Goal: Task Accomplishment & Management: Use online tool/utility

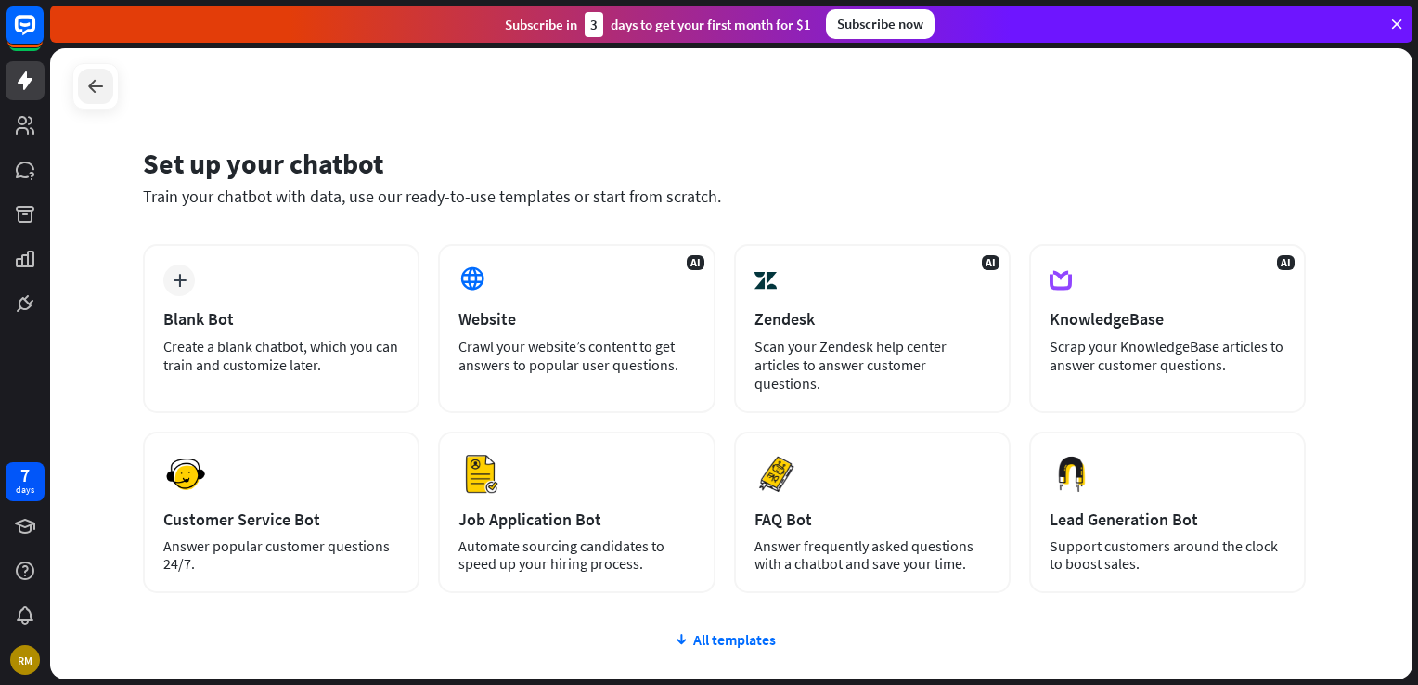
click at [109, 83] on div at bounding box center [95, 86] width 35 height 35
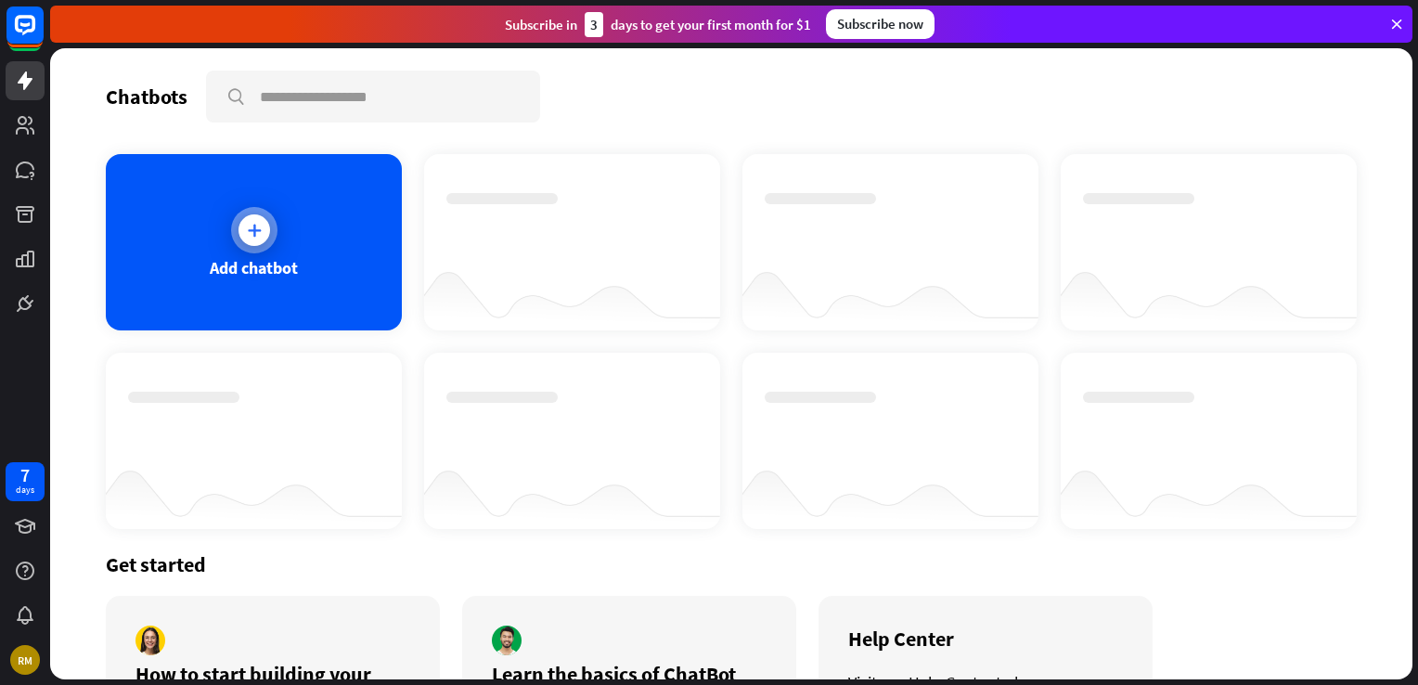
click at [263, 233] on div at bounding box center [254, 230] width 32 height 32
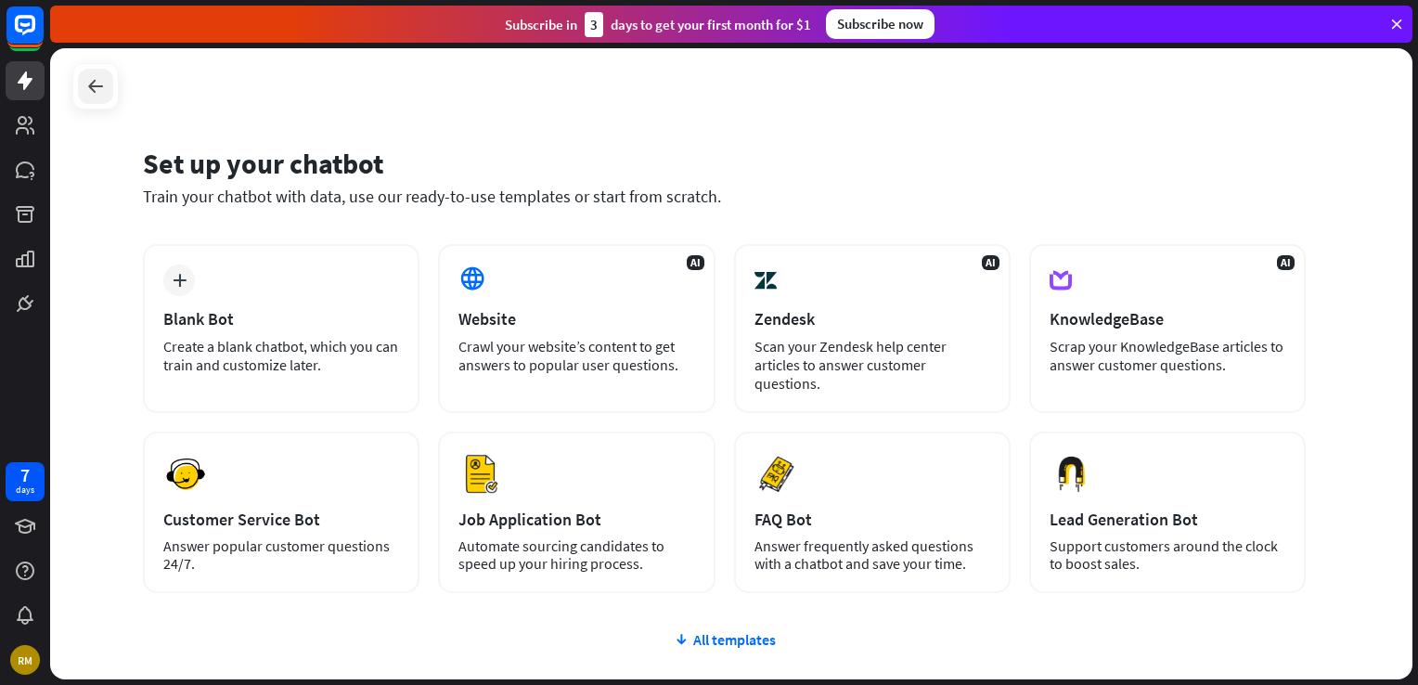
click at [90, 69] on div at bounding box center [95, 86] width 35 height 35
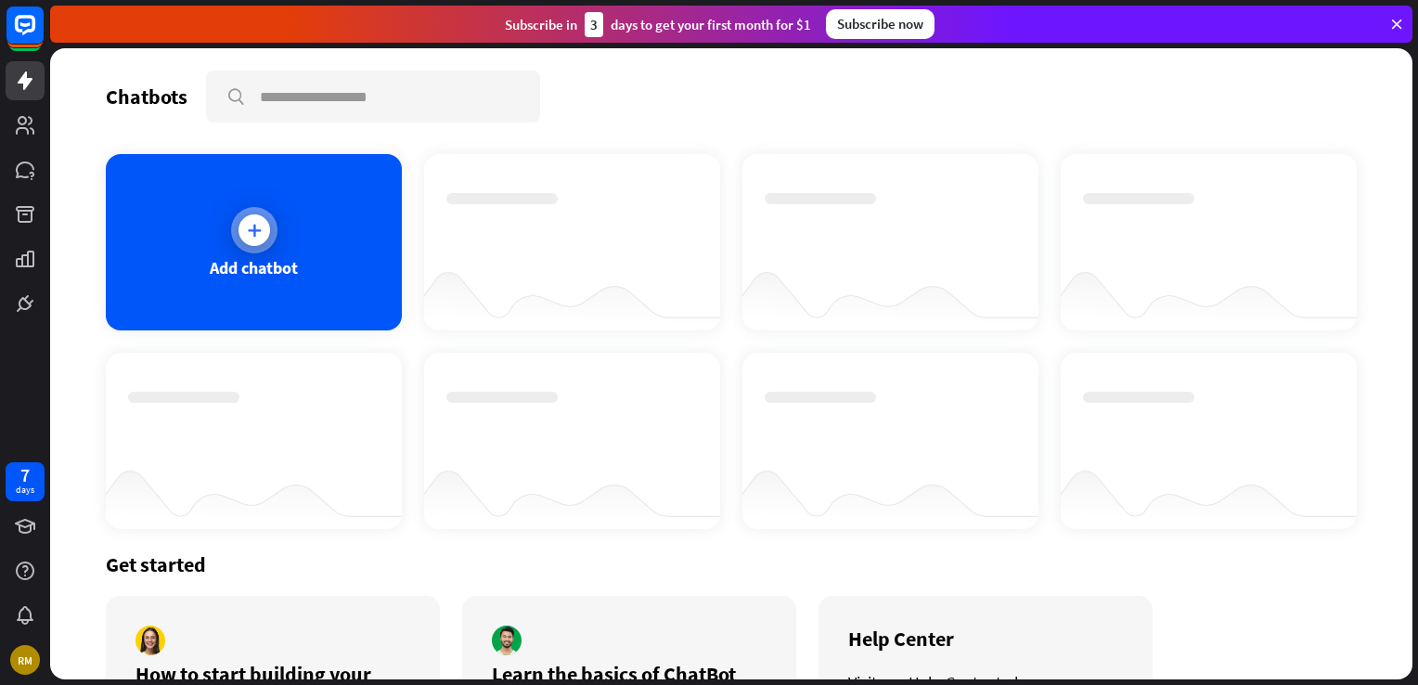
click at [222, 257] on div "Add chatbot" at bounding box center [254, 267] width 88 height 21
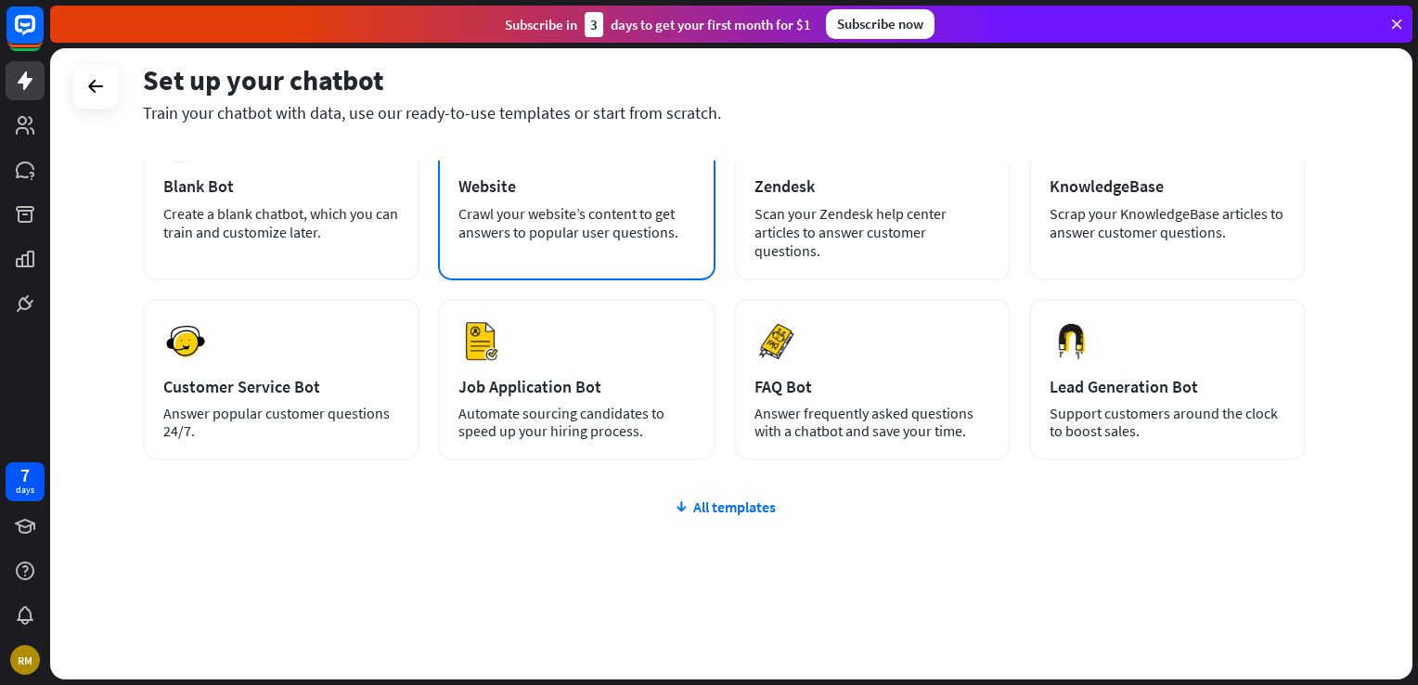
scroll to position [134, 0]
click at [723, 503] on div "All templates" at bounding box center [724, 505] width 1163 height 19
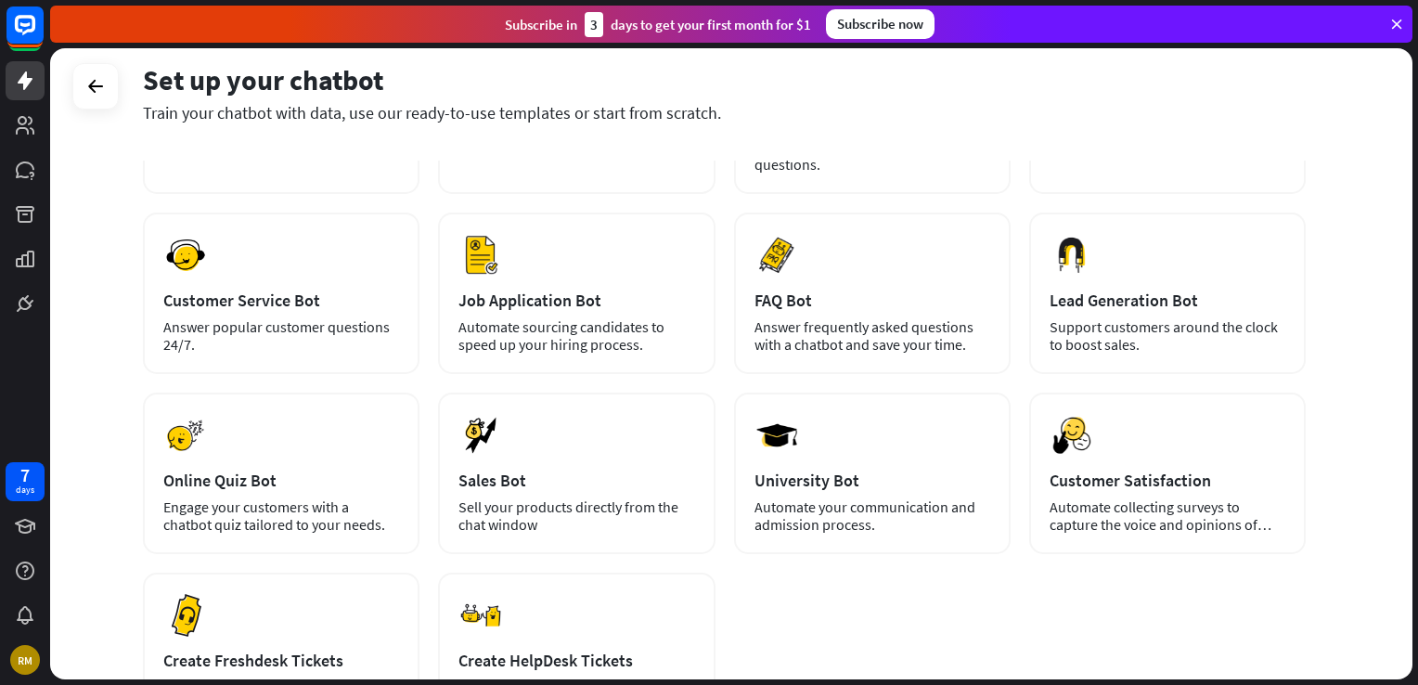
scroll to position [319, 0]
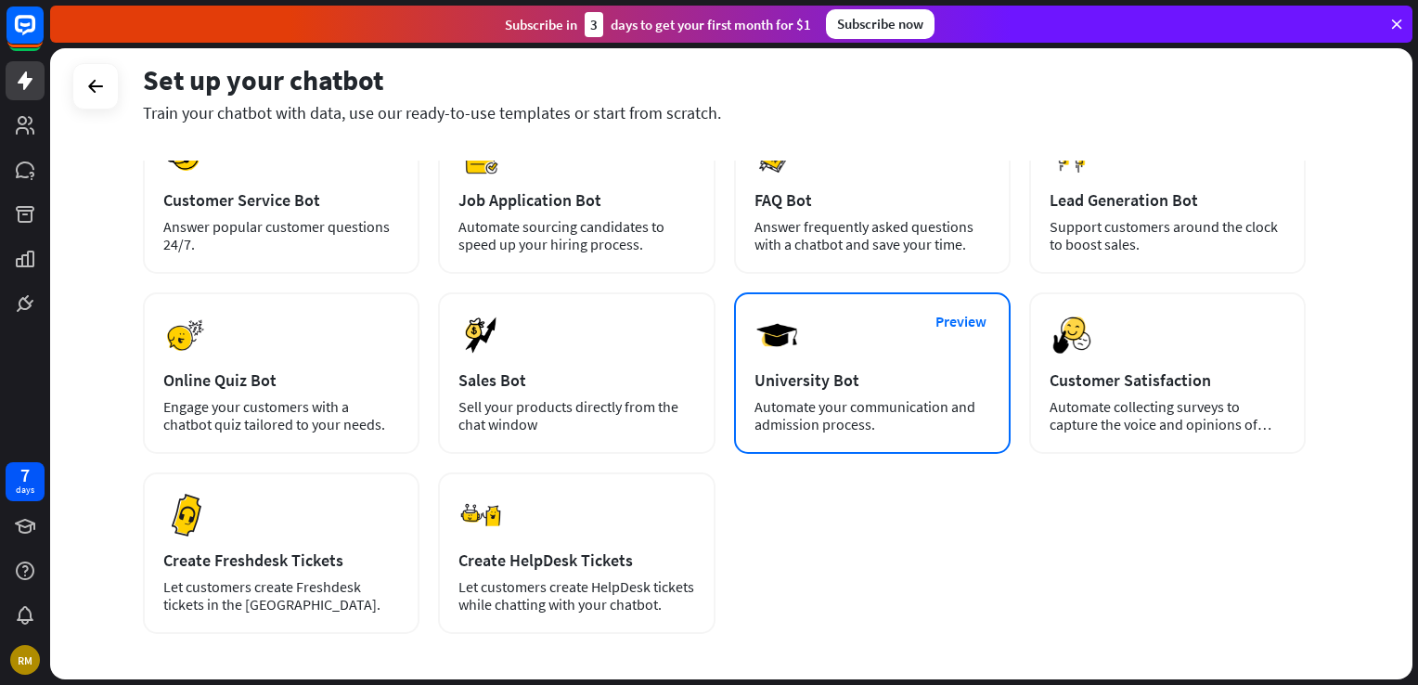
click at [804, 382] on div "University Bot" at bounding box center [872, 379] width 236 height 21
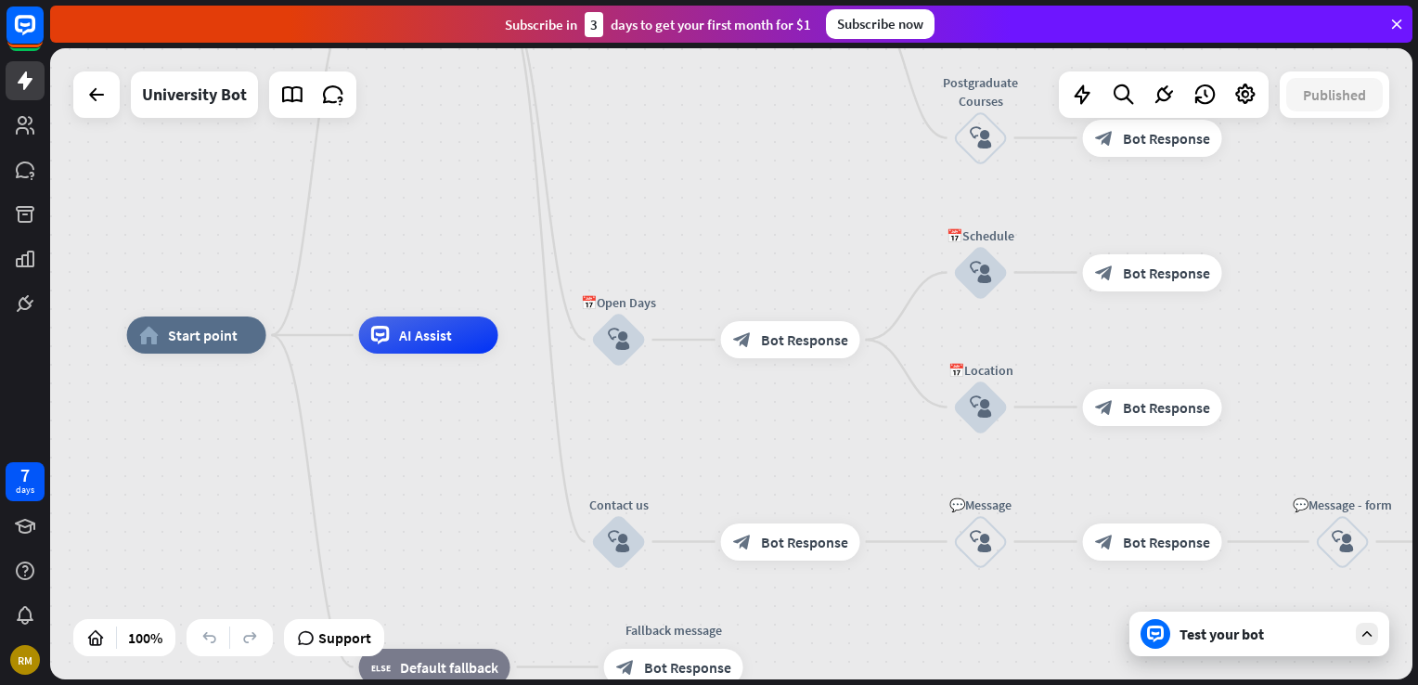
drag, startPoint x: 662, startPoint y: 464, endPoint x: 461, endPoint y: 436, distance: 202.4
click at [461, 436] on div "home_2 Start point Welcome message block_bot_response Bot Response ✨Main menu b…" at bounding box center [808, 650] width 1362 height 631
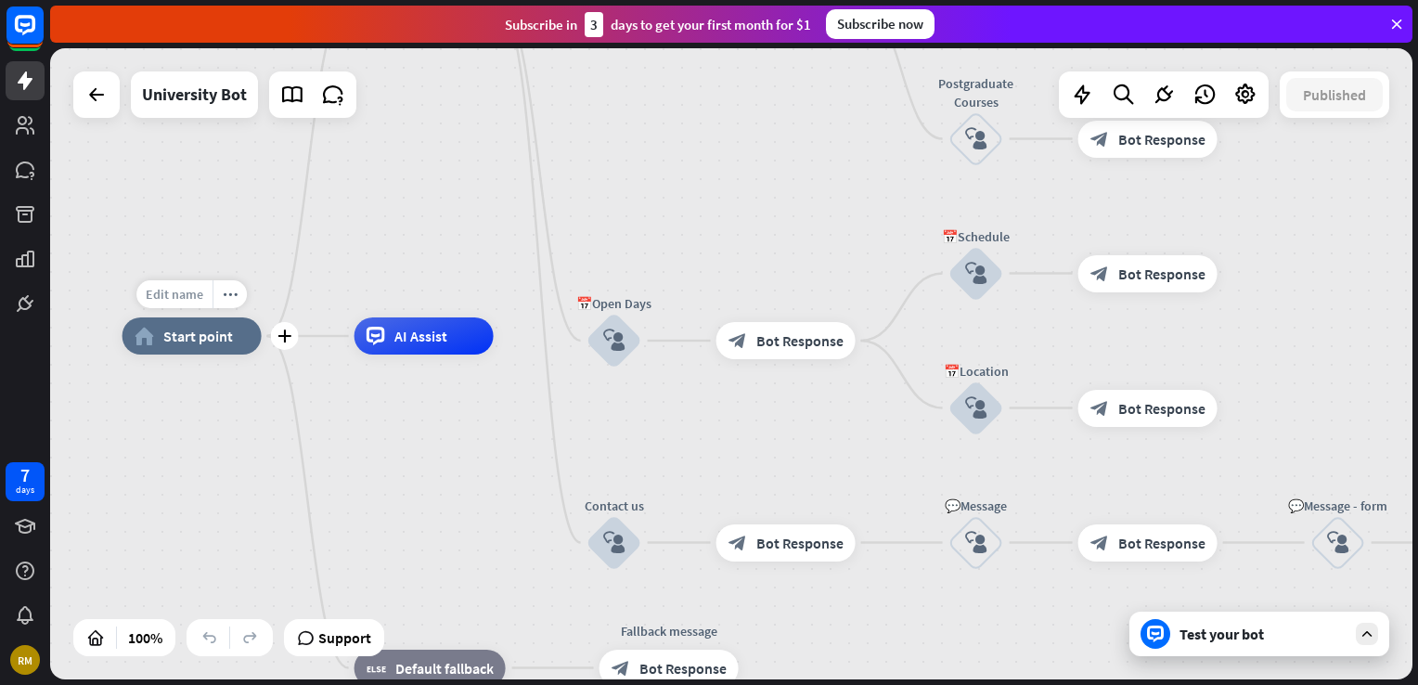
click at [184, 290] on span "Edit name" at bounding box center [175, 294] width 58 height 17
click at [245, 393] on div "home_2 Start point Welcome message block_bot_response Bot Response ✨Main menu b…" at bounding box center [803, 651] width 1362 height 631
click at [1396, 23] on icon at bounding box center [1396, 24] width 17 height 17
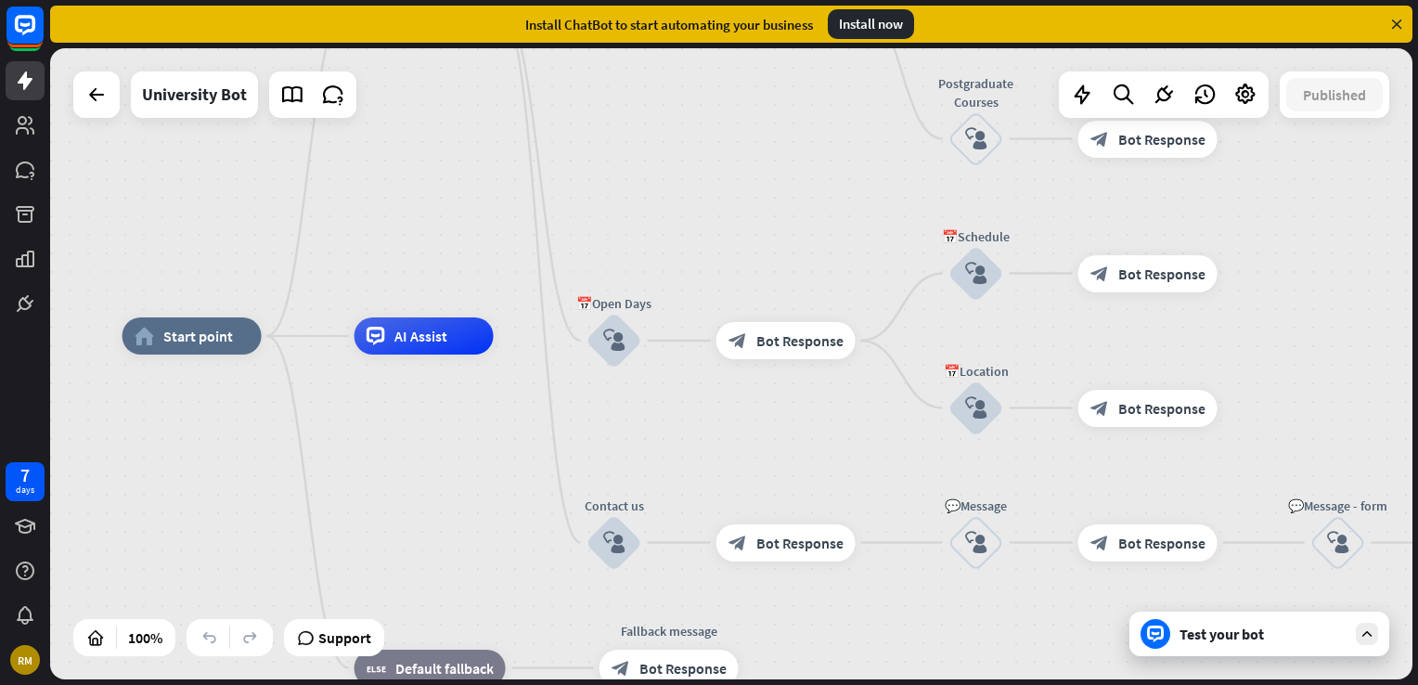
click at [1401, 22] on icon at bounding box center [1396, 24] width 17 height 17
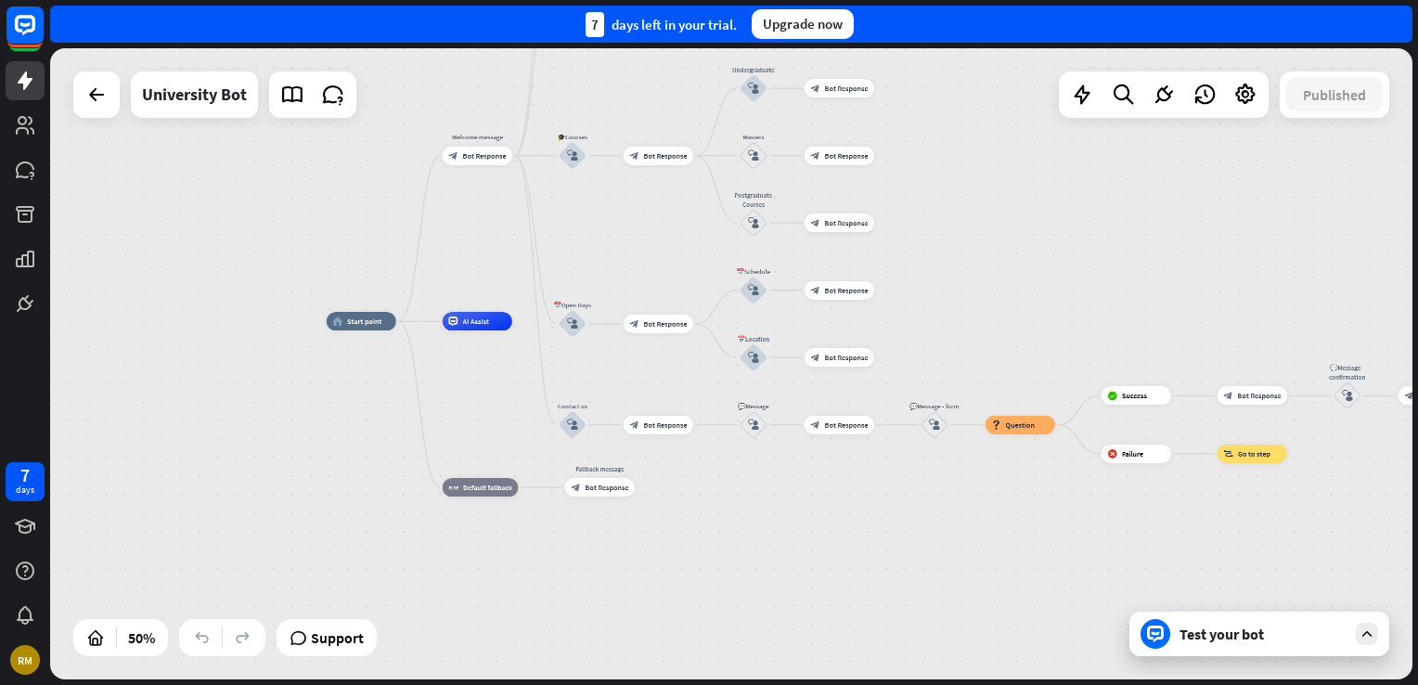
click at [1295, 651] on div "Test your bot" at bounding box center [1259, 633] width 260 height 45
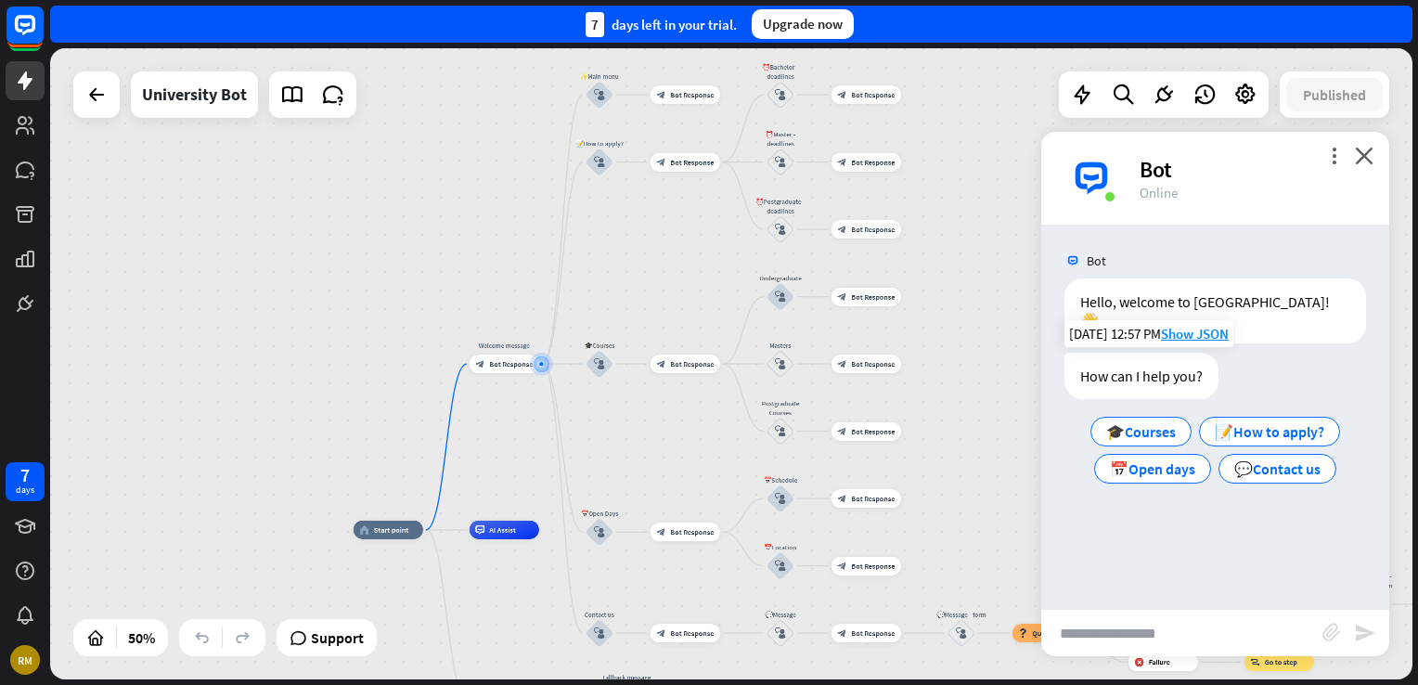
click at [1271, 353] on div "How can I help you? 🎓Courses 📝How to apply? 📅Open days 💬Contact us" at bounding box center [1215, 420] width 302 height 135
click at [1158, 422] on span "🎓Courses" at bounding box center [1141, 431] width 70 height 19
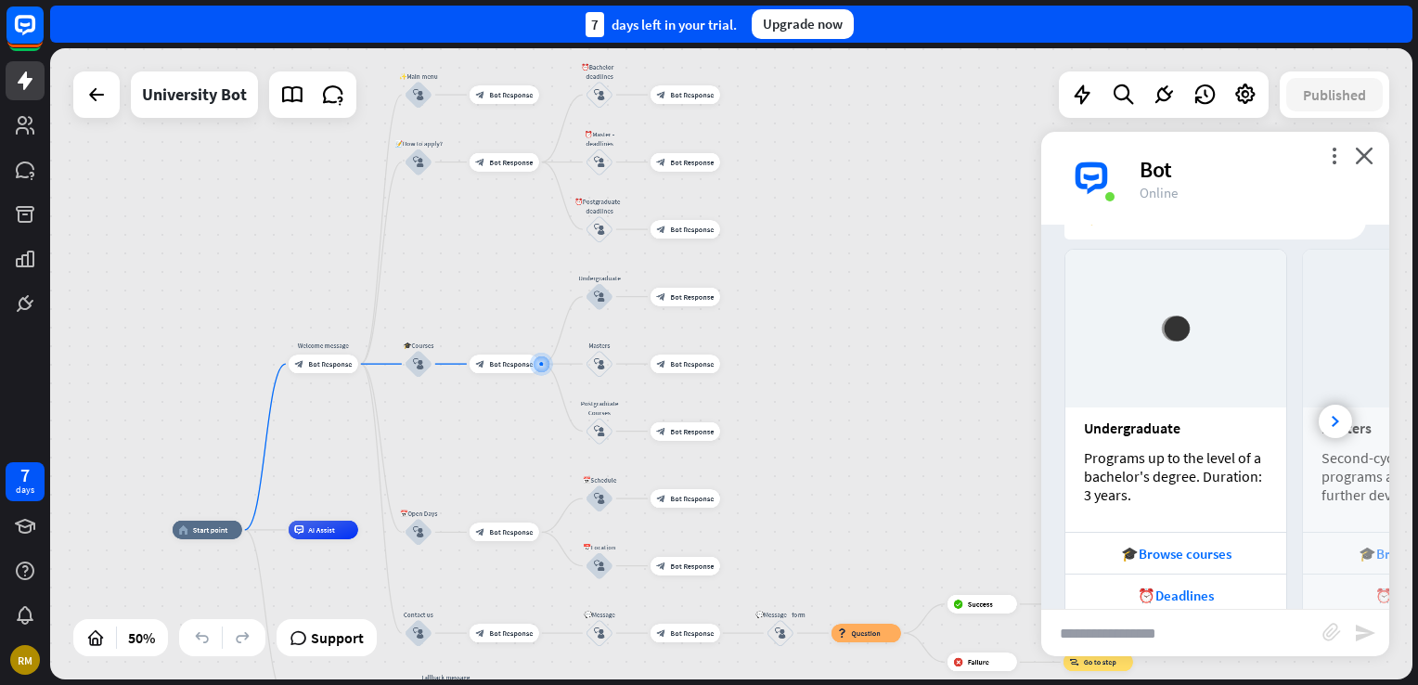
scroll to position [436, 0]
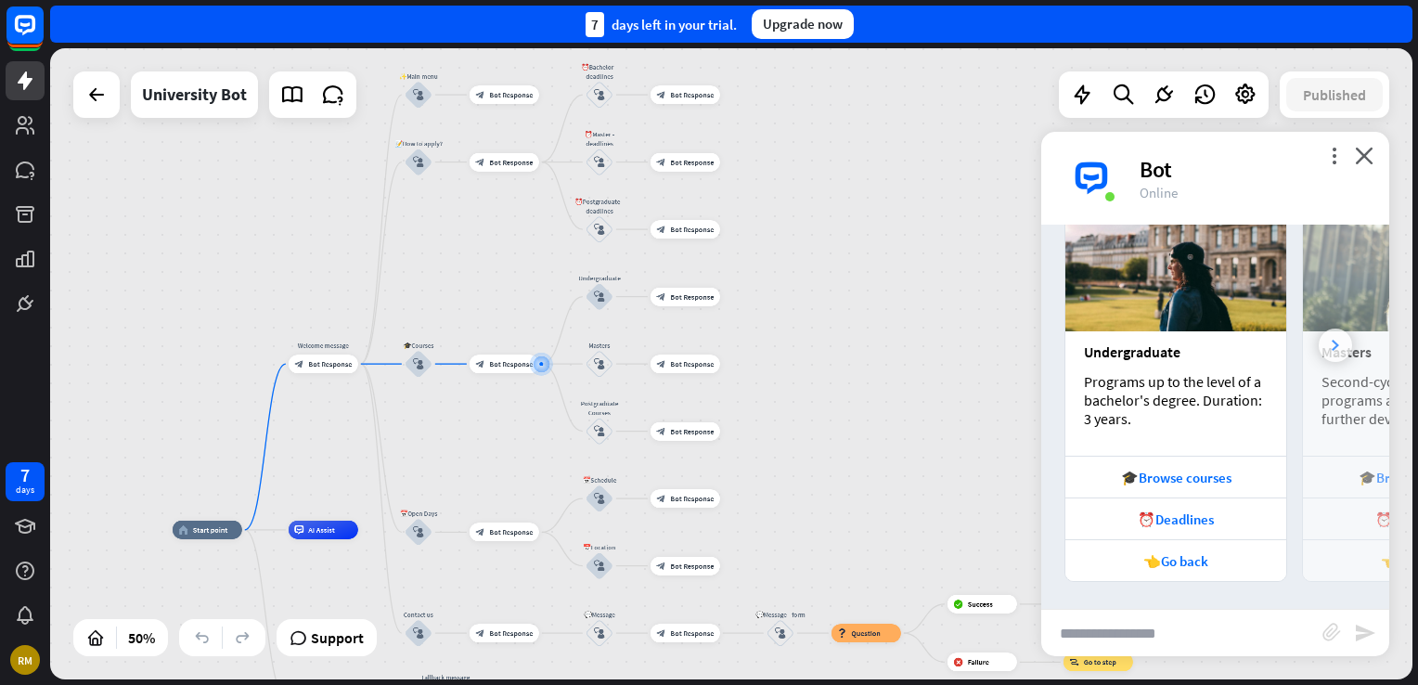
click at [1321, 337] on div at bounding box center [1335, 344] width 33 height 33
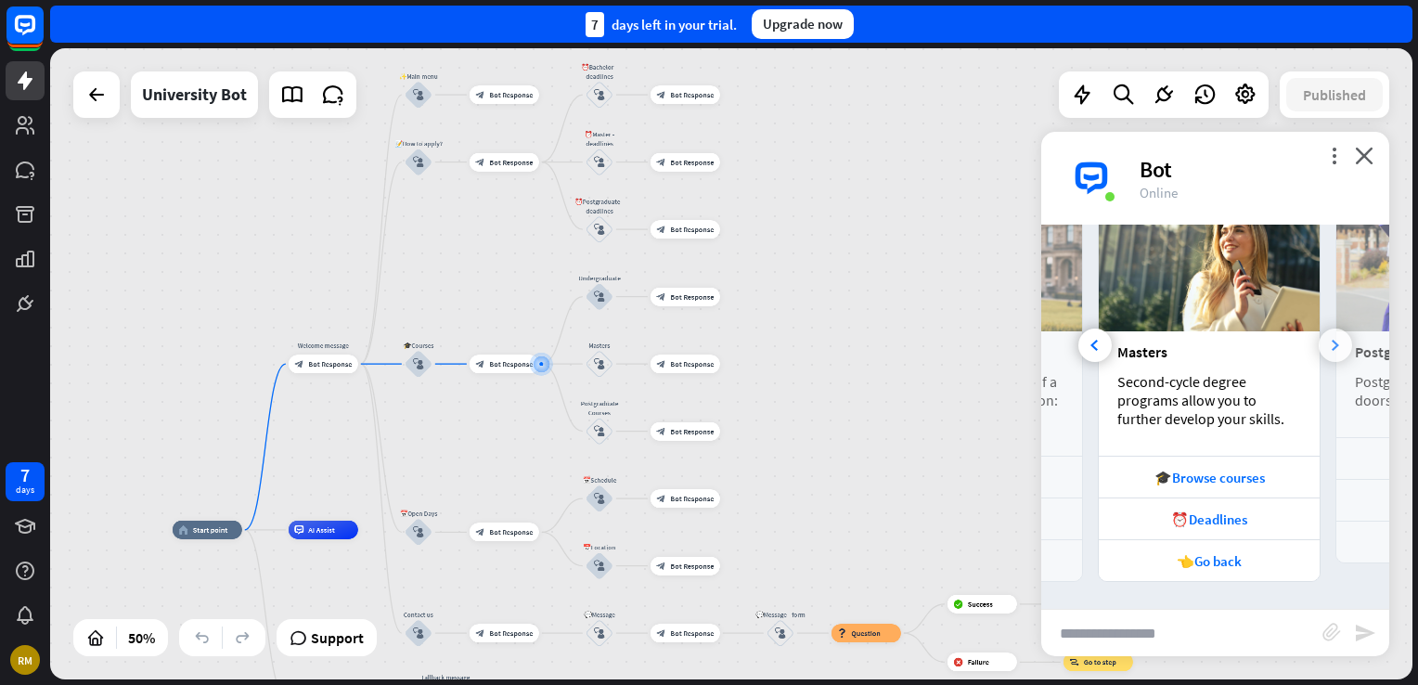
click at [1321, 337] on div at bounding box center [1335, 344] width 33 height 33
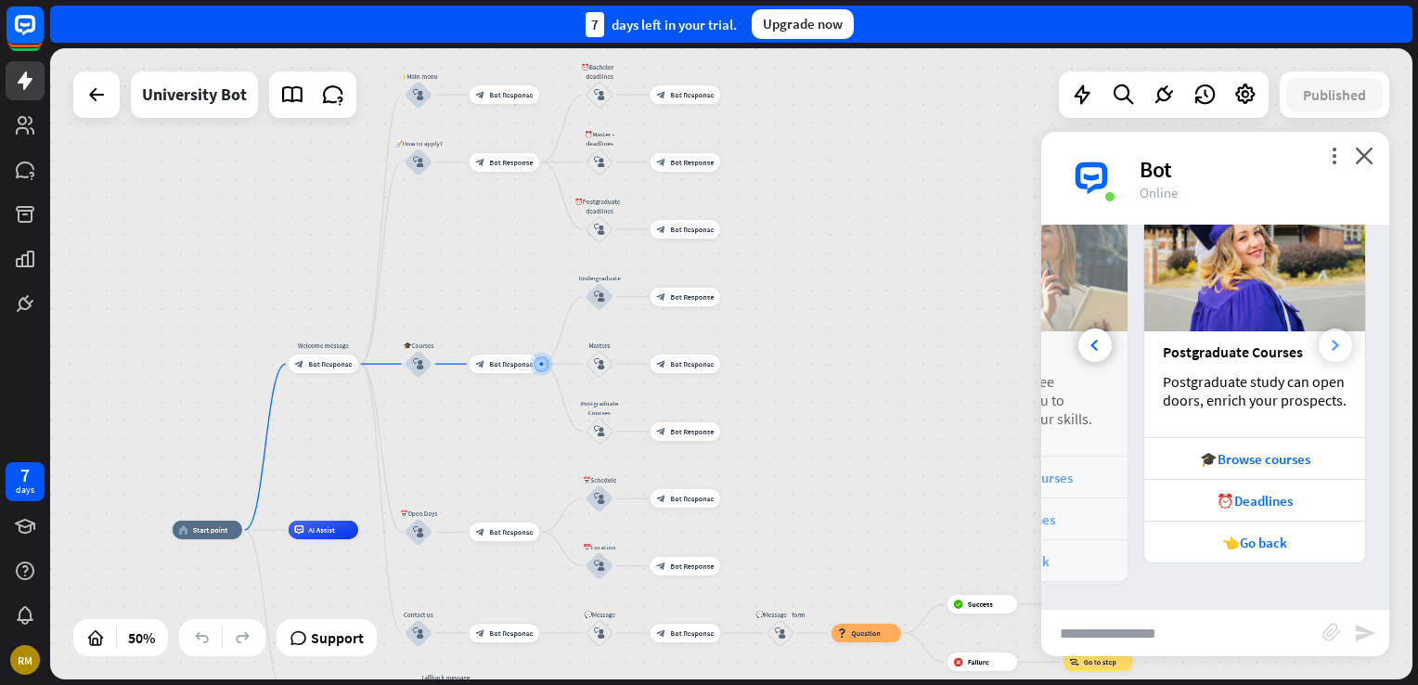
scroll to position [0, 410]
click at [1321, 337] on div "Postgraduate Courses Postgraduate study can open doors, enrich your prospects." at bounding box center [1254, 384] width 221 height 106
click at [1365, 150] on icon "close" at bounding box center [1364, 156] width 19 height 18
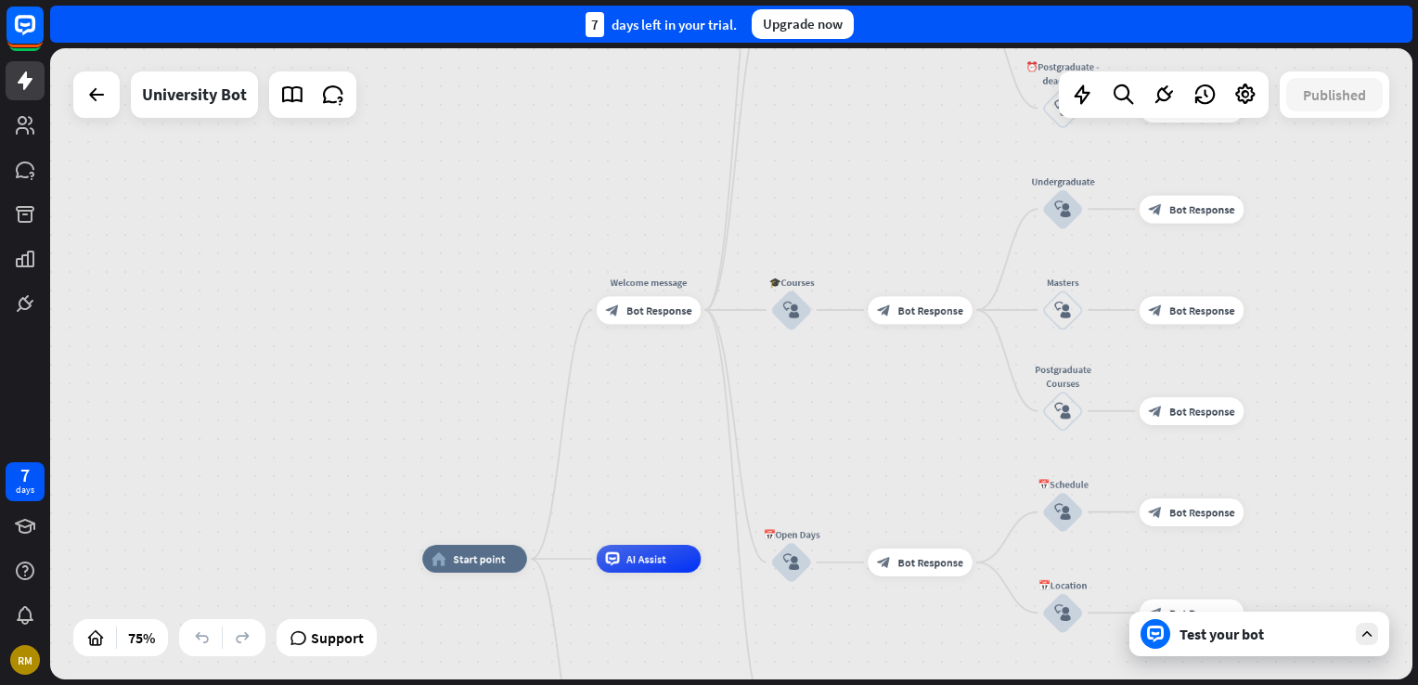
drag, startPoint x: 789, startPoint y: 414, endPoint x: 1417, endPoint y: 259, distance: 647.0
click at [1417, 273] on html "7 days RM close Product Help First steps Get started with ChatBot Help Center F…" at bounding box center [709, 342] width 1418 height 685
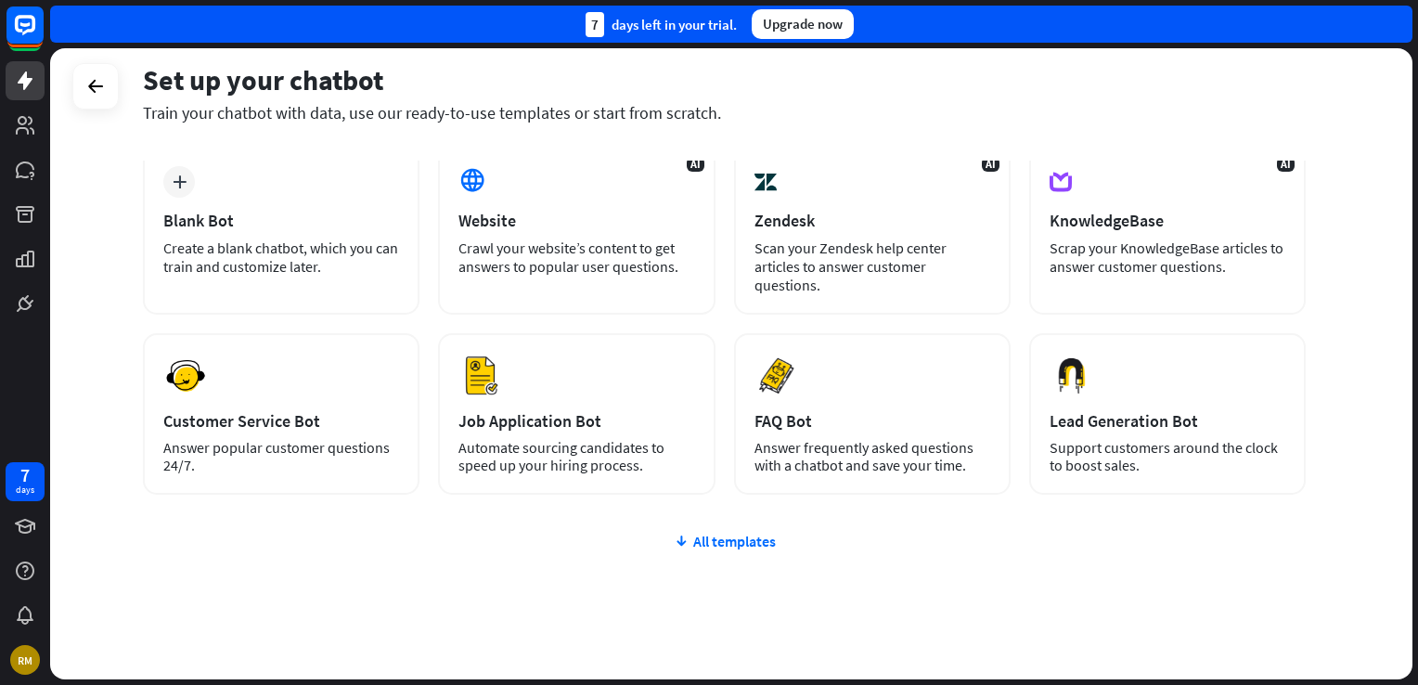
scroll to position [134, 0]
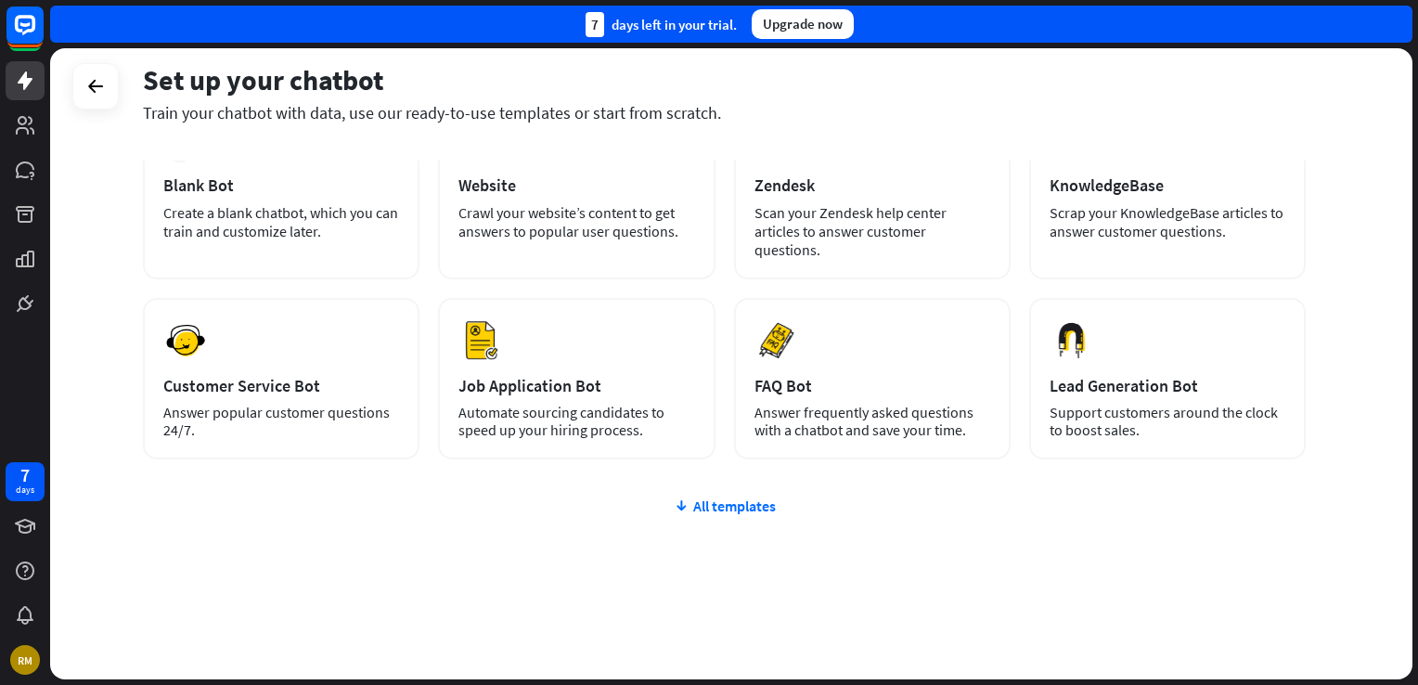
click at [746, 515] on div "plus Blank Bot Create a blank chatbot, which you can train and customize later.…" at bounding box center [724, 396] width 1163 height 572
click at [761, 496] on div "All templates" at bounding box center [724, 505] width 1163 height 19
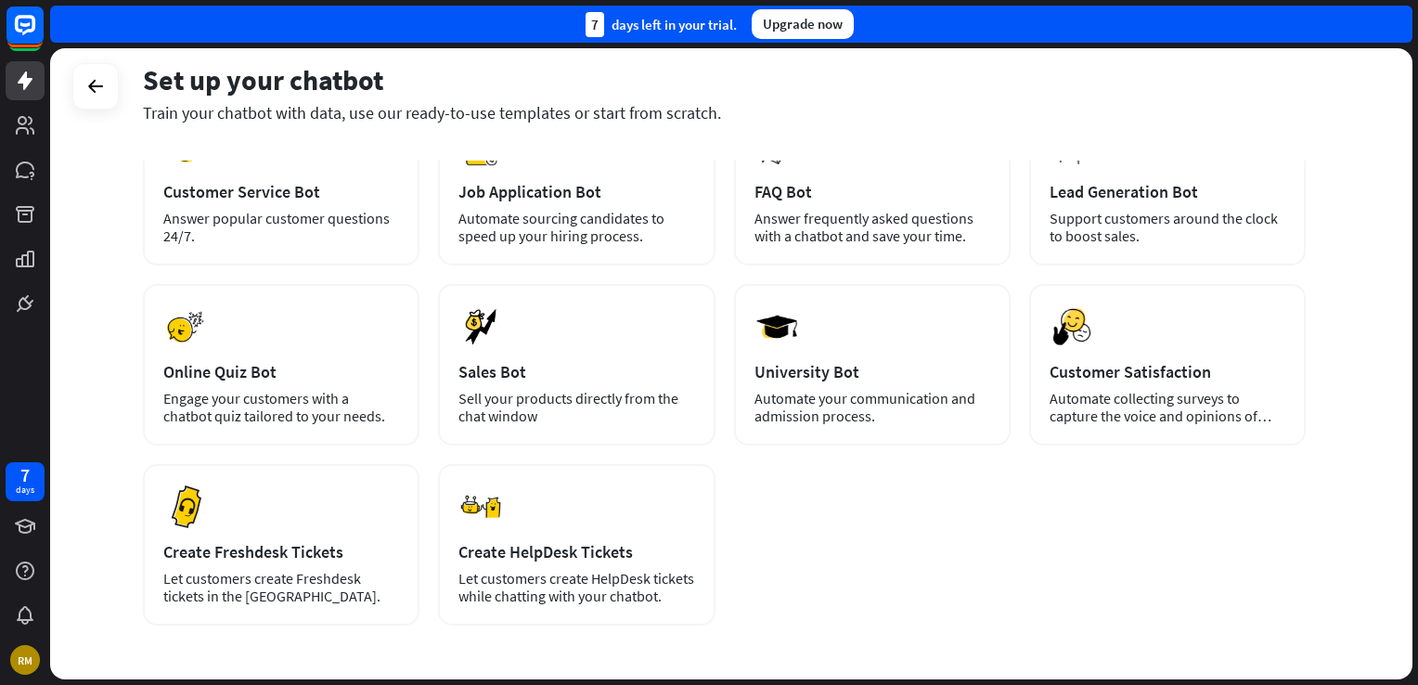
scroll to position [400, 0]
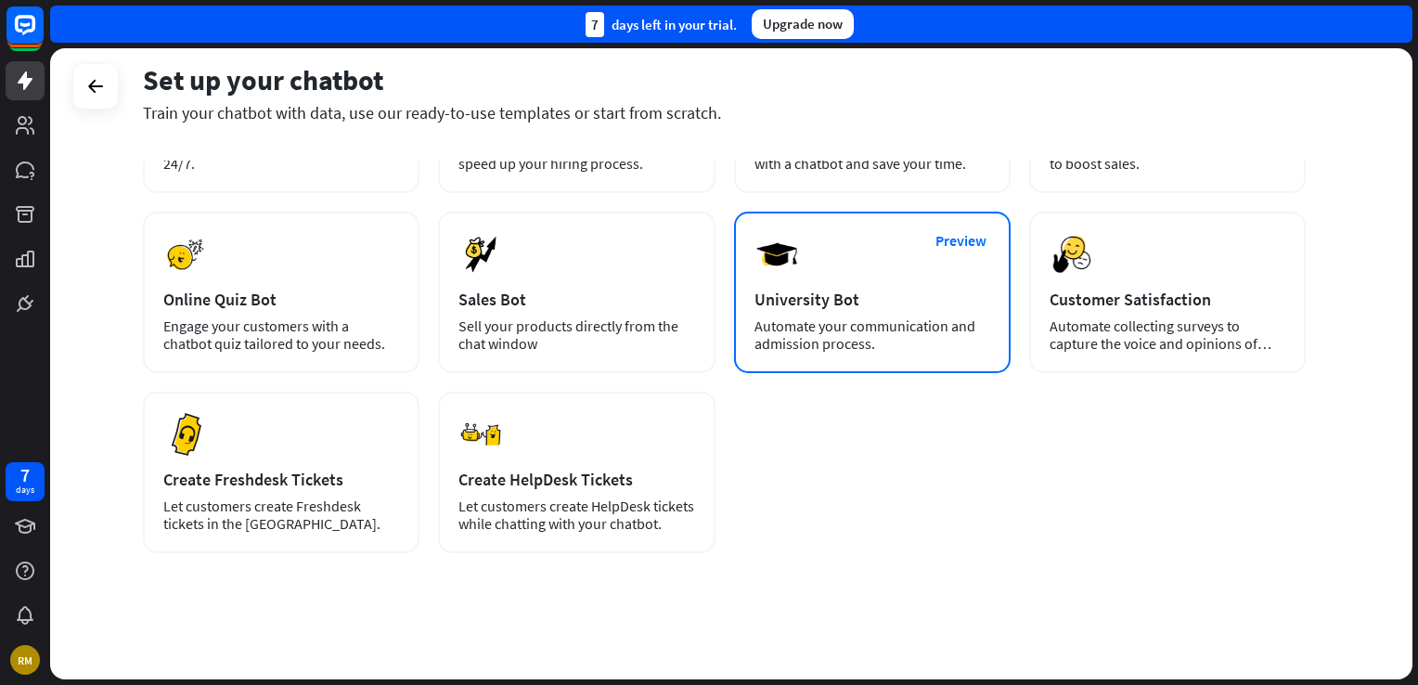
click at [825, 309] on div "Preview University Bot Automate your communication and admission process." at bounding box center [872, 292] width 277 height 161
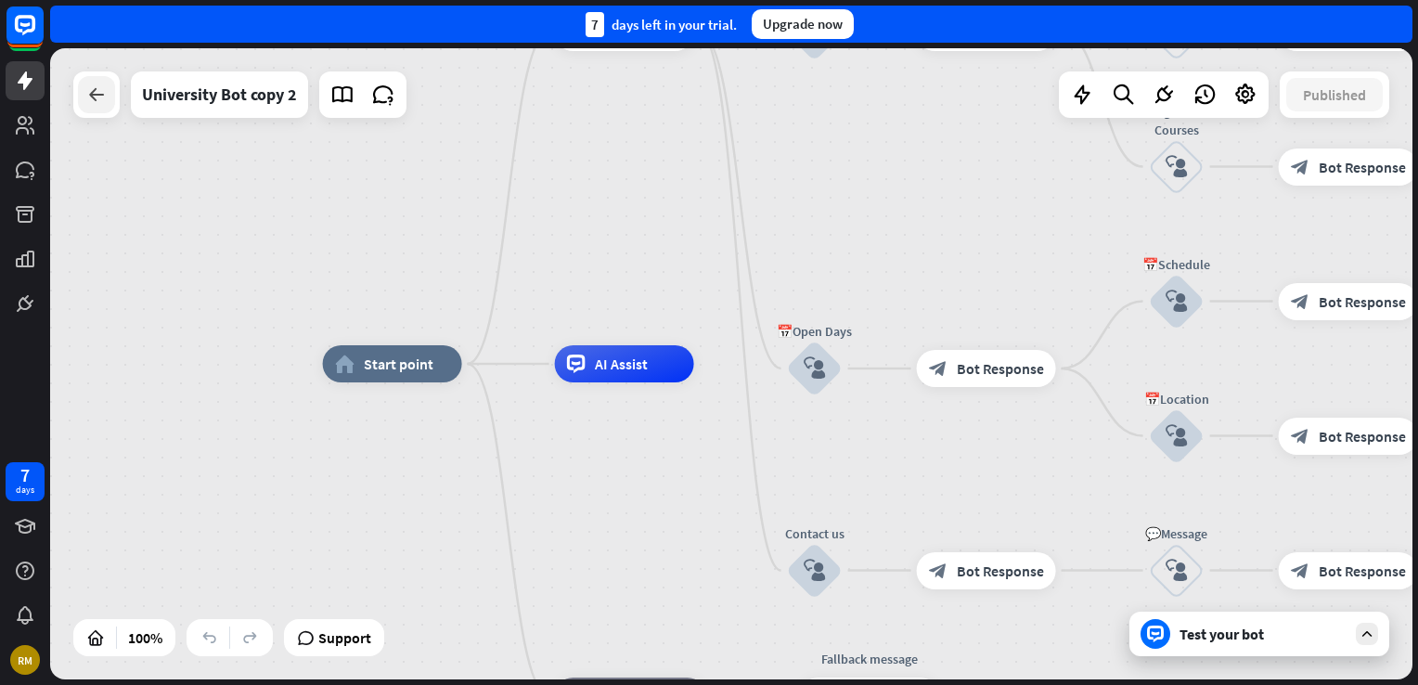
click at [82, 96] on div at bounding box center [96, 94] width 37 height 37
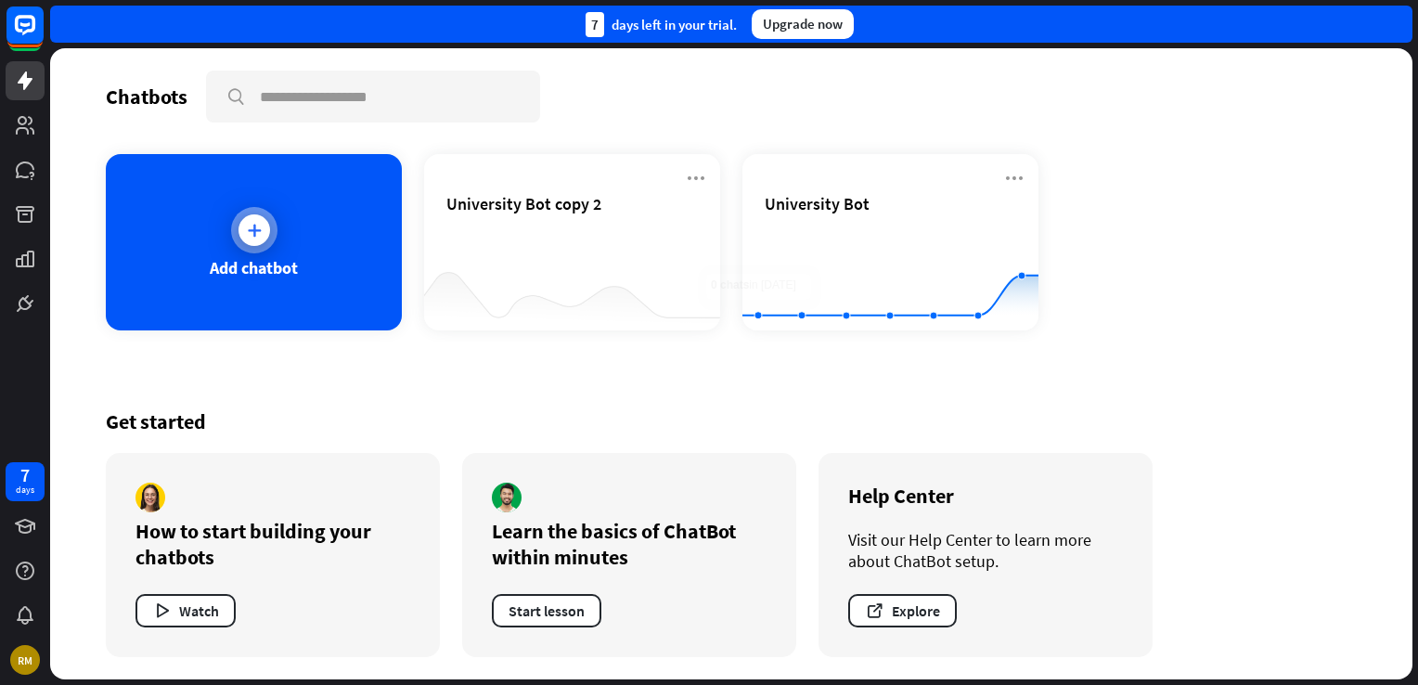
click at [304, 265] on div "Add chatbot" at bounding box center [254, 242] width 296 height 176
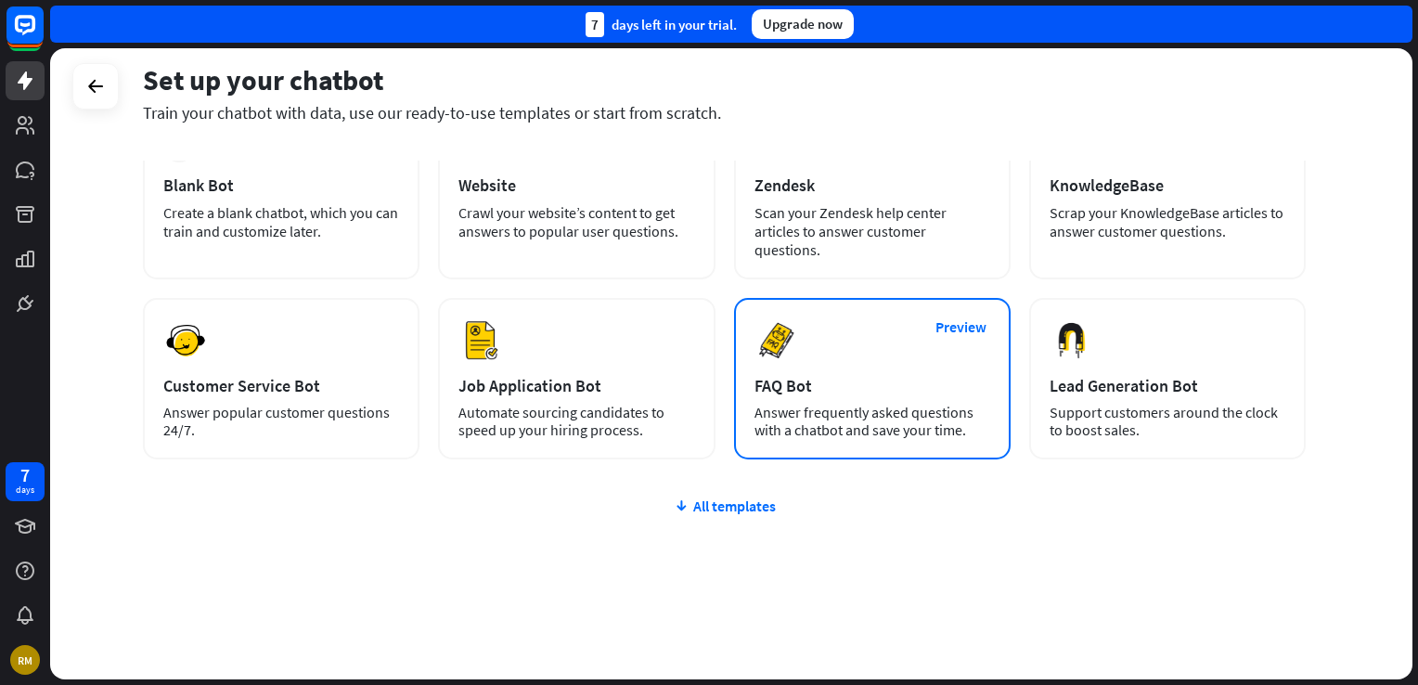
scroll to position [134, 0]
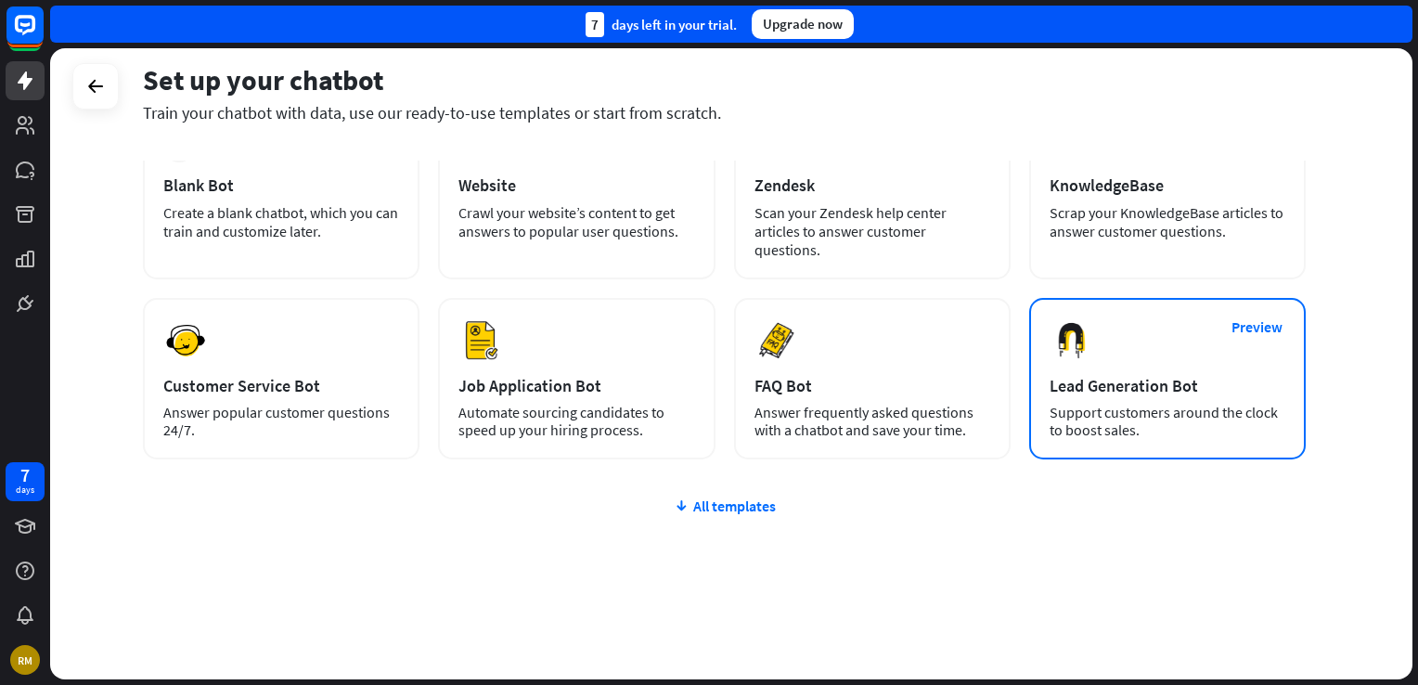
click at [1169, 391] on div "Lead Generation Bot" at bounding box center [1167, 385] width 236 height 21
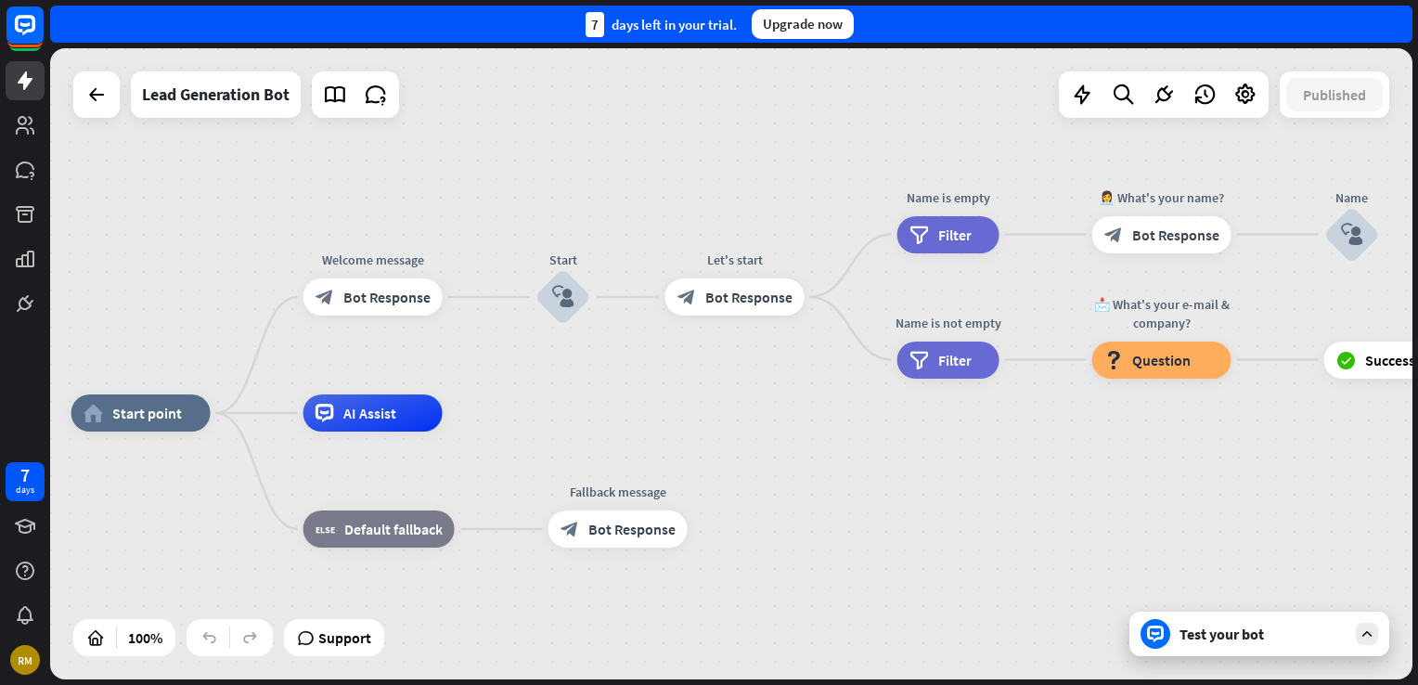
drag, startPoint x: 1169, startPoint y: 391, endPoint x: 918, endPoint y: 440, distance: 256.2
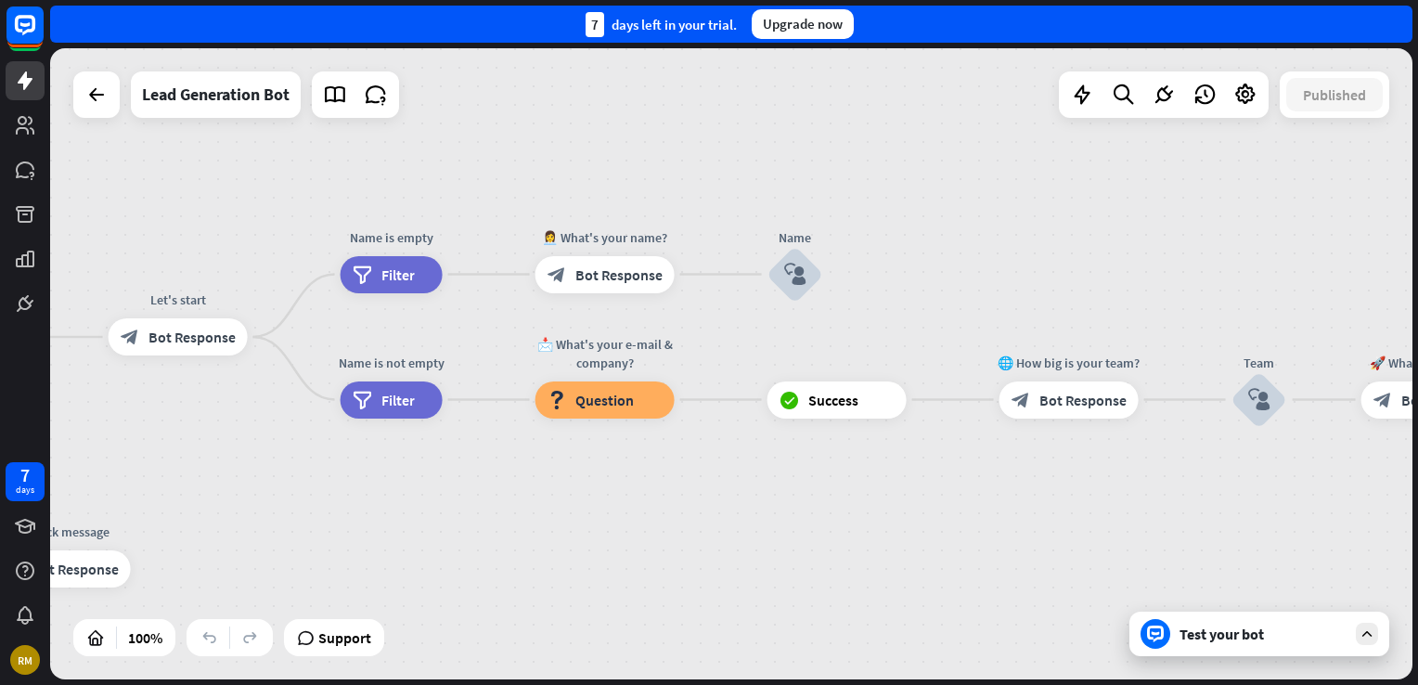
drag, startPoint x: 973, startPoint y: 455, endPoint x: 1158, endPoint y: 612, distance: 242.9
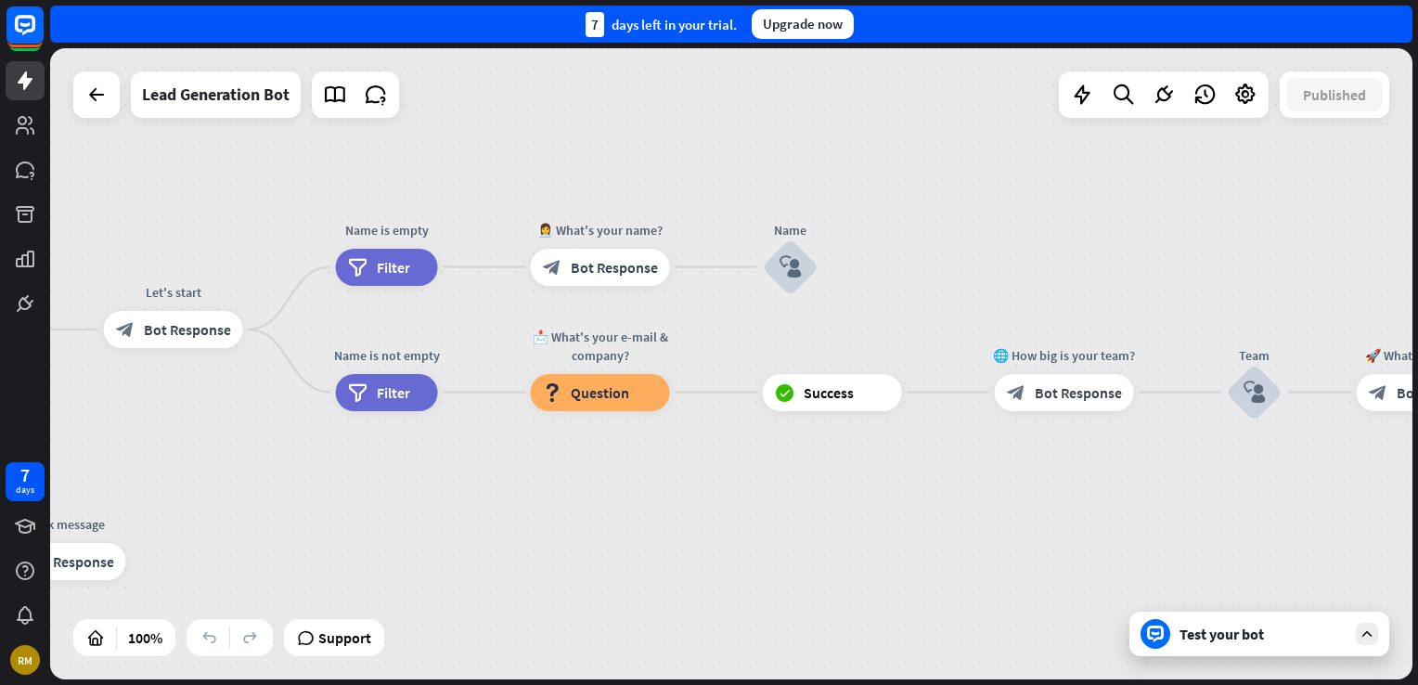
click at [1274, 650] on div "Test your bot" at bounding box center [1259, 633] width 260 height 45
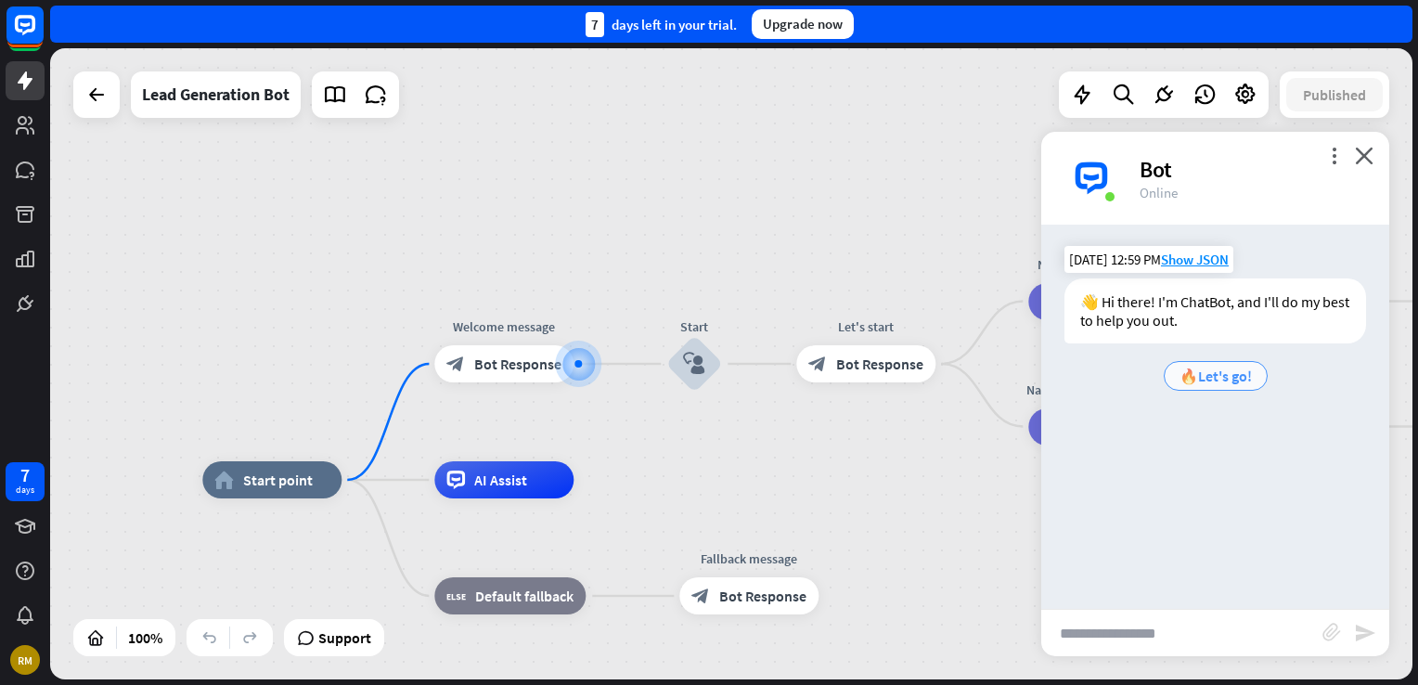
click at [1196, 371] on span "🔥Let's go!" at bounding box center [1215, 376] width 72 height 19
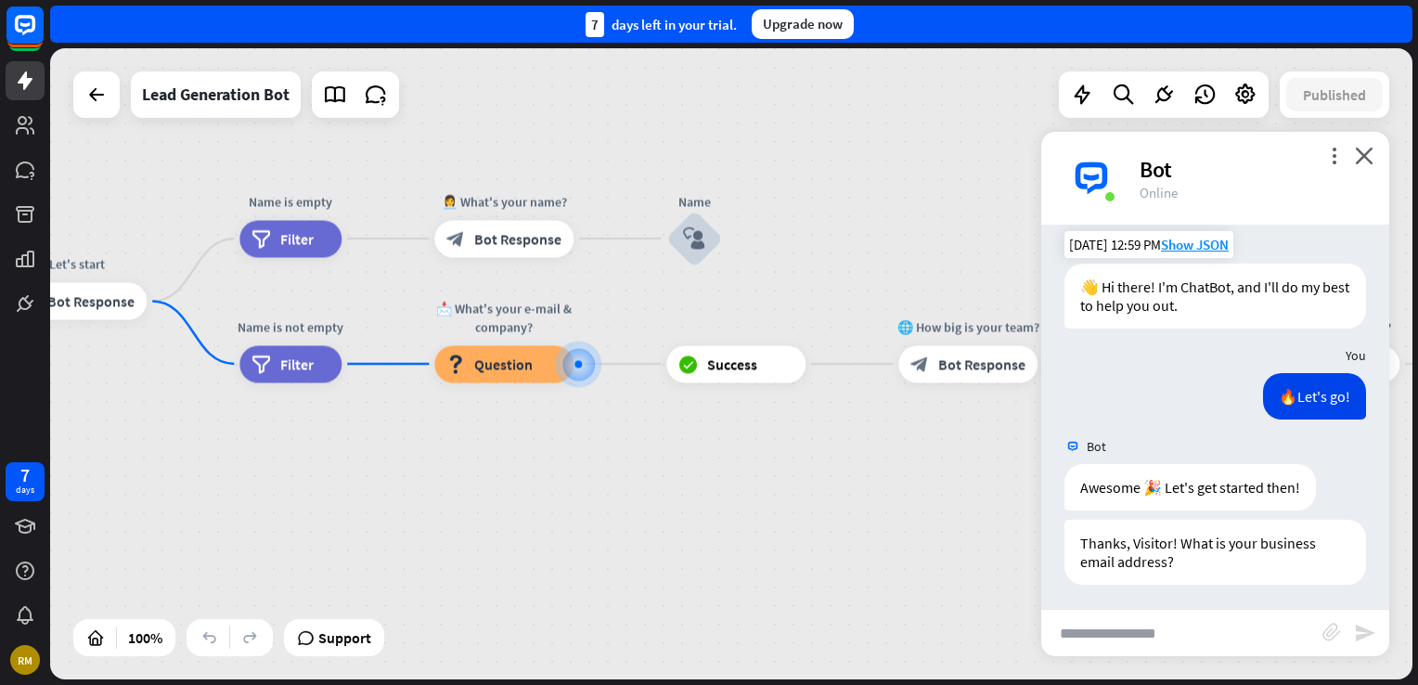
scroll to position [18, 0]
click at [1369, 158] on icon "close" at bounding box center [1364, 156] width 19 height 18
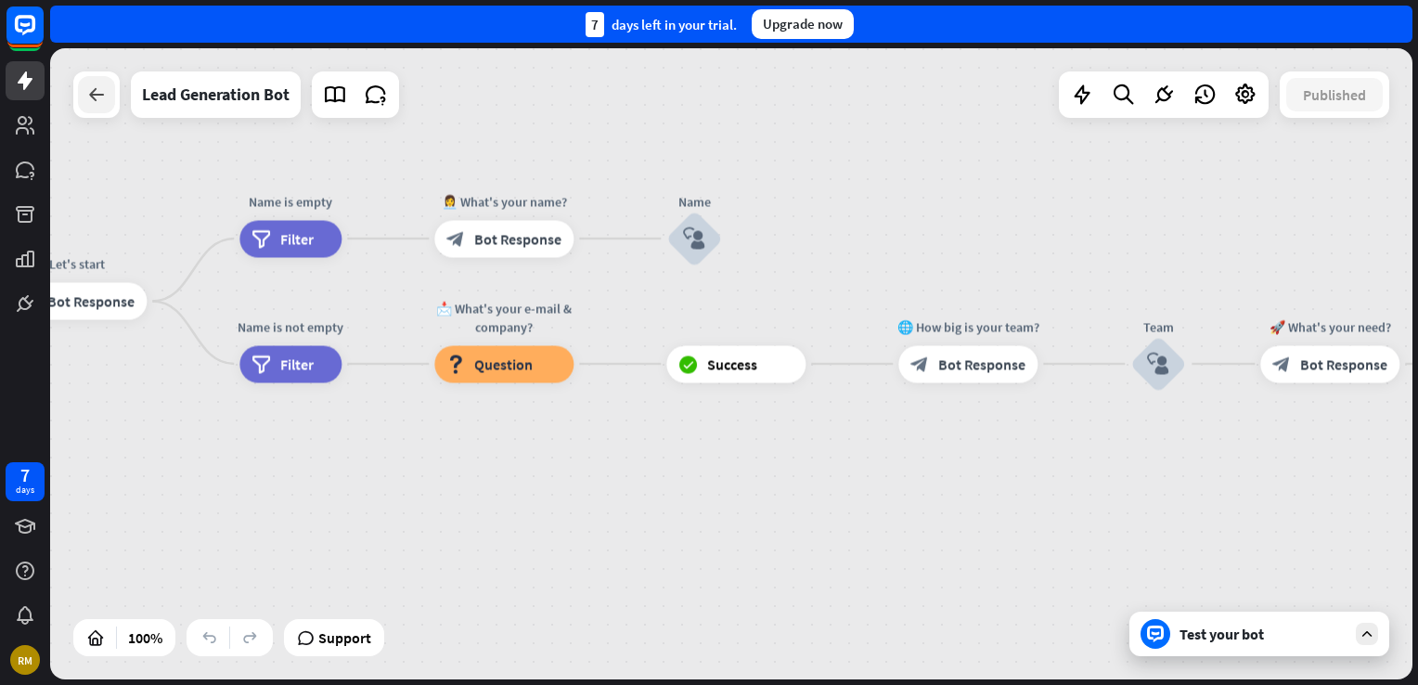
click at [97, 103] on icon at bounding box center [96, 95] width 22 height 22
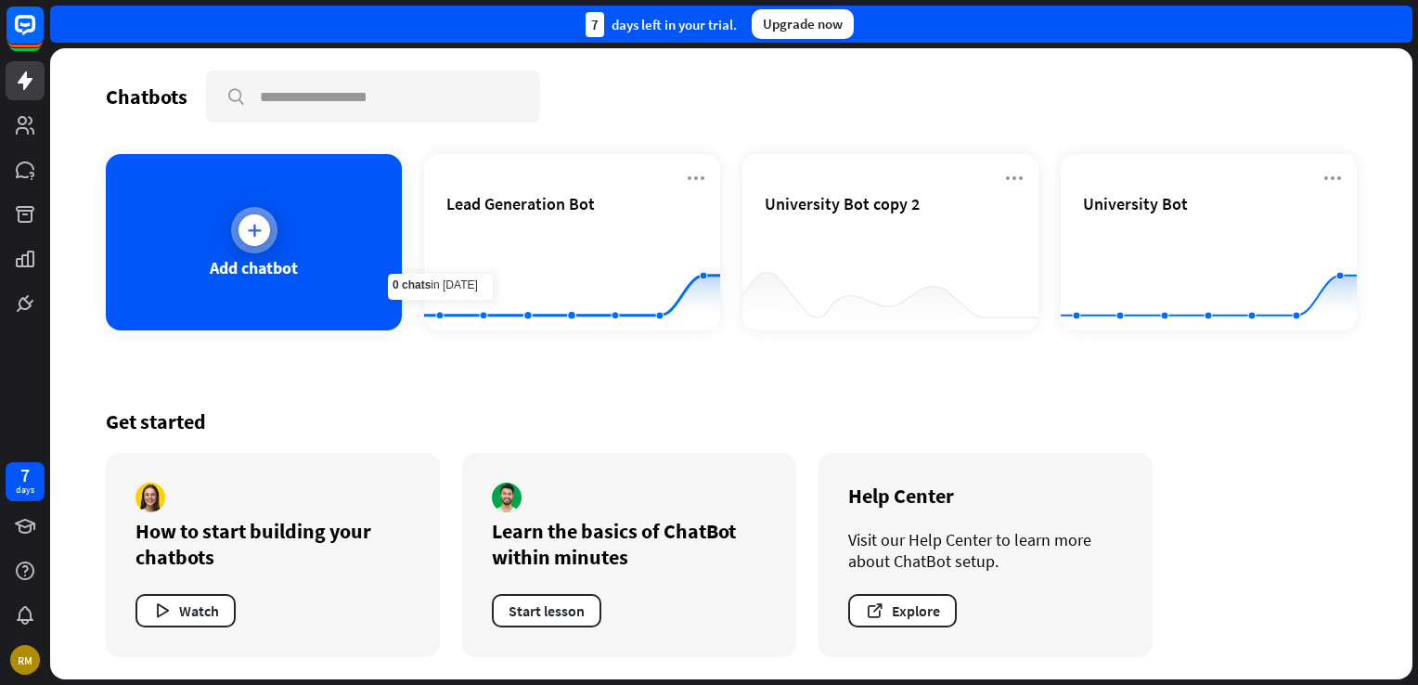
click at [295, 234] on div "Add chatbot" at bounding box center [254, 242] width 296 height 176
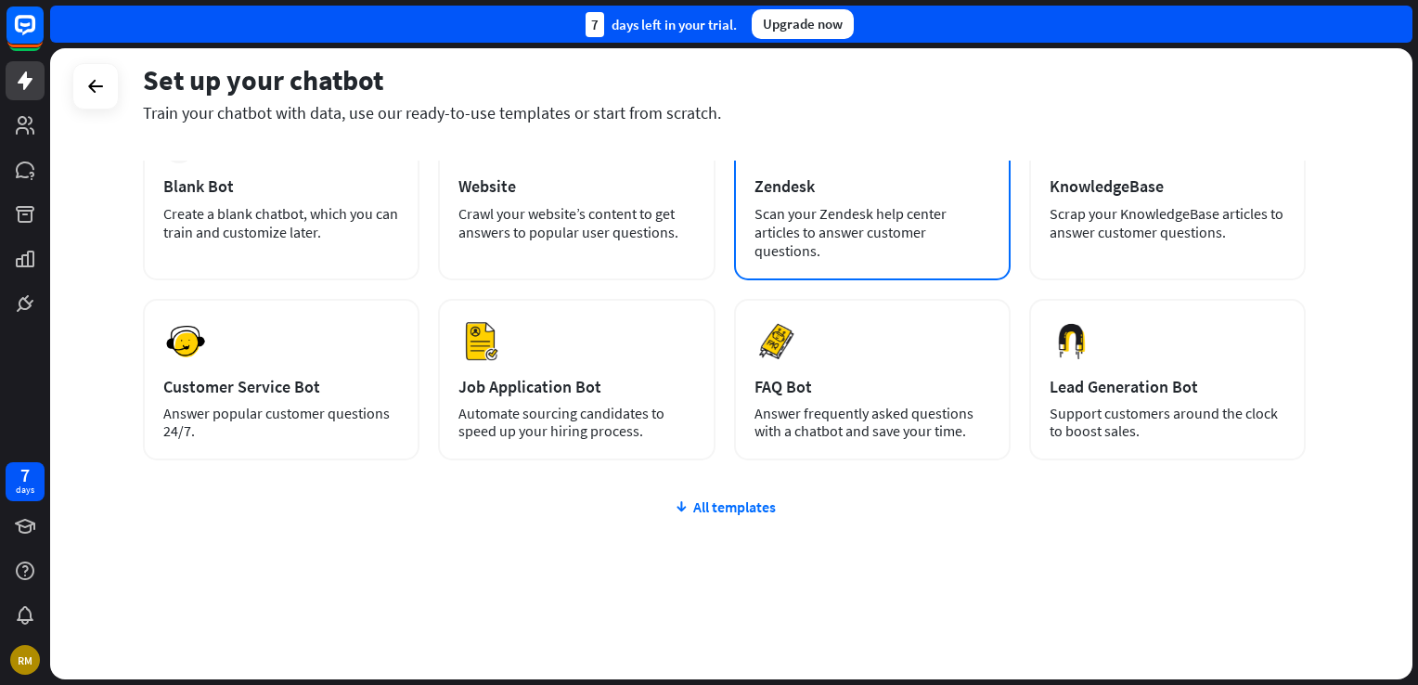
scroll to position [134, 0]
click at [740, 499] on div "All templates" at bounding box center [724, 505] width 1163 height 19
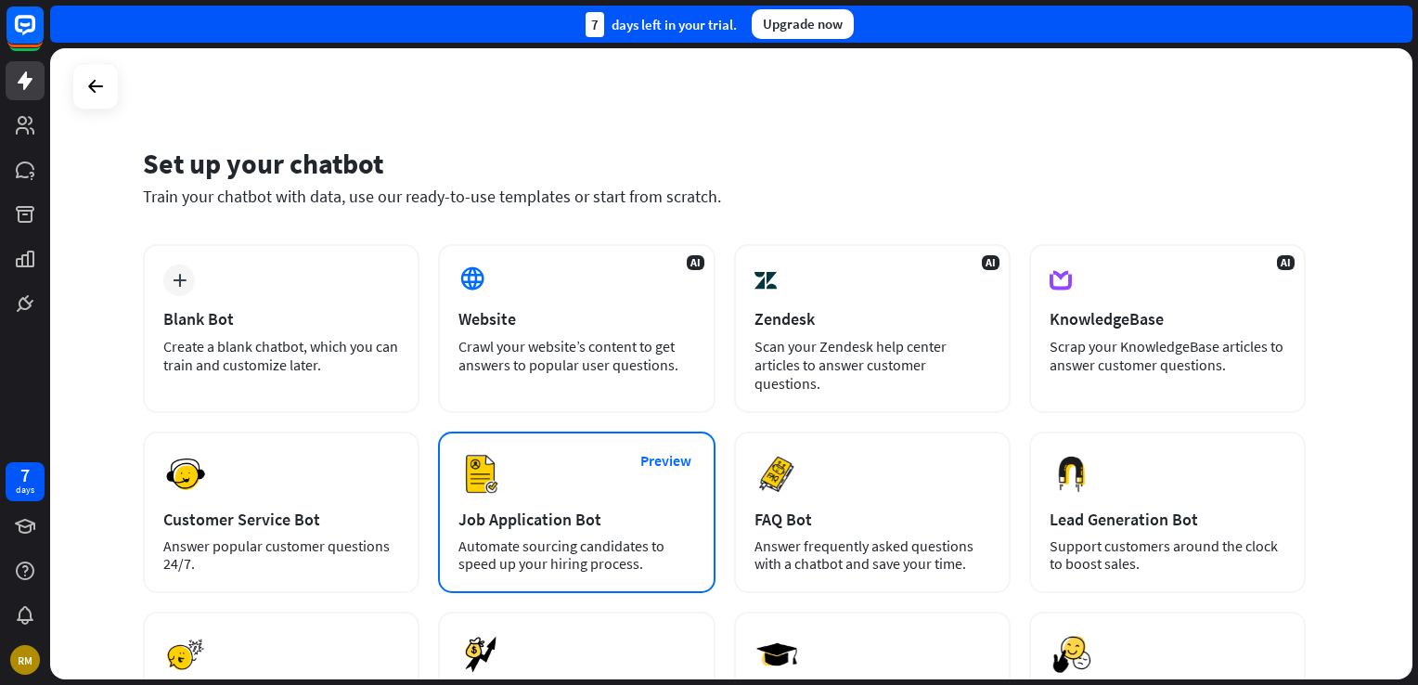
scroll to position [186, 0]
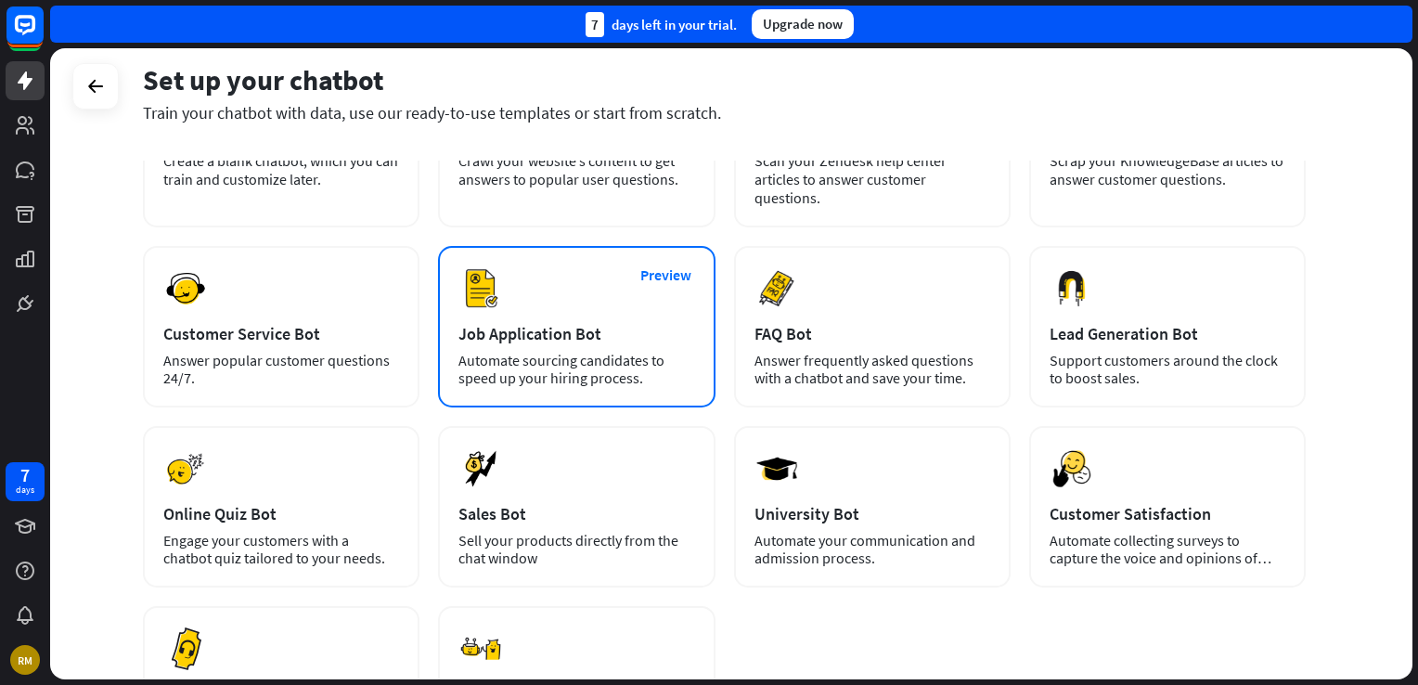
click at [627, 337] on div "Job Application Bot" at bounding box center [576, 333] width 236 height 21
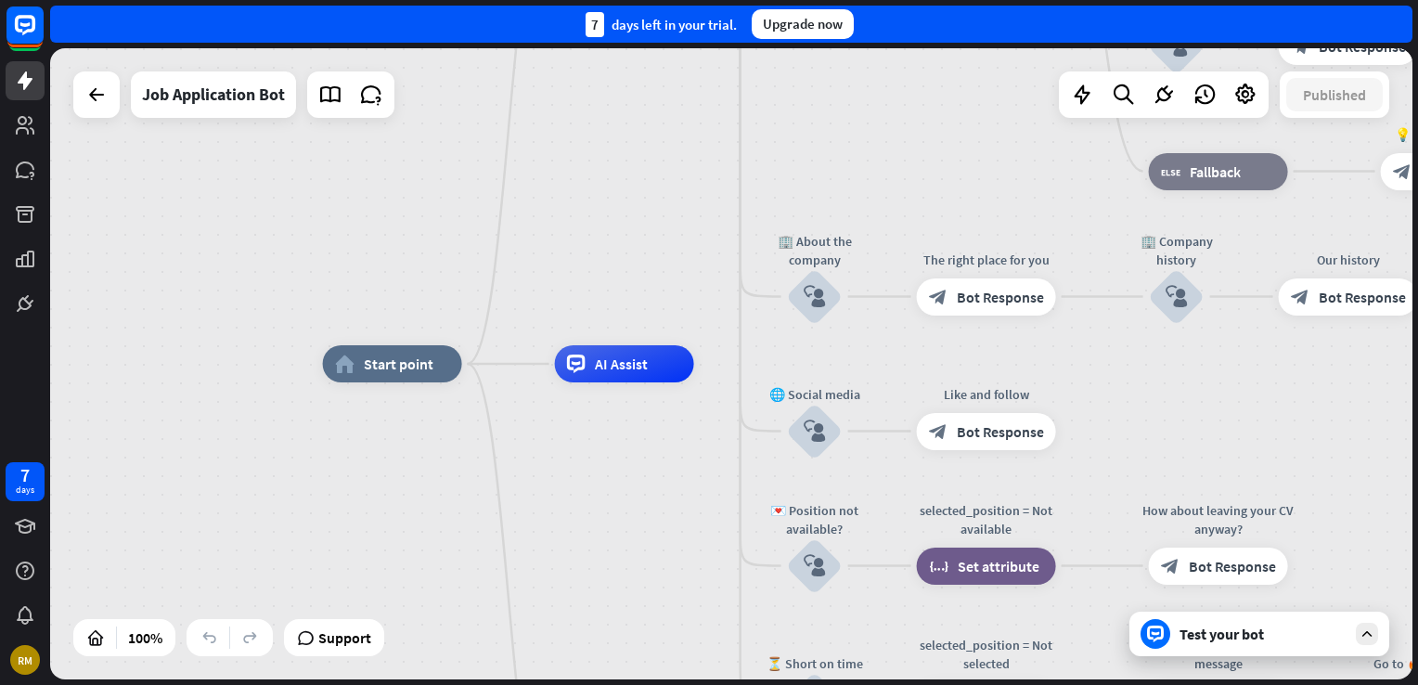
click at [1246, 641] on div "Test your bot" at bounding box center [1262, 633] width 167 height 19
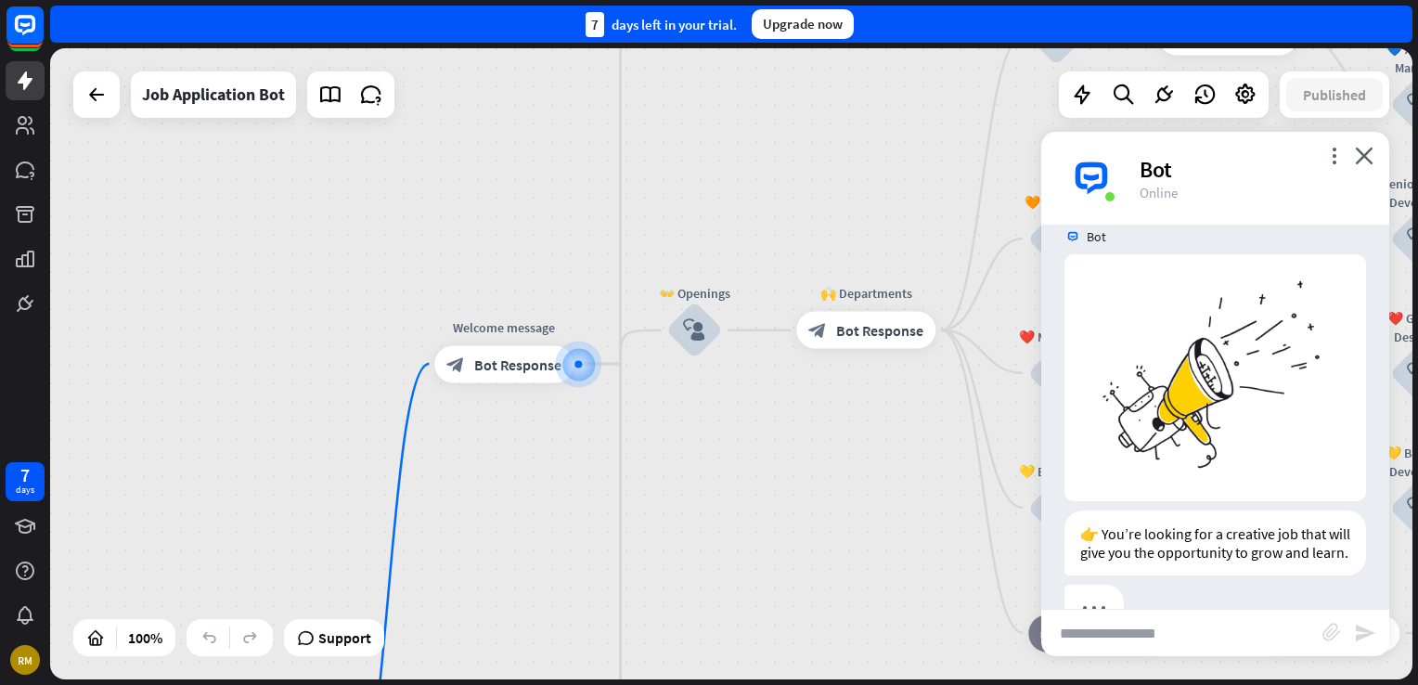
scroll to position [80, 0]
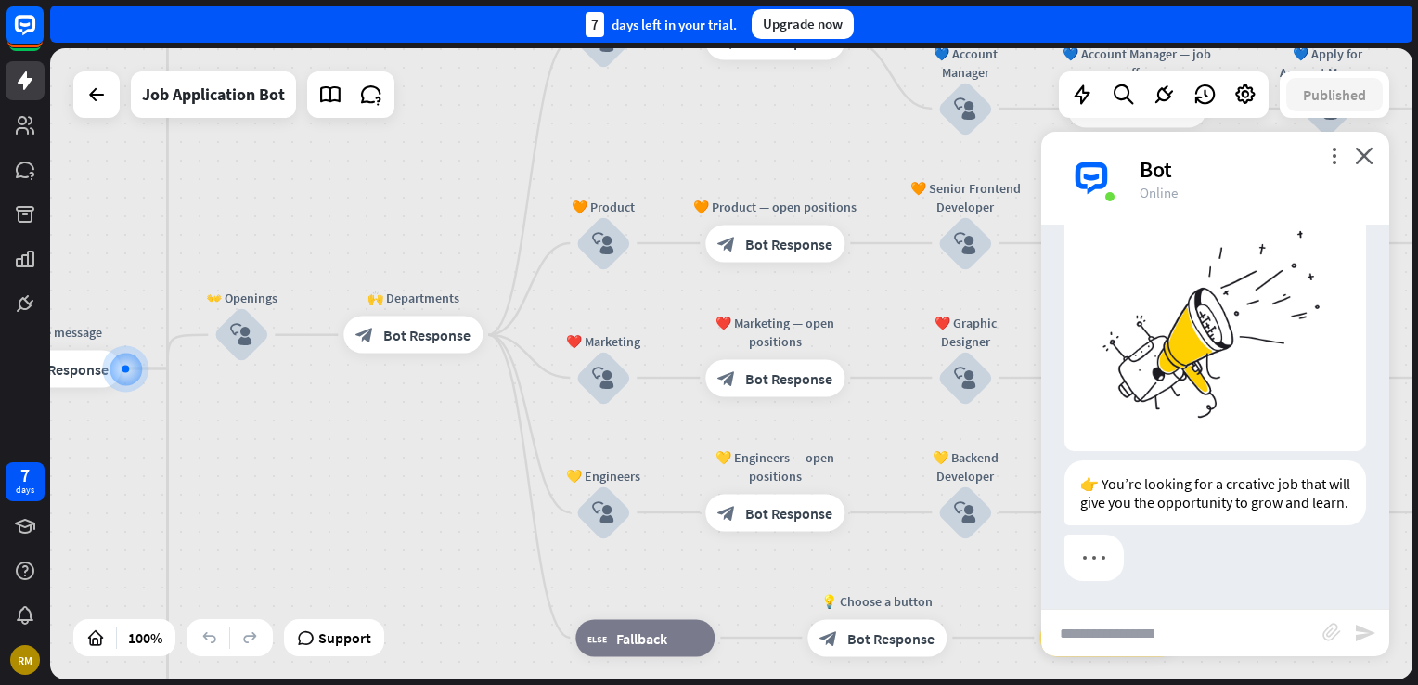
drag, startPoint x: 769, startPoint y: 477, endPoint x: 106, endPoint y: 380, distance: 670.4
click at [145, 479] on div "home_2 Start point Welcome message block_bot_response Bot Response ✨ Main menu …" at bounding box center [731, 363] width 1362 height 631
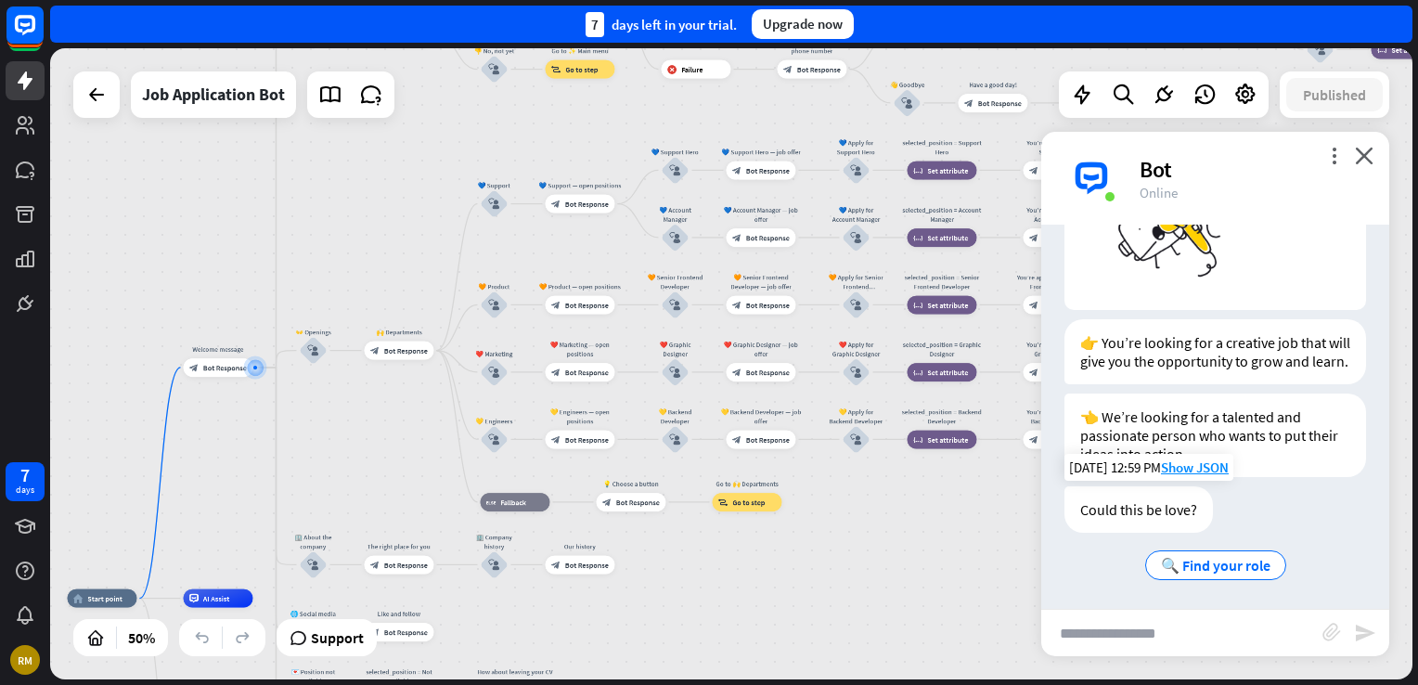
scroll to position [223, 0]
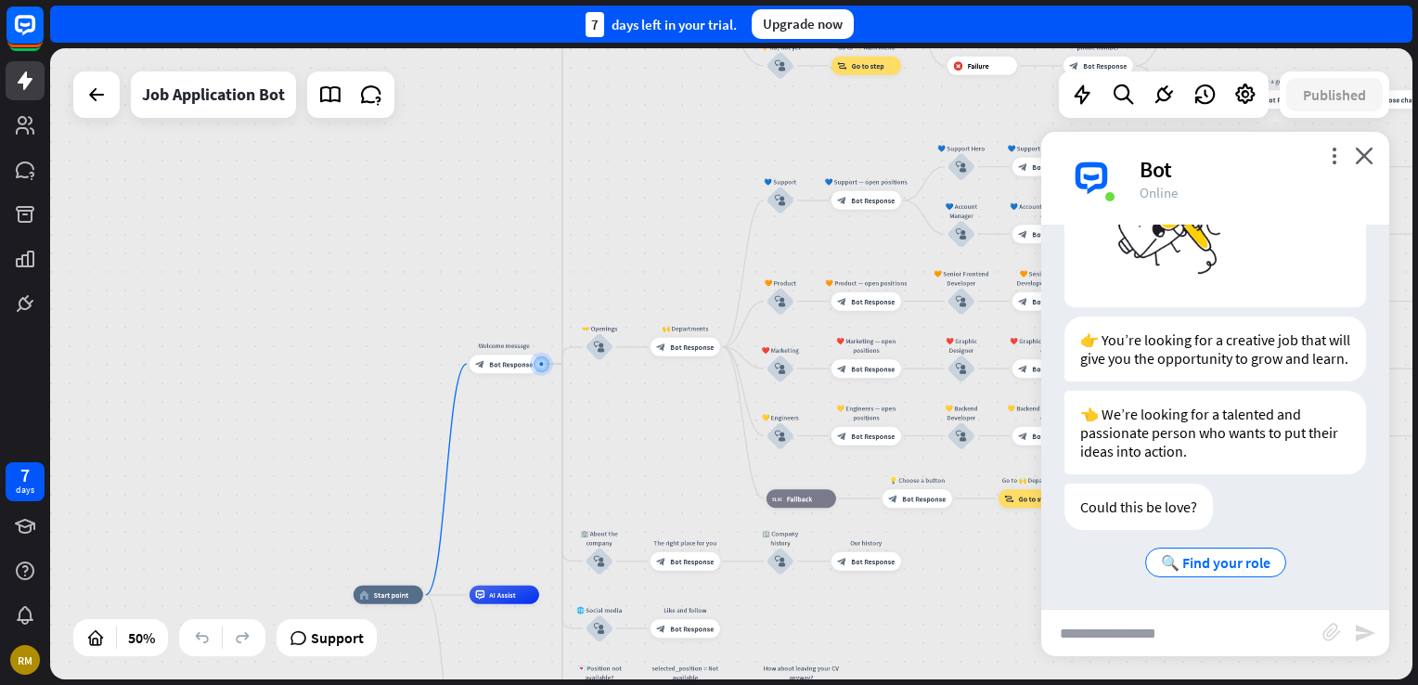
click at [1355, 153] on div "more_vert close Bot Online" at bounding box center [1215, 178] width 348 height 93
click at [1362, 150] on icon "close" at bounding box center [1364, 156] width 19 height 18
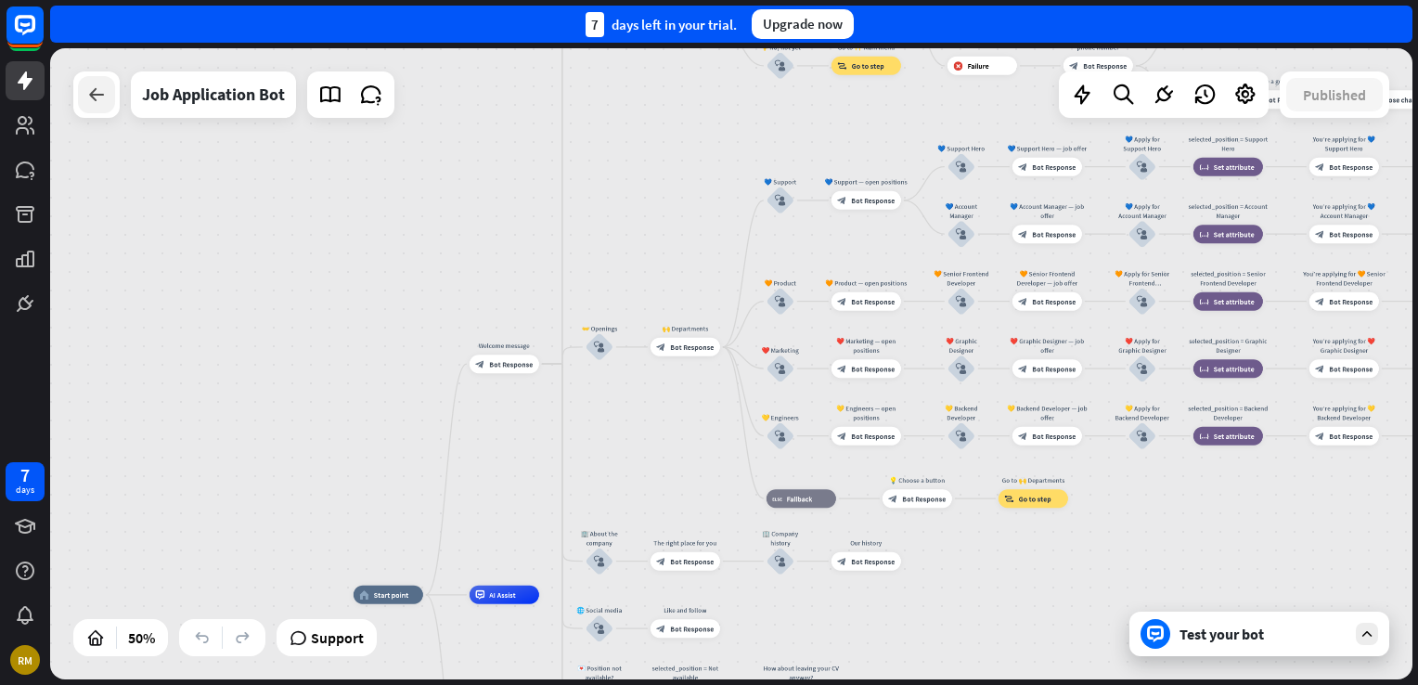
click at [93, 104] on icon at bounding box center [96, 95] width 22 height 22
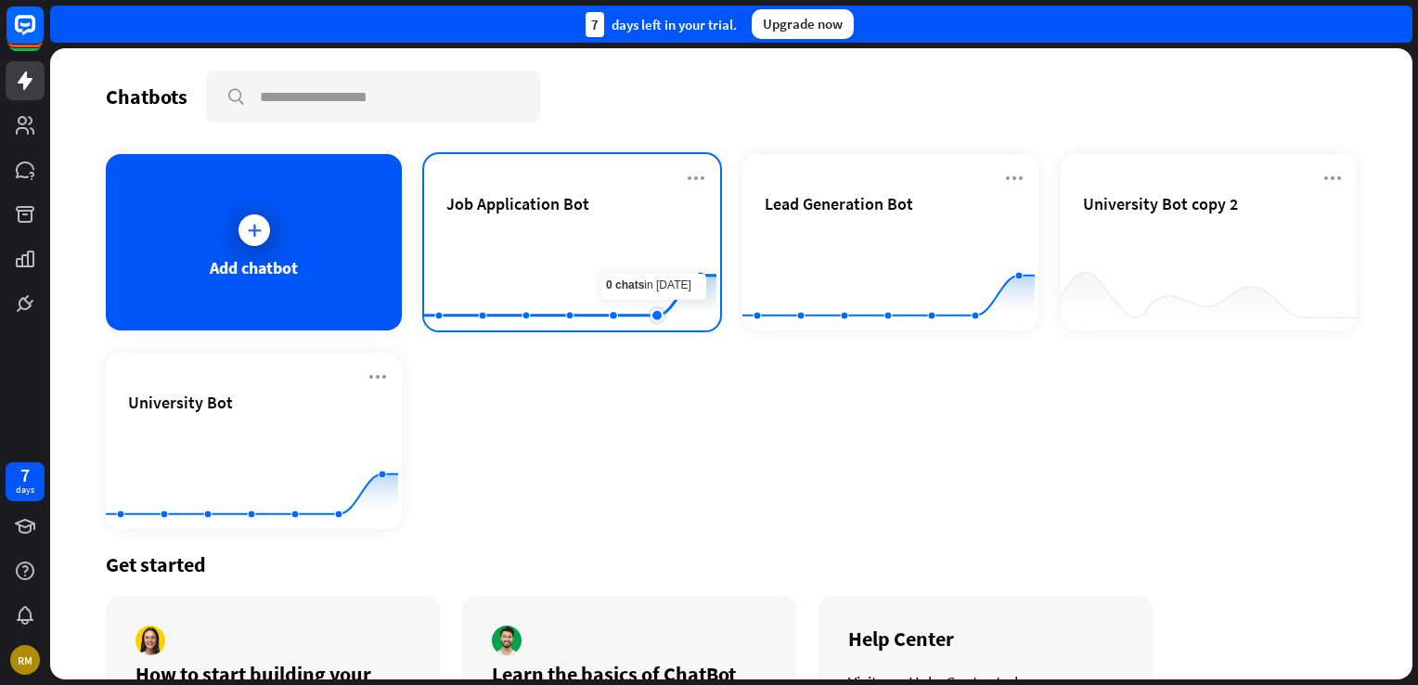
scroll to position [141, 0]
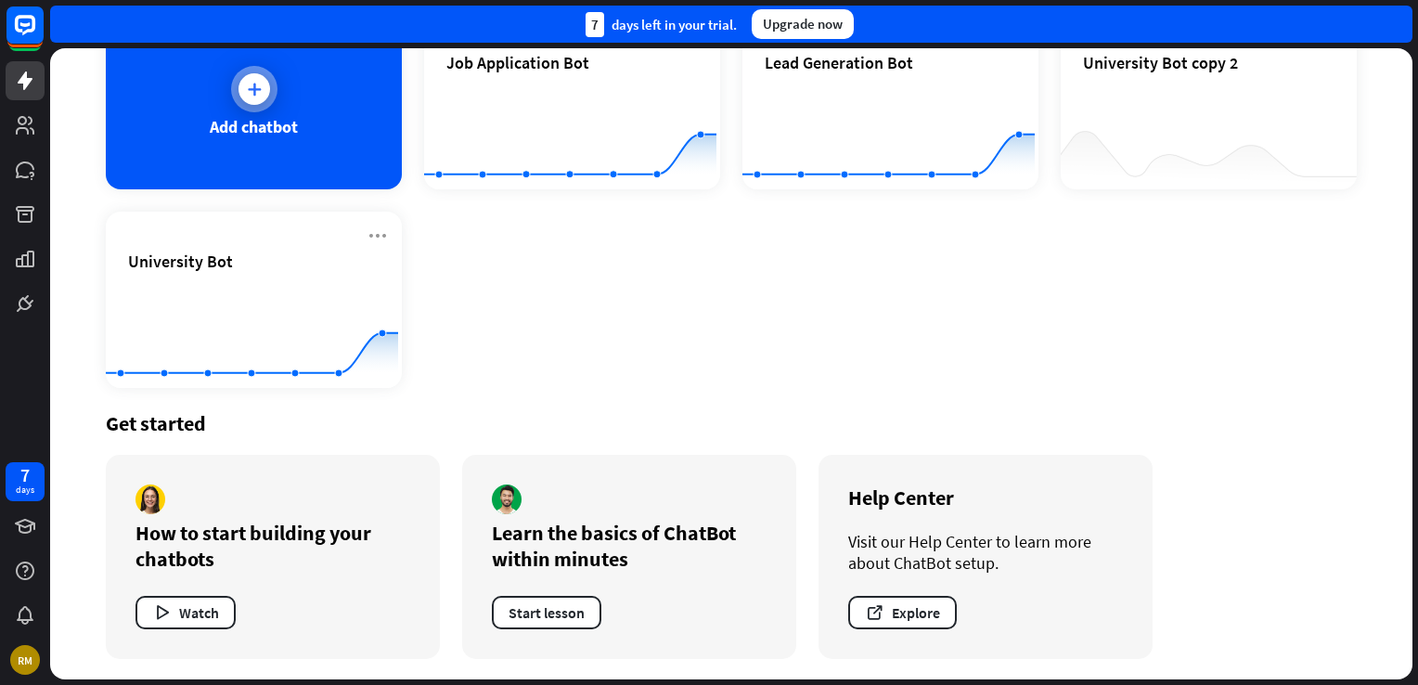
click at [300, 139] on div "Add chatbot" at bounding box center [254, 101] width 296 height 176
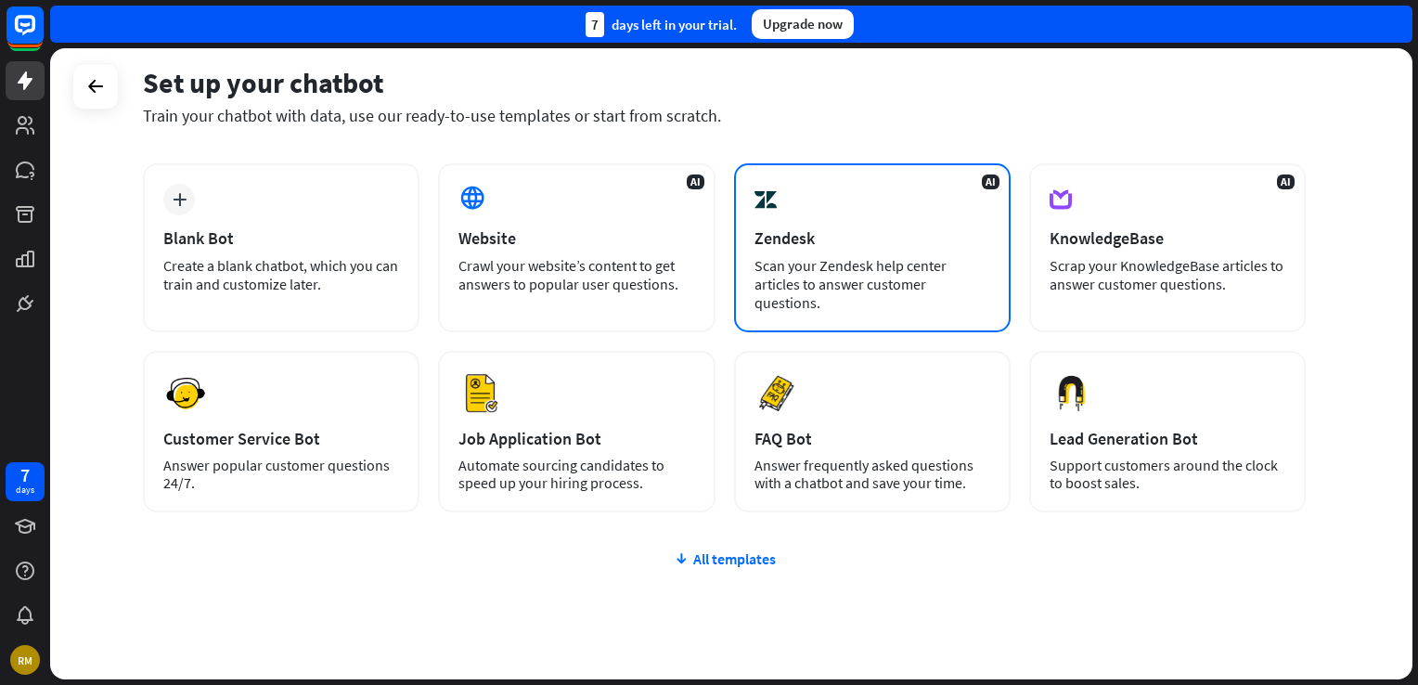
scroll to position [134, 0]
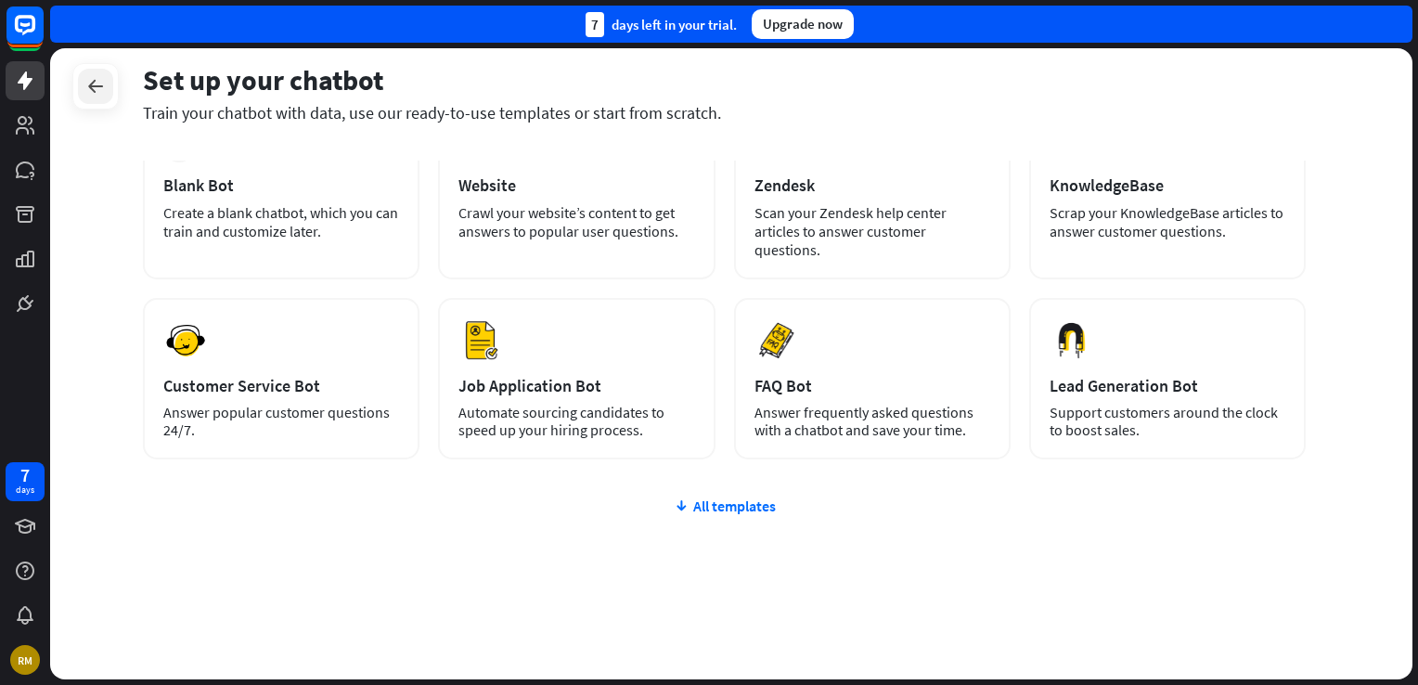
click at [78, 79] on div at bounding box center [95, 86] width 35 height 35
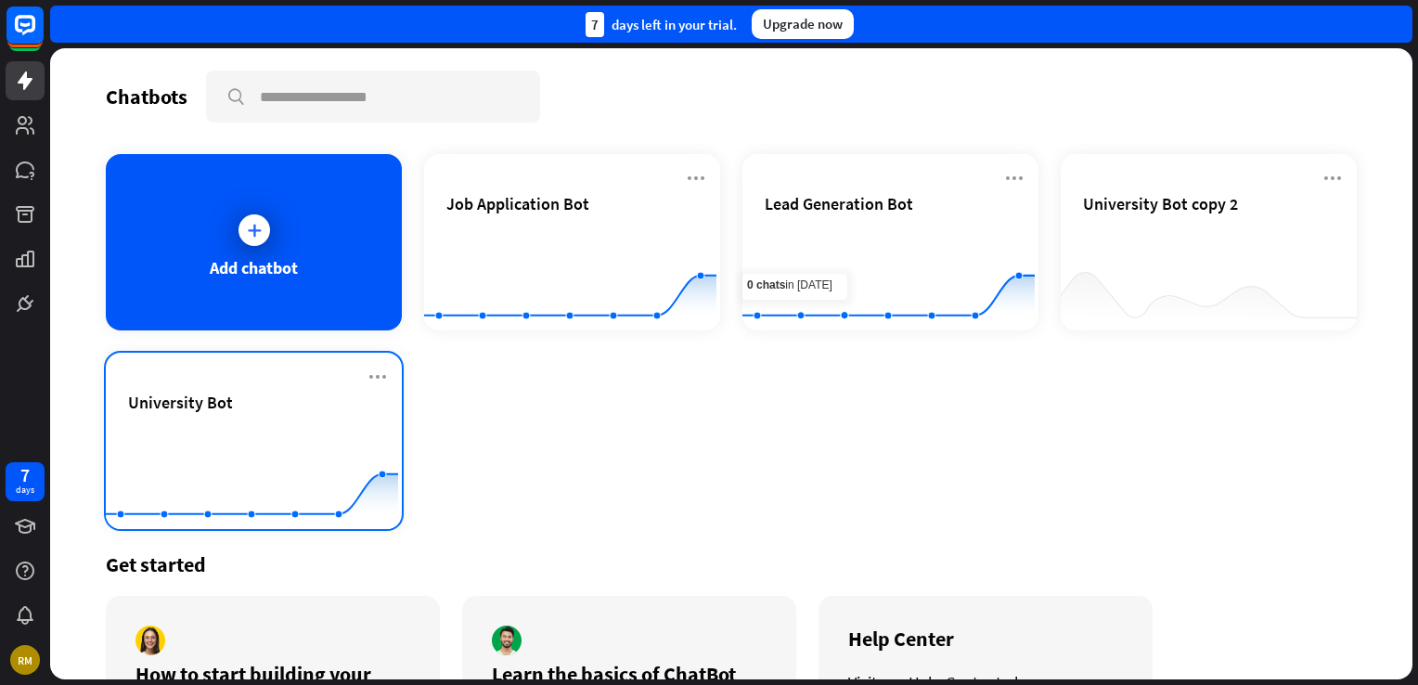
click at [375, 434] on rect at bounding box center [252, 483] width 292 height 116
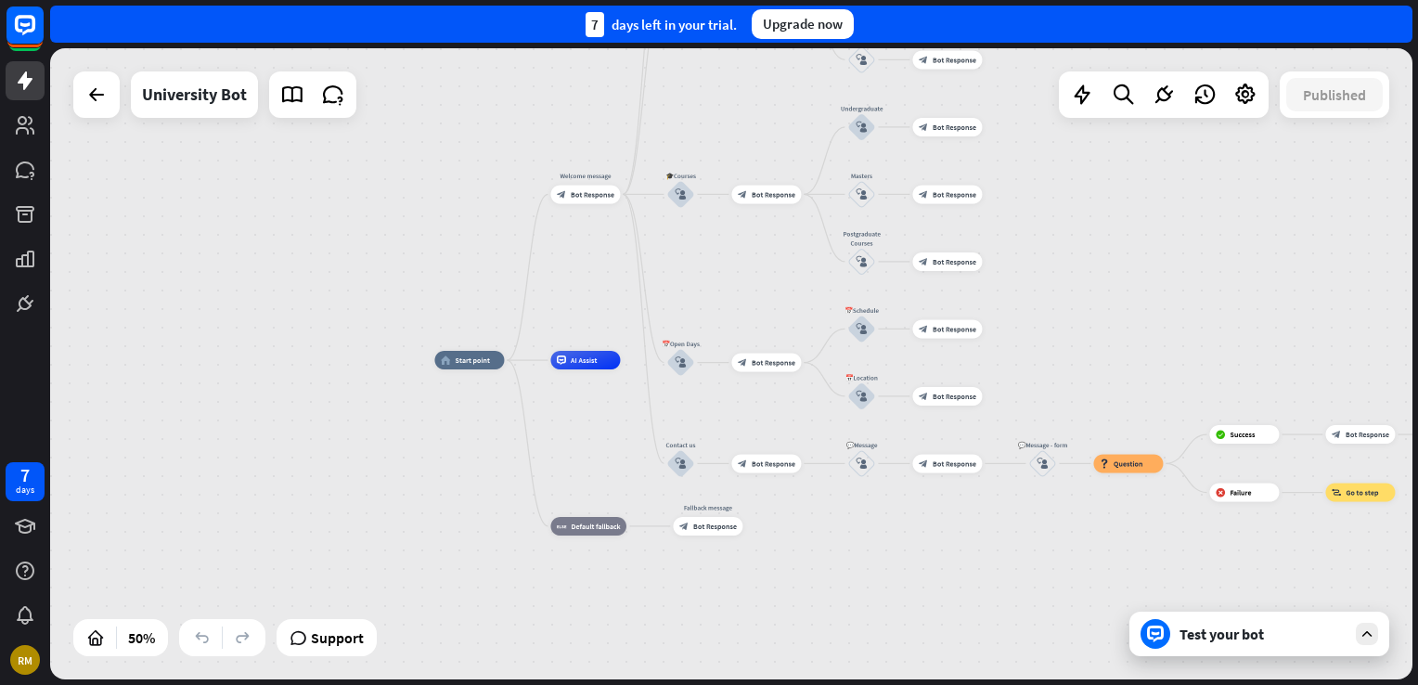
drag, startPoint x: 1197, startPoint y: 417, endPoint x: 1197, endPoint y: 307, distance: 109.5
click at [1195, 312] on div "home_2 Start point Welcome message block_bot_response Bot Response ✨Main menu b…" at bounding box center [731, 363] width 1362 height 631
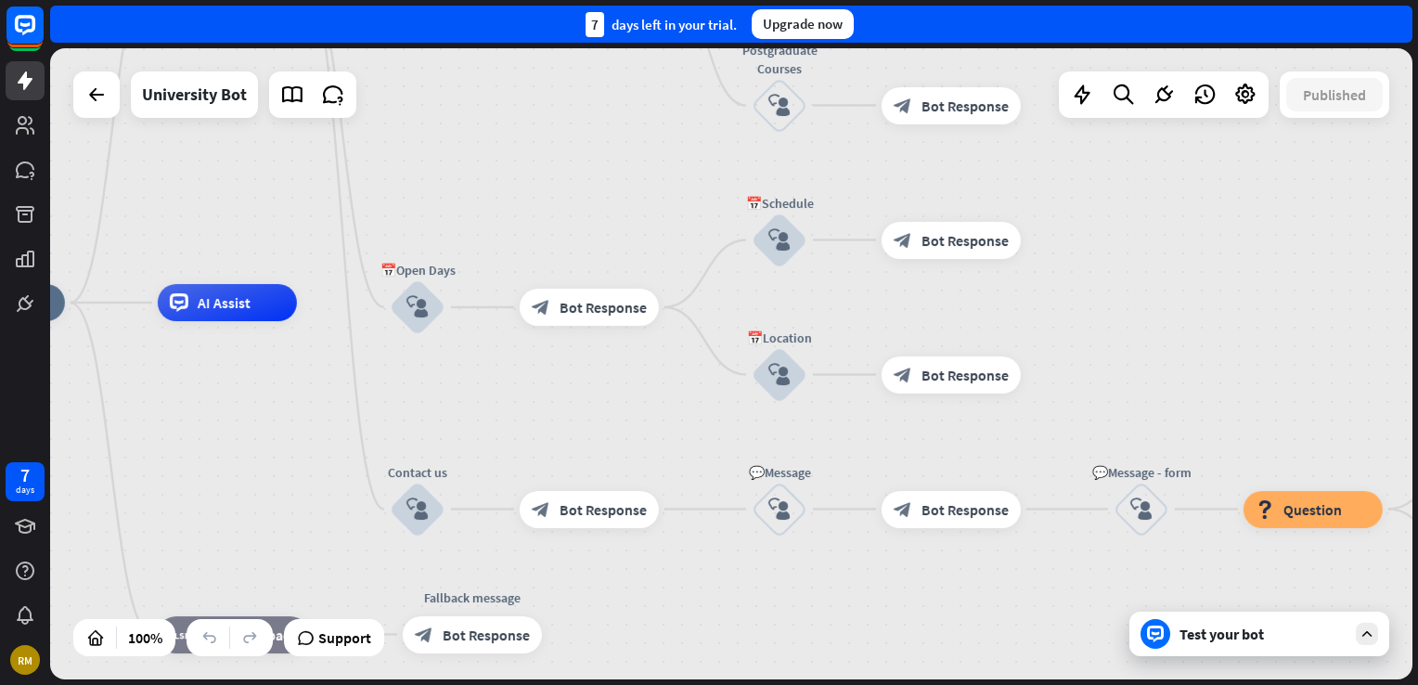
drag, startPoint x: 1177, startPoint y: 308, endPoint x: 698, endPoint y: 367, distance: 482.4
click at [1417, 122] on html "7 days RM close Product Help First steps Get started with ChatBot Help Center F…" at bounding box center [709, 342] width 1418 height 685
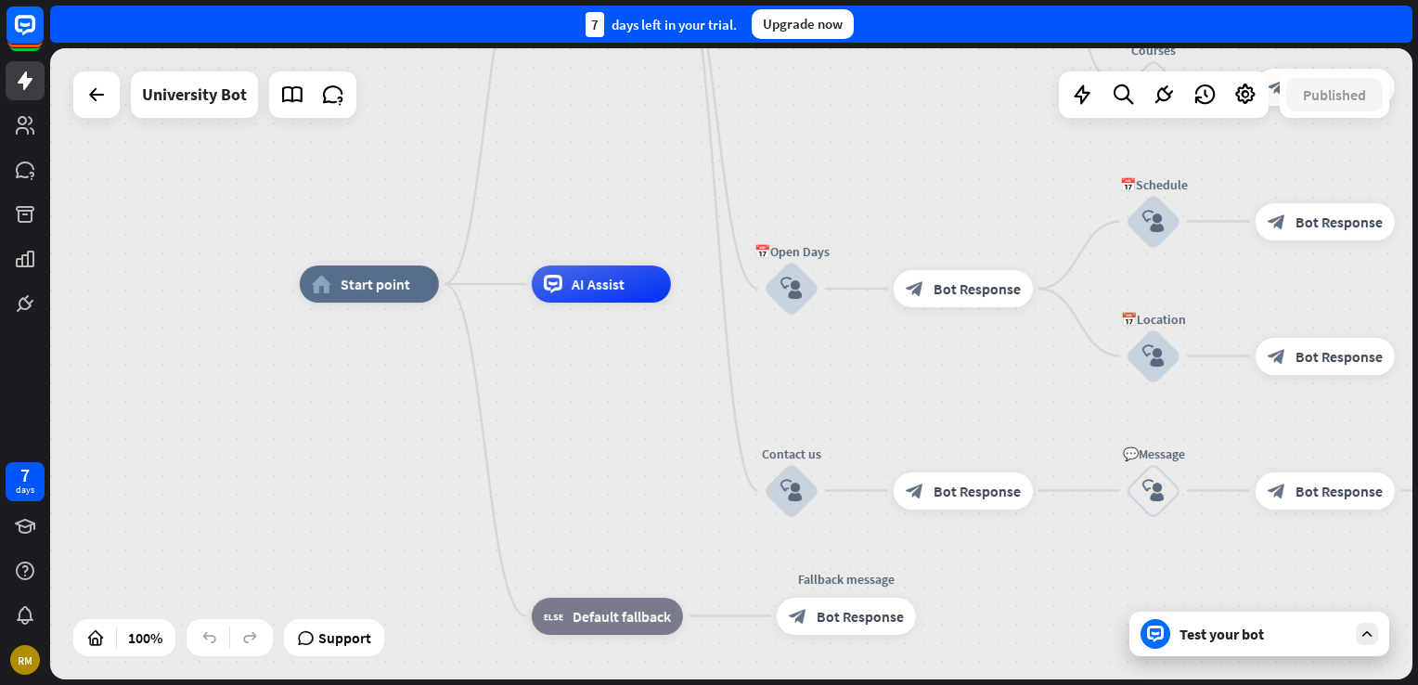
drag, startPoint x: 104, startPoint y: 356, endPoint x: 635, endPoint y: 369, distance: 530.9
click at [609, 380] on div "home_2 Start point Welcome message block_bot_response Bot Response ✨Main menu b…" at bounding box center [981, 599] width 1362 height 631
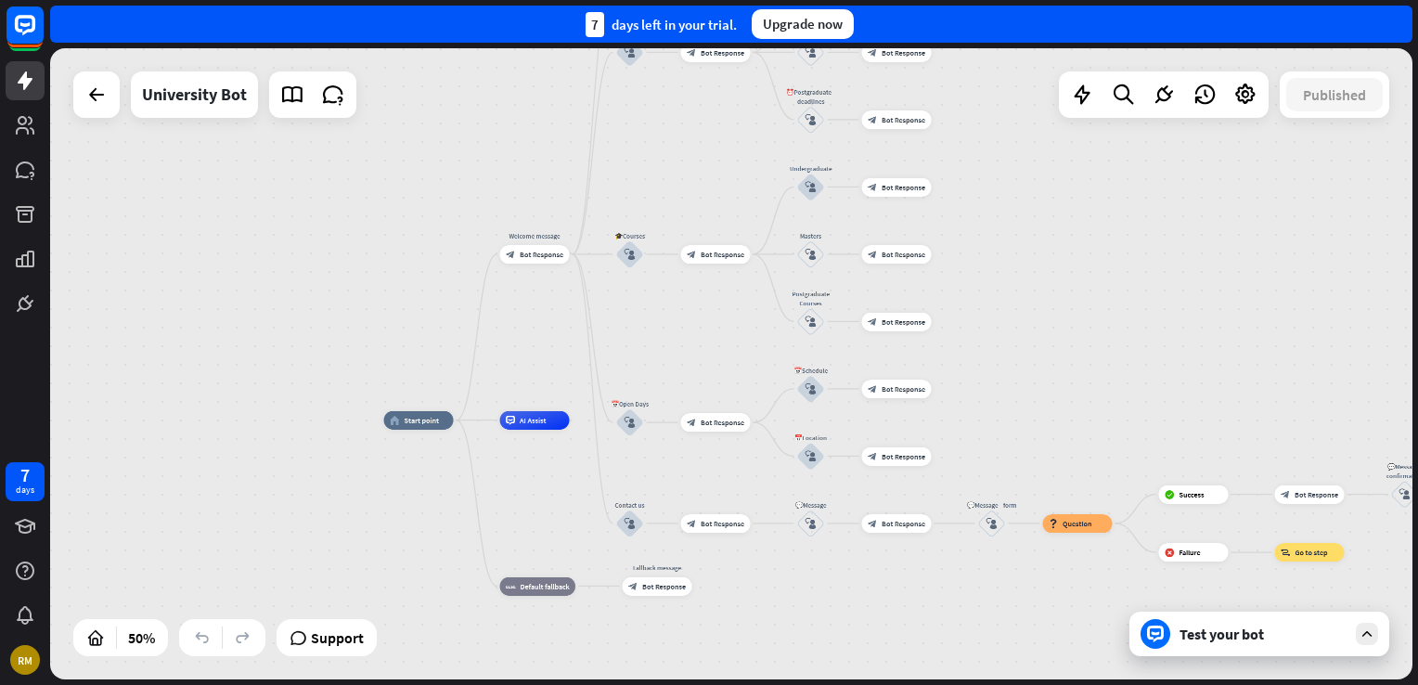
drag, startPoint x: 1327, startPoint y: 253, endPoint x: 1179, endPoint y: 348, distance: 175.3
click at [1179, 348] on div "home_2 Start point Welcome message block_bot_response Bot Response ✨Main menu b…" at bounding box center [731, 363] width 1362 height 631
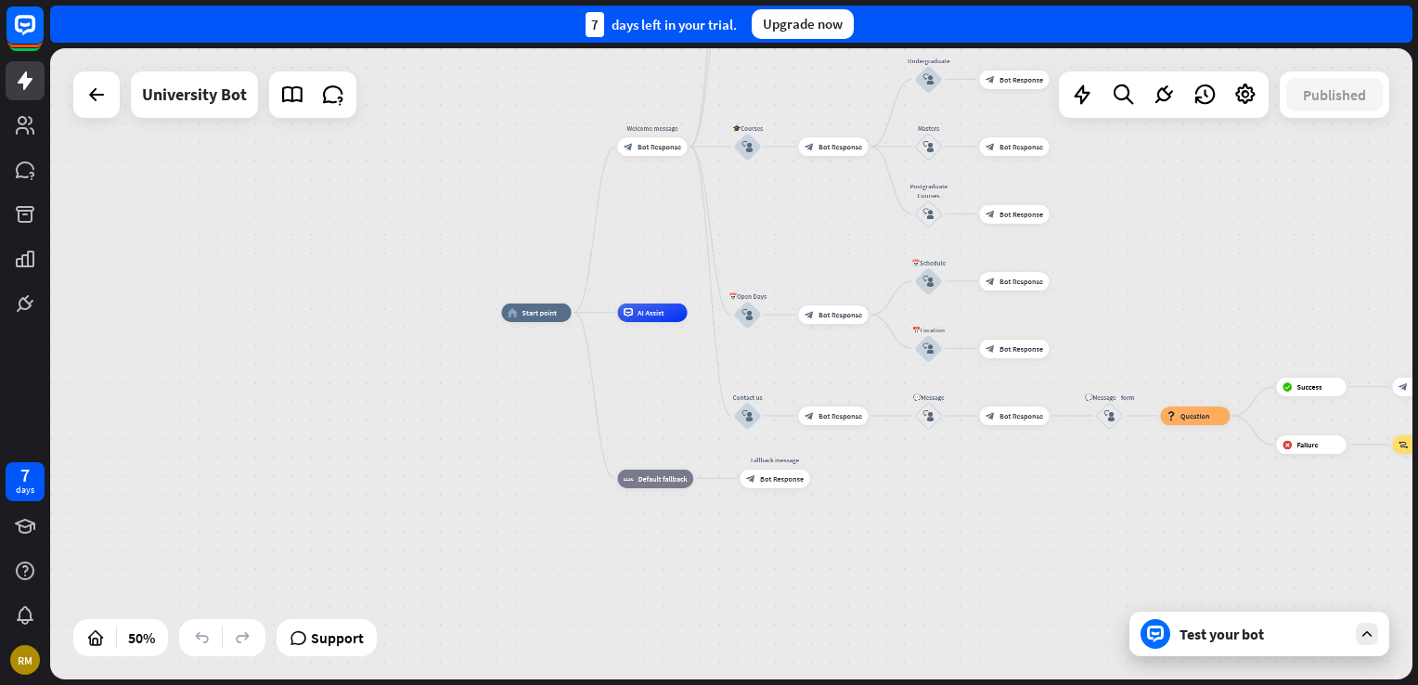
drag, startPoint x: 372, startPoint y: 496, endPoint x: 523, endPoint y: 362, distance: 202.4
click at [515, 366] on div "home_2 Start point Welcome message block_bot_response Bot Response ✨Main menu b…" at bounding box center [731, 363] width 1362 height 631
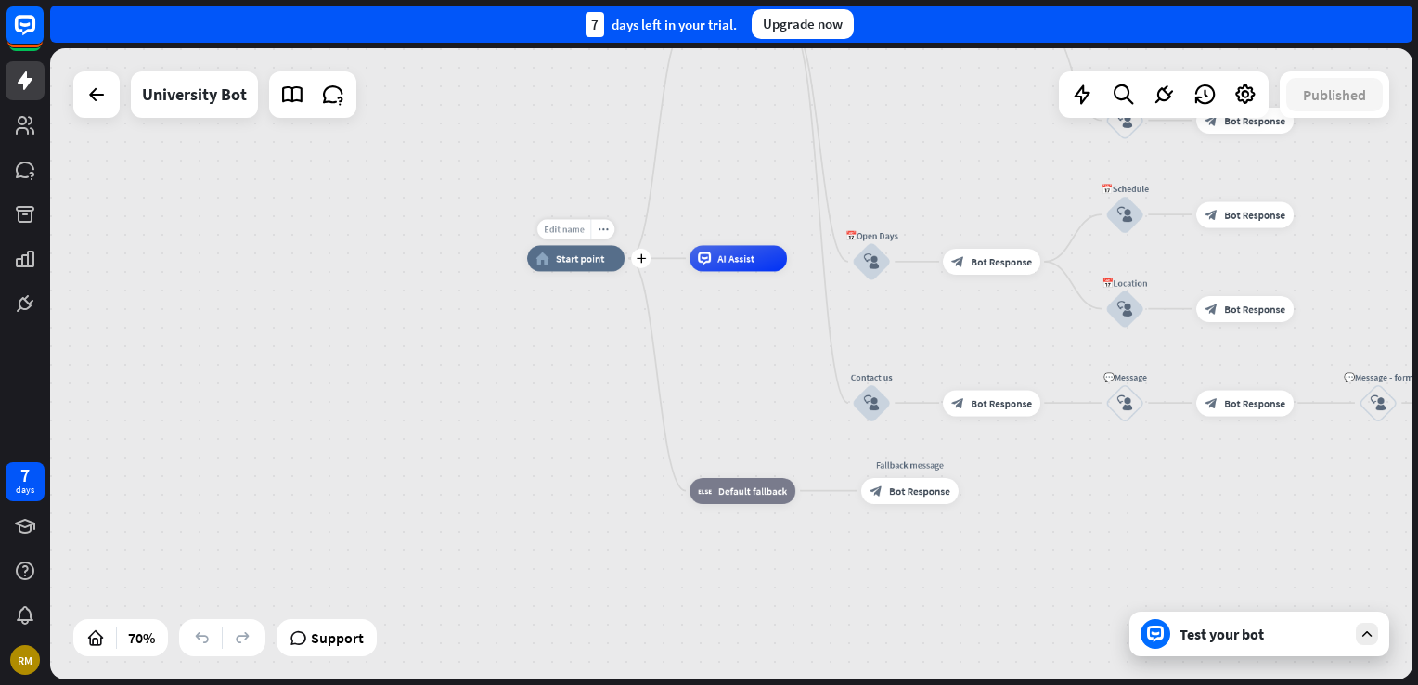
click at [570, 228] on span "Edit name" at bounding box center [564, 230] width 40 height 12
click at [557, 233] on span "Edit name" at bounding box center [564, 230] width 40 height 12
type input "**********"
click at [611, 319] on div "**********" at bounding box center [731, 363] width 1362 height 631
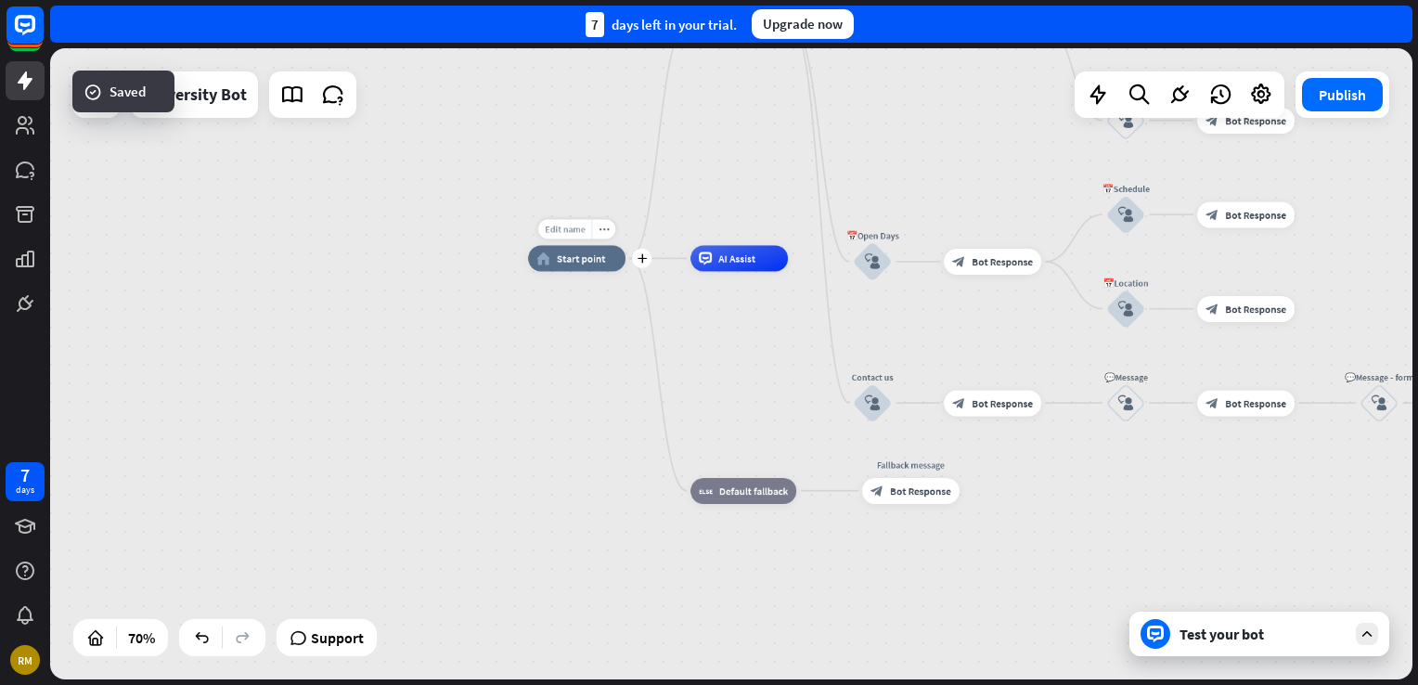
click at [569, 232] on span "Edit name" at bounding box center [565, 230] width 40 height 12
click at [586, 271] on div "**********" at bounding box center [576, 258] width 97 height 26
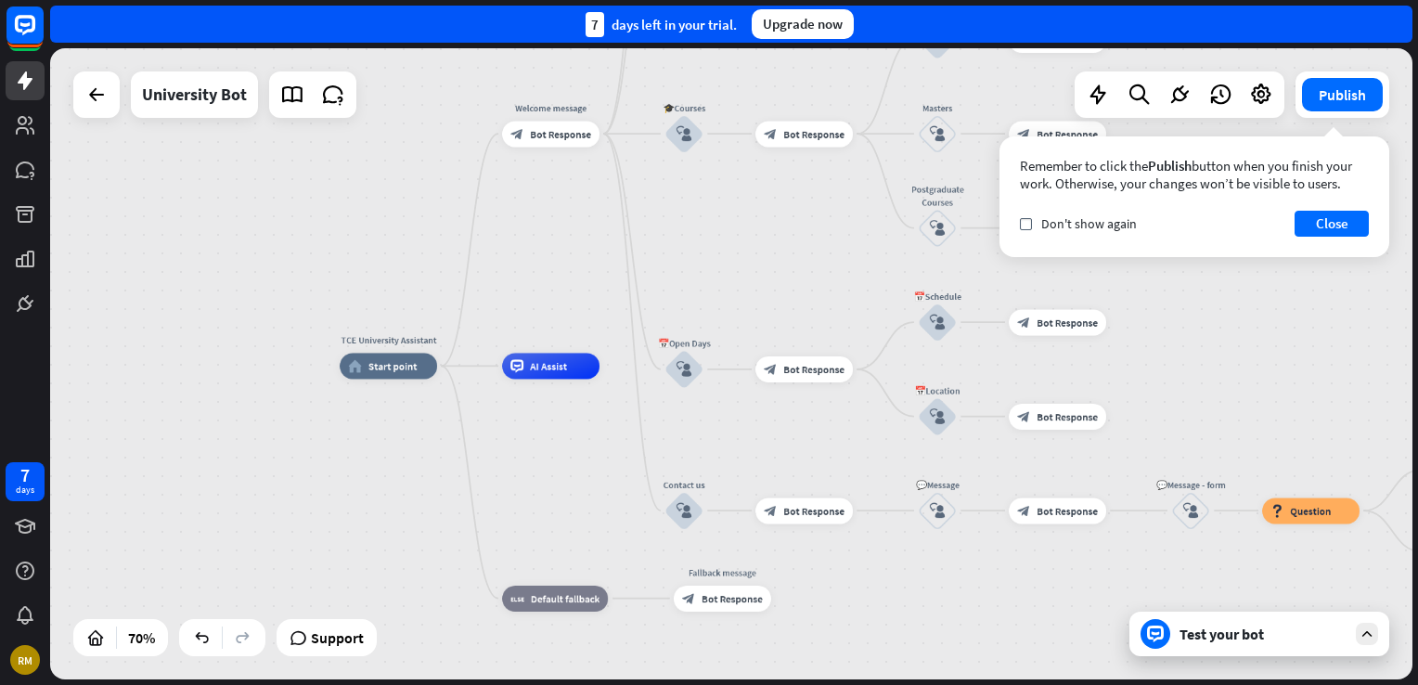
drag, startPoint x: 777, startPoint y: 343, endPoint x: 585, endPoint y: 425, distance: 208.7
click at [585, 425] on div "TCE University Assistant home_2 Start point Welcome message block_bot_response …" at bounding box center [817, 587] width 954 height 442
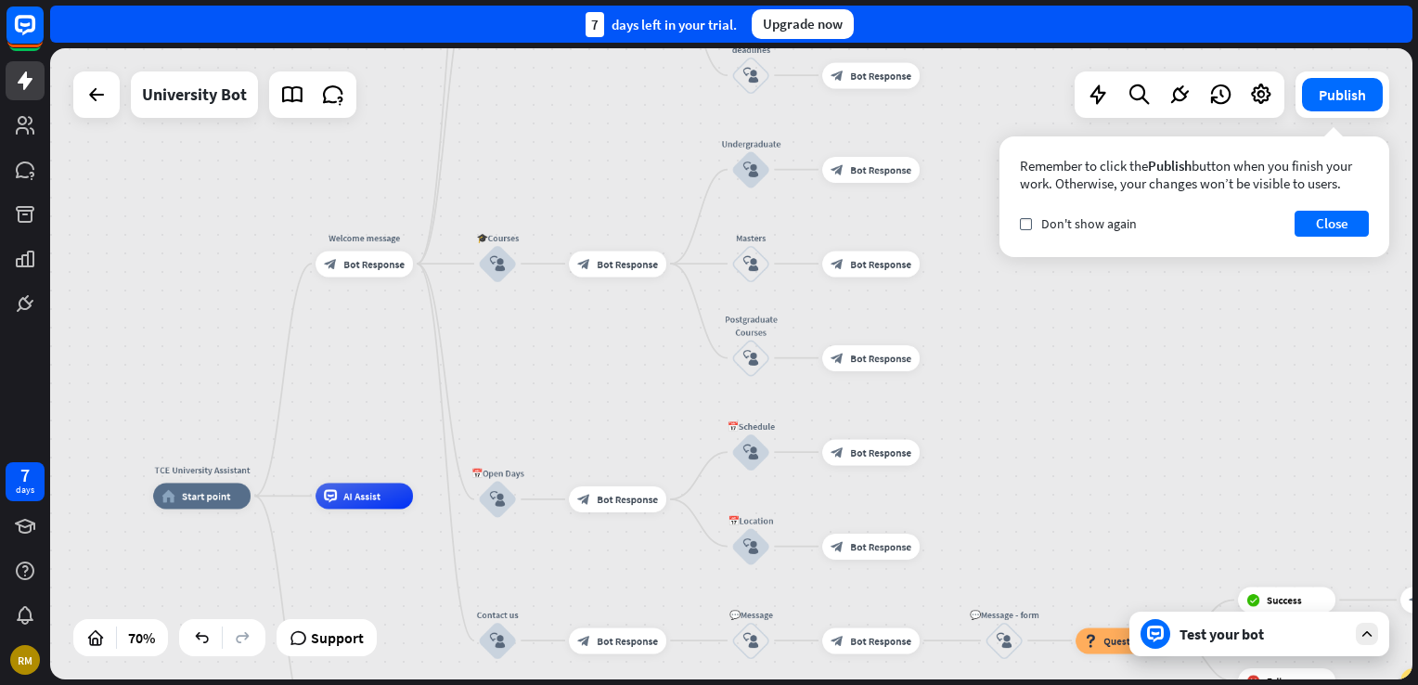
drag, startPoint x: 548, startPoint y: 245, endPoint x: 365, endPoint y: 401, distance: 240.9
click at [365, 401] on div "TCE University Assistant home_2 Start point Welcome message block_bot_response …" at bounding box center [731, 363] width 1362 height 631
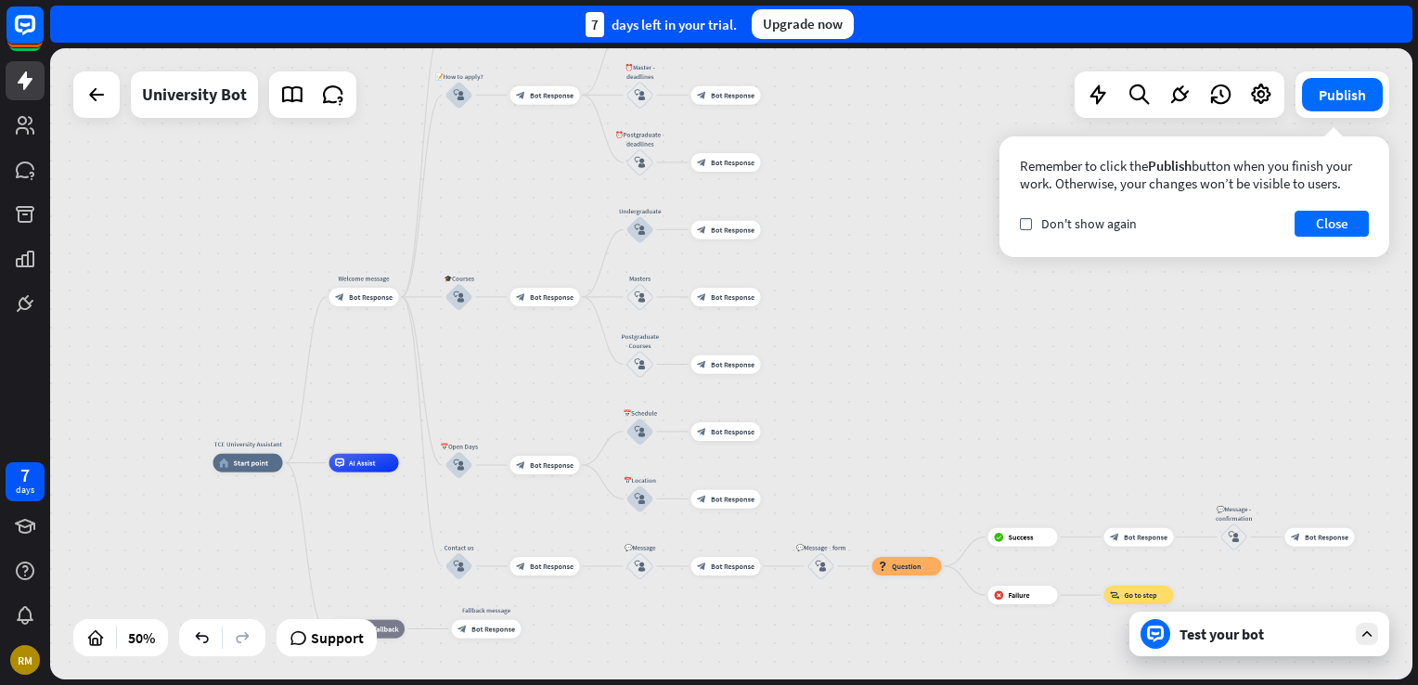
drag, startPoint x: 1399, startPoint y: 409, endPoint x: 1225, endPoint y: 315, distance: 198.0
click at [1224, 385] on div "TCE University Assistant home_2 Start point Welcome message block_bot_response …" at bounding box center [731, 363] width 1362 height 631
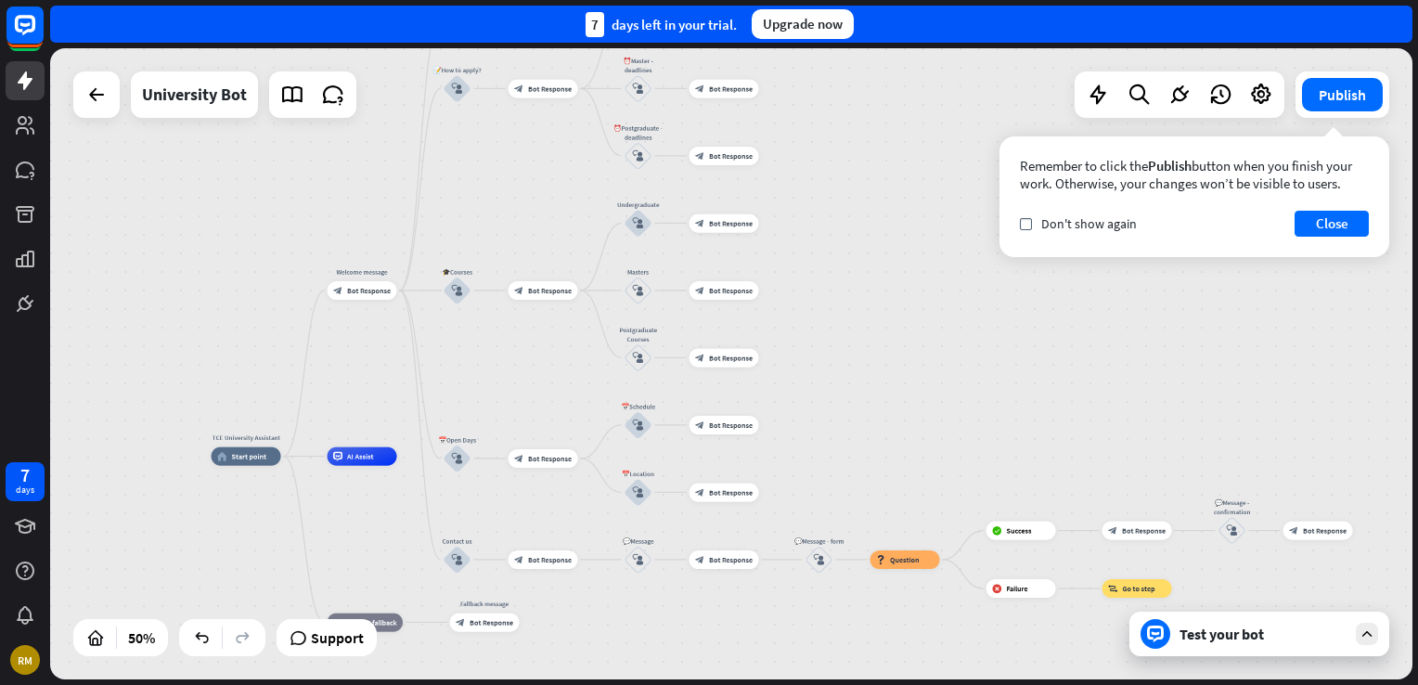
click at [1210, 446] on div "TCE University Assistant home_2 Start point Welcome message block_bot_response …" at bounding box center [731, 363] width 1362 height 631
click at [1324, 228] on button "Close" at bounding box center [1331, 224] width 74 height 26
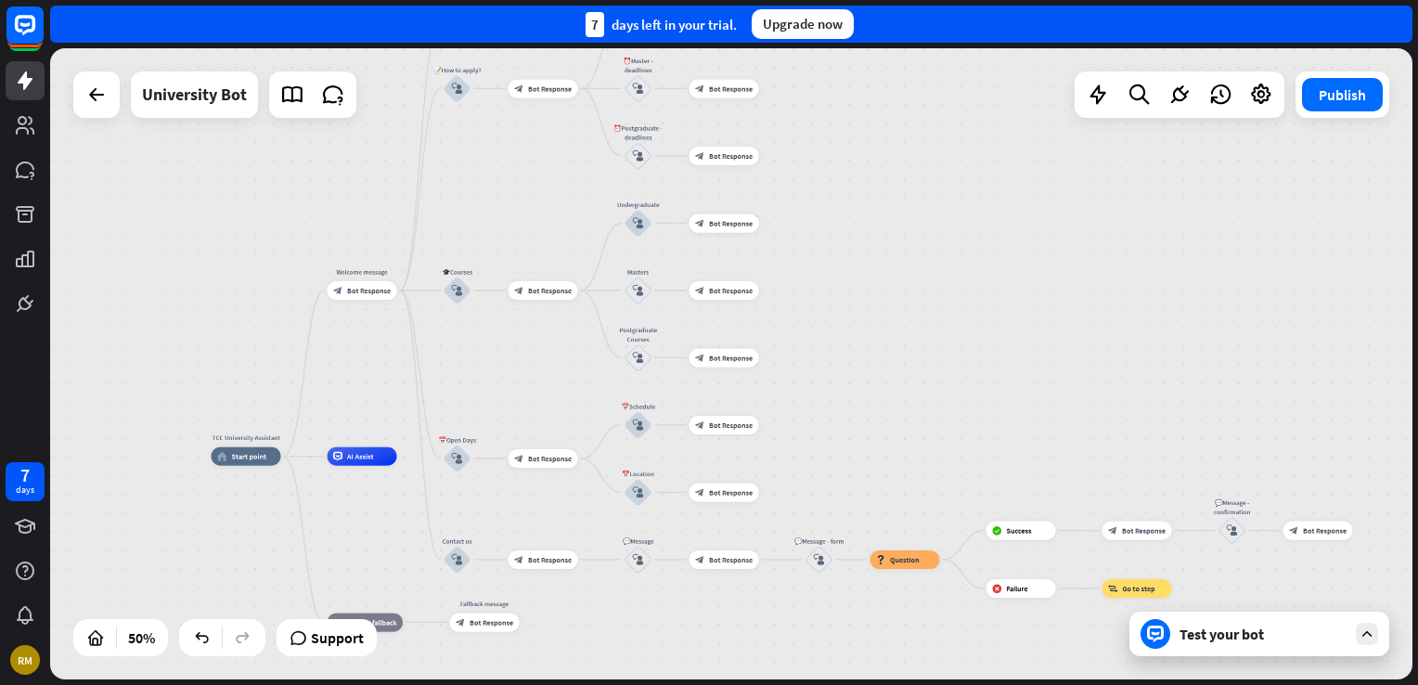
drag, startPoint x: 290, startPoint y: 20, endPoint x: 1132, endPoint y: 288, distance: 883.9
click at [1132, 288] on div "TCE University Assistant home_2 Start point Welcome message block_bot_response …" at bounding box center [731, 363] width 1362 height 631
drag, startPoint x: 1346, startPoint y: 1, endPoint x: 933, endPoint y: 184, distance: 452.4
click at [933, 184] on div "TCE University Assistant home_2 Start point Welcome message block_bot_response …" at bounding box center [731, 363] width 1362 height 631
drag, startPoint x: 1384, startPoint y: 0, endPoint x: 1006, endPoint y: 138, distance: 403.0
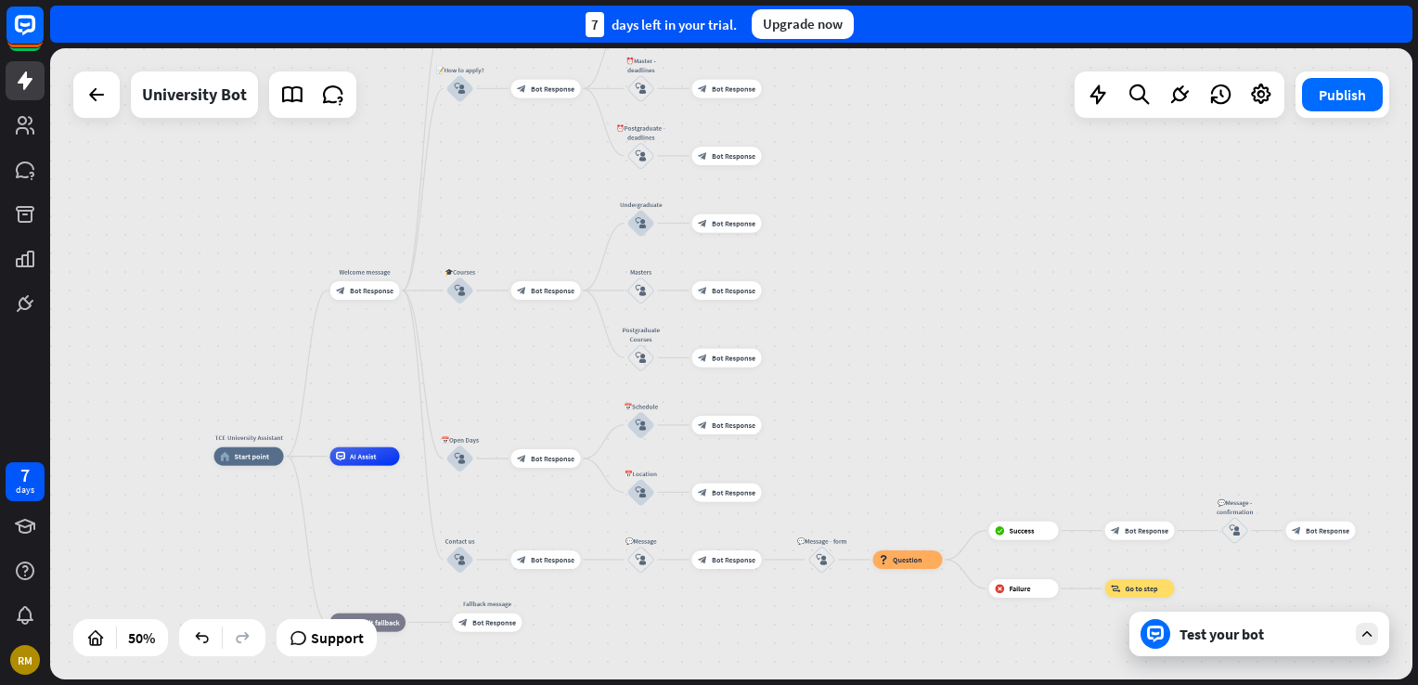
click at [1014, 140] on div "TCE University Assistant home_2 Start point Welcome message block_bot_response …" at bounding box center [731, 363] width 1362 height 631
click at [22, 76] on icon at bounding box center [25, 81] width 22 height 22
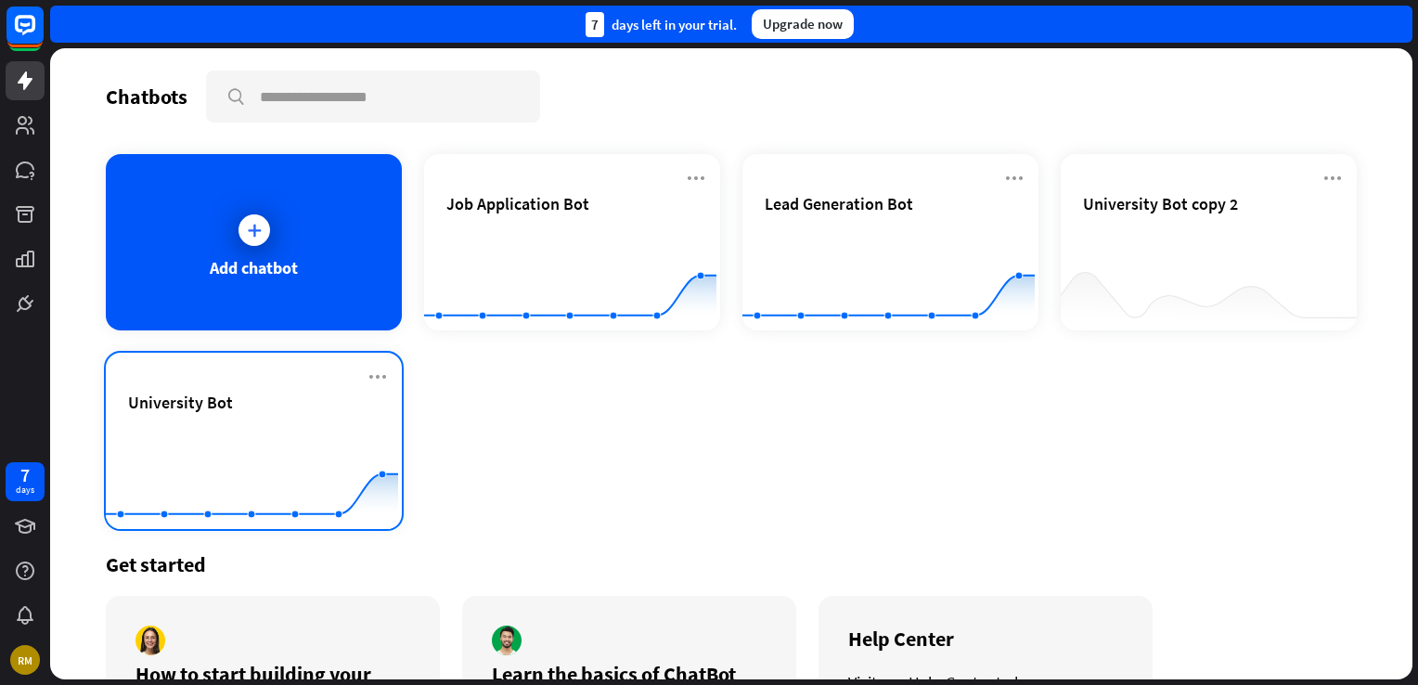
click at [225, 426] on rect at bounding box center [252, 483] width 292 height 116
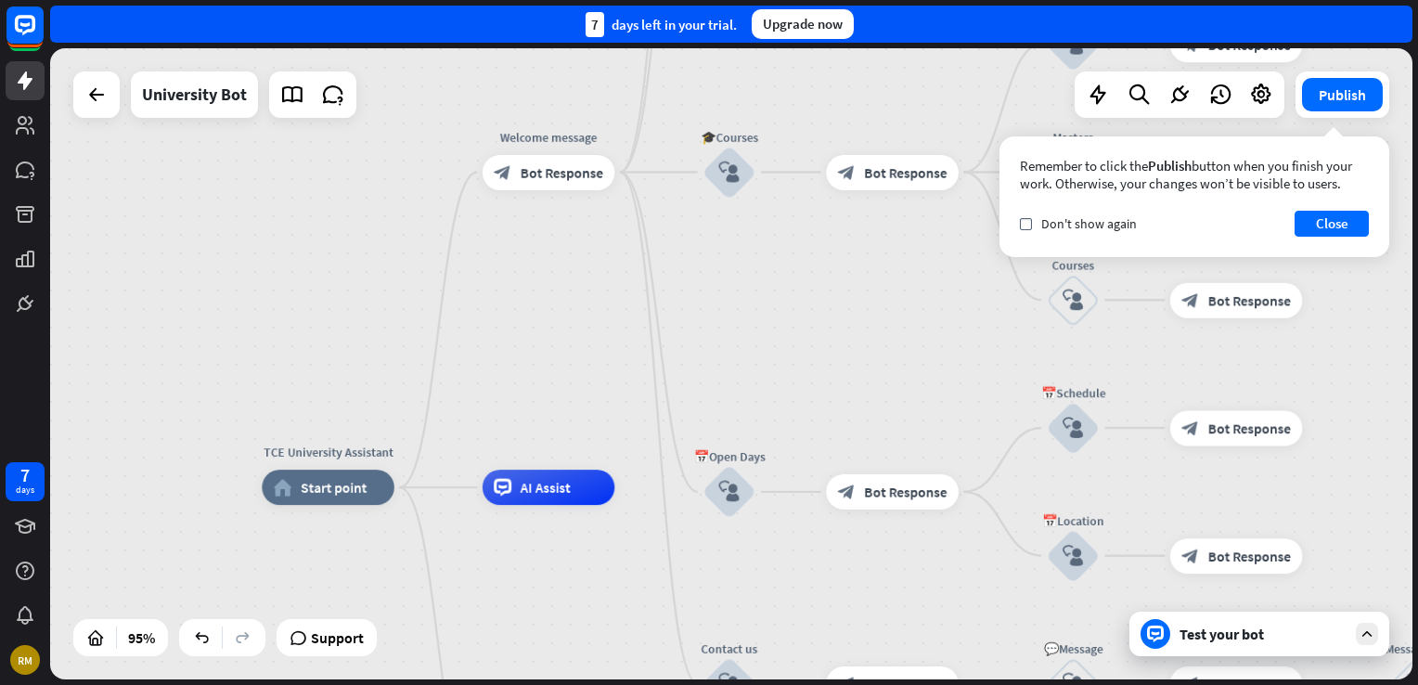
drag, startPoint x: 633, startPoint y: 273, endPoint x: 557, endPoint y: 403, distance: 150.6
click at [557, 403] on div "TCE University Assistant home_2 Start point Welcome message block_bot_response …" at bounding box center [731, 363] width 1362 height 631
click at [529, 176] on span "Bot Response" at bounding box center [562, 174] width 83 height 18
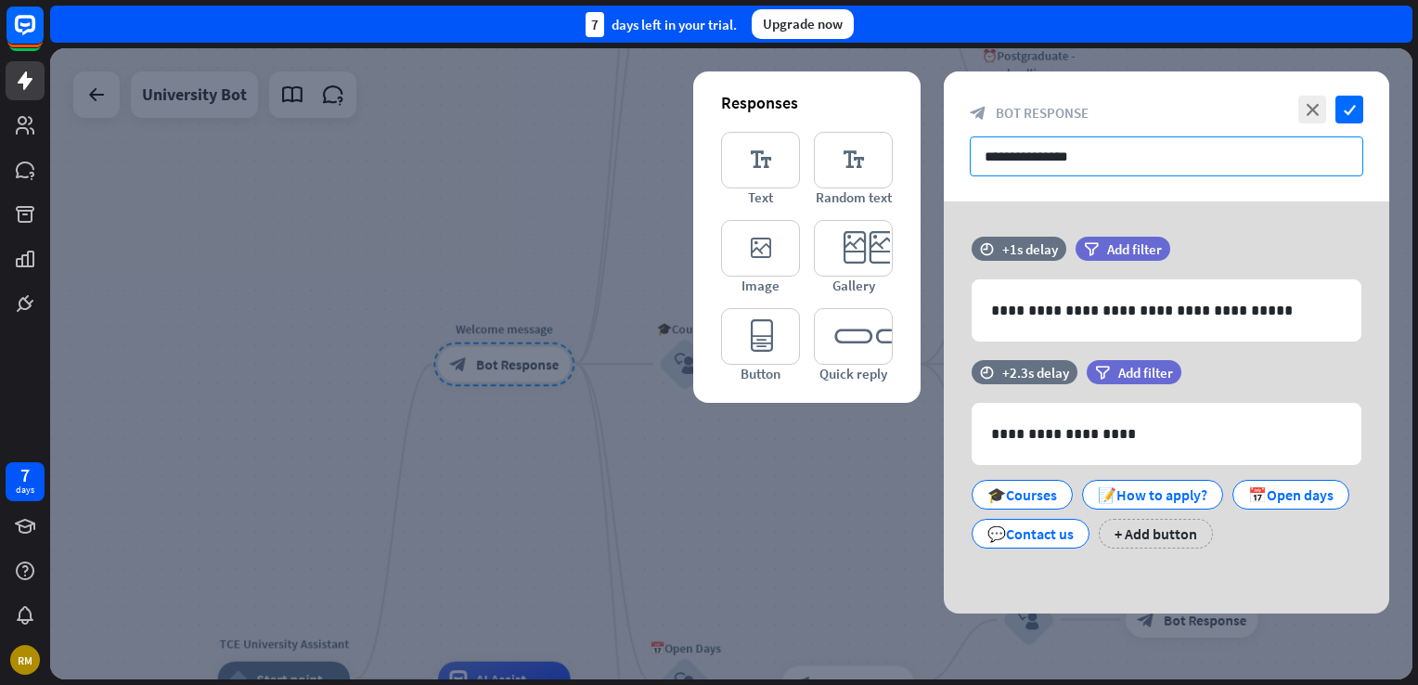
click at [996, 161] on input "**********" at bounding box center [1166, 156] width 393 height 40
paste input "**********"
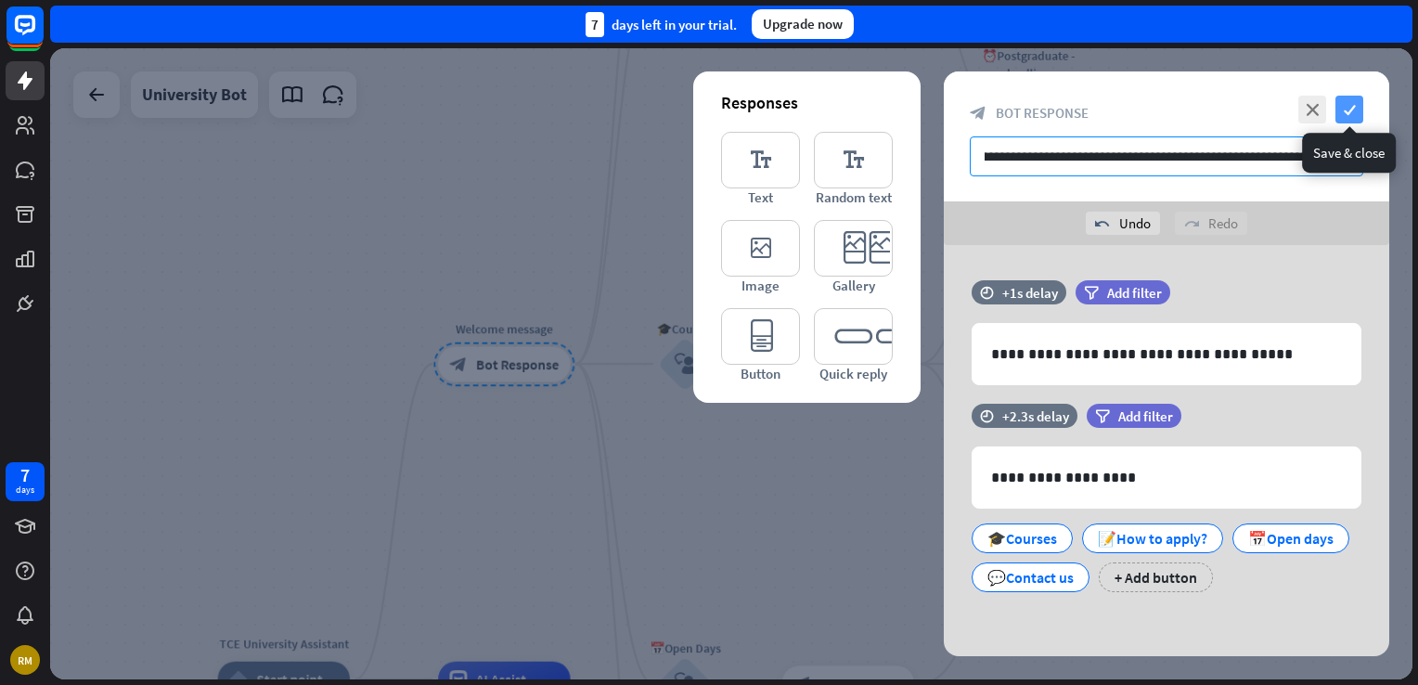
type input "**********"
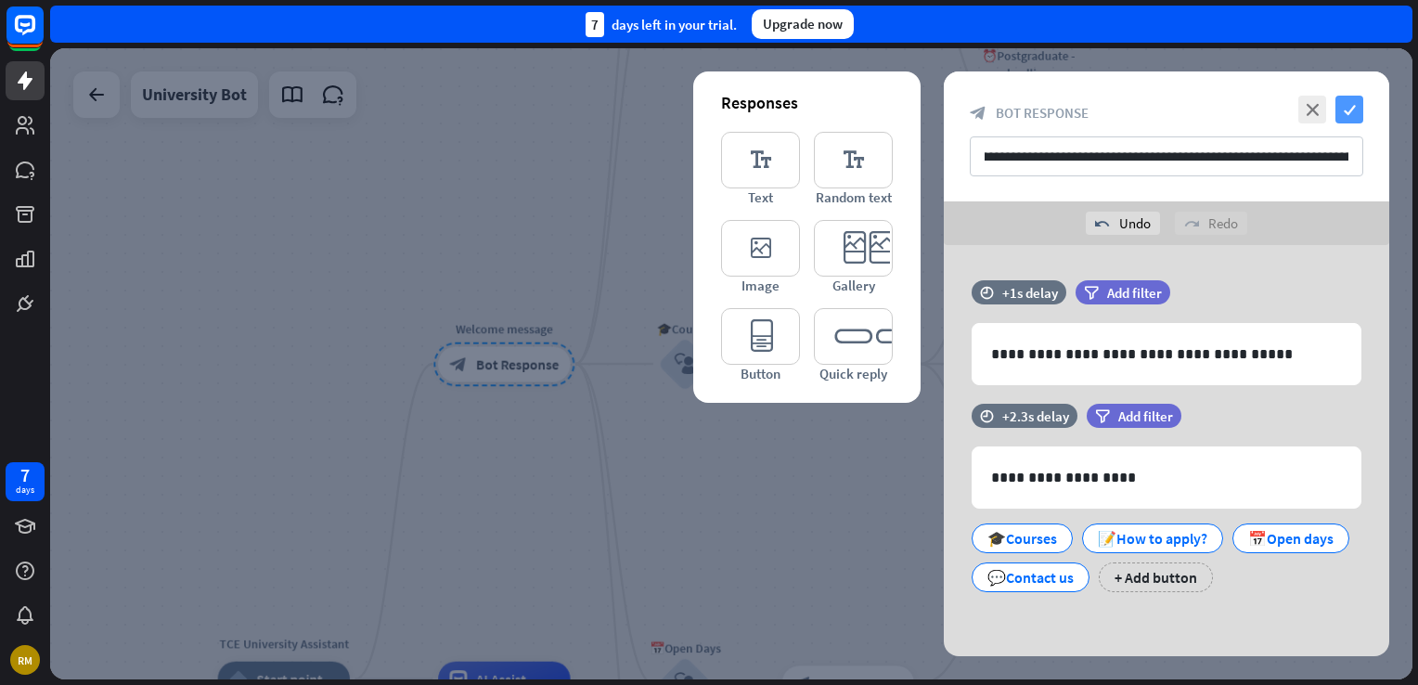
click at [1350, 113] on icon "check" at bounding box center [1349, 110] width 28 height 28
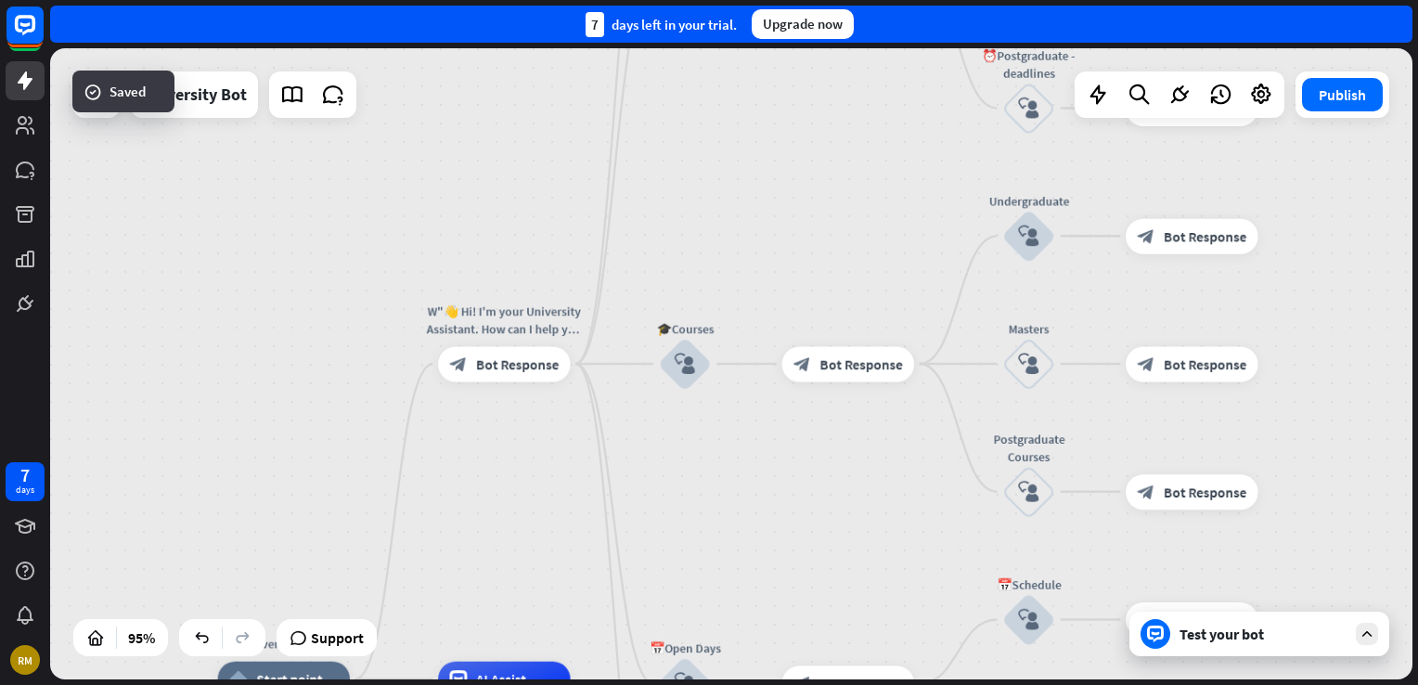
click at [1260, 637] on div "Test your bot" at bounding box center [1262, 633] width 167 height 19
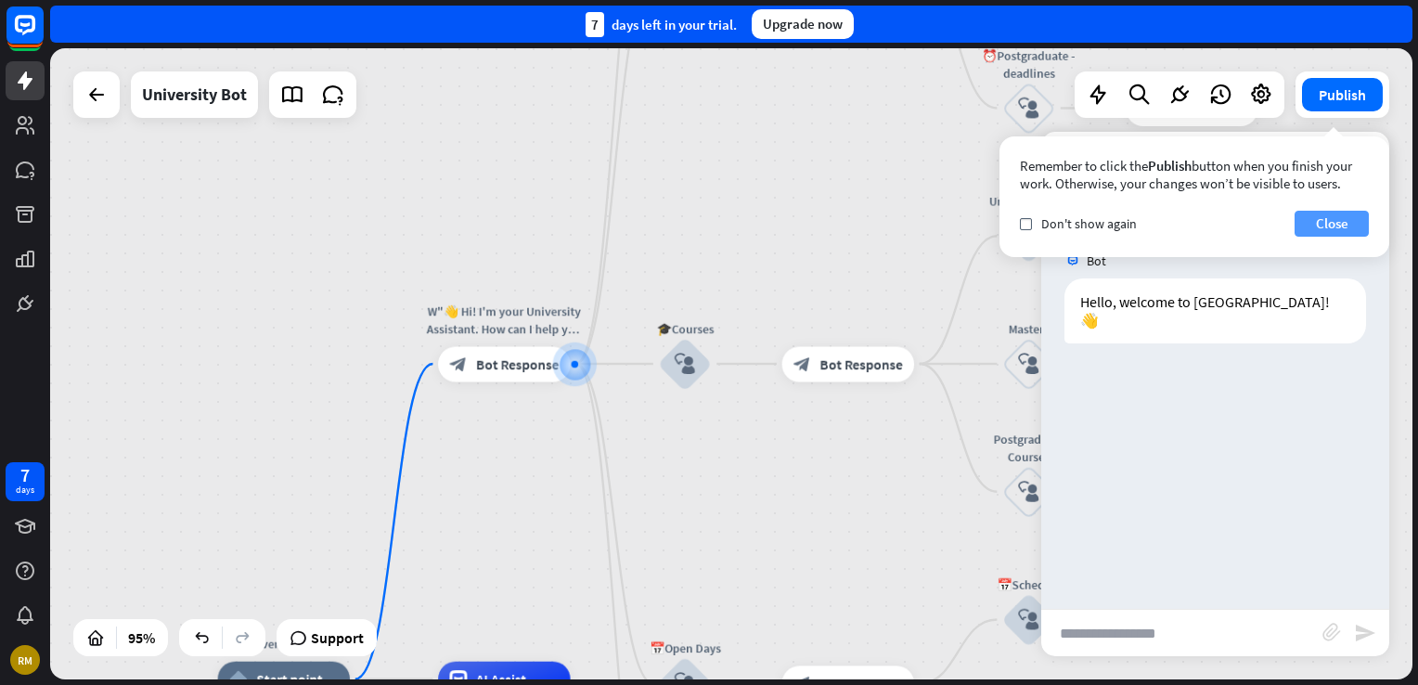
click at [1358, 219] on button "Close" at bounding box center [1331, 224] width 74 height 26
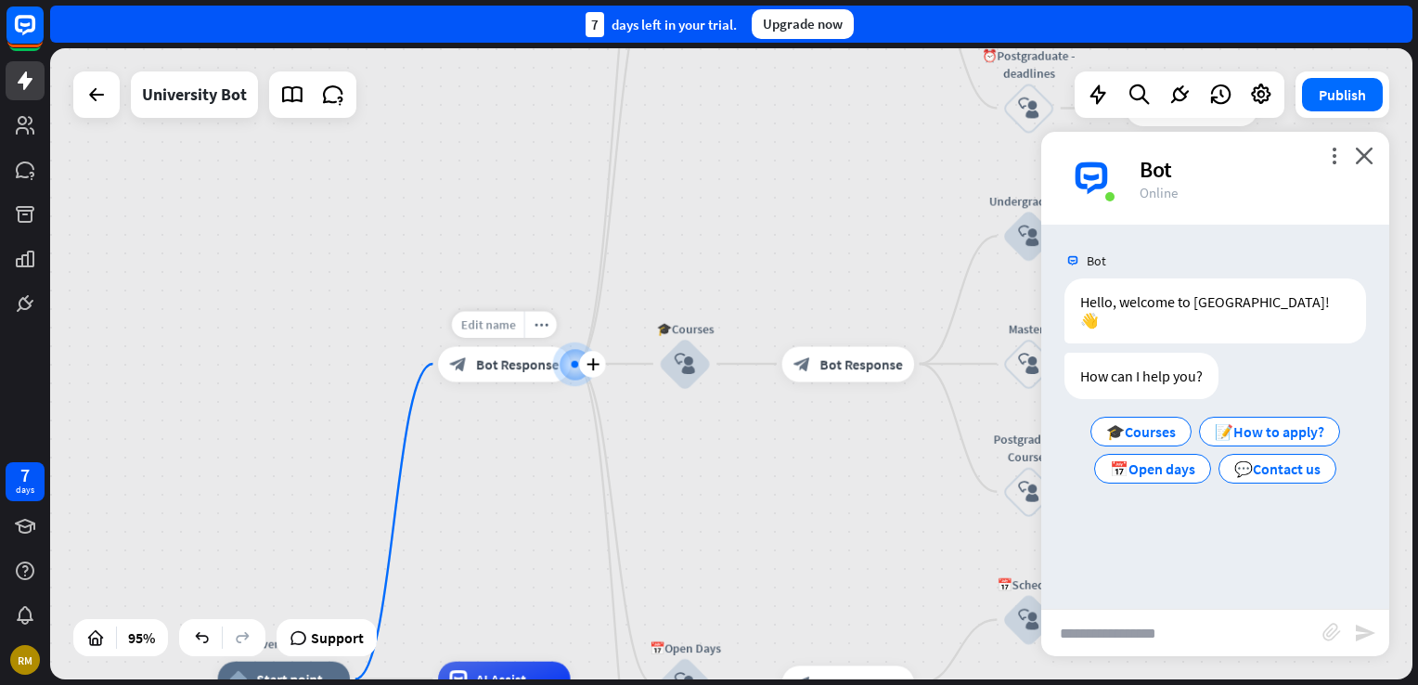
click at [479, 320] on span "Edit name" at bounding box center [487, 324] width 55 height 16
click at [603, 291] on div "**********" at bounding box center [731, 363] width 1362 height 631
click at [540, 315] on div "more_horiz" at bounding box center [540, 324] width 32 height 27
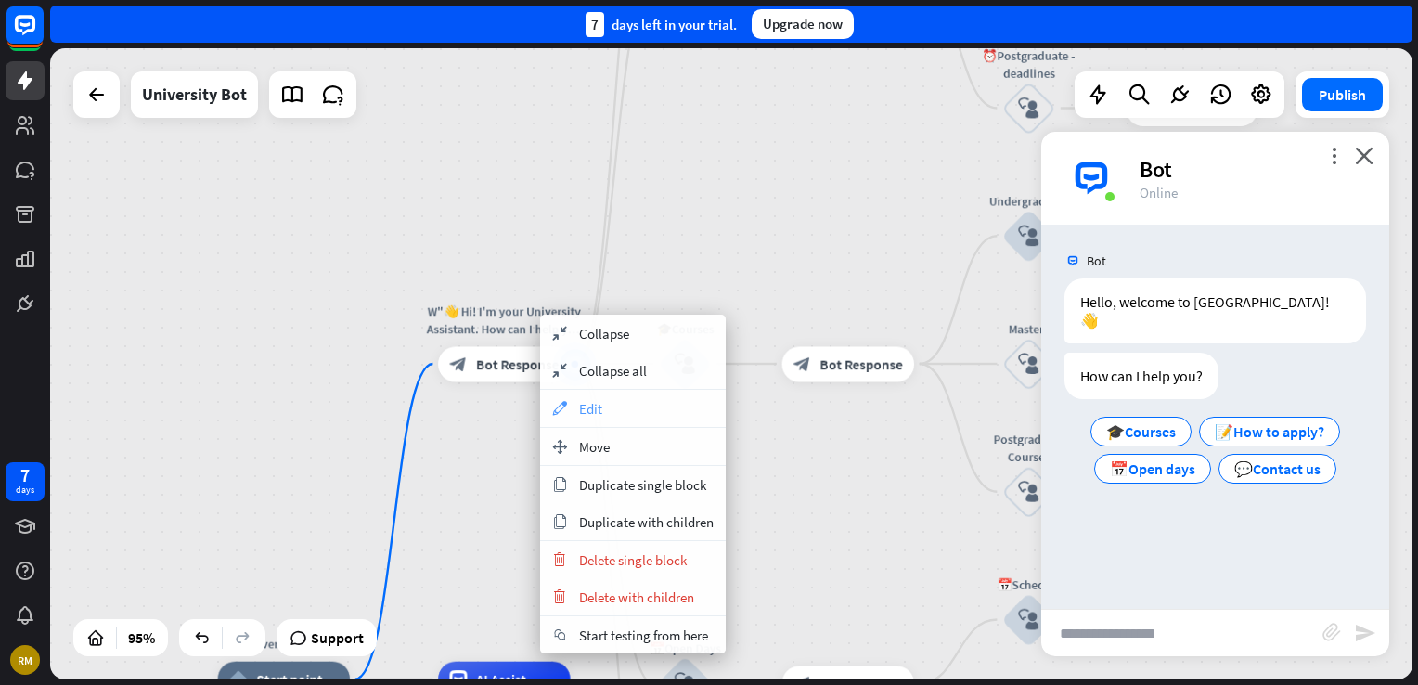
click at [591, 412] on span "Edit" at bounding box center [590, 409] width 23 height 18
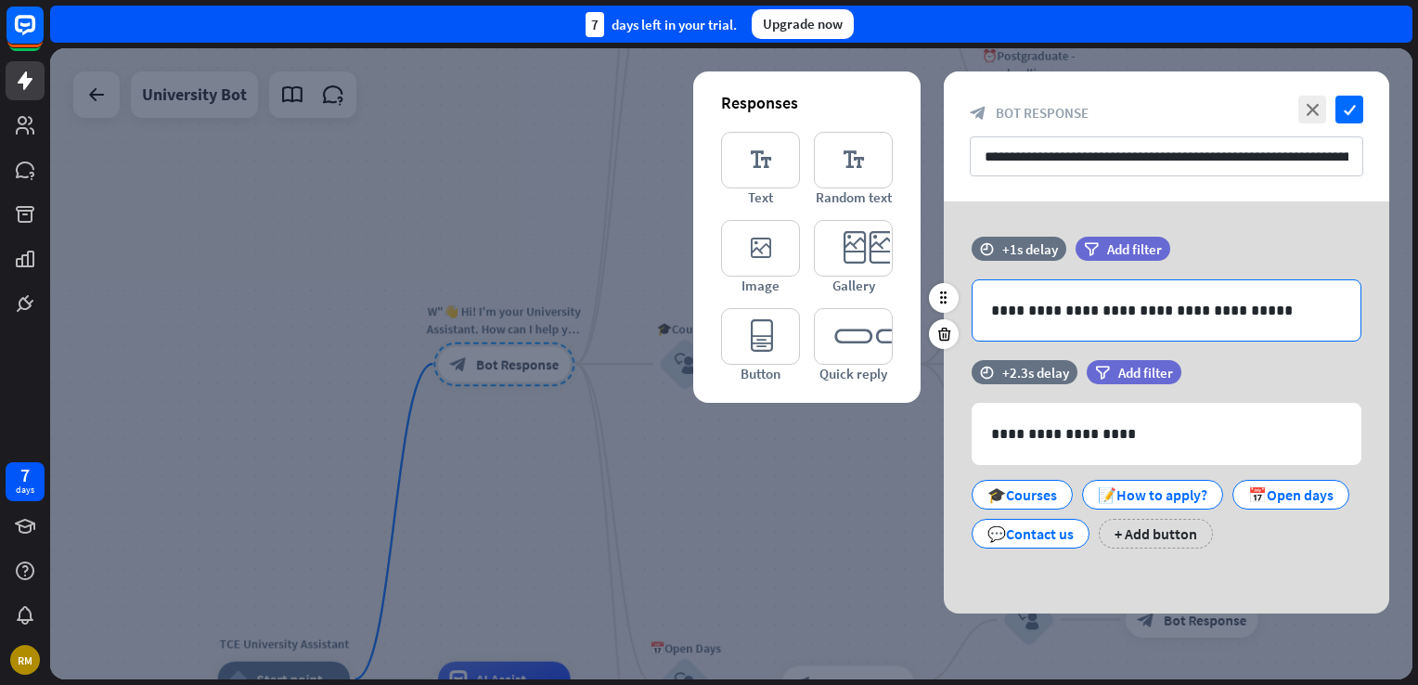
click at [1199, 299] on p "**********" at bounding box center [1166, 310] width 351 height 23
click at [1279, 302] on p "**********" at bounding box center [1166, 310] width 351 height 23
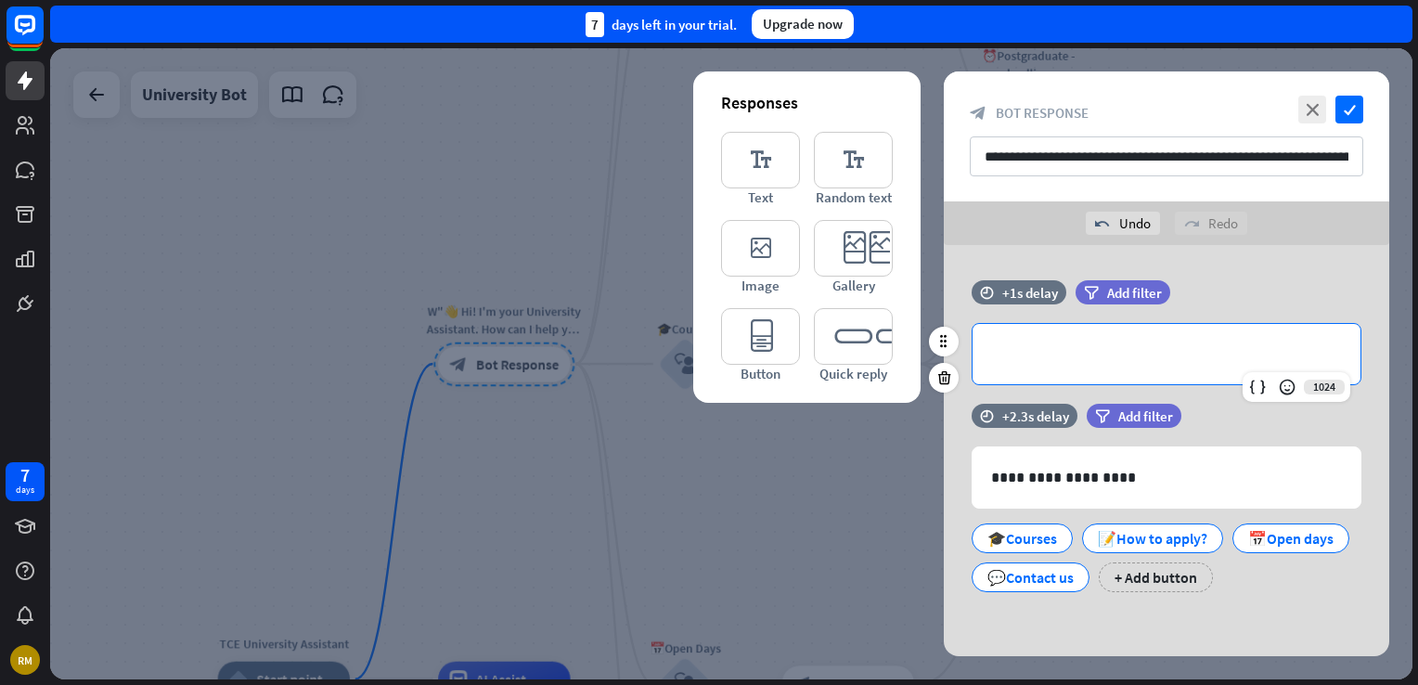
click at [1161, 360] on p "**********" at bounding box center [1166, 353] width 351 height 23
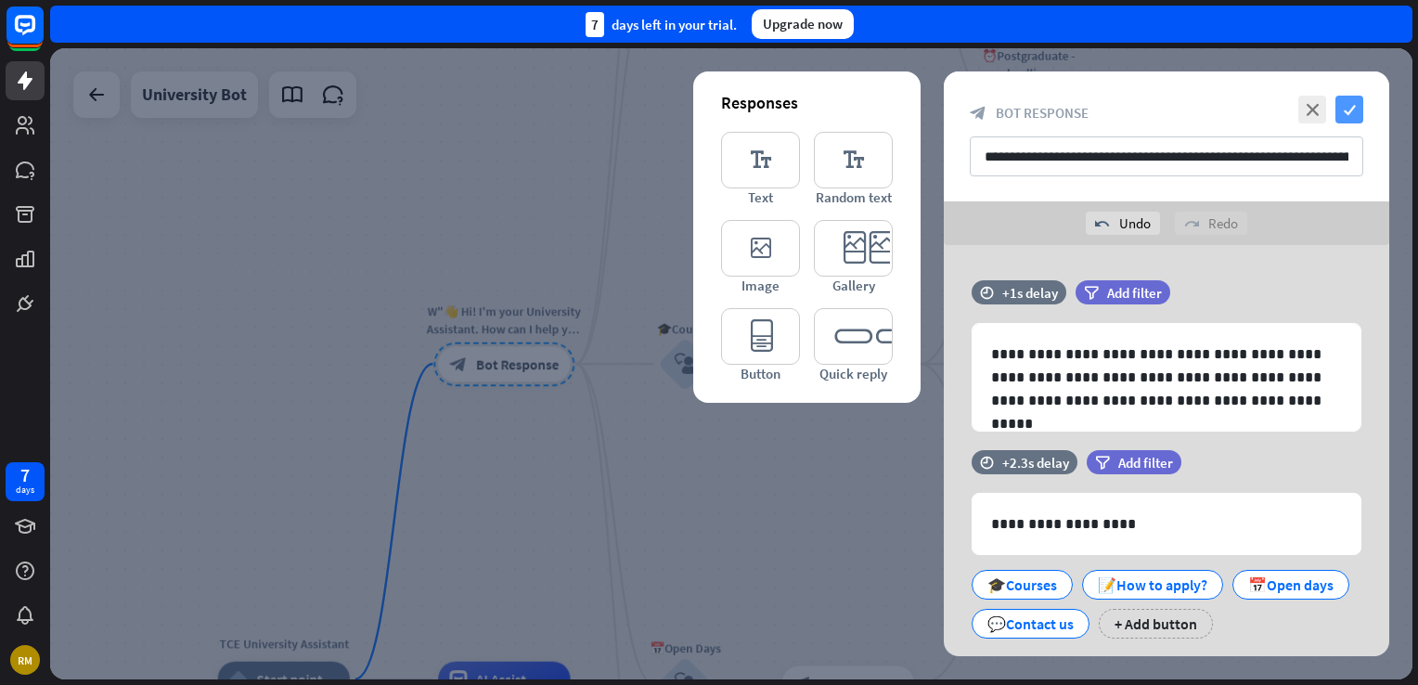
click at [1358, 99] on icon "check" at bounding box center [1349, 110] width 28 height 28
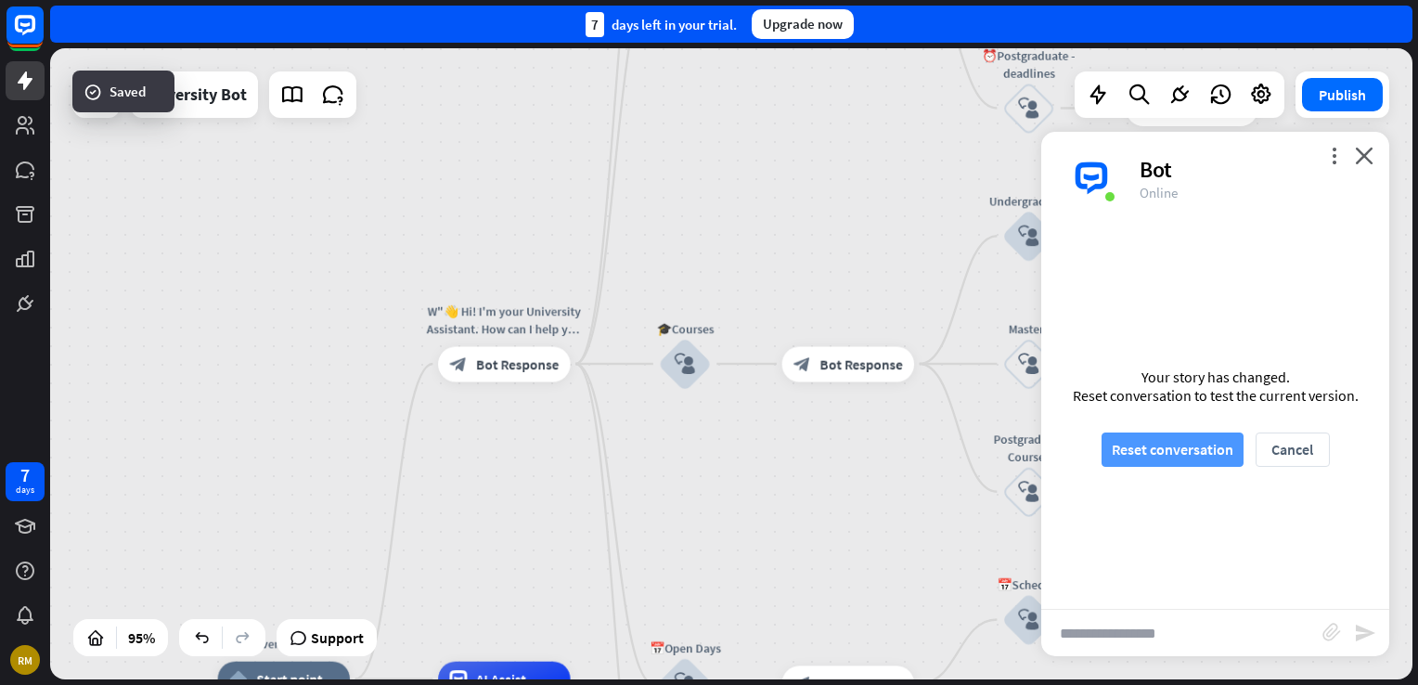
click at [1214, 446] on button "Reset conversation" at bounding box center [1172, 449] width 142 height 34
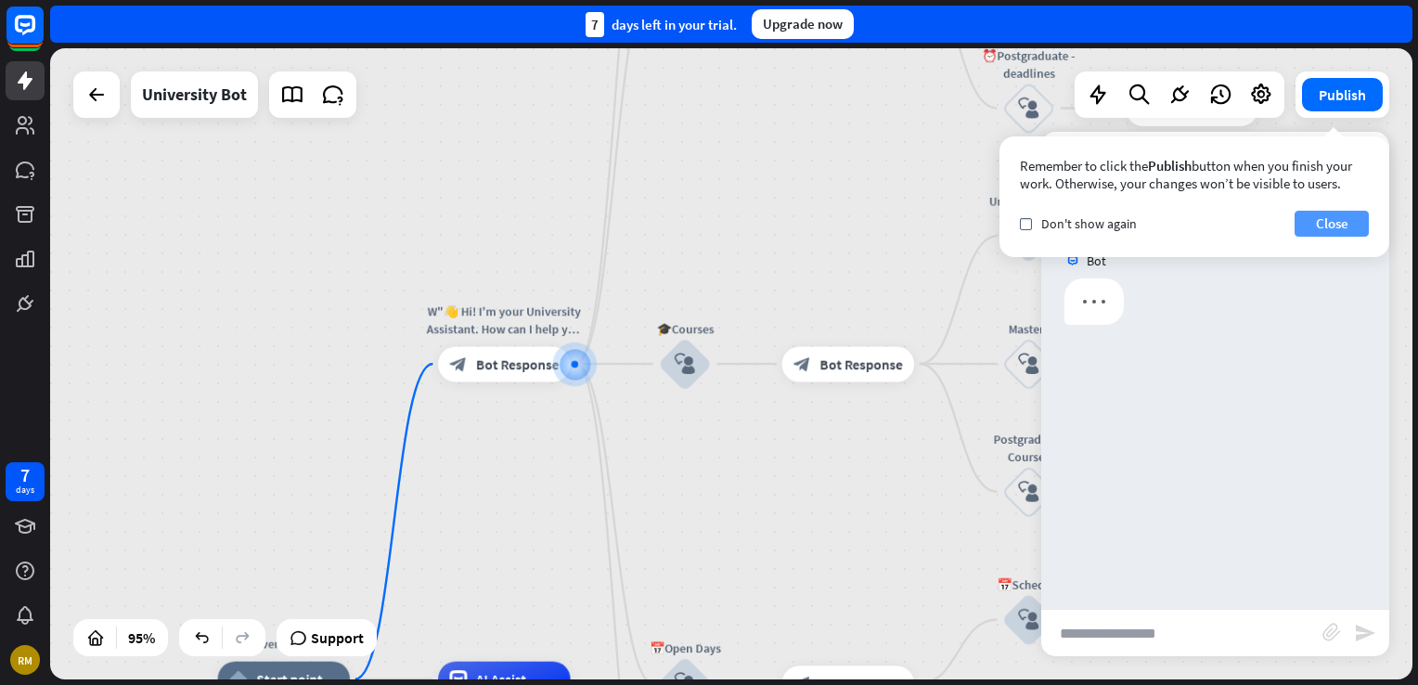
click at [1347, 222] on button "Close" at bounding box center [1331, 224] width 74 height 26
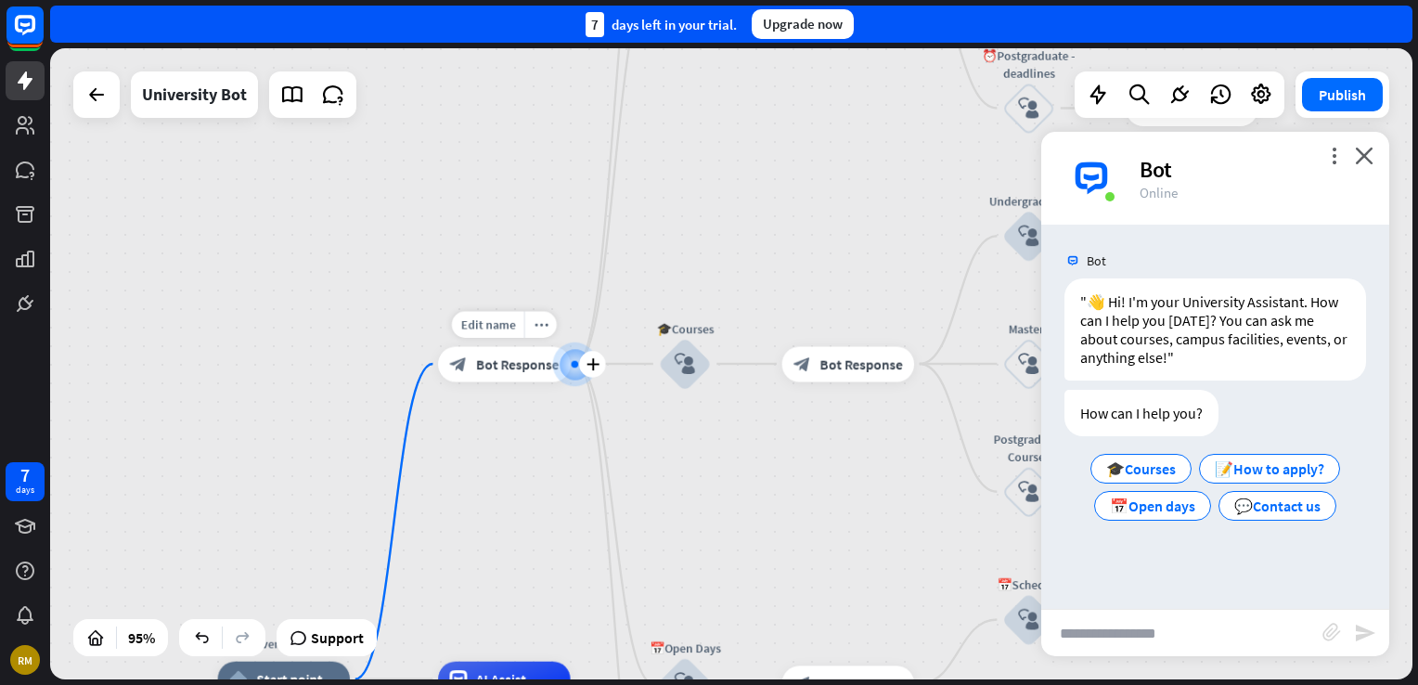
click at [465, 381] on div "Edit name more_horiz plus W"👋 Hi! I'm your University Assistant. How can I help…" at bounding box center [504, 363] width 133 height 35
click at [542, 323] on icon "more_horiz" at bounding box center [541, 323] width 14 height 13
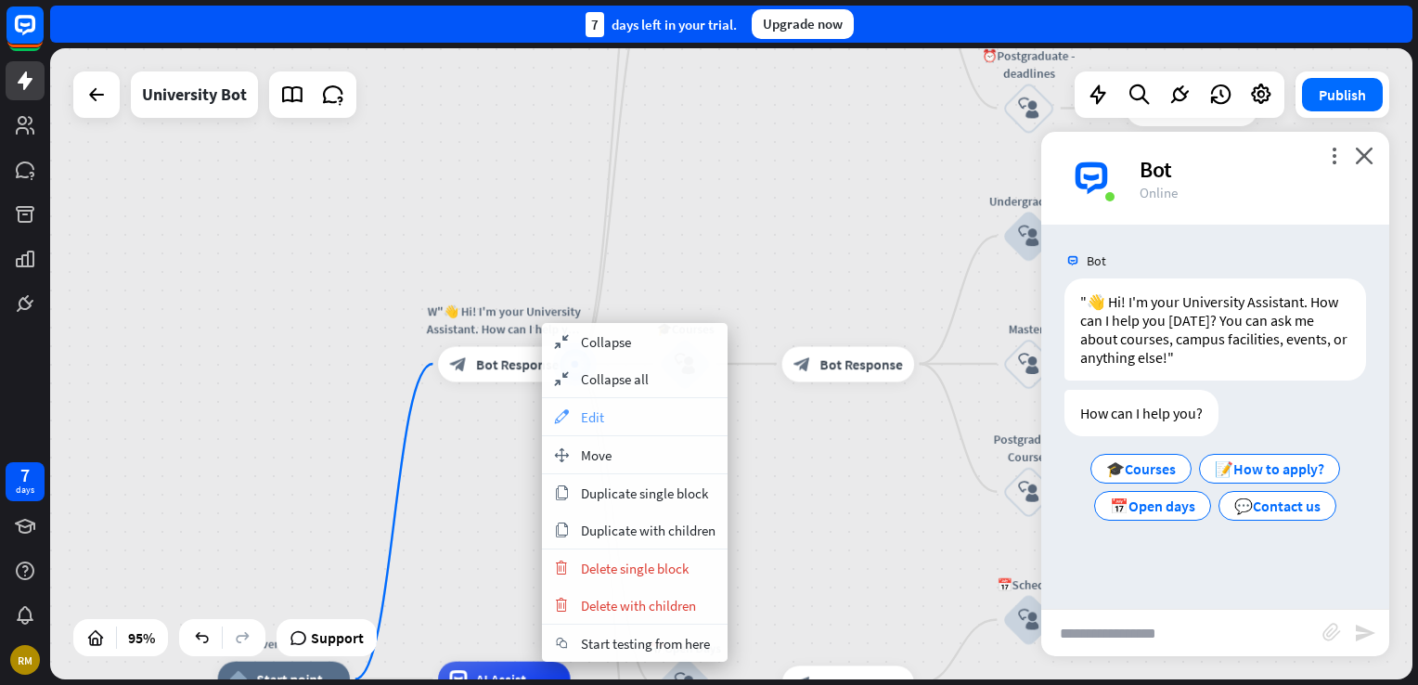
click at [599, 418] on span "Edit" at bounding box center [592, 417] width 23 height 18
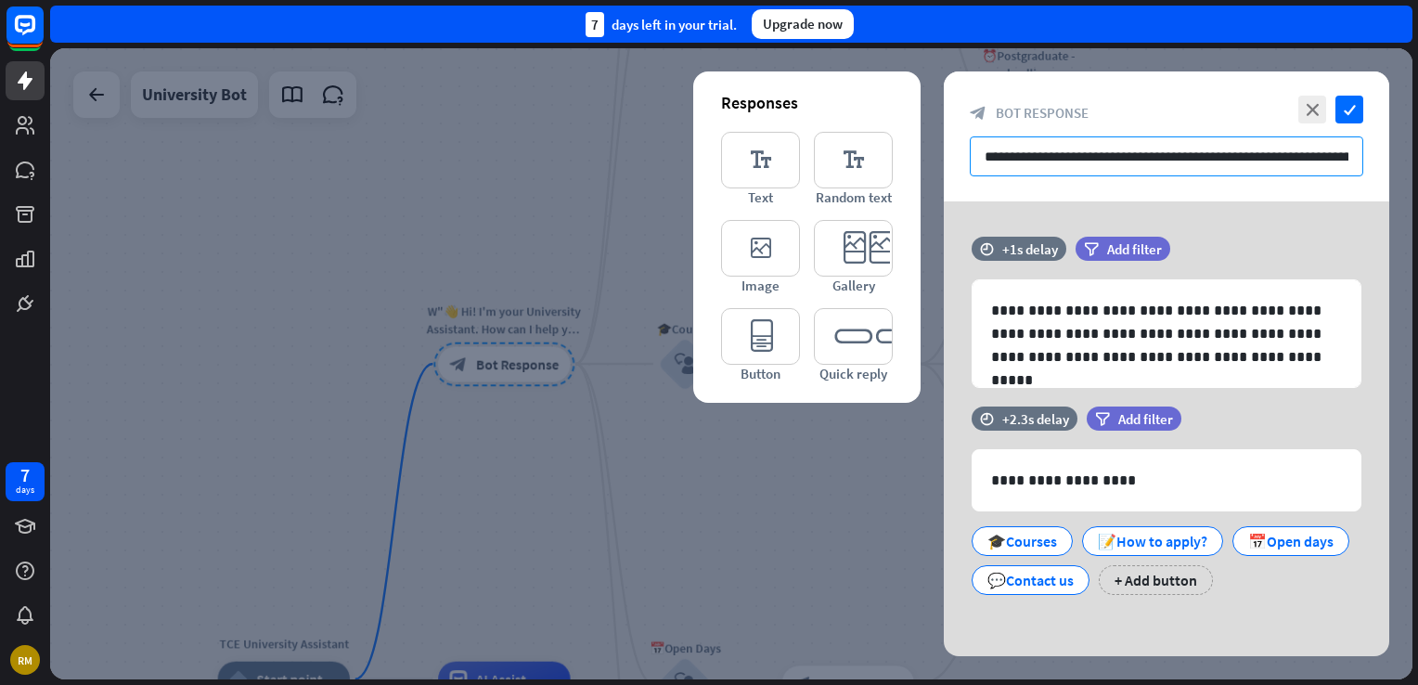
click at [1347, 161] on input "**********" at bounding box center [1166, 156] width 393 height 40
click at [1310, 111] on icon "close" at bounding box center [1312, 110] width 28 height 28
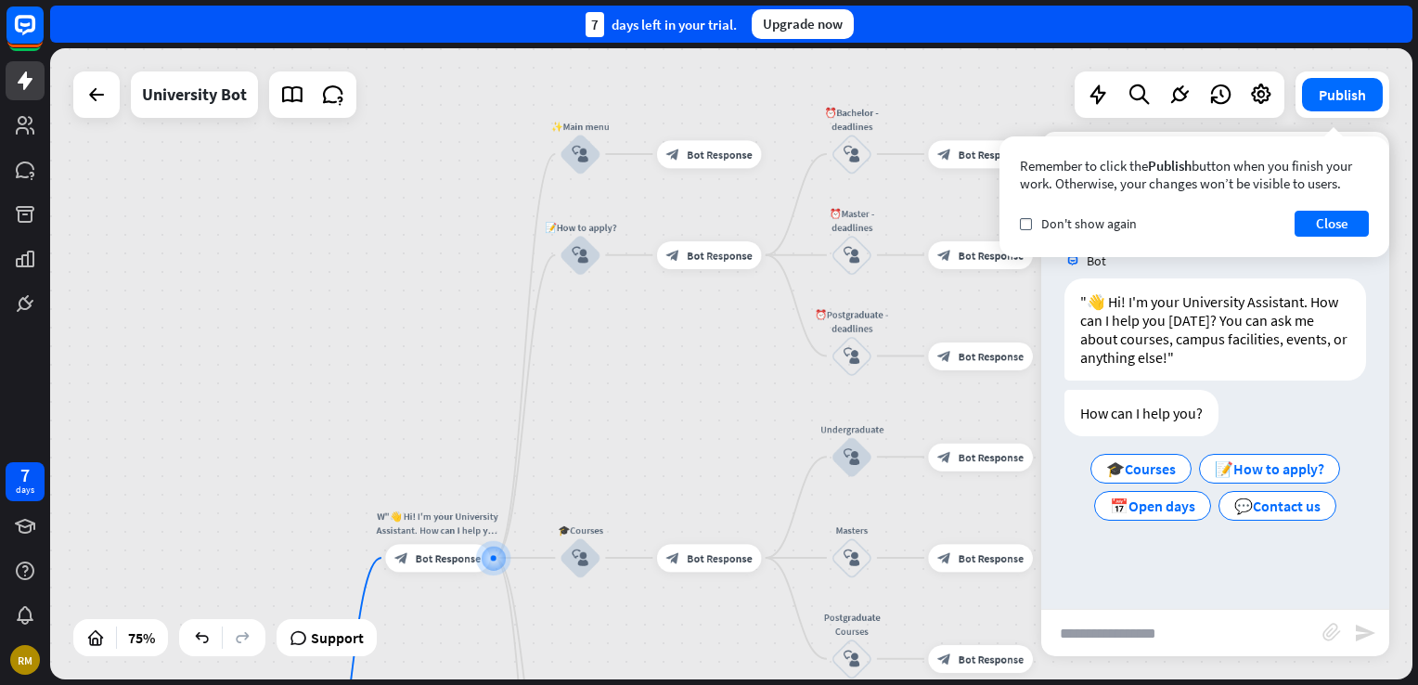
drag, startPoint x: 779, startPoint y: 161, endPoint x: 658, endPoint y: 431, distance: 296.6
click at [665, 431] on div "TCE University Assistant home_2 Start point W"👋 Hi! I'm your University Assista…" at bounding box center [731, 363] width 1362 height 631
click at [637, 384] on div "TCE University Assistant home_2 Start point W"👋 Hi! I'm your University Assista…" at bounding box center [731, 363] width 1362 height 631
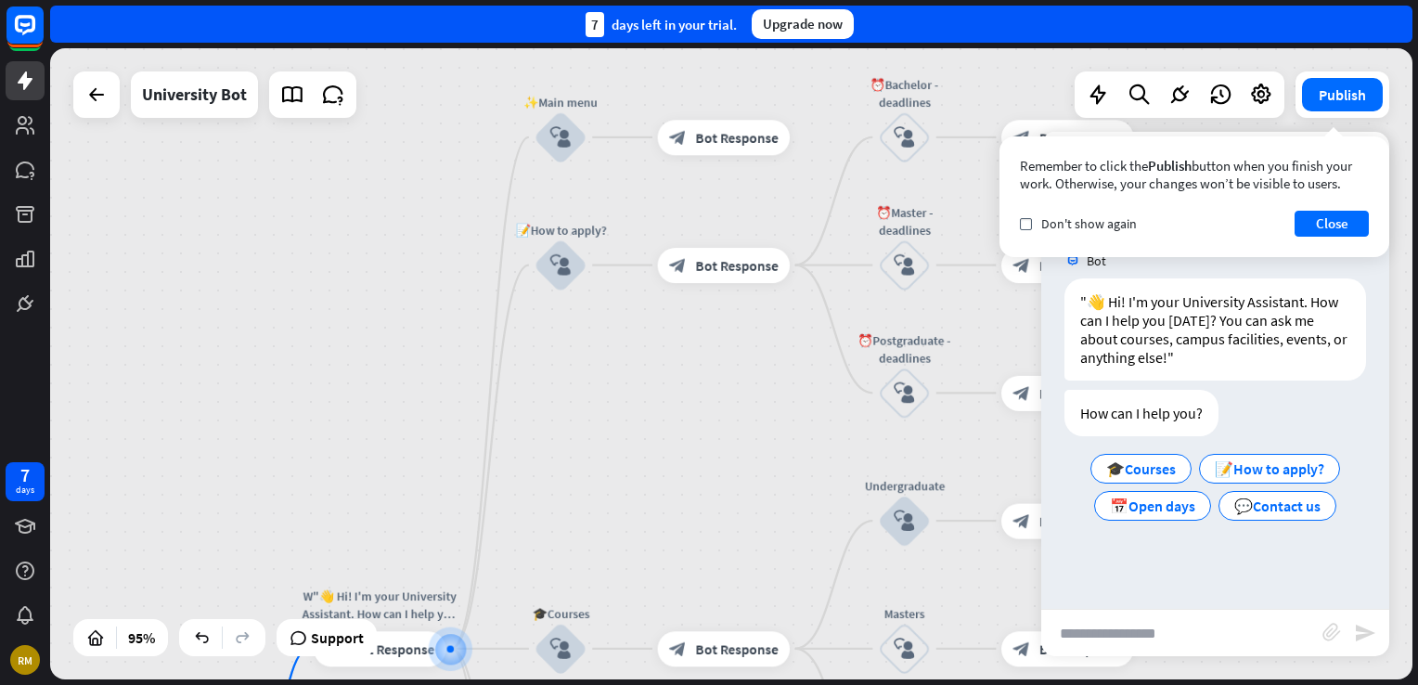
drag, startPoint x: 676, startPoint y: 173, endPoint x: 654, endPoint y: 230, distance: 61.7
click at [654, 230] on div "TCE University Assistant home_2 Start point W"👋 Hi! I'm your University Assista…" at bounding box center [731, 363] width 1362 height 631
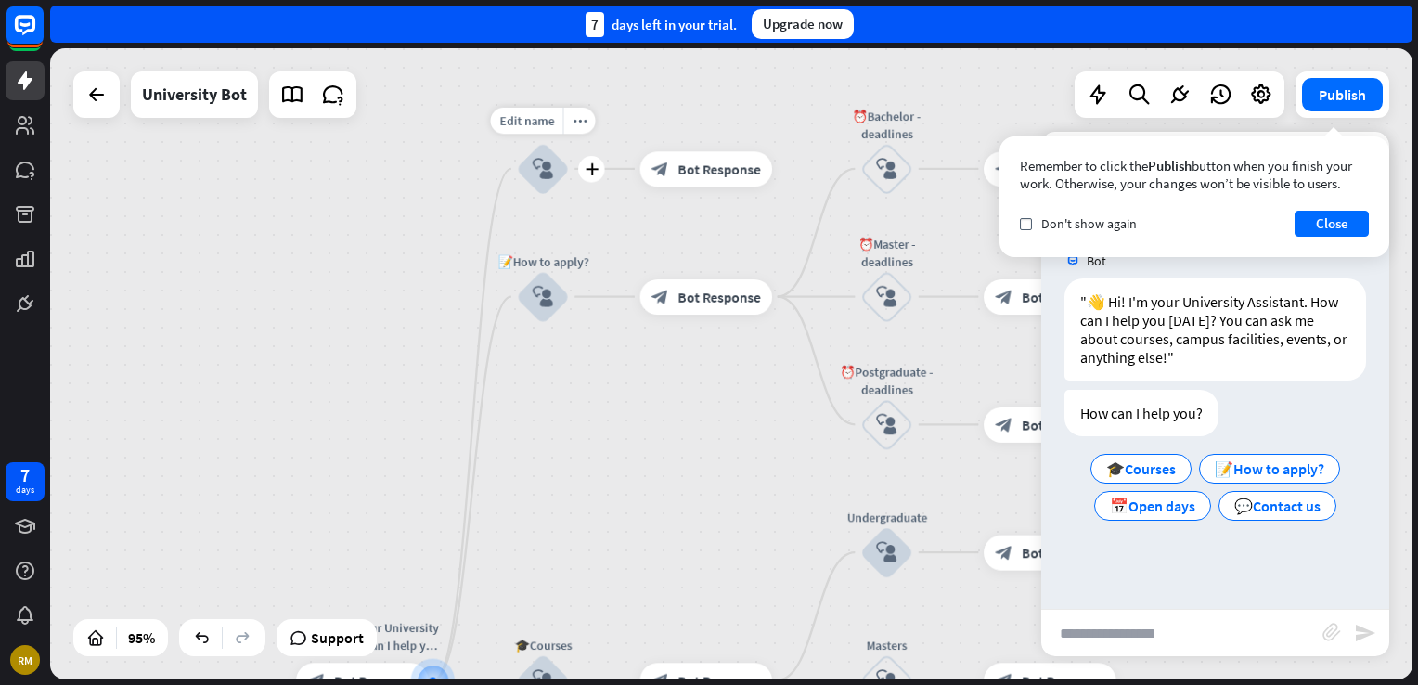
click at [546, 175] on icon "block_user_input" at bounding box center [543, 168] width 21 height 21
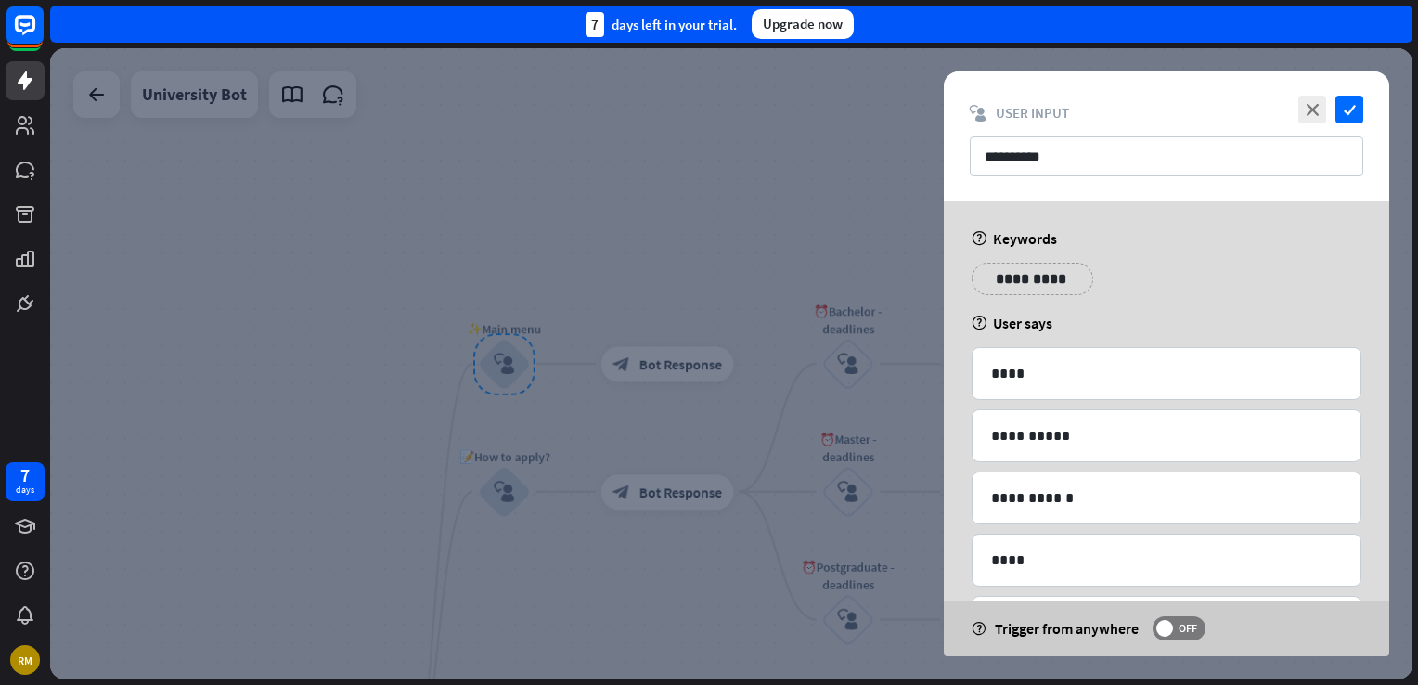
click at [640, 224] on div at bounding box center [731, 363] width 1362 height 631
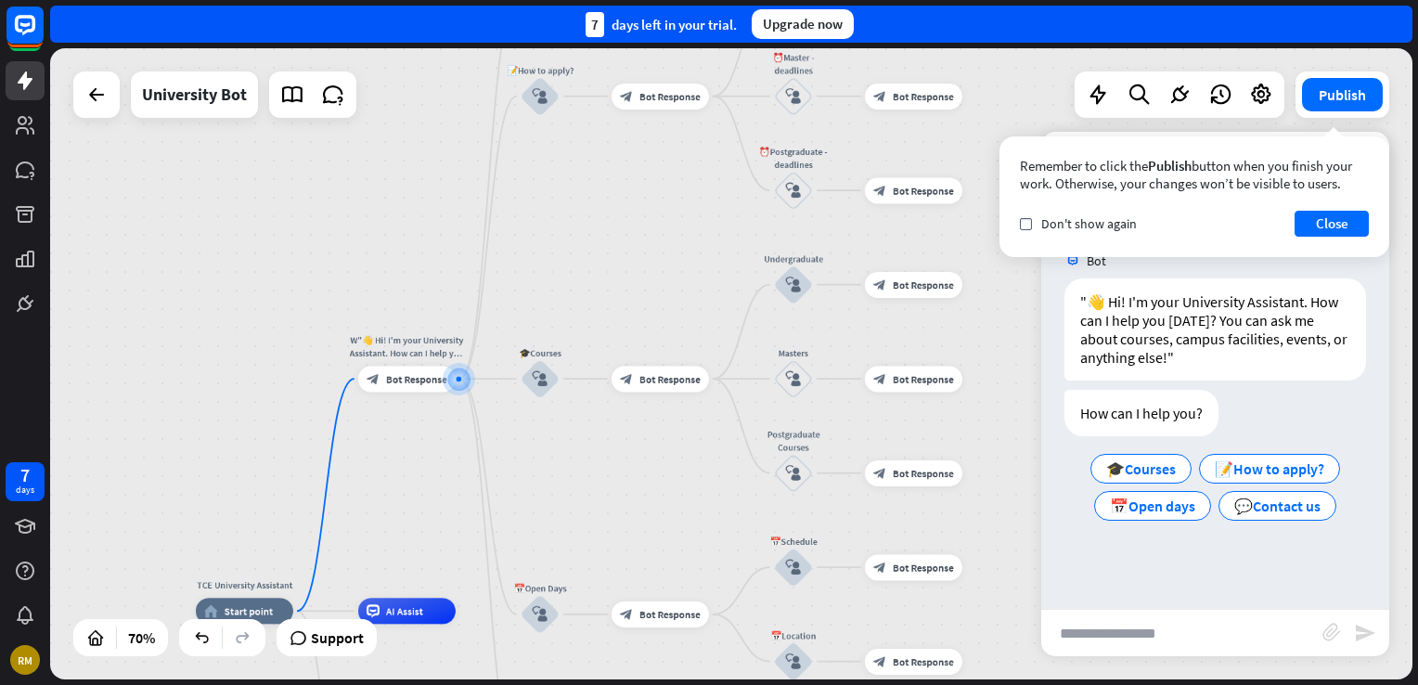
drag, startPoint x: 658, startPoint y: 488, endPoint x: 625, endPoint y: 211, distance: 279.3
click at [625, 211] on div "TCE University Assistant home_2 Start point W"👋 Hi! I'm your University Assista…" at bounding box center [731, 363] width 1362 height 631
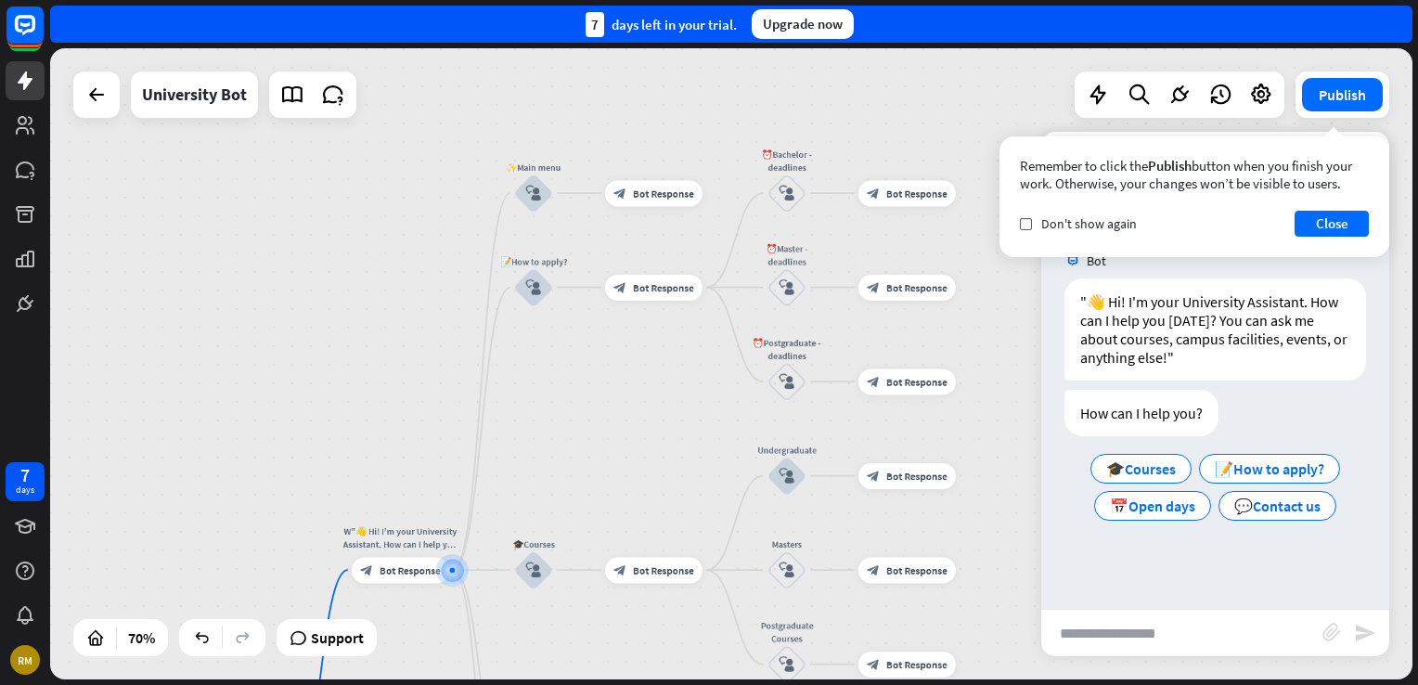
drag, startPoint x: 611, startPoint y: 497, endPoint x: 593, endPoint y: 662, distance: 165.3
click at [601, 683] on div "TCE University Assistant home_2 Start point W"👋 Hi! I'm your University Assista…" at bounding box center [734, 366] width 1368 height 637
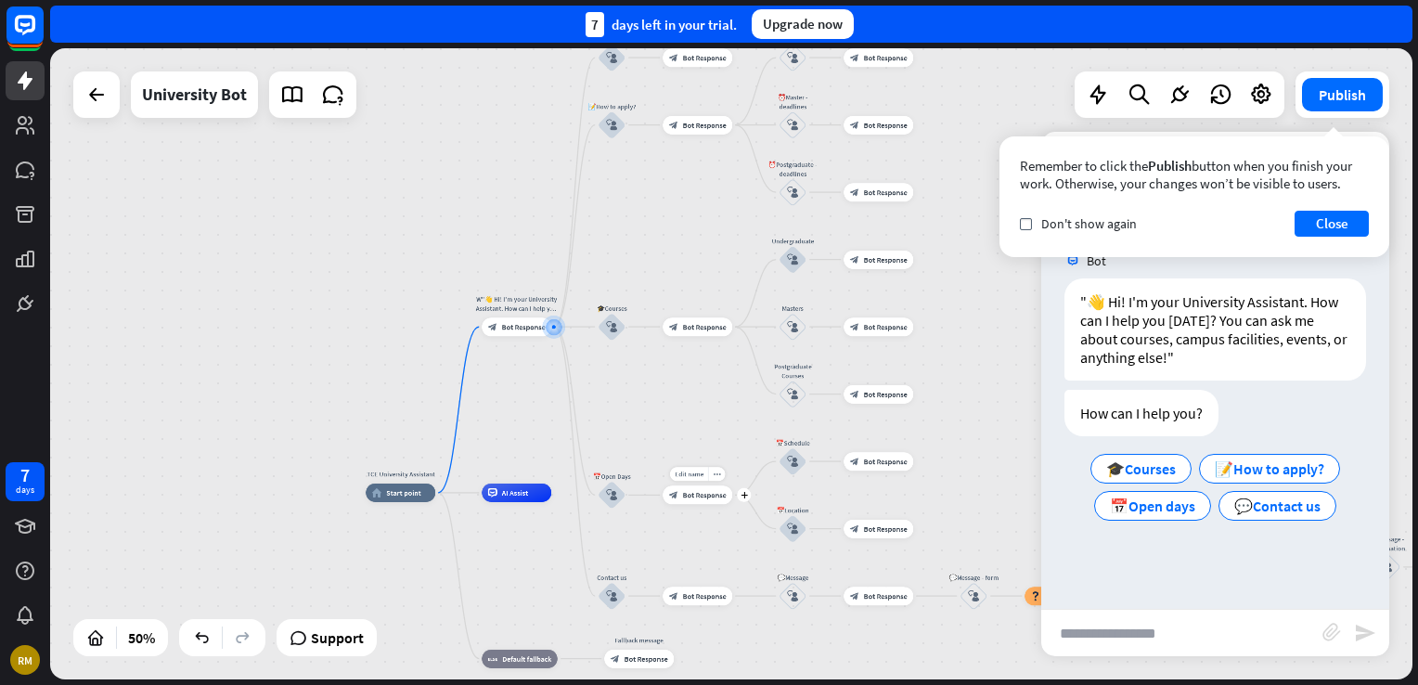
drag, startPoint x: 676, startPoint y: 611, endPoint x: 686, endPoint y: 466, distance: 146.0
click at [686, 466] on div "TCE University Assistant home_2 Start point W"👋 Hi! I'm your University Assista…" at bounding box center [731, 363] width 1362 height 631
click at [616, 124] on icon "block_user_input" at bounding box center [611, 125] width 11 height 11
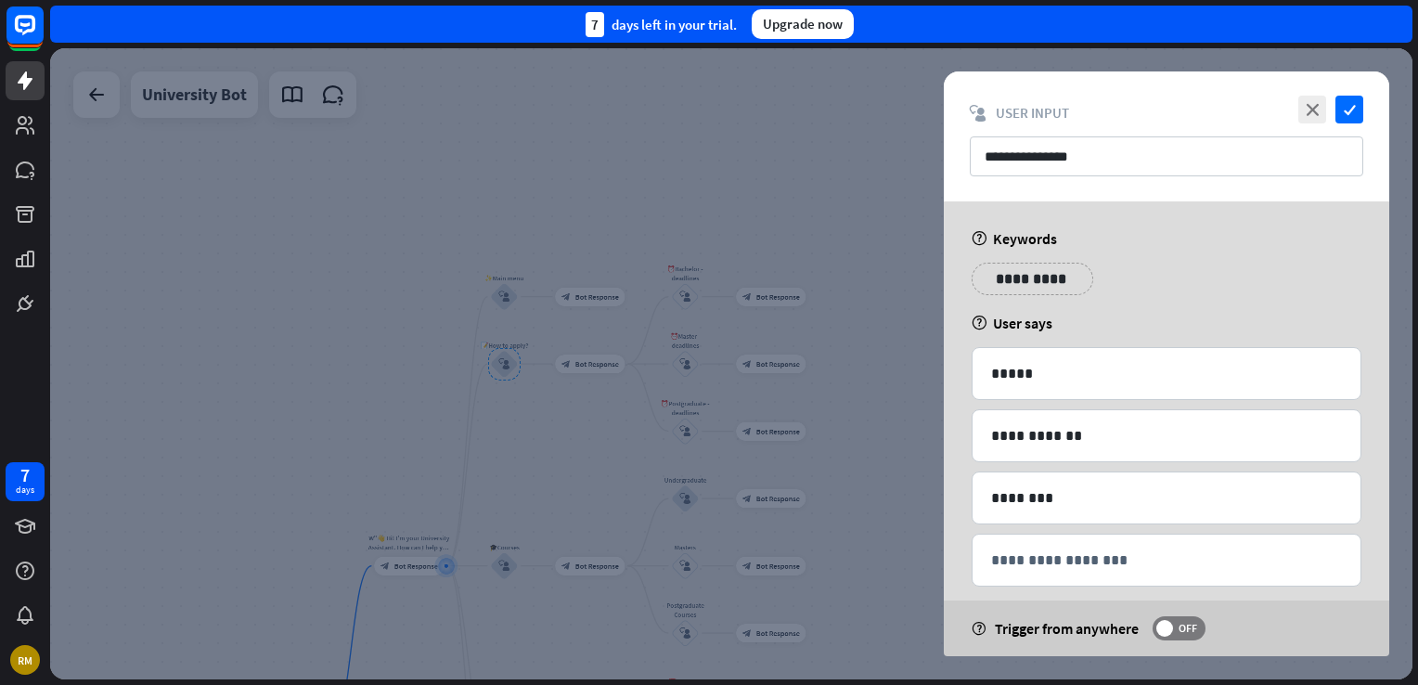
click at [528, 333] on div at bounding box center [731, 363] width 1362 height 631
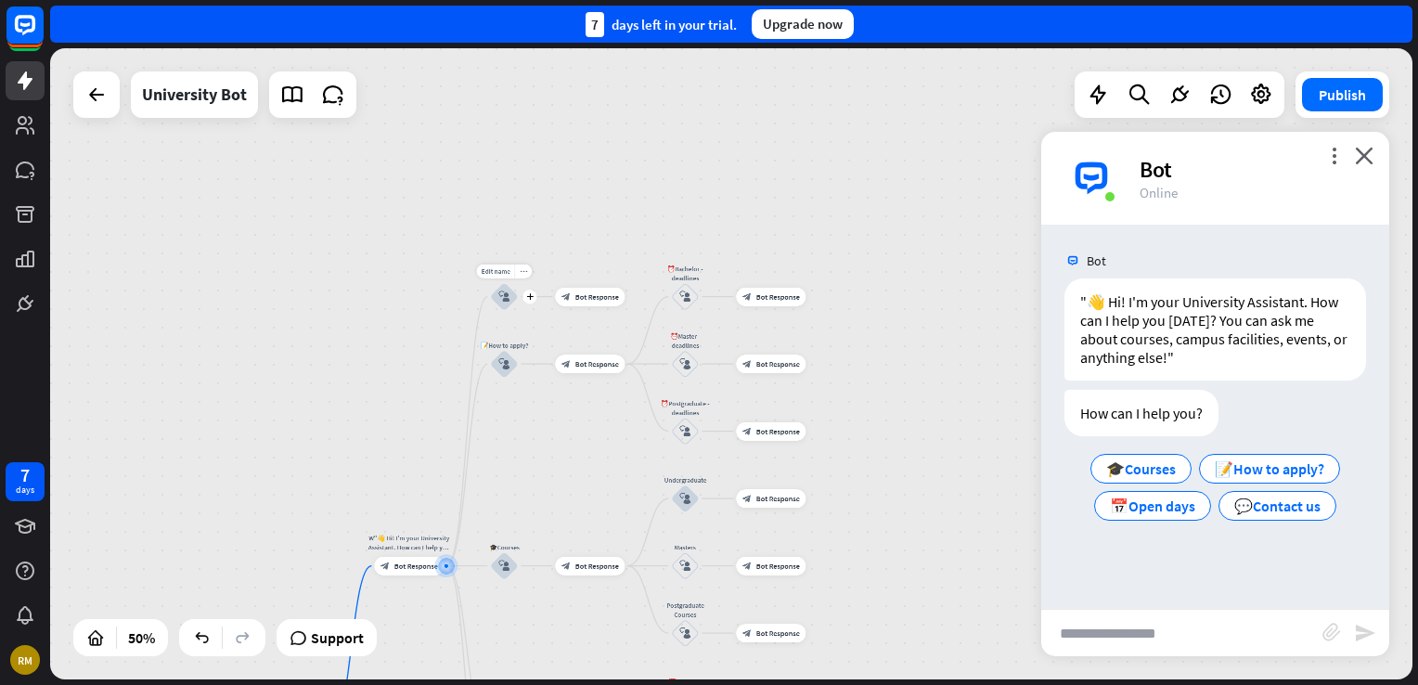
click at [511, 295] on div "block_user_input" at bounding box center [504, 297] width 28 height 28
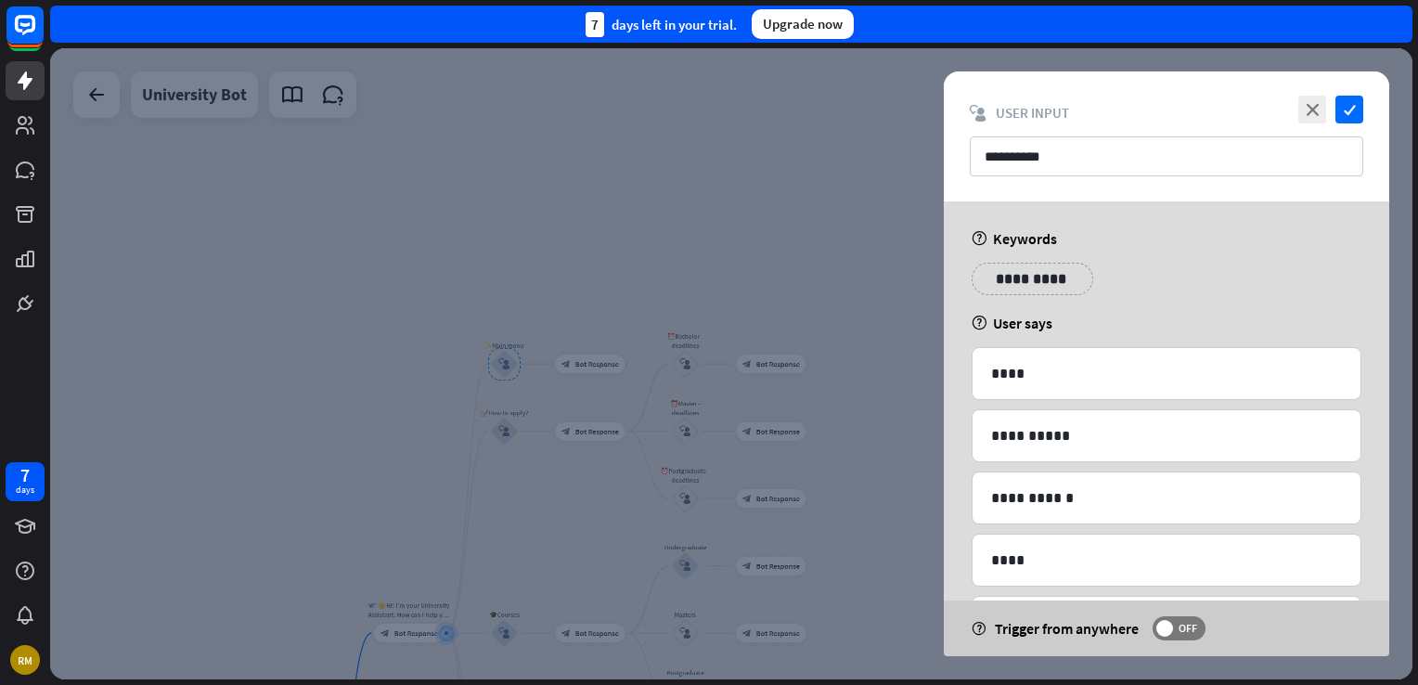
click at [541, 279] on div at bounding box center [731, 363] width 1362 height 631
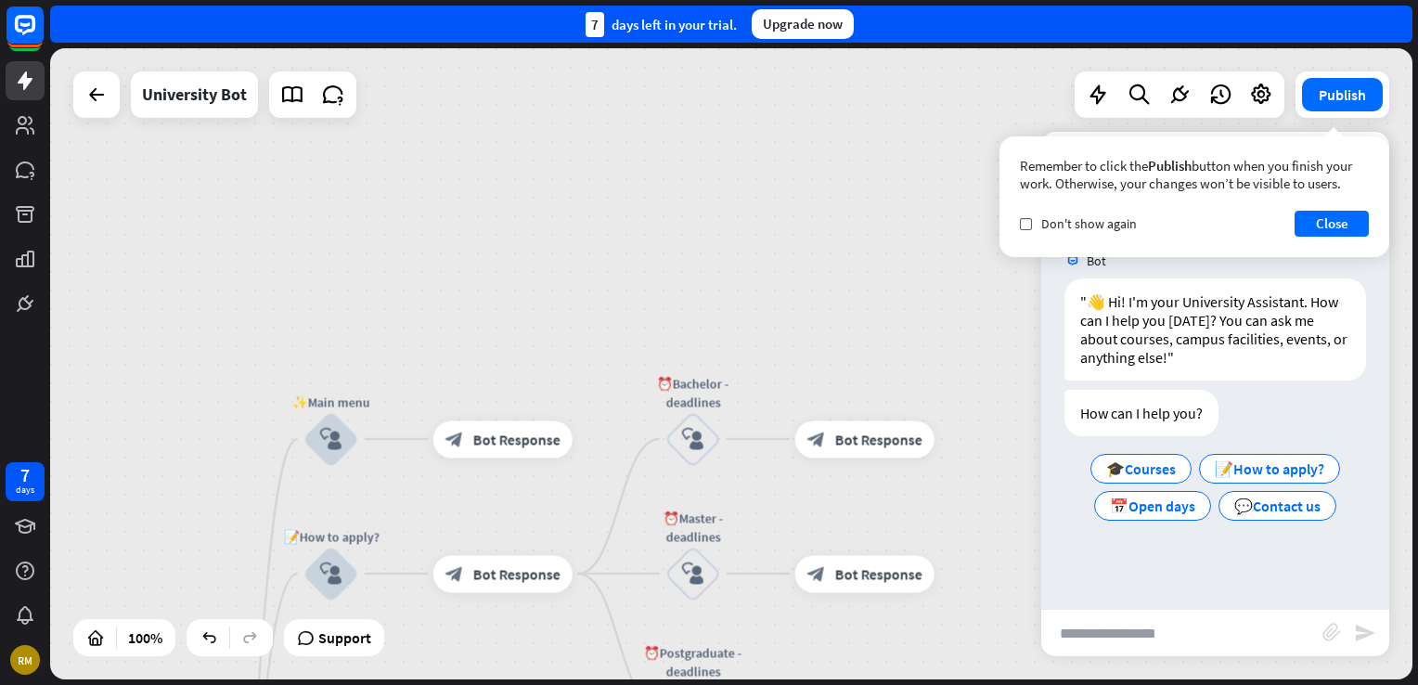
drag, startPoint x: 446, startPoint y: 310, endPoint x: 427, endPoint y: 267, distance: 46.9
click at [452, 216] on div "TCE University Assistant home_2 Start point W"👋 Hi! I'm your University Assista…" at bounding box center [731, 363] width 1362 height 631
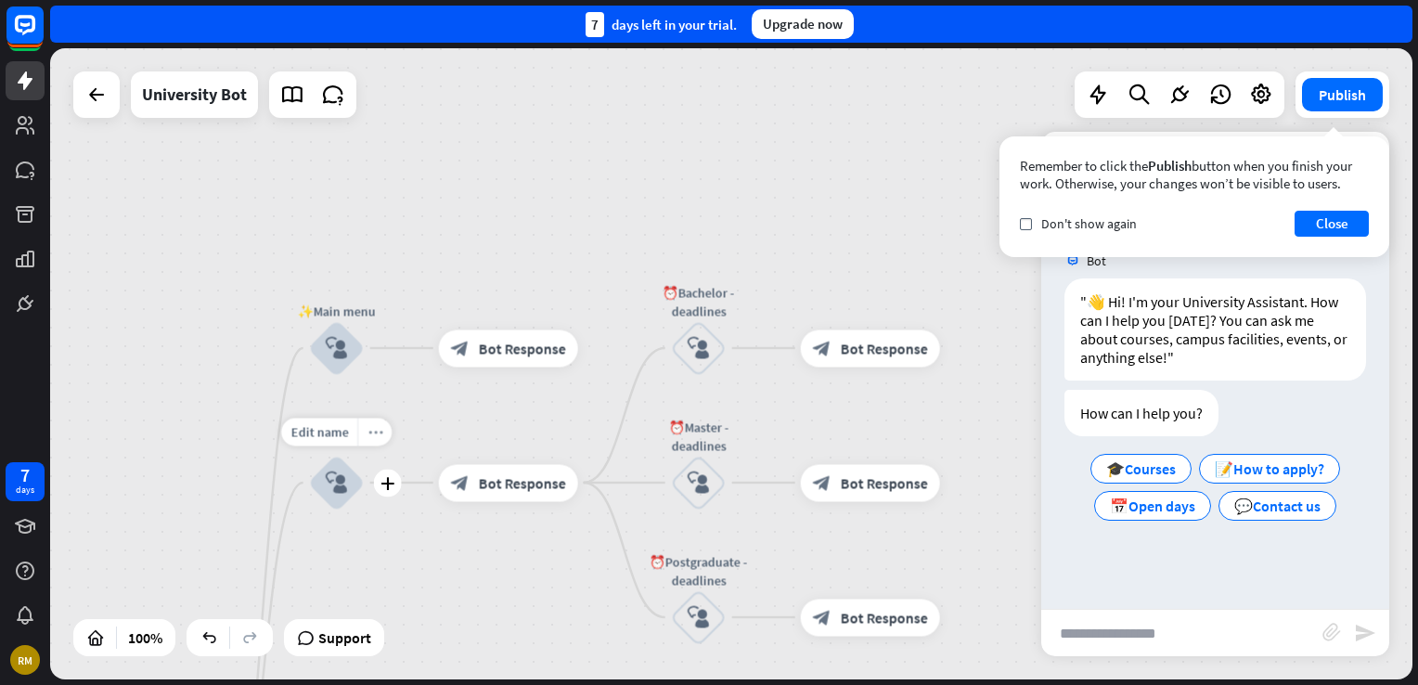
click at [382, 437] on div "more_horiz" at bounding box center [374, 432] width 34 height 28
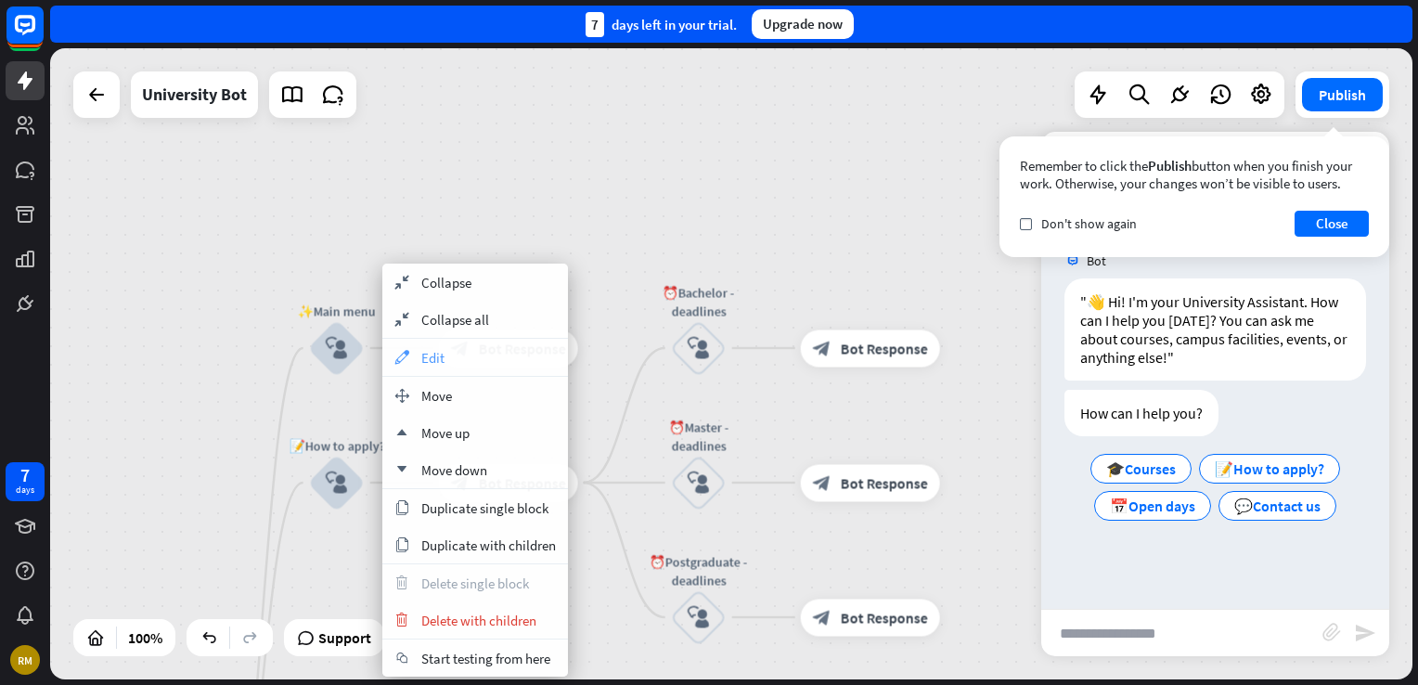
click at [456, 362] on div "appearance Edit" at bounding box center [475, 357] width 186 height 37
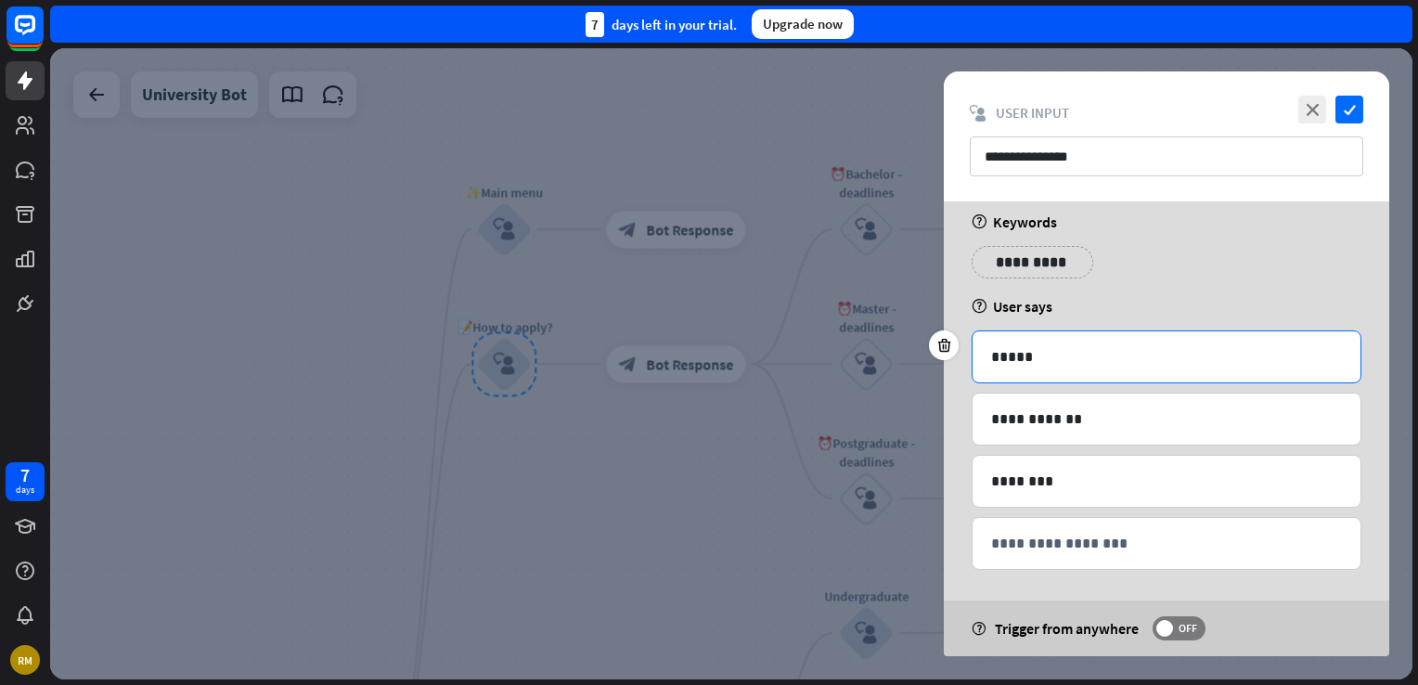
scroll to position [20, 0]
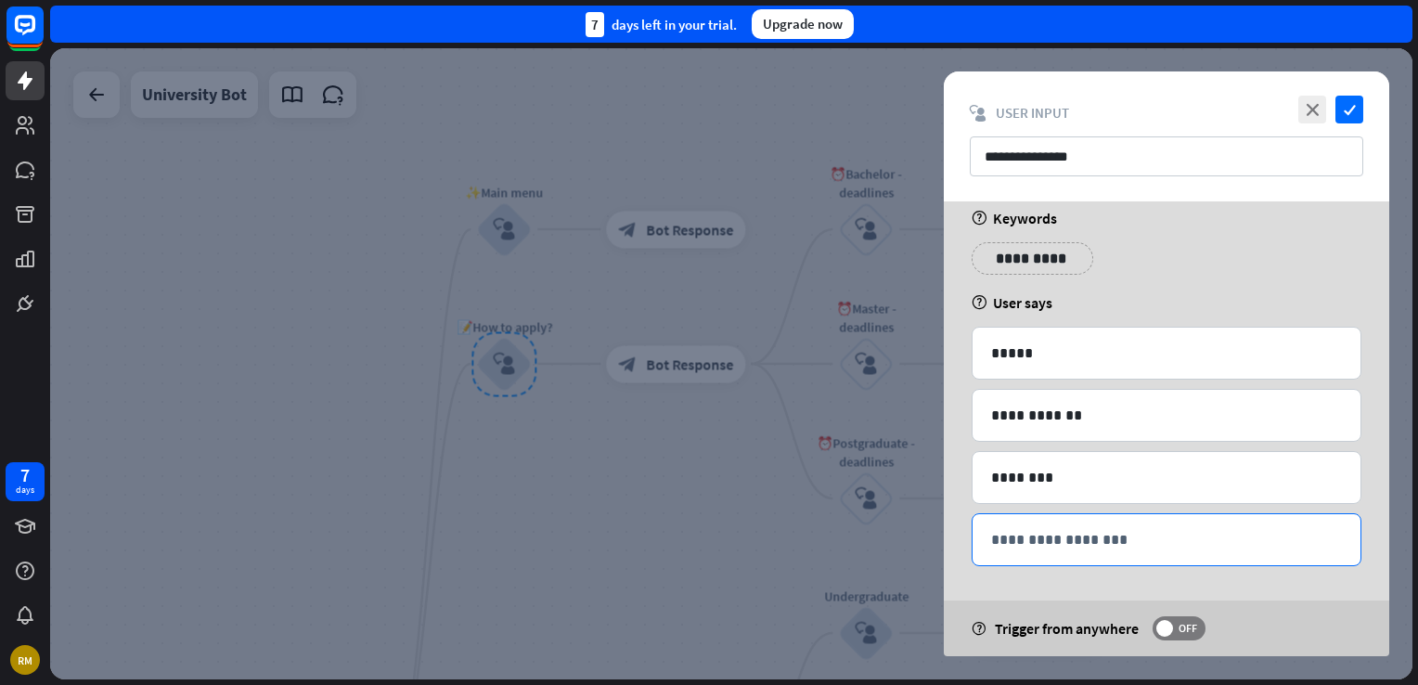
click at [1072, 536] on p "**********" at bounding box center [1166, 539] width 351 height 23
click at [1061, 557] on div "**********" at bounding box center [1166, 539] width 388 height 51
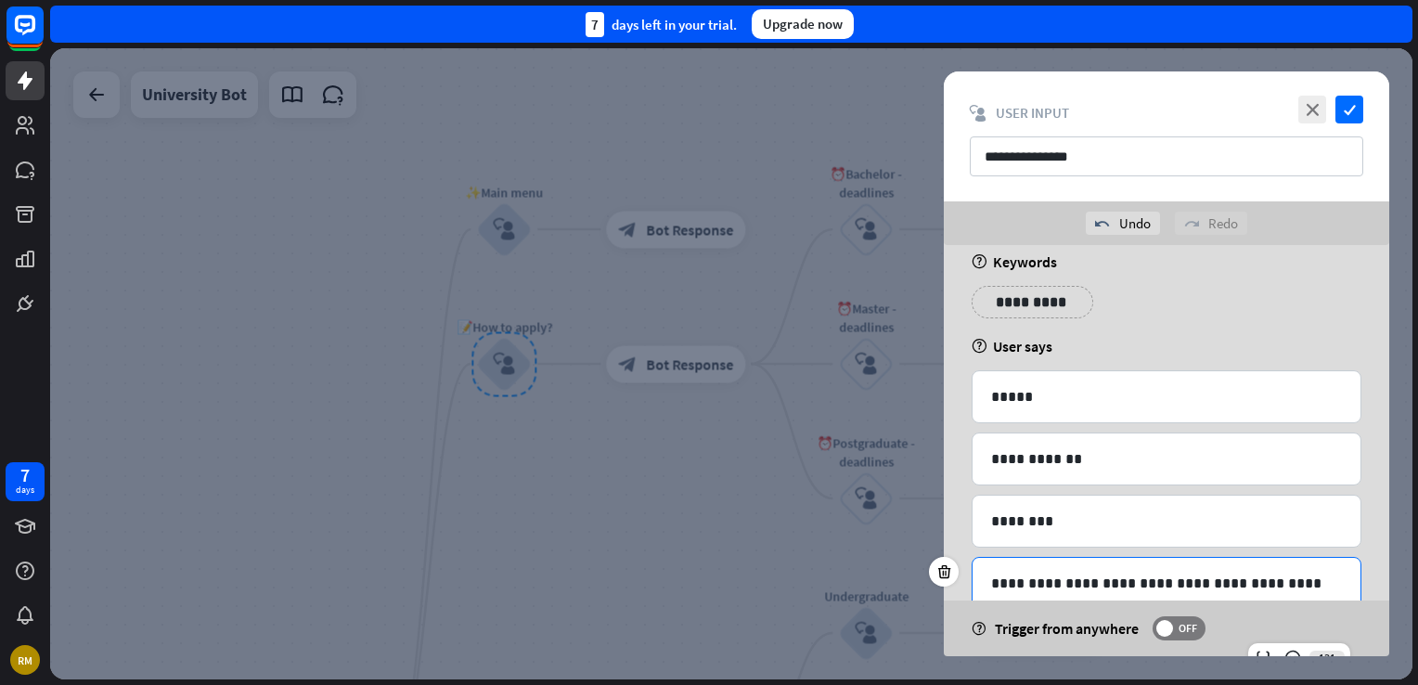
scroll to position [173, 0]
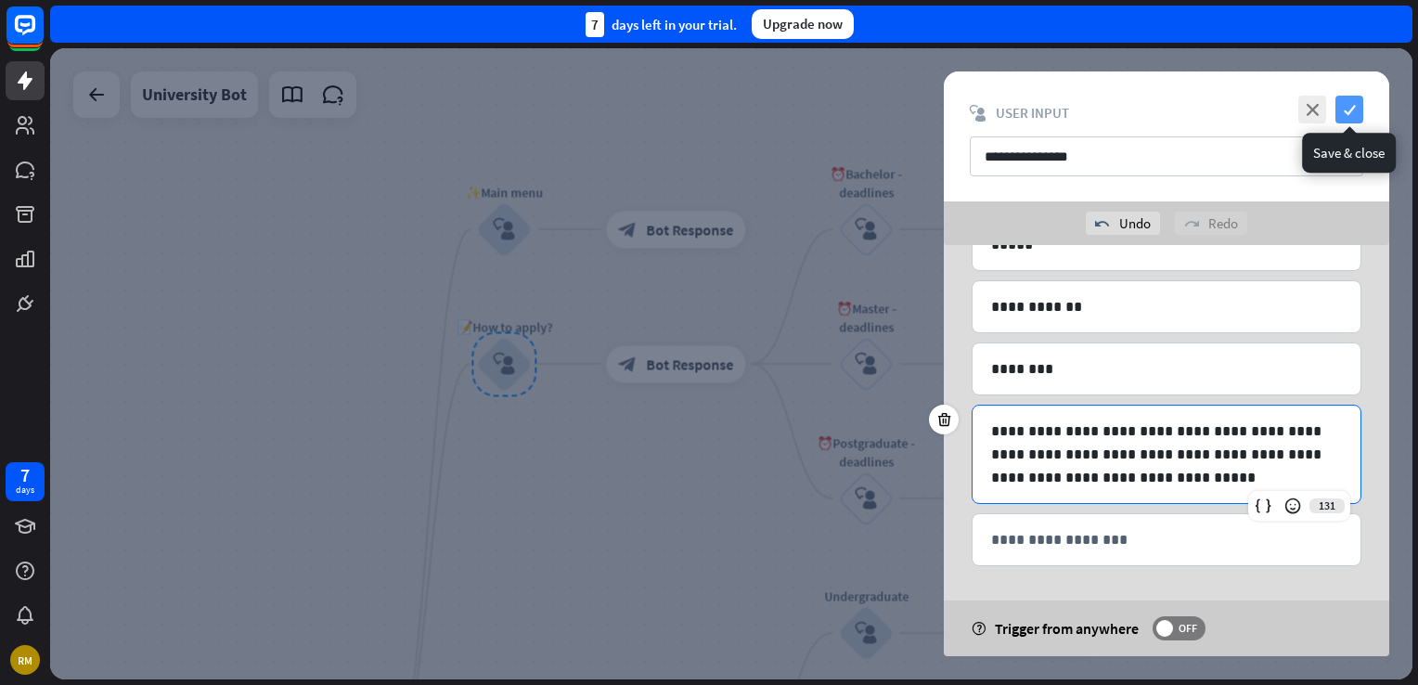
click at [1346, 111] on icon "check" at bounding box center [1349, 110] width 28 height 28
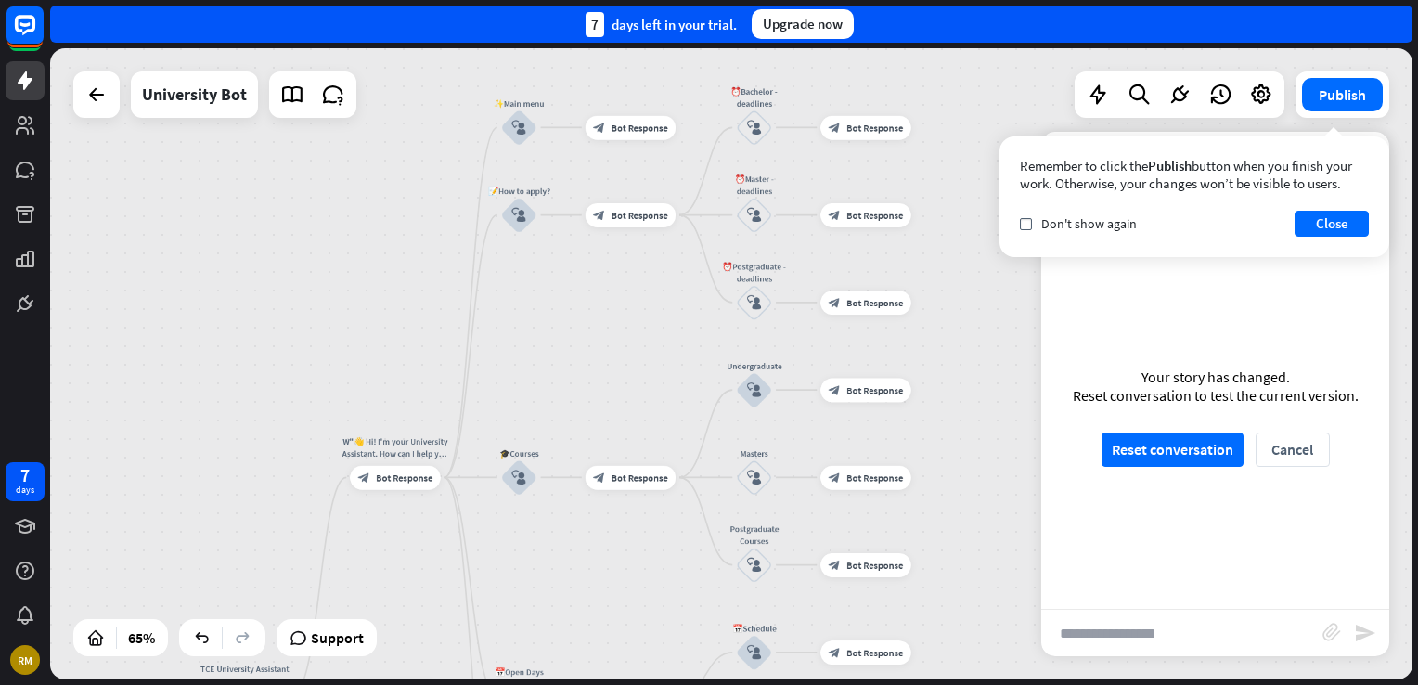
drag, startPoint x: 599, startPoint y: 563, endPoint x: 626, endPoint y: 286, distance: 278.8
click at [626, 288] on div "TCE University Assistant home_2 Start point W"👋 Hi! I'm your University Assista…" at bounding box center [731, 363] width 1362 height 631
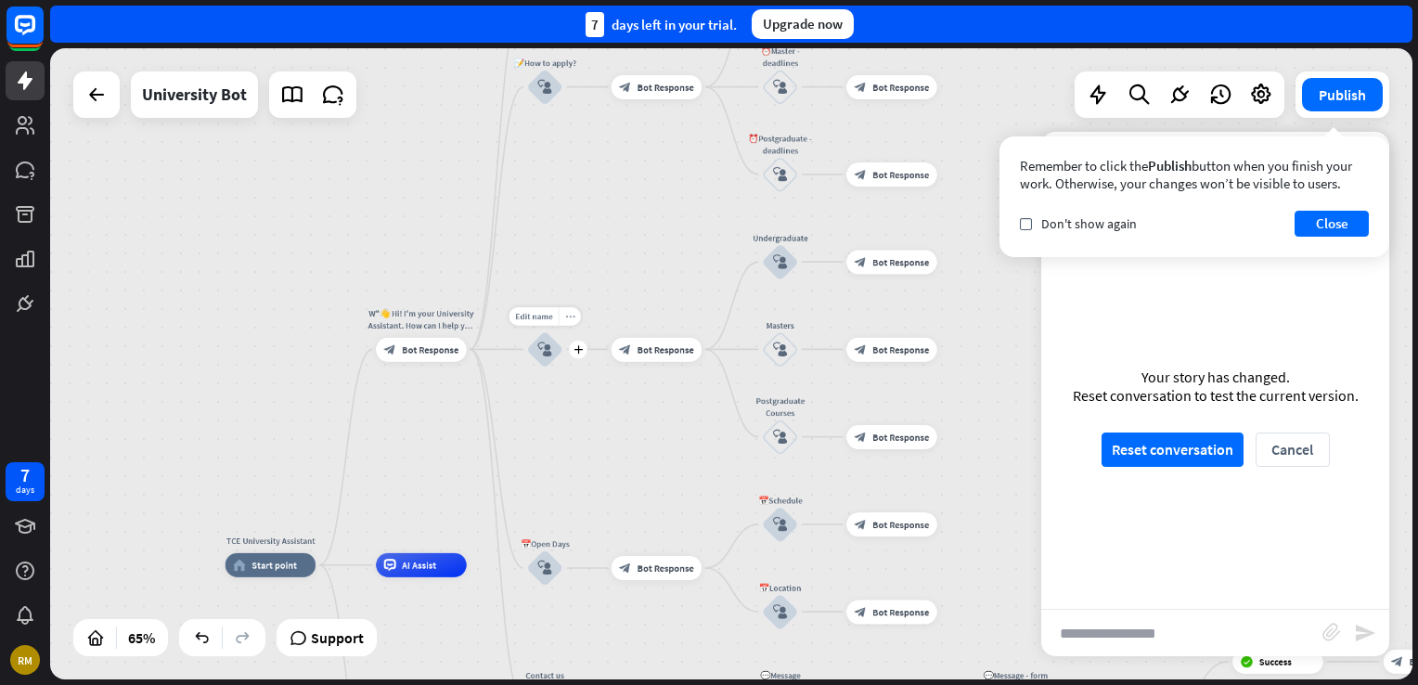
click at [573, 322] on div "more_horiz" at bounding box center [570, 316] width 22 height 19
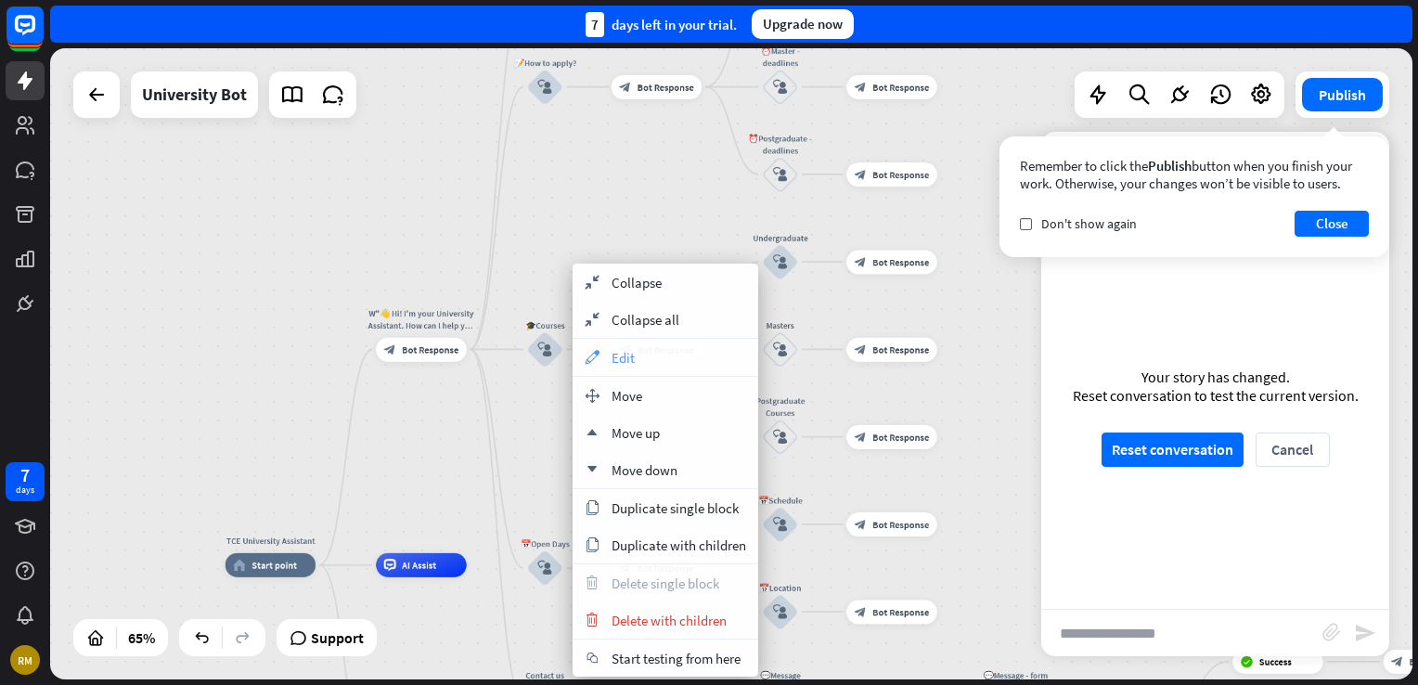
click at [630, 357] on span "Edit" at bounding box center [622, 358] width 23 height 18
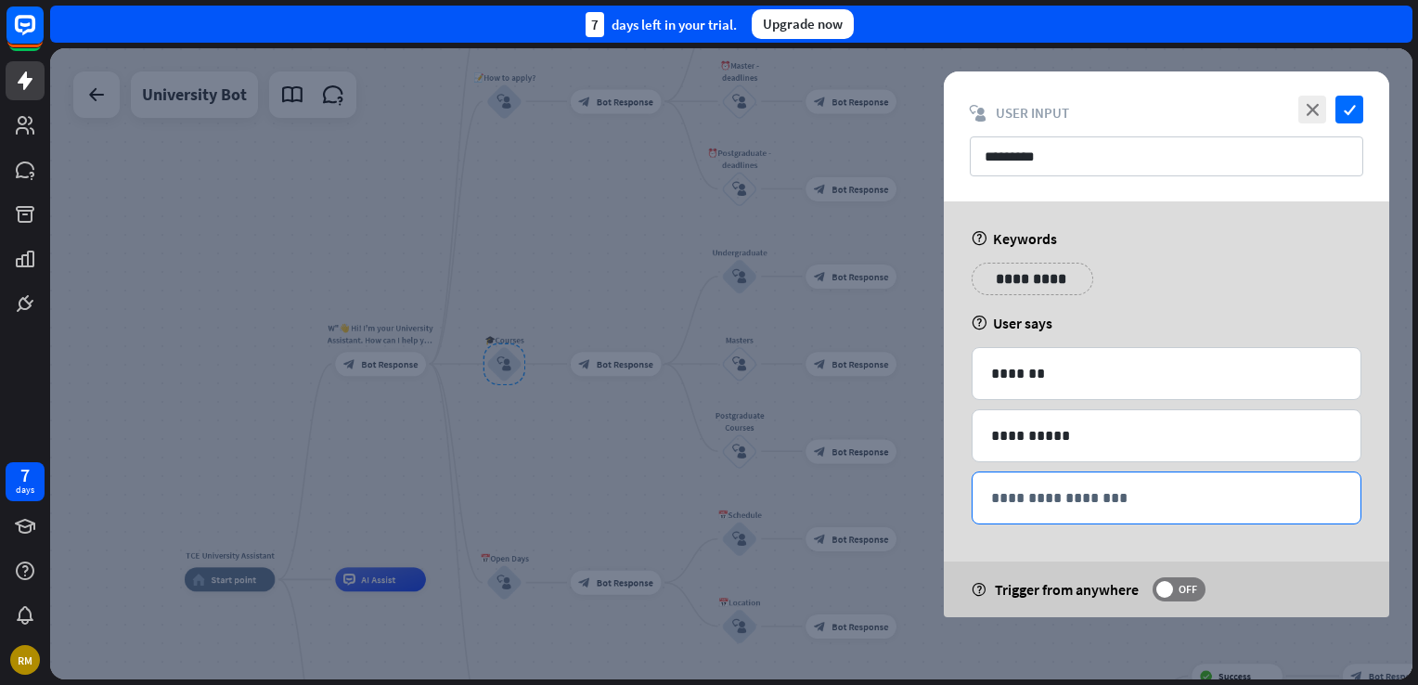
click at [1095, 500] on p "**********" at bounding box center [1166, 497] width 351 height 23
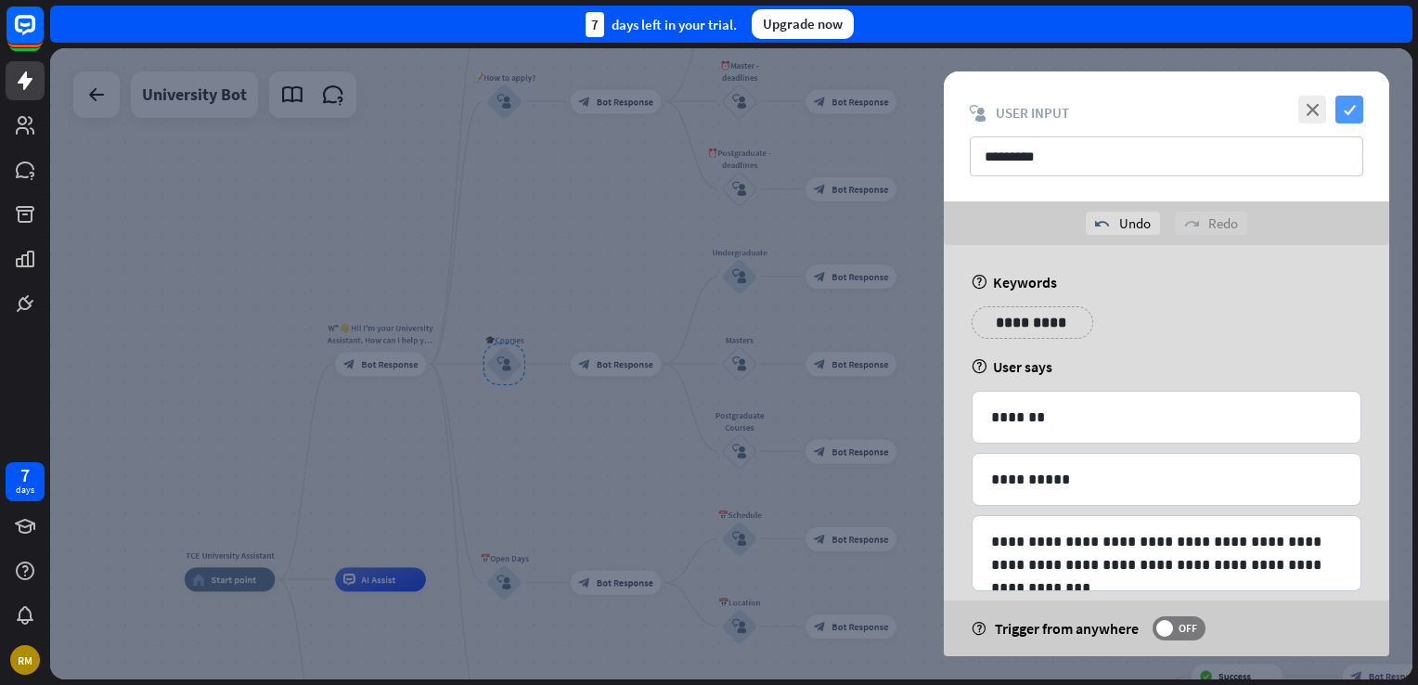
click at [1350, 108] on icon "check" at bounding box center [1349, 110] width 28 height 28
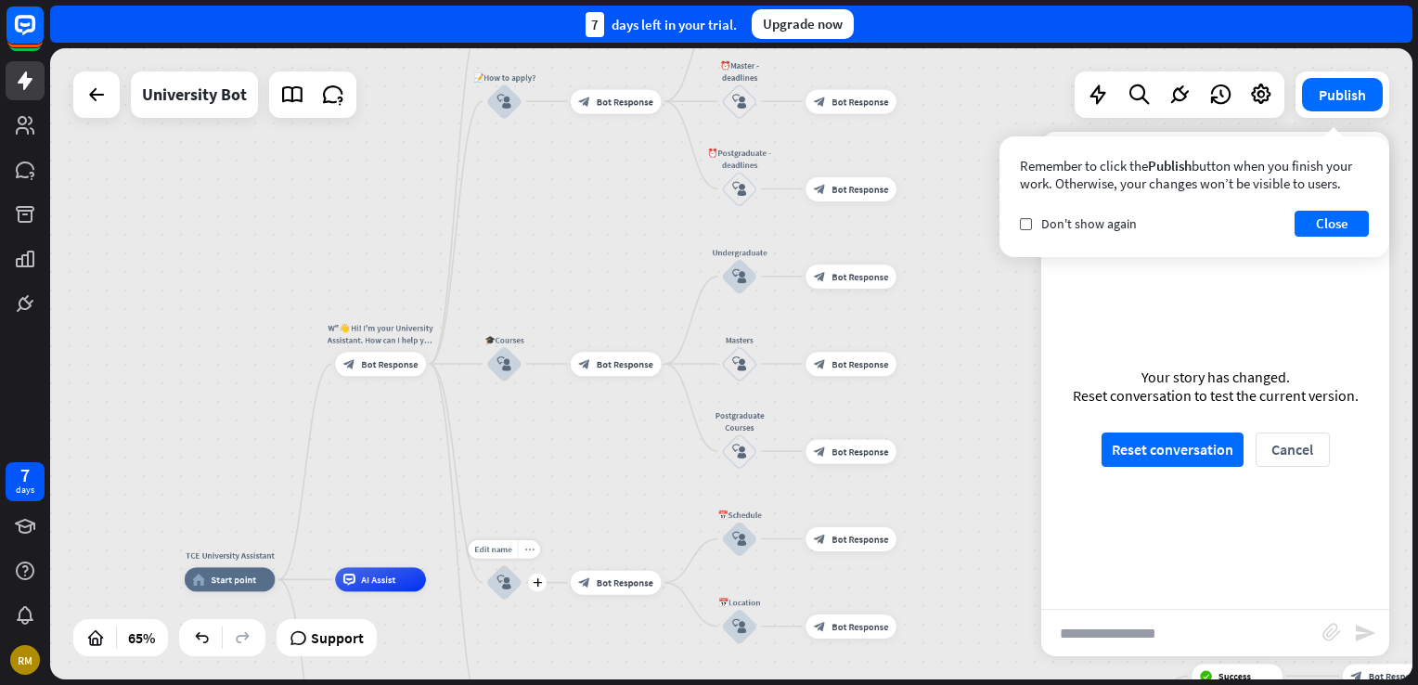
click at [530, 551] on icon "more_horiz" at bounding box center [528, 549] width 9 height 9
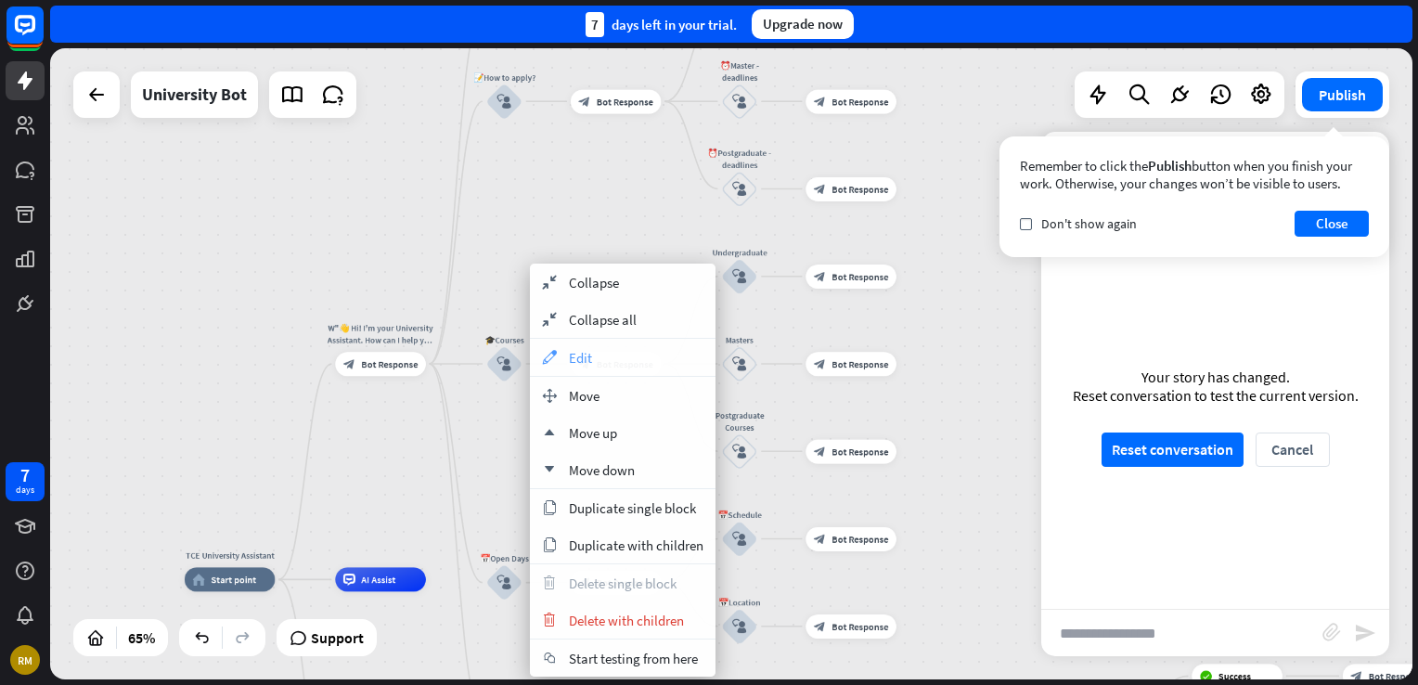
click at [630, 364] on div "appearance Edit" at bounding box center [623, 357] width 186 height 37
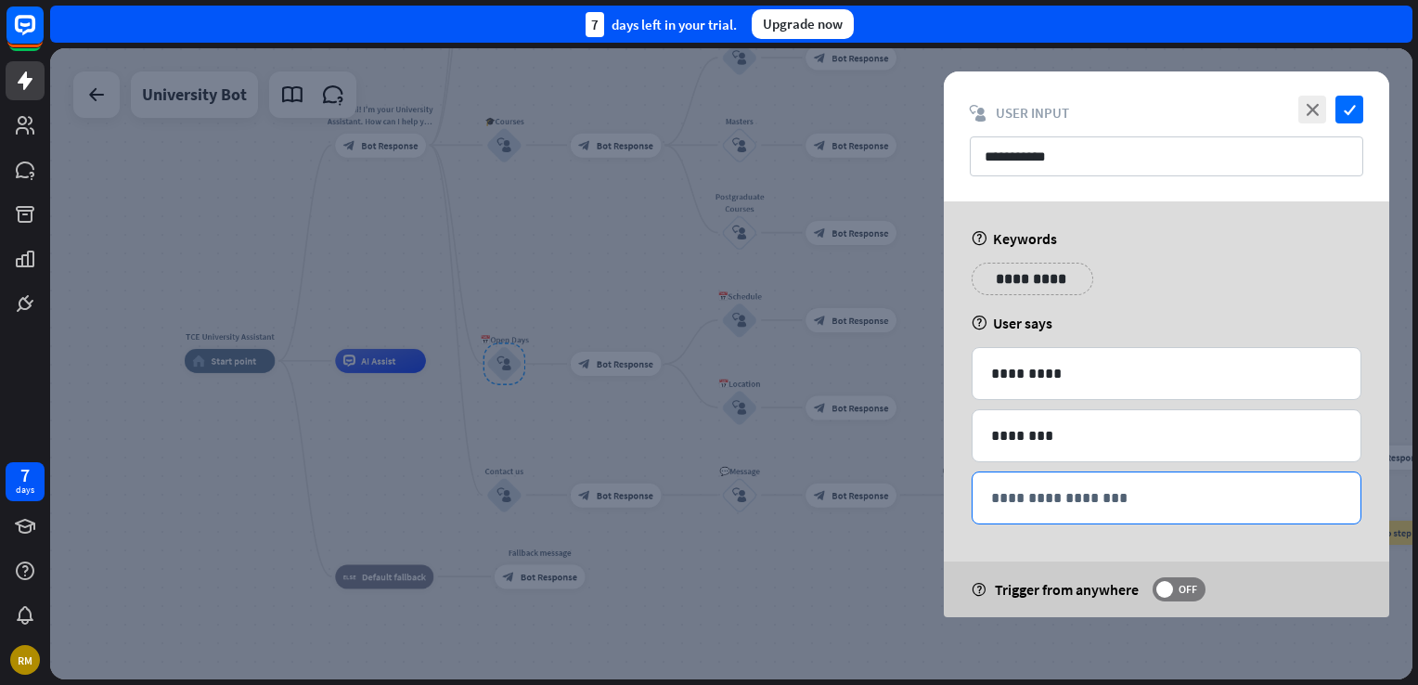
click at [1087, 497] on p "**********" at bounding box center [1166, 497] width 351 height 23
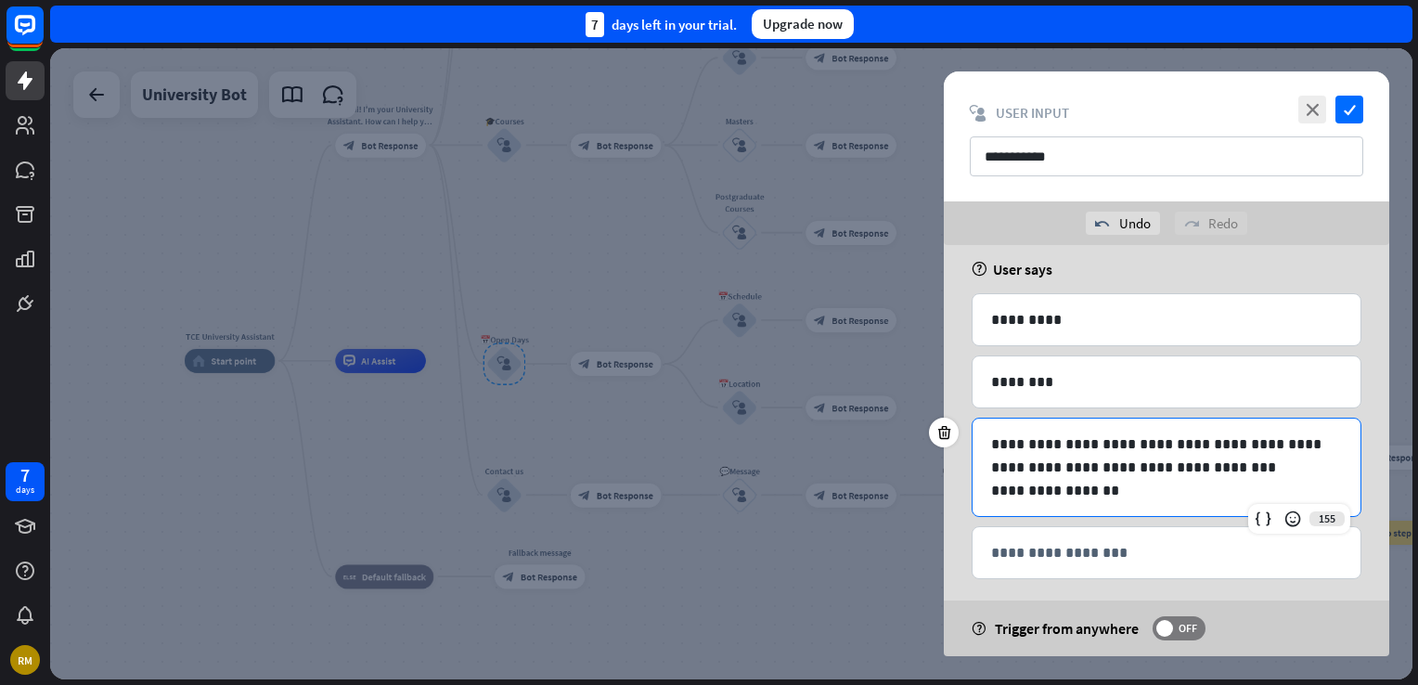
scroll to position [111, 0]
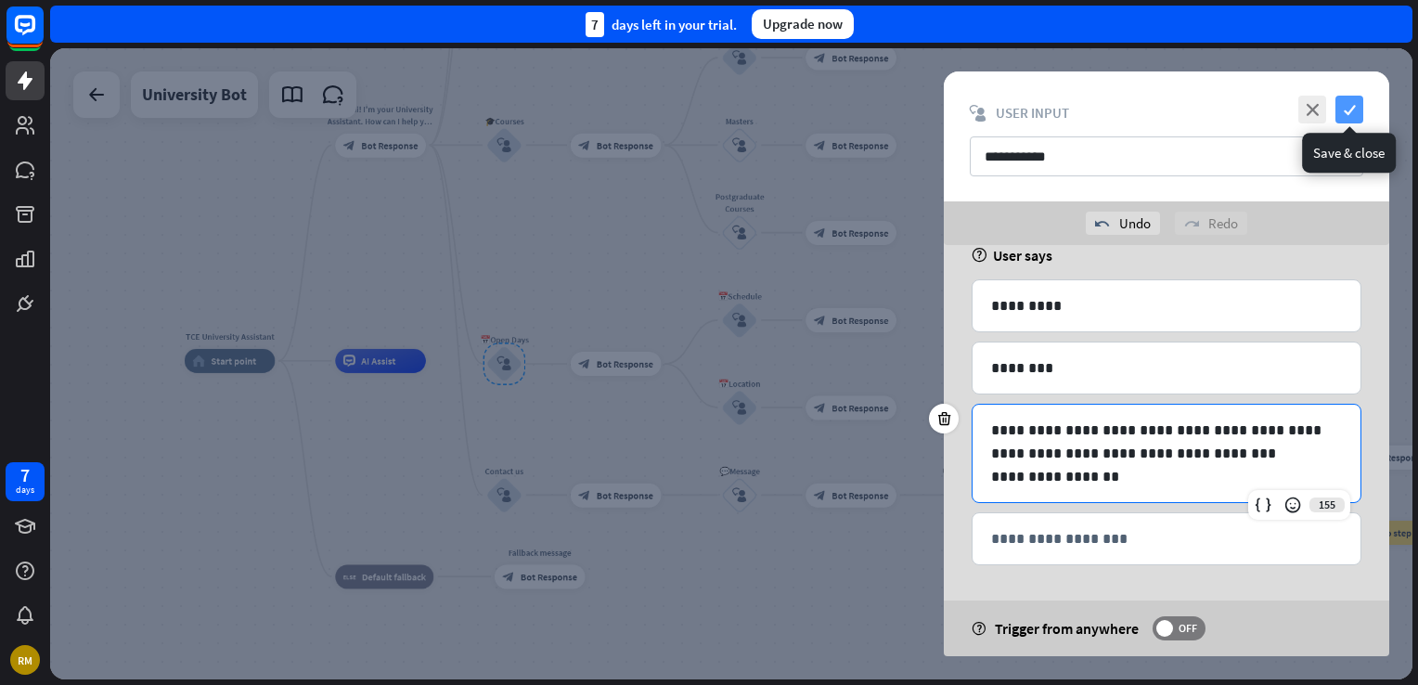
click at [1347, 116] on icon "check" at bounding box center [1349, 110] width 28 height 28
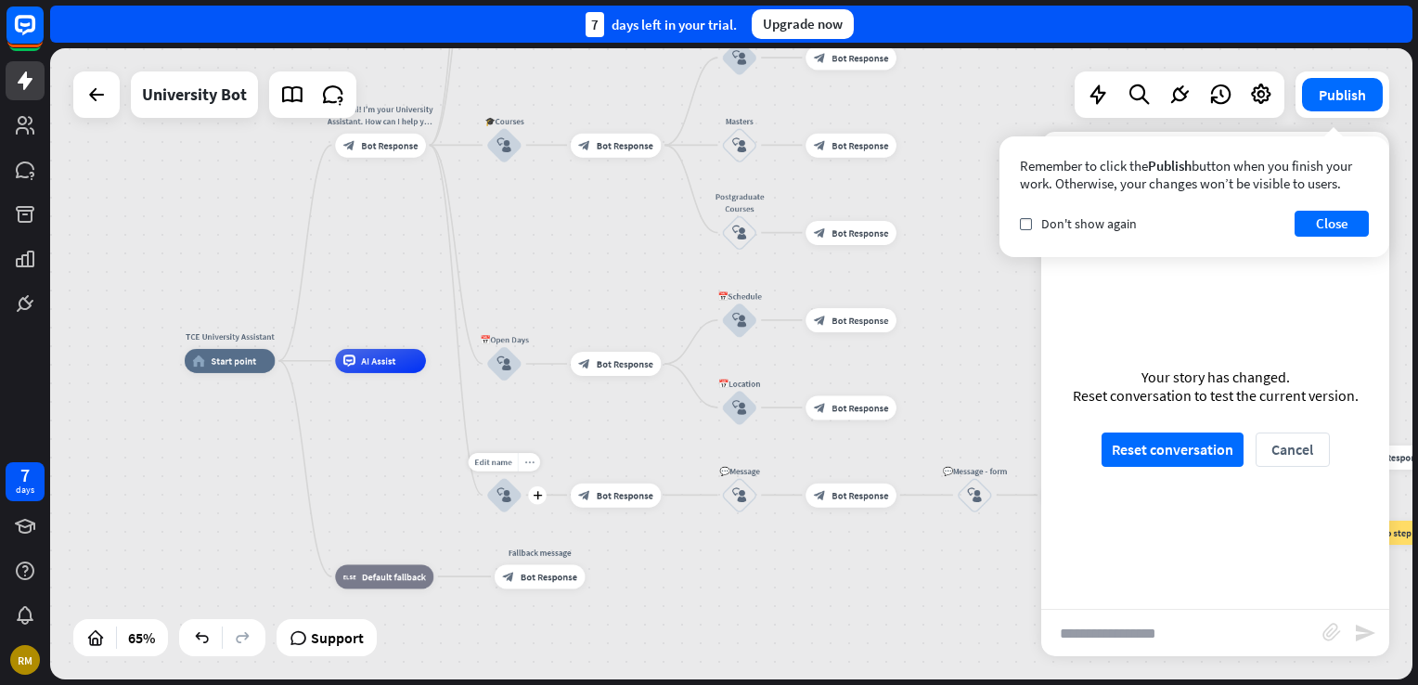
click at [531, 462] on icon "more_horiz" at bounding box center [528, 461] width 9 height 9
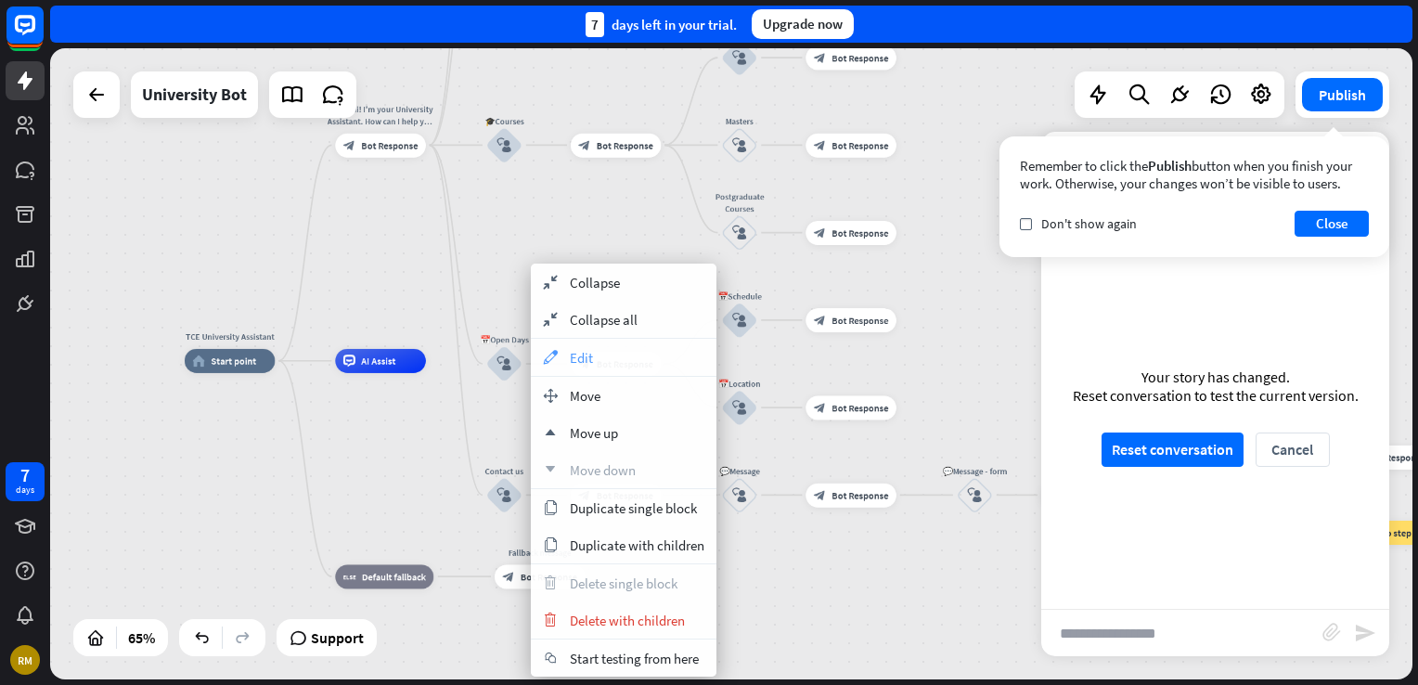
click at [637, 352] on div "appearance Edit" at bounding box center [624, 357] width 186 height 37
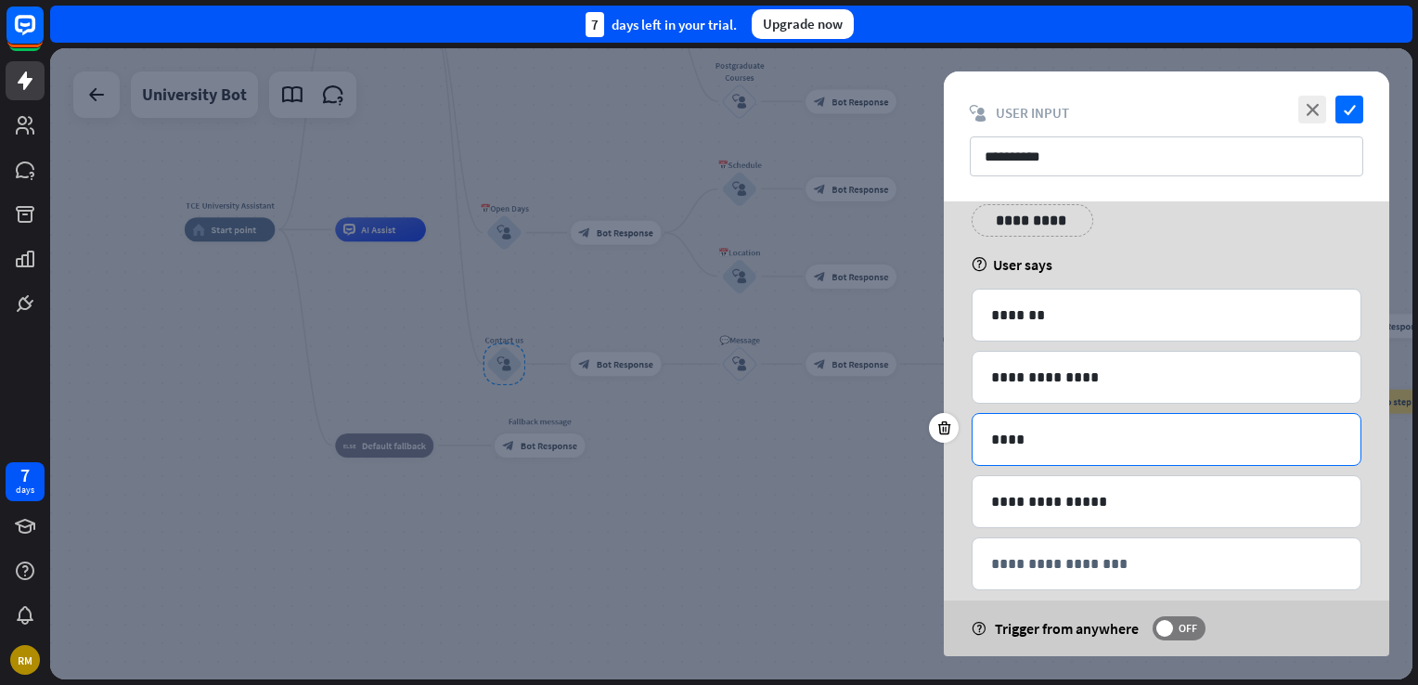
scroll to position [83, 0]
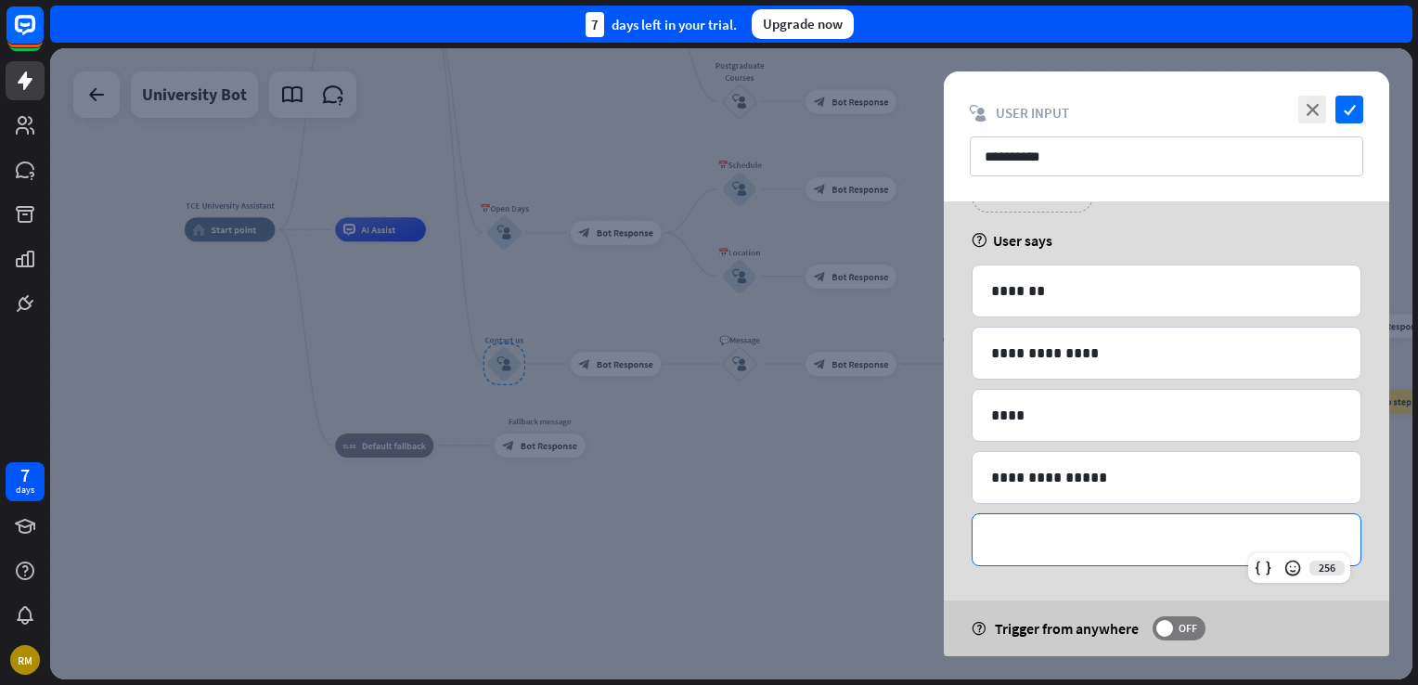
click at [1169, 560] on div "**********" at bounding box center [1166, 539] width 388 height 51
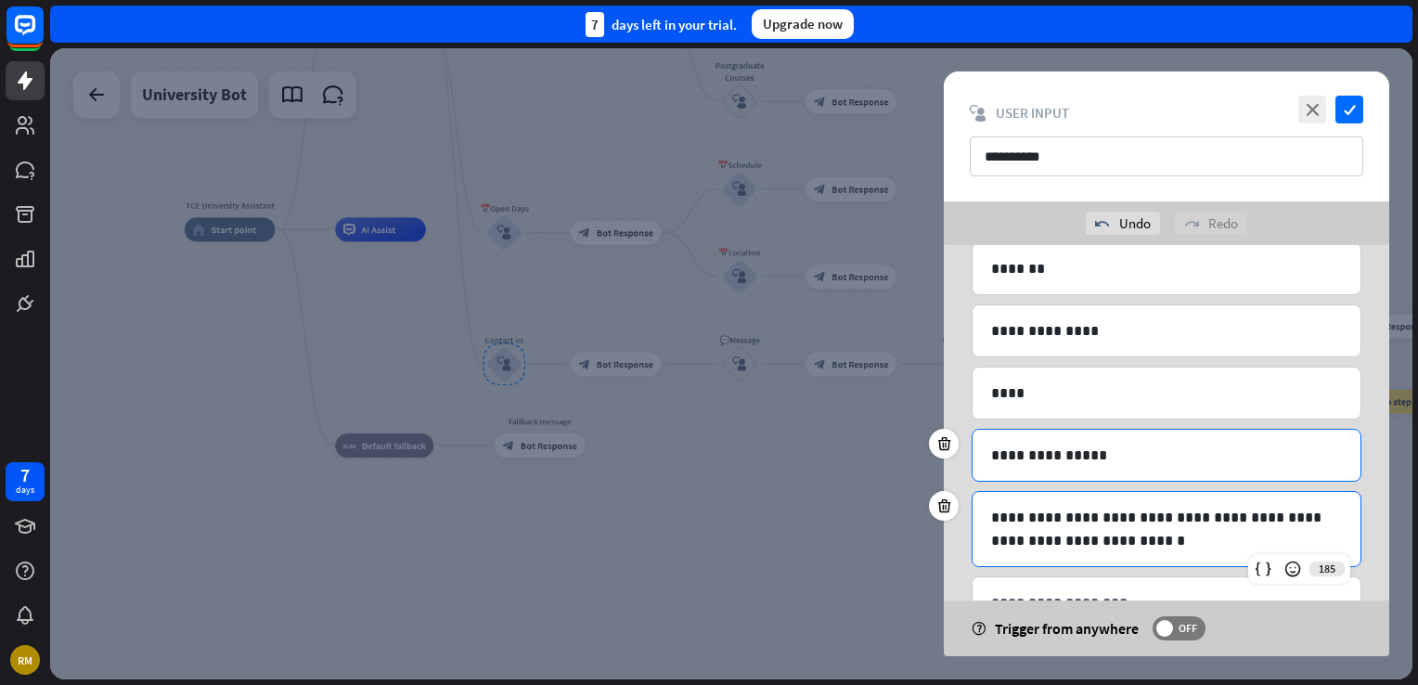
scroll to position [212, 0]
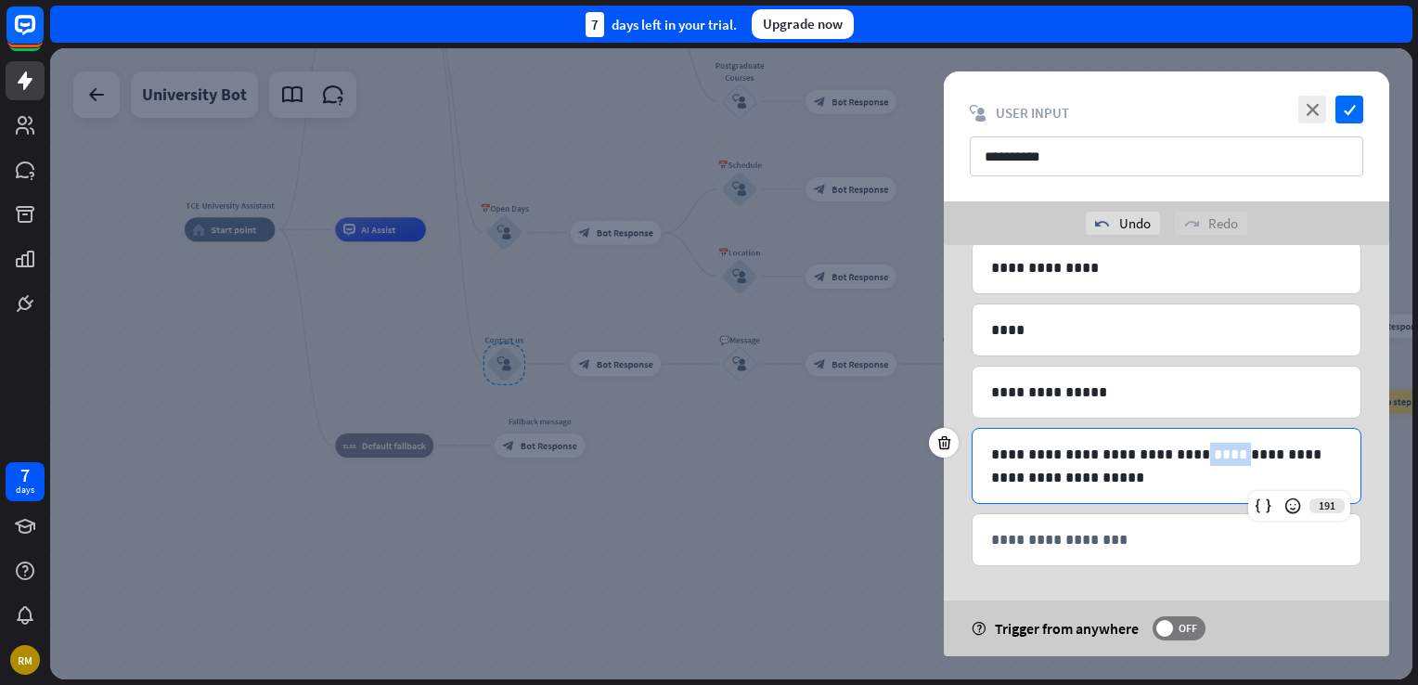
drag, startPoint x: 1211, startPoint y: 452, endPoint x: 1175, endPoint y: 459, distance: 36.9
click at [1175, 459] on p "**********" at bounding box center [1166, 466] width 351 height 46
click at [1177, 471] on p "**********" at bounding box center [1166, 466] width 351 height 46
click at [1347, 118] on icon "check" at bounding box center [1349, 110] width 28 height 28
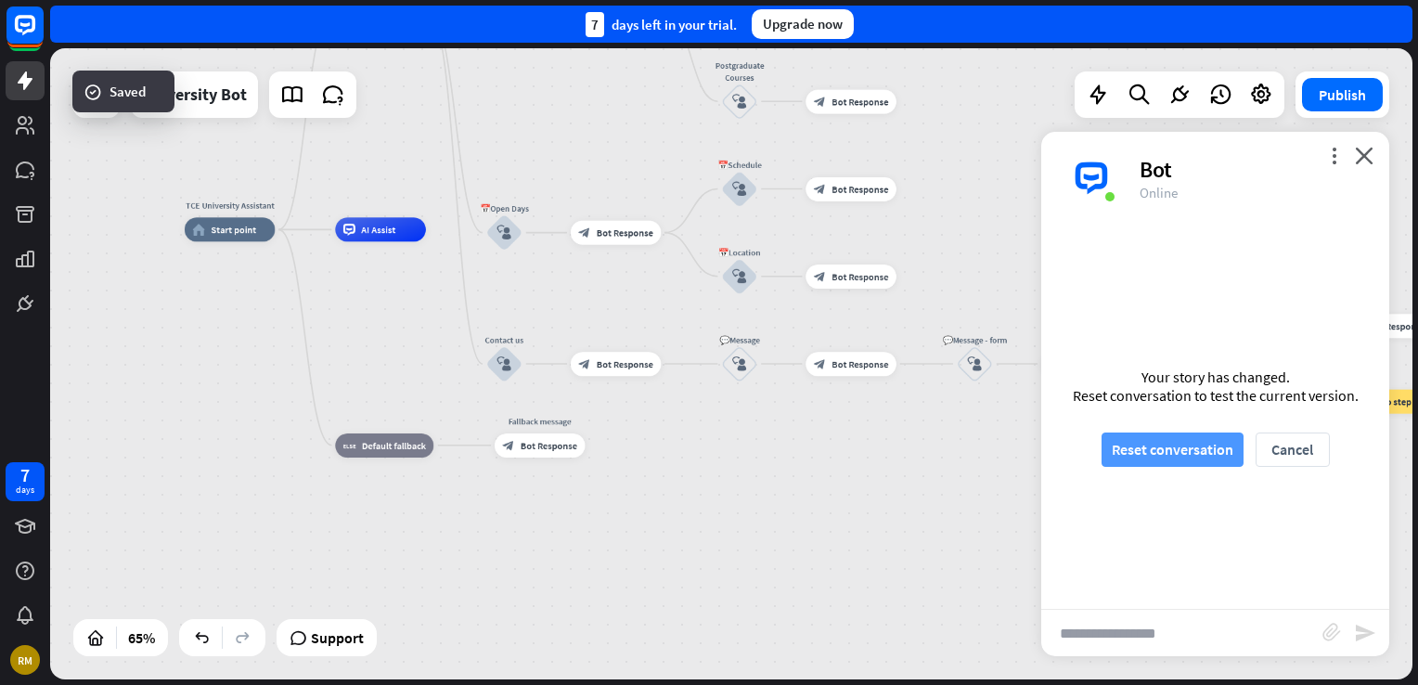
click at [1117, 457] on button "Reset conversation" at bounding box center [1172, 449] width 142 height 34
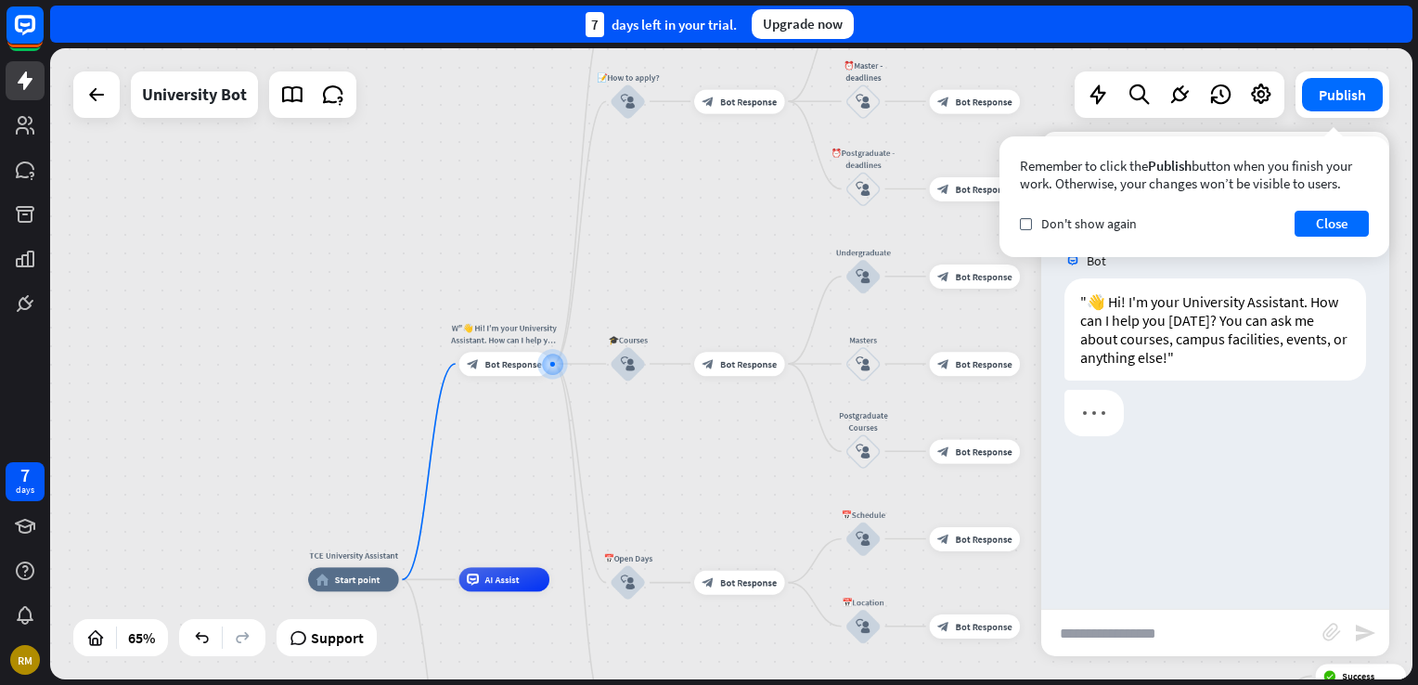
click at [1369, 217] on div "Remember to click the Publish button when you finish your work. Otherwise, your…" at bounding box center [1194, 196] width 390 height 121
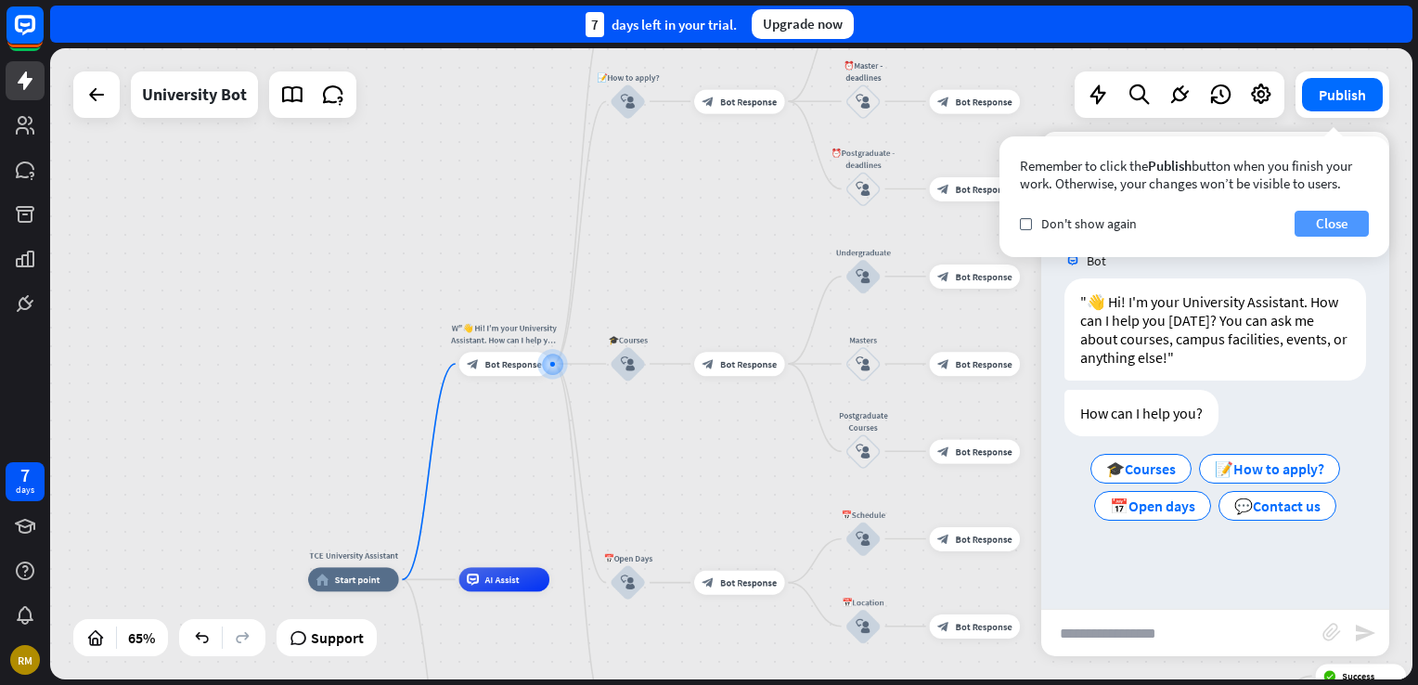
click at [1336, 230] on button "Close" at bounding box center [1331, 224] width 74 height 26
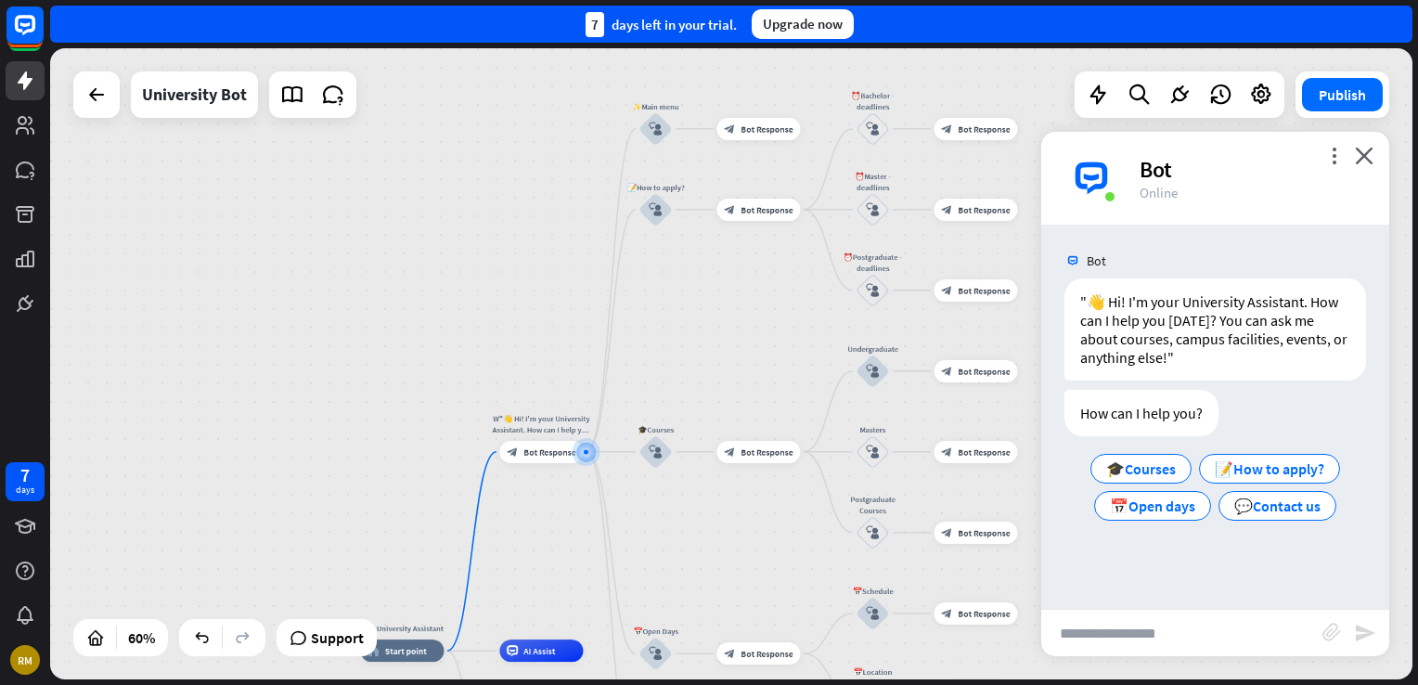
drag, startPoint x: 732, startPoint y: 247, endPoint x: 718, endPoint y: 302, distance: 56.5
click at [724, 317] on div "TCE University Assistant home_2 Start point W"👋 Hi! I'm your University Assista…" at bounding box center [731, 363] width 1362 height 631
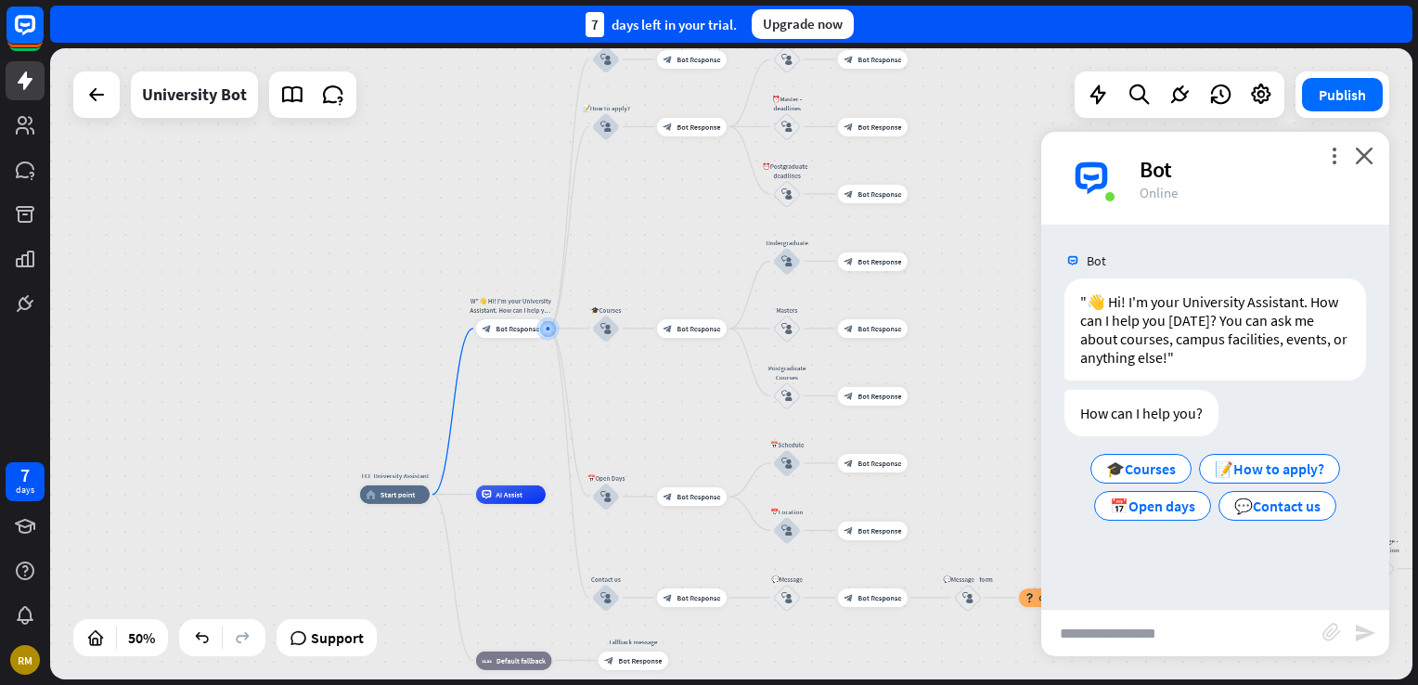
drag, startPoint x: 382, startPoint y: 503, endPoint x: 417, endPoint y: 343, distance: 163.3
click at [386, 364] on div "TCE University Assistant home_2 Start point W"👋 Hi! I'm your University Assista…" at bounding box center [731, 363] width 1362 height 631
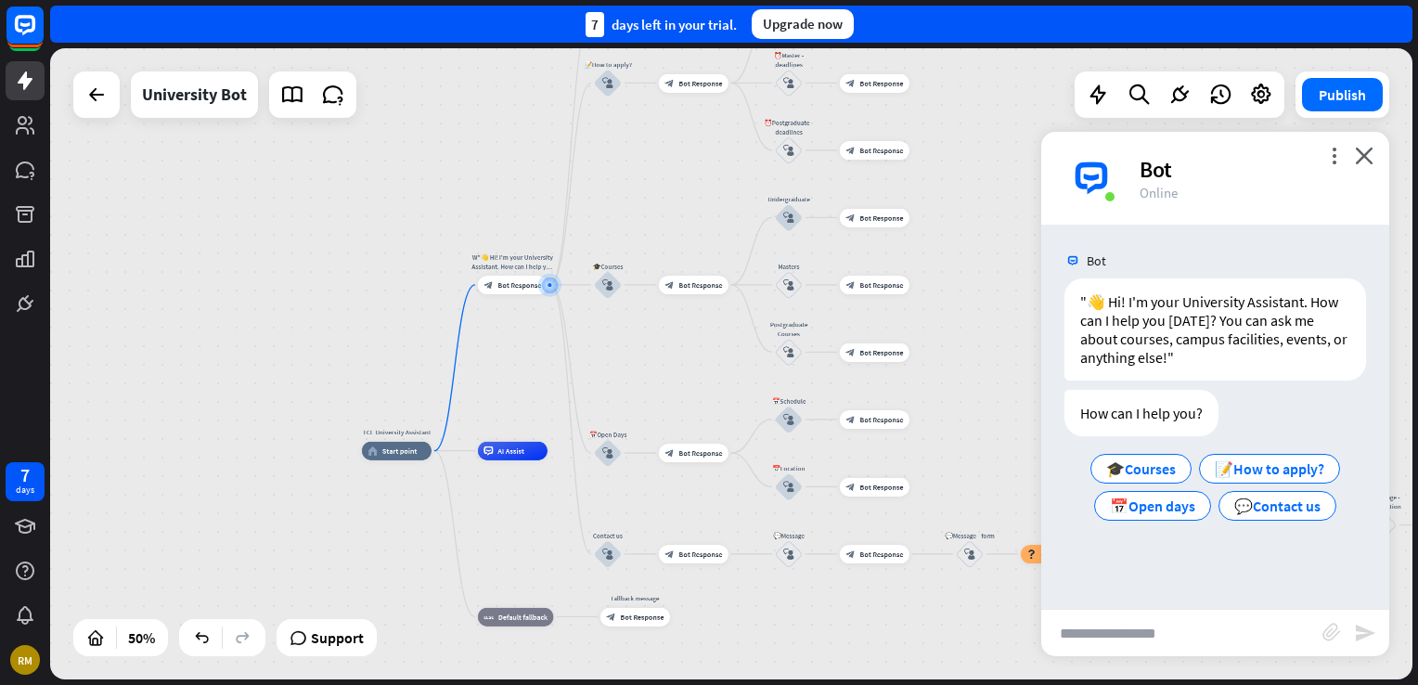
click at [521, 347] on div "TCE University Assistant home_2 Start point W"👋 Hi! I'm your University Assista…" at bounding box center [731, 363] width 1362 height 631
click at [548, 284] on div at bounding box center [550, 284] width 9 height 9
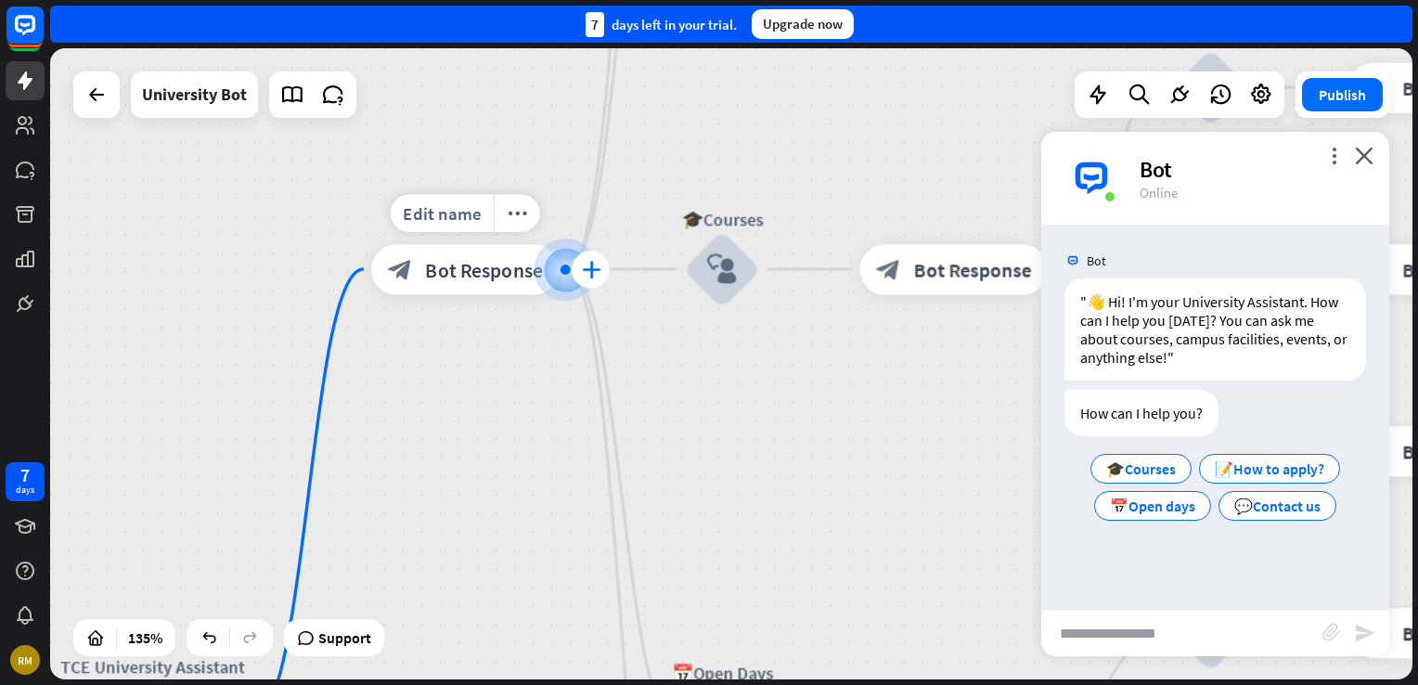
click at [605, 265] on div "plus" at bounding box center [591, 270] width 38 height 38
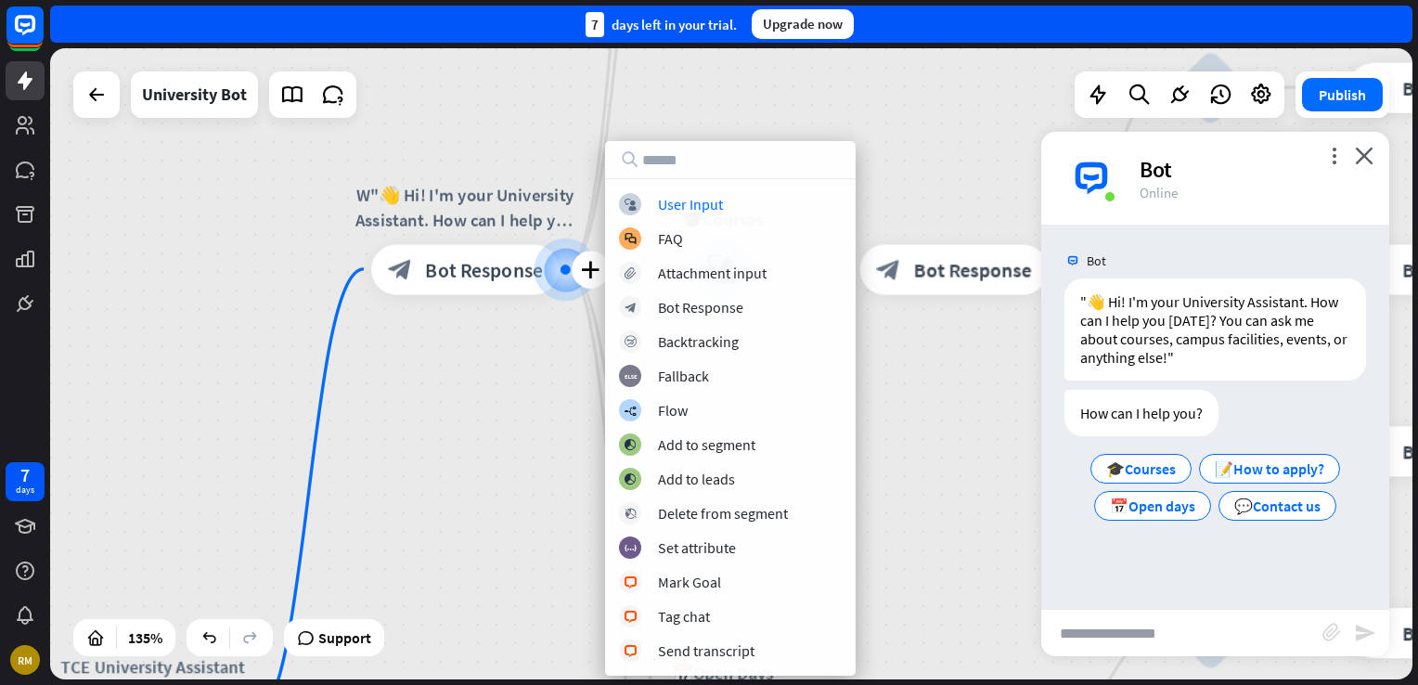
click at [560, 137] on div "TCE University Assistant home_2 Start point plus W"👋 Hi! I'm your University As…" at bounding box center [731, 363] width 1362 height 631
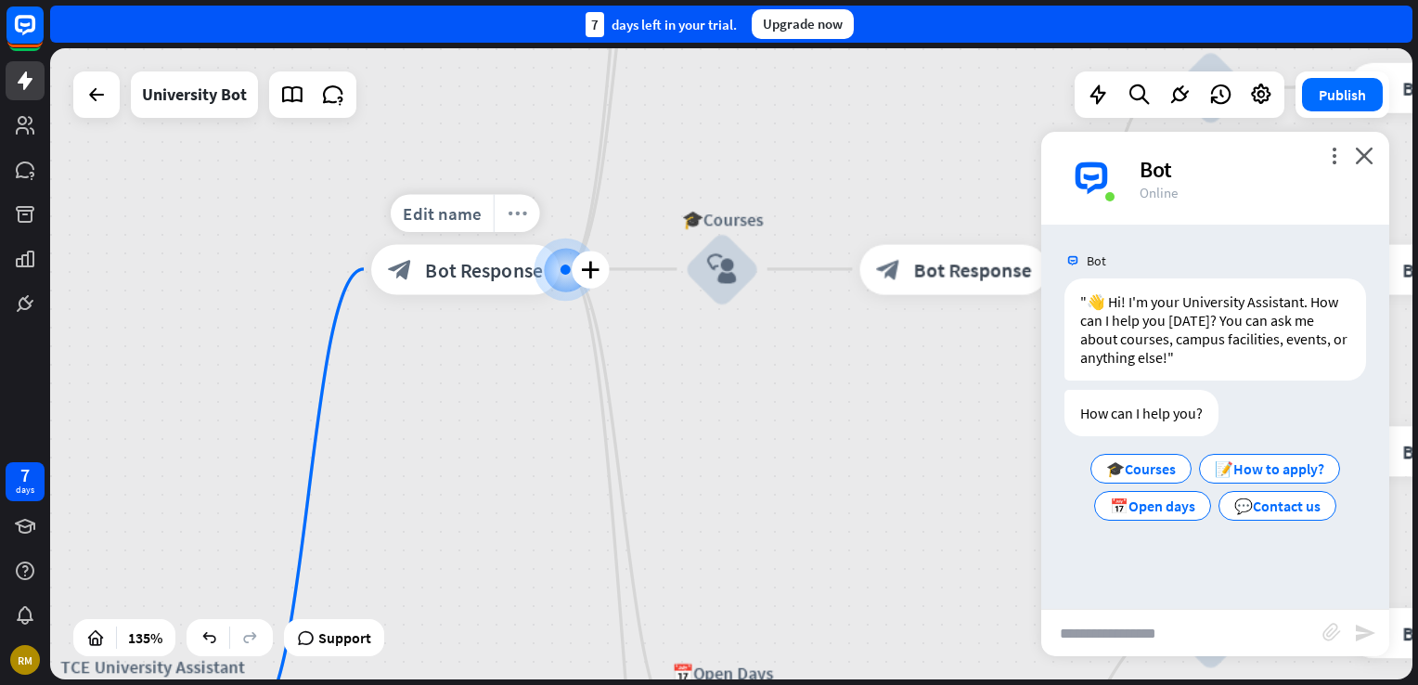
click at [513, 227] on div "more_horiz" at bounding box center [517, 213] width 46 height 38
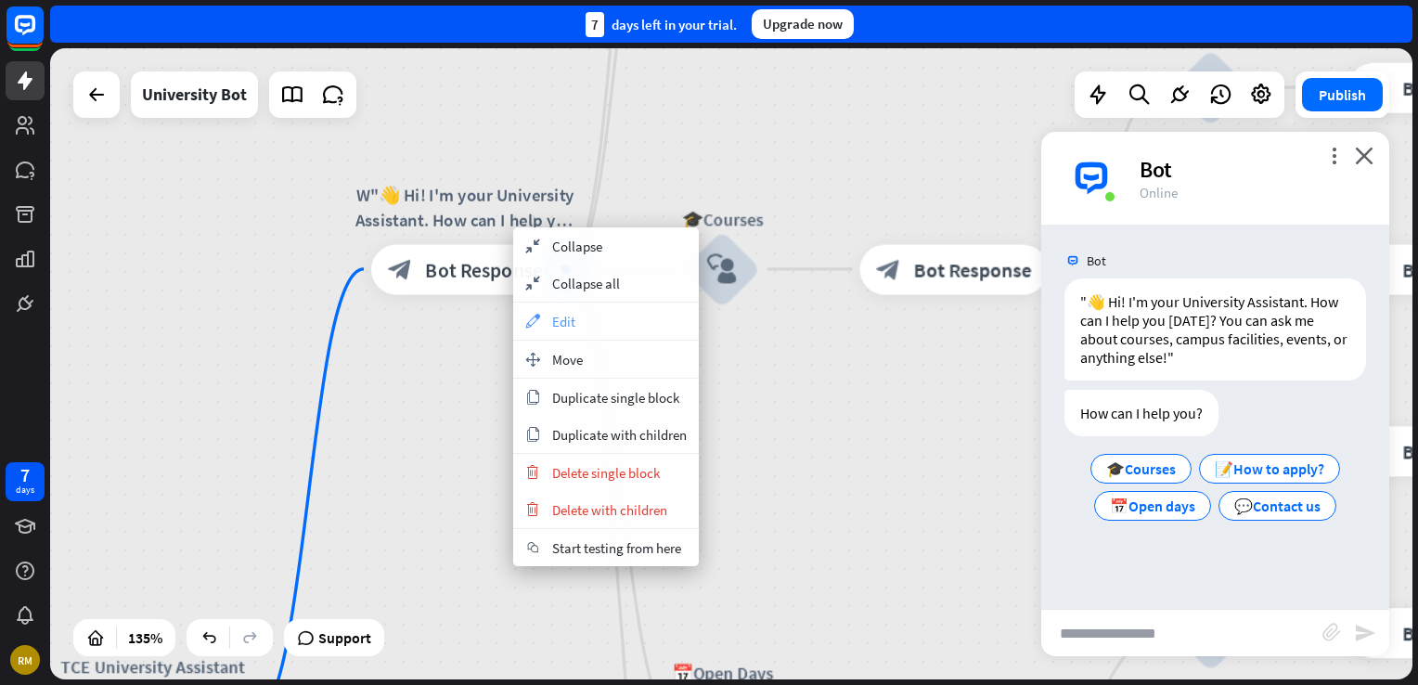
click at [537, 315] on icon "appearance" at bounding box center [532, 321] width 20 height 15
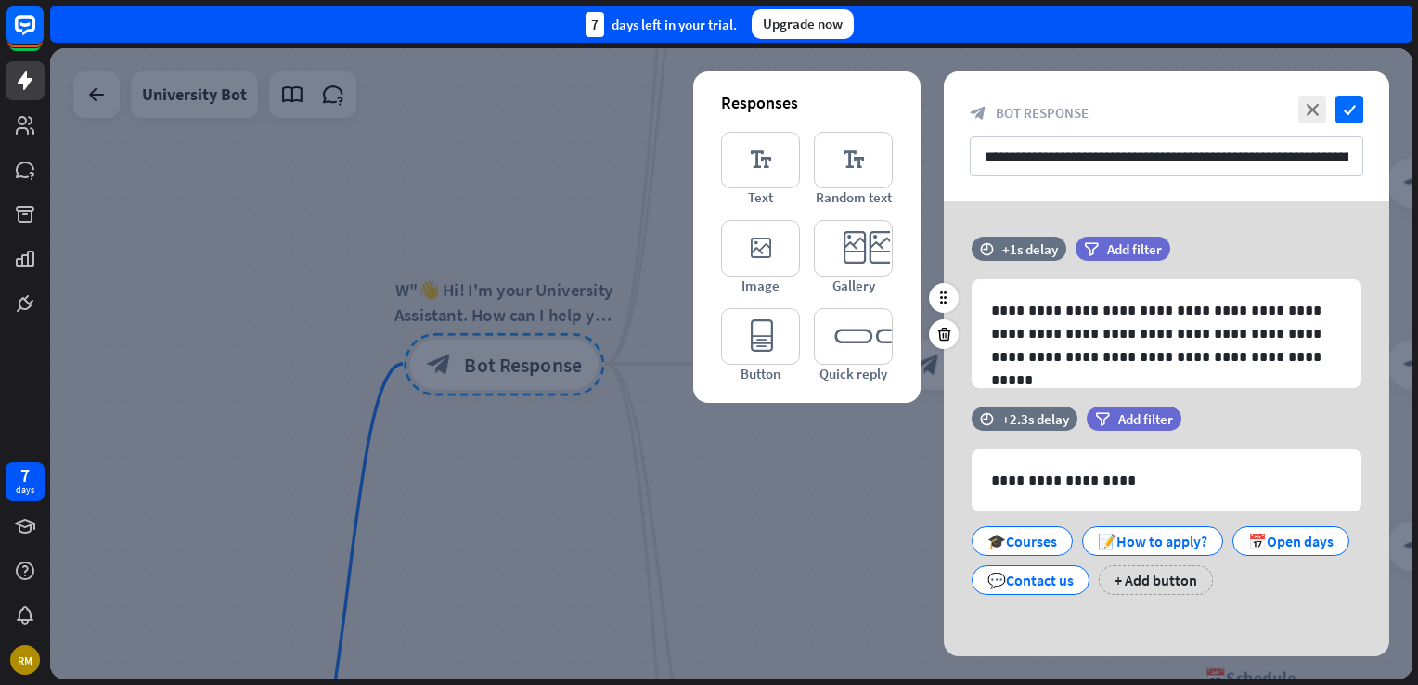
scroll to position [3, 0]
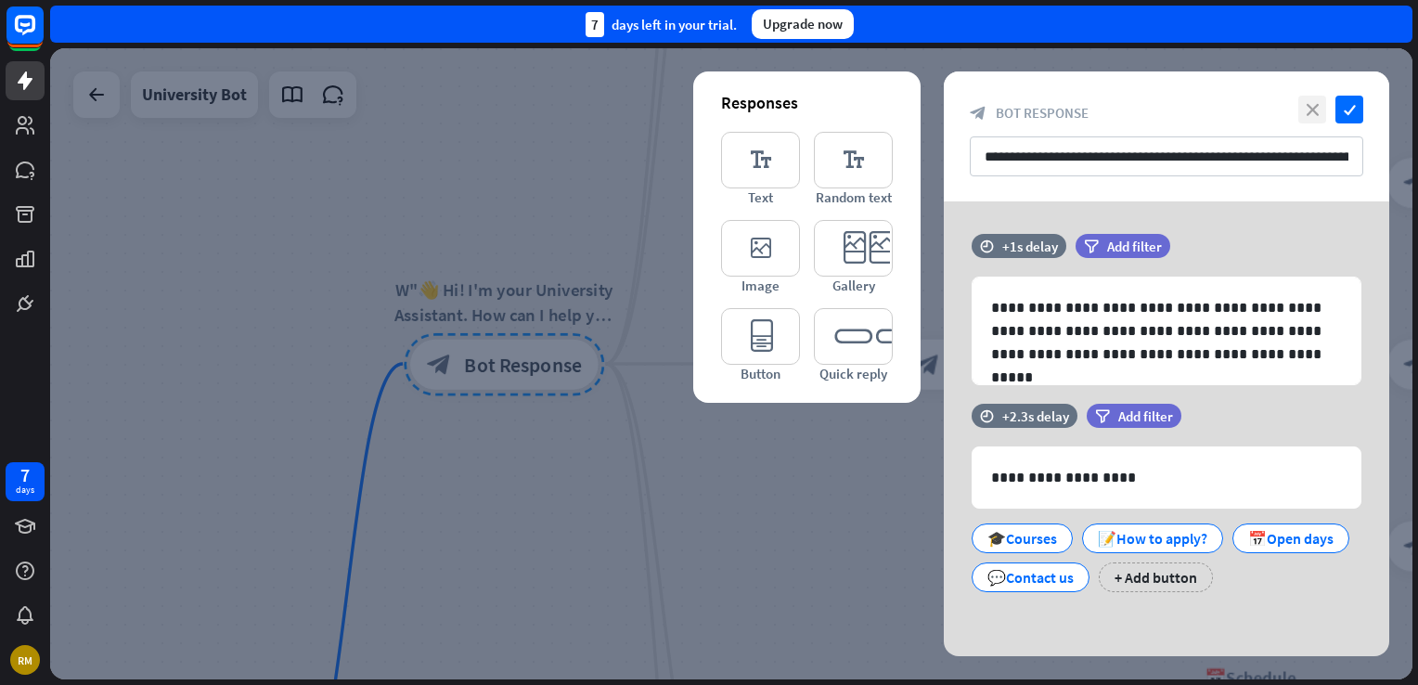
click at [1315, 113] on icon "close" at bounding box center [1312, 110] width 28 height 28
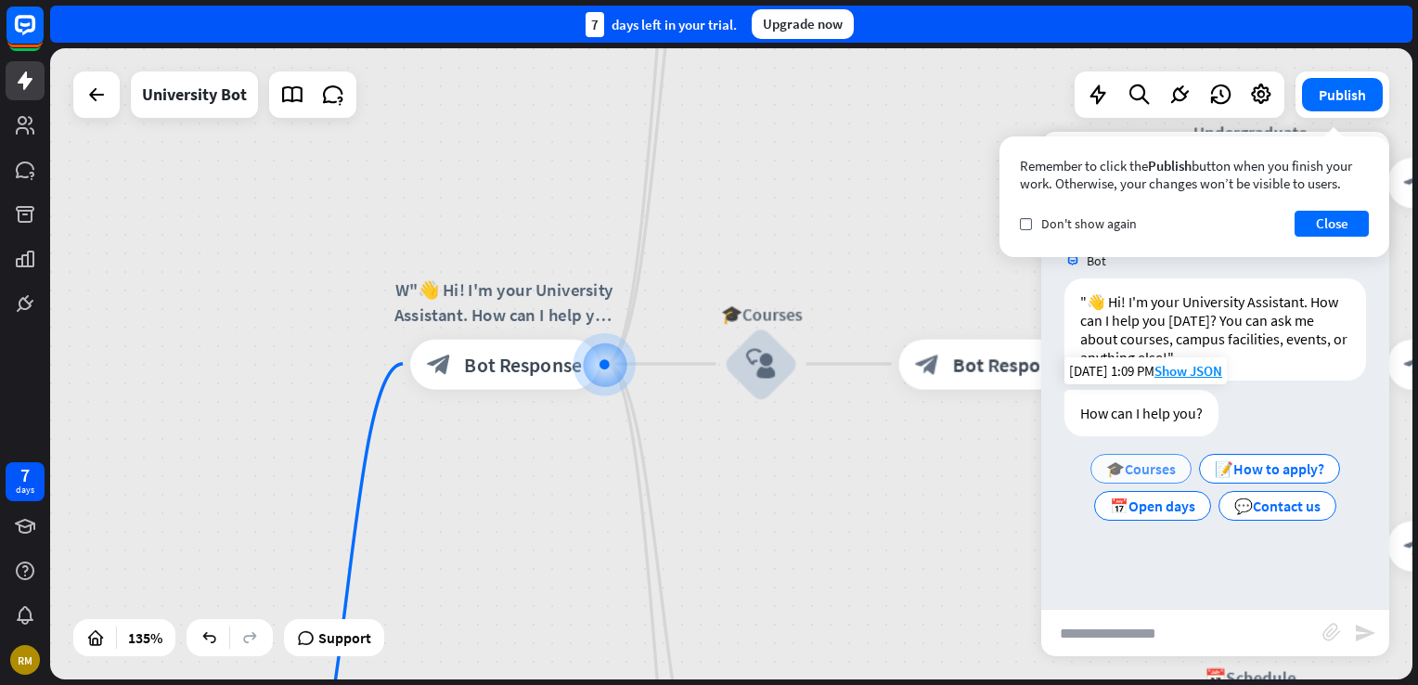
click at [1138, 466] on span "🎓Courses" at bounding box center [1141, 468] width 70 height 19
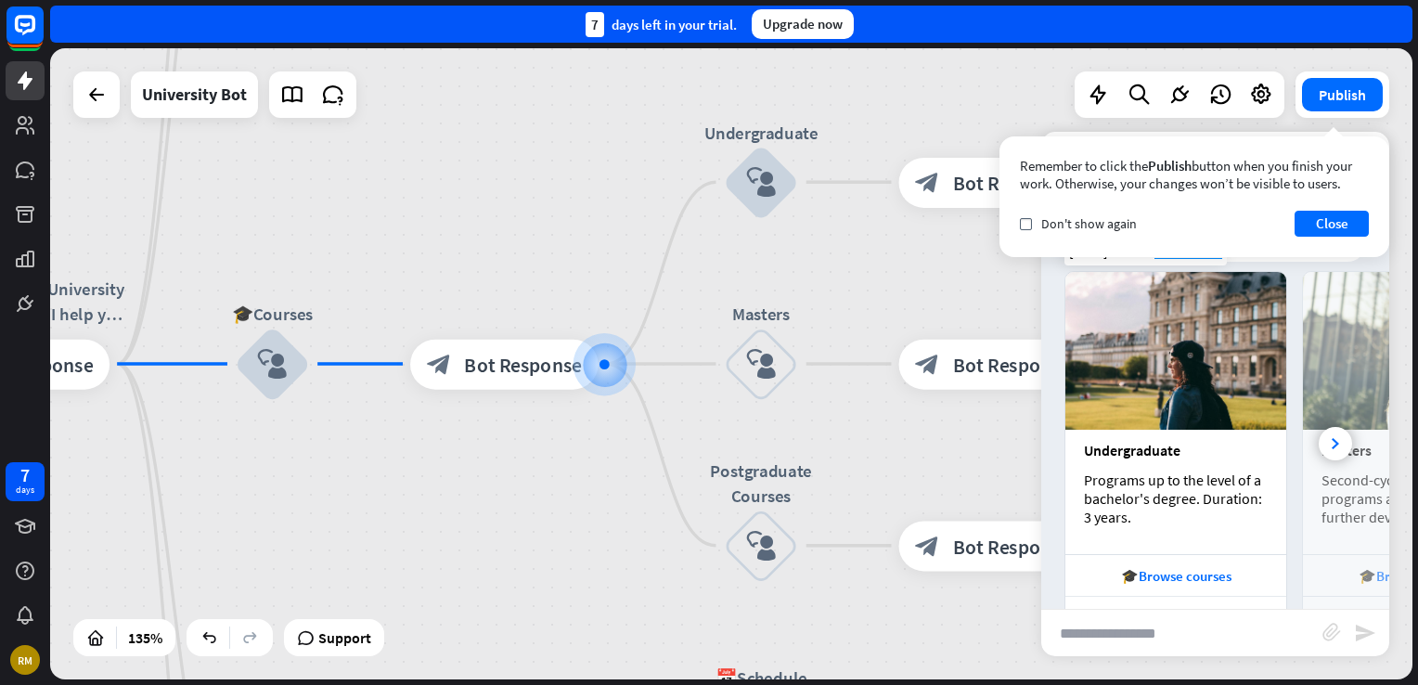
scroll to position [473, 0]
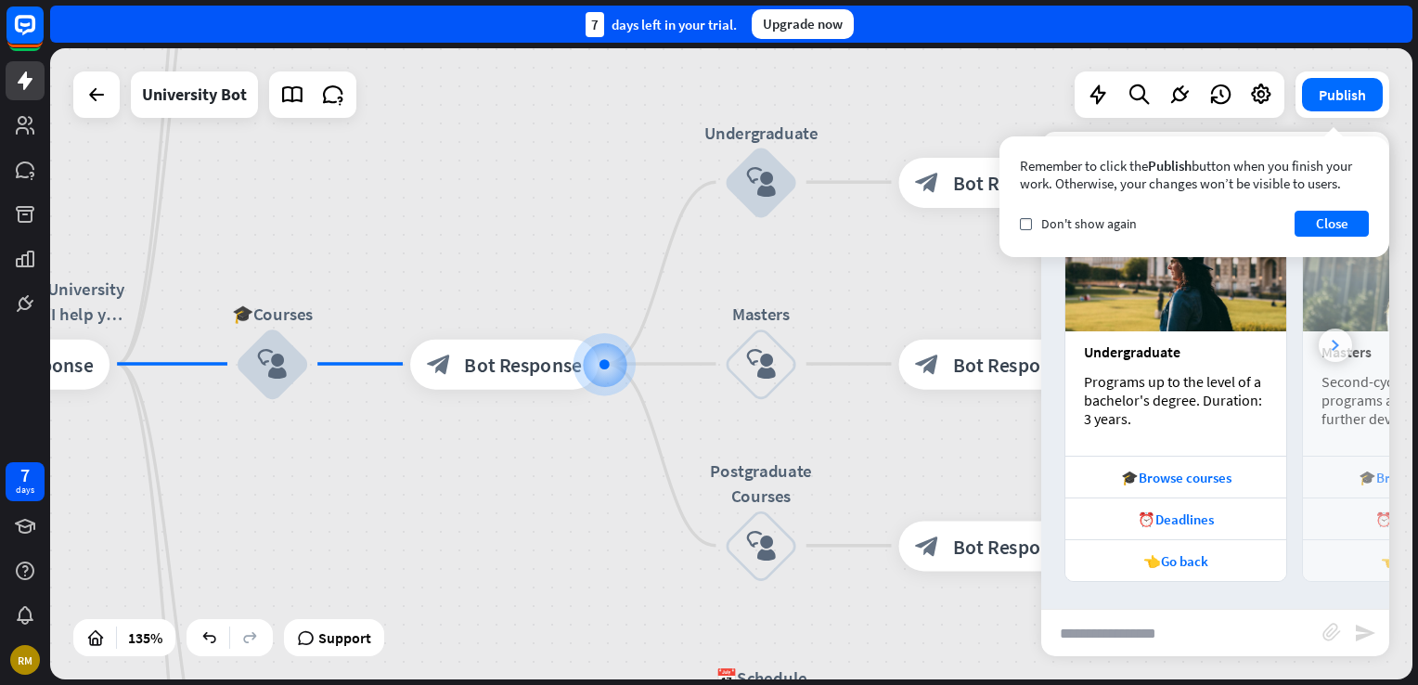
click at [1332, 342] on icon at bounding box center [1335, 345] width 7 height 11
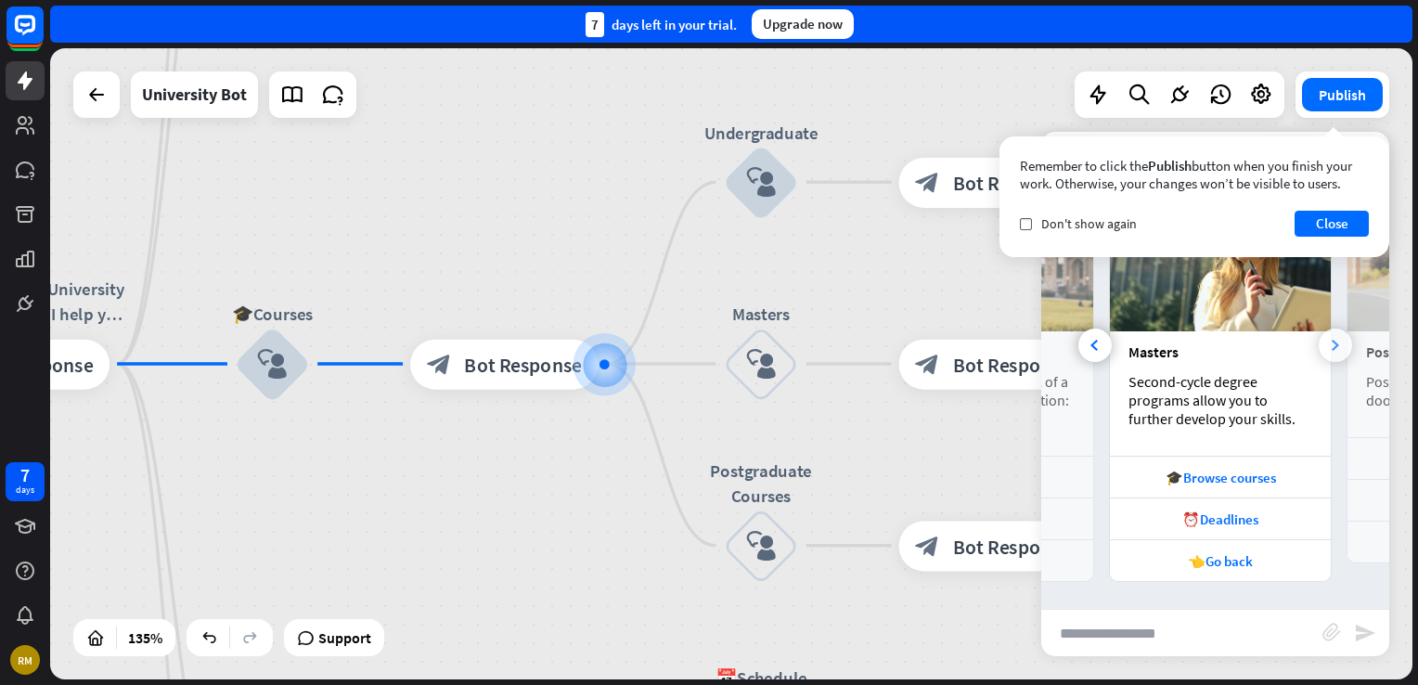
click at [1332, 342] on icon at bounding box center [1335, 345] width 7 height 11
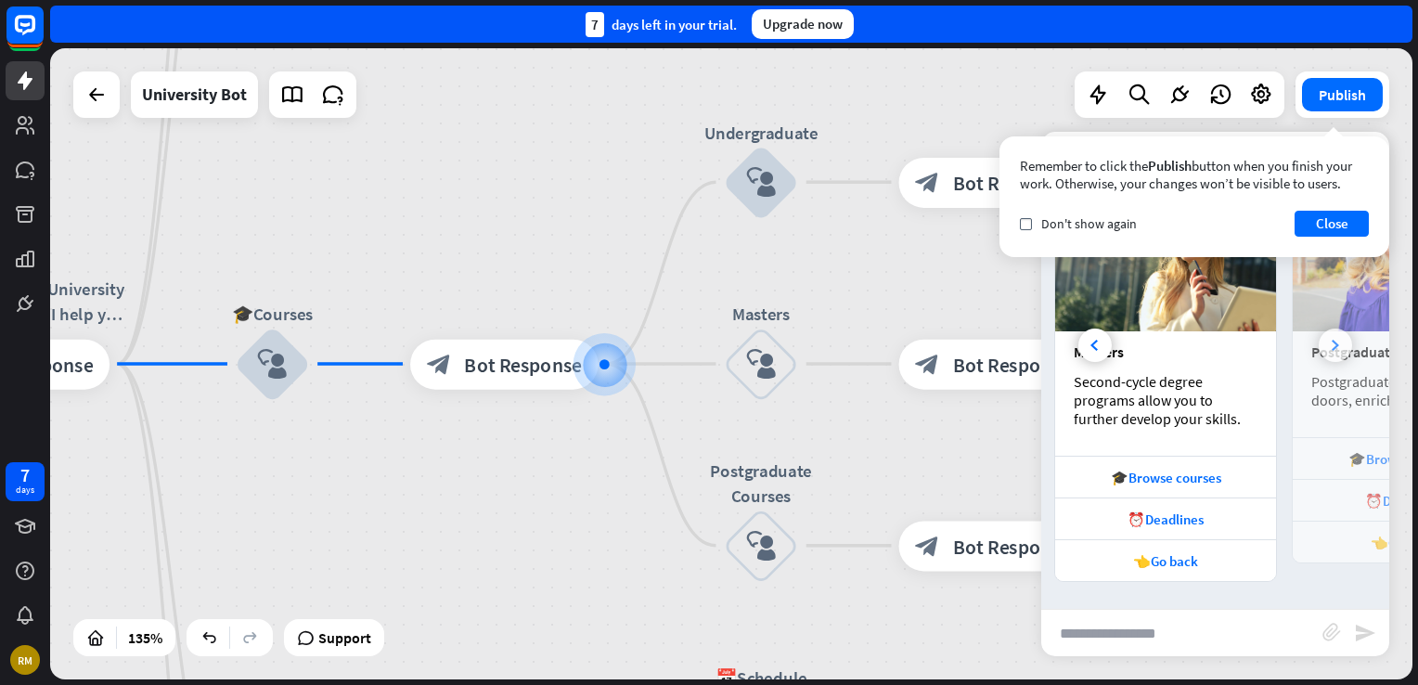
click at [1332, 342] on icon at bounding box center [1335, 345] width 7 height 11
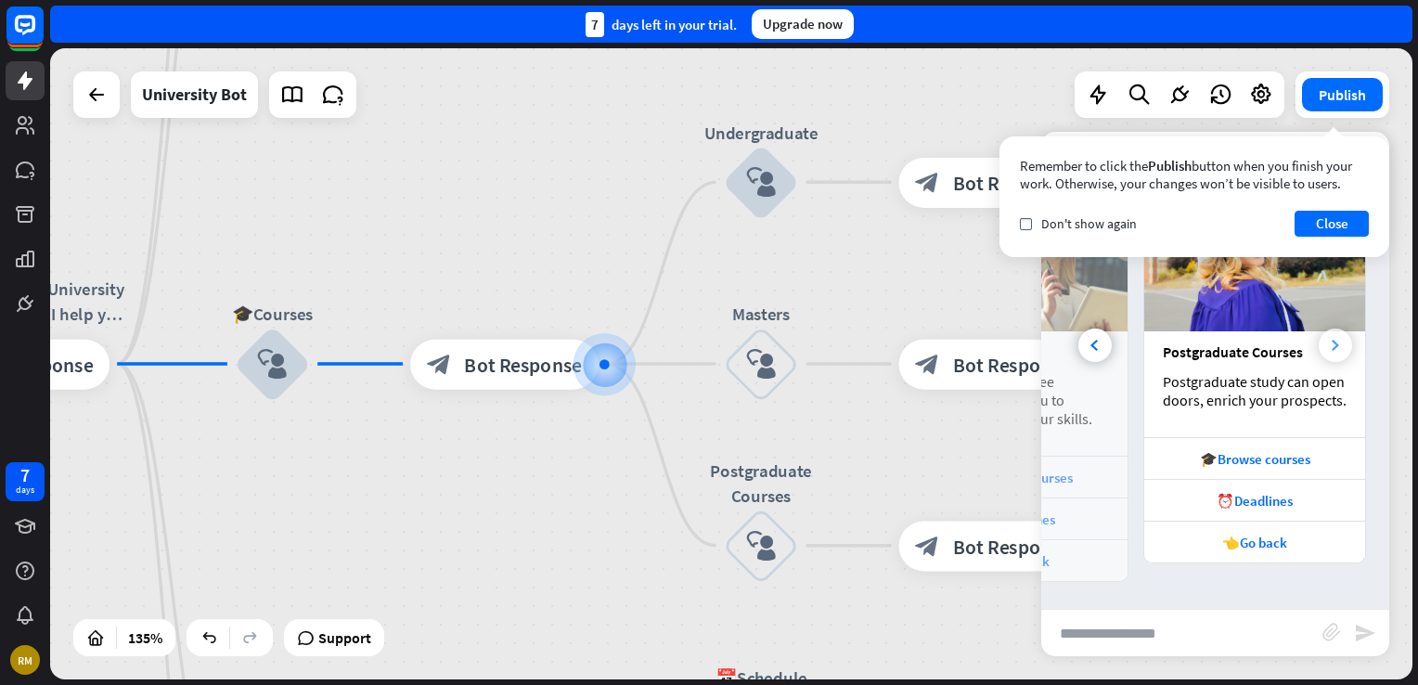
scroll to position [0, 410]
click at [1323, 342] on div "Postgraduate Courses" at bounding box center [1255, 351] width 184 height 19
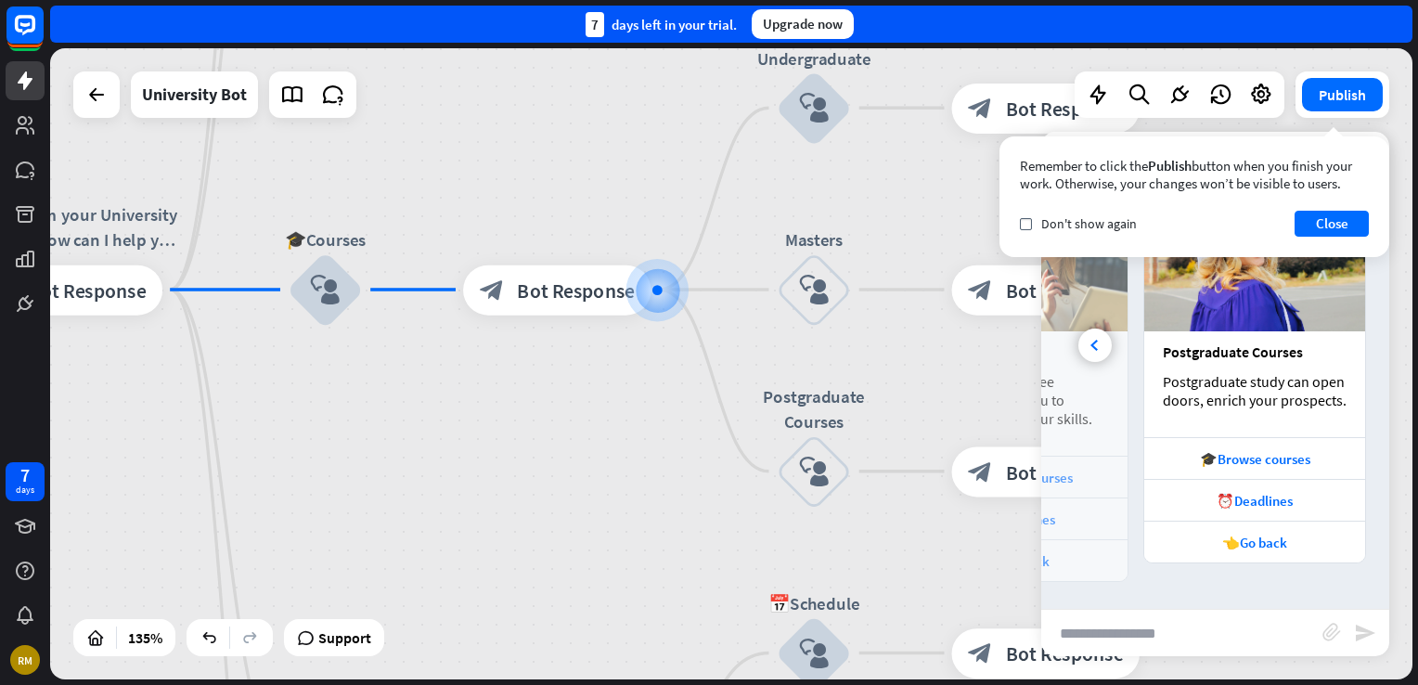
drag, startPoint x: 596, startPoint y: 509, endPoint x: 553, endPoint y: 395, distance: 121.9
click at [650, 433] on div "TCE University Assistant home_2 Start point W"👋 Hi! I'm your University Assista…" at bounding box center [731, 363] width 1362 height 631
click at [385, 225] on icon "more_horiz" at bounding box center [378, 219] width 20 height 19
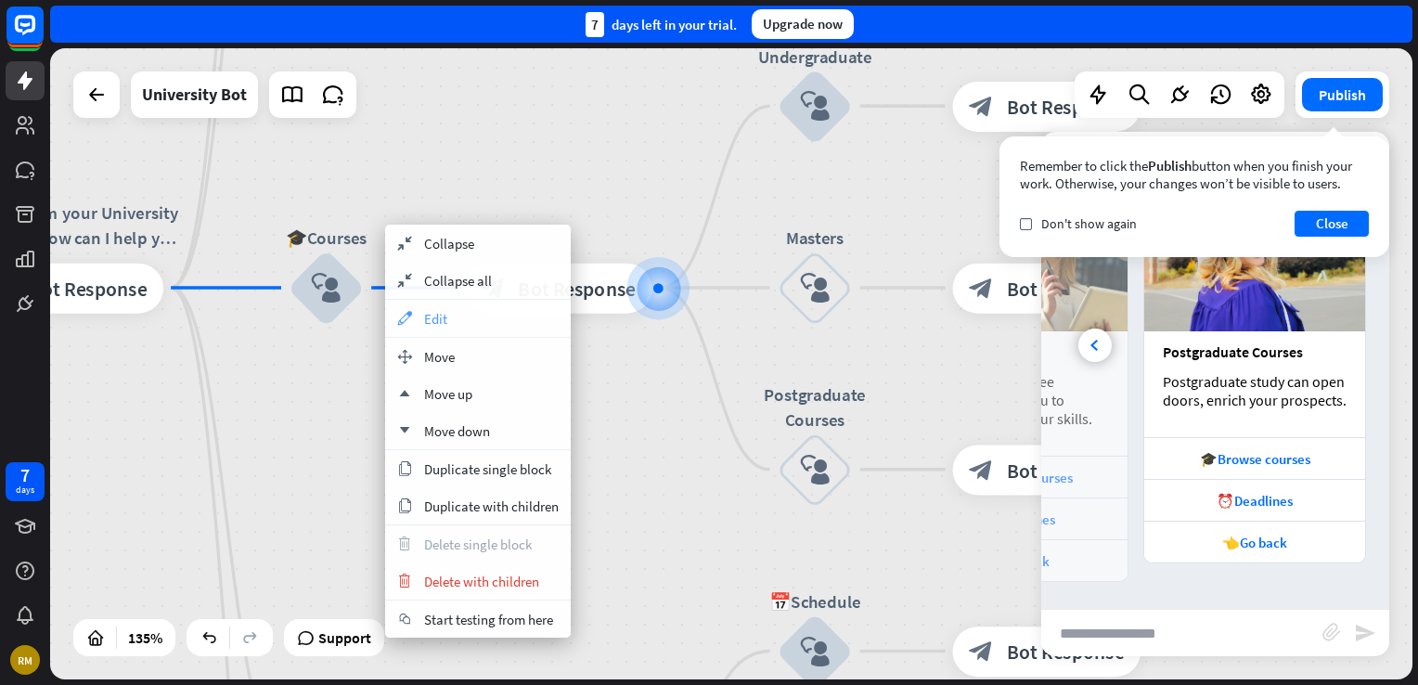
click at [486, 320] on div "appearance Edit" at bounding box center [478, 318] width 186 height 37
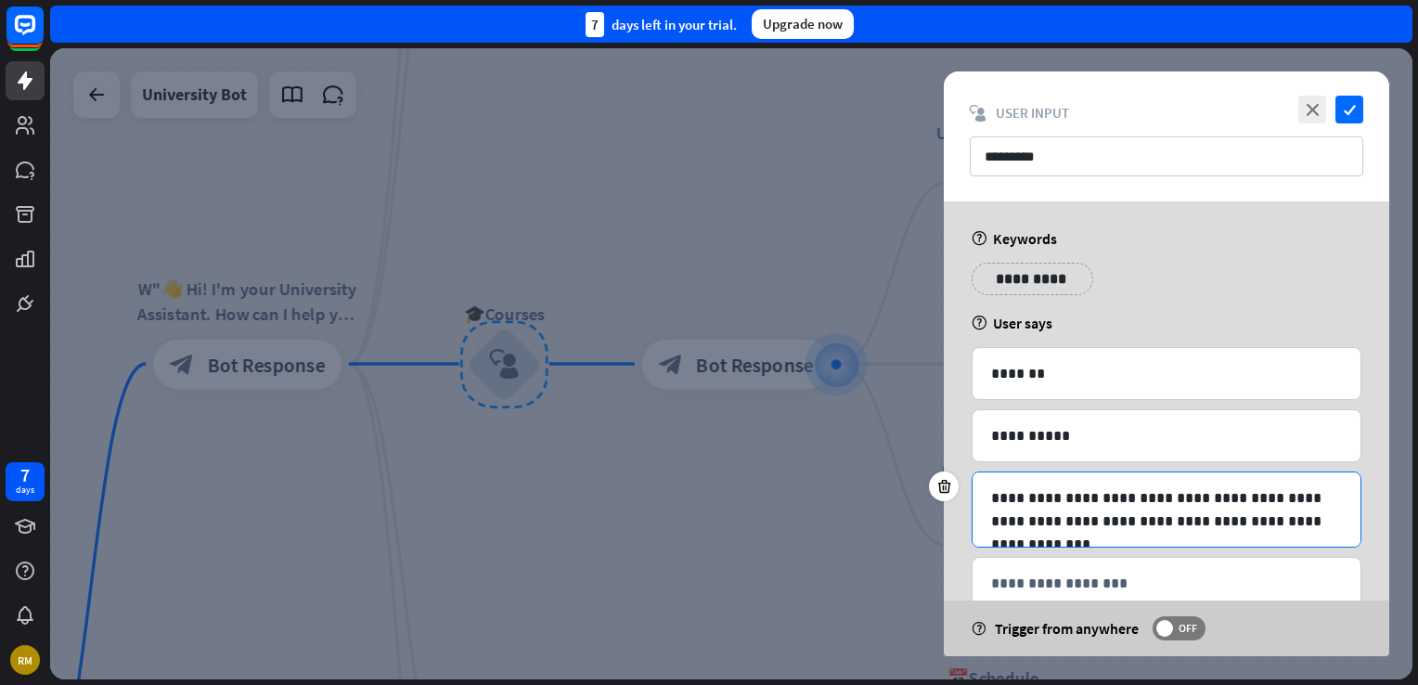
scroll to position [45, 0]
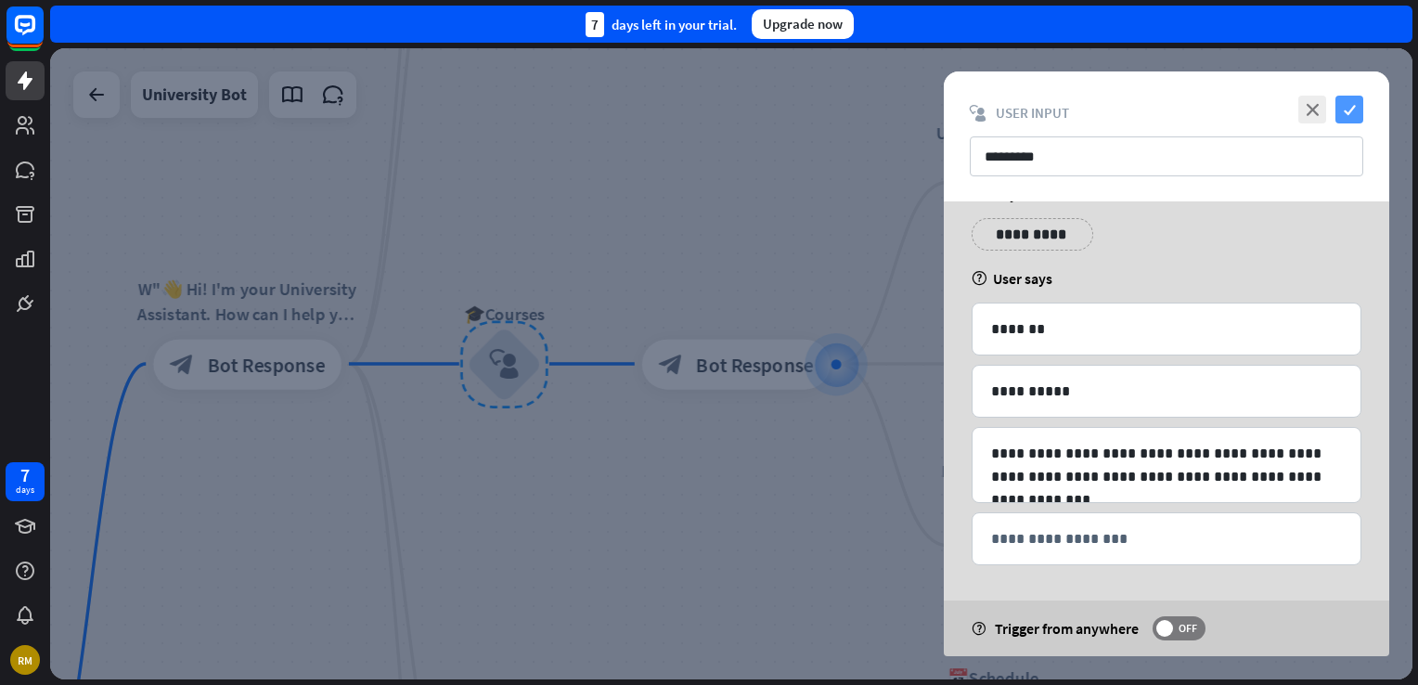
click at [1342, 105] on icon "check" at bounding box center [1349, 110] width 28 height 28
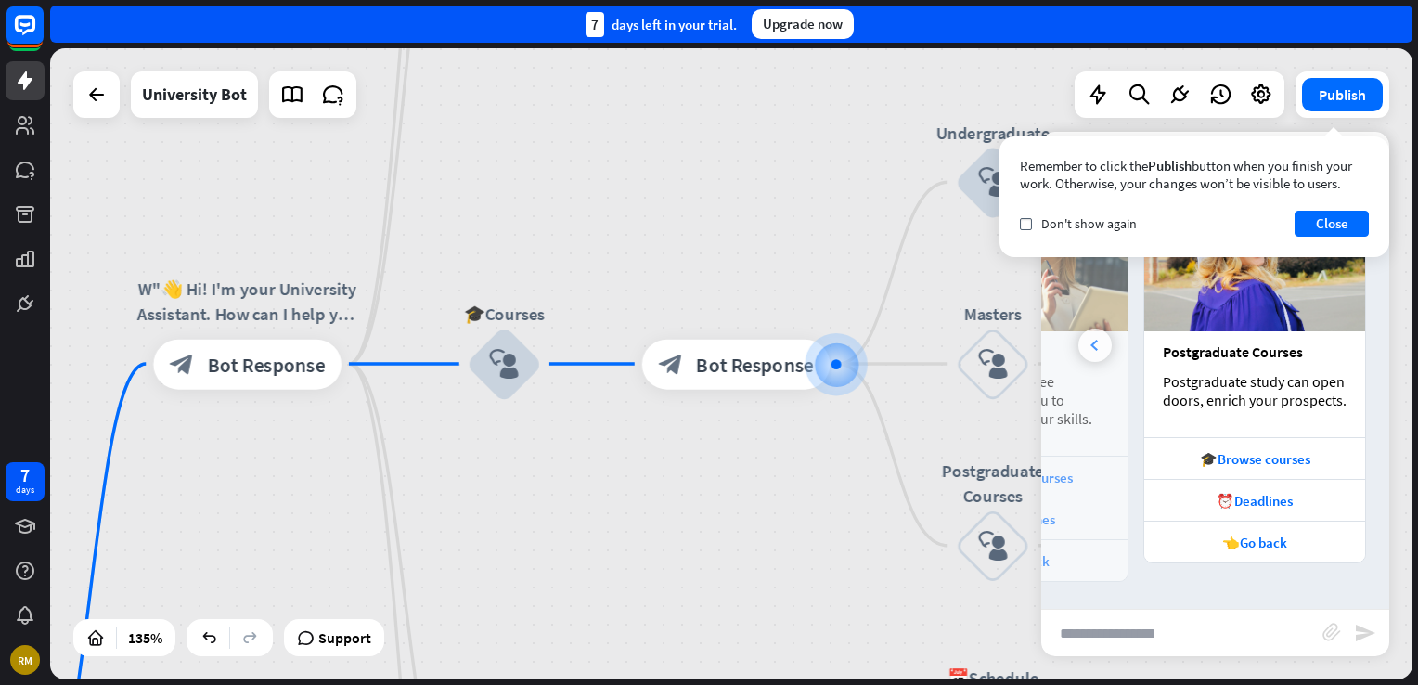
click at [1084, 337] on div at bounding box center [1094, 344] width 33 height 33
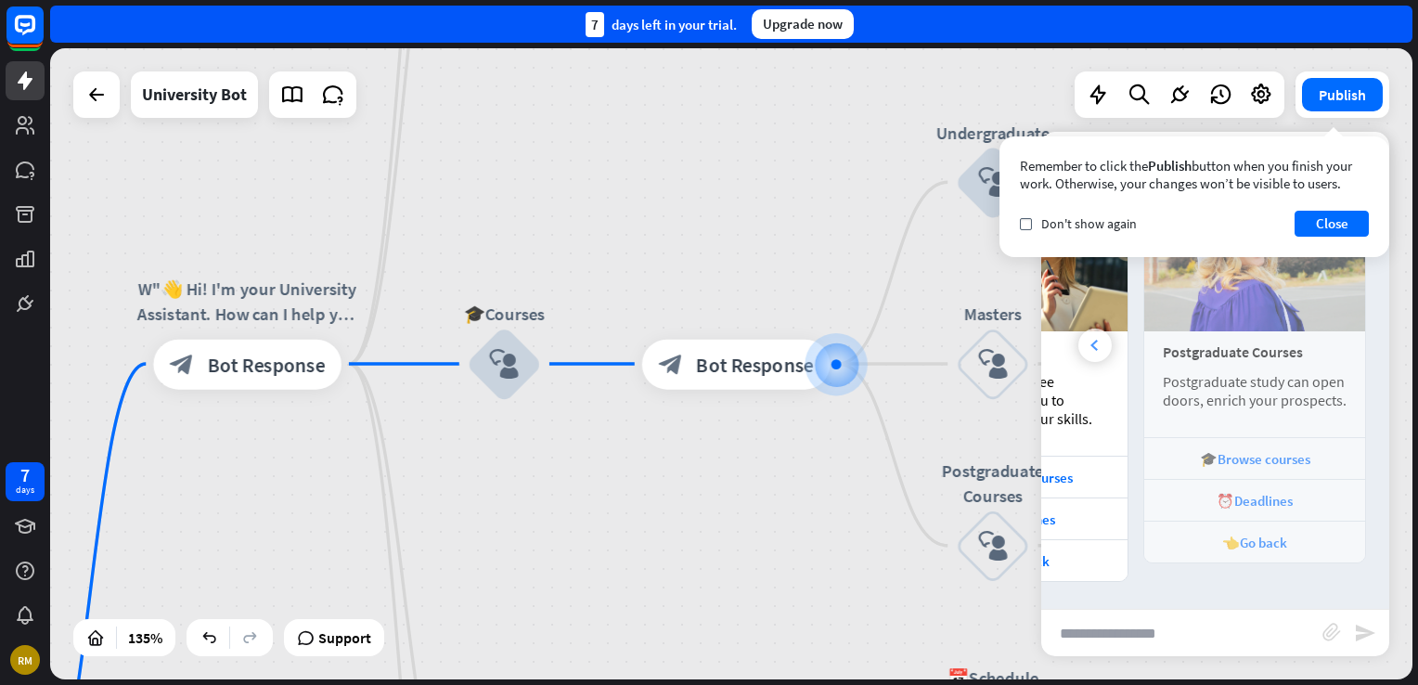
scroll to position [0, 204]
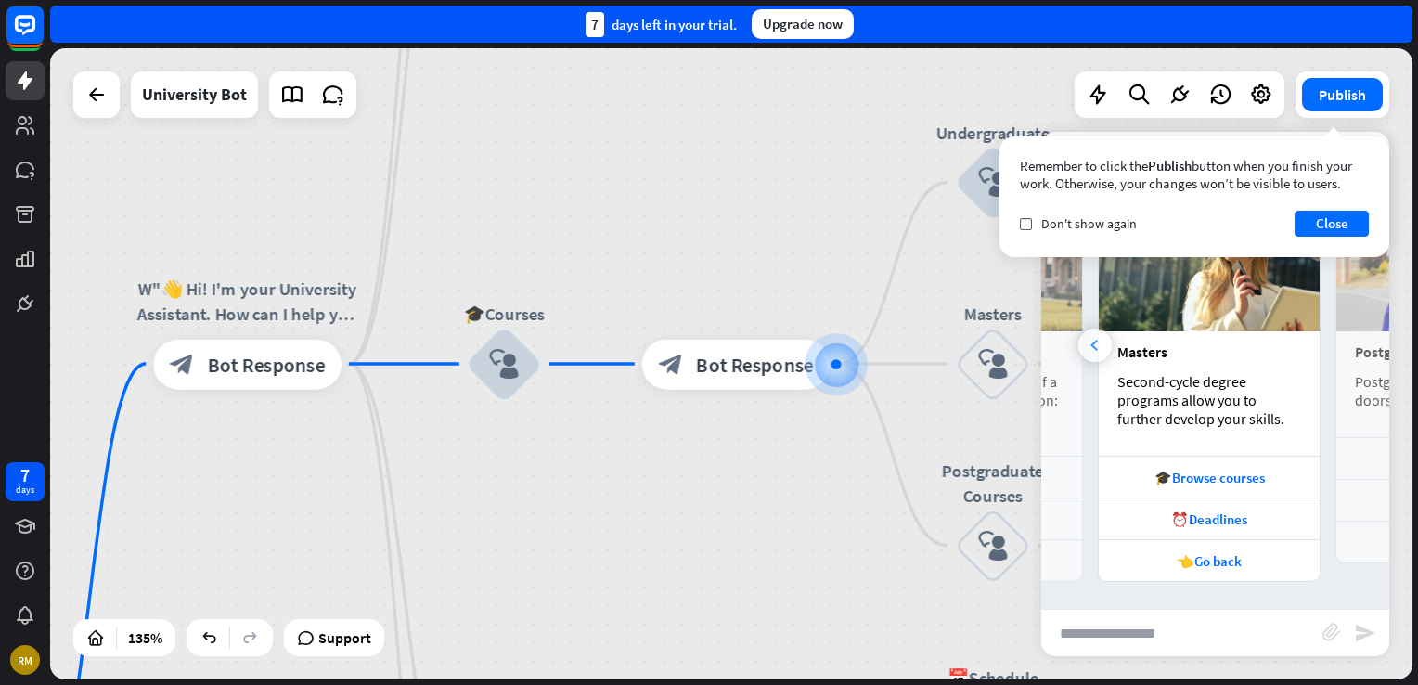
click at [1084, 337] on div at bounding box center [1094, 344] width 33 height 33
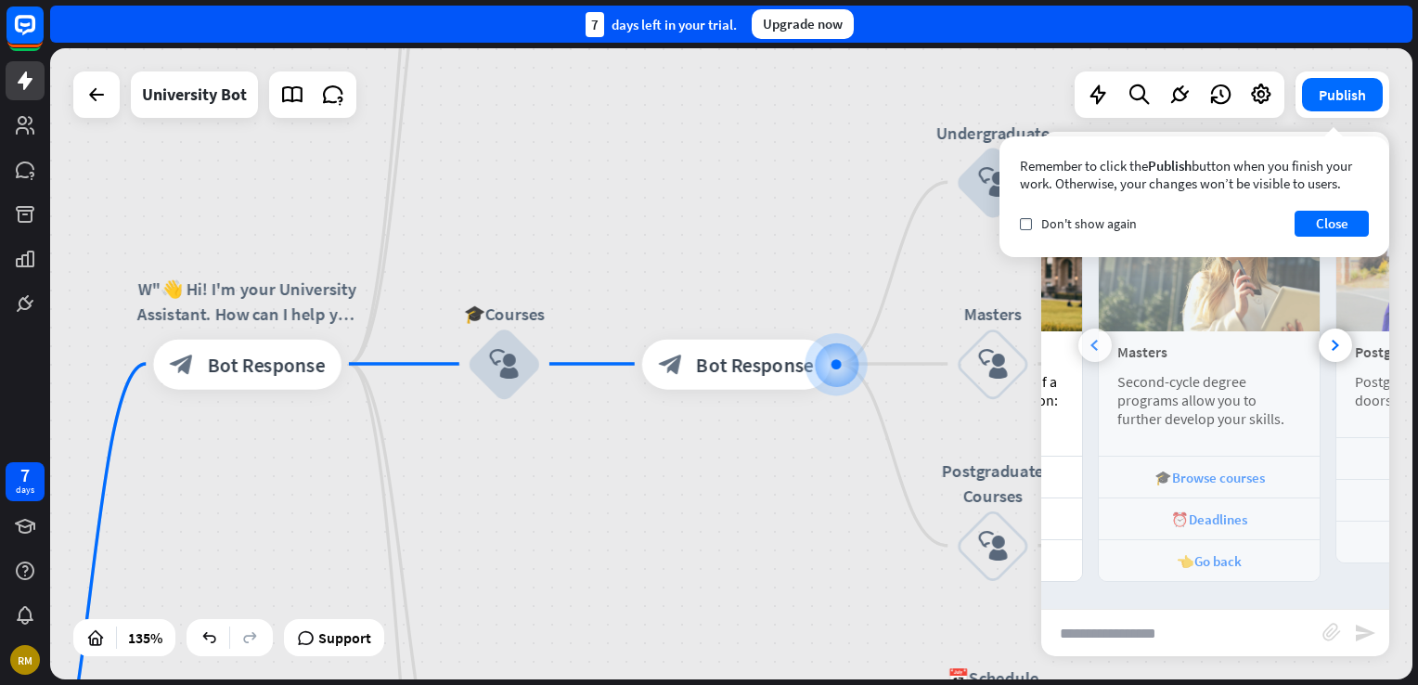
scroll to position [0, 0]
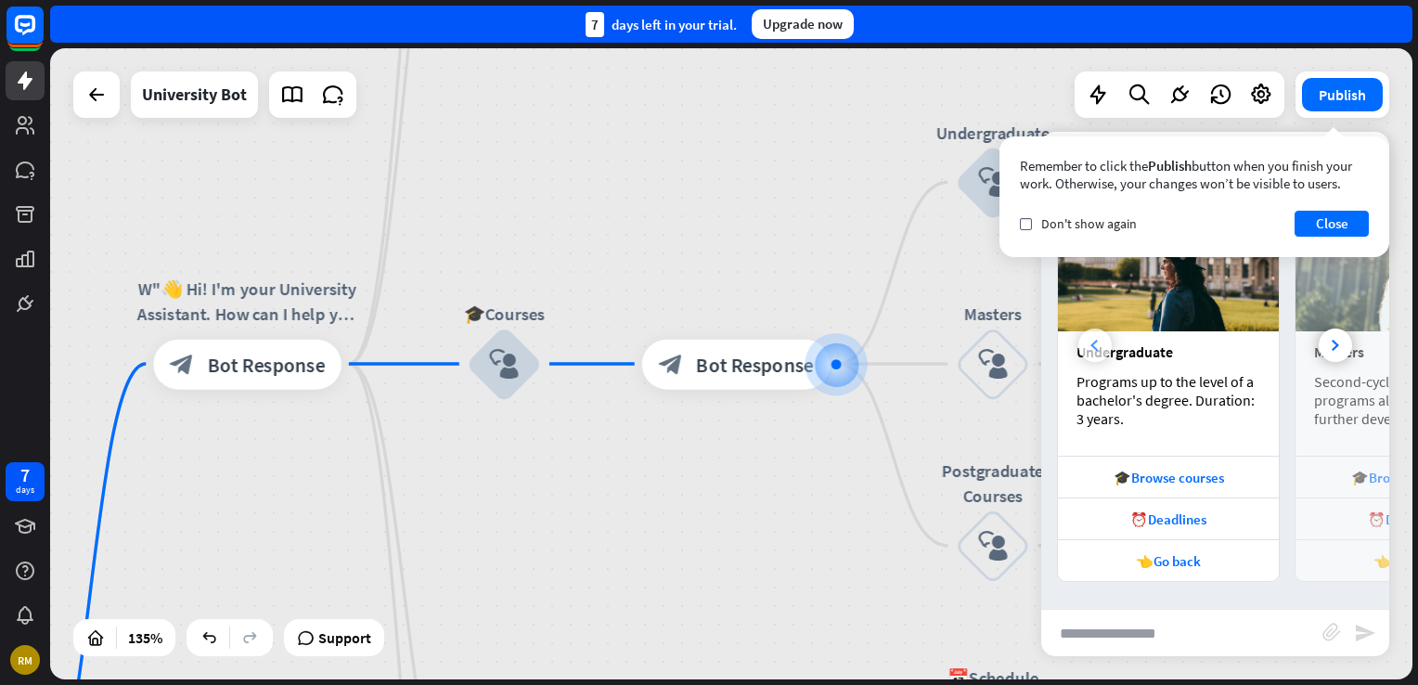
click at [1084, 337] on div at bounding box center [1094, 344] width 33 height 33
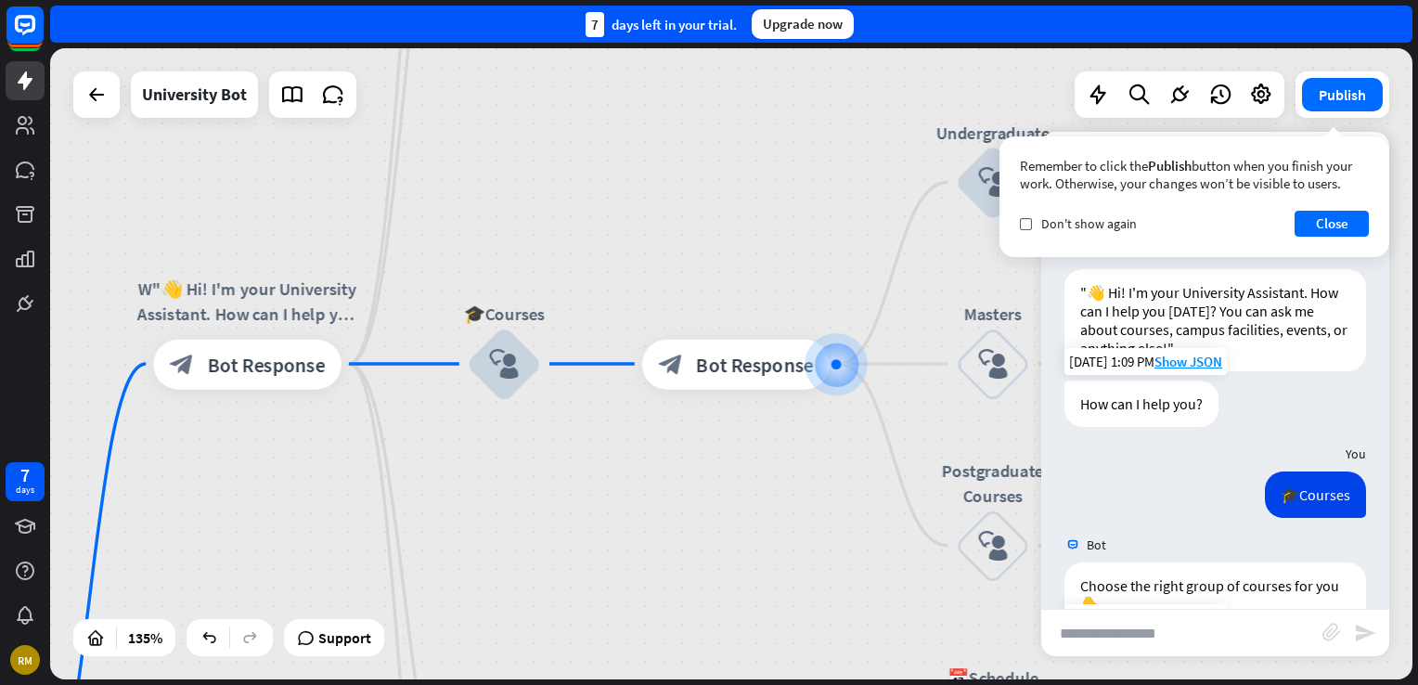
scroll to position [102, 0]
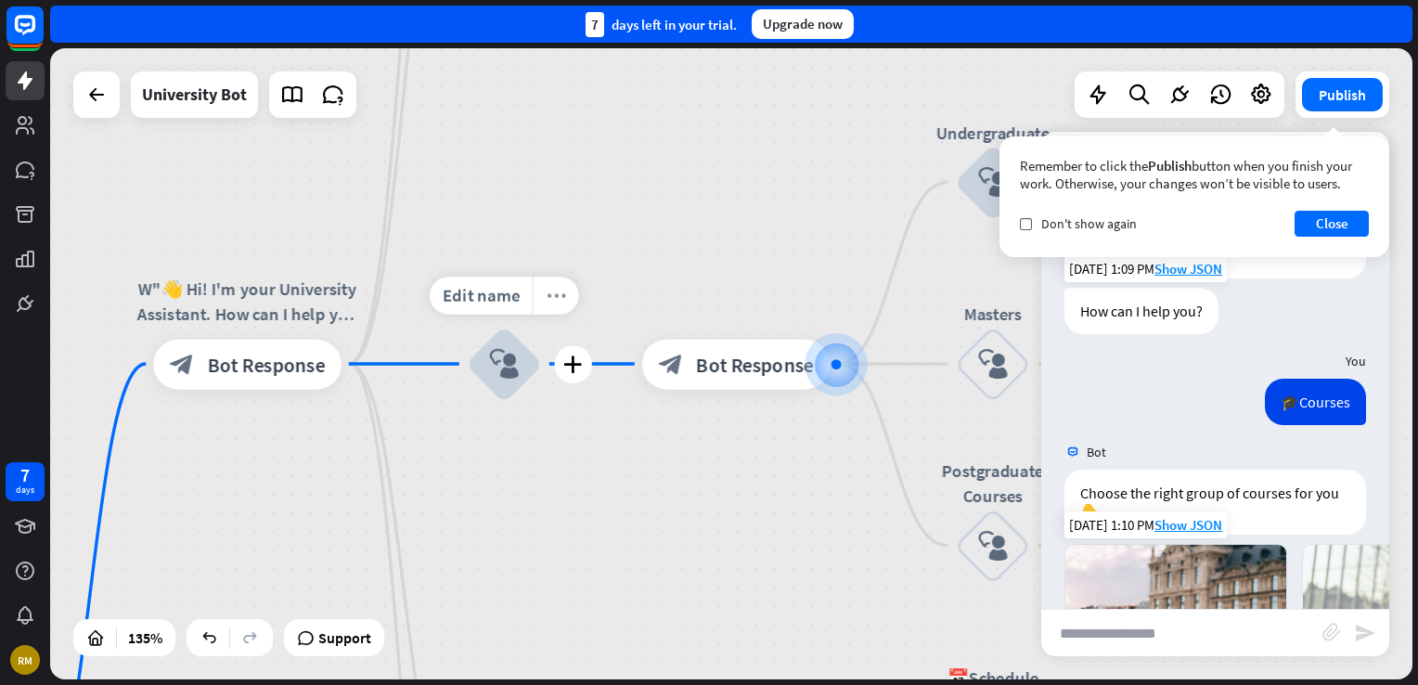
click at [563, 302] on icon "more_horiz" at bounding box center [557, 295] width 20 height 19
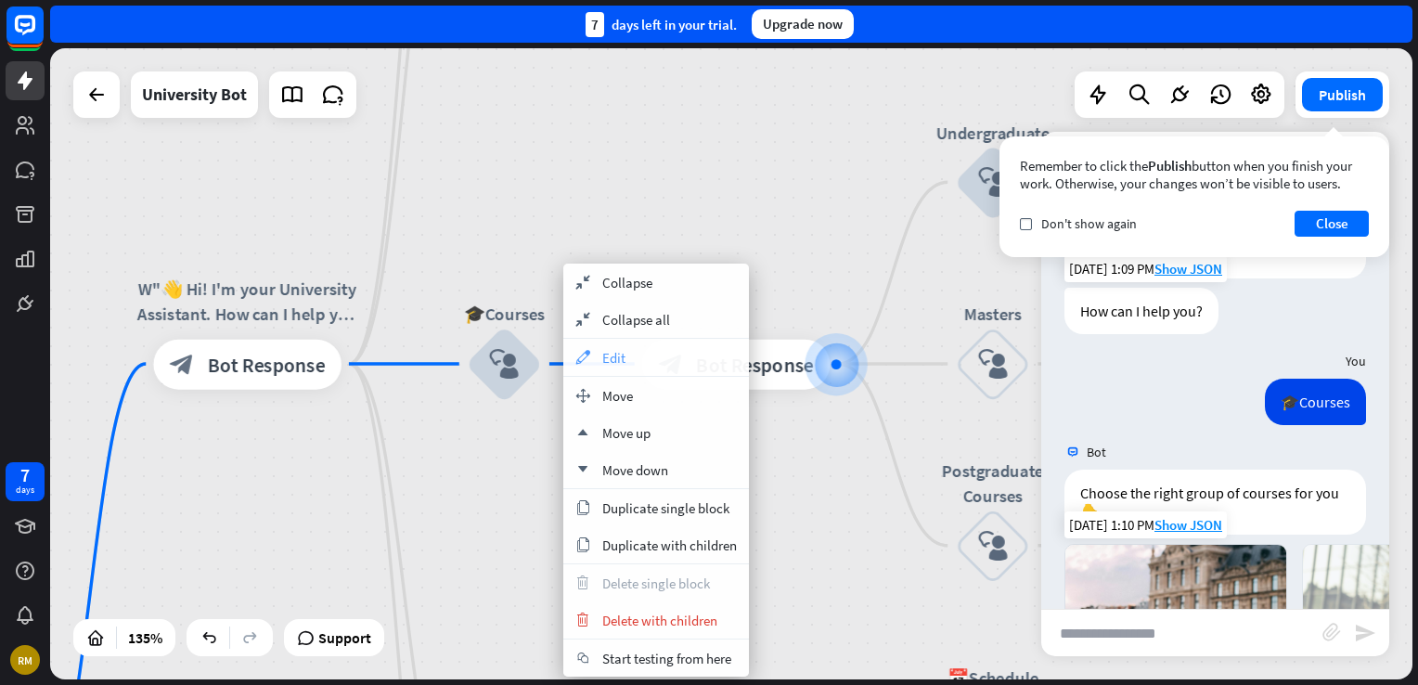
click at [651, 368] on div "appearance Edit" at bounding box center [656, 357] width 186 height 37
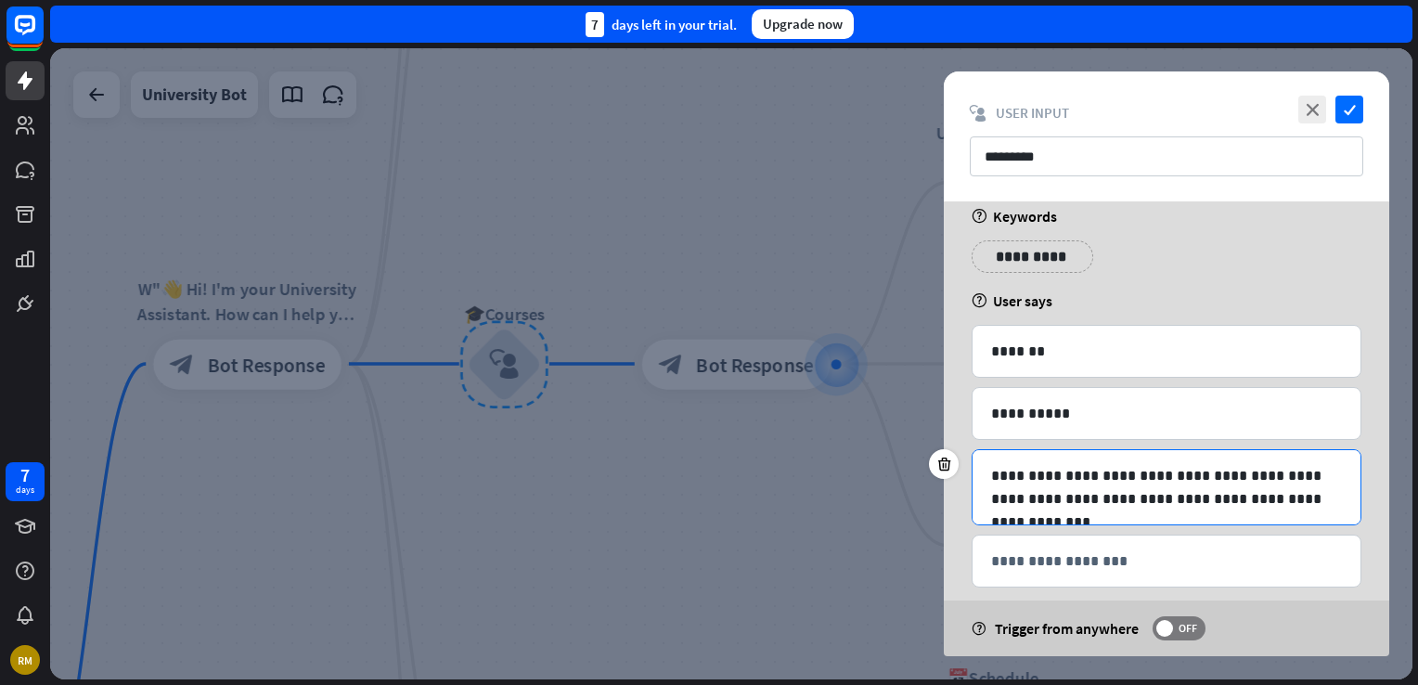
scroll to position [45, 0]
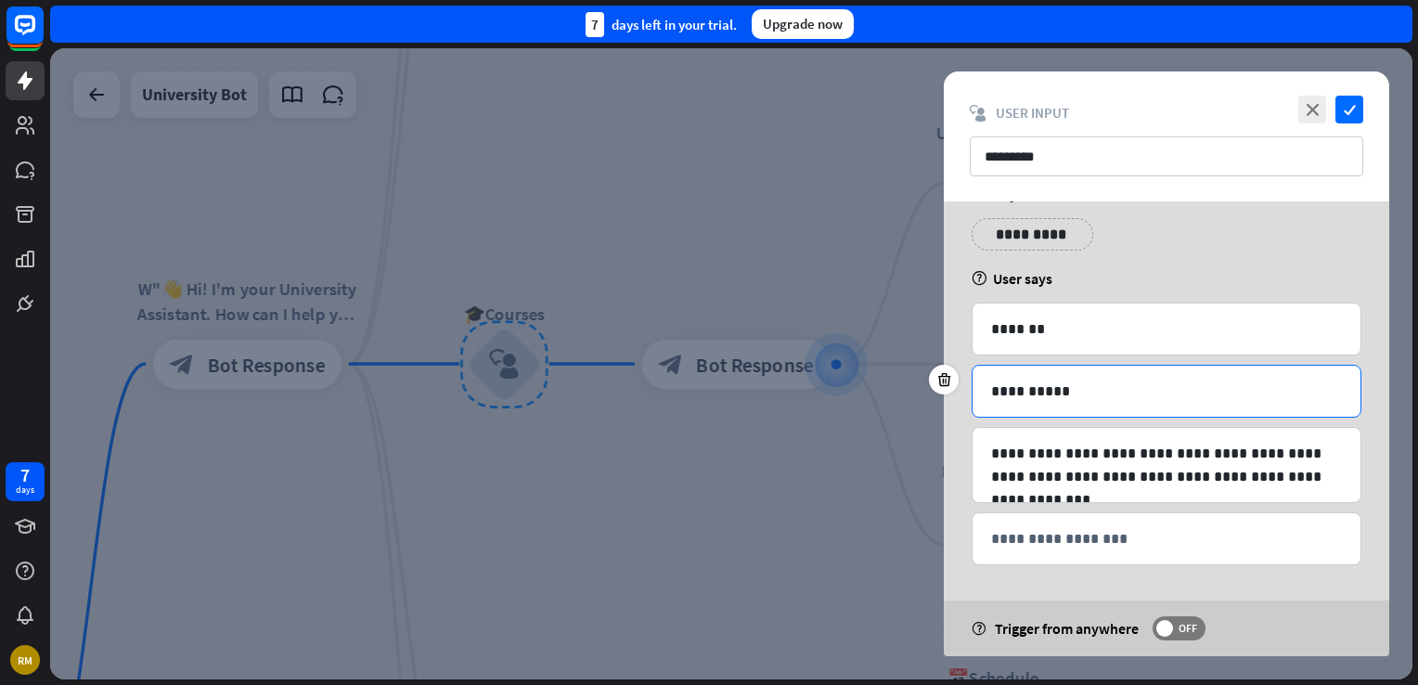
click at [1172, 384] on p "**********" at bounding box center [1166, 391] width 351 height 23
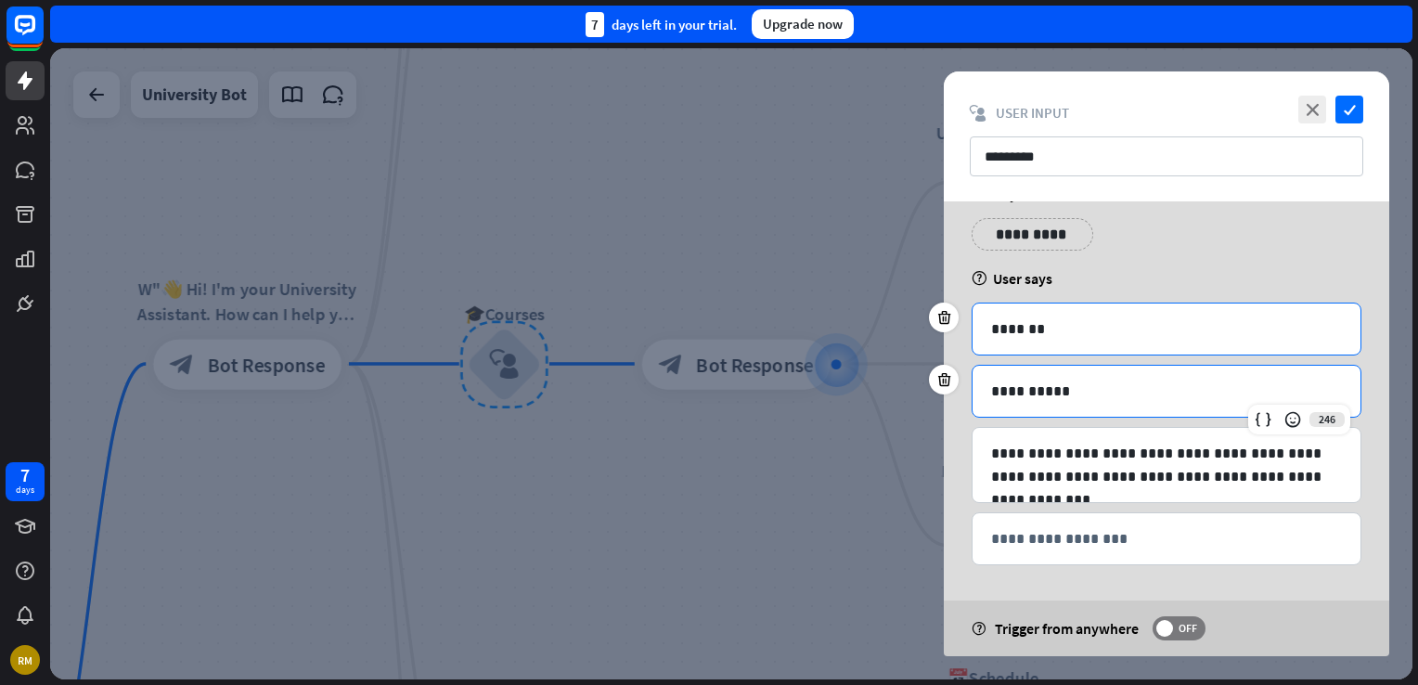
click at [1153, 325] on p "*******" at bounding box center [1166, 328] width 351 height 23
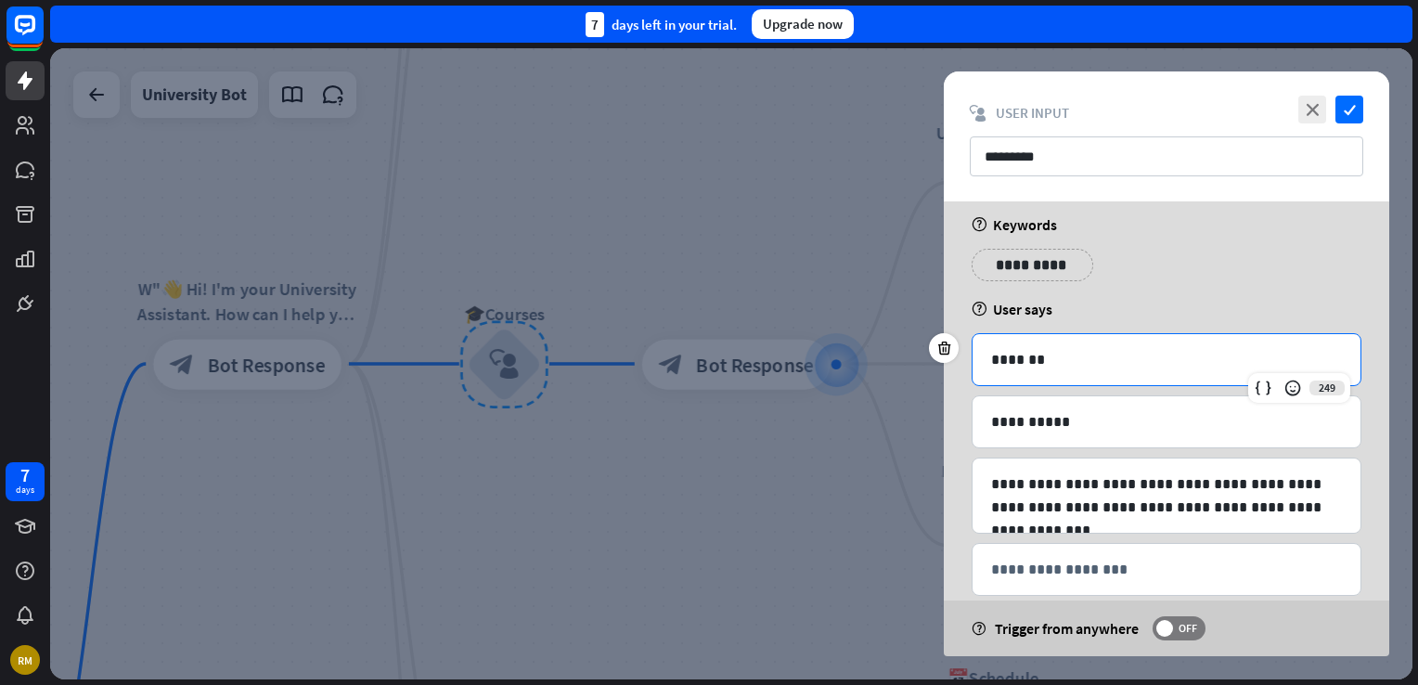
scroll to position [0, 0]
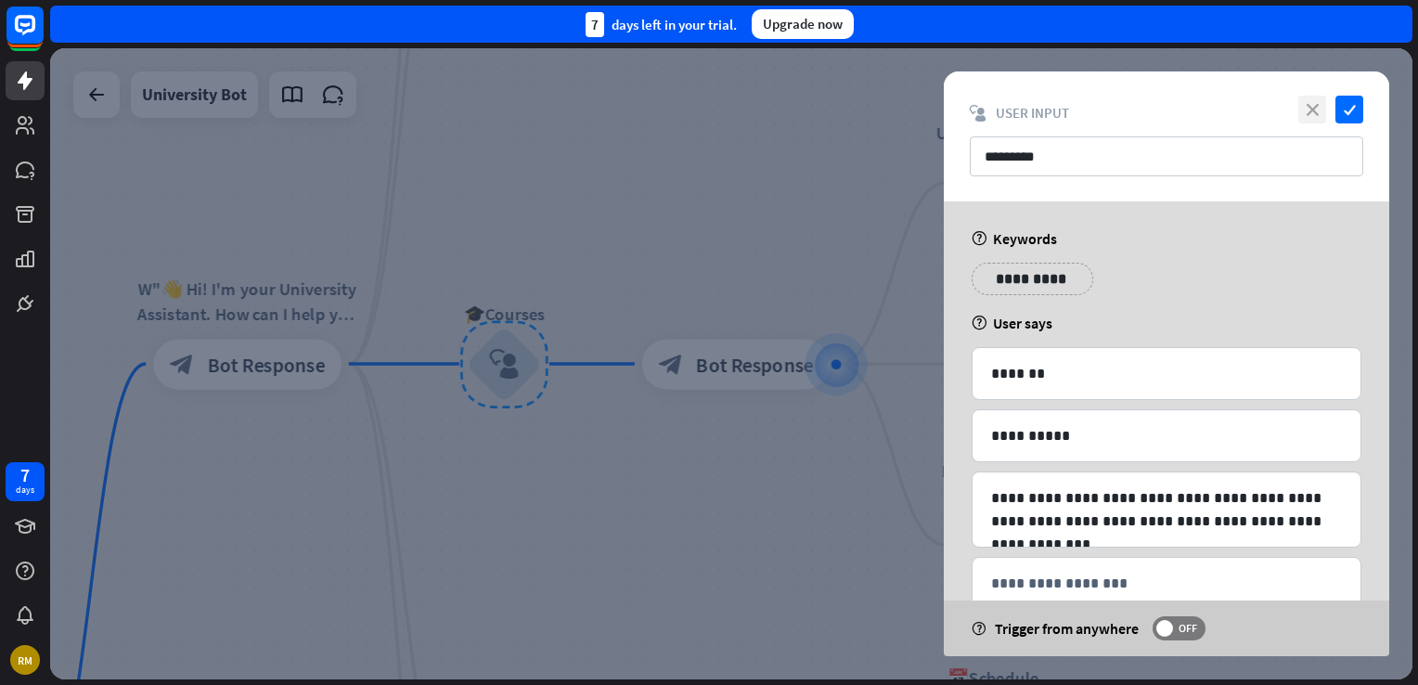
click at [1304, 106] on icon "close" at bounding box center [1312, 110] width 28 height 28
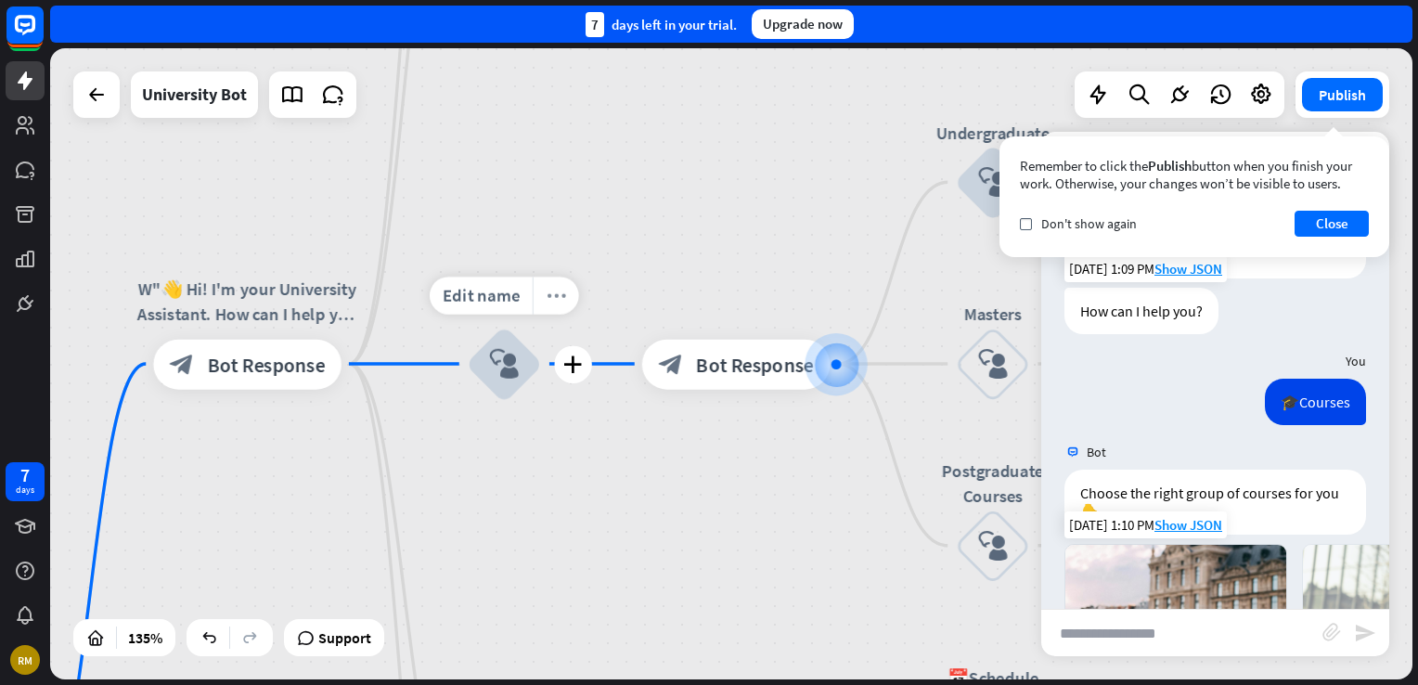
click at [555, 290] on icon "more_horiz" at bounding box center [557, 295] width 20 height 19
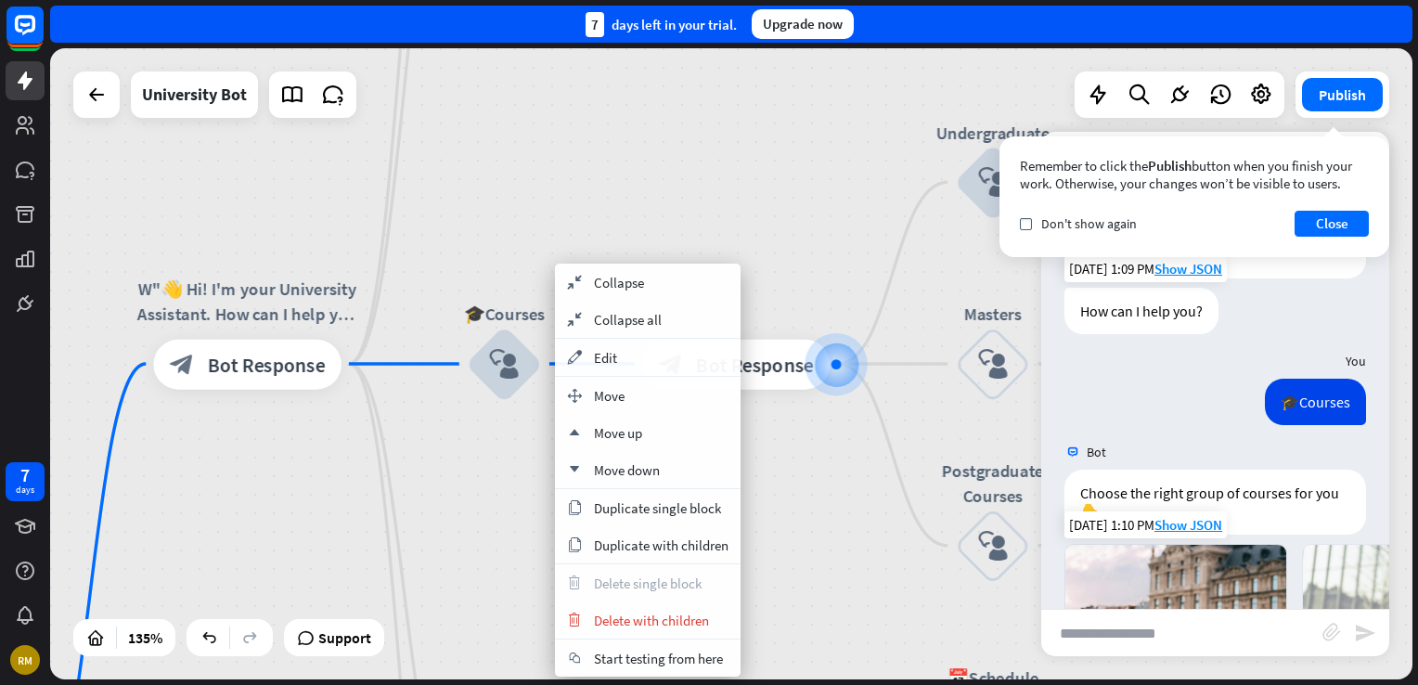
click at [727, 173] on div "TCE University Assistant home_2 Start point W"👋 Hi! I'm your University Assista…" at bounding box center [731, 363] width 1362 height 631
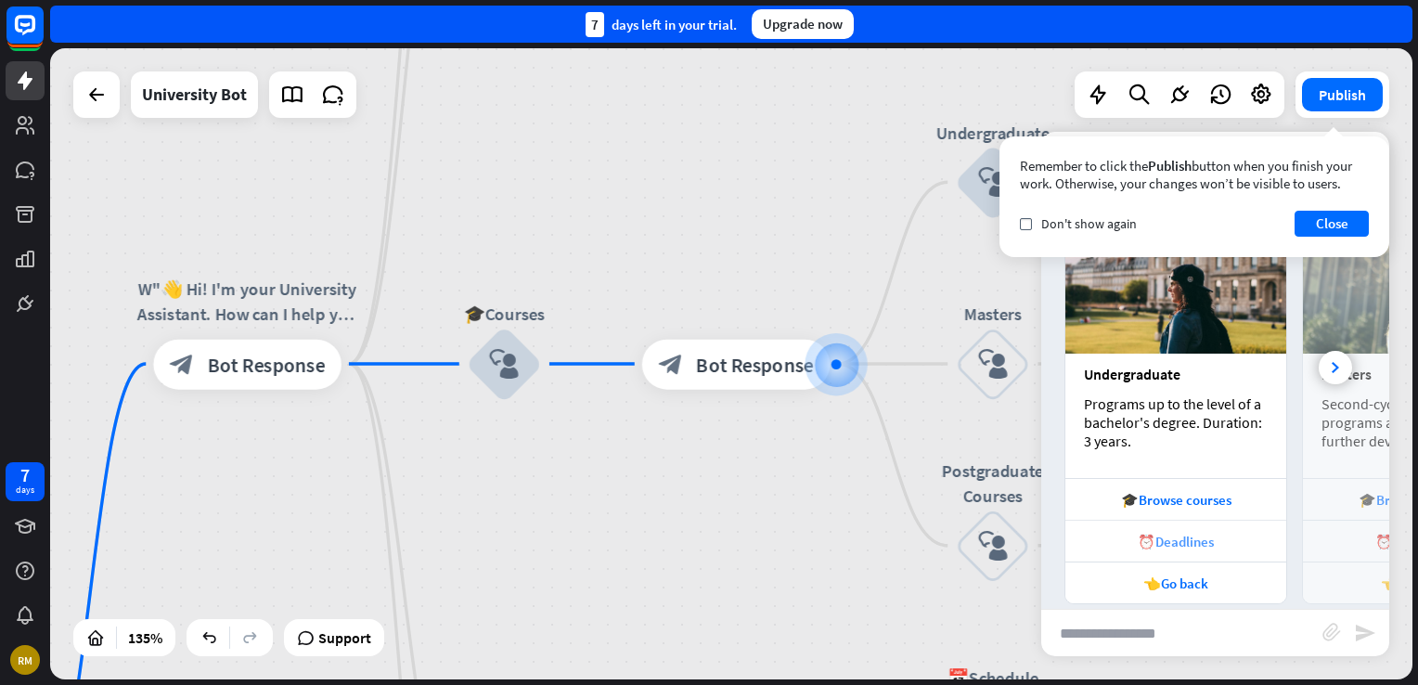
scroll to position [472, 0]
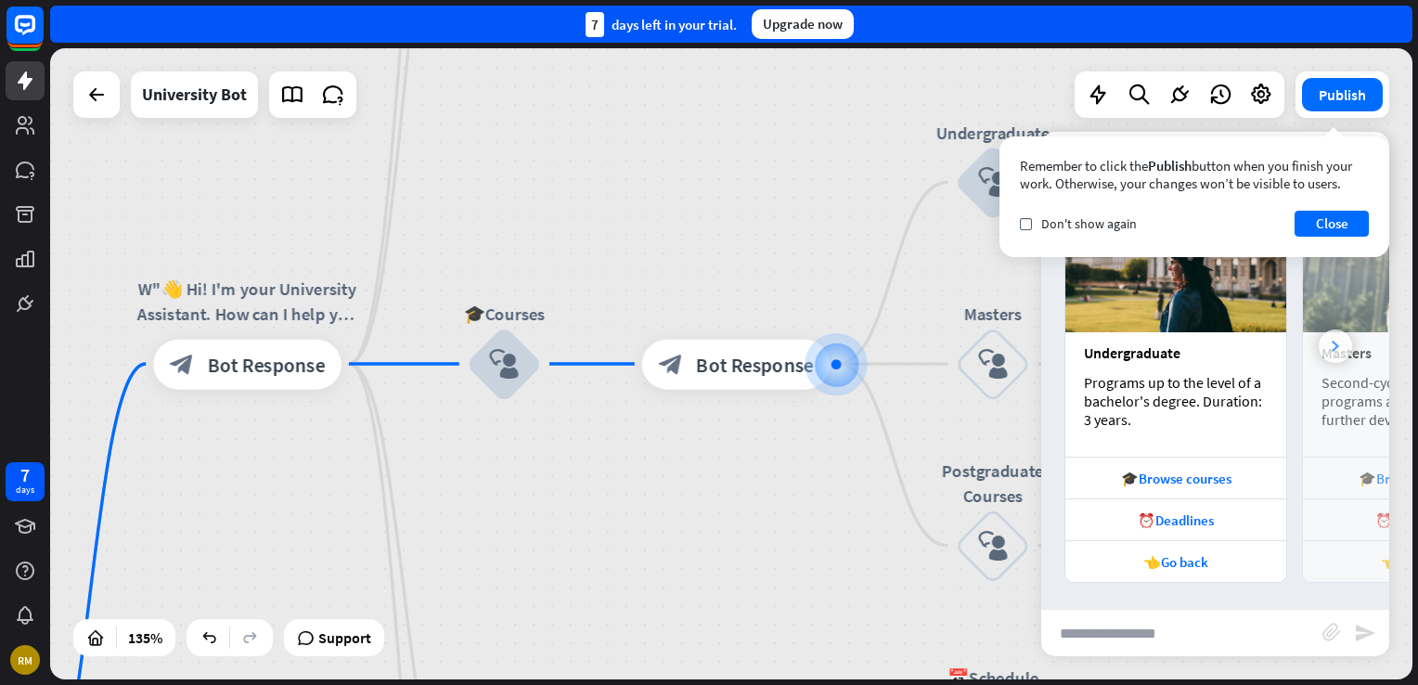
click at [1326, 338] on div at bounding box center [1335, 345] width 33 height 33
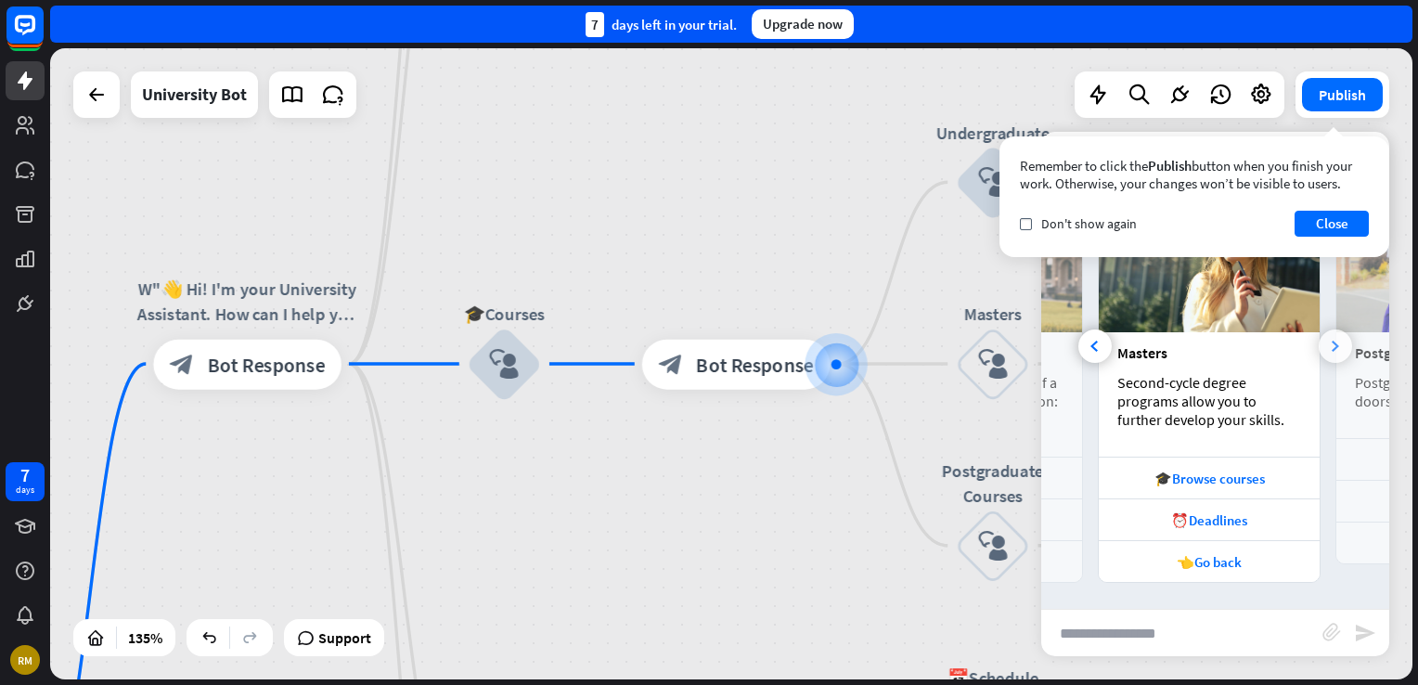
click at [1326, 338] on div at bounding box center [1335, 345] width 33 height 33
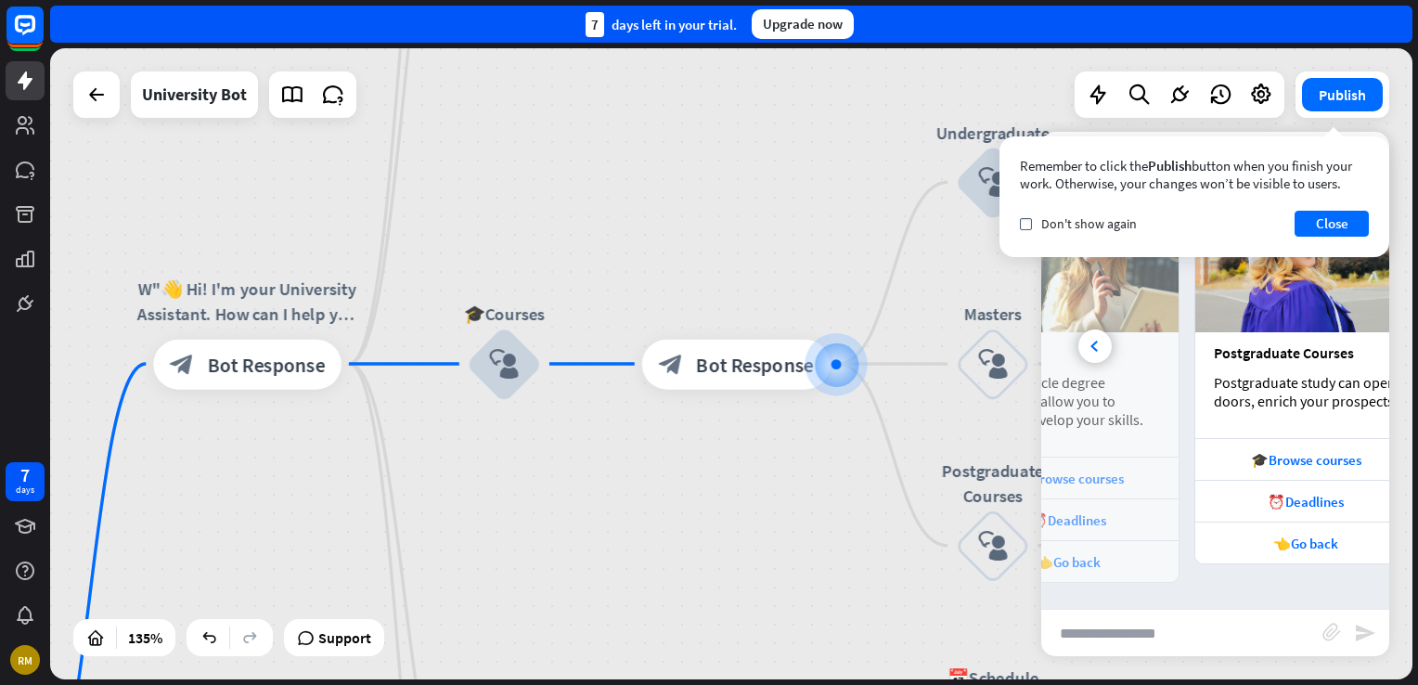
scroll to position [0, 410]
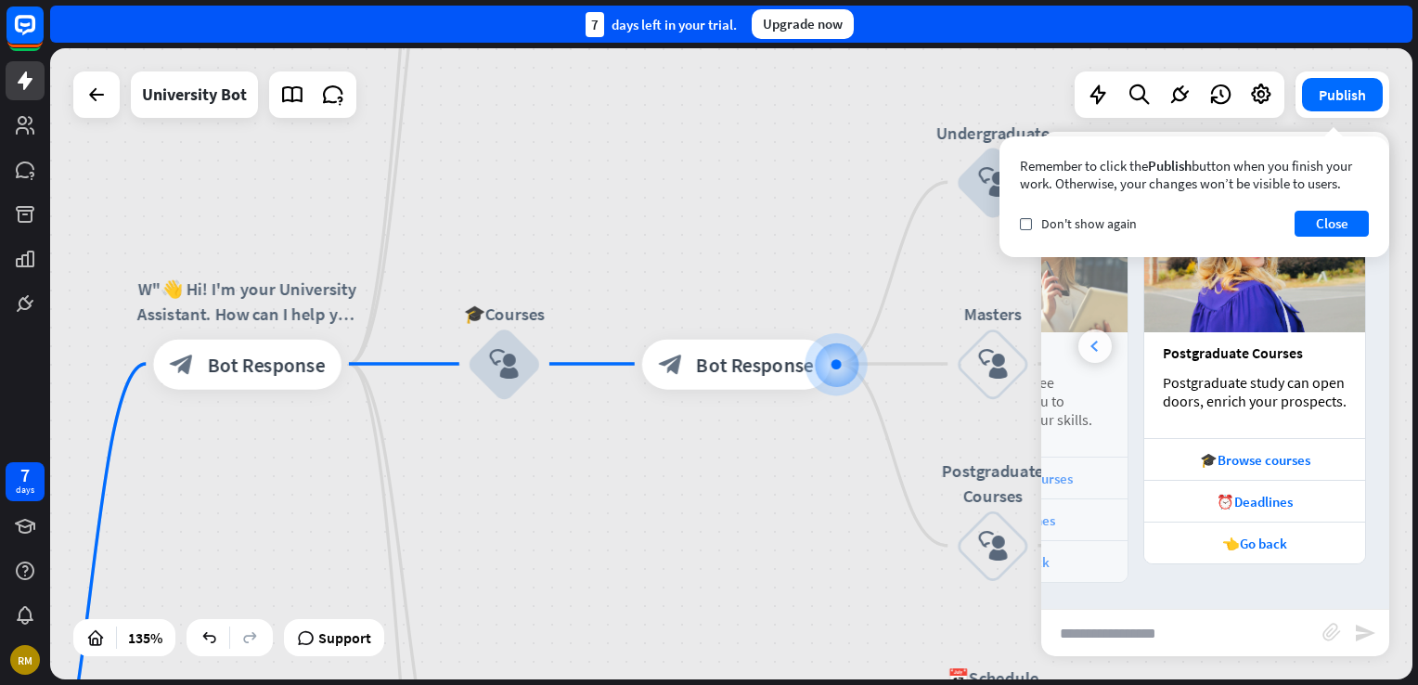
click at [1080, 349] on div at bounding box center [1094, 345] width 33 height 33
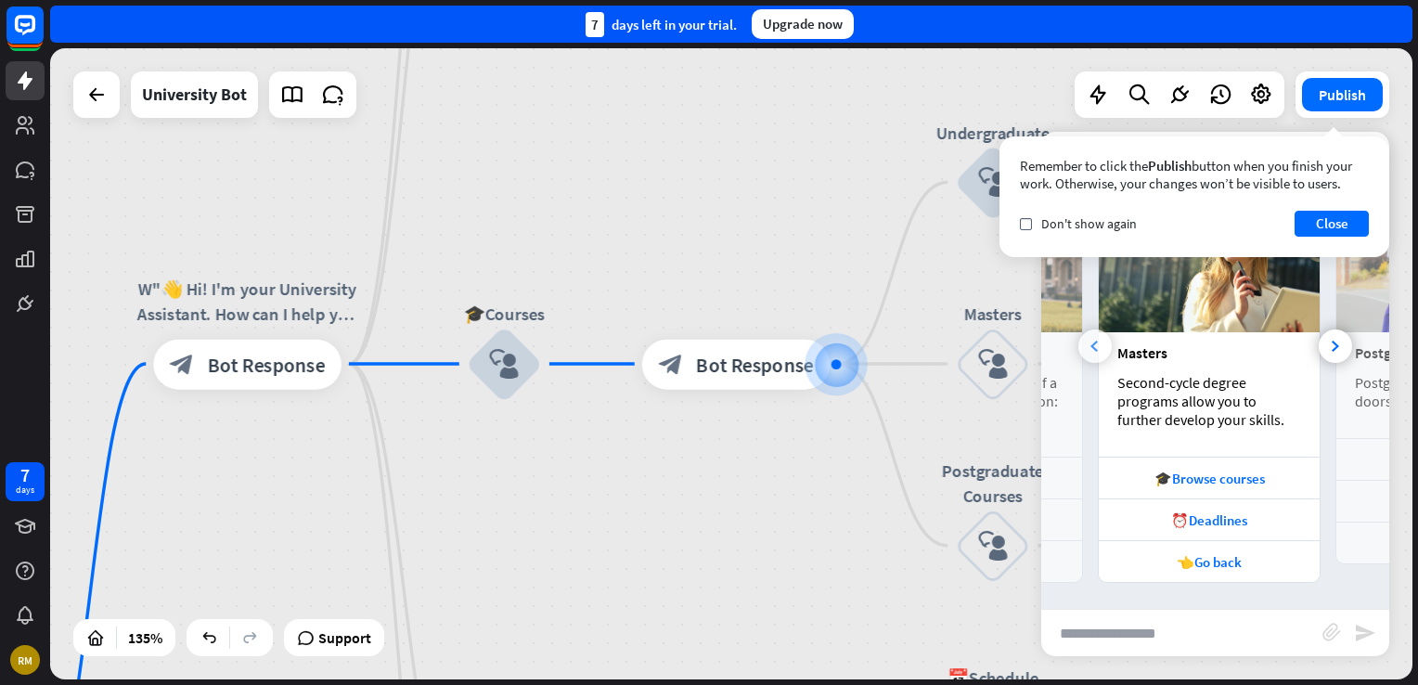
click at [1080, 349] on div at bounding box center [1094, 345] width 33 height 33
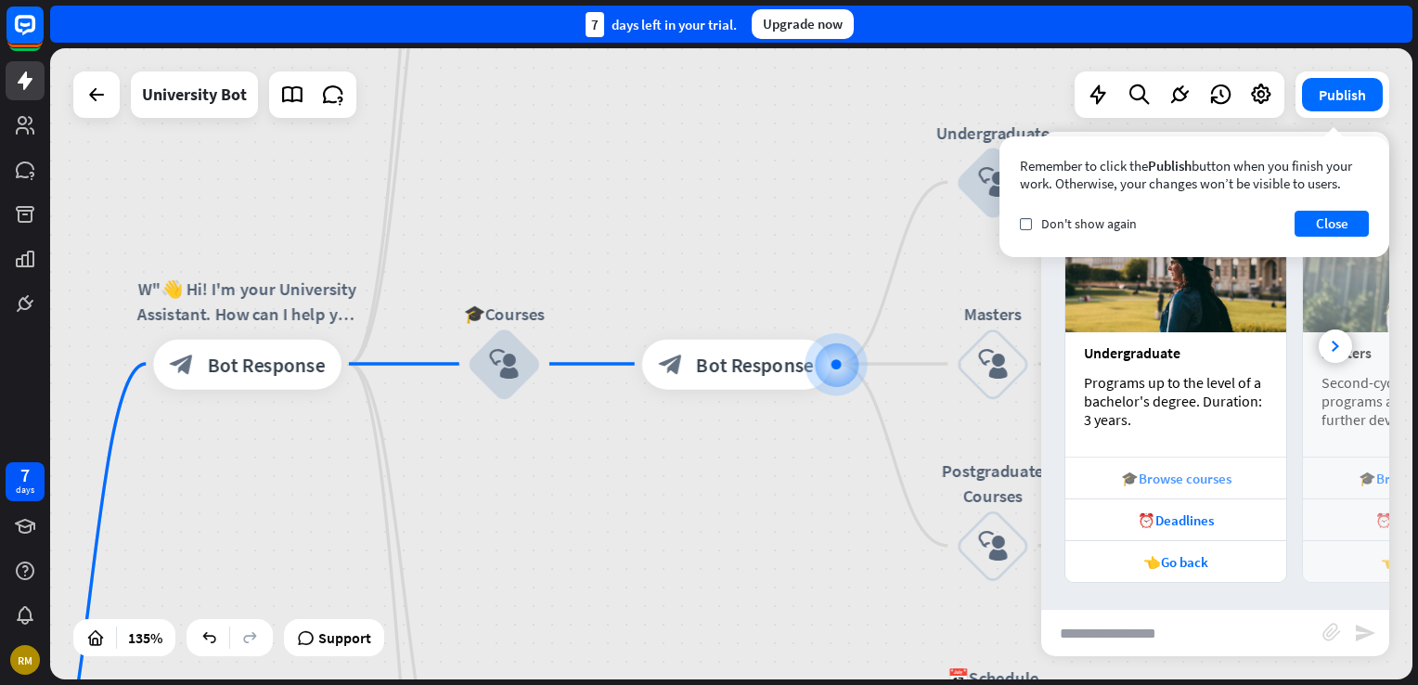
scroll to position [0, 0]
click at [1181, 489] on div "🎓Browse courses" at bounding box center [1175, 478] width 221 height 42
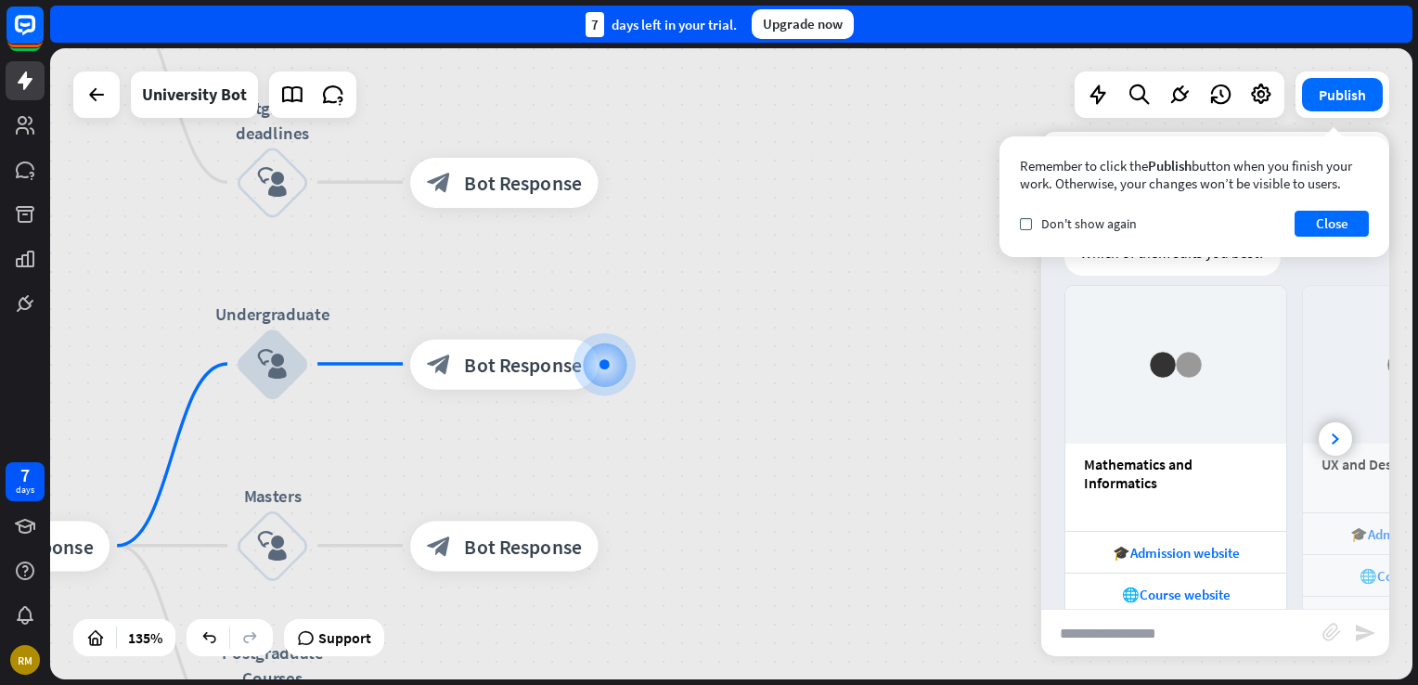
scroll to position [1110, 0]
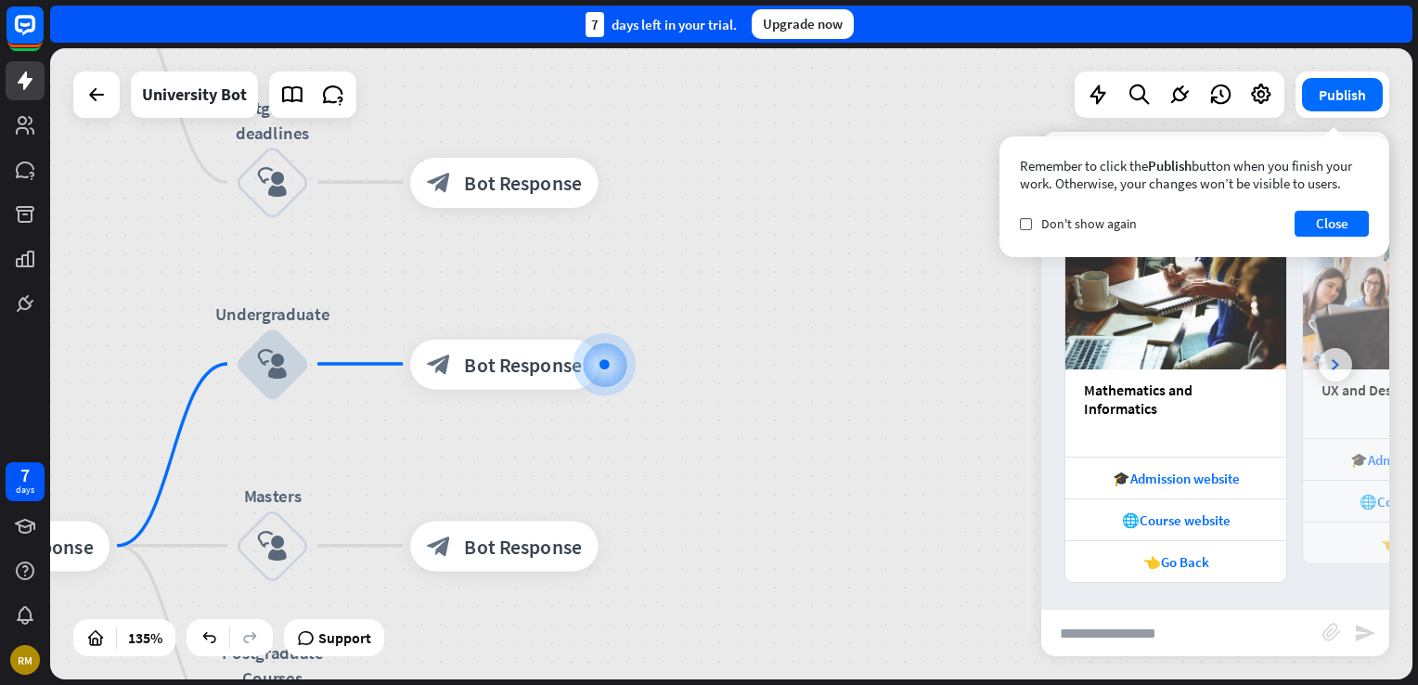
click at [1332, 367] on icon at bounding box center [1335, 364] width 7 height 11
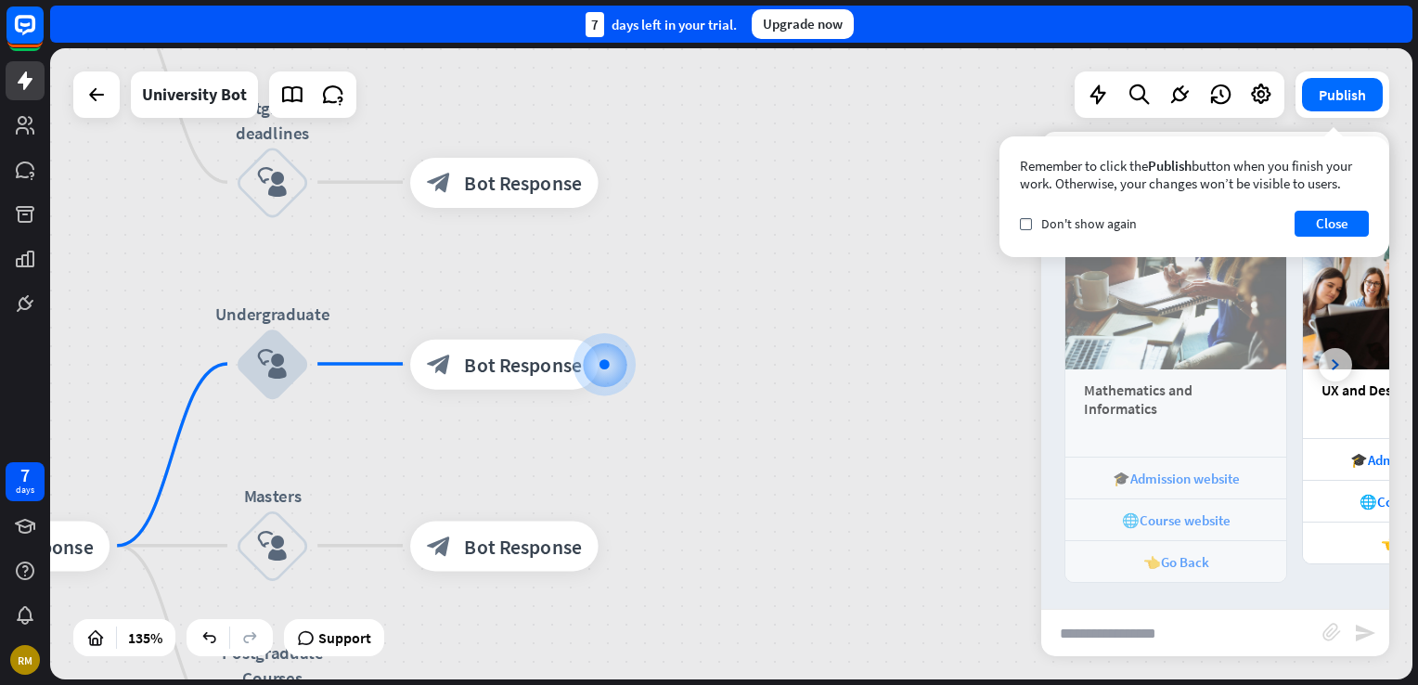
scroll to position [0, 204]
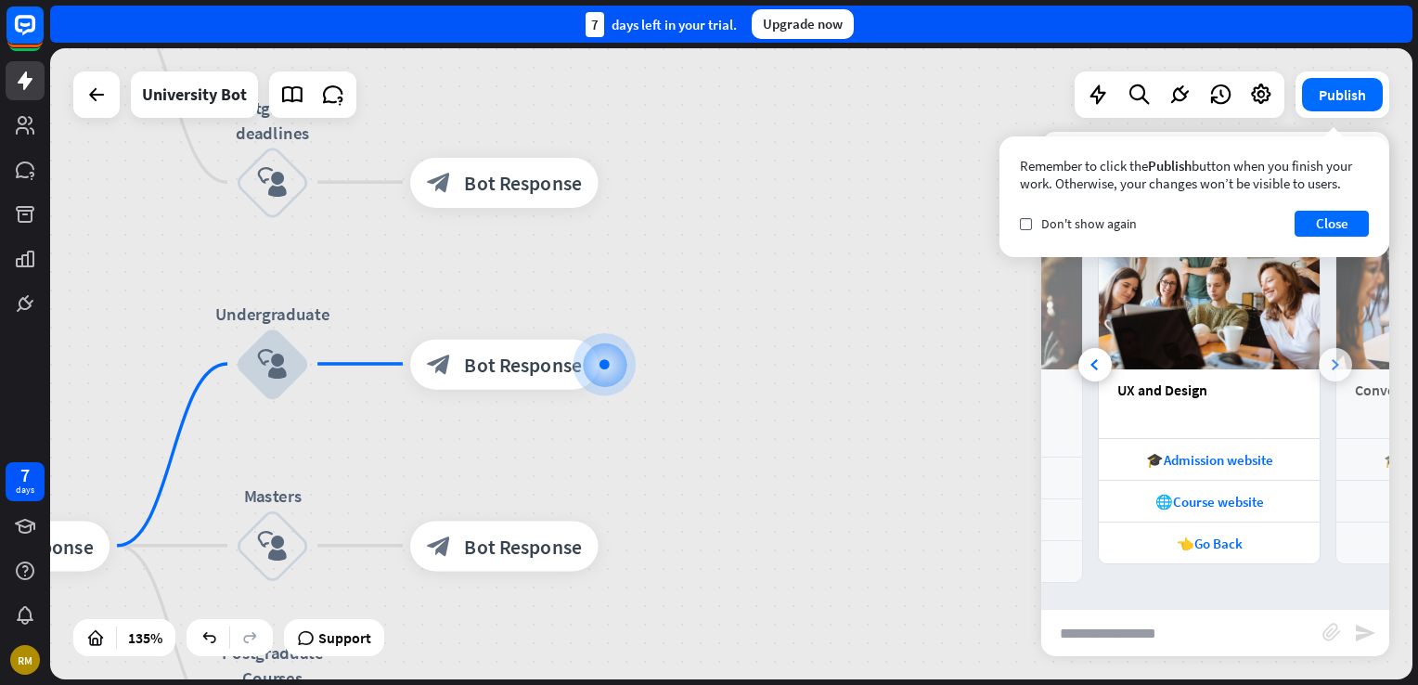
click at [1332, 367] on icon at bounding box center [1335, 364] width 7 height 11
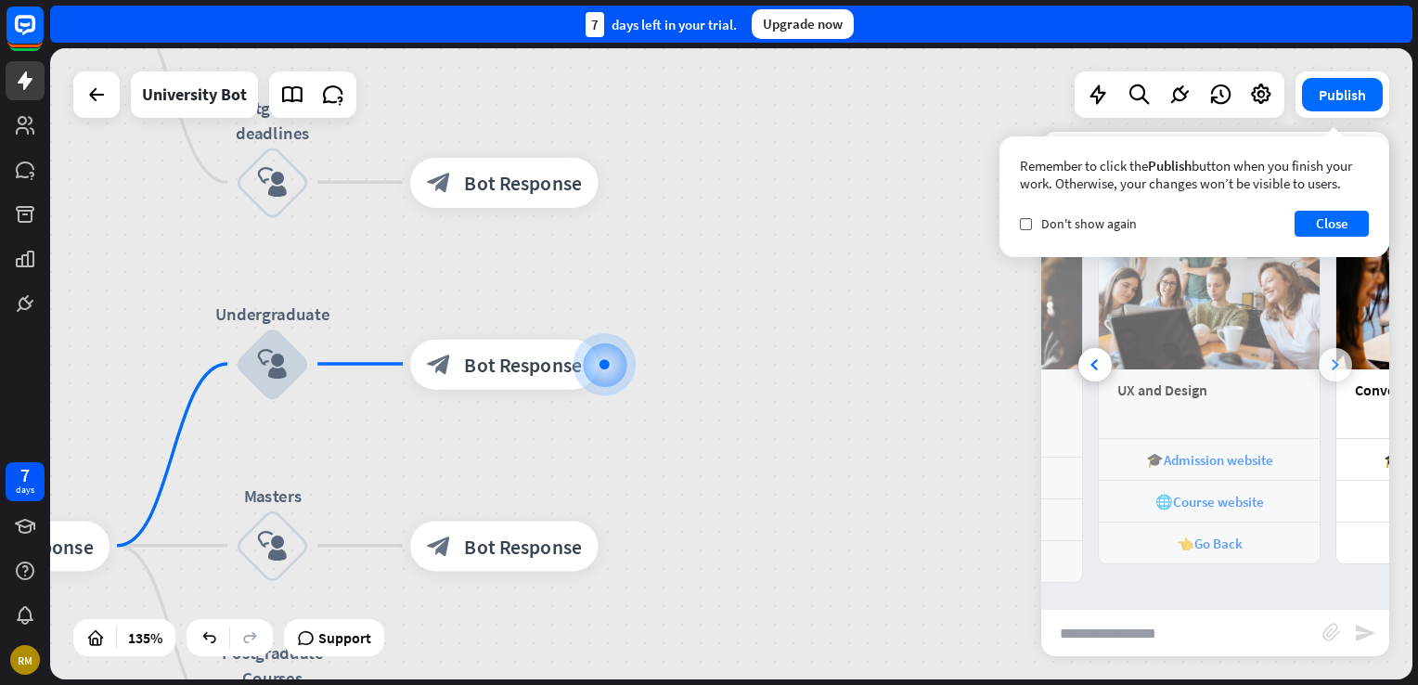
scroll to position [0, 410]
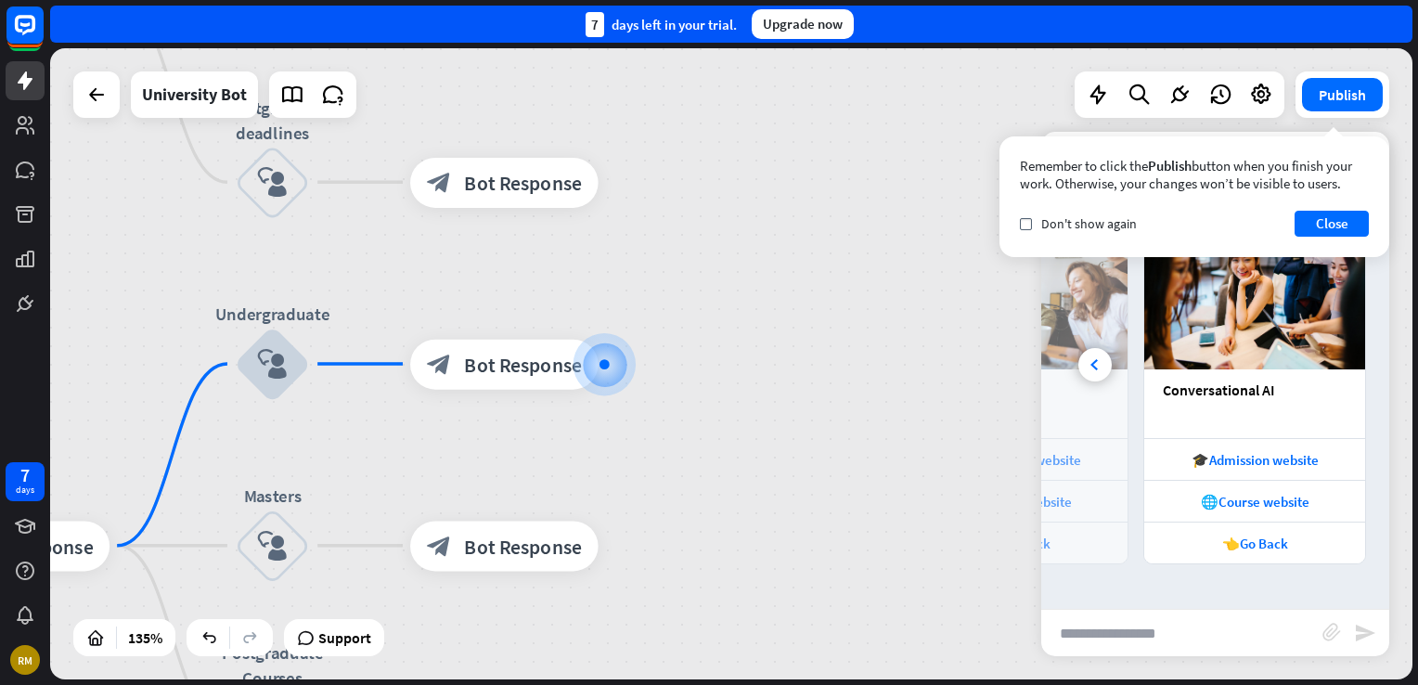
click at [1324, 367] on img at bounding box center [1254, 291] width 221 height 158
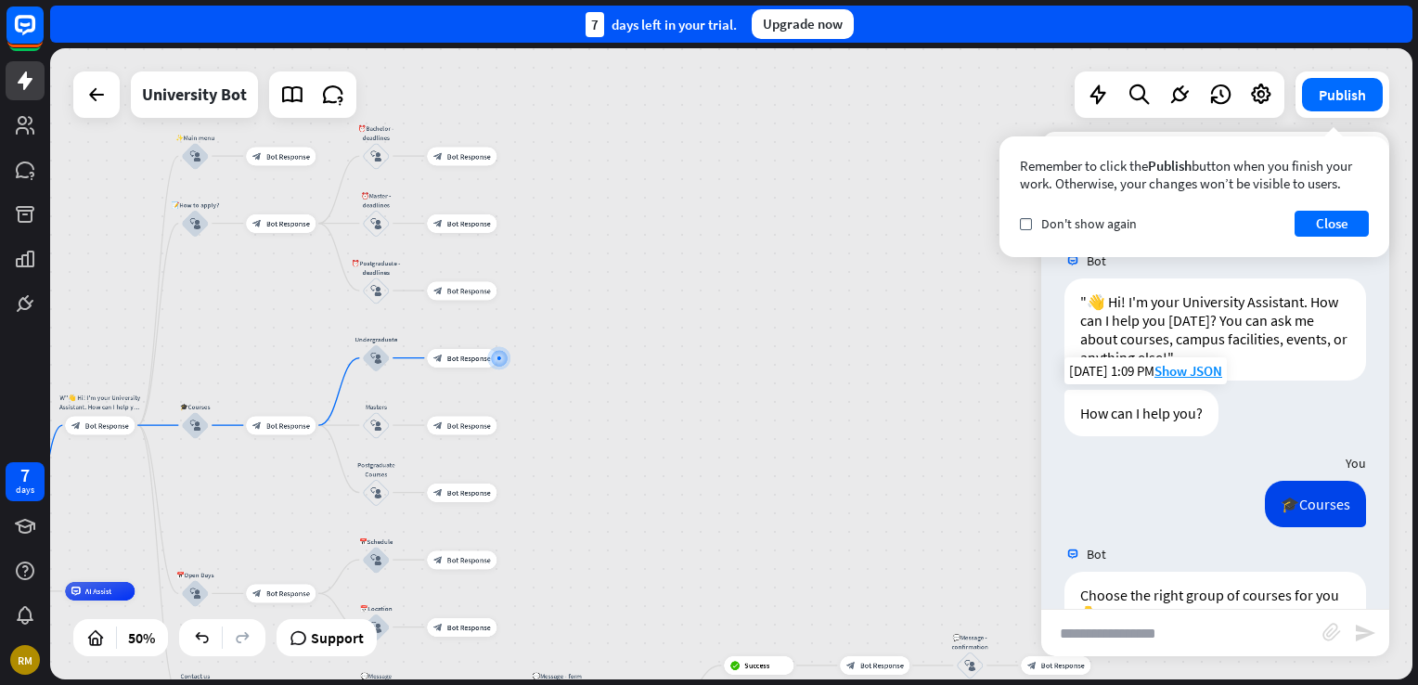
scroll to position [1110, 0]
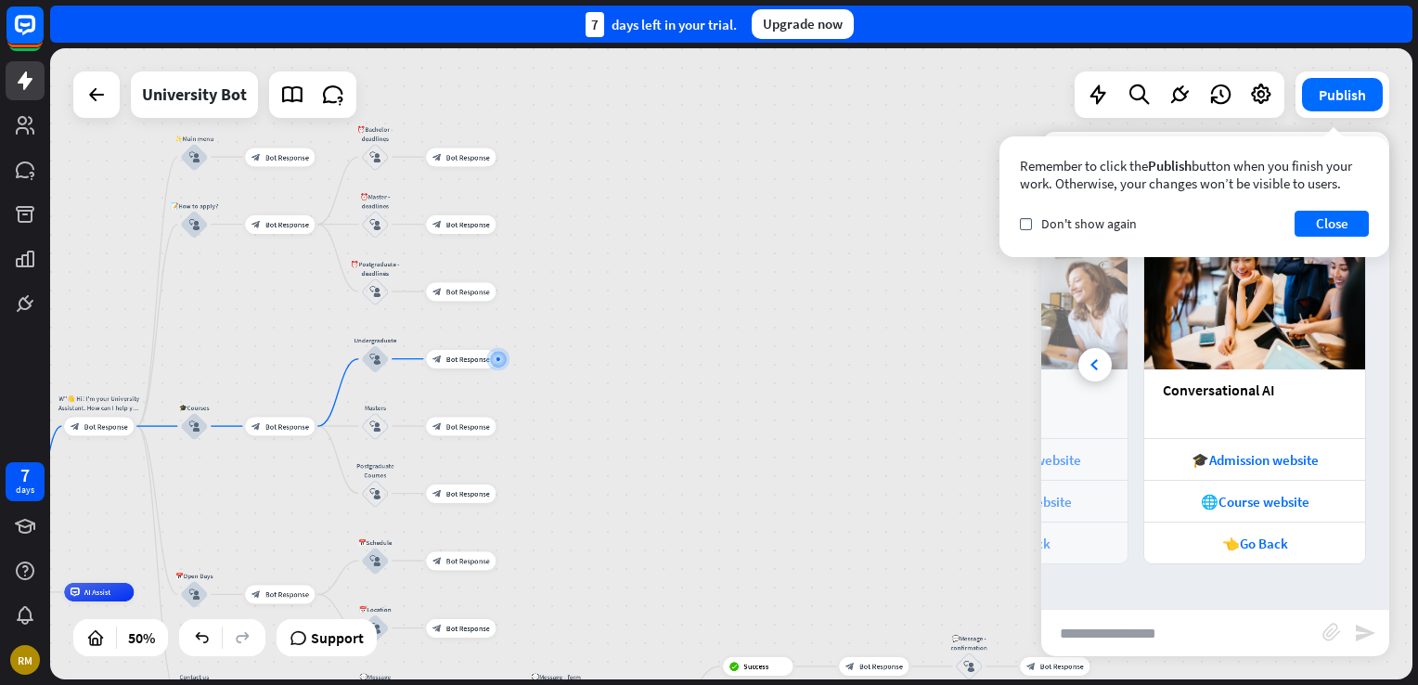
click at [966, 250] on div "TCE University Assistant home_2 Start point W"👋 Hi! I'm your University Assista…" at bounding box center [731, 363] width 1362 height 631
click at [1037, 219] on div "check Don't show again" at bounding box center [1078, 223] width 117 height 17
click at [1326, 219] on button "Close" at bounding box center [1331, 224] width 74 height 26
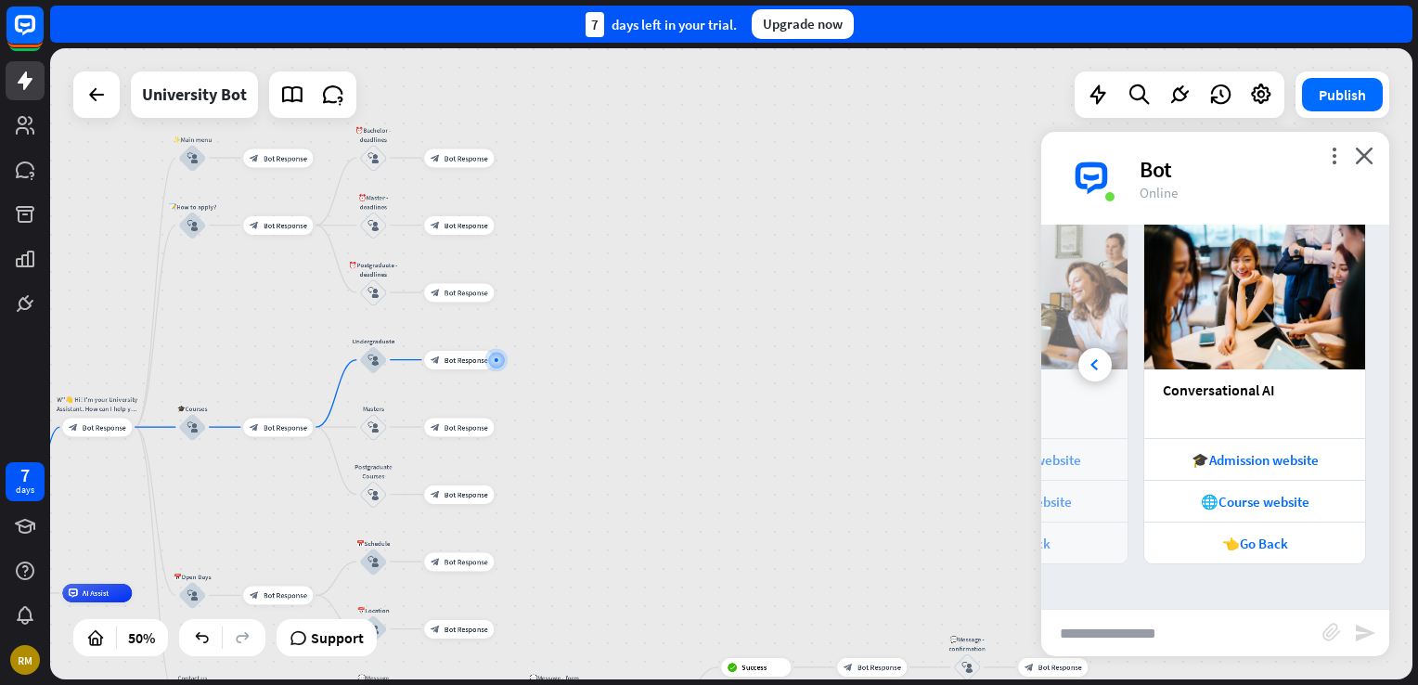
click at [1336, 168] on div "Bot" at bounding box center [1252, 169] width 227 height 29
click at [1336, 167] on div "Bot" at bounding box center [1252, 169] width 227 height 29
click at [1335, 163] on icon "more_vert" at bounding box center [1334, 156] width 18 height 18
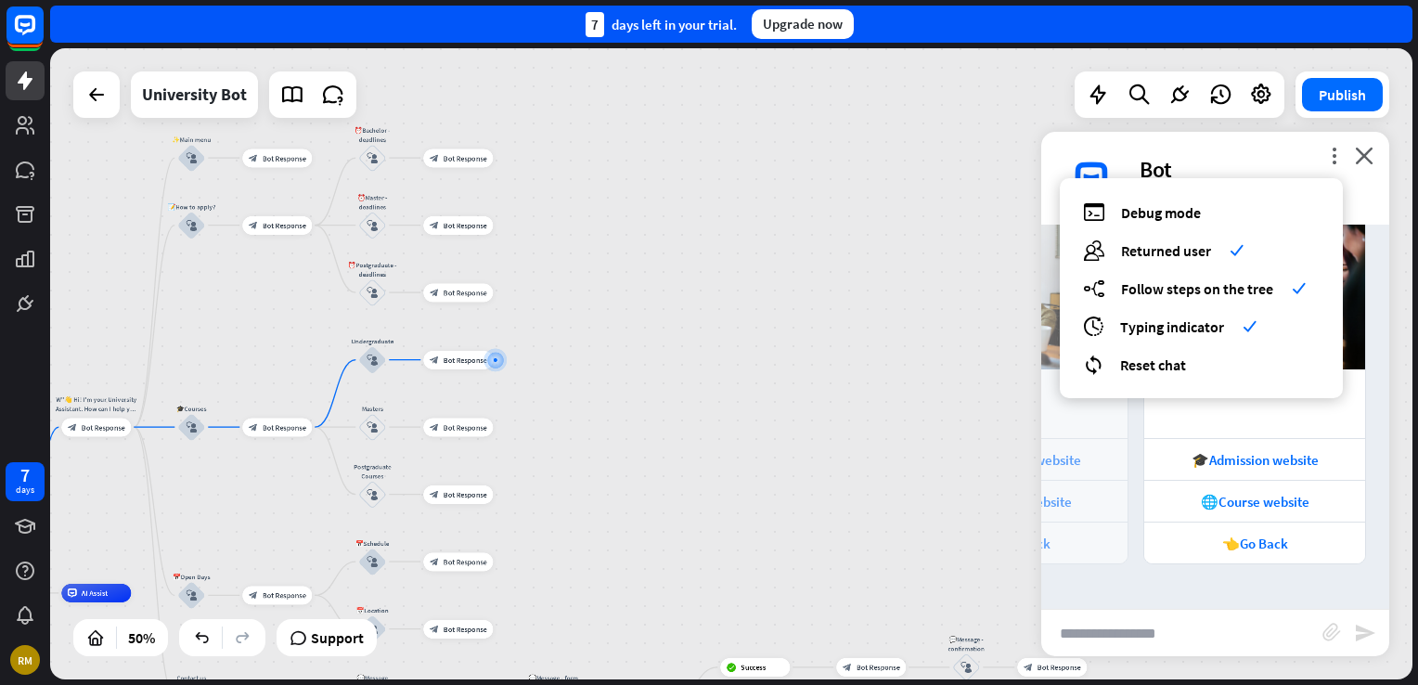
drag, startPoint x: 877, startPoint y: 202, endPoint x: 865, endPoint y: 203, distance: 12.1
click at [876, 203] on div "TCE University Assistant home_2 Start point W"👋 Hi! I'm your University Assista…" at bounding box center [731, 363] width 1362 height 631
click at [1167, 172] on div "Bot" at bounding box center [1252, 169] width 227 height 29
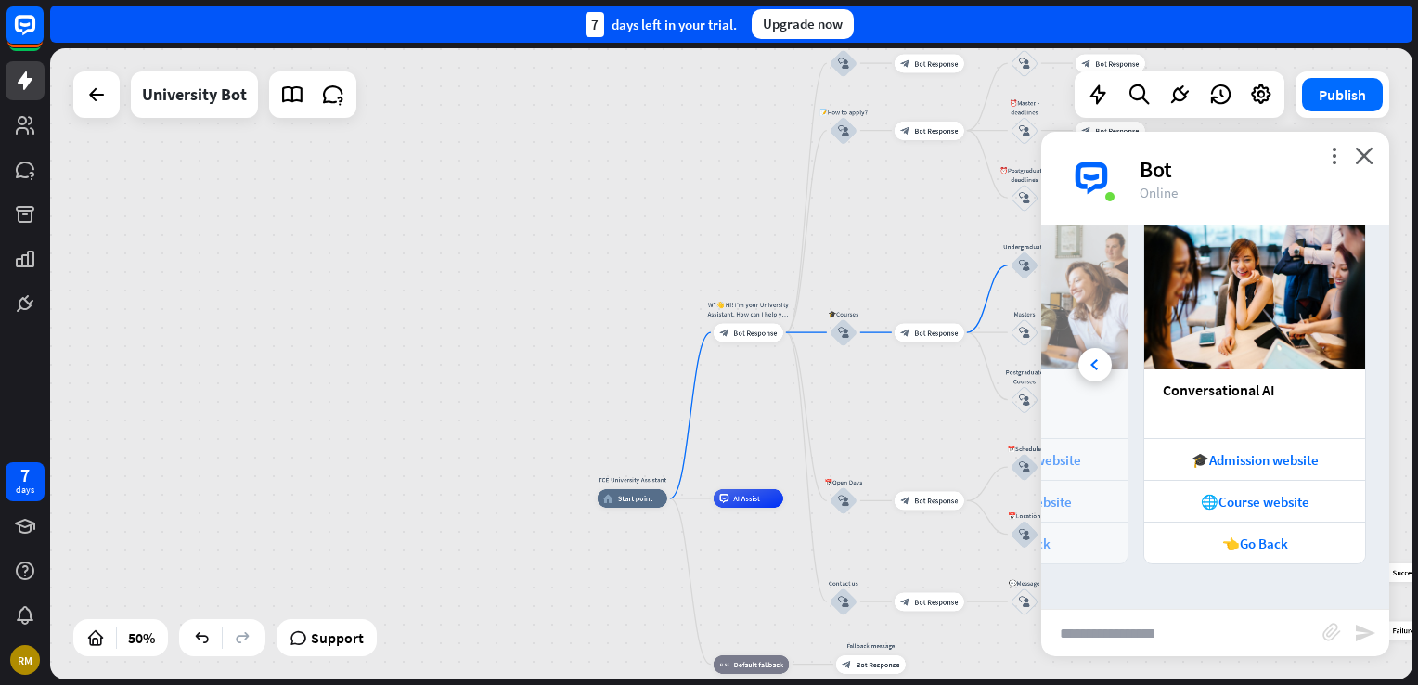
drag, startPoint x: 272, startPoint y: 354, endPoint x: 768, endPoint y: 242, distance: 509.0
click at [805, 213] on div "TCE University Assistant home_2 Start point W"👋 Hi! I'm your University Assista…" at bounding box center [731, 363] width 1362 height 631
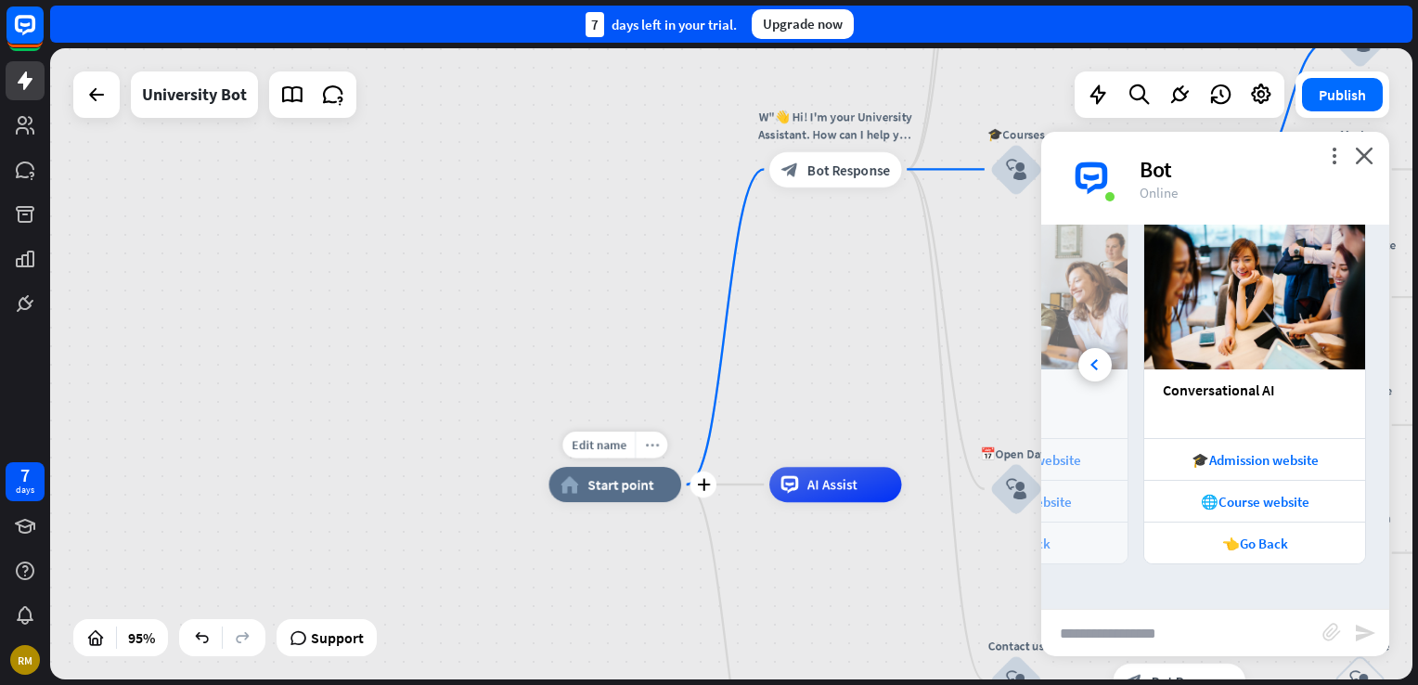
click at [650, 438] on icon "more_horiz" at bounding box center [652, 444] width 14 height 13
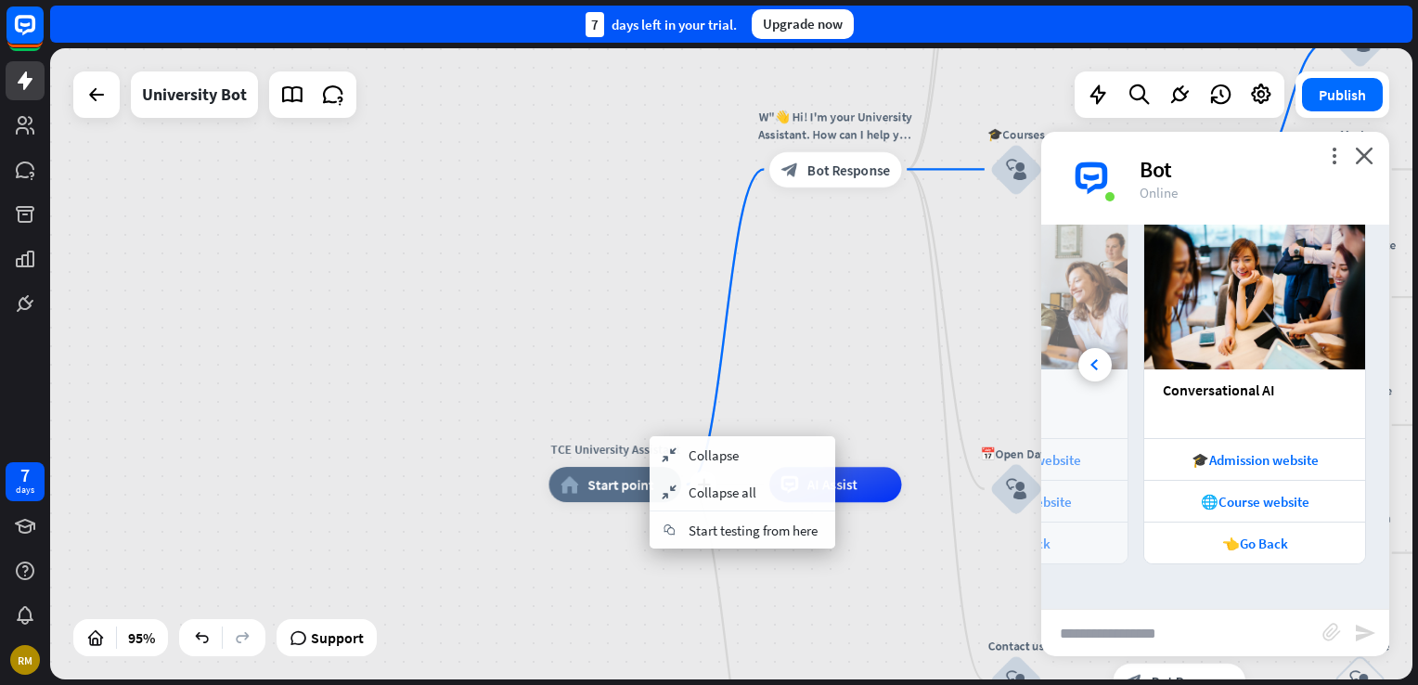
click at [618, 453] on div "TCE University Assistant" at bounding box center [614, 450] width 159 height 18
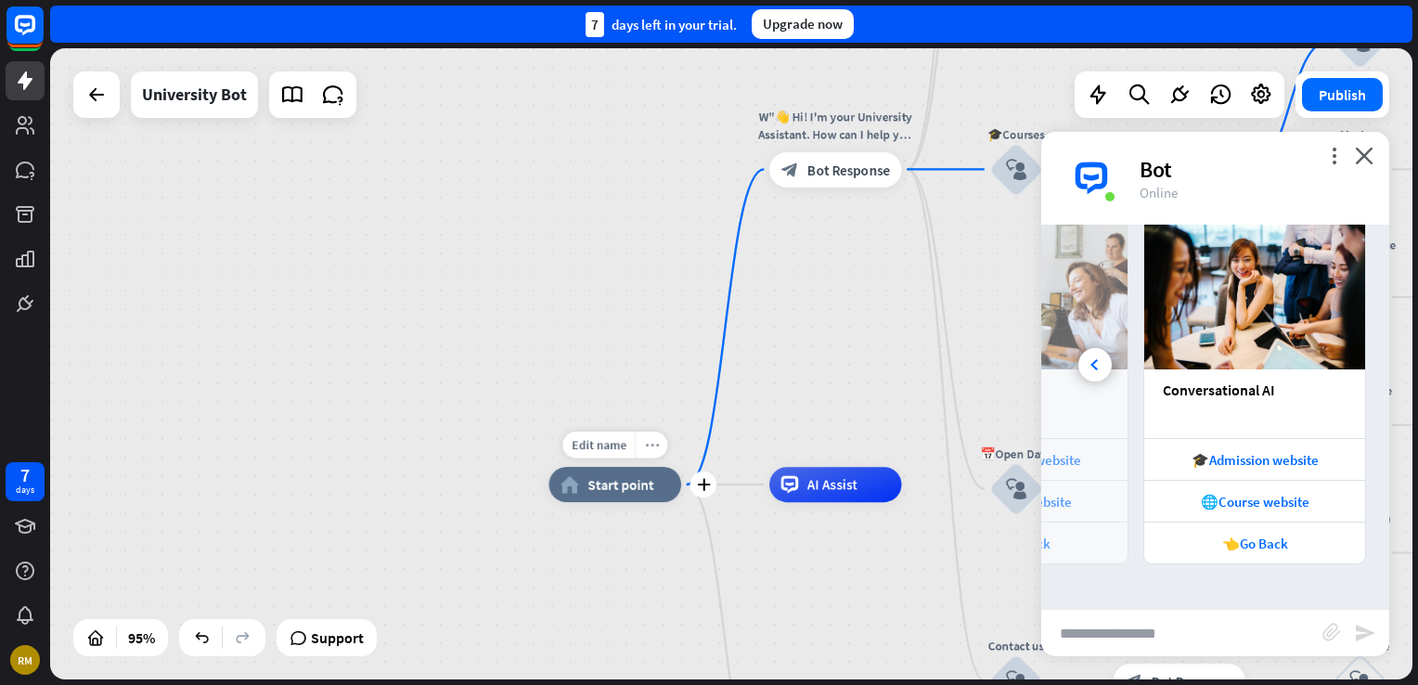
click at [650, 438] on icon "more_horiz" at bounding box center [652, 444] width 14 height 13
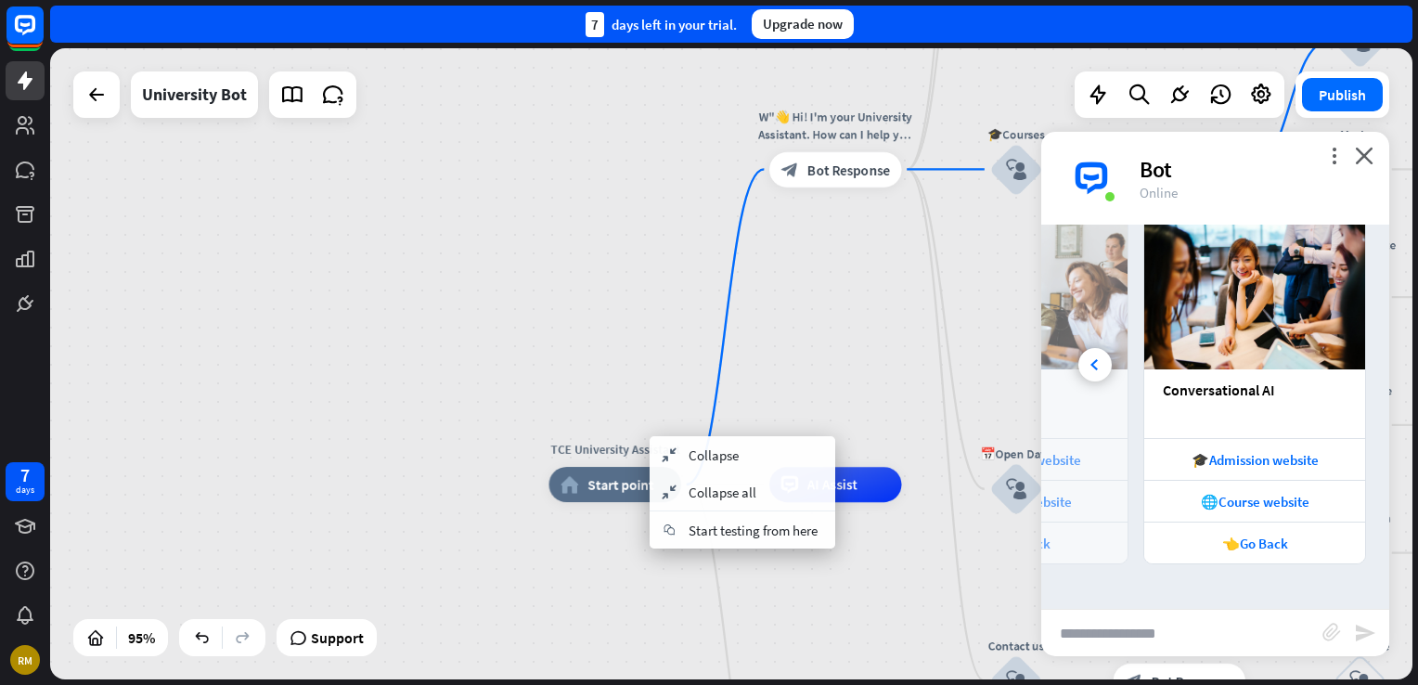
click at [321, 215] on div "TCE University Assistant home_2 Start point W"👋 Hi! I'm your University Assista…" at bounding box center [731, 363] width 1362 height 631
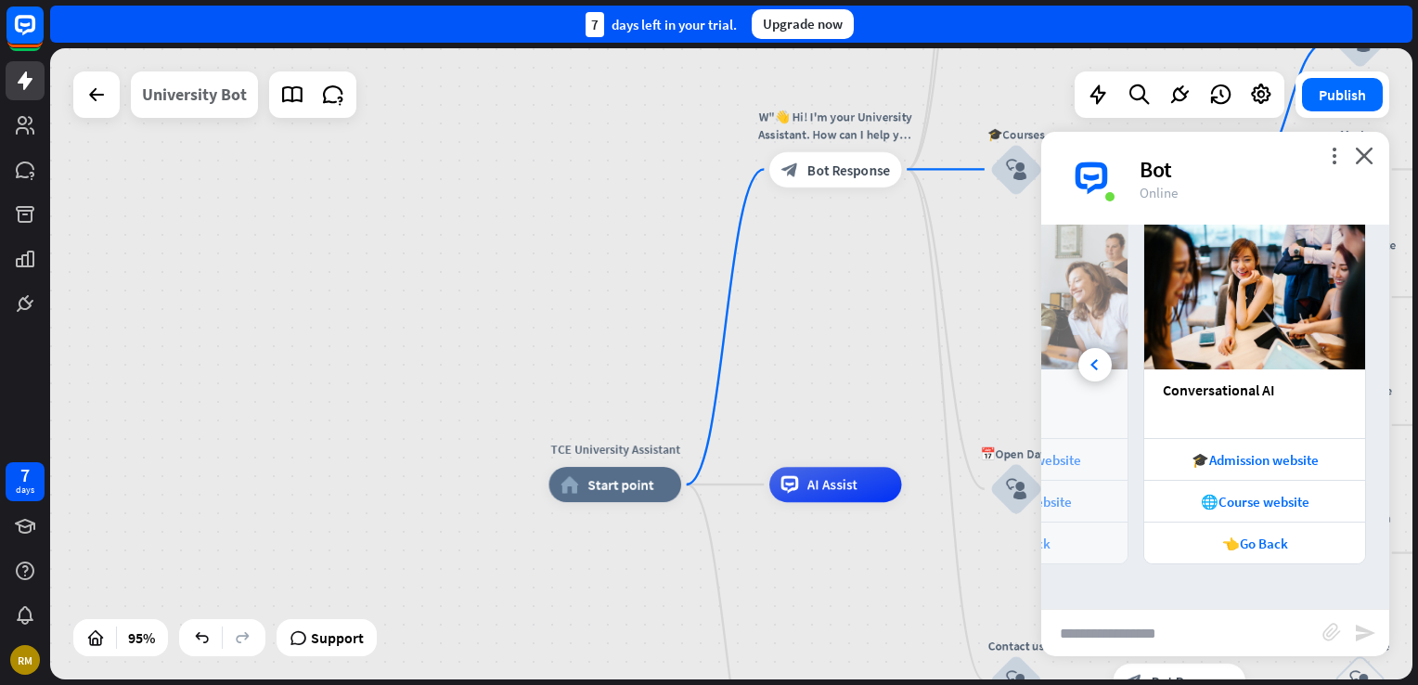
click at [215, 84] on div "University Bot" at bounding box center [194, 94] width 105 height 46
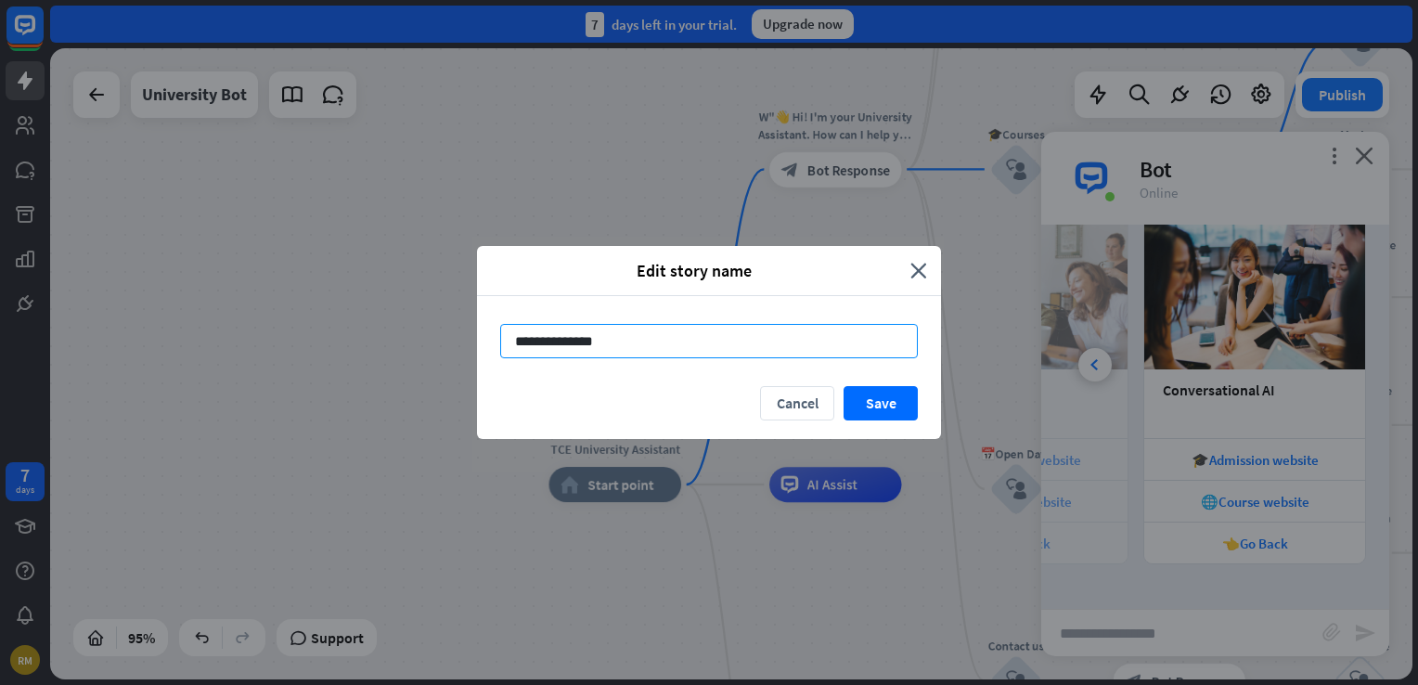
click at [609, 352] on input "**********" at bounding box center [709, 341] width 418 height 34
type input "*"
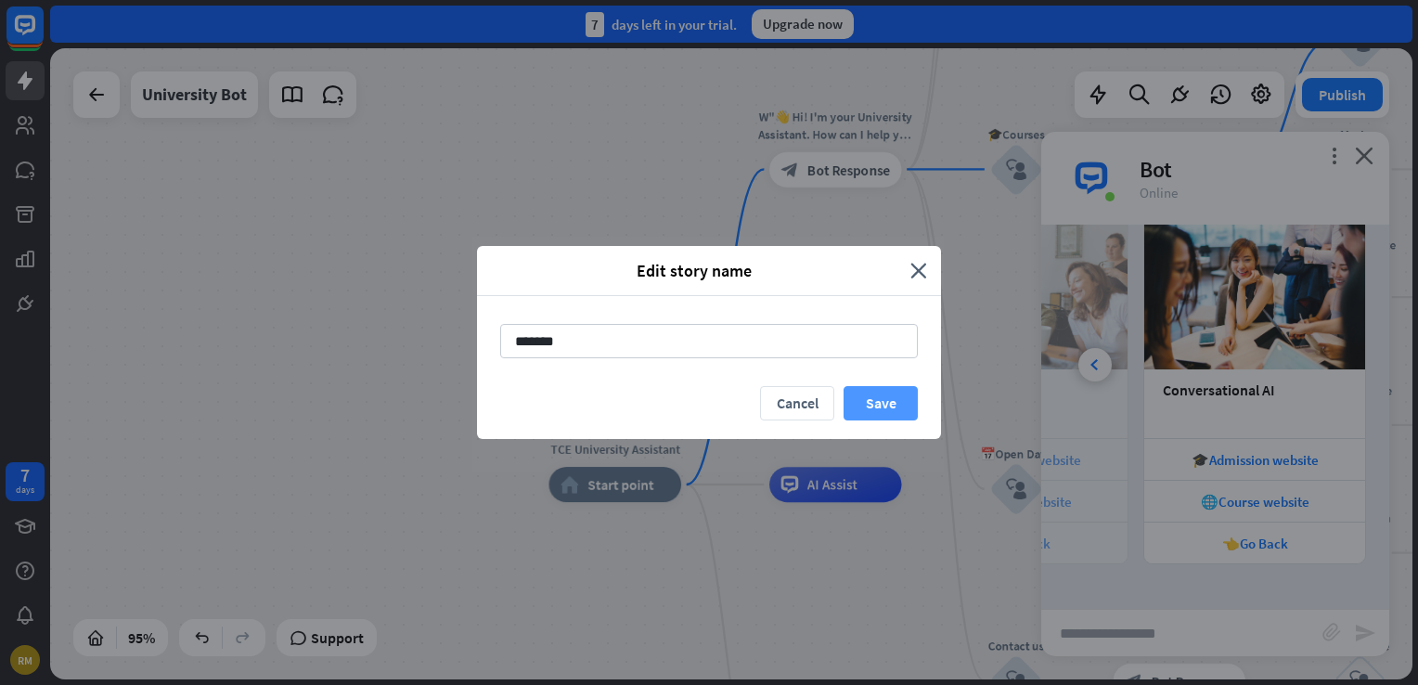
type input "*******"
click at [879, 414] on button "Save" at bounding box center [880, 403] width 74 height 34
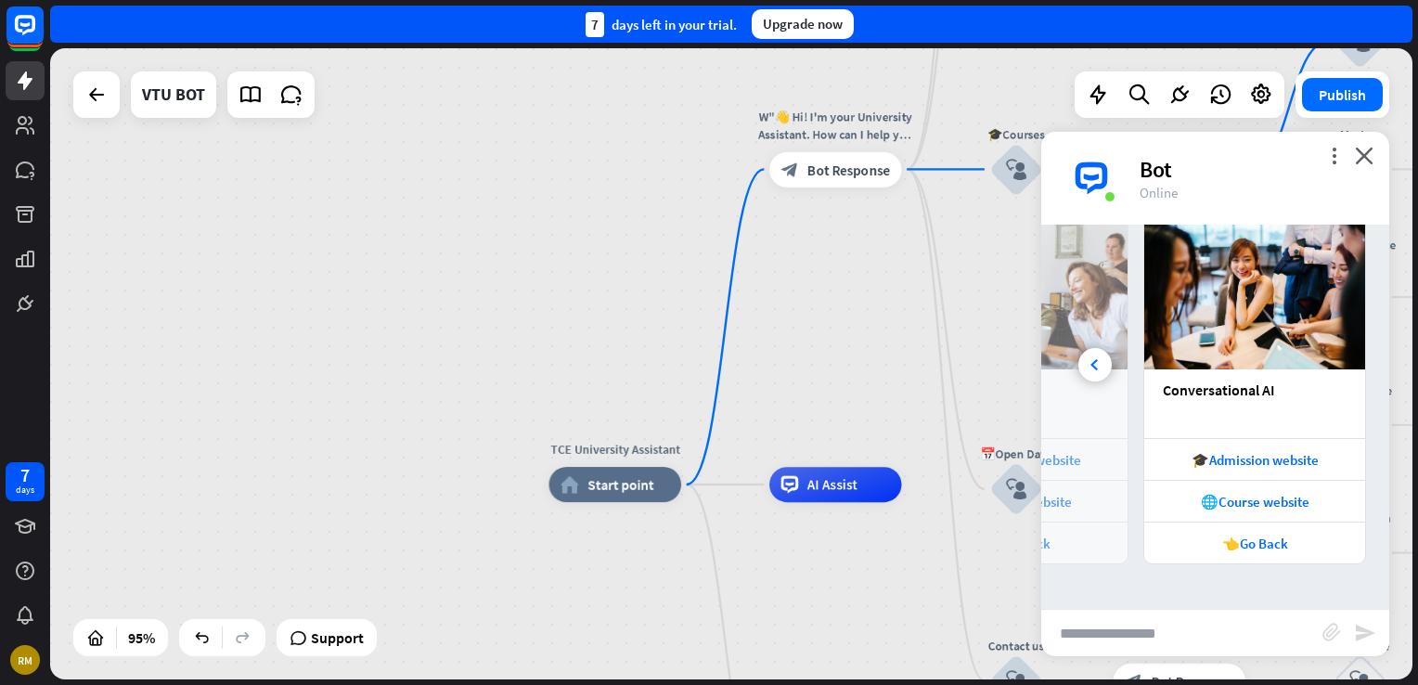
click at [1148, 161] on div "Bot" at bounding box center [1252, 169] width 227 height 29
drag, startPoint x: 1148, startPoint y: 161, endPoint x: 981, endPoint y: 269, distance: 199.2
click at [981, 269] on div "TCE University Assistant home_2 Start point W"👋 Hi! I'm your University Assista…" at bounding box center [731, 363] width 1362 height 631
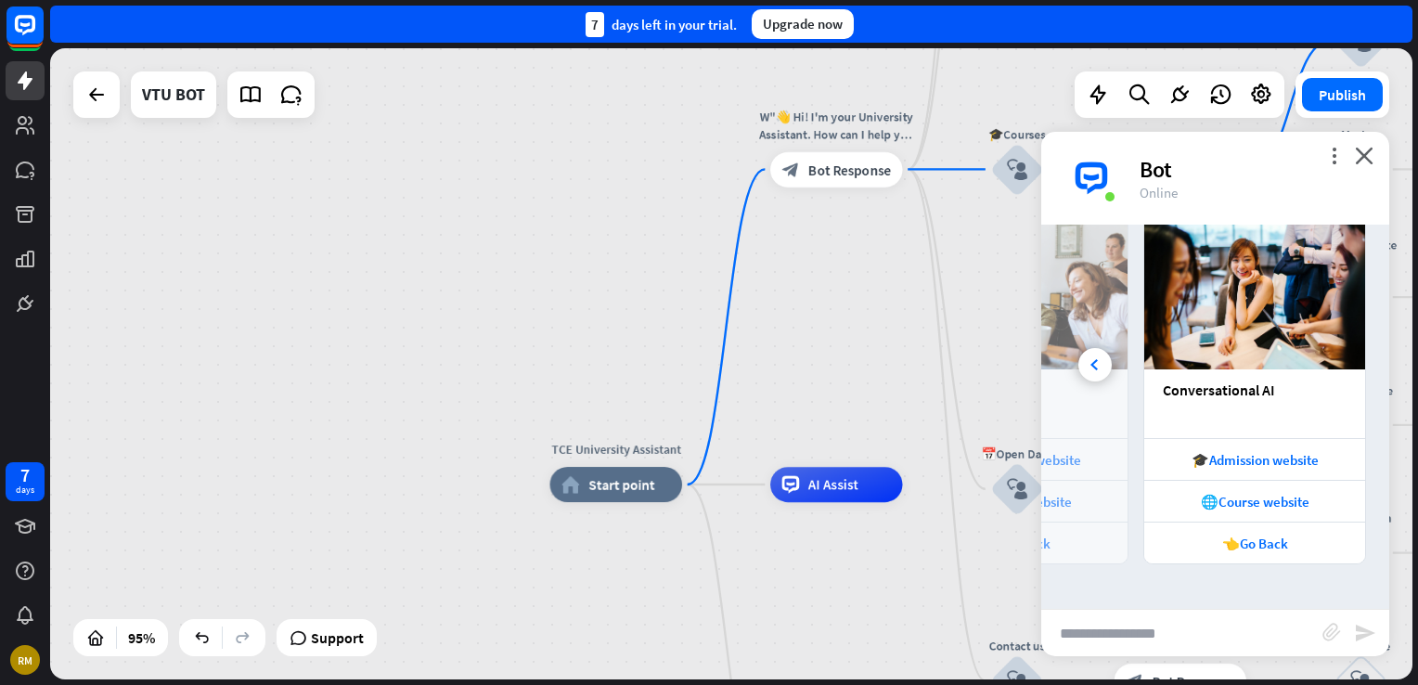
click at [1152, 178] on div "Bot" at bounding box center [1252, 169] width 227 height 29
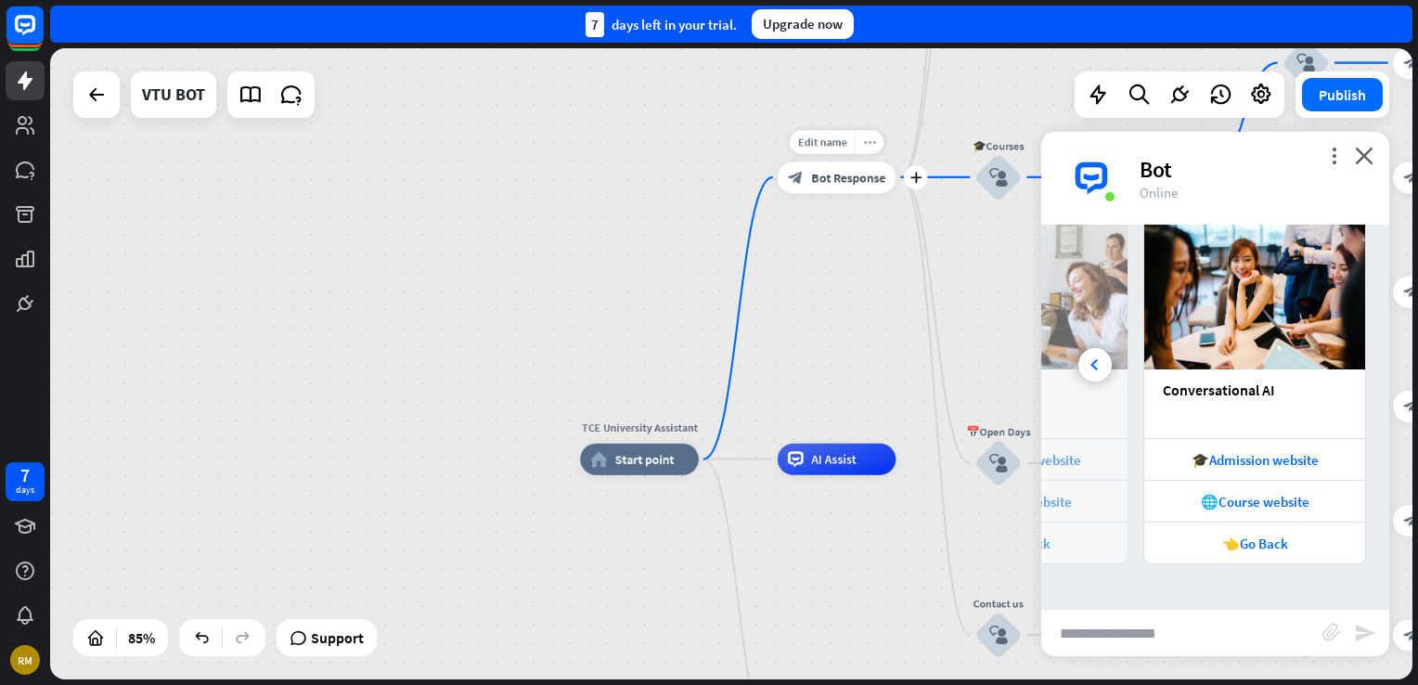
click at [869, 144] on icon "more_horiz" at bounding box center [869, 141] width 13 height 12
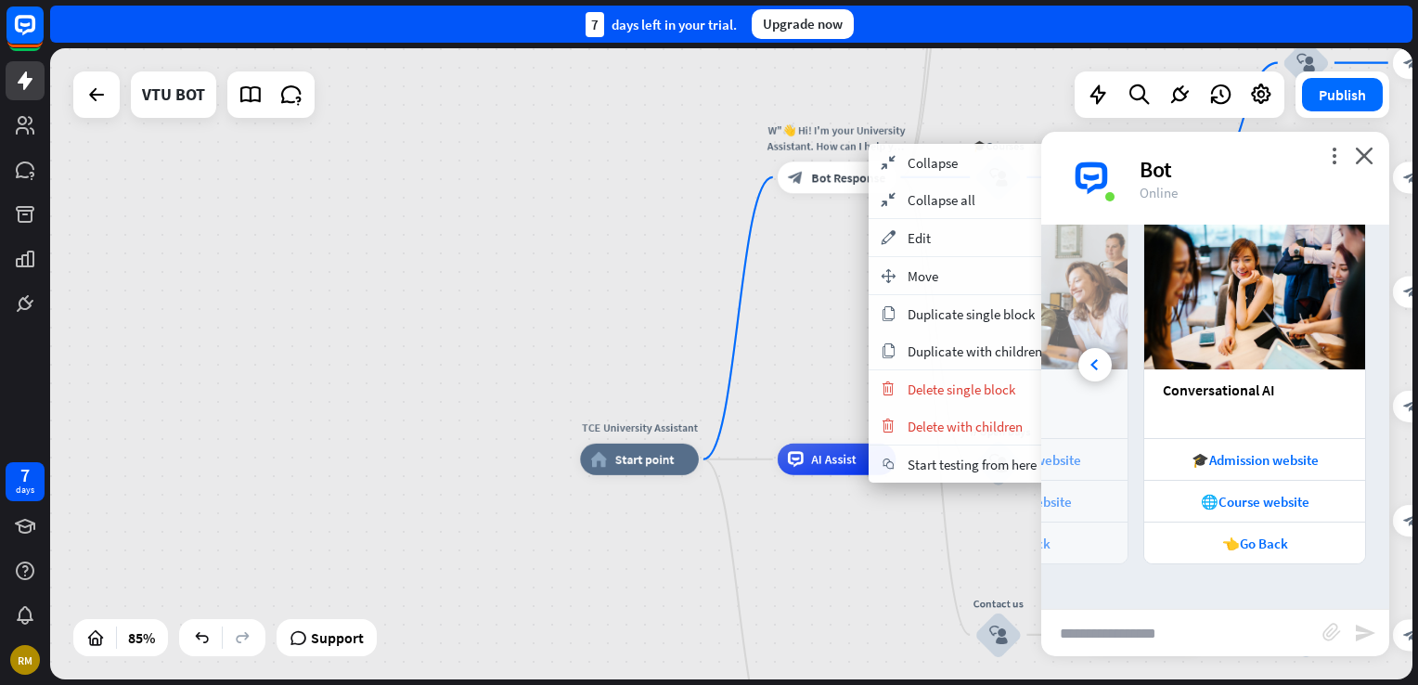
click at [865, 362] on div "TCE University Assistant home_2 Start point W"👋 Hi! I'm your University Assista…" at bounding box center [731, 363] width 1362 height 631
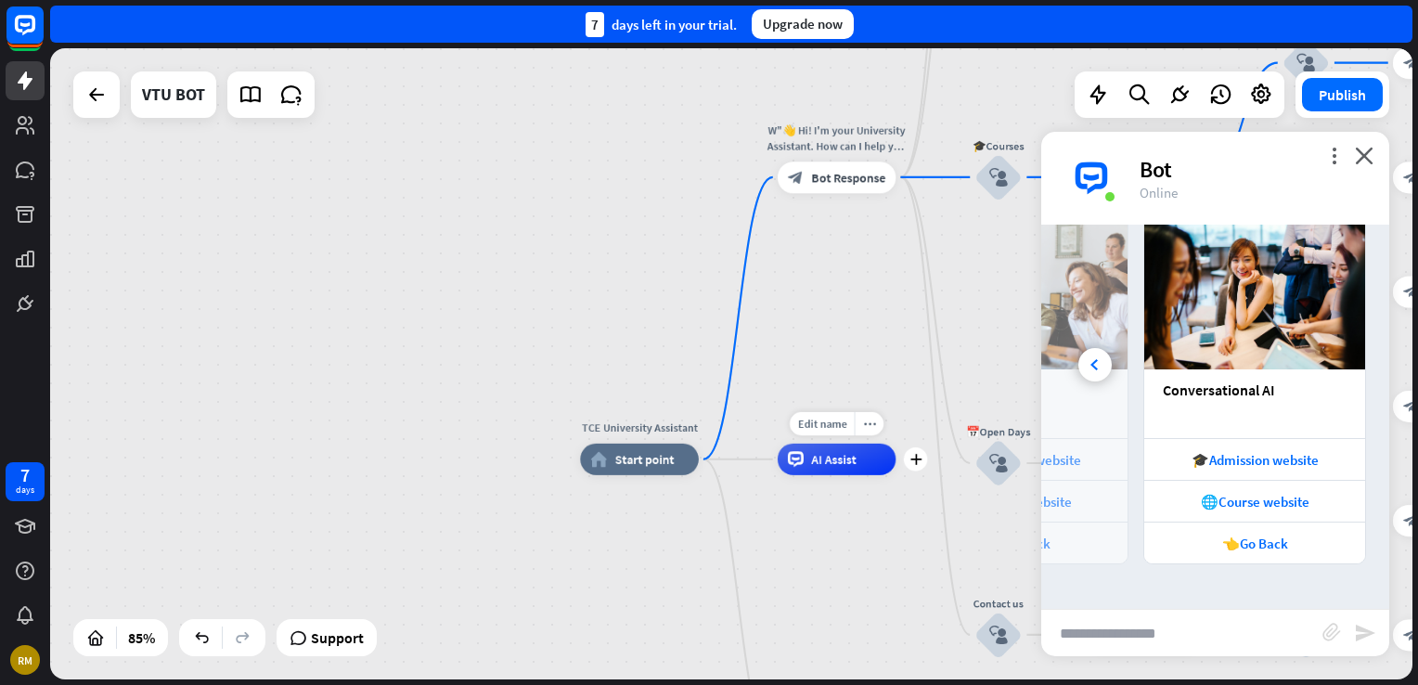
click at [851, 475] on div "Edit name more_horiz plus AI Assist" at bounding box center [837, 460] width 119 height 32
click at [870, 418] on icon "more_horiz" at bounding box center [869, 424] width 13 height 12
click at [928, 439] on span "Start testing from here" at bounding box center [973, 437] width 129 height 18
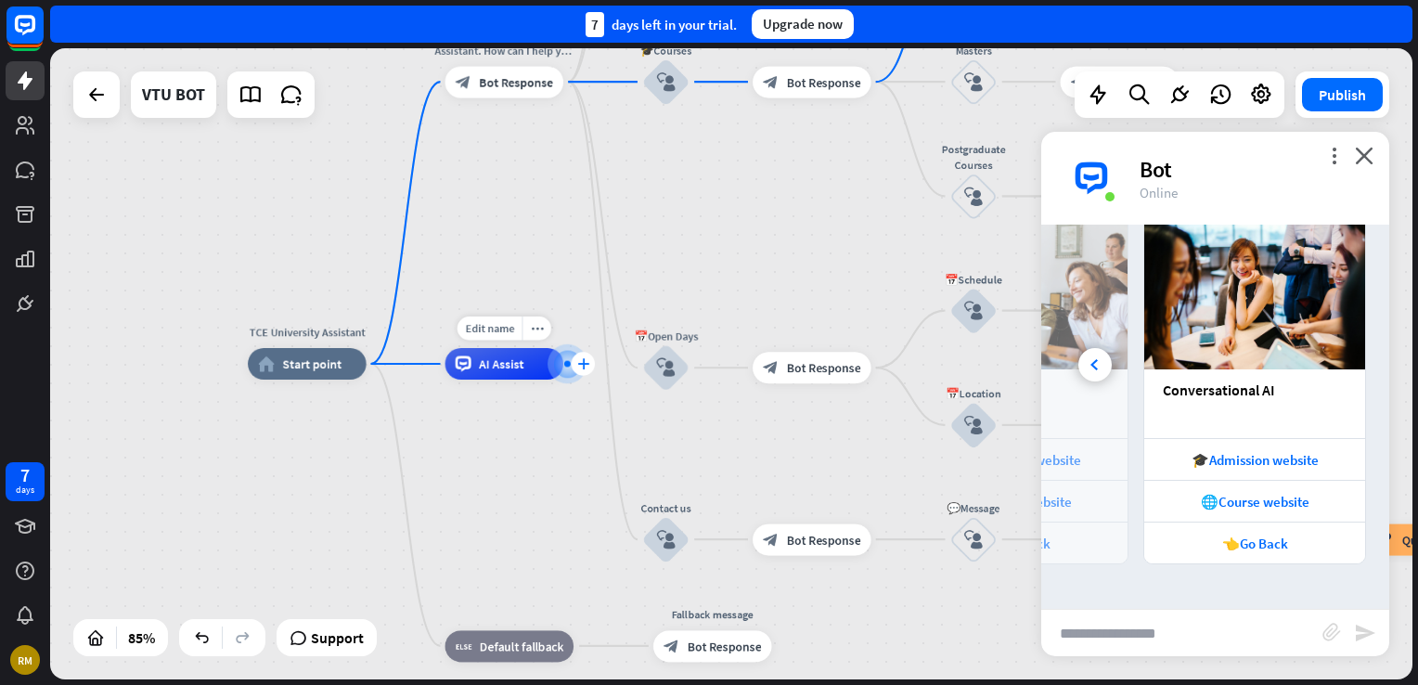
click at [582, 366] on icon "plus" at bounding box center [583, 363] width 12 height 11
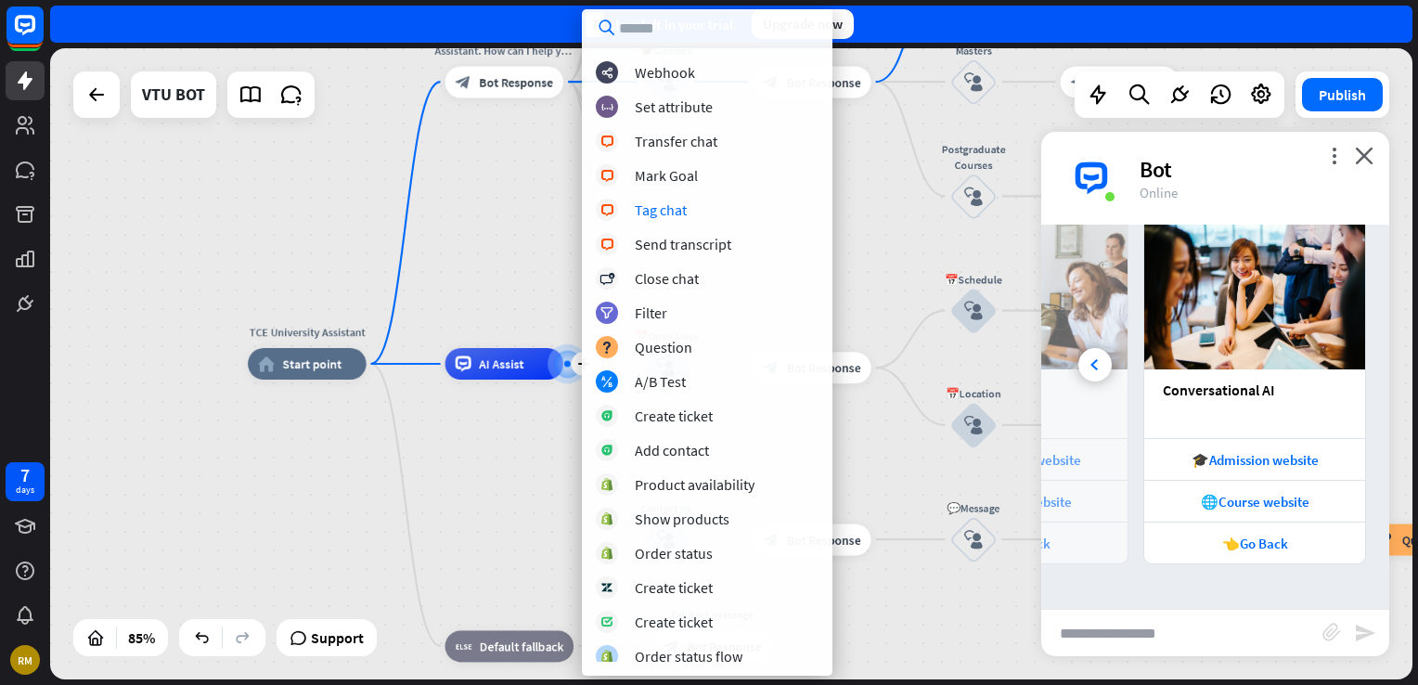
scroll to position [315, 0]
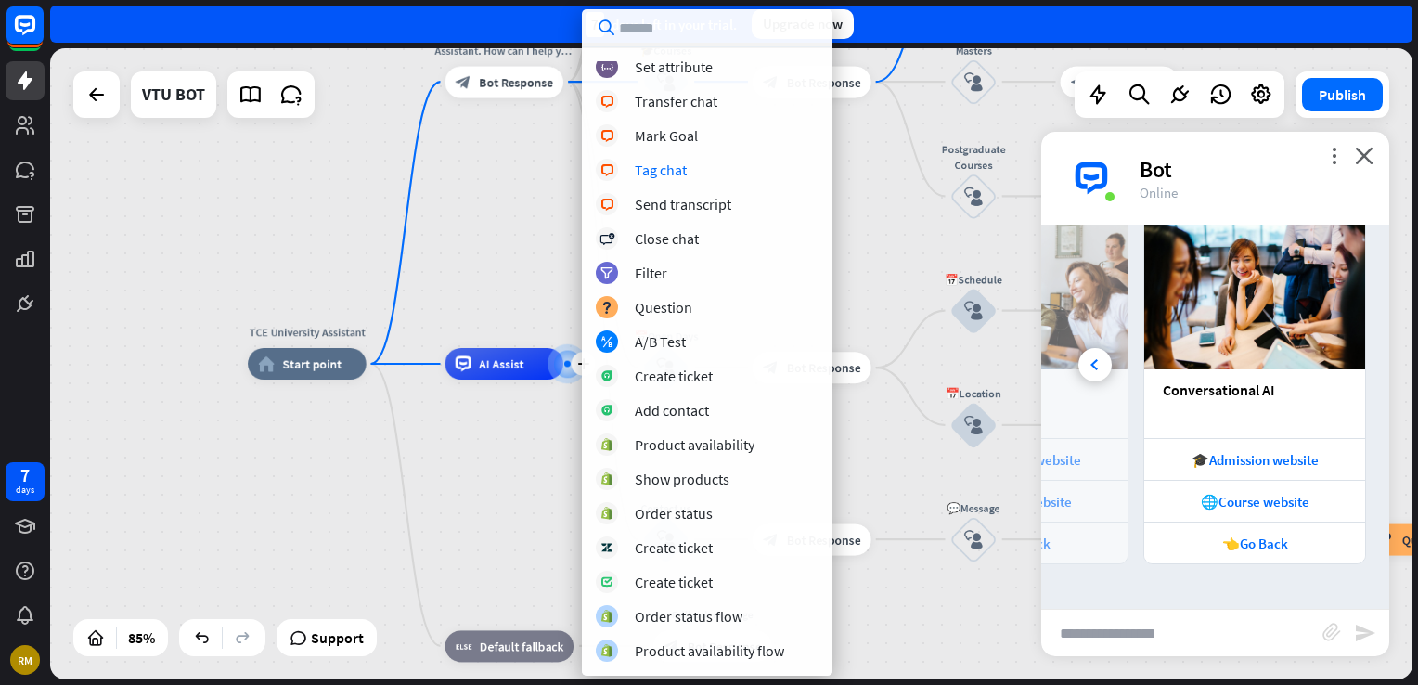
click at [573, 178] on div "TCE University Assistant home_2 Start point W"👋 Hi! I'm your University Assista…" at bounding box center [731, 363] width 1362 height 631
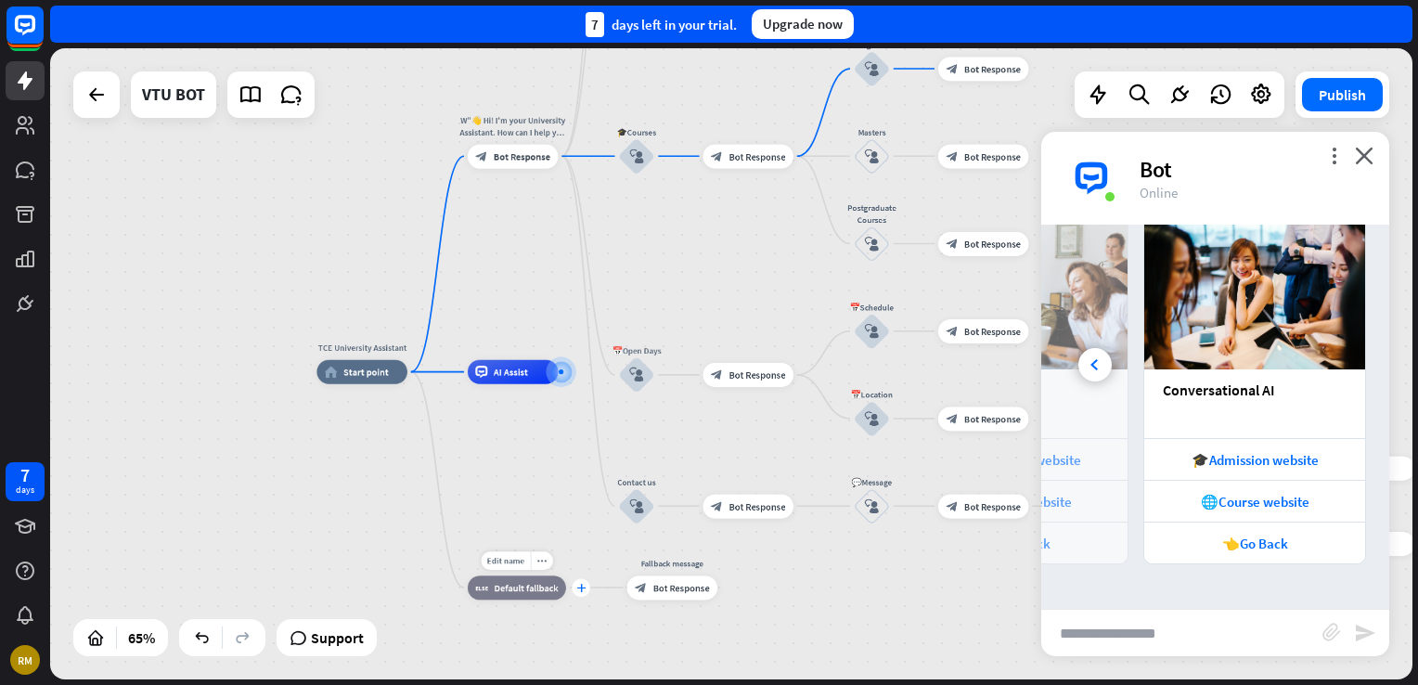
click at [586, 591] on icon "plus" at bounding box center [580, 587] width 9 height 8
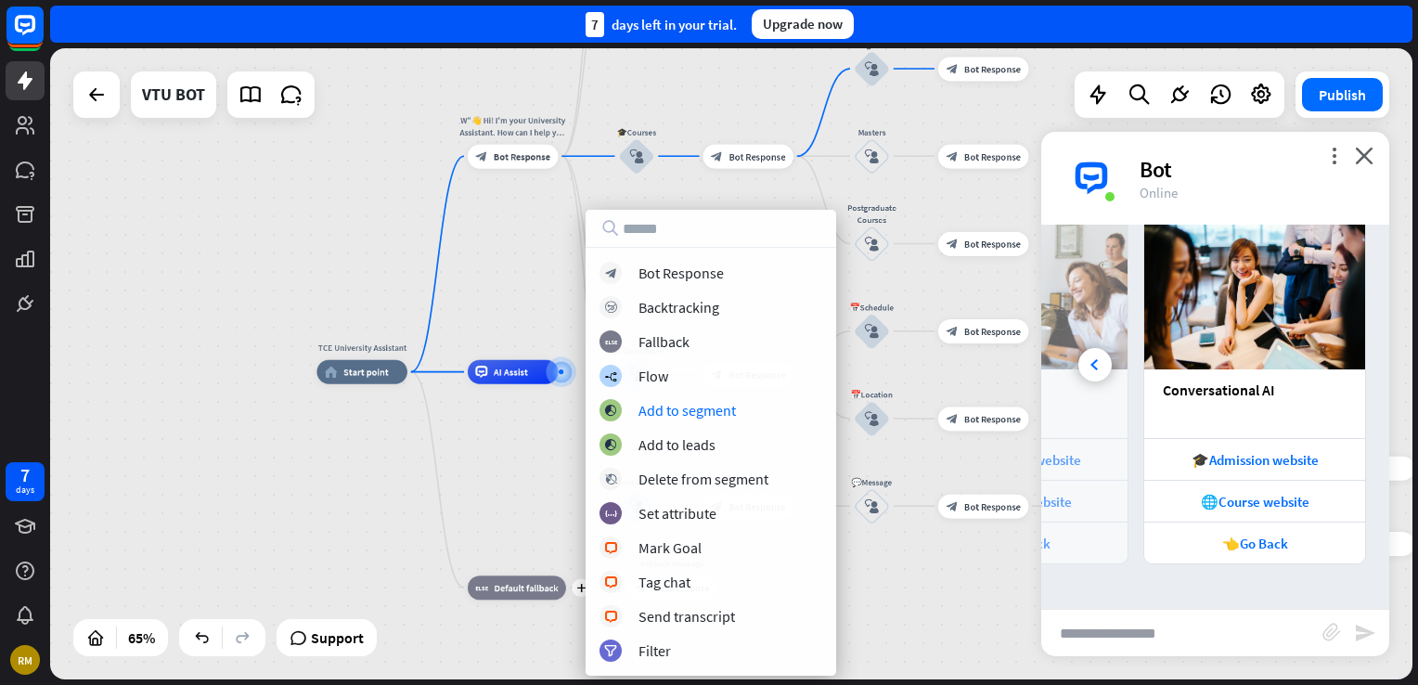
click at [554, 454] on div "TCE University Assistant home_2 Start point W"👋 Hi! I'm your University Assista…" at bounding box center [758, 577] width 885 height 410
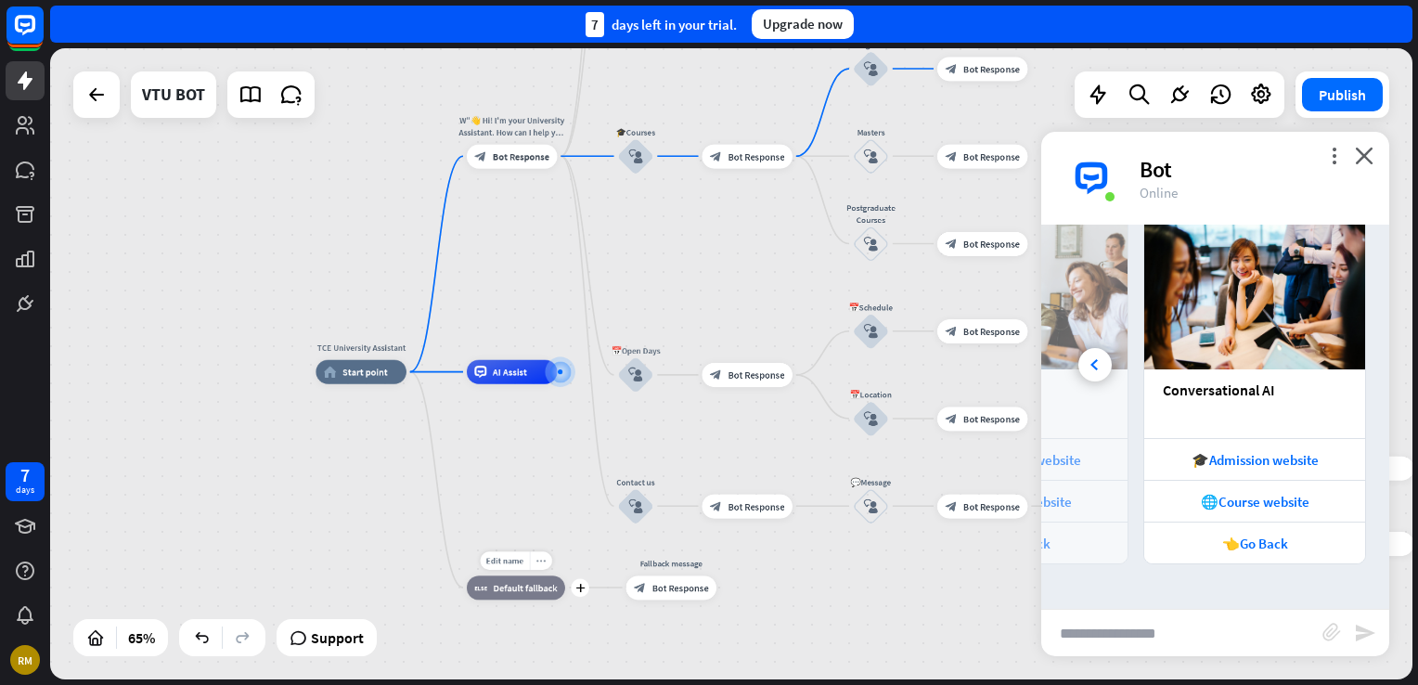
click at [549, 568] on div "more_horiz" at bounding box center [541, 560] width 22 height 18
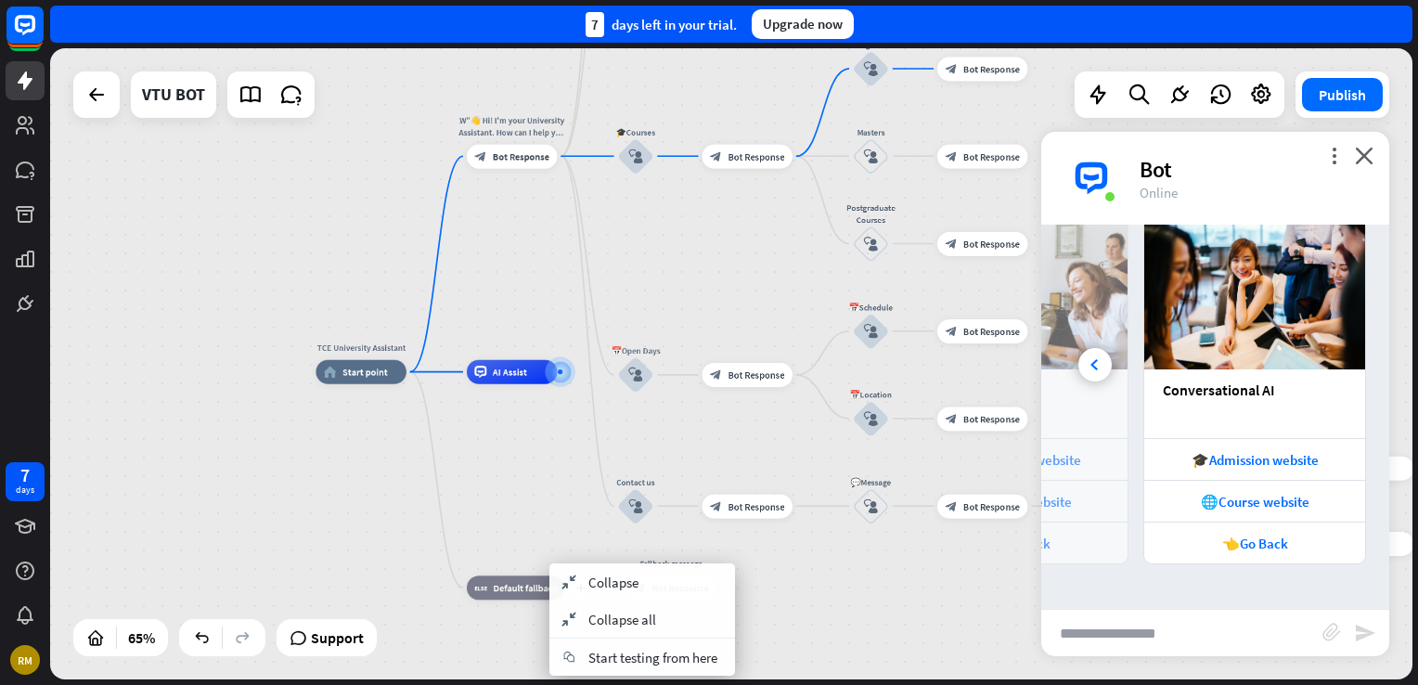
click at [547, 584] on span "Default fallback" at bounding box center [526, 588] width 64 height 12
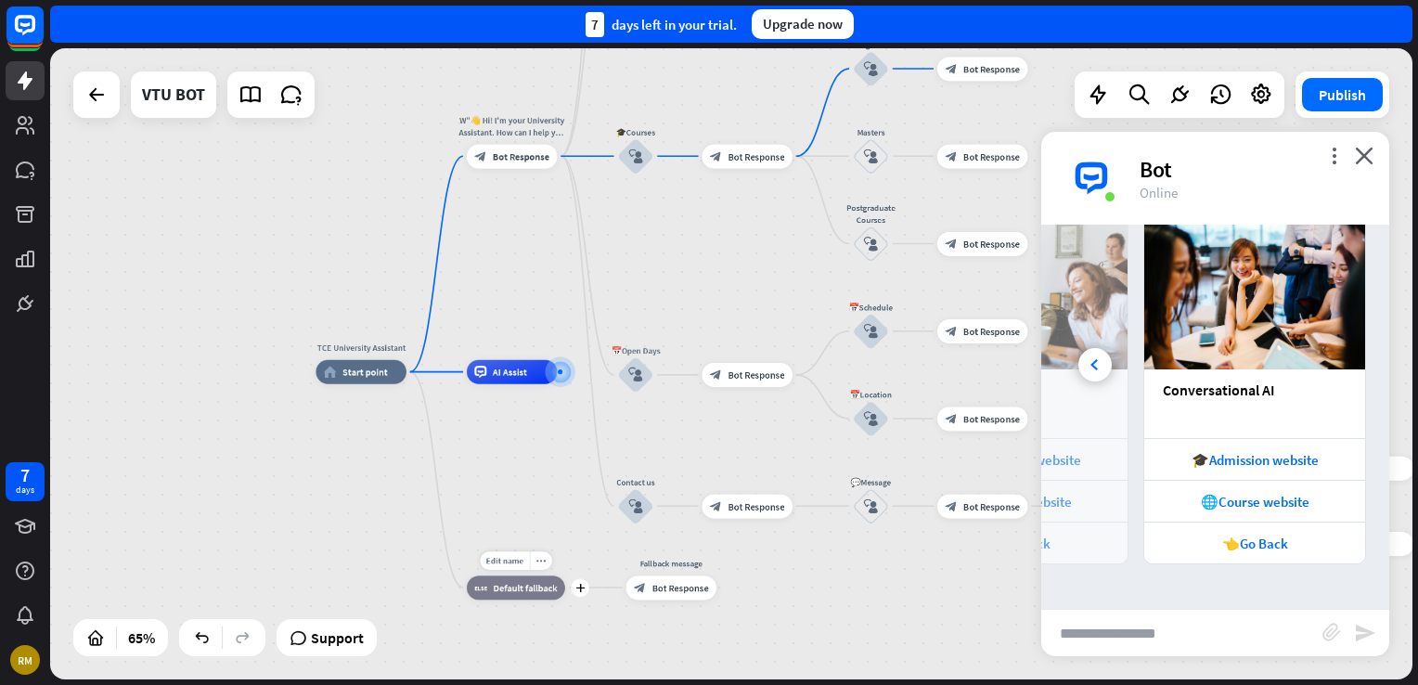
click at [547, 584] on span "Default fallback" at bounding box center [526, 588] width 64 height 12
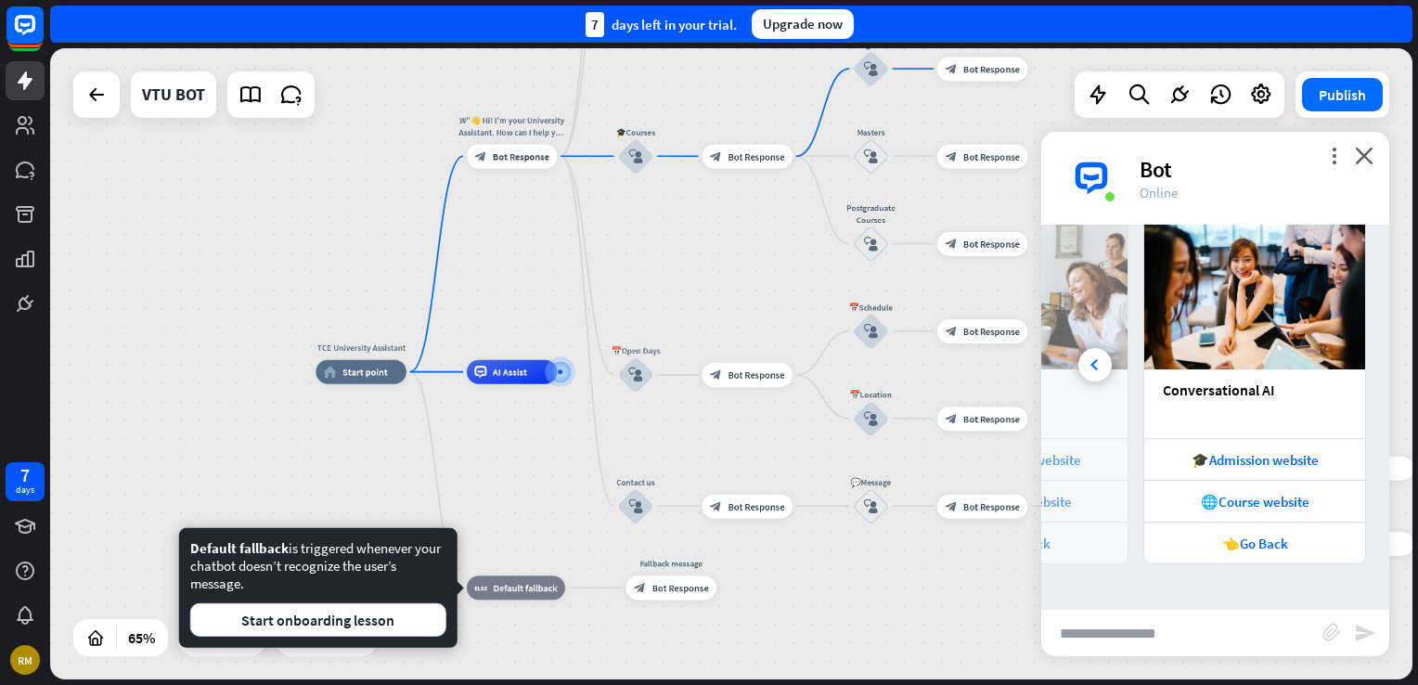
click at [448, 487] on div "TCE University Assistant home_2 Start point W"👋 Hi! I'm your University Assista…" at bounding box center [757, 577] width 885 height 410
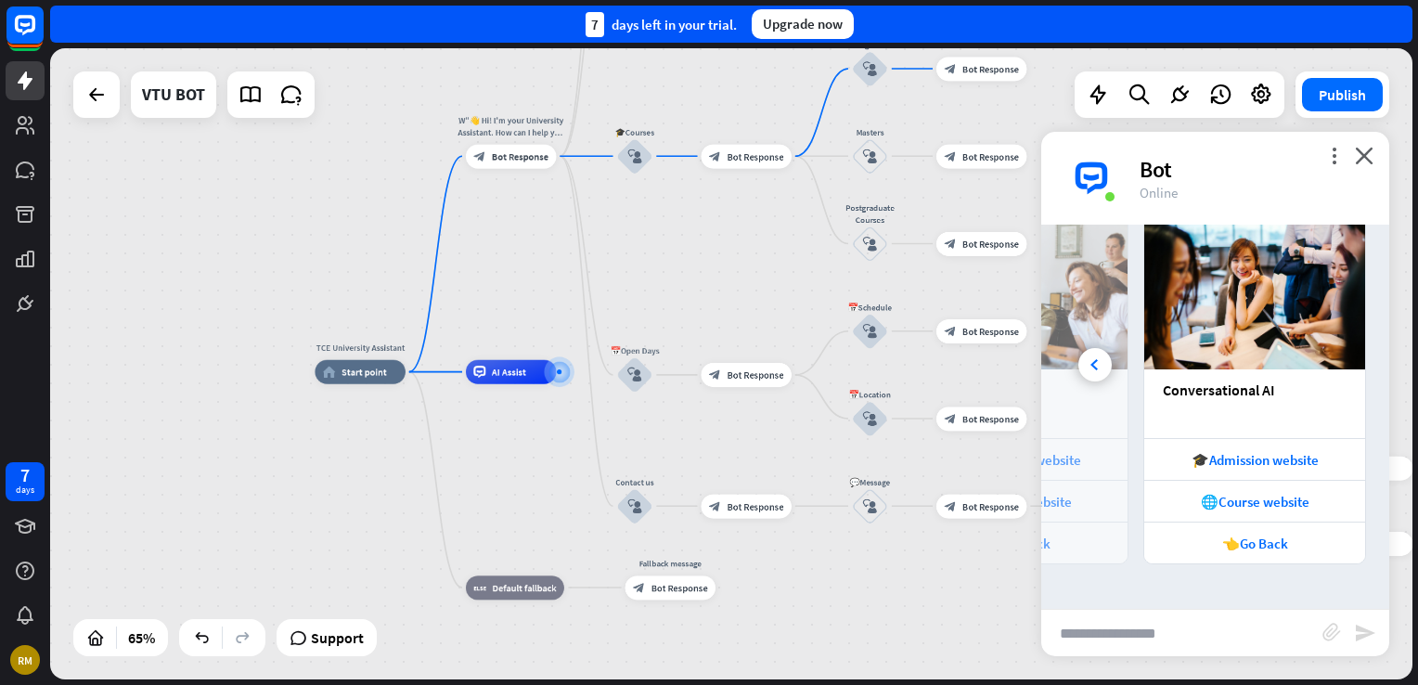
click at [578, 239] on div "TCE University Assistant home_2 Start point W"👋 Hi! I'm your University Assista…" at bounding box center [731, 363] width 1362 height 631
click at [572, 243] on div "TCE University Assistant home_2 Start point W"👋 Hi! I'm your University Assista…" at bounding box center [731, 363] width 1362 height 631
click at [1352, 161] on div "Bot" at bounding box center [1252, 169] width 227 height 29
click at [1366, 155] on icon "close" at bounding box center [1364, 156] width 19 height 18
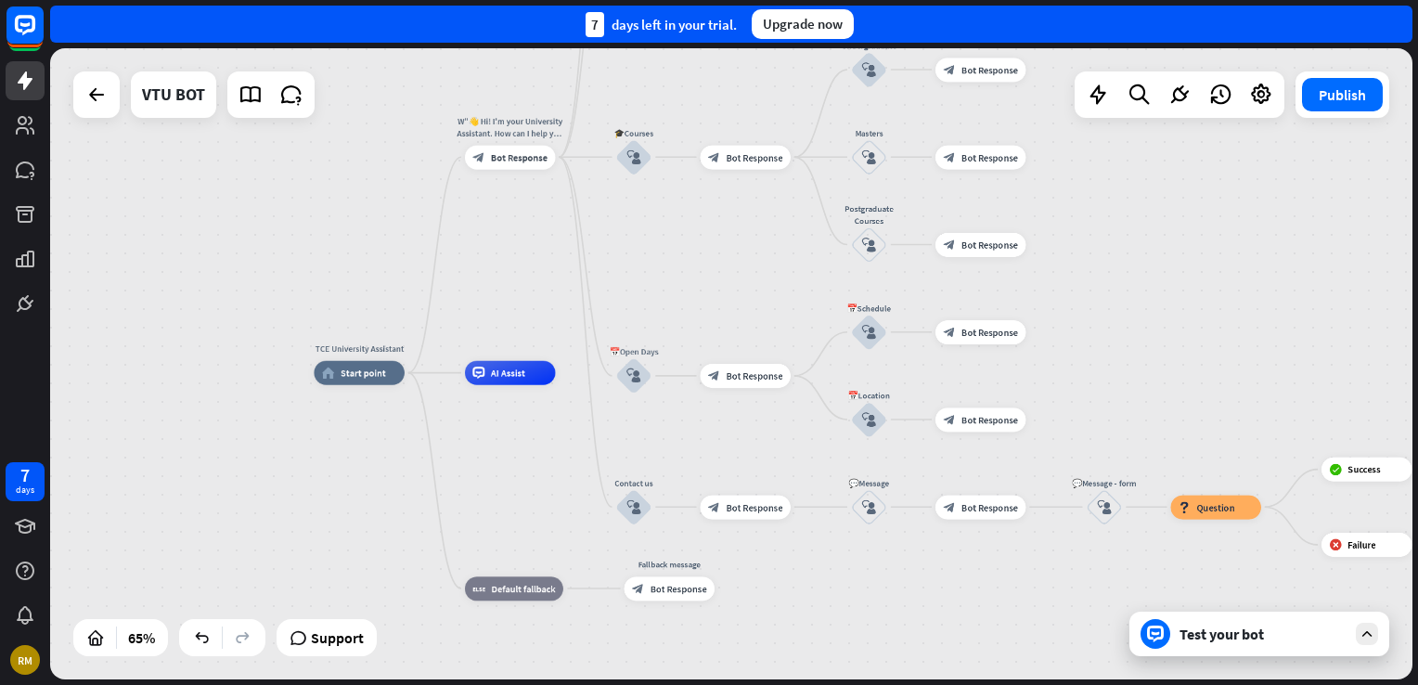
click at [1371, 635] on icon at bounding box center [1366, 633] width 17 height 17
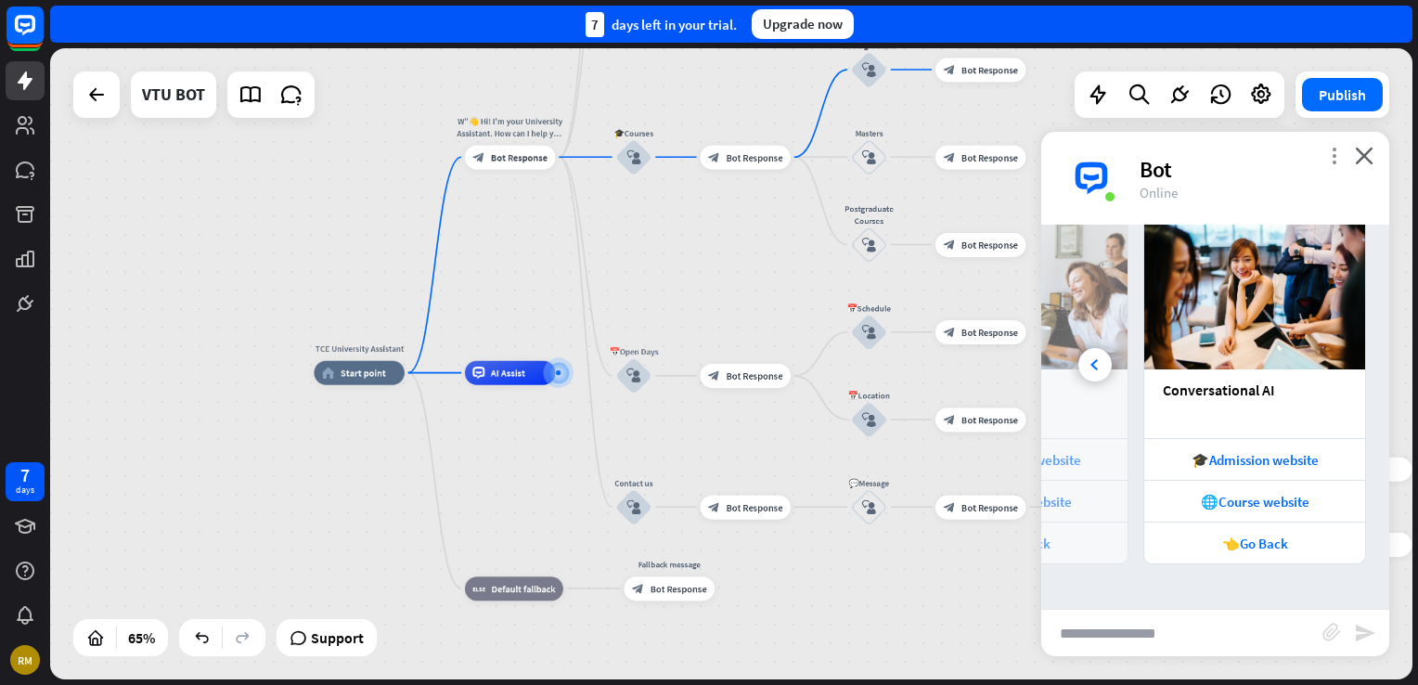
click at [1331, 148] on icon "more_vert" at bounding box center [1334, 156] width 18 height 18
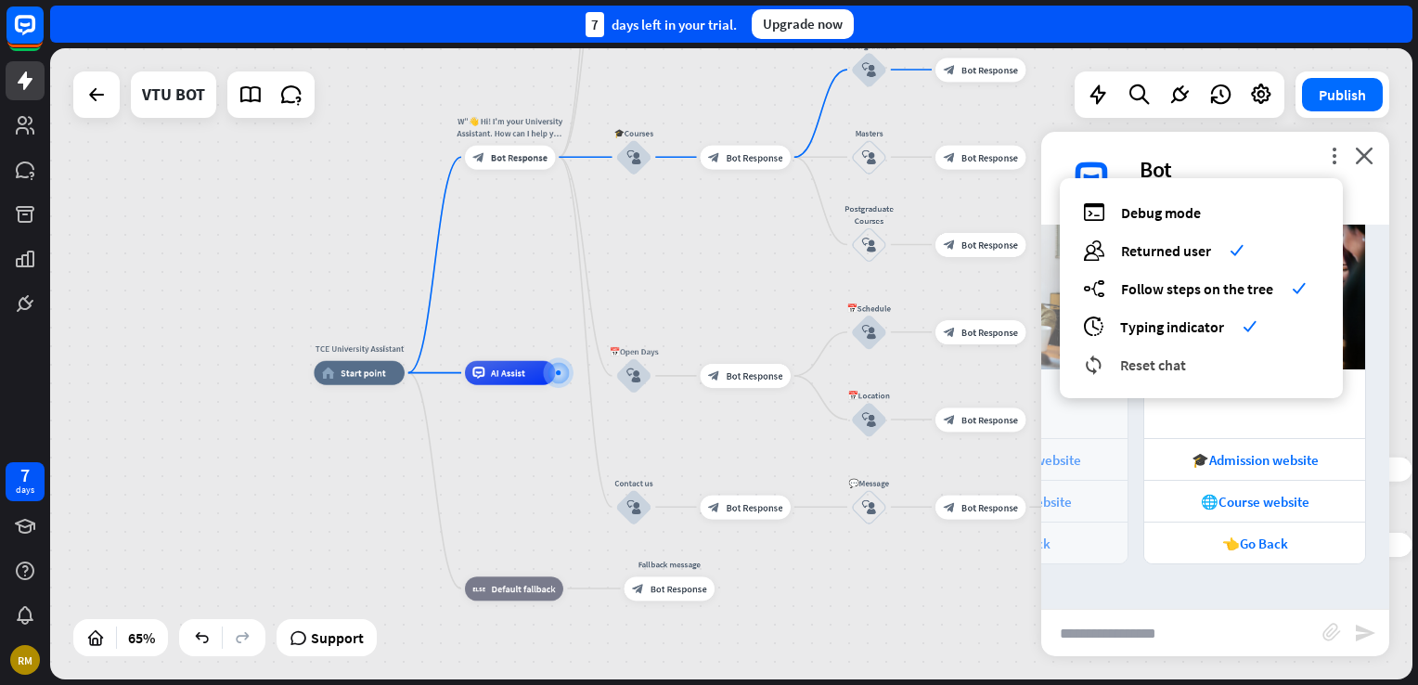
click at [1191, 355] on div "reset_chat Reset chat" at bounding box center [1201, 364] width 237 height 21
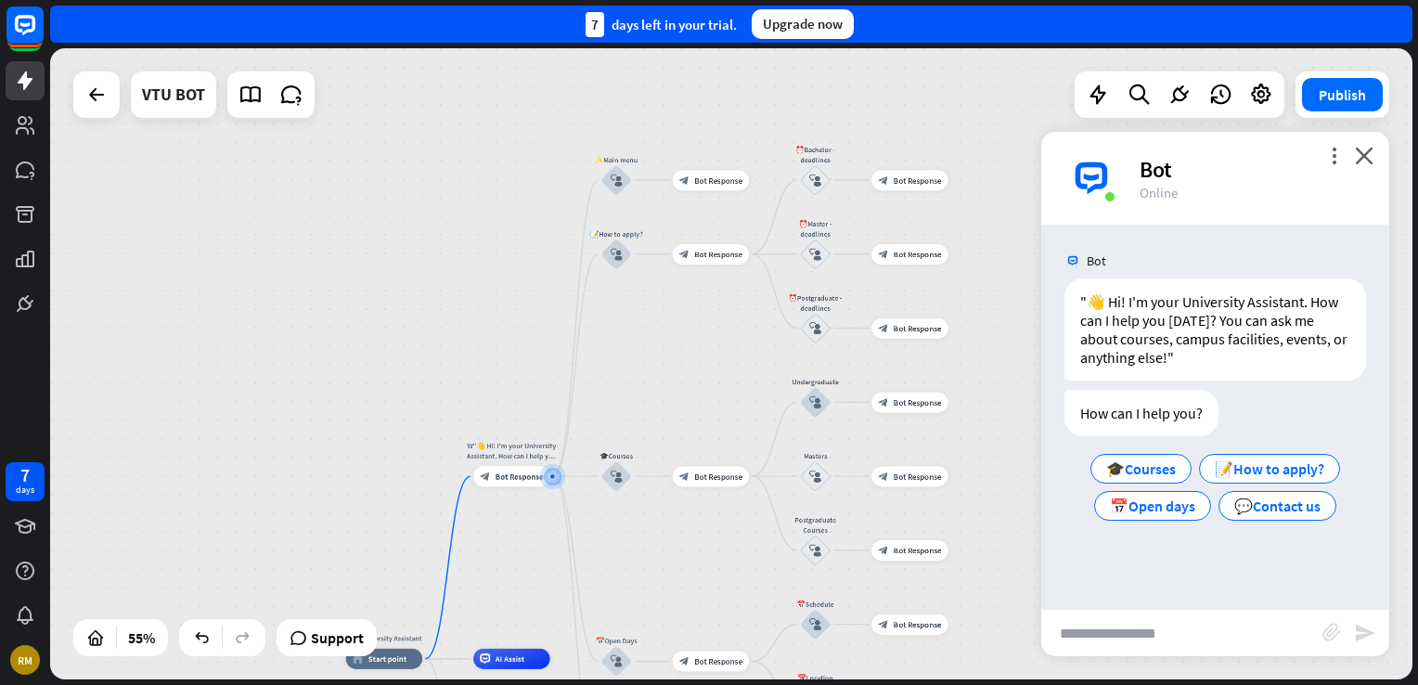
drag, startPoint x: 660, startPoint y: 215, endPoint x: 657, endPoint y: 316, distance: 101.2
click at [657, 316] on div "TCE University Assistant home_2 Start point W"👋 Hi! I'm your University Assista…" at bounding box center [731, 363] width 1362 height 631
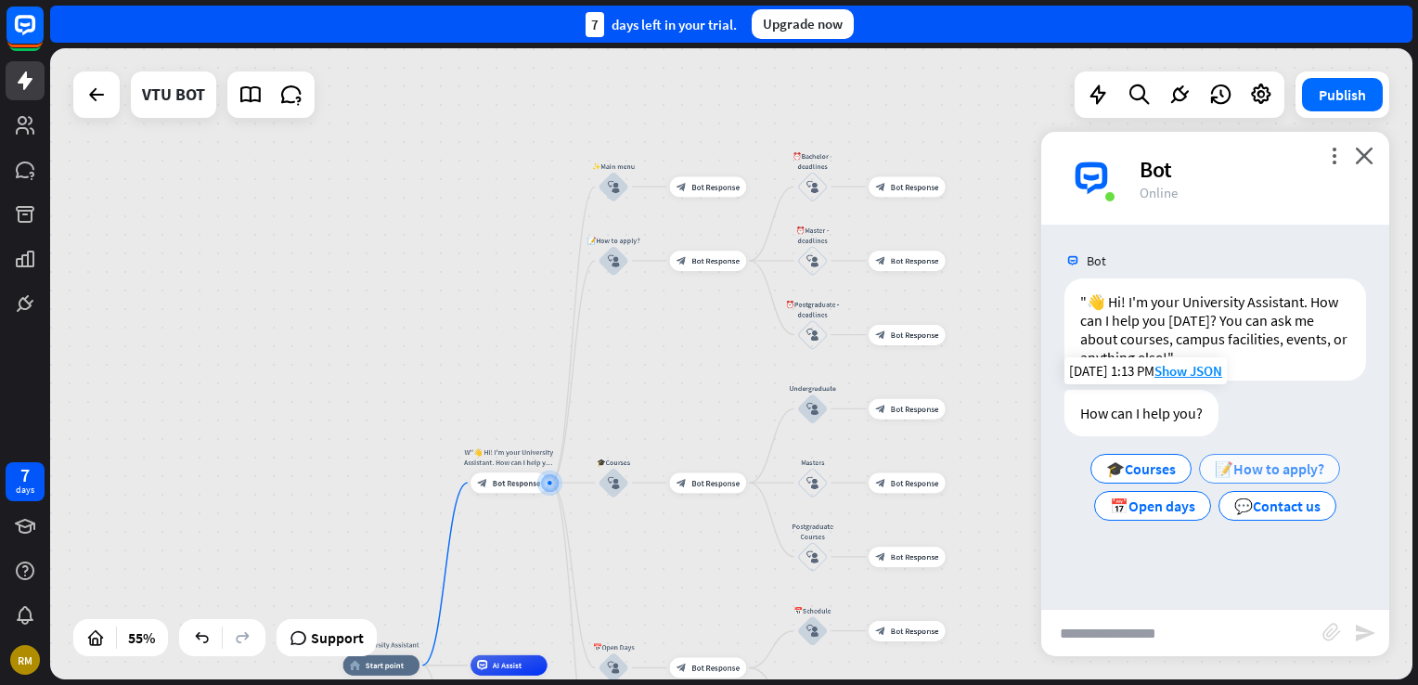
click at [1247, 460] on span "📝How to apply?" at bounding box center [1269, 468] width 109 height 19
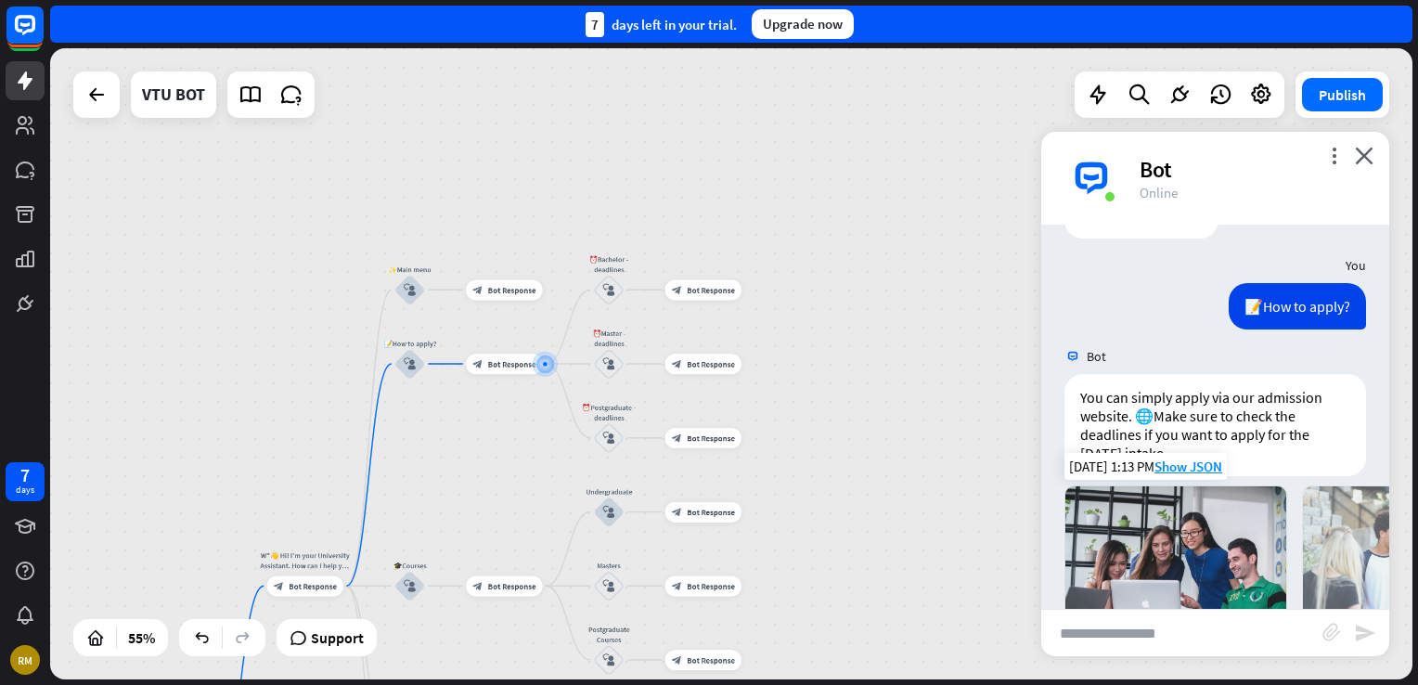
scroll to position [181, 0]
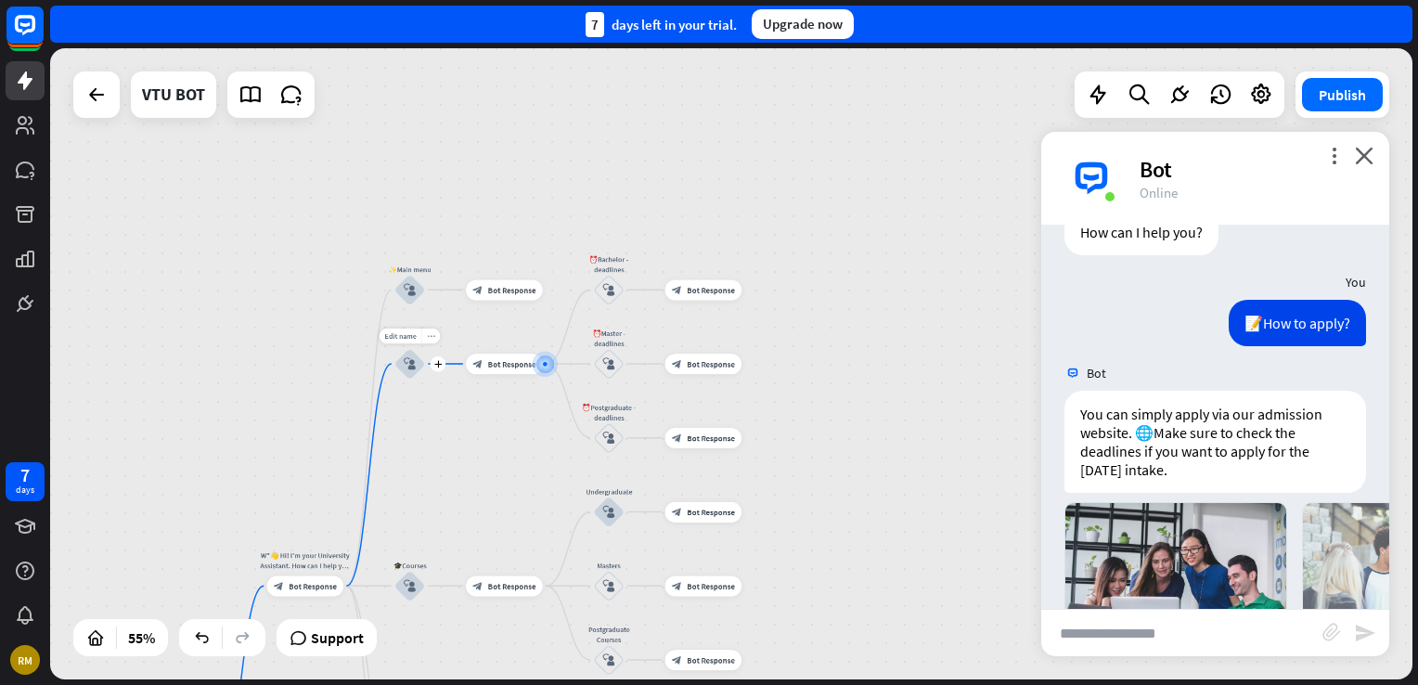
click at [428, 333] on icon "more_horiz" at bounding box center [431, 335] width 8 height 7
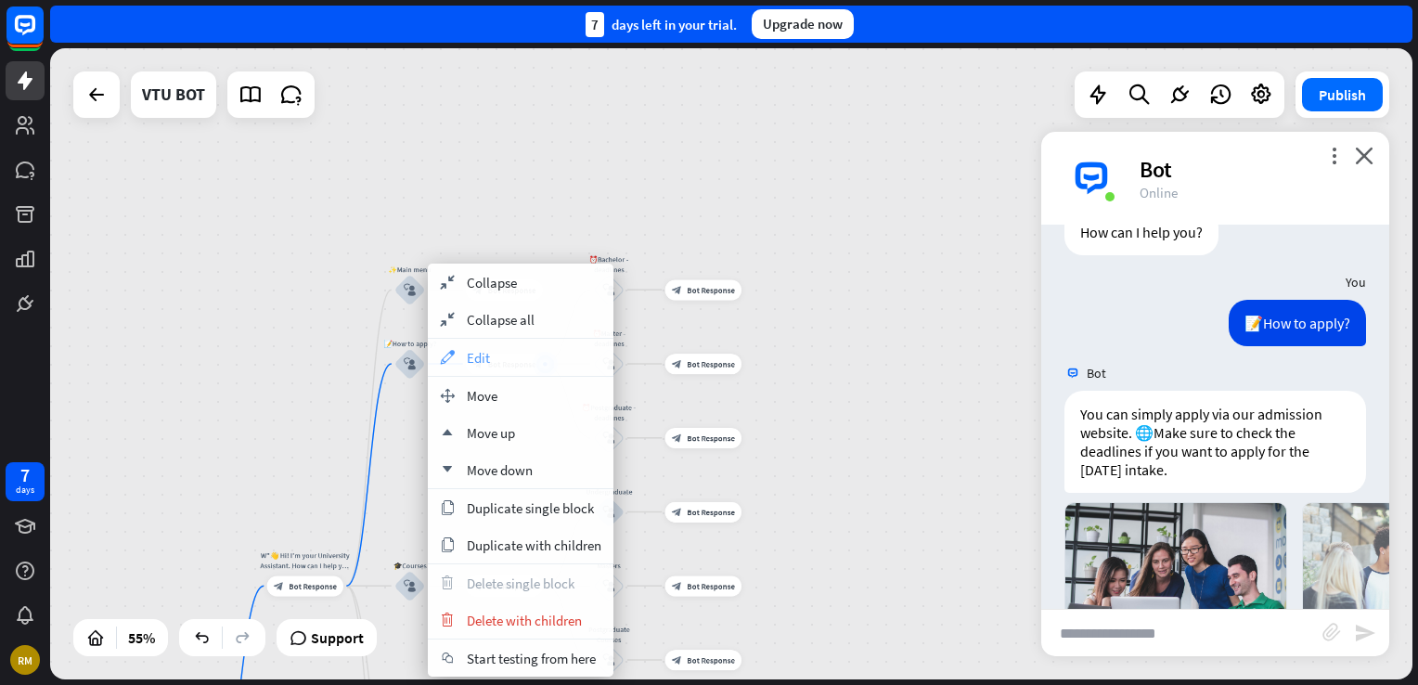
click at [449, 367] on div "appearance Edit" at bounding box center [521, 357] width 186 height 37
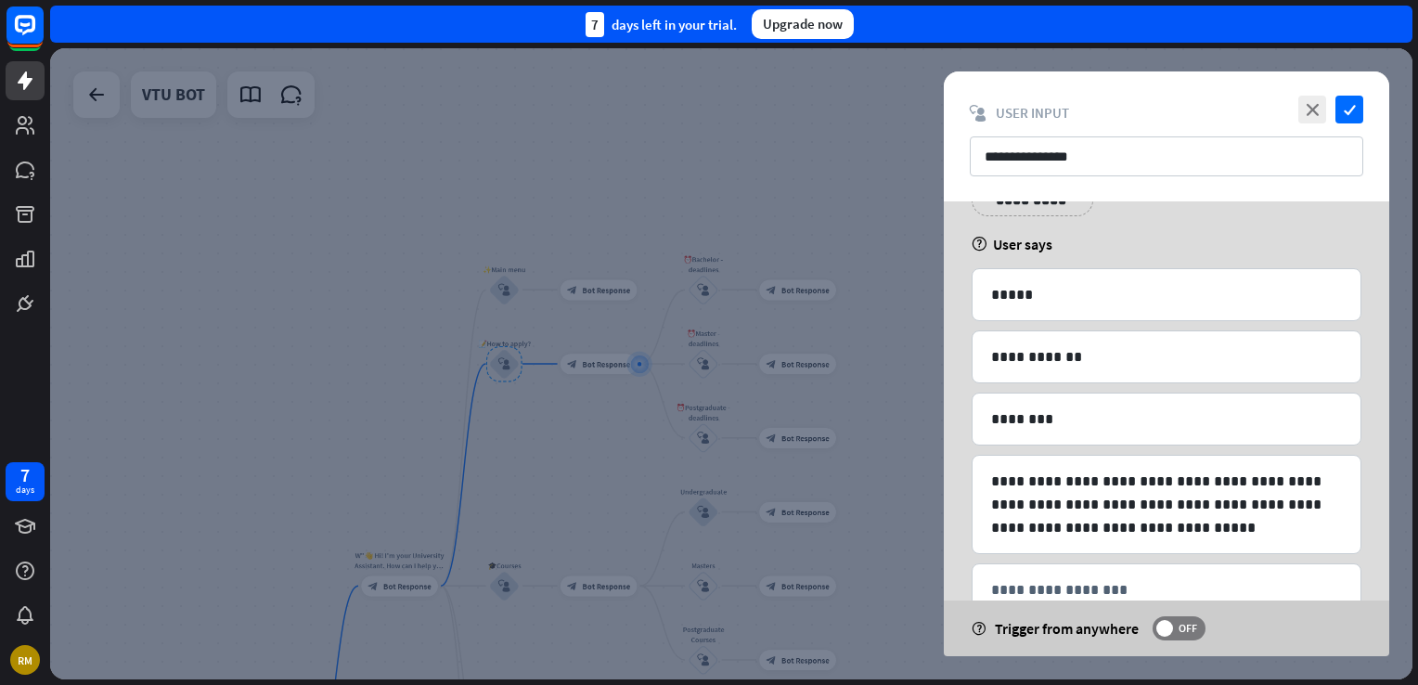
scroll to position [129, 0]
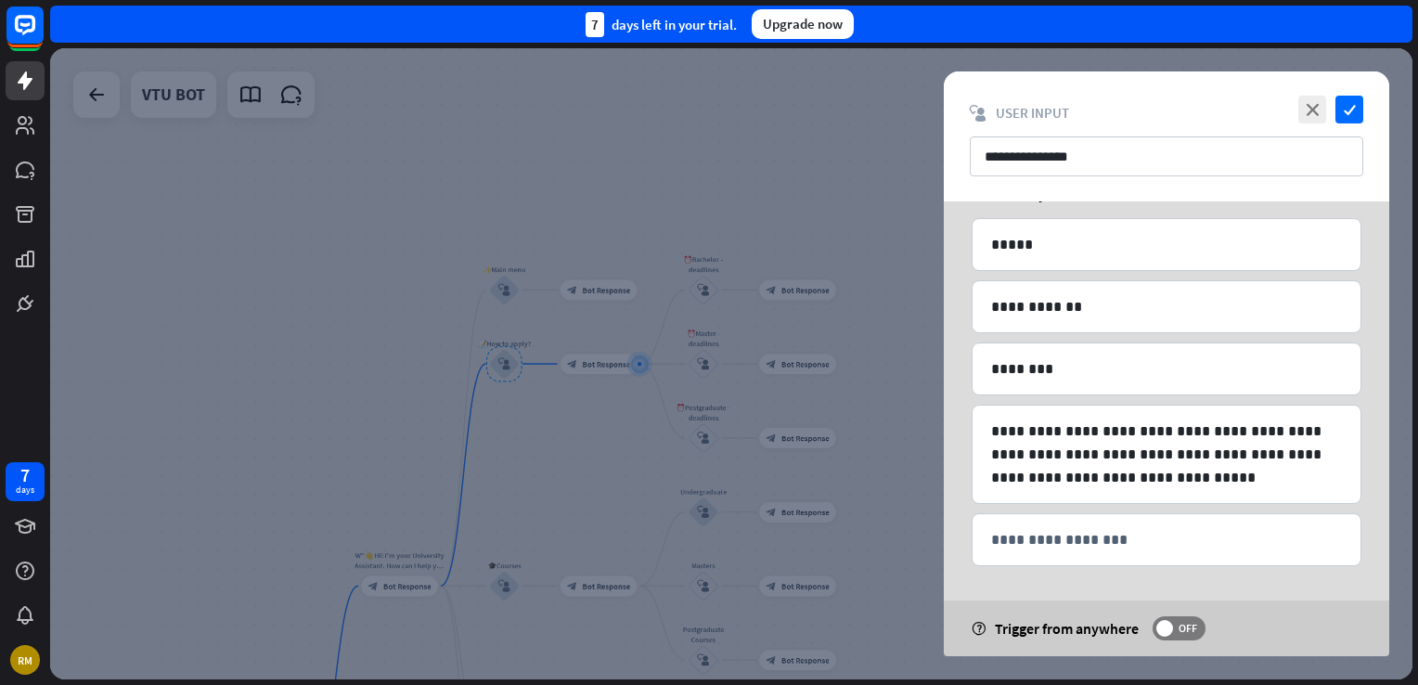
click at [795, 199] on div at bounding box center [731, 363] width 1362 height 631
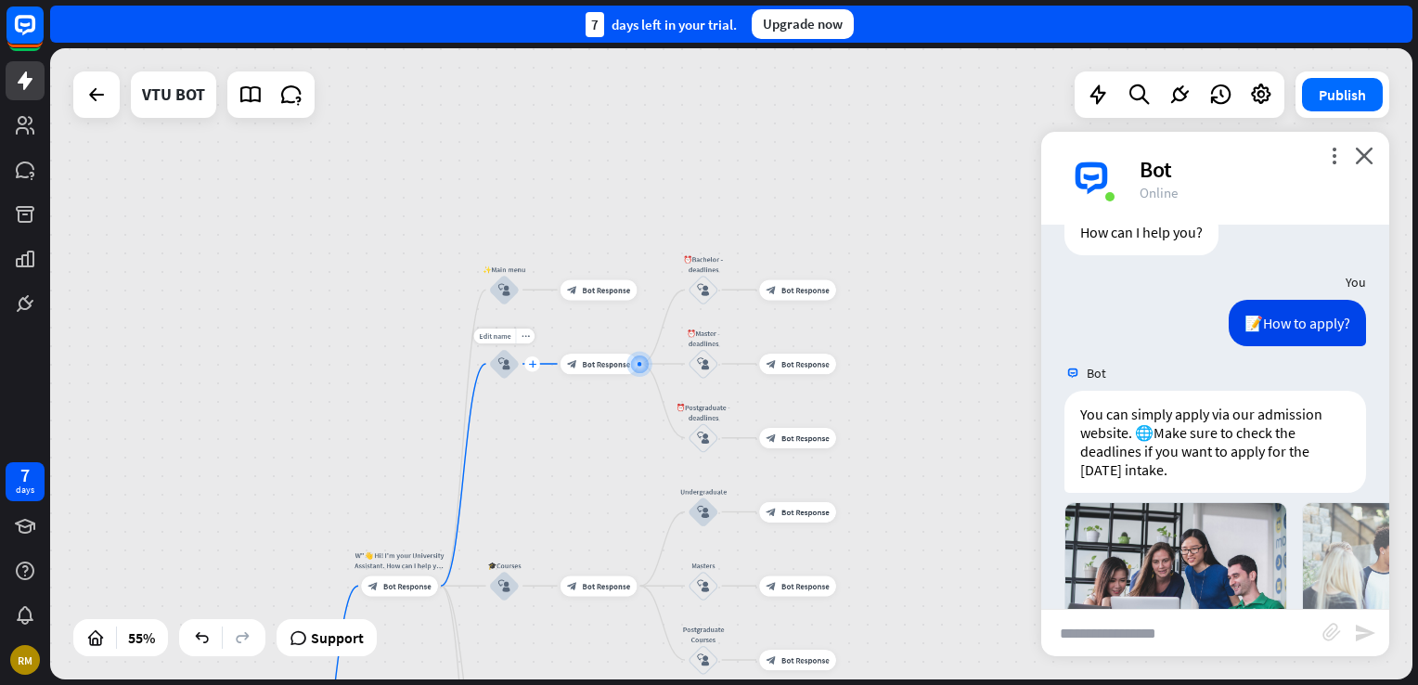
click at [528, 362] on icon "plus" at bounding box center [531, 363] width 7 height 7
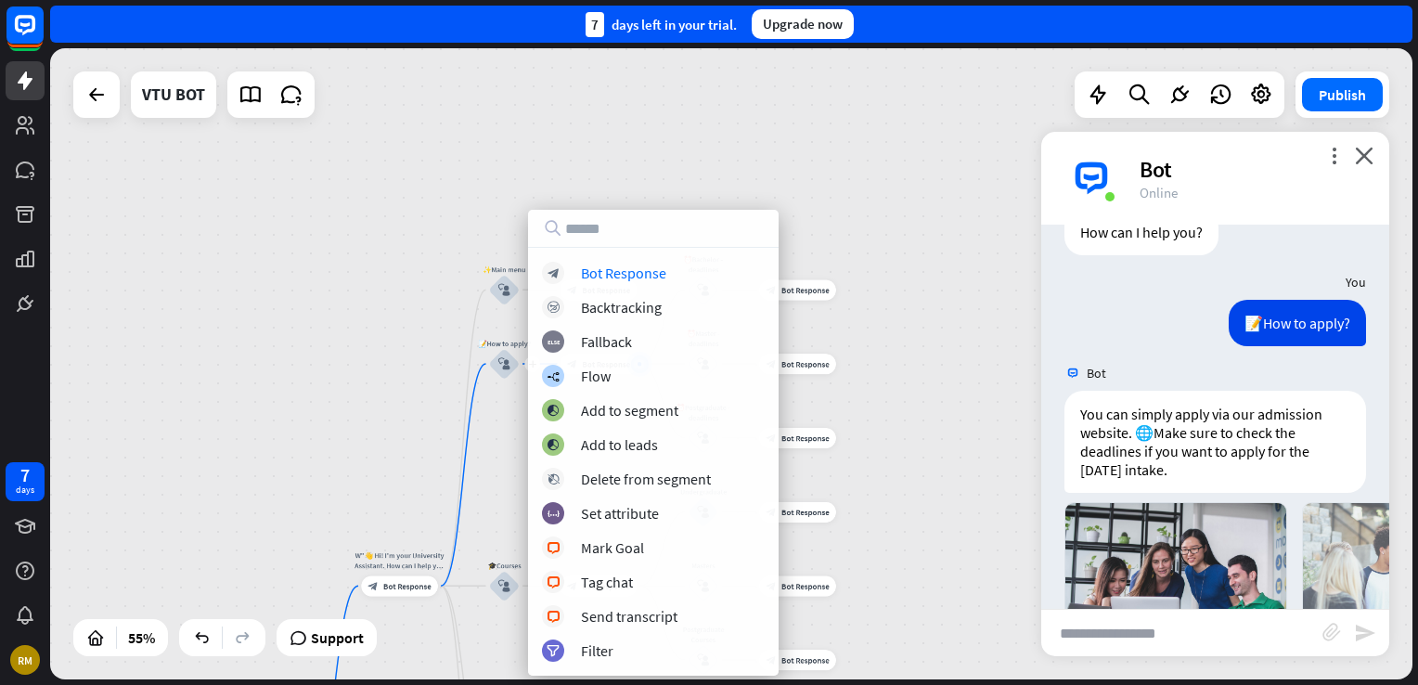
click at [798, 187] on div "TCE University Assistant home_2 Start point W"👋 Hi! I'm your University Assista…" at bounding box center [731, 363] width 1362 height 631
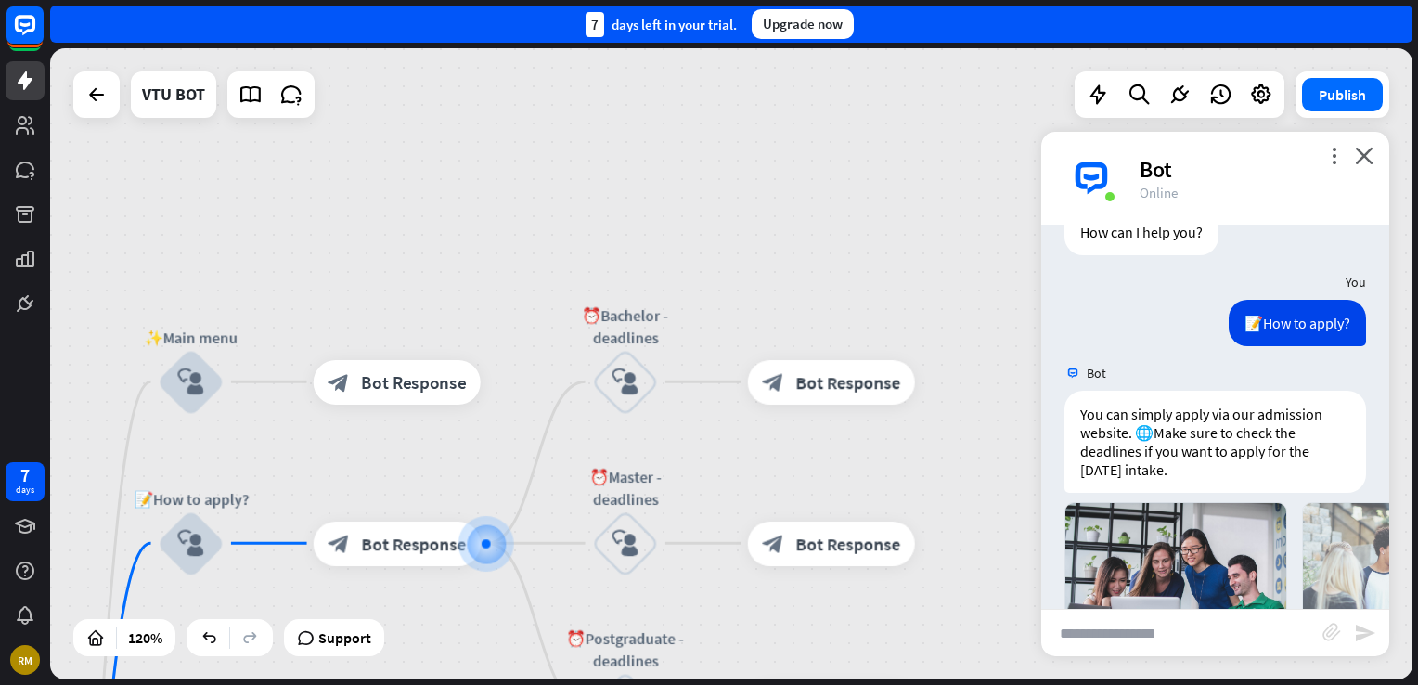
drag, startPoint x: 508, startPoint y: 466, endPoint x: 609, endPoint y: 366, distance: 141.7
click at [610, 365] on div "TCE University Assistant home_2 Start point W"👋 Hi! I'm your University Assista…" at bounding box center [731, 363] width 1362 height 631
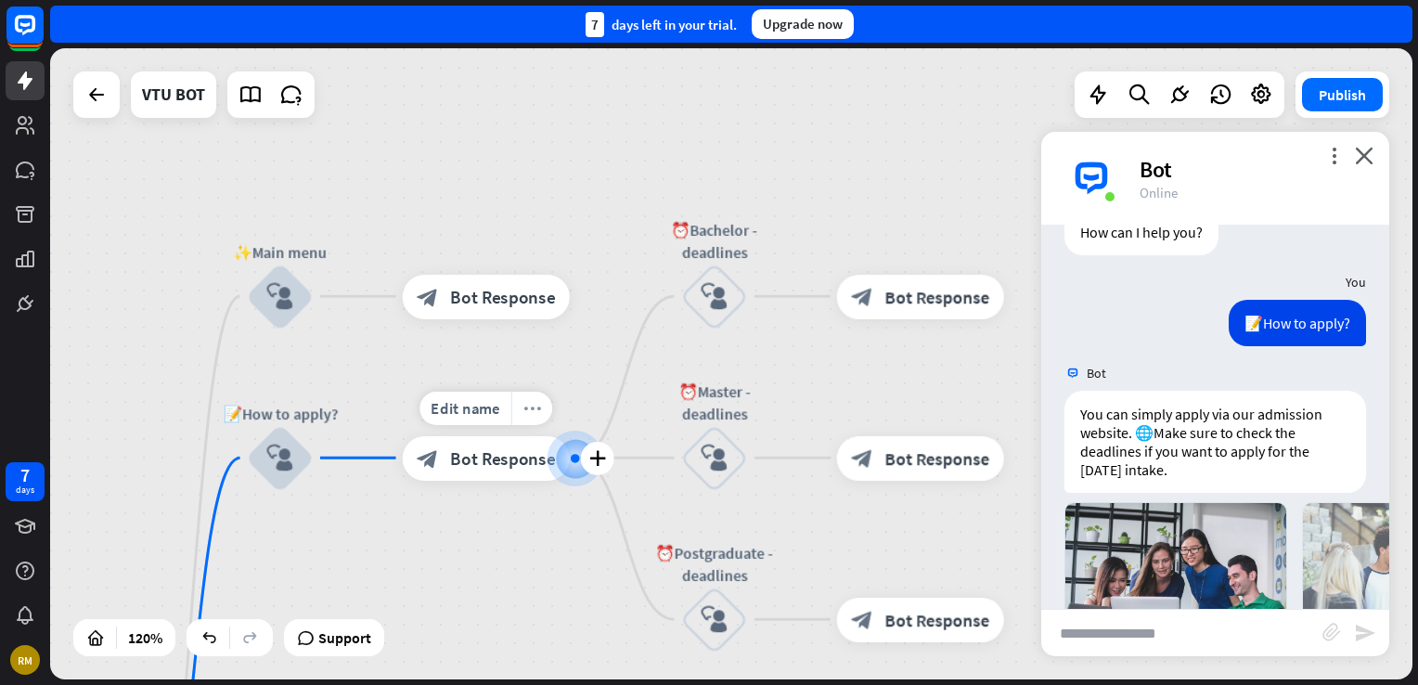
click at [534, 409] on icon "more_horiz" at bounding box center [532, 407] width 18 height 17
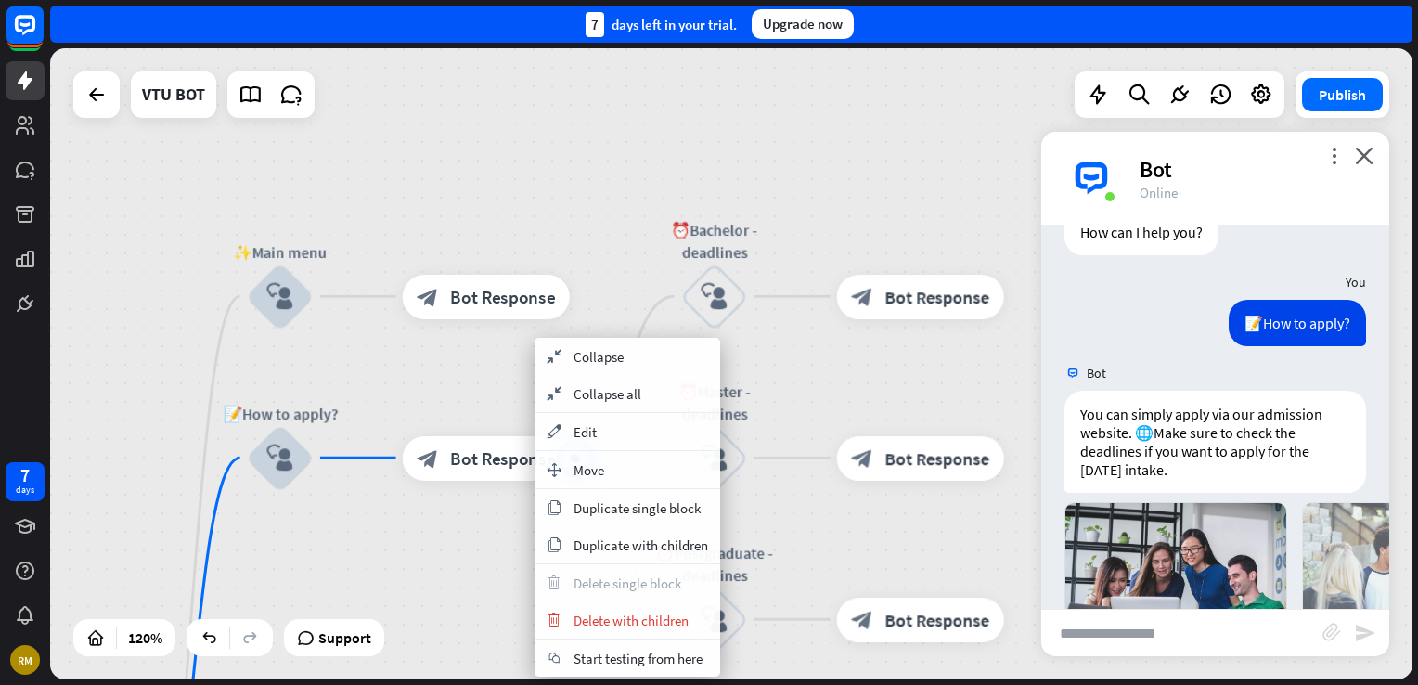
click at [617, 284] on div "TCE University Assistant home_2 Start point W"👋 Hi! I'm your University Assista…" at bounding box center [731, 363] width 1362 height 631
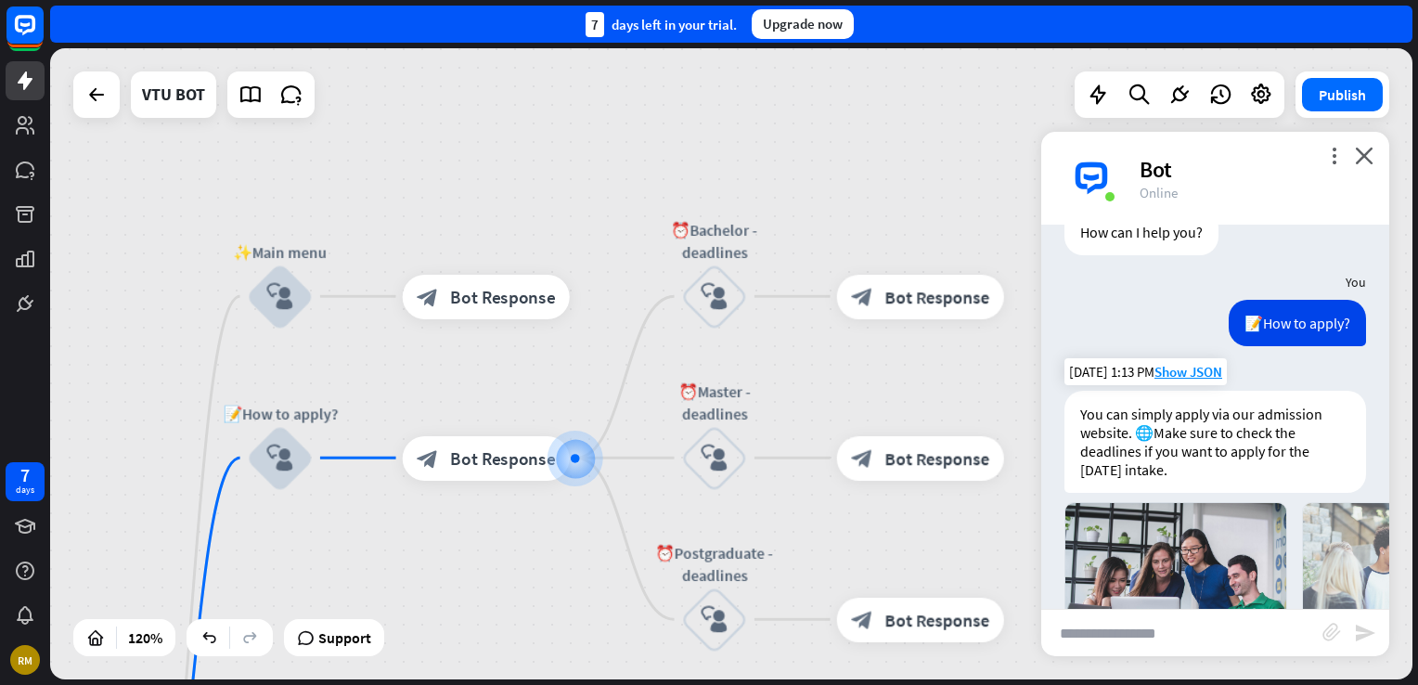
scroll to position [552, 0]
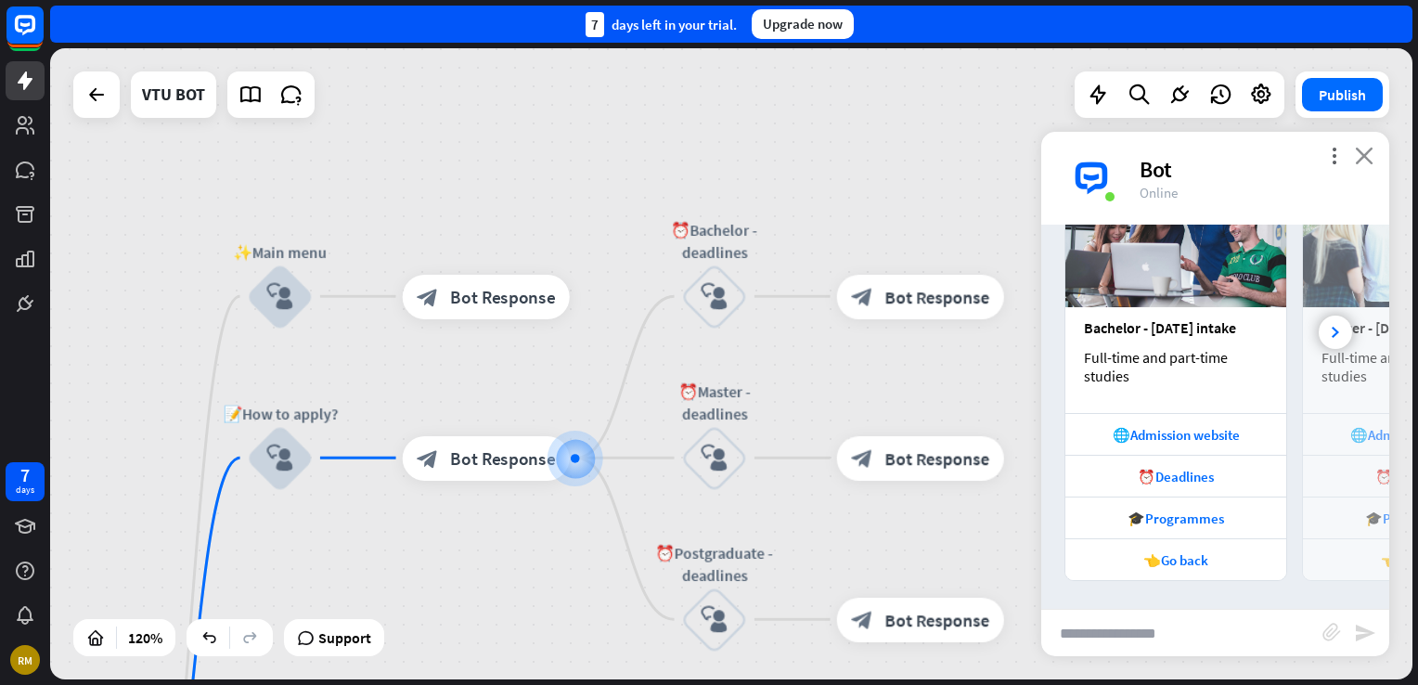
click at [1356, 157] on icon "close" at bounding box center [1364, 156] width 19 height 18
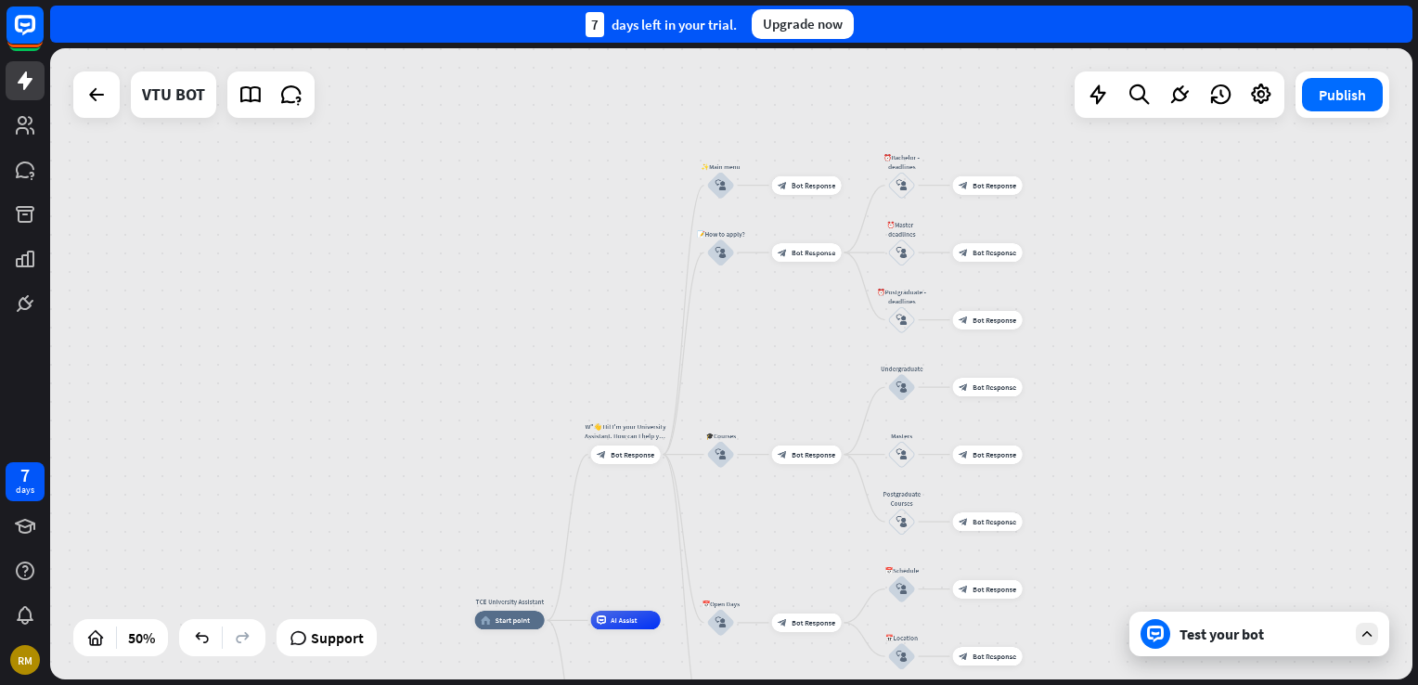
drag, startPoint x: 1151, startPoint y: 325, endPoint x: 1156, endPoint y: 144, distance: 181.0
click at [1156, 144] on div "TCE University Assistant home_2 Start point W"👋 Hi! I'm your University Assista…" at bounding box center [731, 363] width 1362 height 631
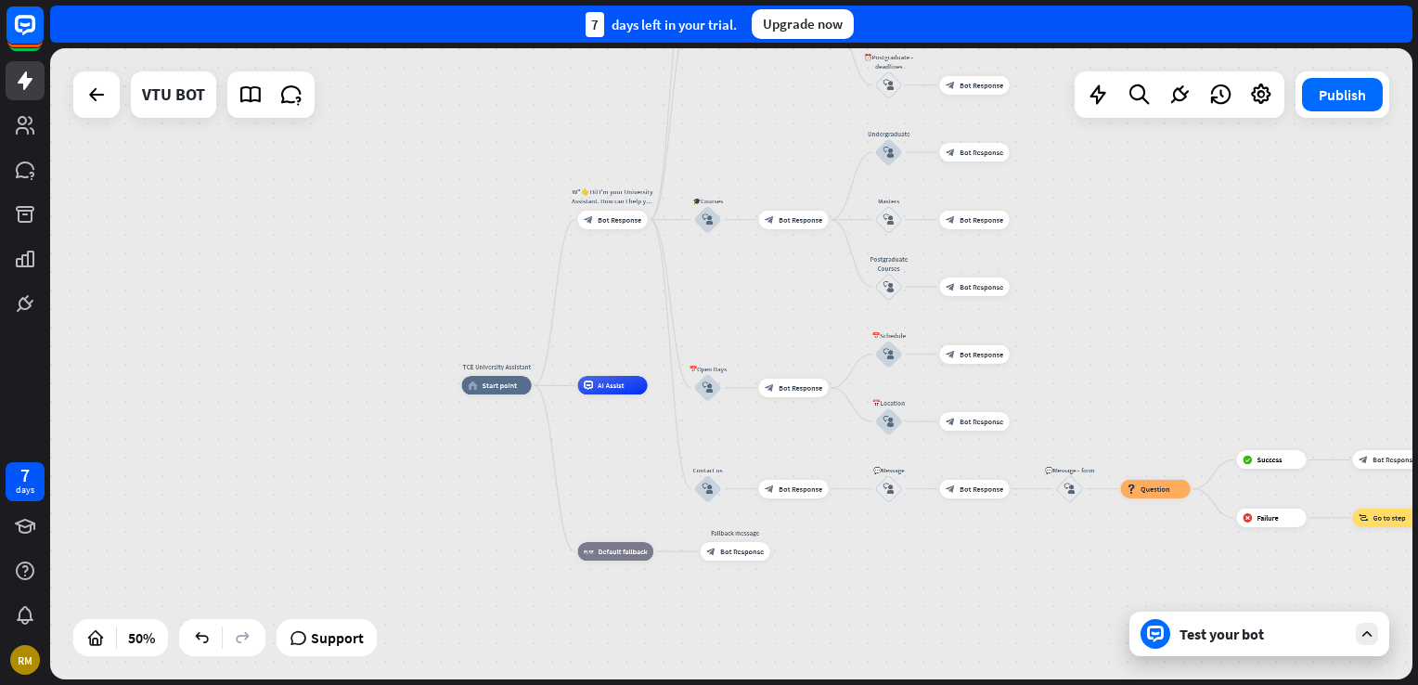
drag, startPoint x: 1157, startPoint y: 362, endPoint x: 1125, endPoint y: 221, distance: 144.7
click at [1125, 221] on div "TCE University Assistant home_2 Start point W"👋 Hi! I'm your University Assista…" at bounding box center [731, 363] width 1362 height 631
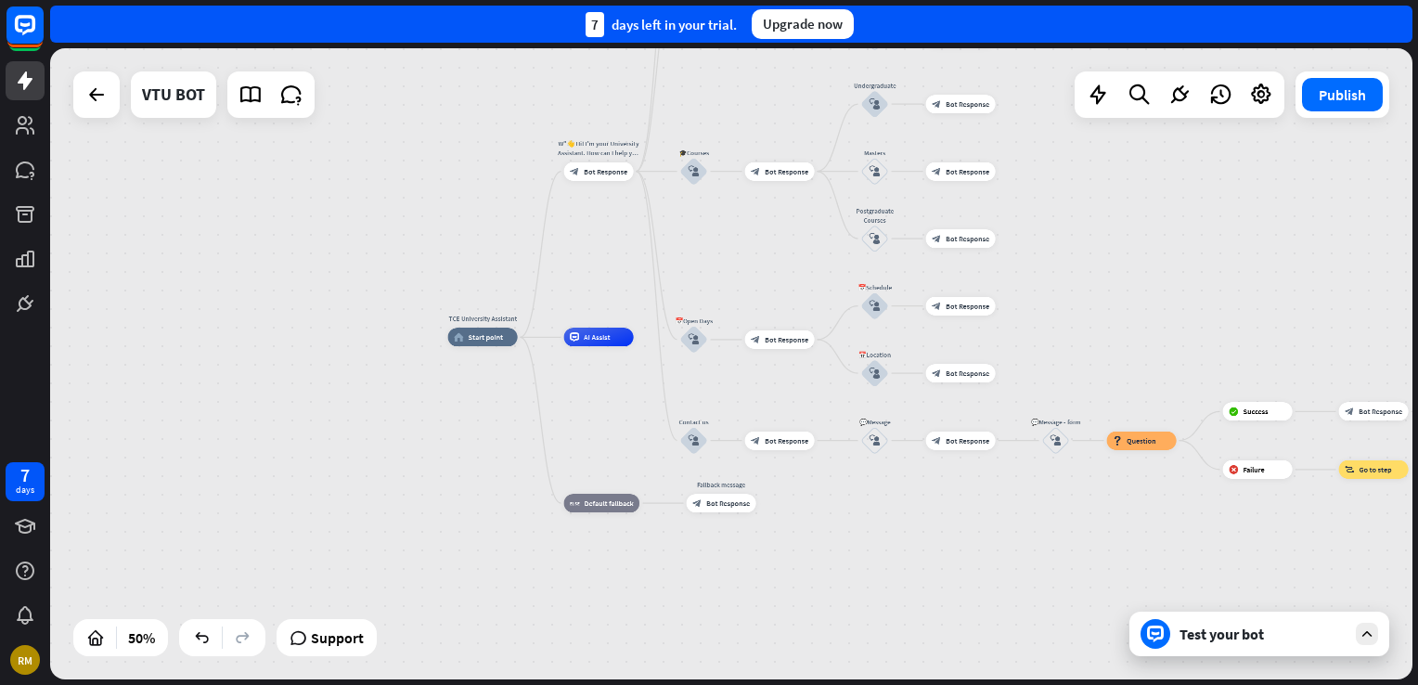
click at [1291, 628] on div "Test your bot" at bounding box center [1262, 633] width 167 height 19
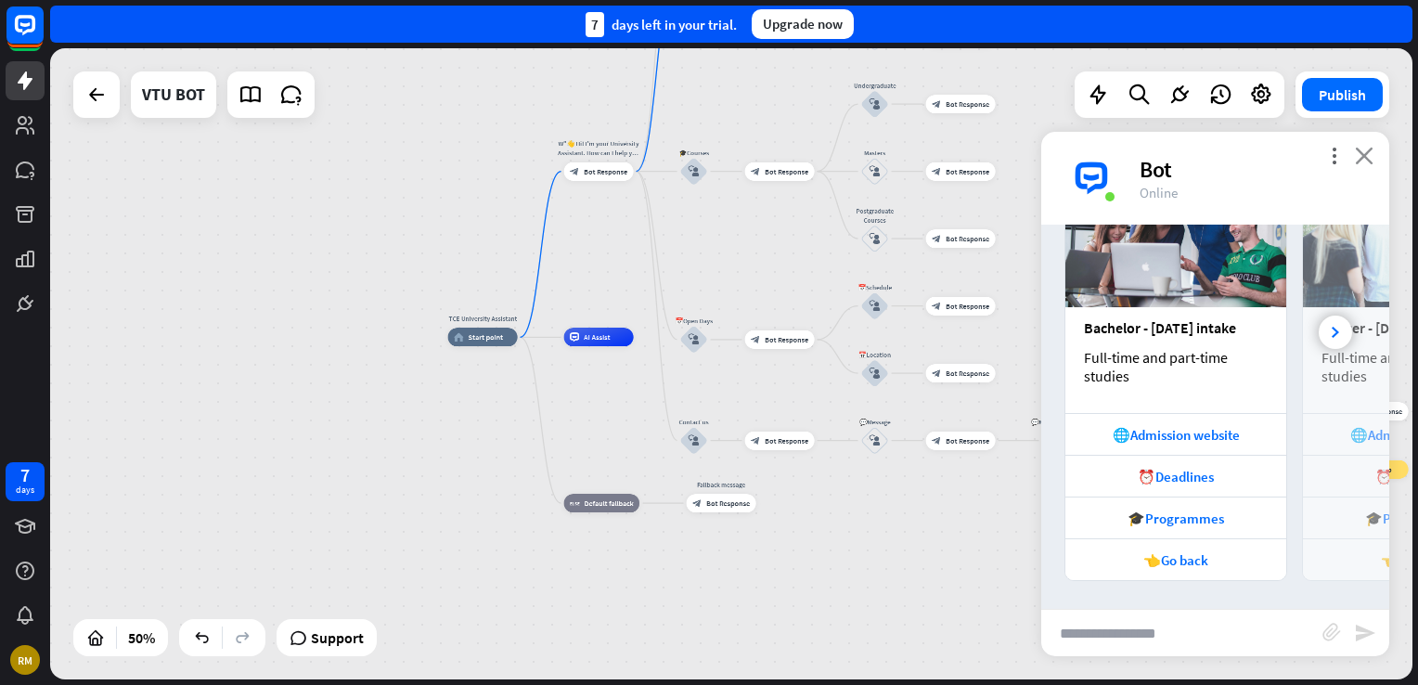
click at [1368, 160] on icon "close" at bounding box center [1364, 156] width 19 height 18
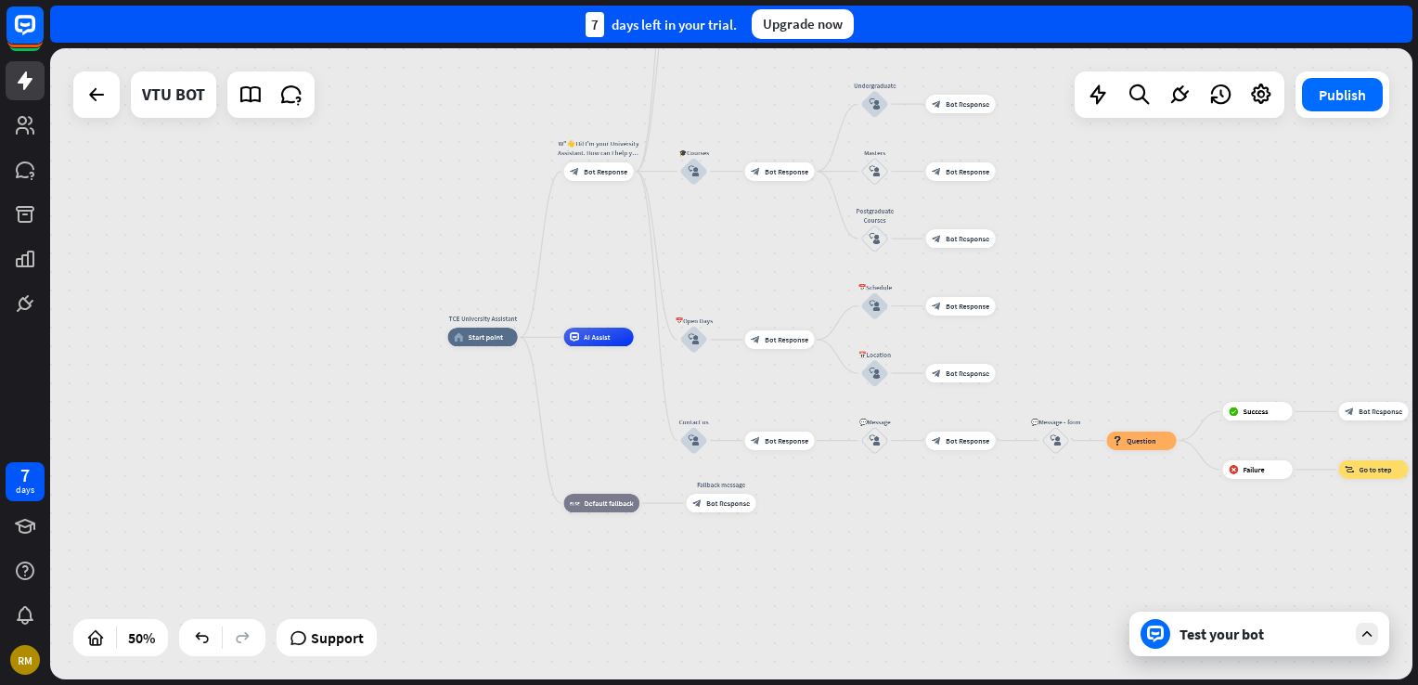
click at [1351, 637] on div "Test your bot" at bounding box center [1259, 633] width 260 height 45
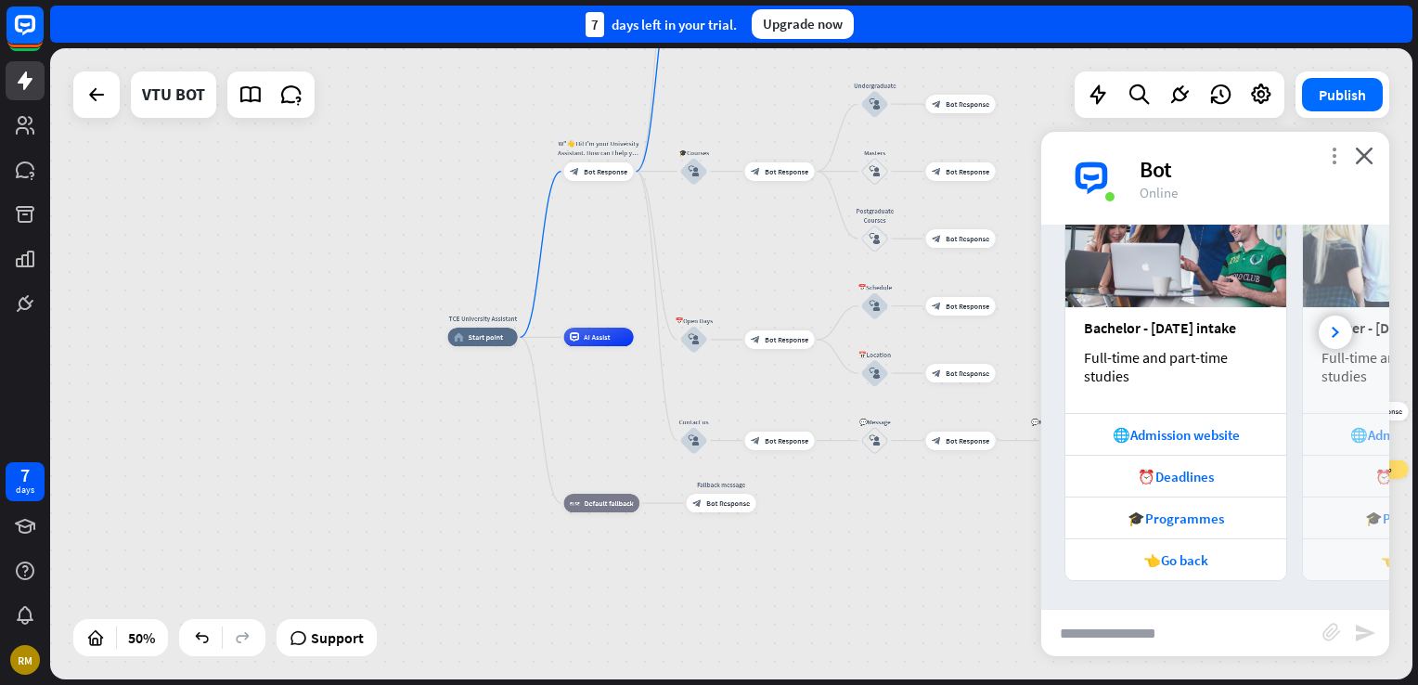
click at [1325, 158] on icon "more_vert" at bounding box center [1334, 156] width 18 height 18
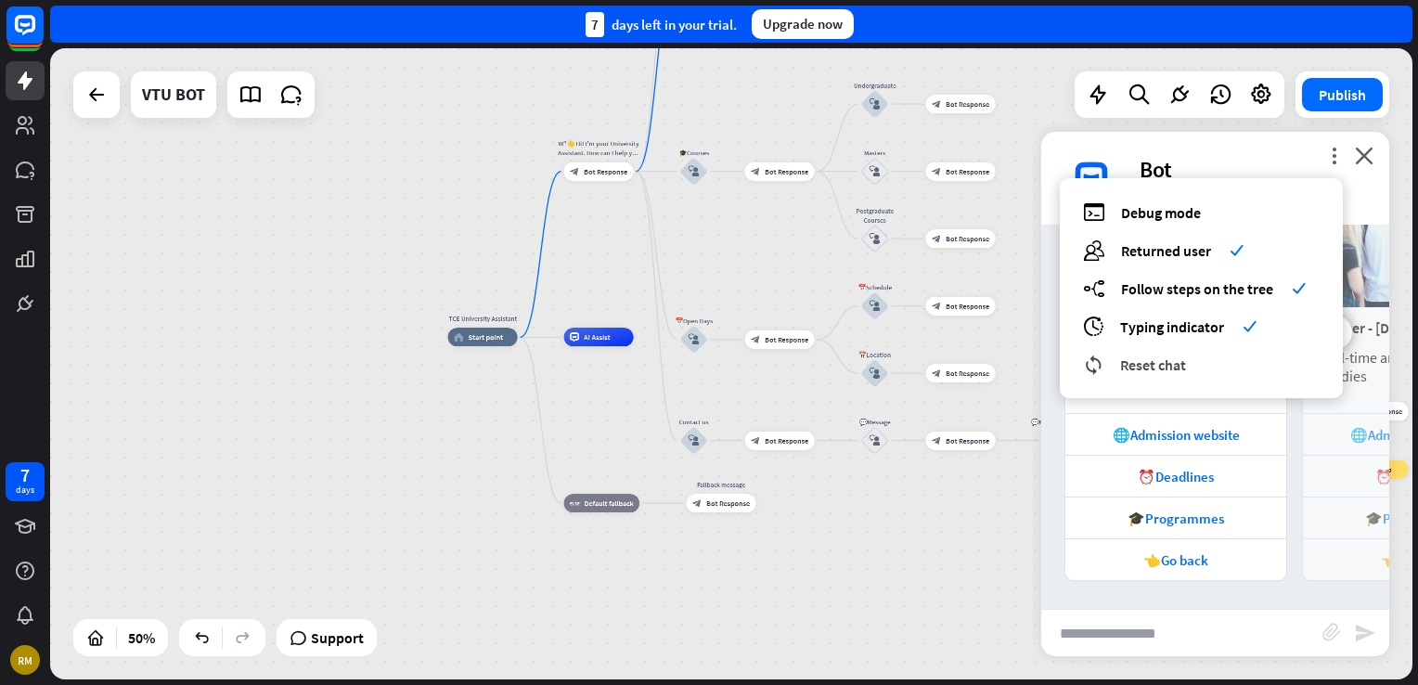
click at [1215, 362] on div "reset_chat Reset chat" at bounding box center [1201, 364] width 237 height 21
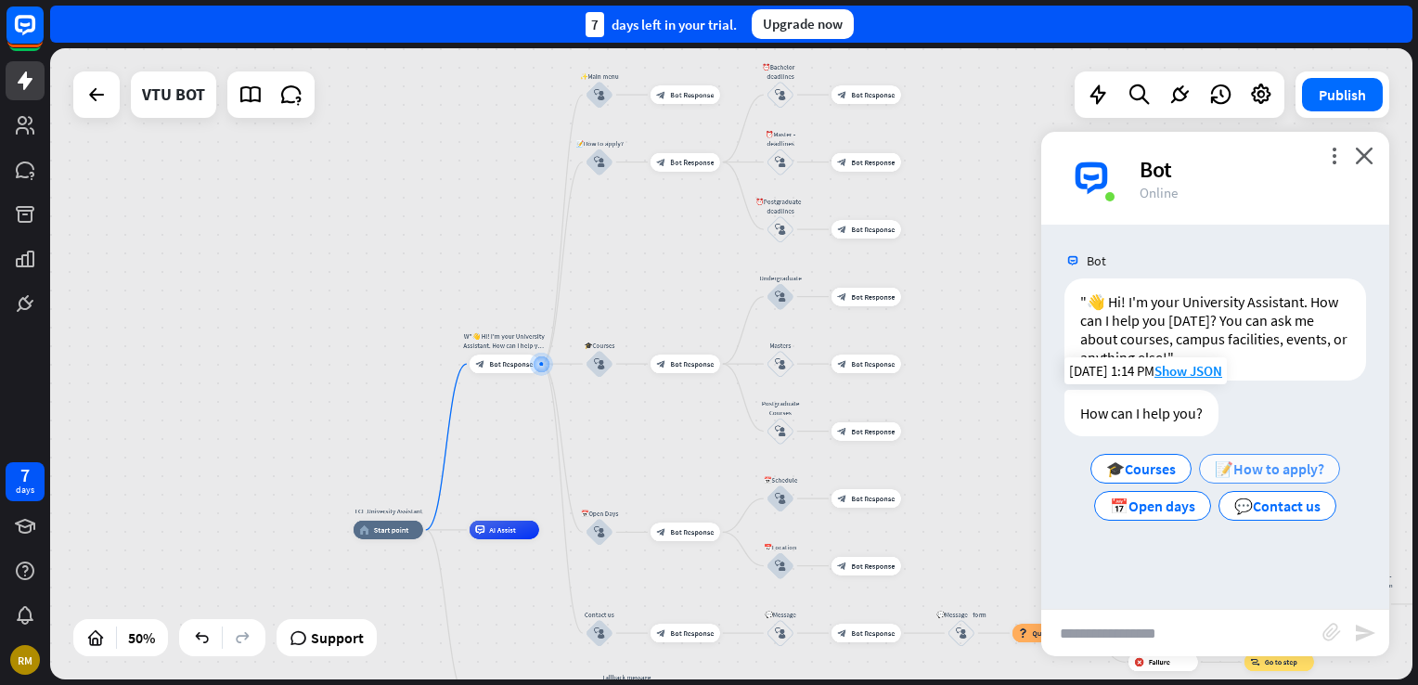
click at [1240, 470] on span "📝How to apply?" at bounding box center [1269, 468] width 109 height 19
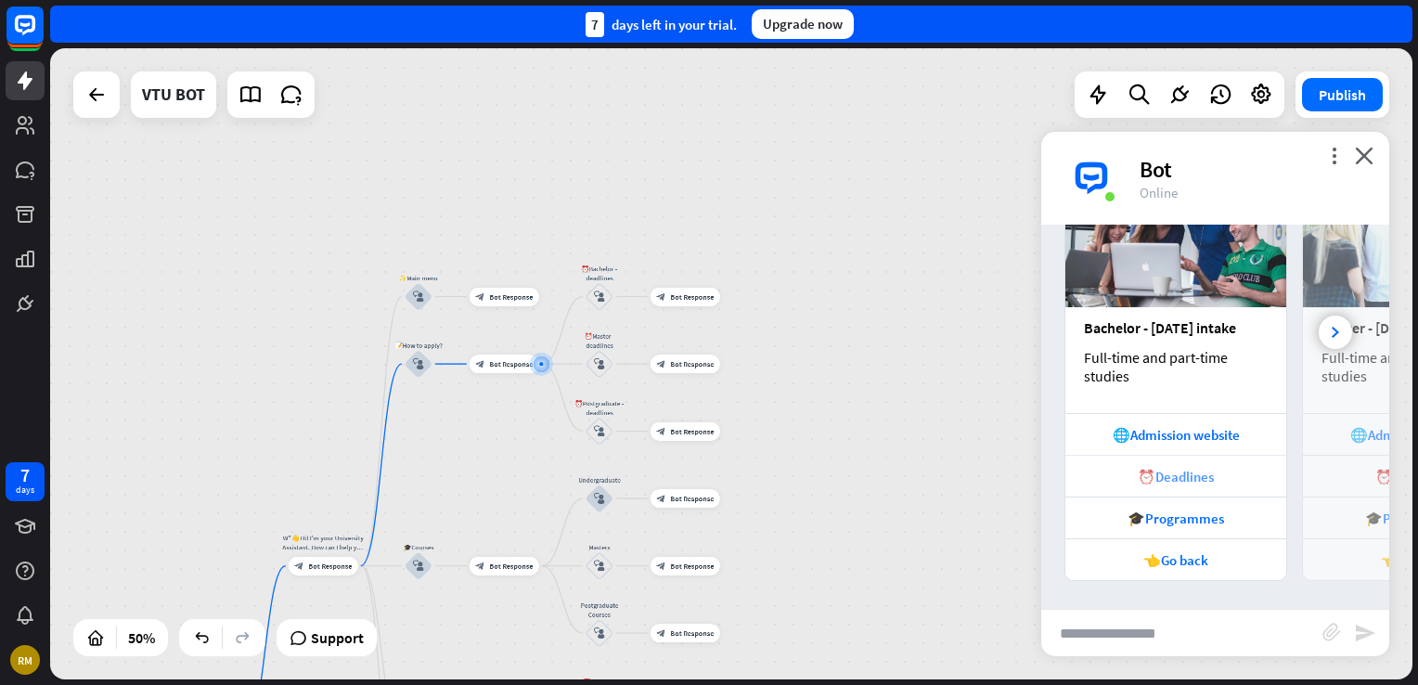
scroll to position [552, 0]
click at [1325, 320] on div at bounding box center [1335, 331] width 33 height 33
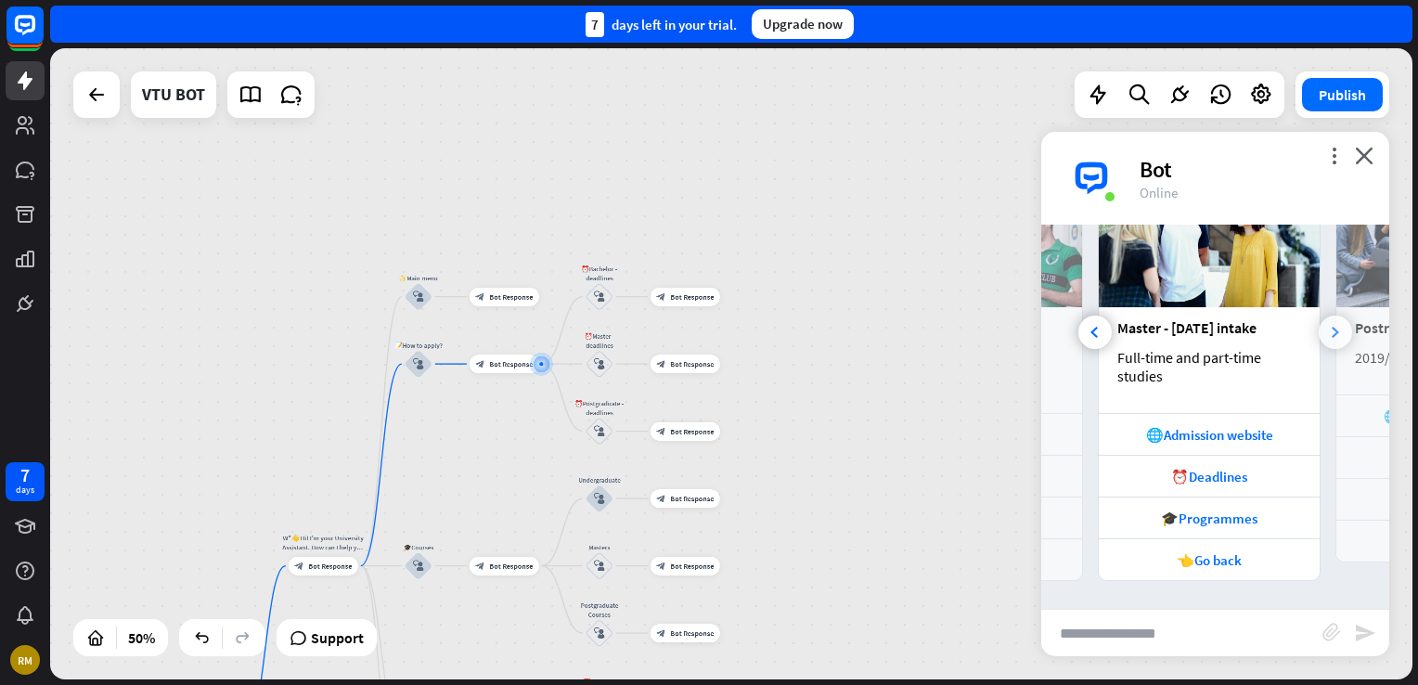
click at [1325, 320] on div at bounding box center [1335, 331] width 33 height 33
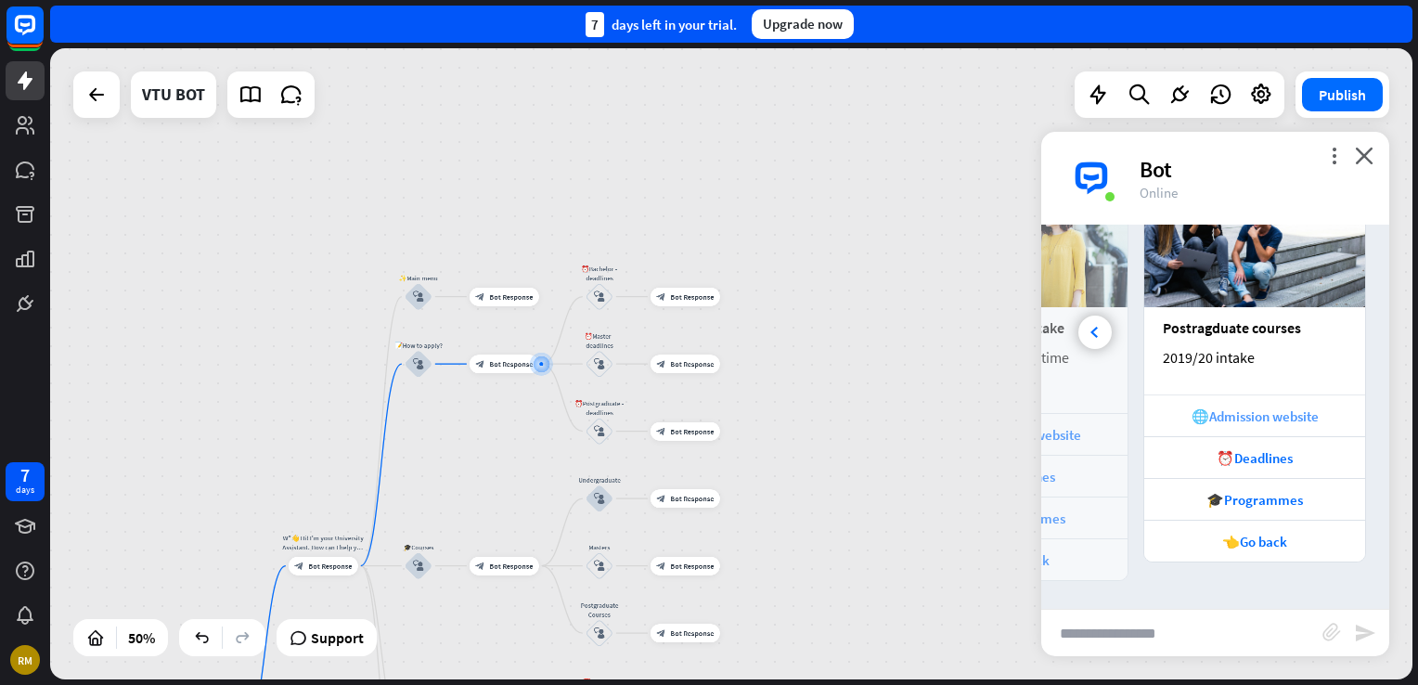
scroll to position [0, 410]
click at [1216, 533] on div "👈Go back" at bounding box center [1254, 542] width 202 height 18
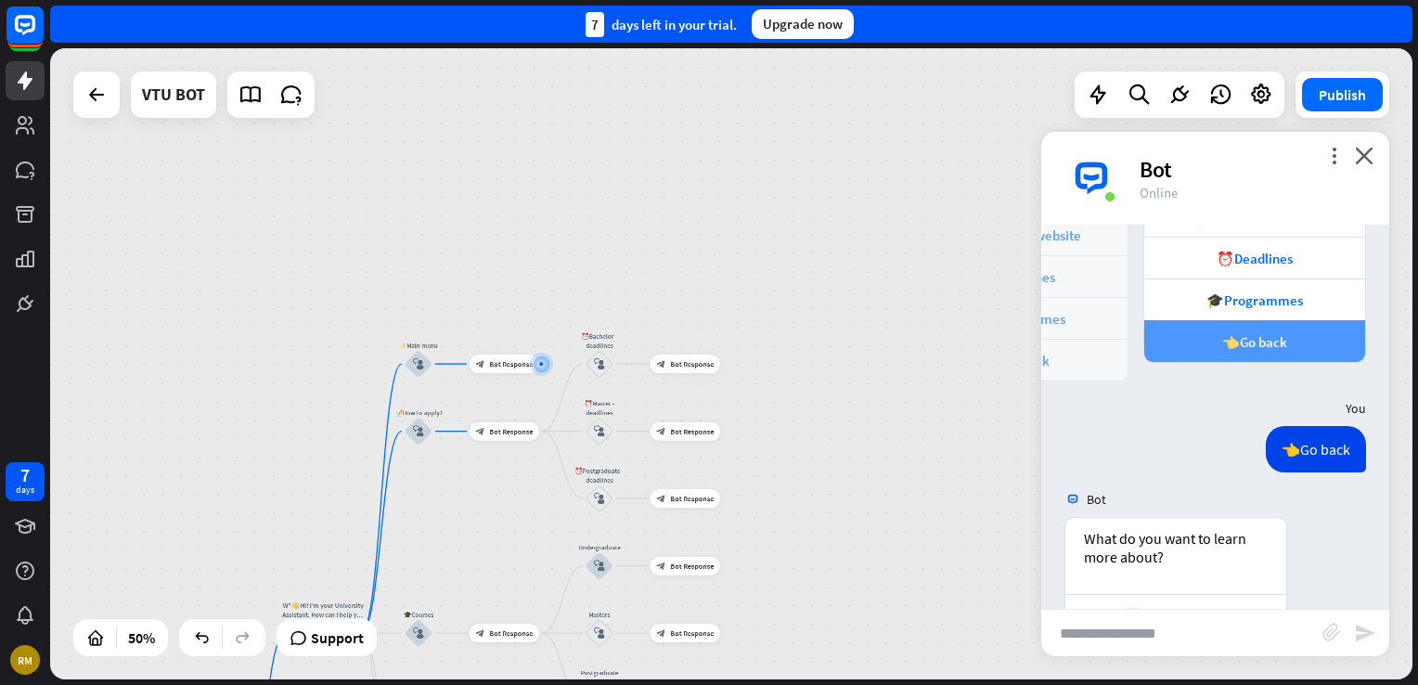
scroll to position [932, 0]
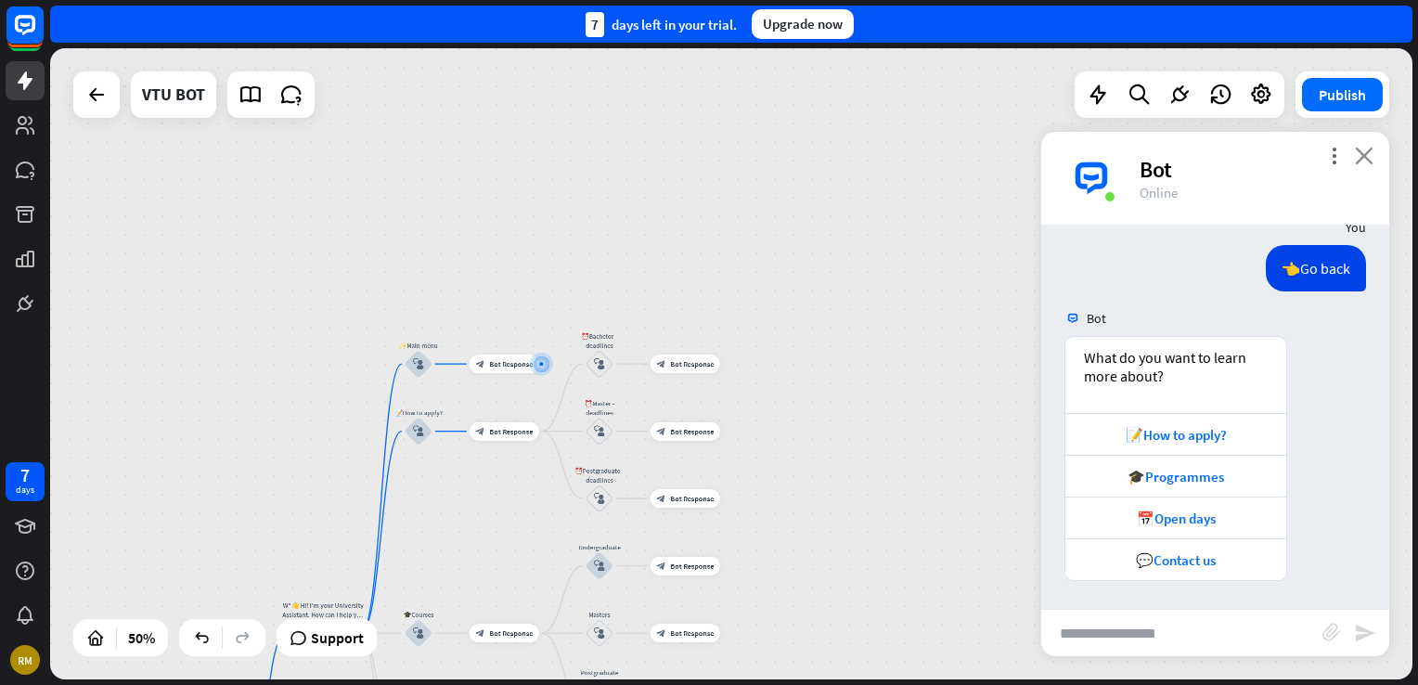
click at [1372, 148] on icon "close" at bounding box center [1364, 156] width 19 height 18
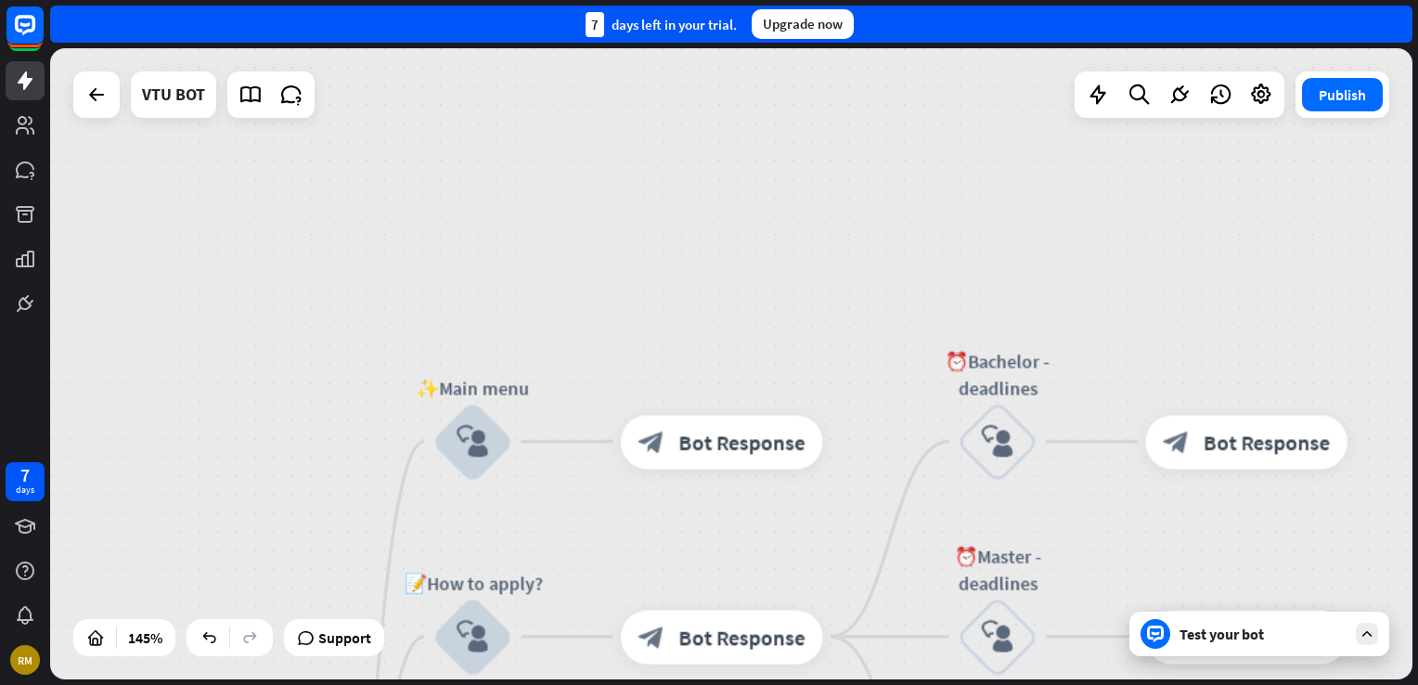
drag, startPoint x: 483, startPoint y: 462, endPoint x: 870, endPoint y: 156, distance: 493.4
click at [892, 84] on div "TCE University Assistant home_2 Start point W"👋 Hi! I'm your University Assista…" at bounding box center [731, 363] width 1362 height 631
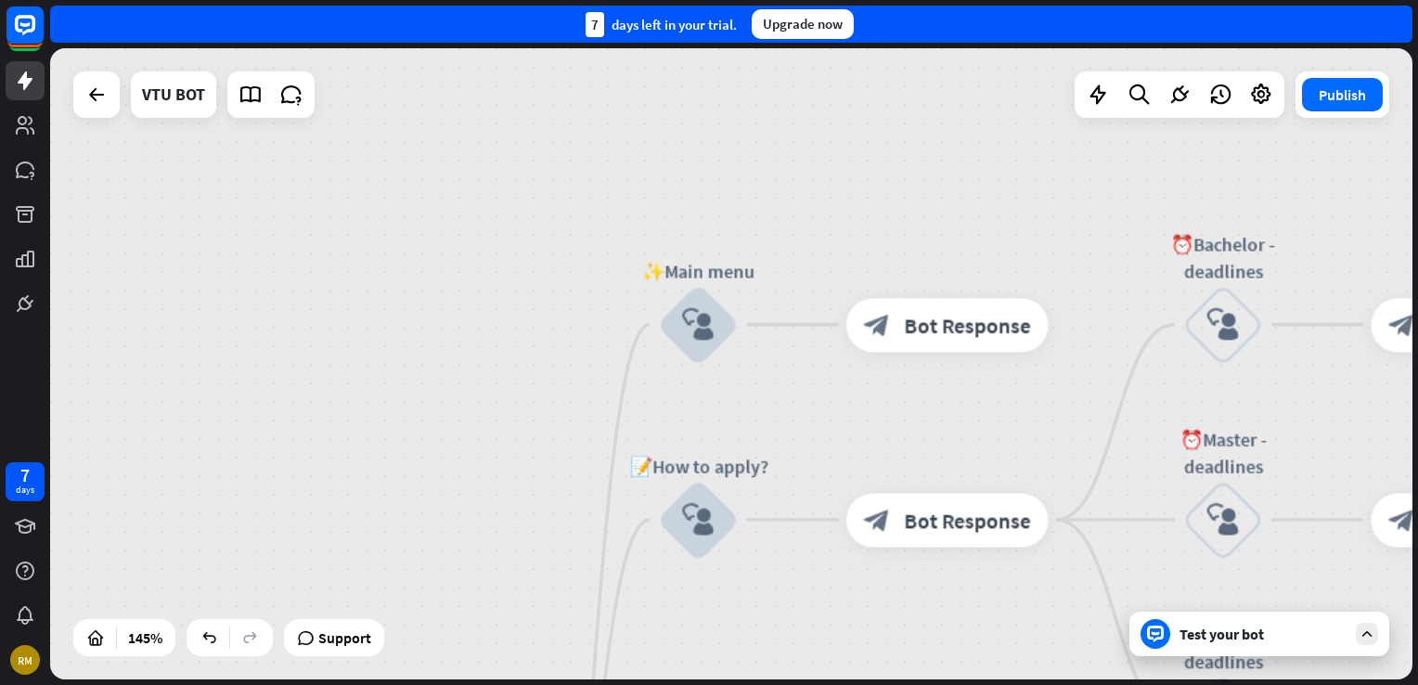
drag, startPoint x: 800, startPoint y: 284, endPoint x: 1309, endPoint y: -31, distance: 598.7
click at [1309, 0] on html "7 days RM close Product Help First steps Get started with ChatBot Help Center F…" at bounding box center [709, 342] width 1418 height 685
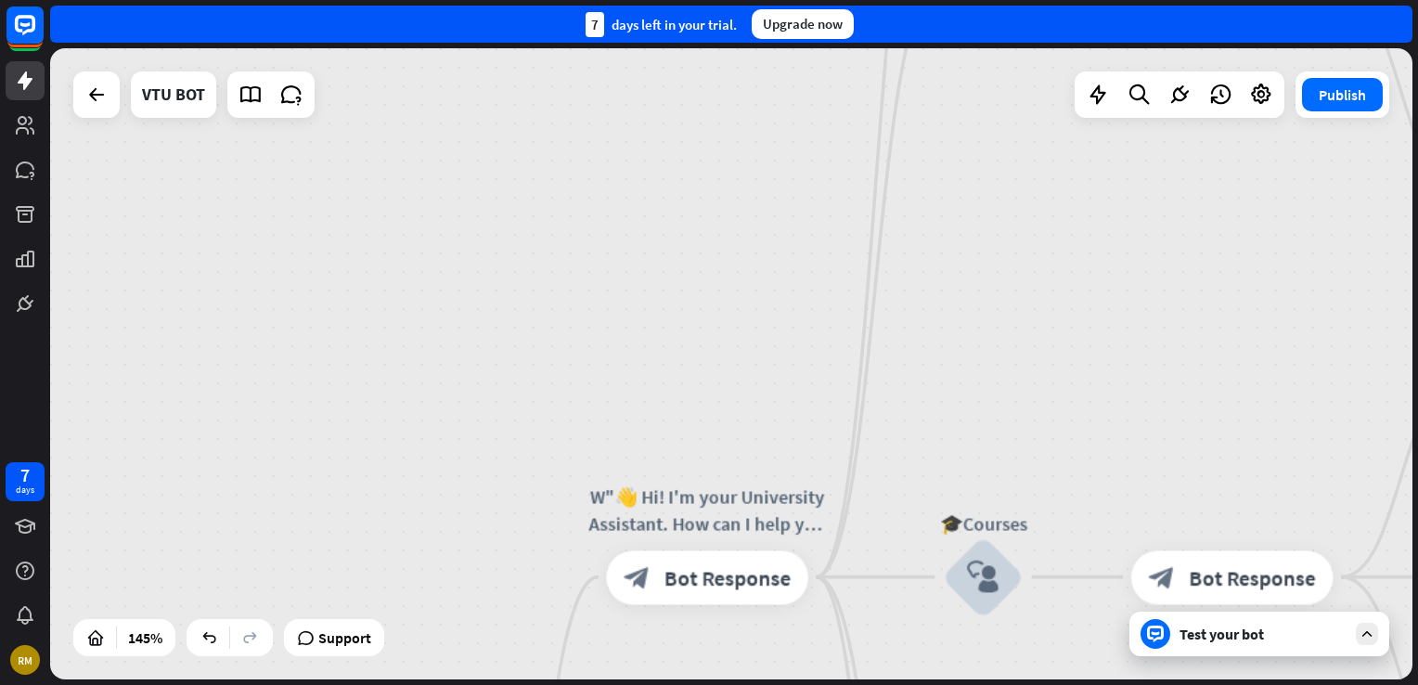
drag, startPoint x: 828, startPoint y: 461, endPoint x: 822, endPoint y: 122, distance: 339.7
click at [828, 120] on div "TCE University Assistant home_2 Start point W"👋 Hi! I'm your University Assista…" at bounding box center [731, 363] width 1362 height 631
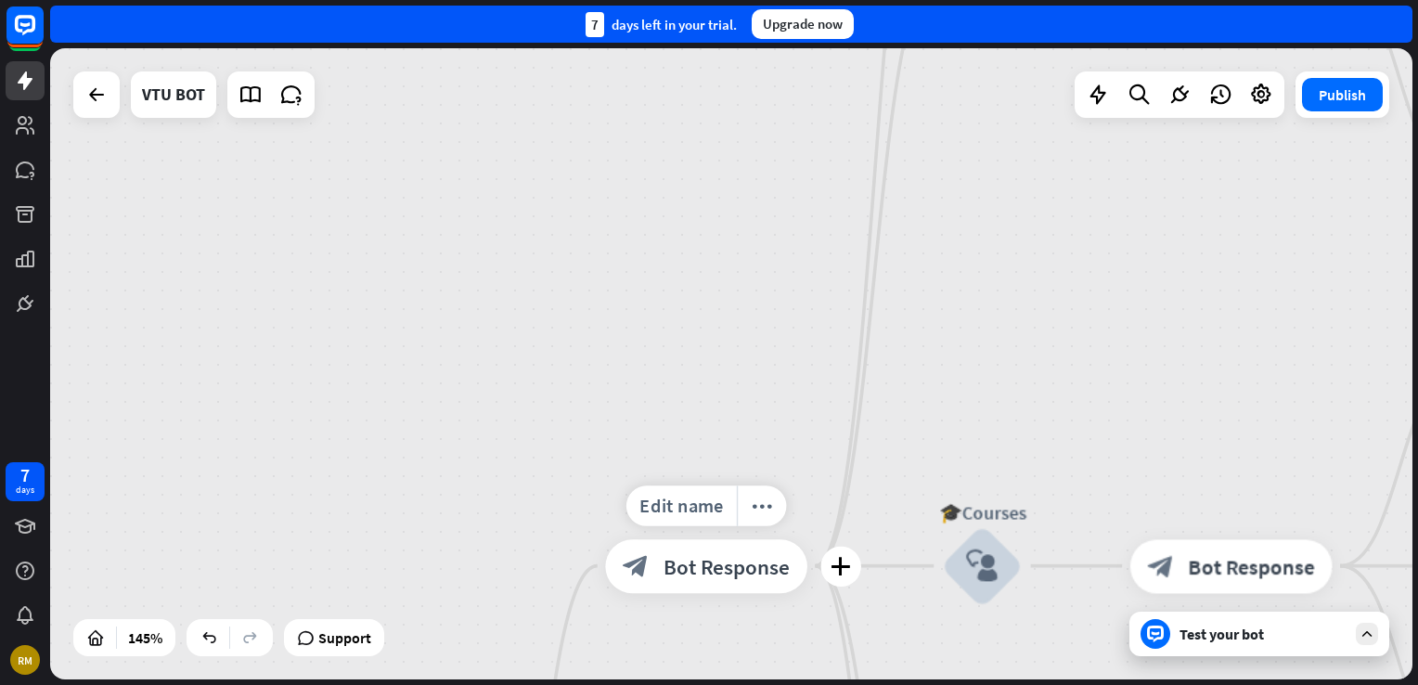
drag, startPoint x: 771, startPoint y: 477, endPoint x: 714, endPoint y: 315, distance: 172.0
click at [760, 564] on span "Bot Response" at bounding box center [726, 565] width 126 height 27
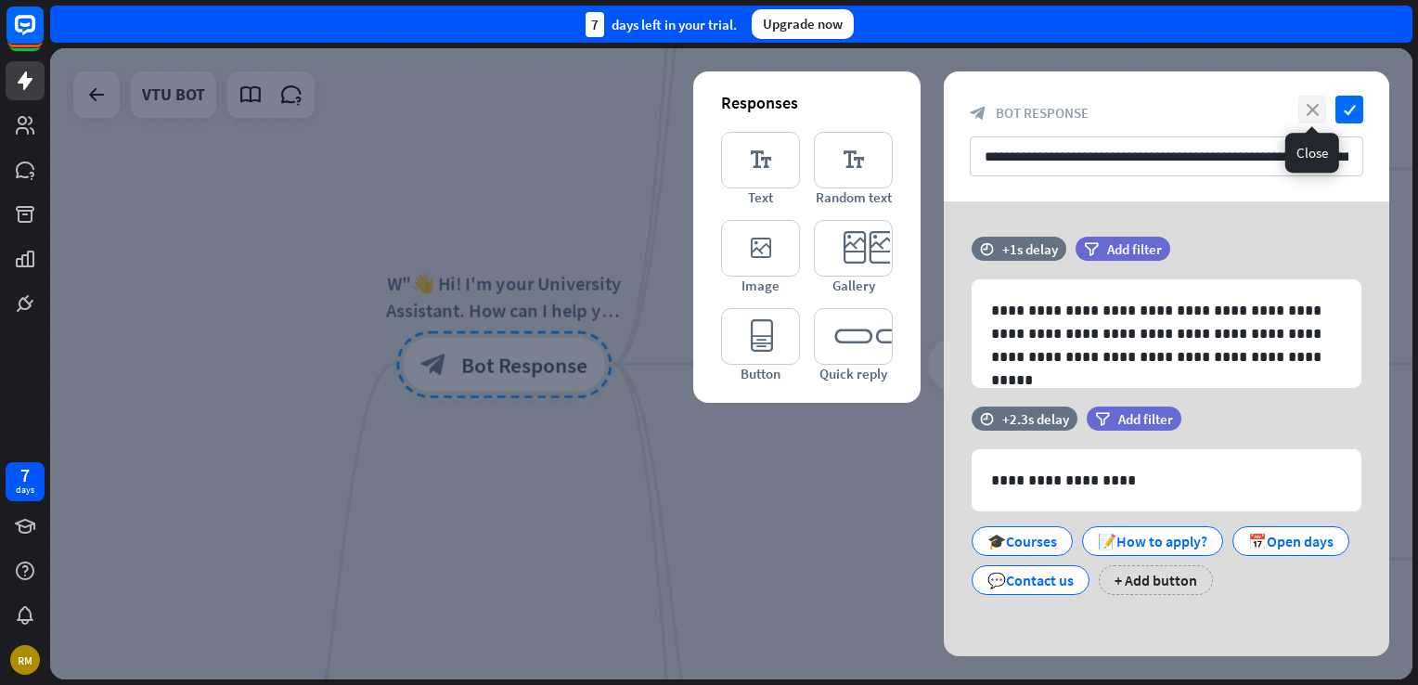
click at [1305, 109] on icon "close" at bounding box center [1312, 110] width 28 height 28
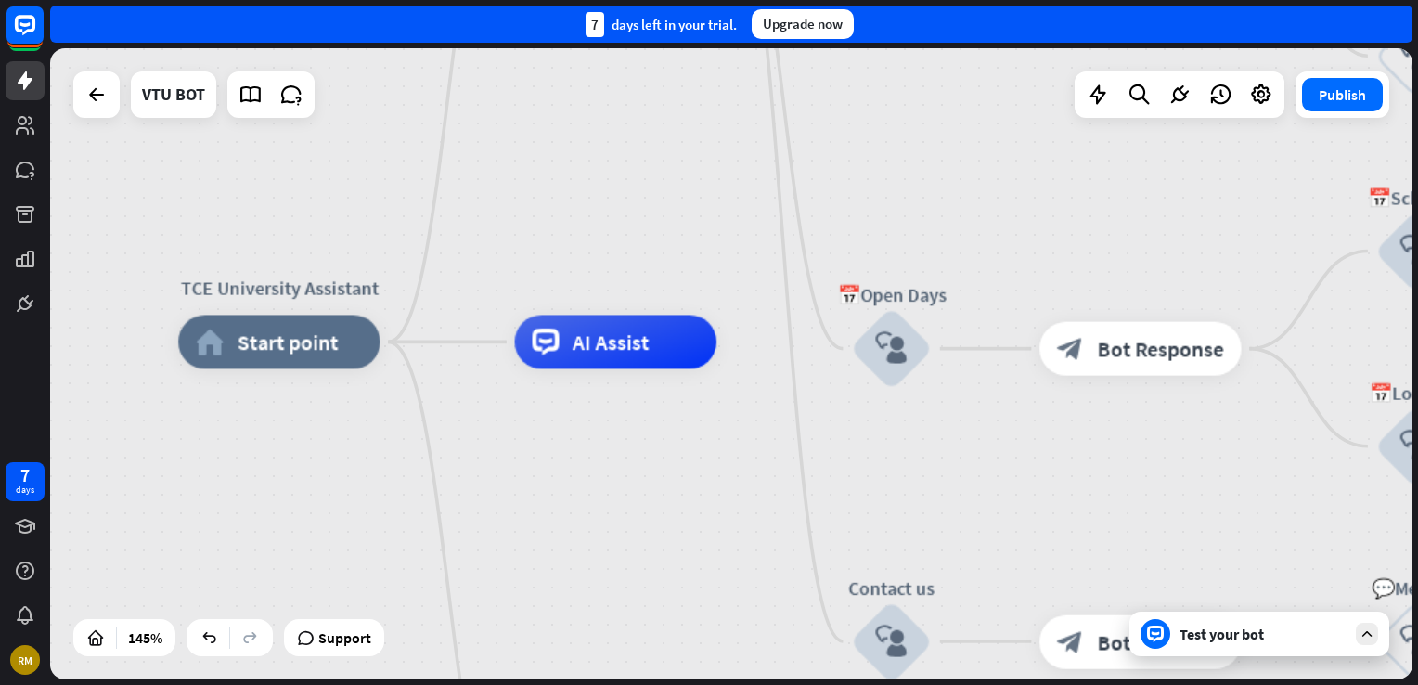
drag, startPoint x: 525, startPoint y: 486, endPoint x: 636, endPoint y: -13, distance: 511.3
click at [636, 0] on html "7 days RM close Product Help First steps Get started with ChatBot Help Center F…" at bounding box center [709, 342] width 1418 height 685
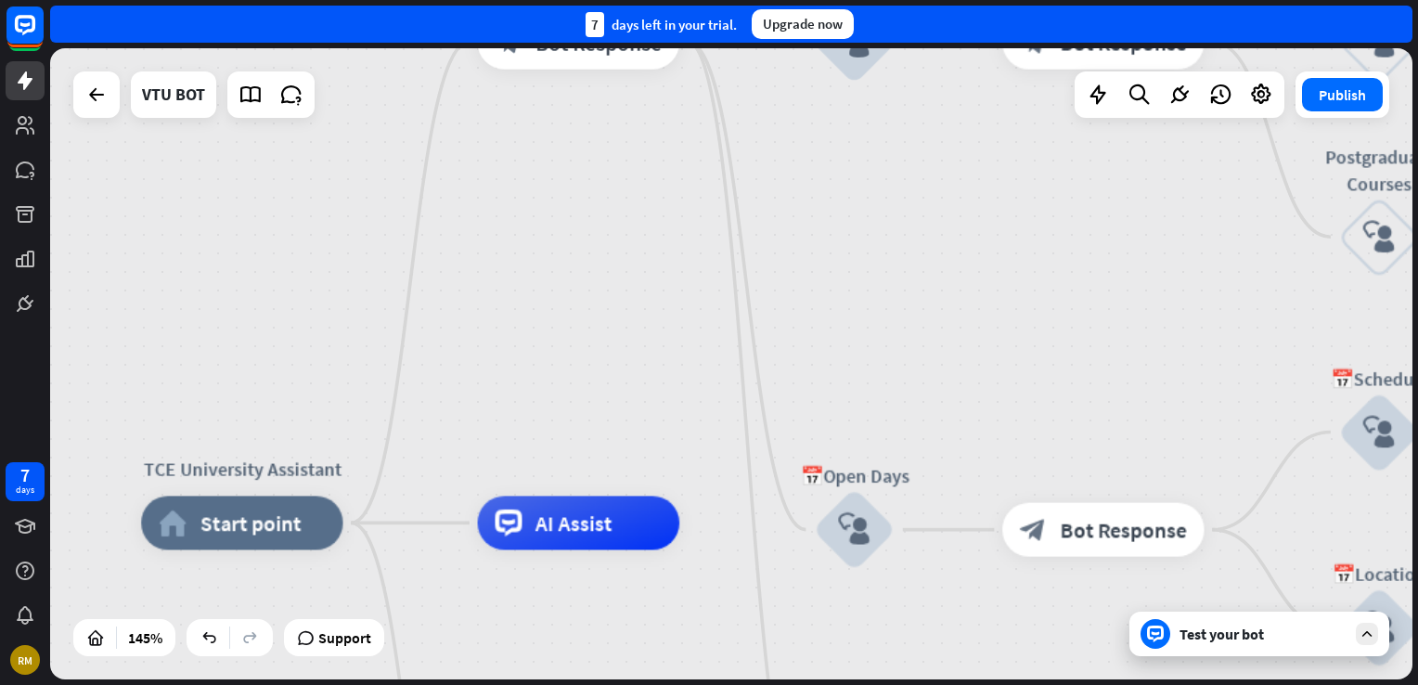
drag, startPoint x: 690, startPoint y: 496, endPoint x: 679, endPoint y: 732, distance: 236.9
click at [679, 684] on html "7 days RM close Product Help First steps Get started with ChatBot Help Center F…" at bounding box center [709, 342] width 1418 height 685
drag, startPoint x: 656, startPoint y: 271, endPoint x: 660, endPoint y: 384, distance: 113.3
click at [660, 384] on div "TCE University Assistant home_2 Start point W"👋 Hi! I'm your University Assista…" at bounding box center [731, 363] width 1362 height 631
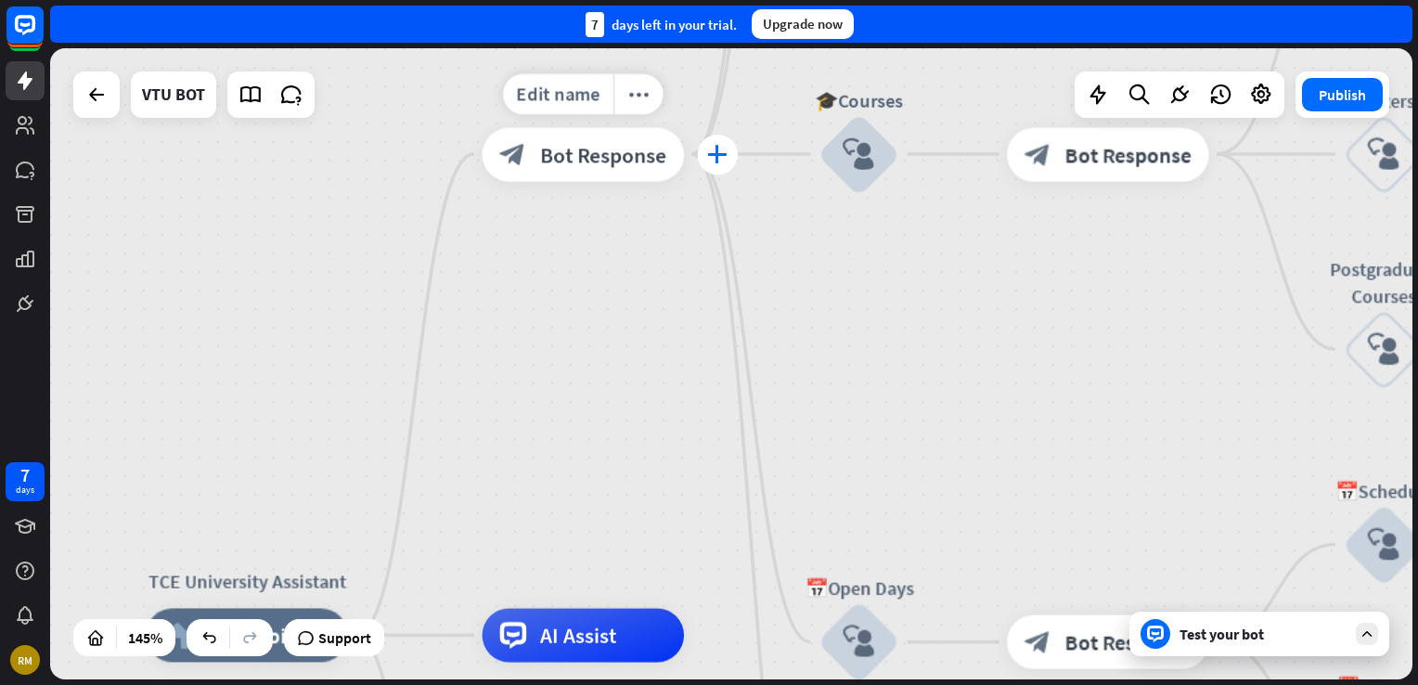
click at [716, 150] on icon "plus" at bounding box center [717, 154] width 20 height 19
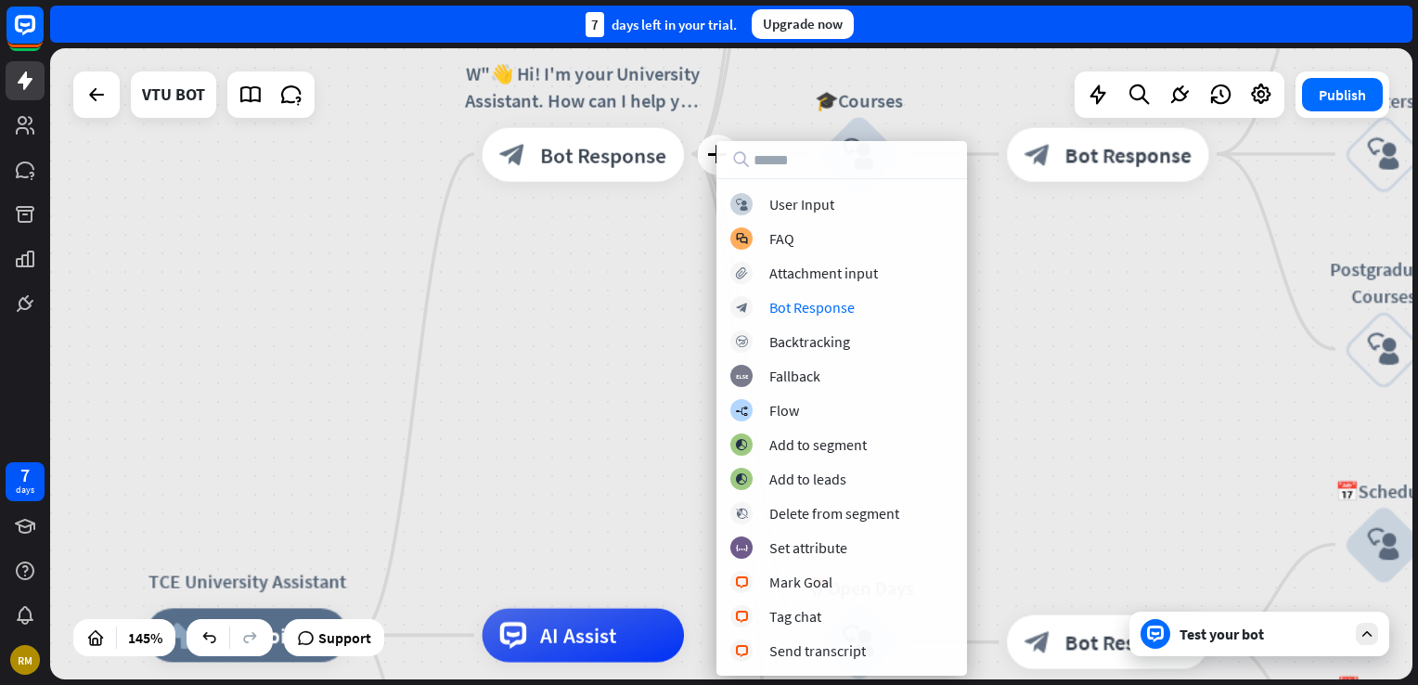
click at [609, 343] on div "TCE University Assistant home_2 Start point plus W"👋 Hi! I'm your University As…" at bounding box center [731, 363] width 1362 height 631
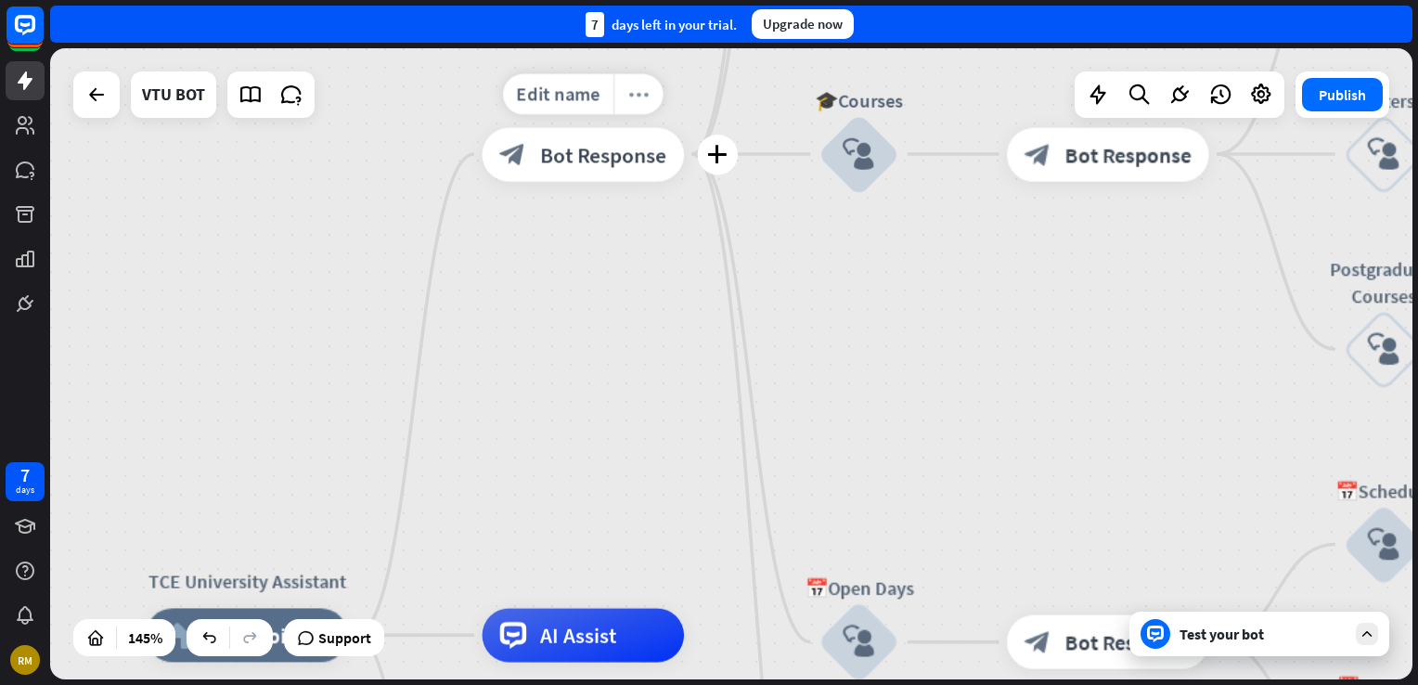
click at [636, 108] on div "more_horiz" at bounding box center [638, 93] width 50 height 41
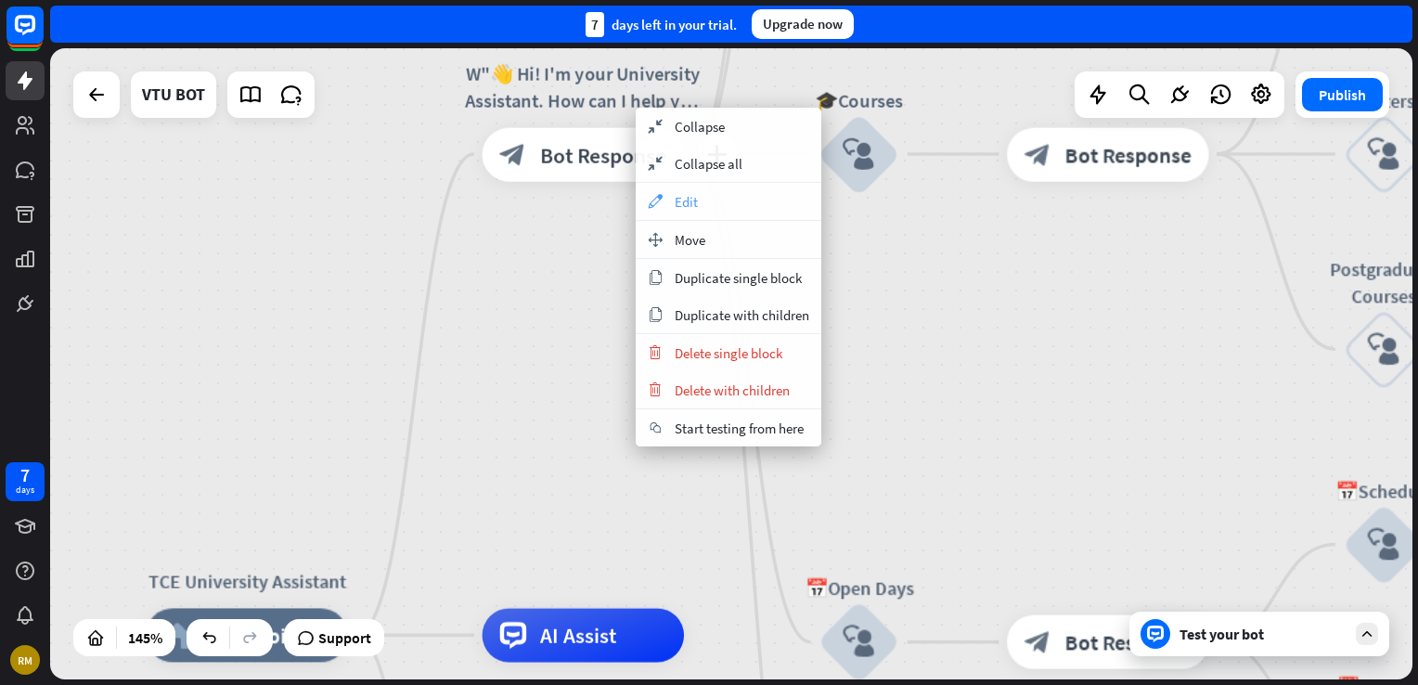
click at [693, 206] on span "Edit" at bounding box center [686, 202] width 23 height 18
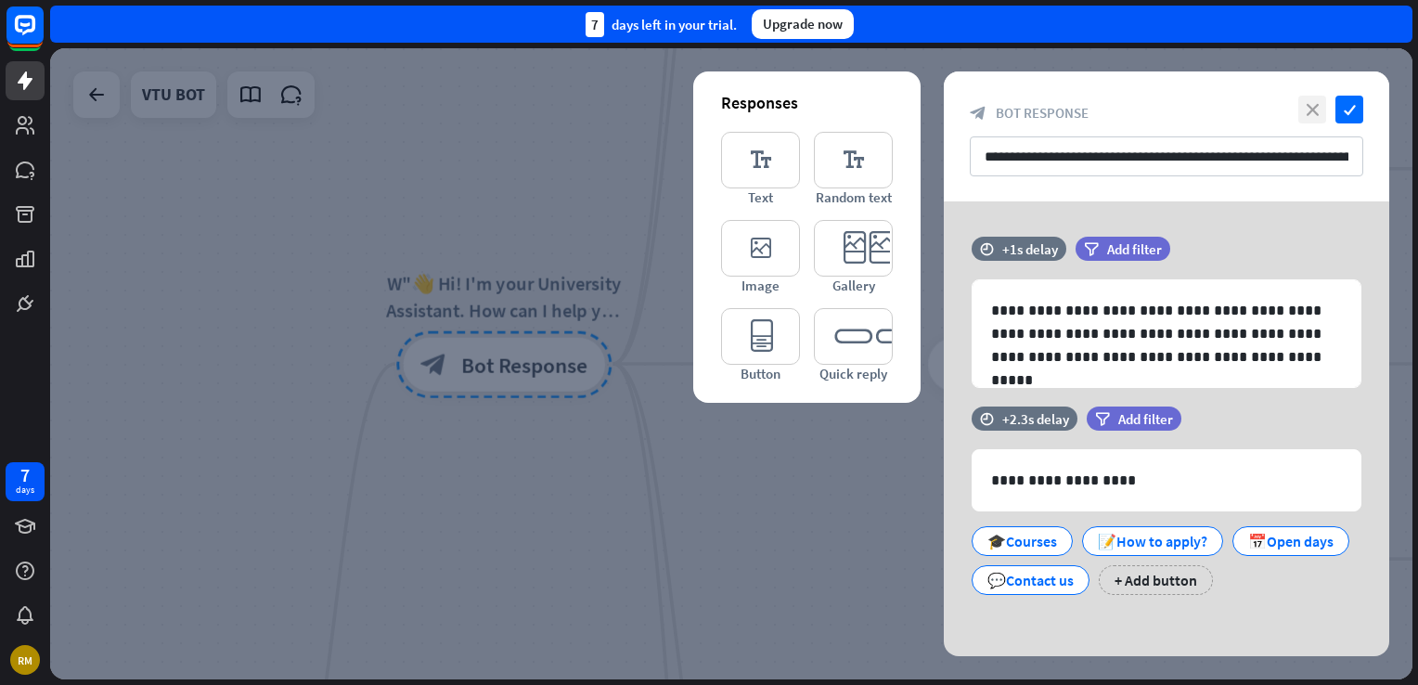
click at [1313, 96] on icon "close" at bounding box center [1312, 110] width 28 height 28
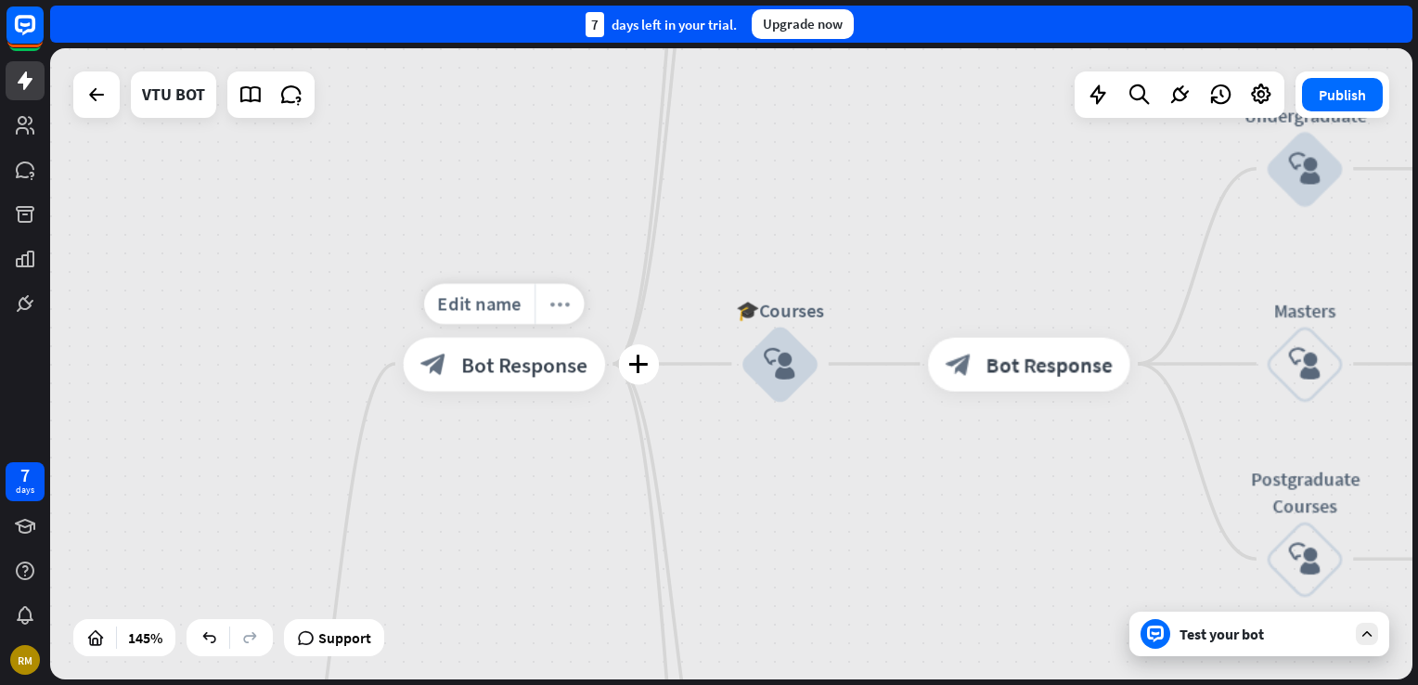
click at [565, 300] on icon "more_horiz" at bounding box center [559, 303] width 21 height 20
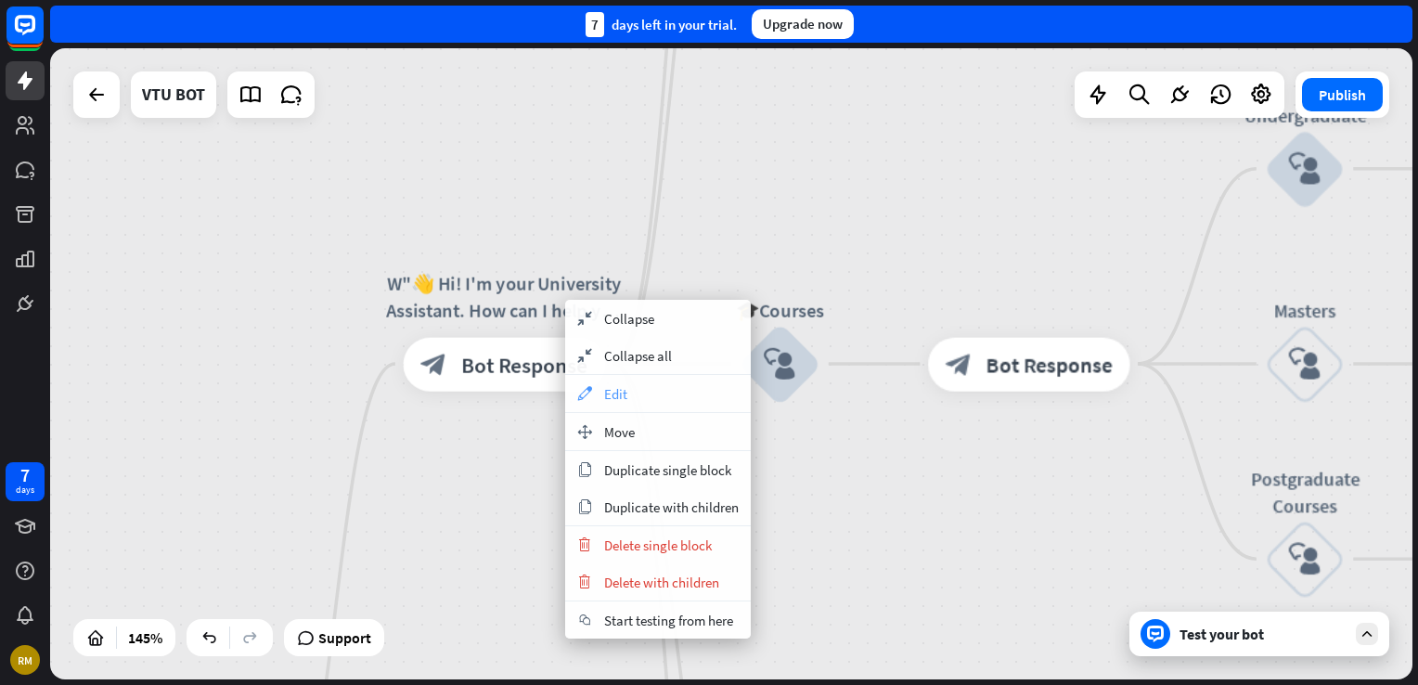
click at [680, 406] on div "appearance Edit" at bounding box center [658, 393] width 186 height 37
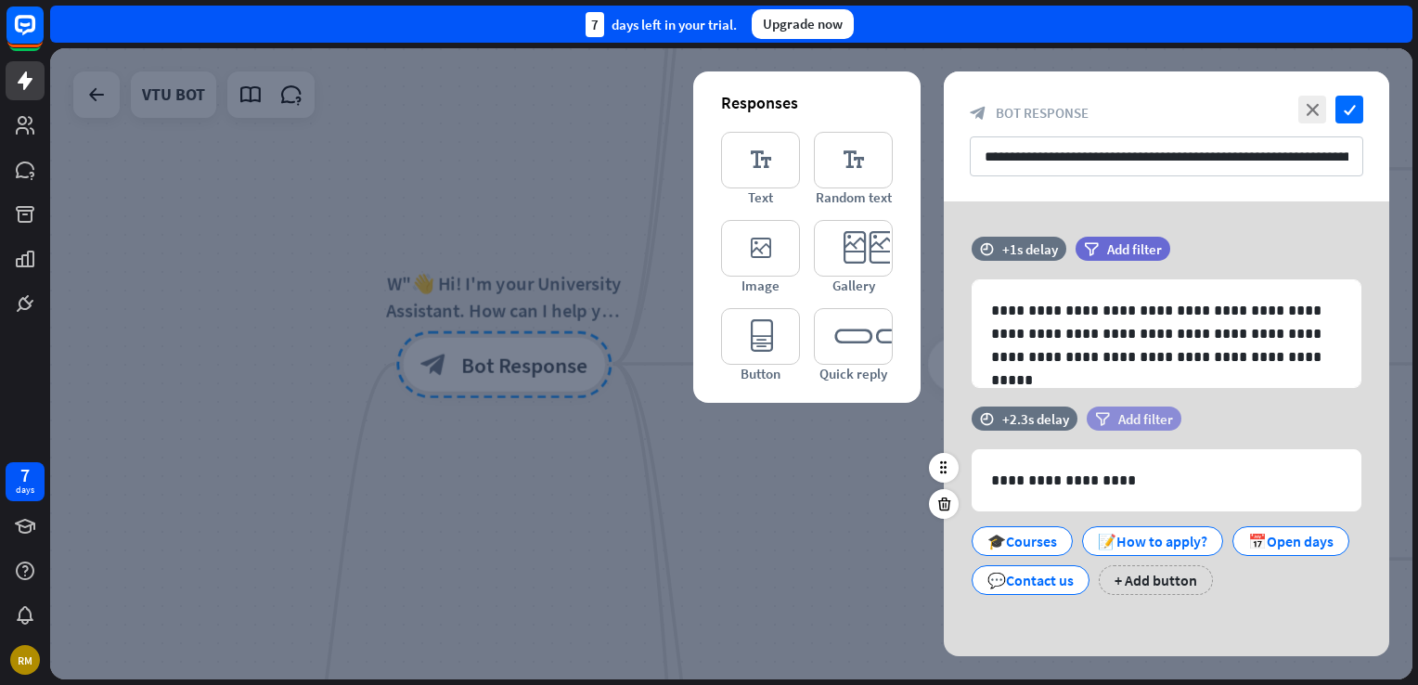
click at [1151, 410] on span "Add filter" at bounding box center [1145, 419] width 55 height 18
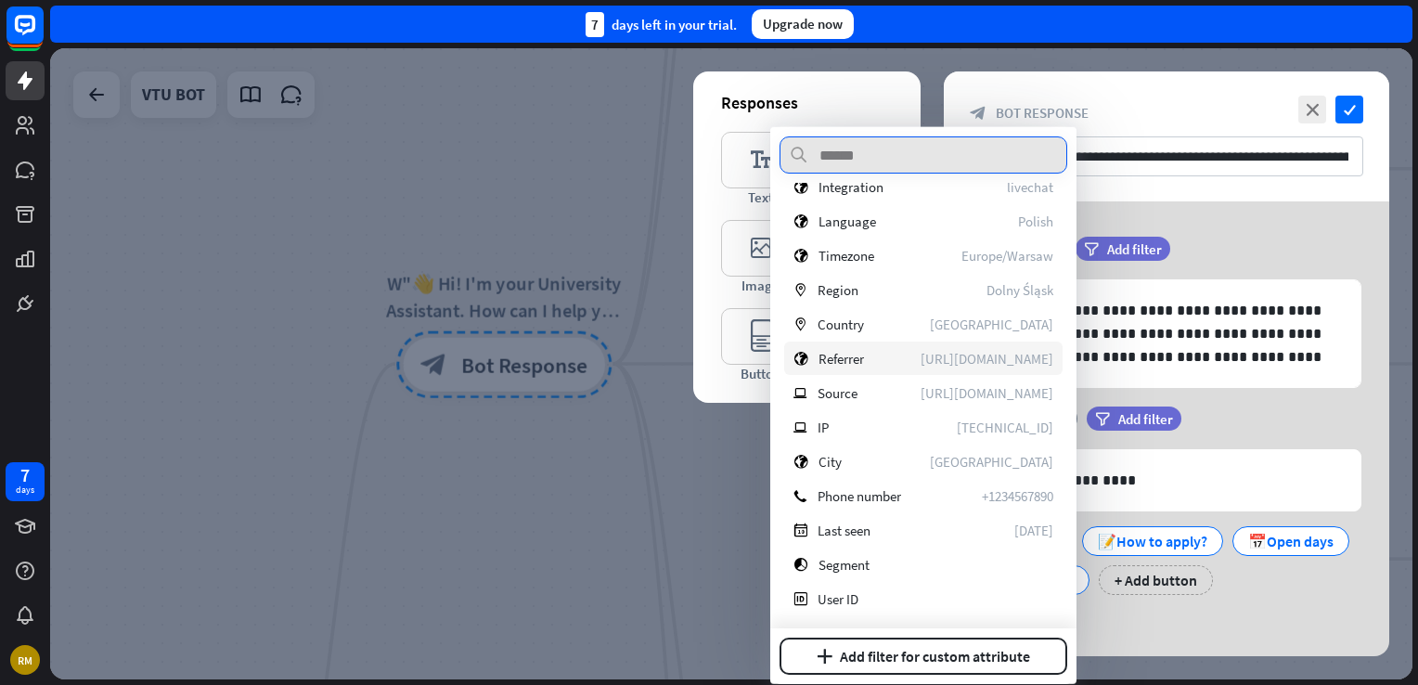
scroll to position [373, 0]
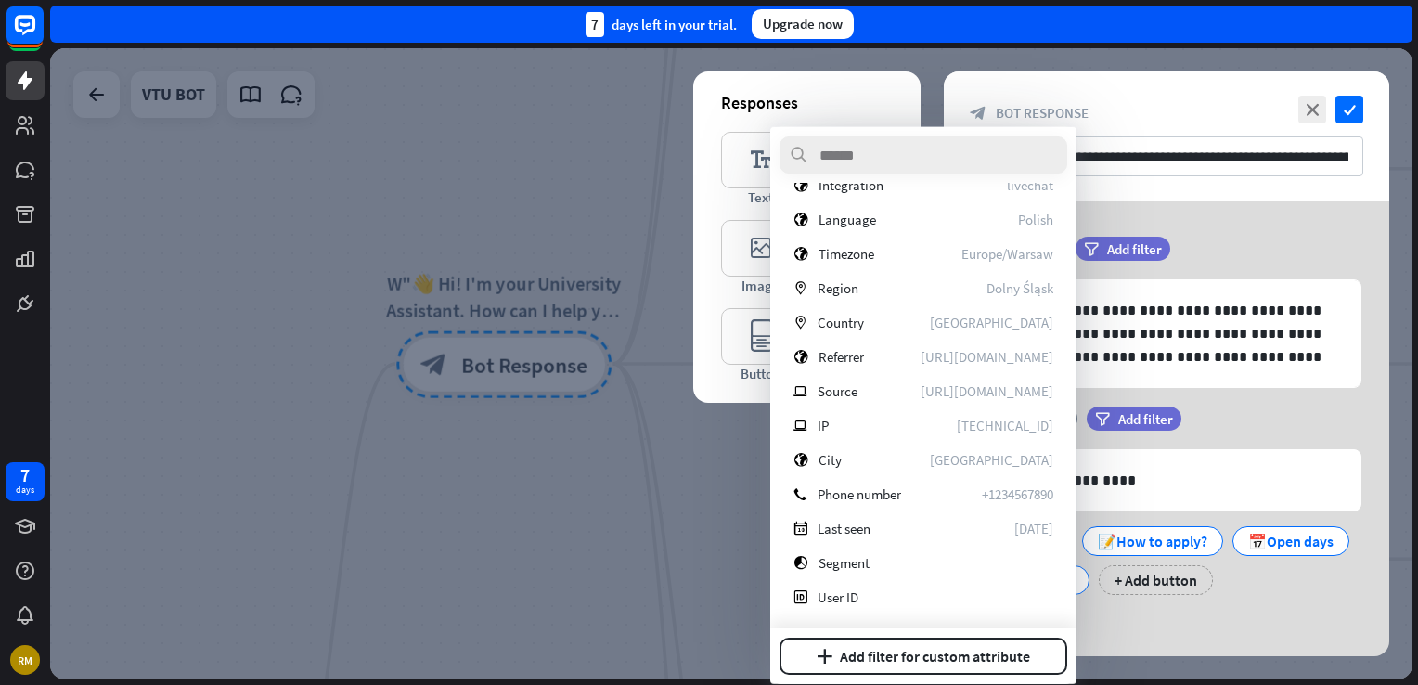
click at [742, 473] on div at bounding box center [731, 363] width 1362 height 631
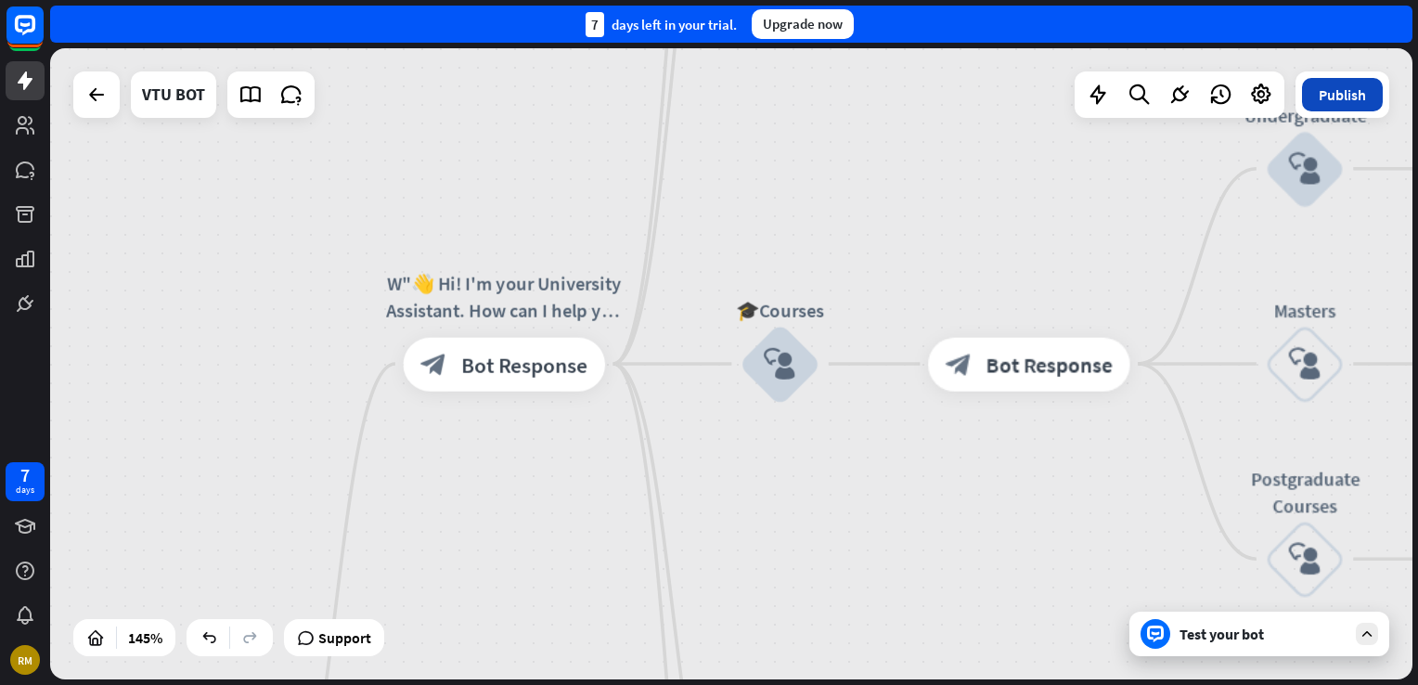
click at [1338, 89] on button "Publish" at bounding box center [1342, 94] width 81 height 33
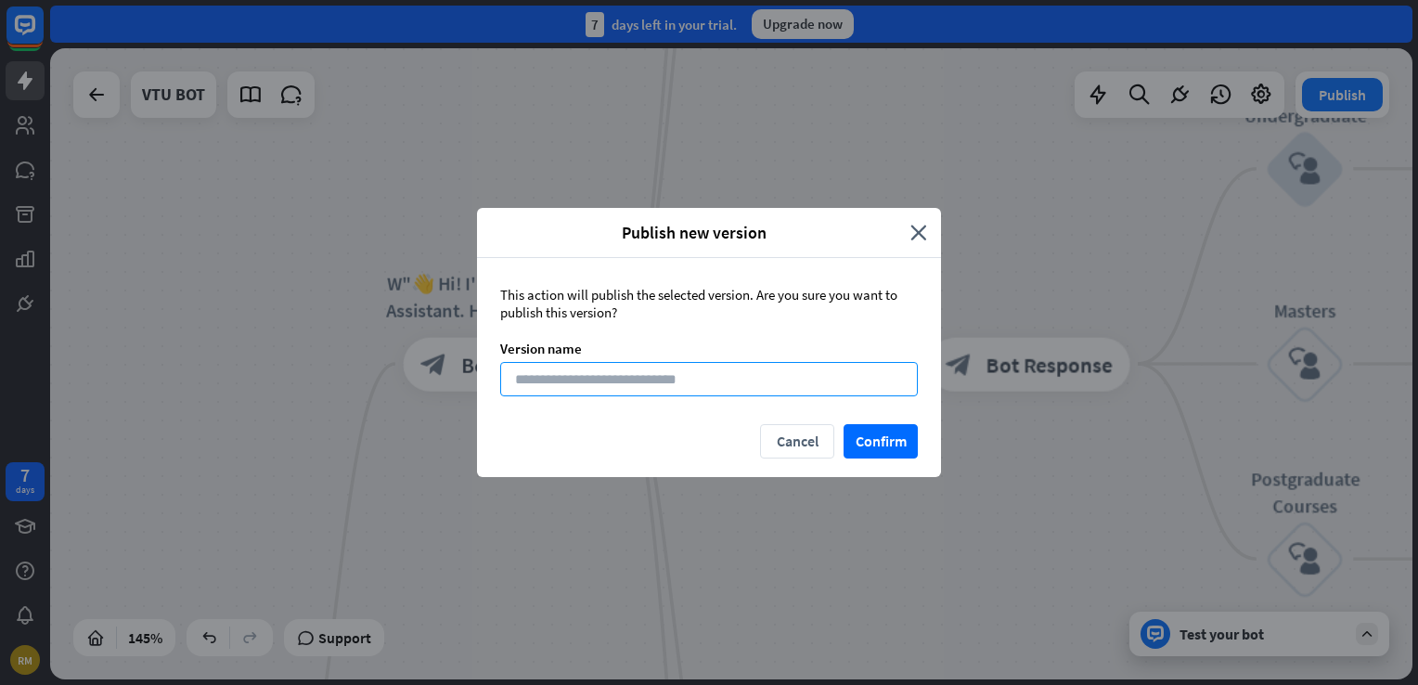
click at [819, 377] on input at bounding box center [709, 379] width 418 height 34
type input "*******"
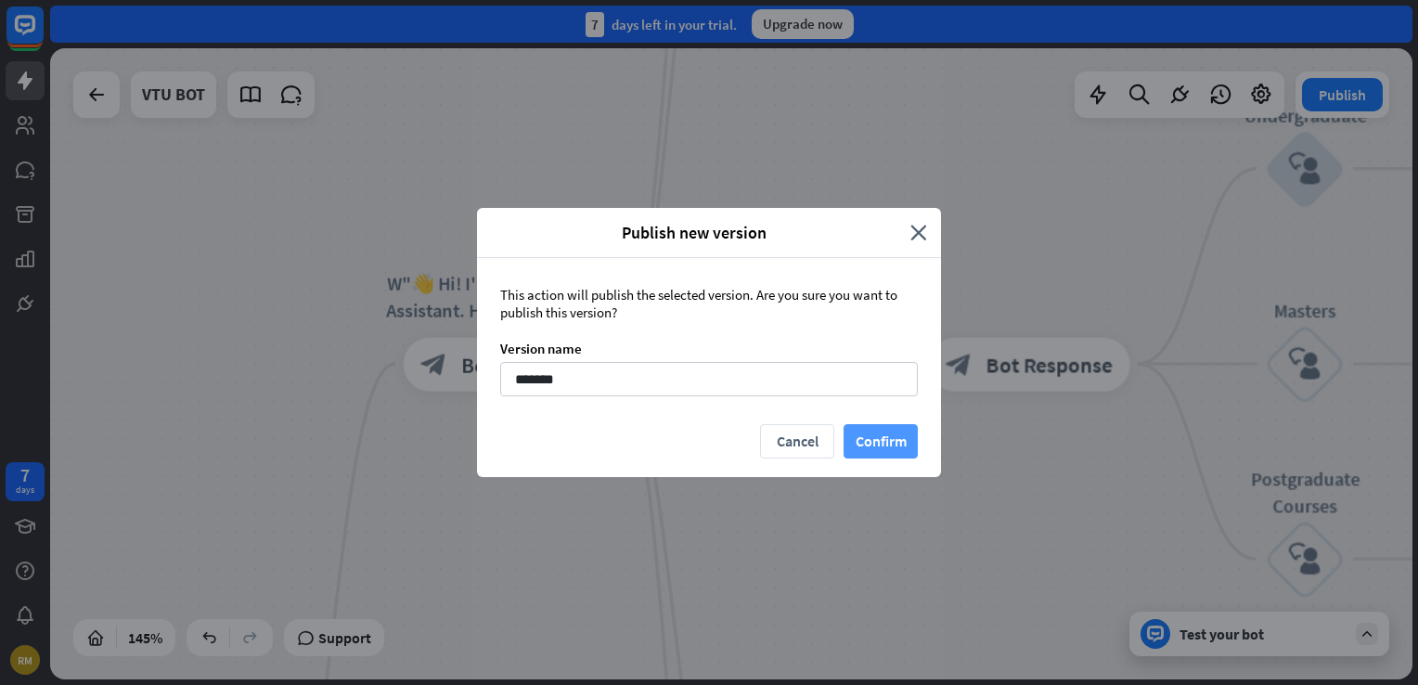
click at [895, 429] on button "Confirm" at bounding box center [880, 441] width 74 height 34
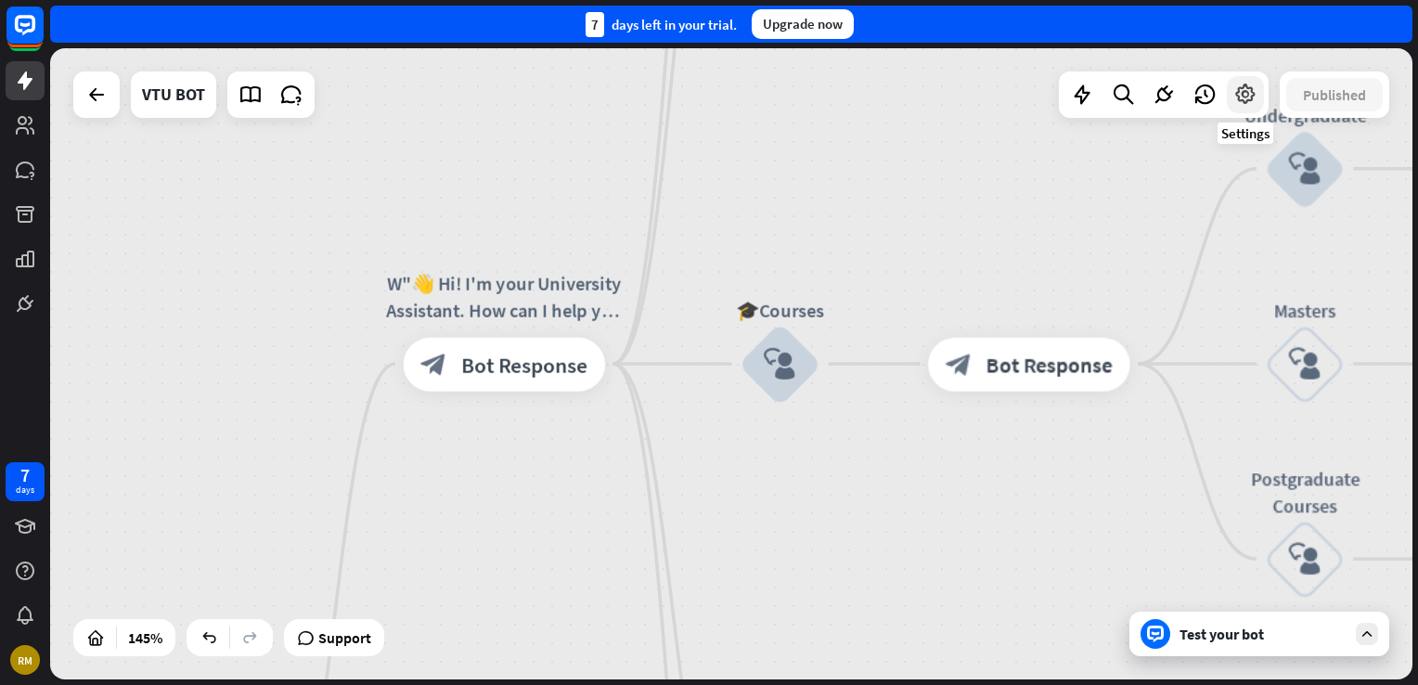
click at [1251, 96] on icon at bounding box center [1245, 95] width 24 height 24
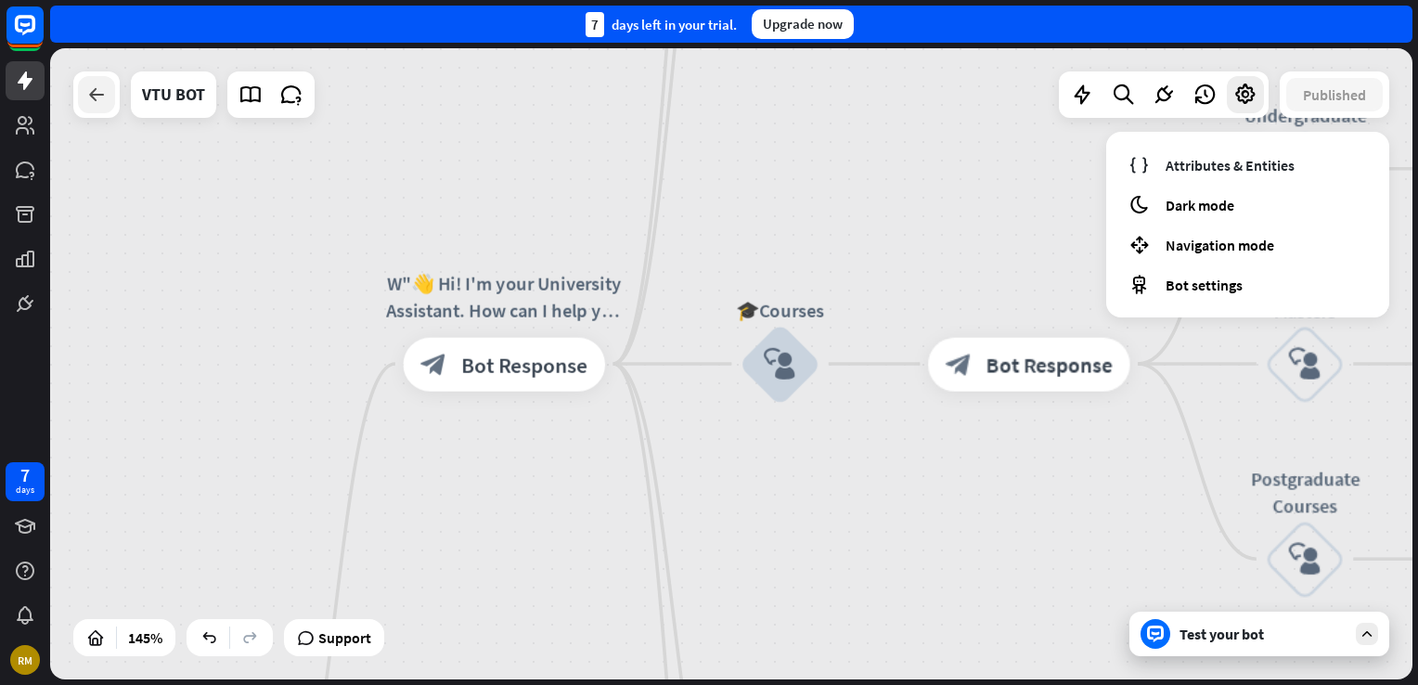
click at [85, 97] on icon at bounding box center [96, 95] width 22 height 22
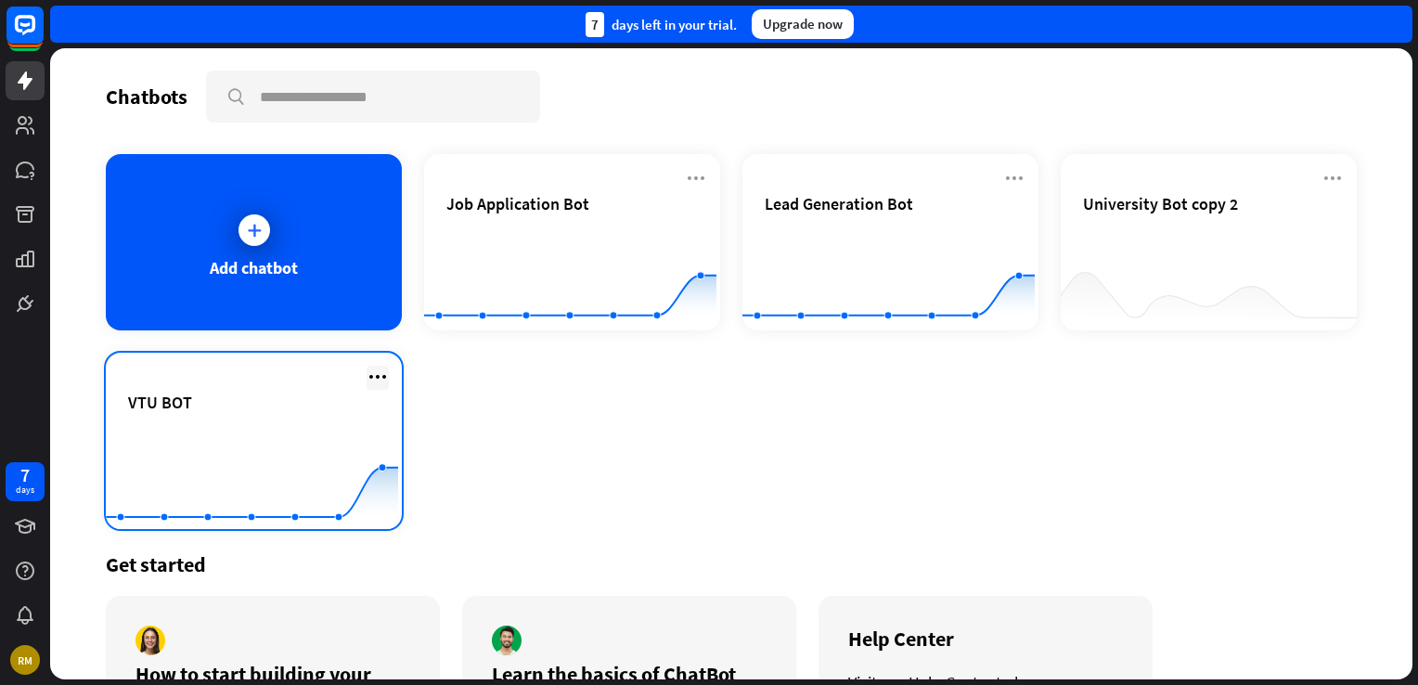
click at [375, 380] on icon at bounding box center [378, 377] width 22 height 22
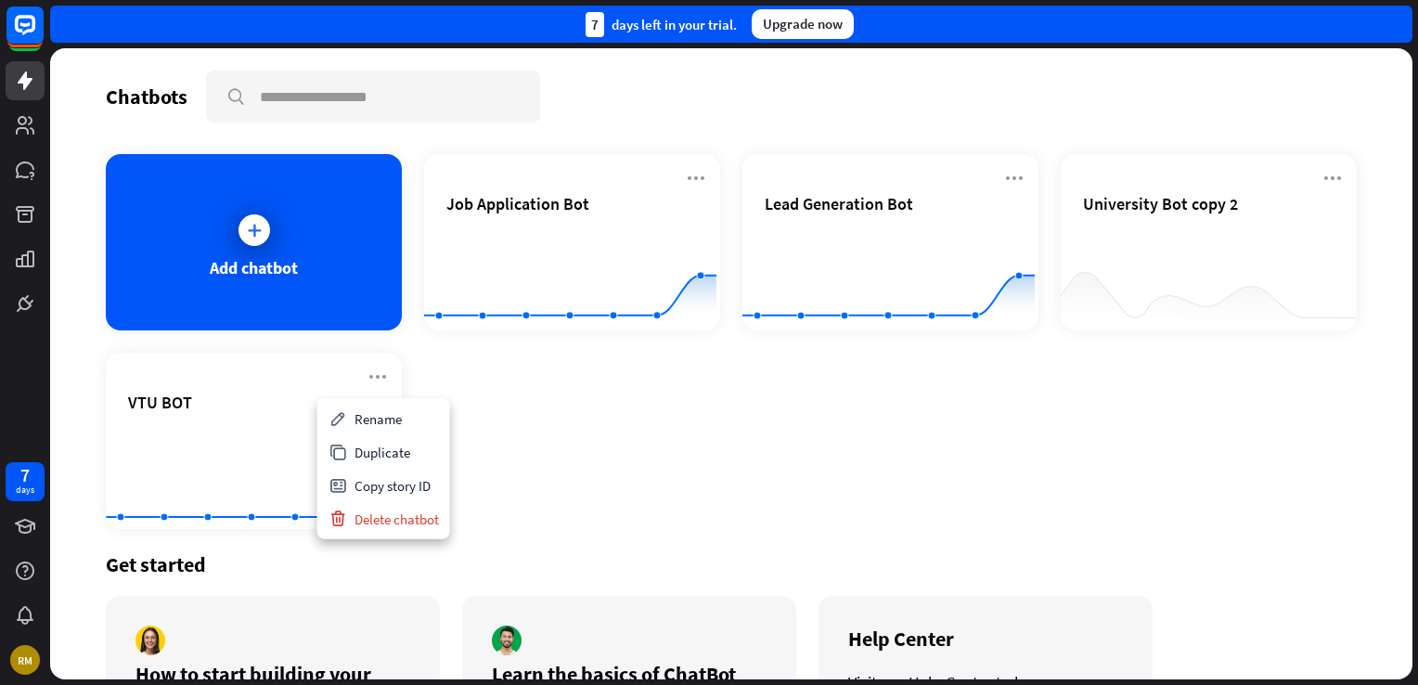
click at [502, 468] on div "Add chatbot Job Application Bot Created with Highcharts 10.1.0 0 1 2 Lead Gener…" at bounding box center [731, 341] width 1251 height 375
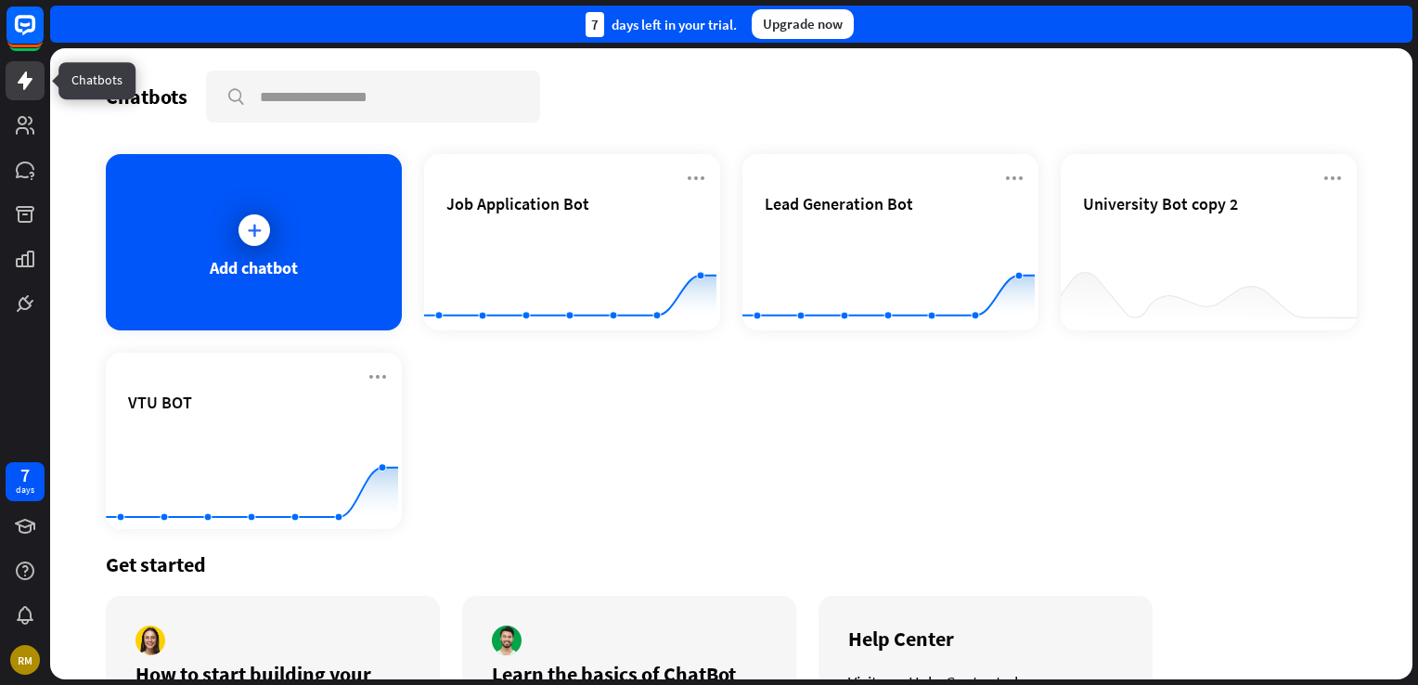
click at [33, 90] on icon at bounding box center [25, 81] width 22 height 22
click at [25, 78] on icon at bounding box center [25, 80] width 15 height 19
click at [18, 129] on icon at bounding box center [25, 125] width 19 height 19
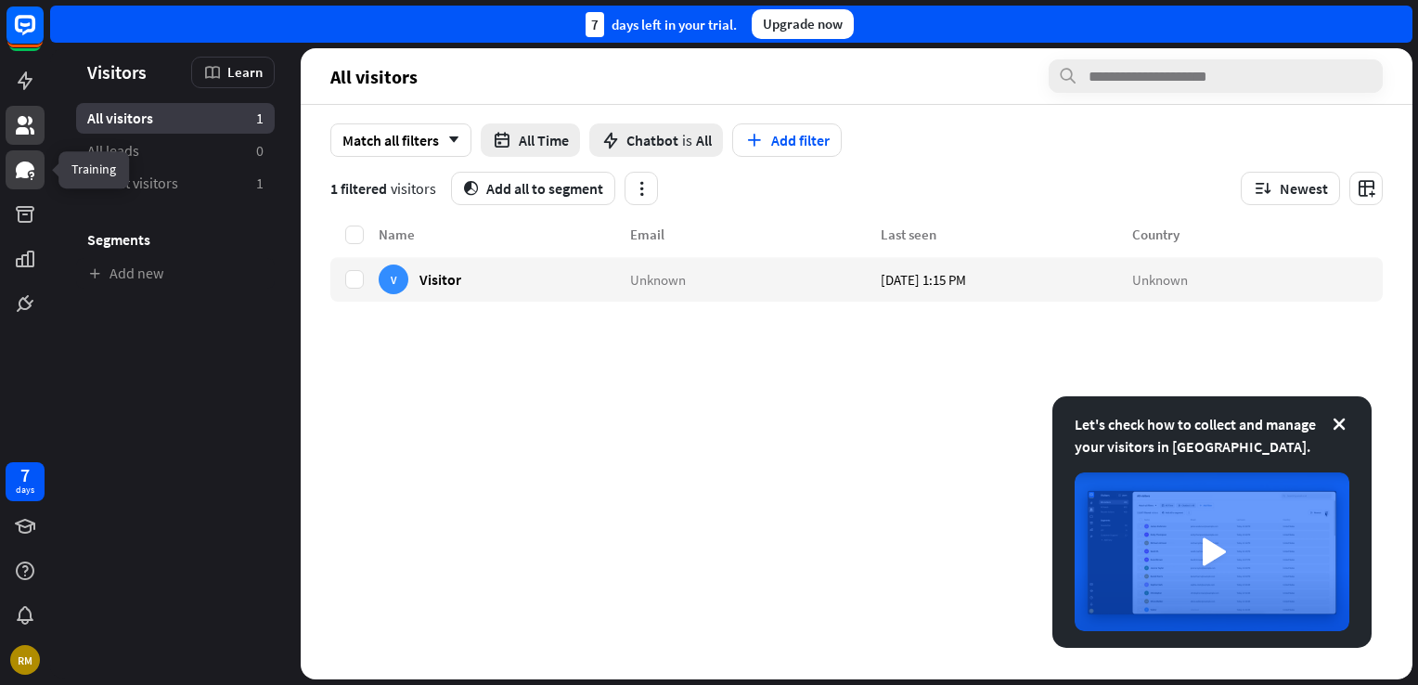
click at [32, 161] on icon at bounding box center [25, 170] width 22 height 22
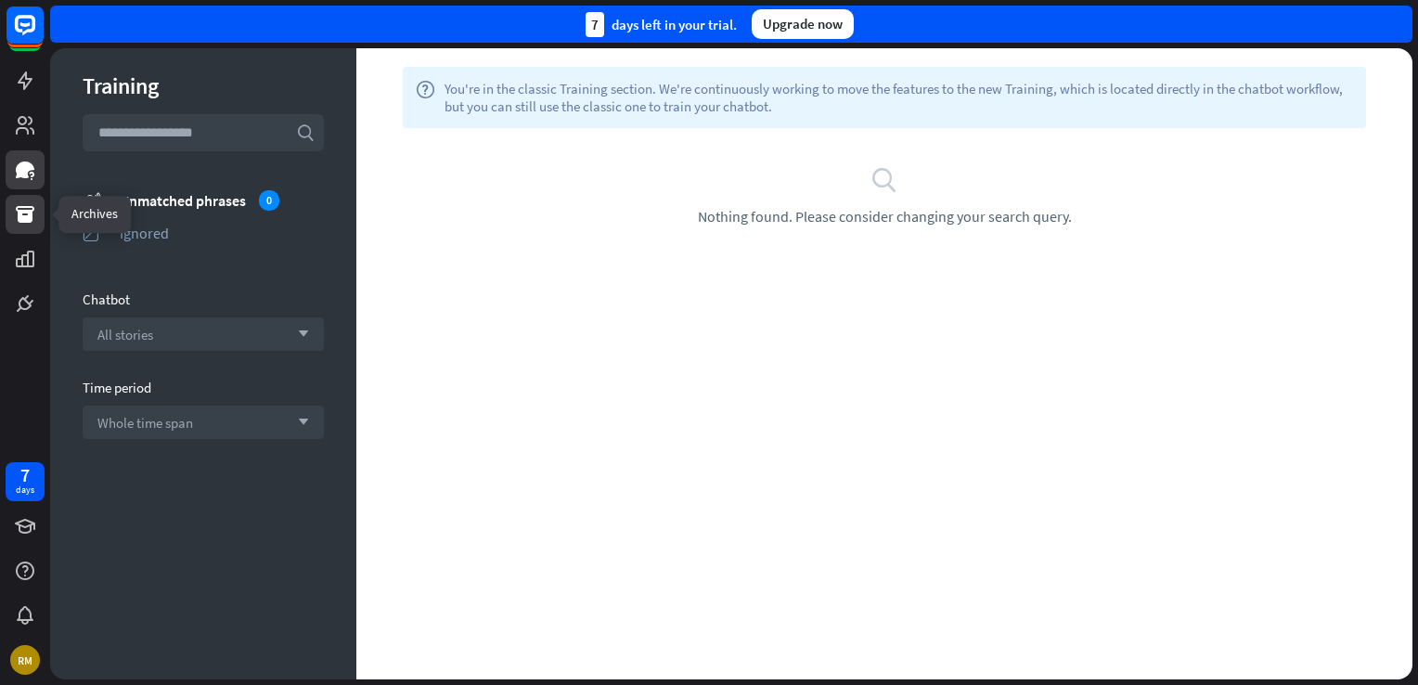
click at [30, 213] on icon at bounding box center [25, 214] width 19 height 17
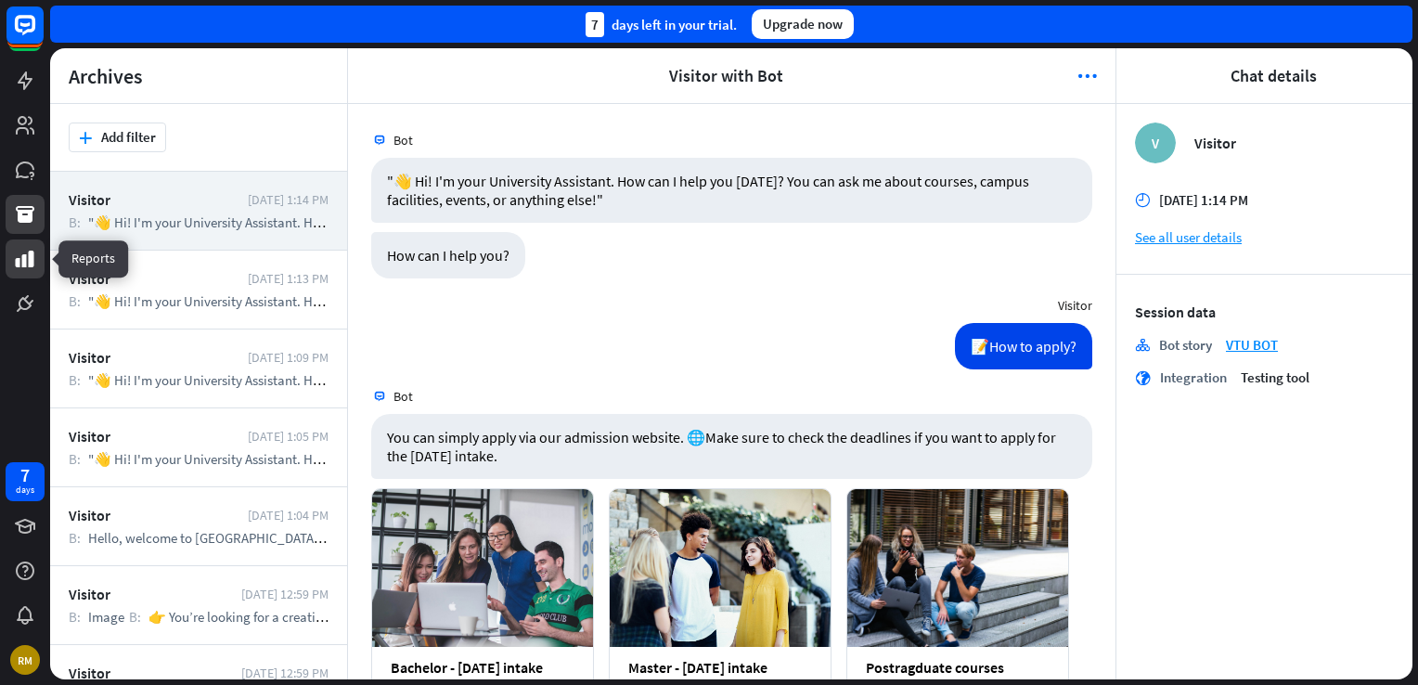
click at [6, 258] on link at bounding box center [25, 258] width 39 height 39
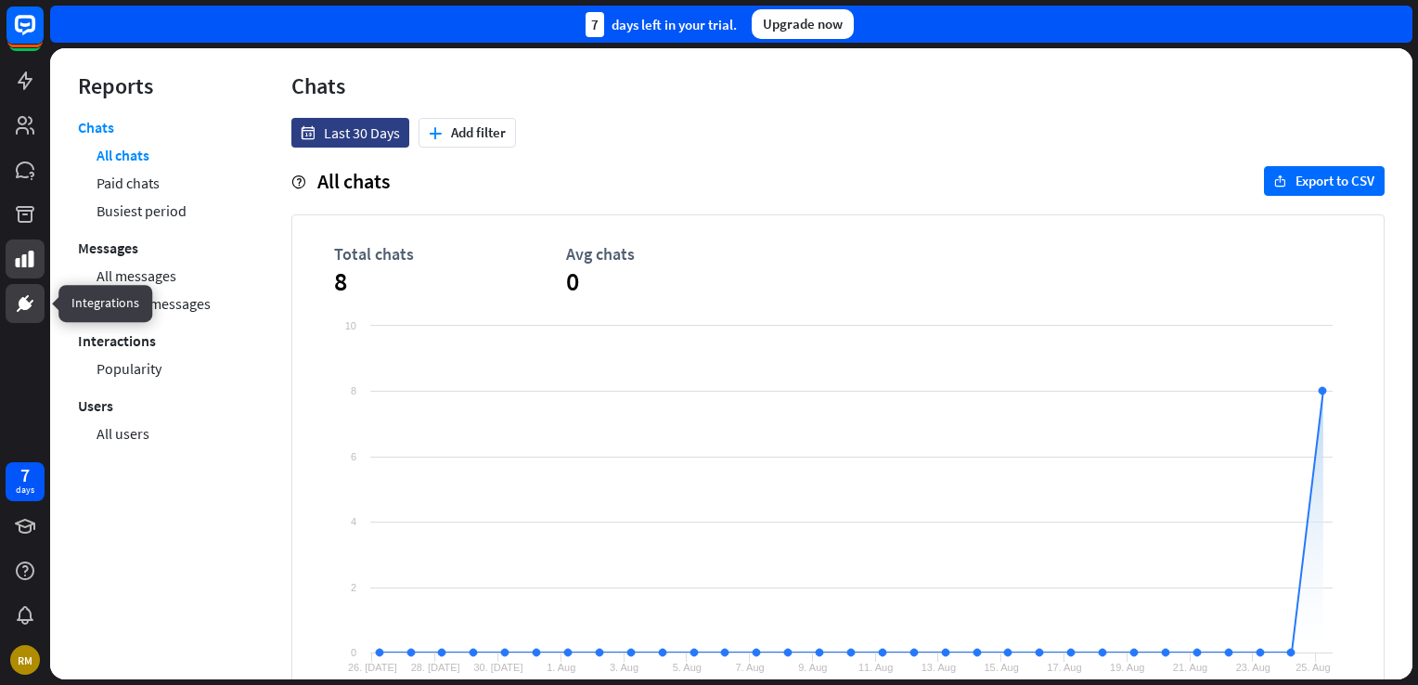
click at [22, 298] on icon at bounding box center [25, 303] width 13 height 13
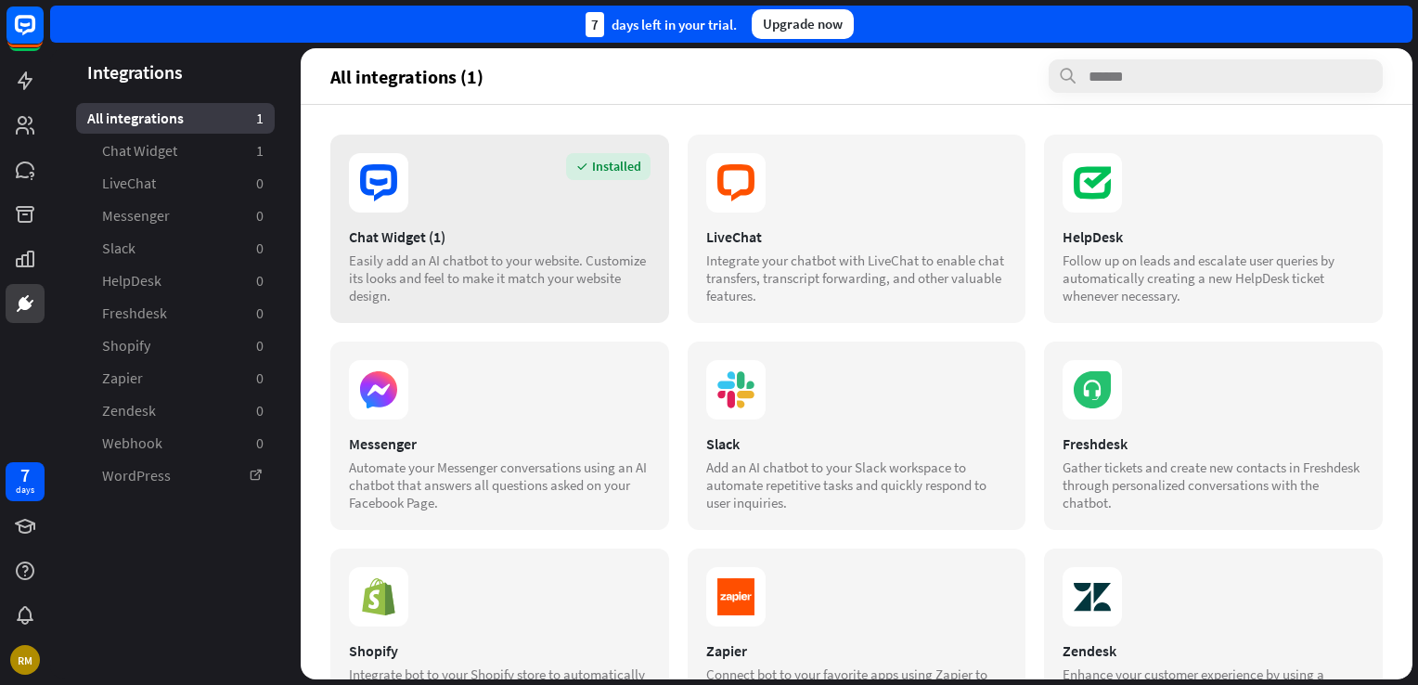
click at [573, 221] on div "Installed Chat Widget (1) Easily add an AI chatbot to your website. Customize i…" at bounding box center [499, 229] width 339 height 188
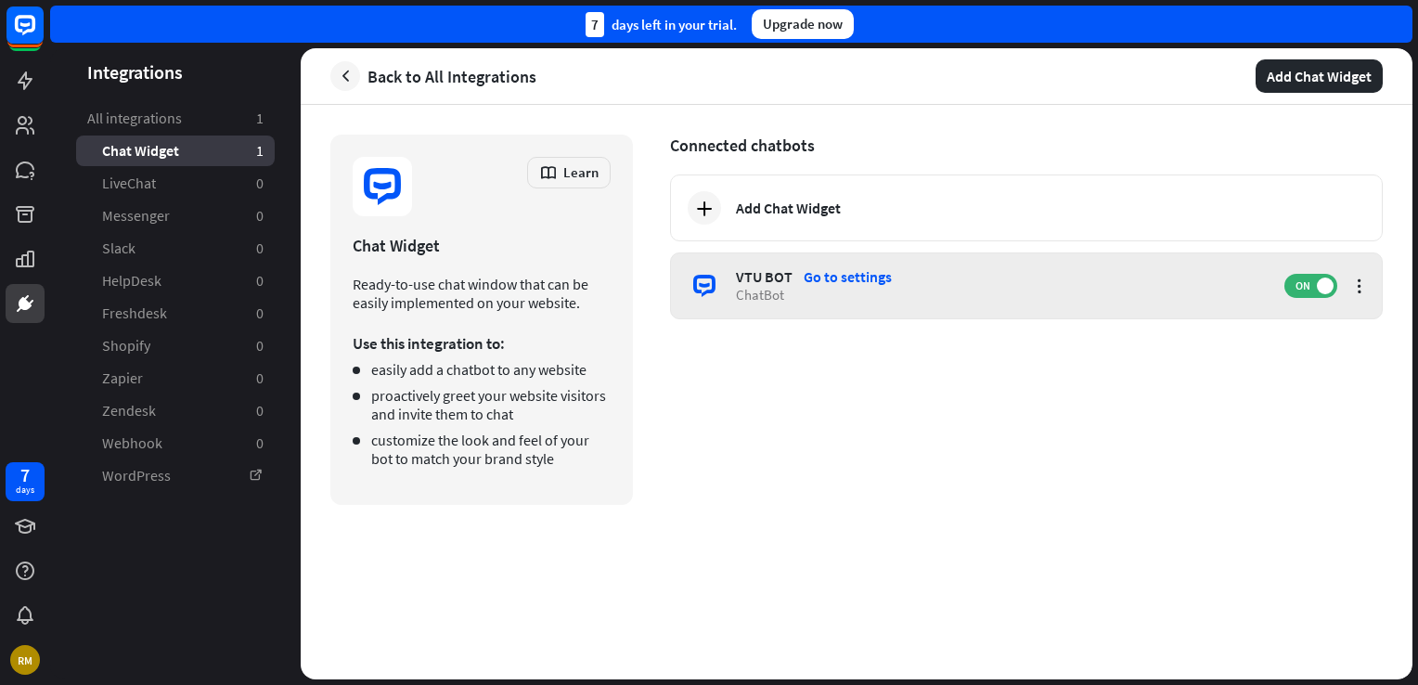
click at [815, 295] on div "ChatBot" at bounding box center [1001, 295] width 530 height 18
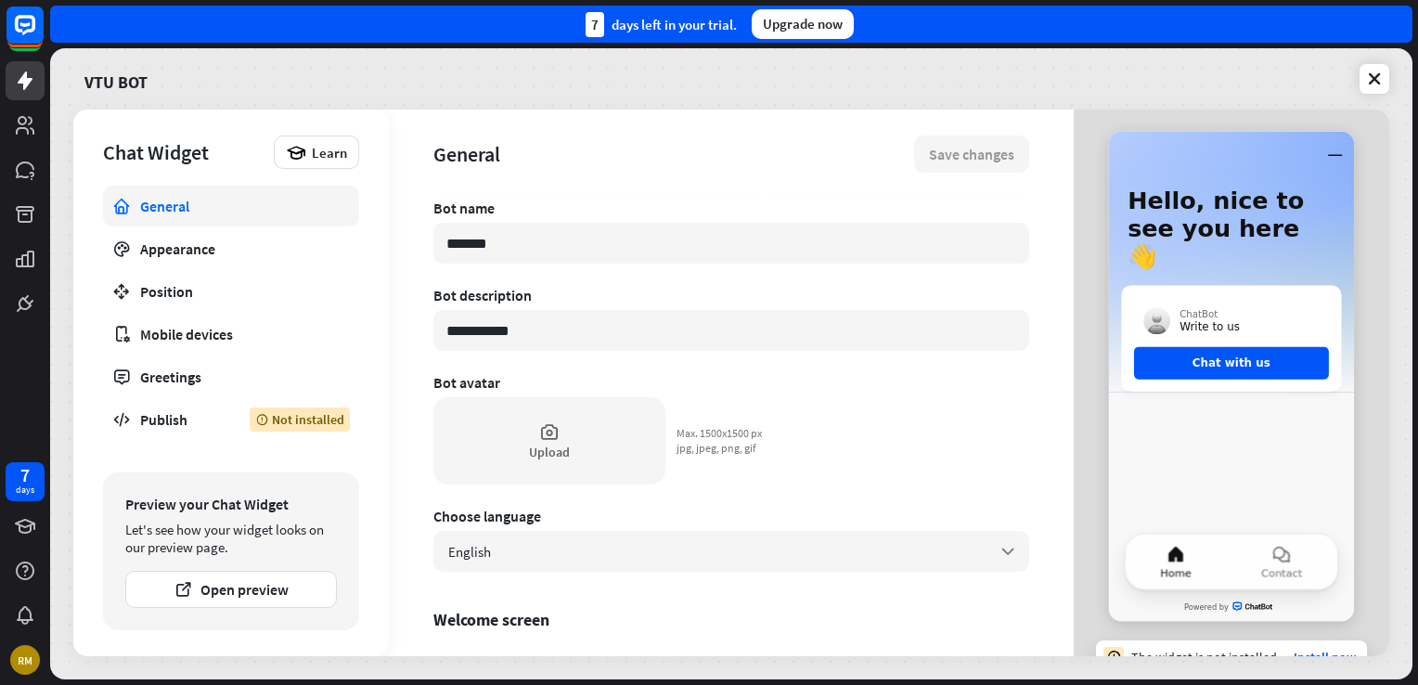
click at [1163, 565] on button "Home" at bounding box center [1176, 562] width 101 height 56
click at [1212, 347] on button "Chat with us" at bounding box center [1231, 363] width 195 height 32
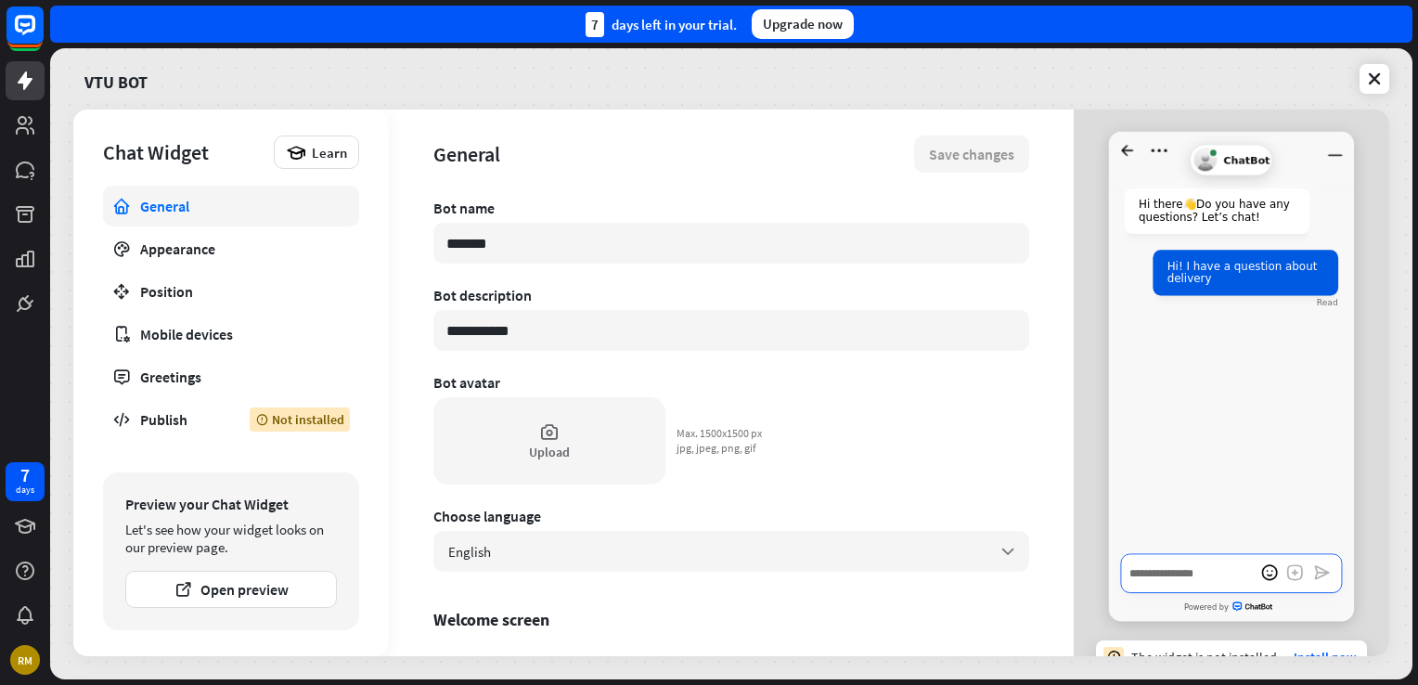
click at [1217, 573] on textarea "Write a message…" at bounding box center [1231, 573] width 221 height 40
click at [1202, 443] on div "Hi there 👋 Do you have any questions? Let’s chat! Hi! I have a question about d…" at bounding box center [1231, 362] width 245 height 384
click at [1125, 188] on div at bounding box center [1125, 188] width 0 height 0
click at [564, 247] on input "*******" at bounding box center [731, 243] width 596 height 41
type textarea "*"
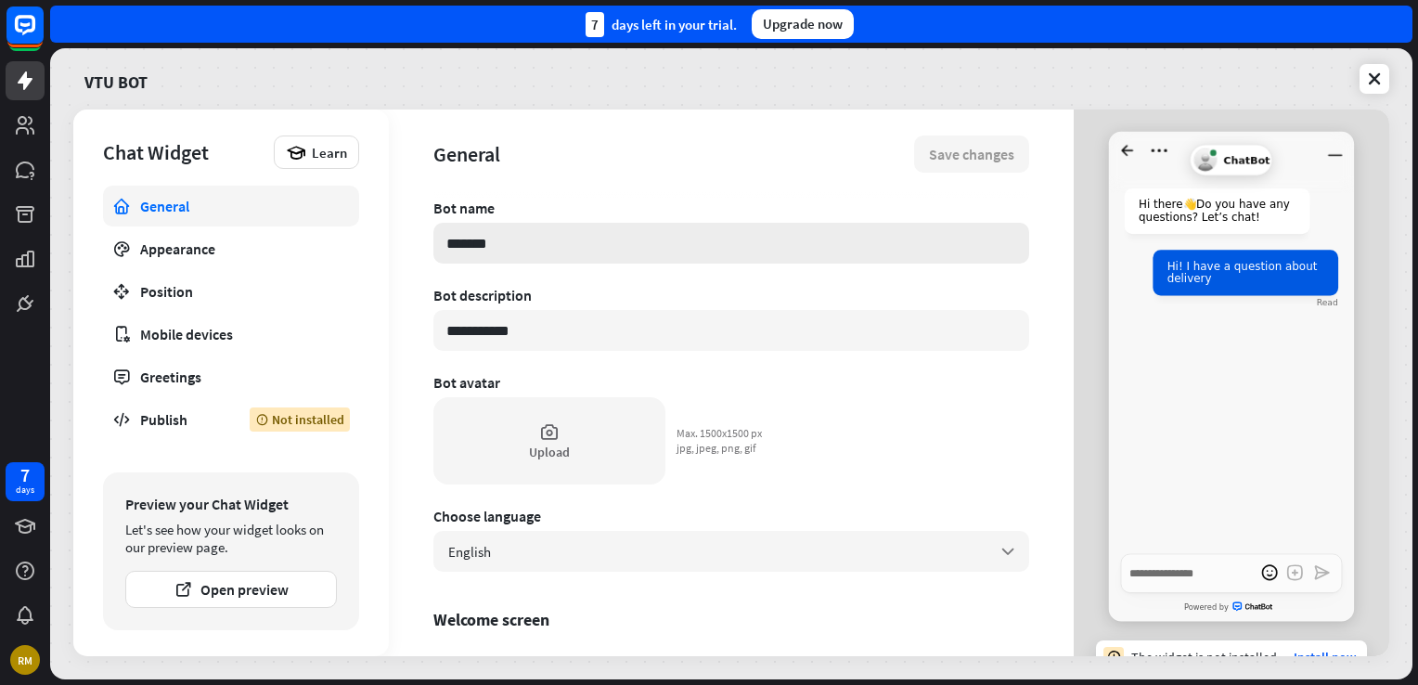
type input "******"
type textarea "*"
type input "****"
type textarea "*"
type input "***"
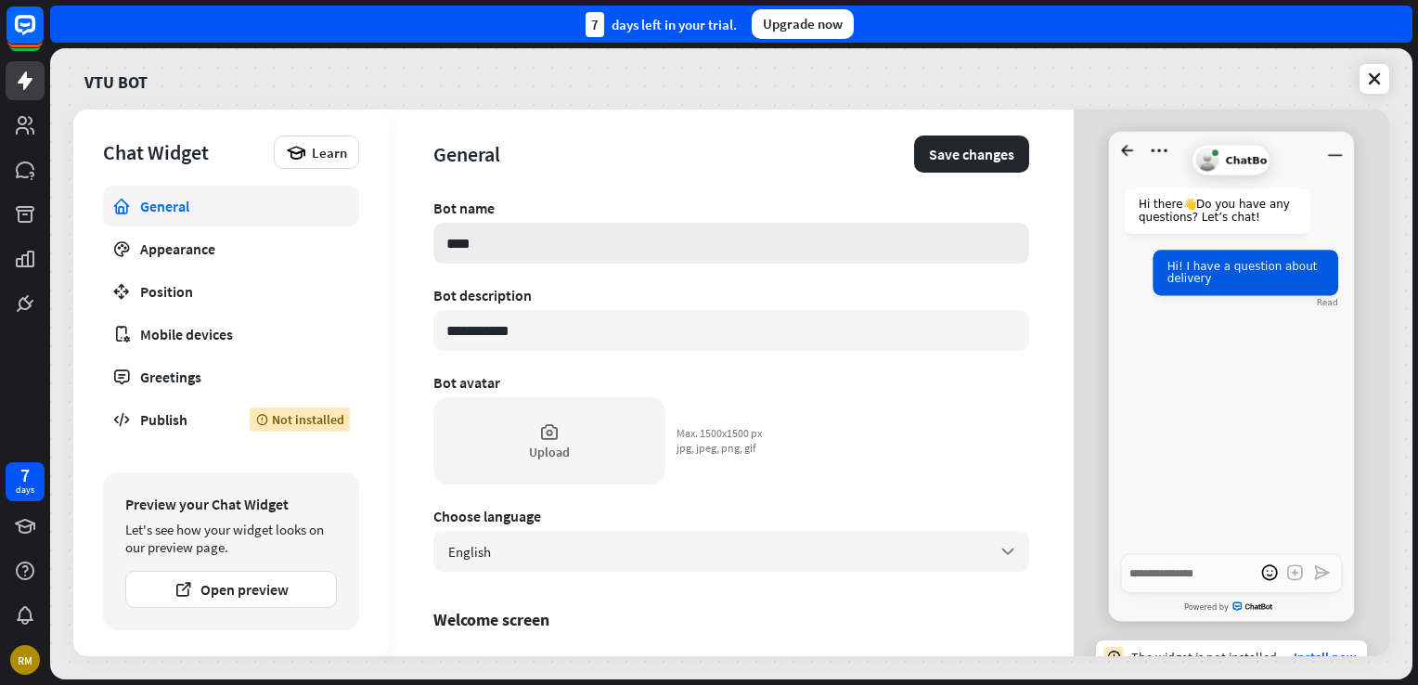
type textarea "*"
type input "**"
type textarea "*"
type input "*"
type textarea "*"
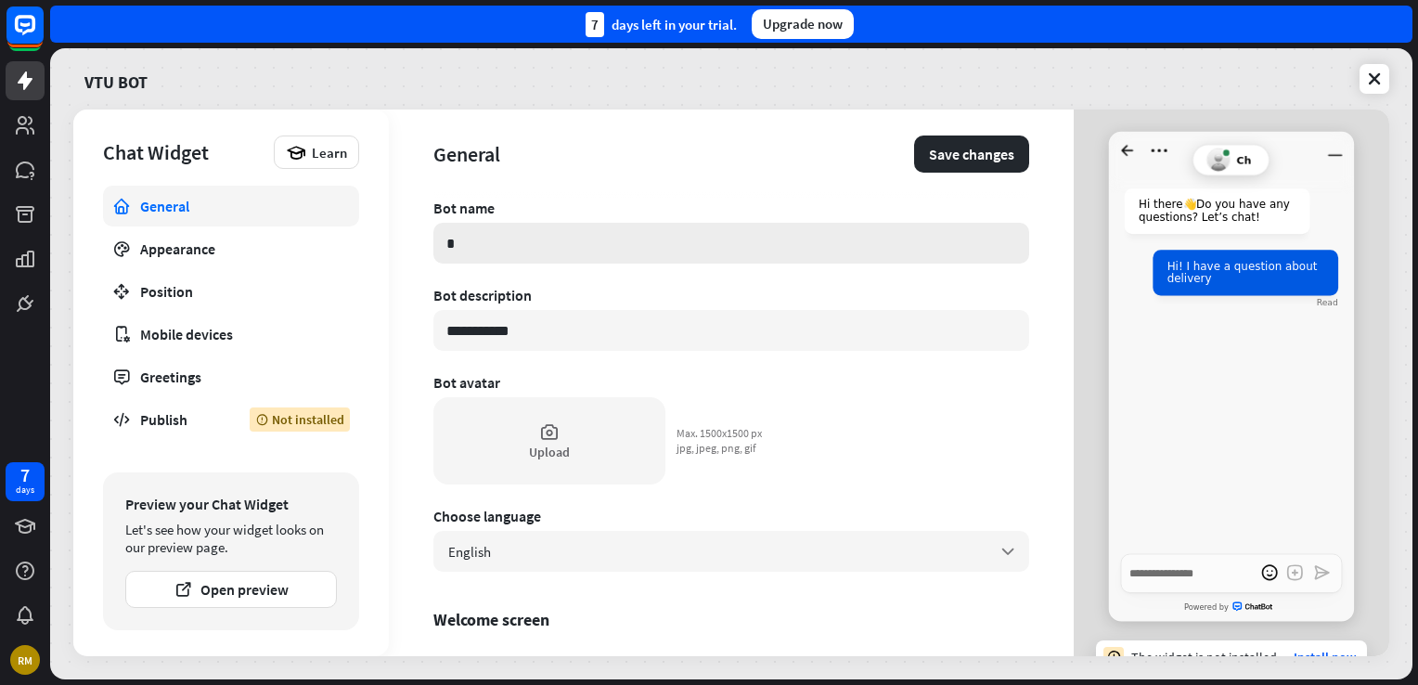
type textarea "*"
type input "*"
type textarea "*"
type input "**"
type textarea "*"
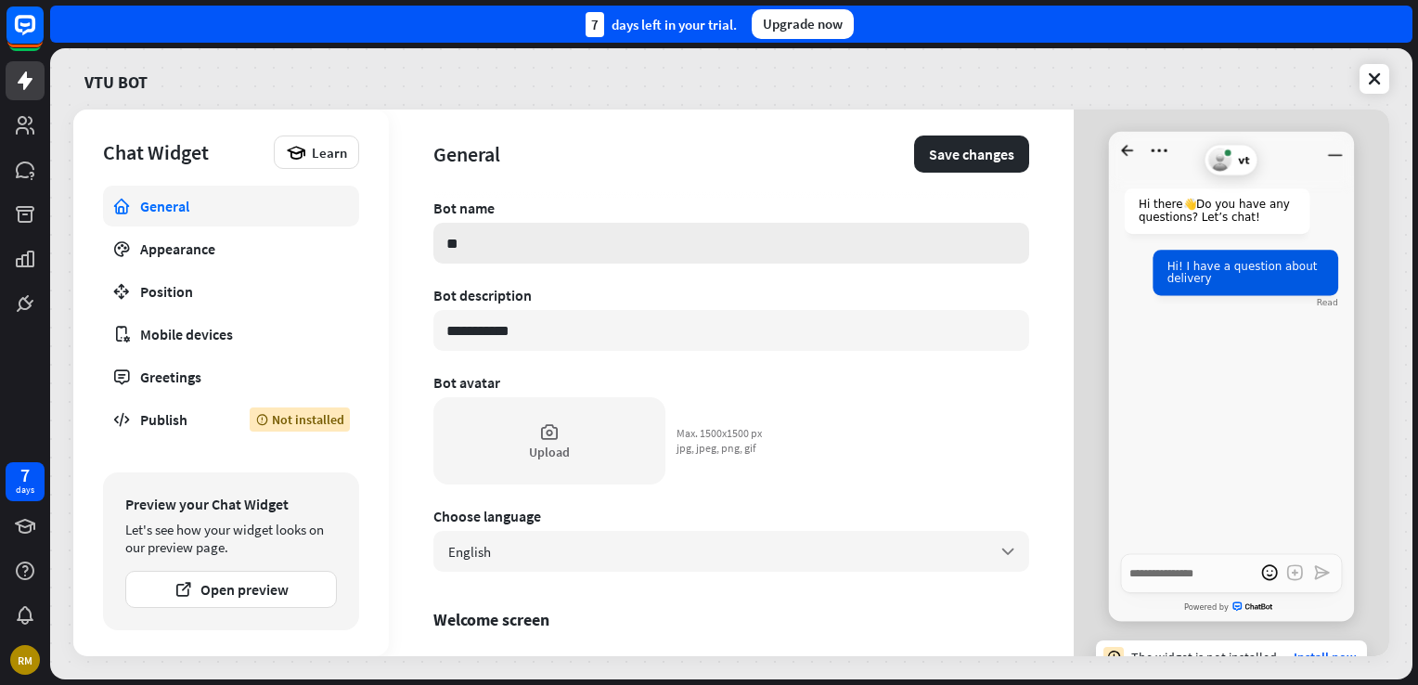
type input "***"
type textarea "*"
type input "***"
type textarea "*"
type input "*****"
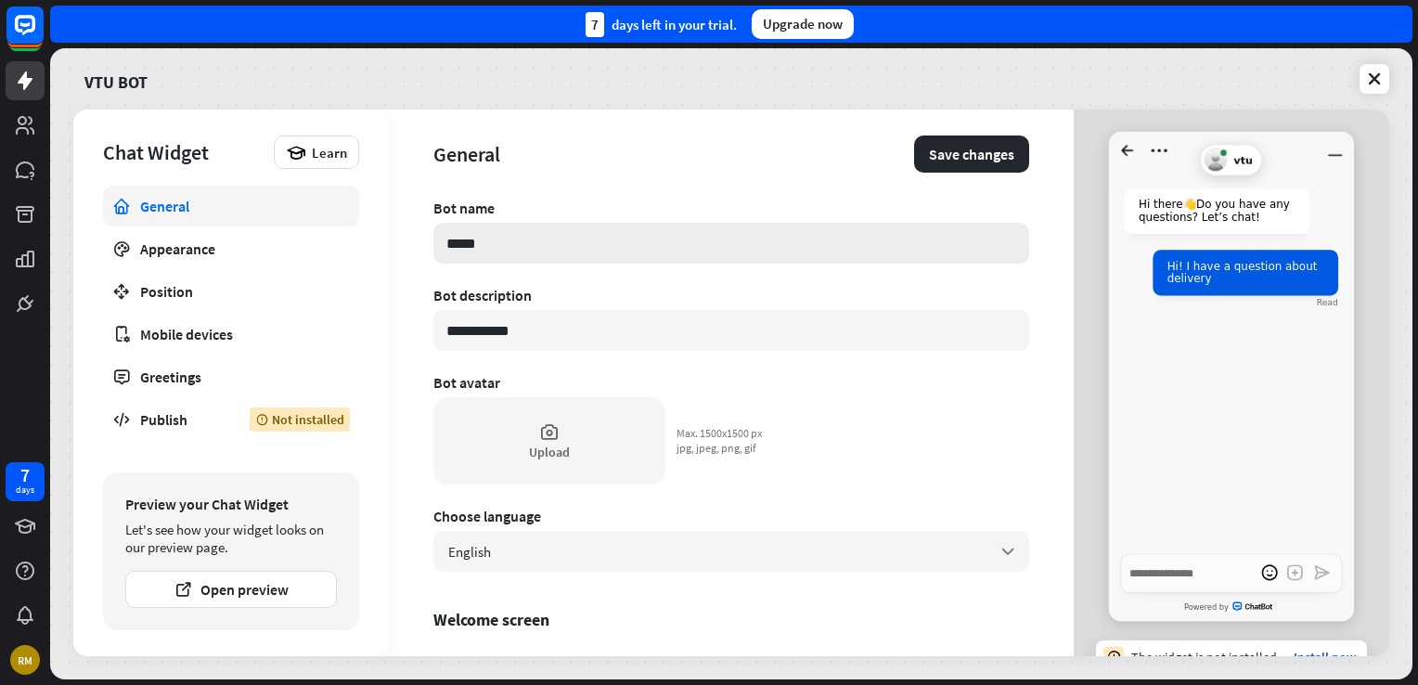
type textarea "*"
type input "******"
type textarea "*"
type input "*******"
type textarea "*"
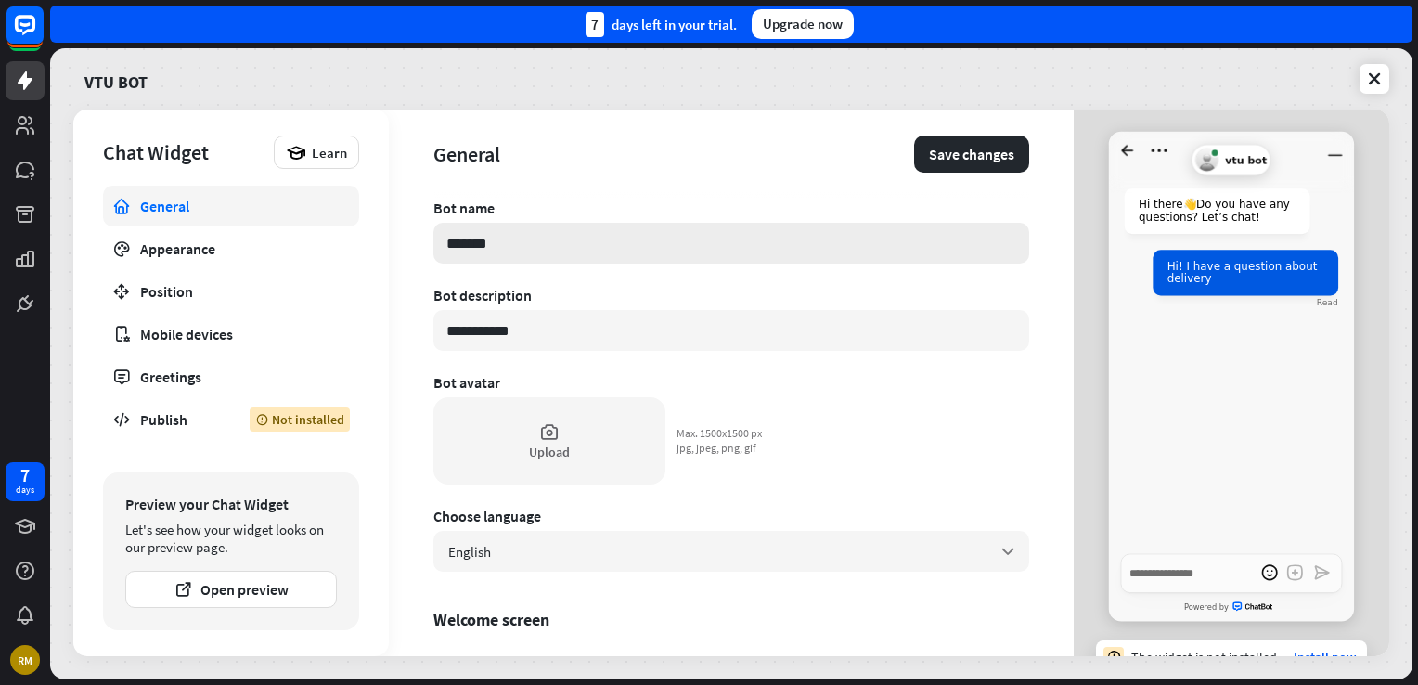
type input "******"
type textarea "*"
type input "*****"
type textarea "*"
type input "***"
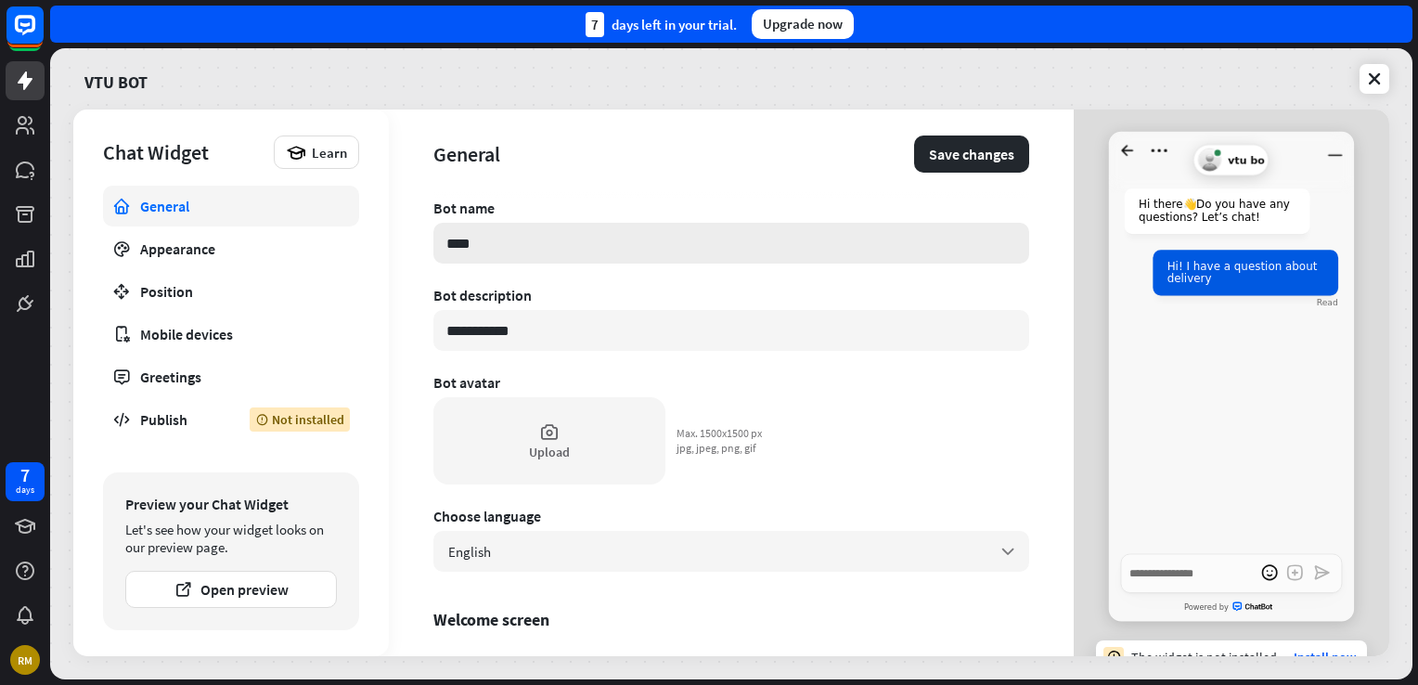
type textarea "*"
type input "***"
type textarea "*"
type input "**"
type textarea "*"
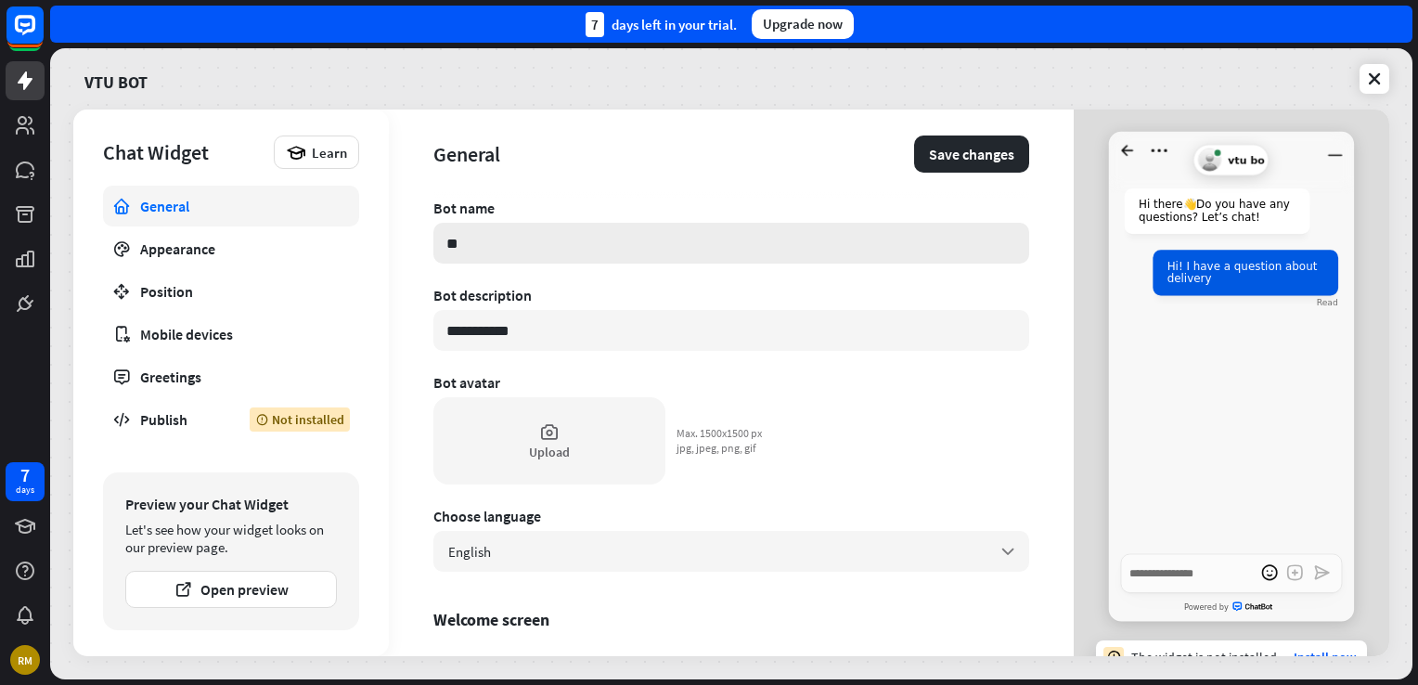
type input "*"
type textarea "*"
type input "*"
type textarea "*"
type input "**"
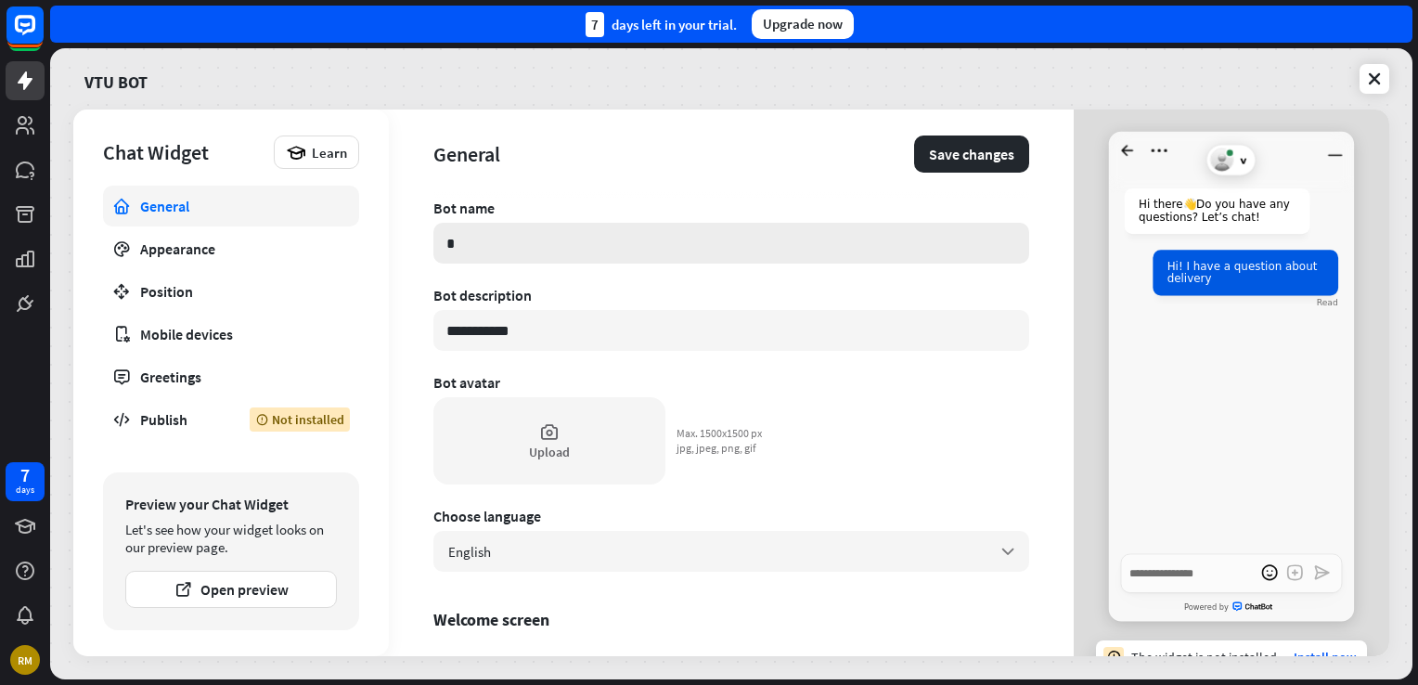
type textarea "*"
type input "***"
type textarea "*"
type input "***"
type textarea "*"
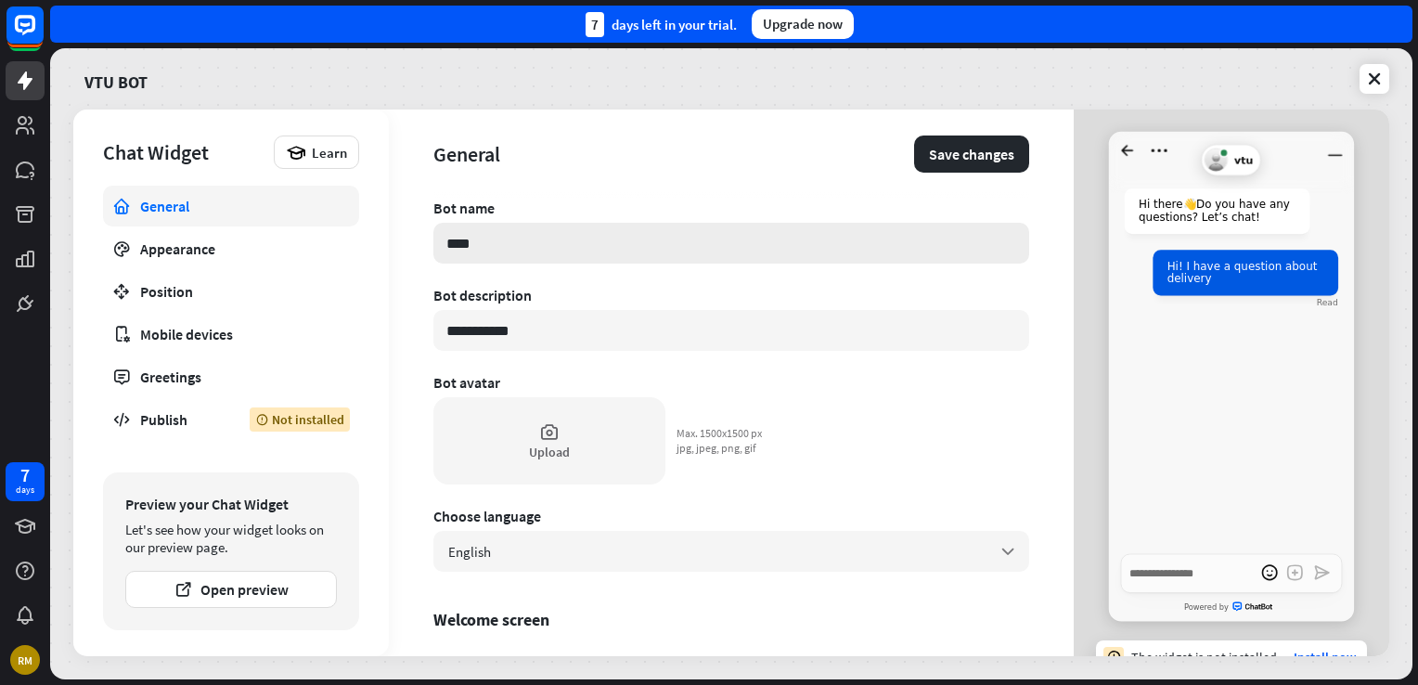
type input "*****"
type textarea "*"
type input "******"
type textarea "*"
type input "*******"
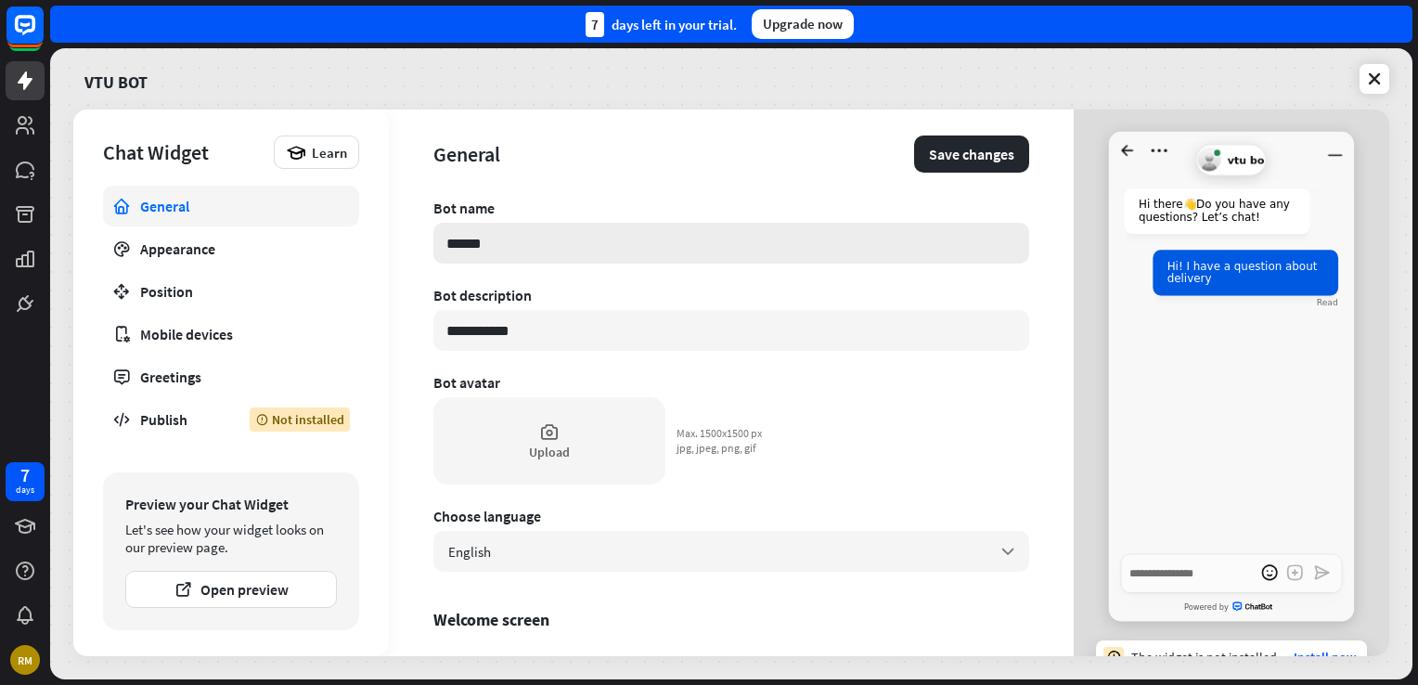
type textarea "*"
type input "******"
type textarea "*"
type input "*****"
type textarea "*"
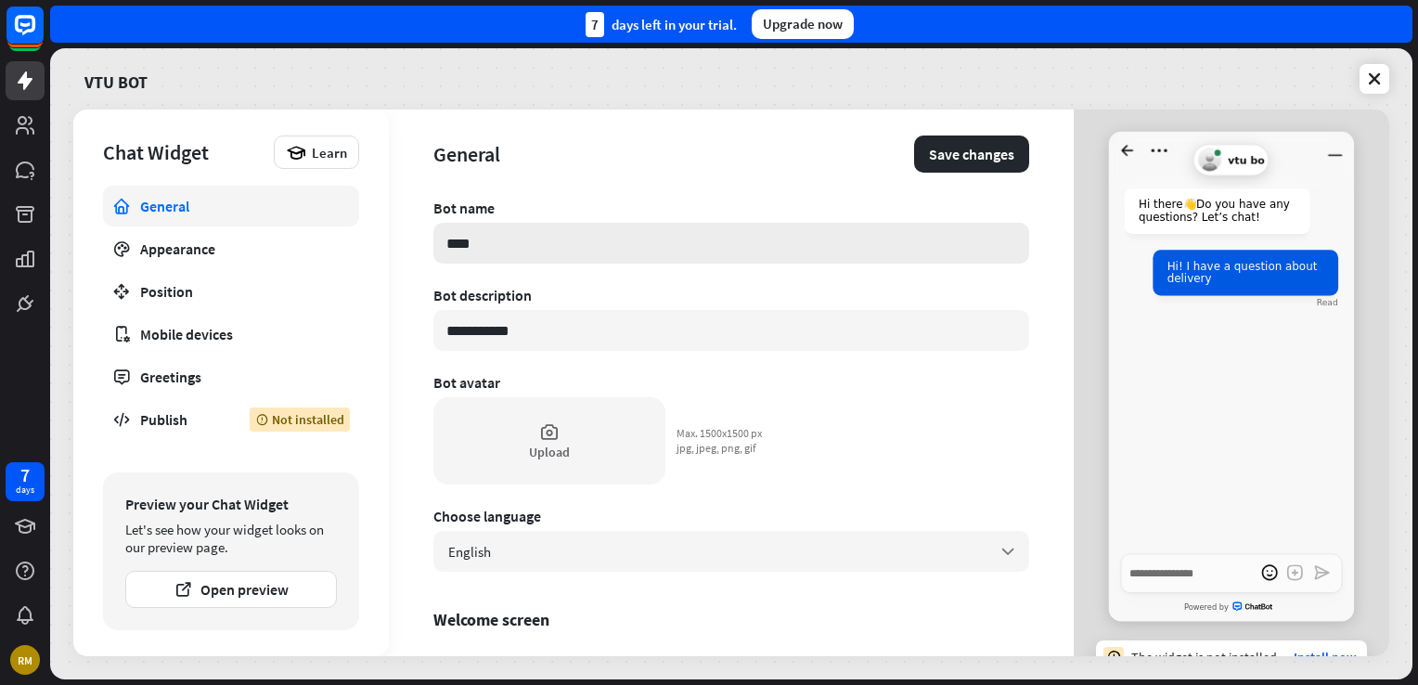
type input "***"
type textarea "*"
type input "*"
type textarea "*"
type input "*"
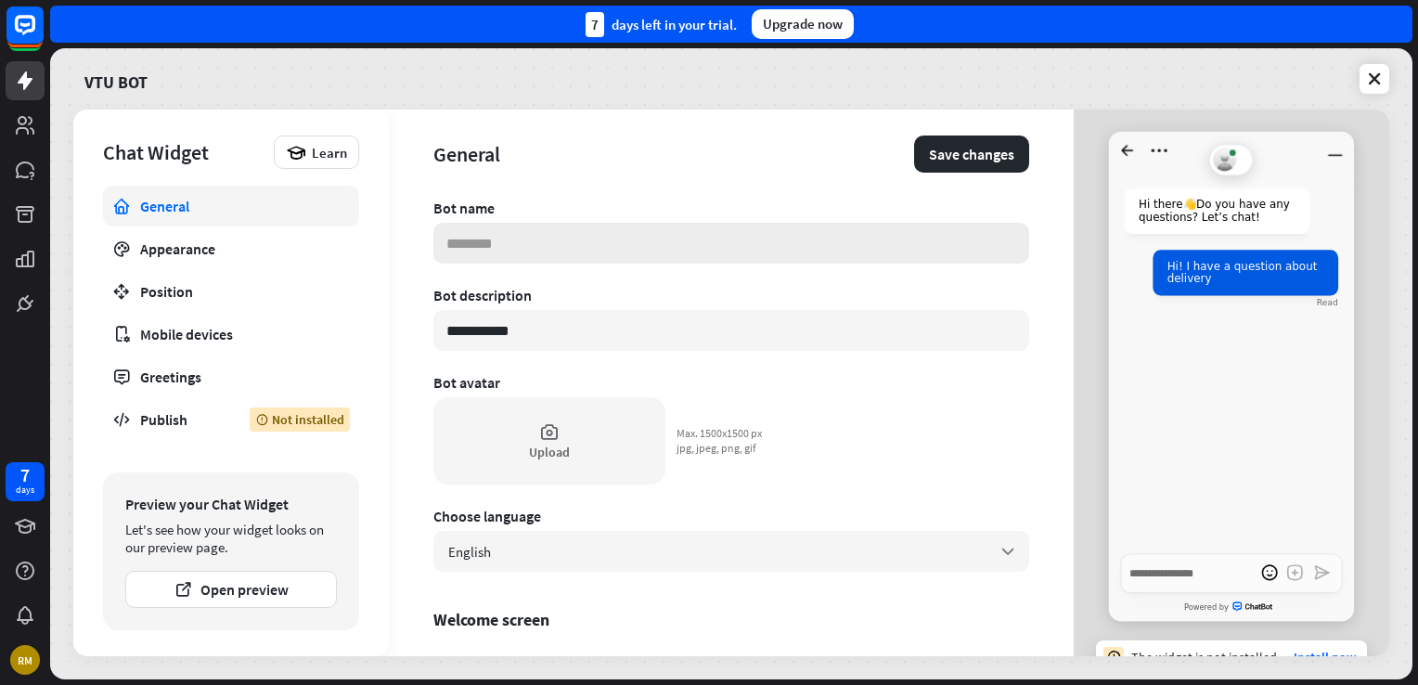
type textarea "*"
type input "**"
type textarea "*"
type input "***"
type textarea "*"
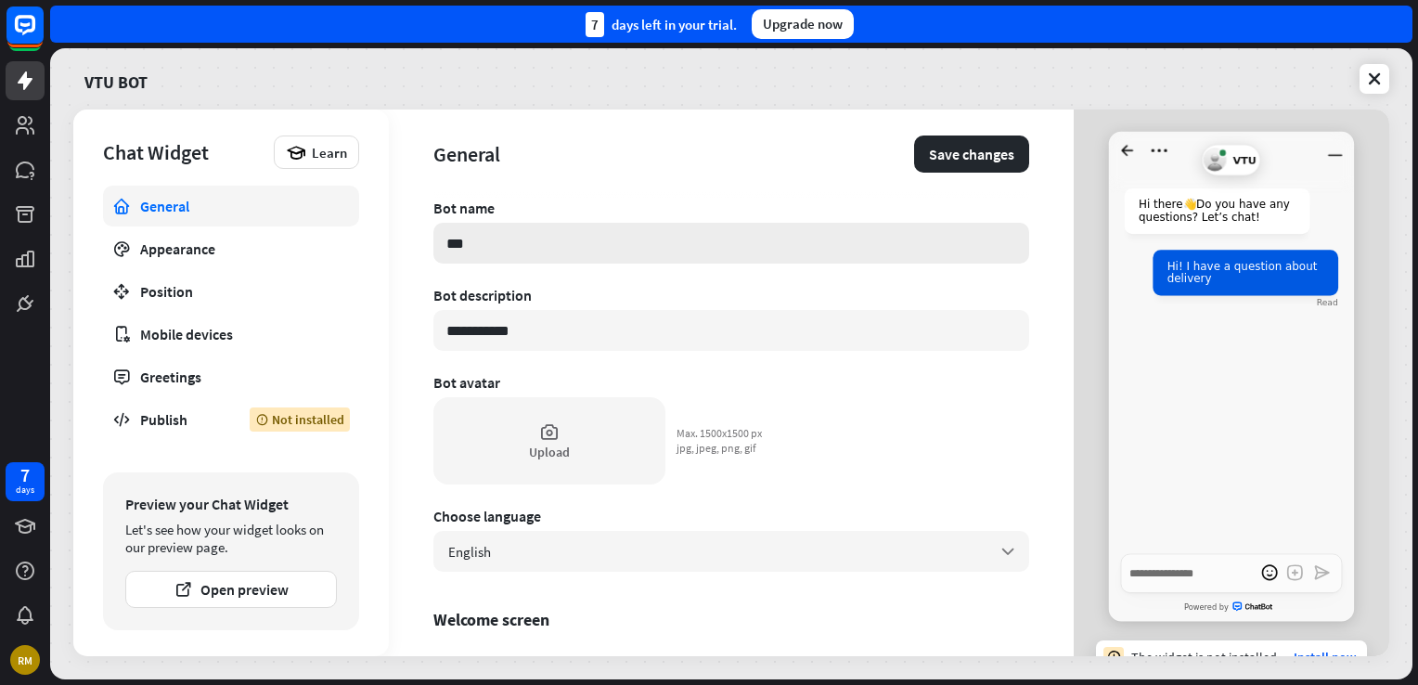
type input "***"
type textarea "*"
type input "*****"
type textarea "*"
type input "******"
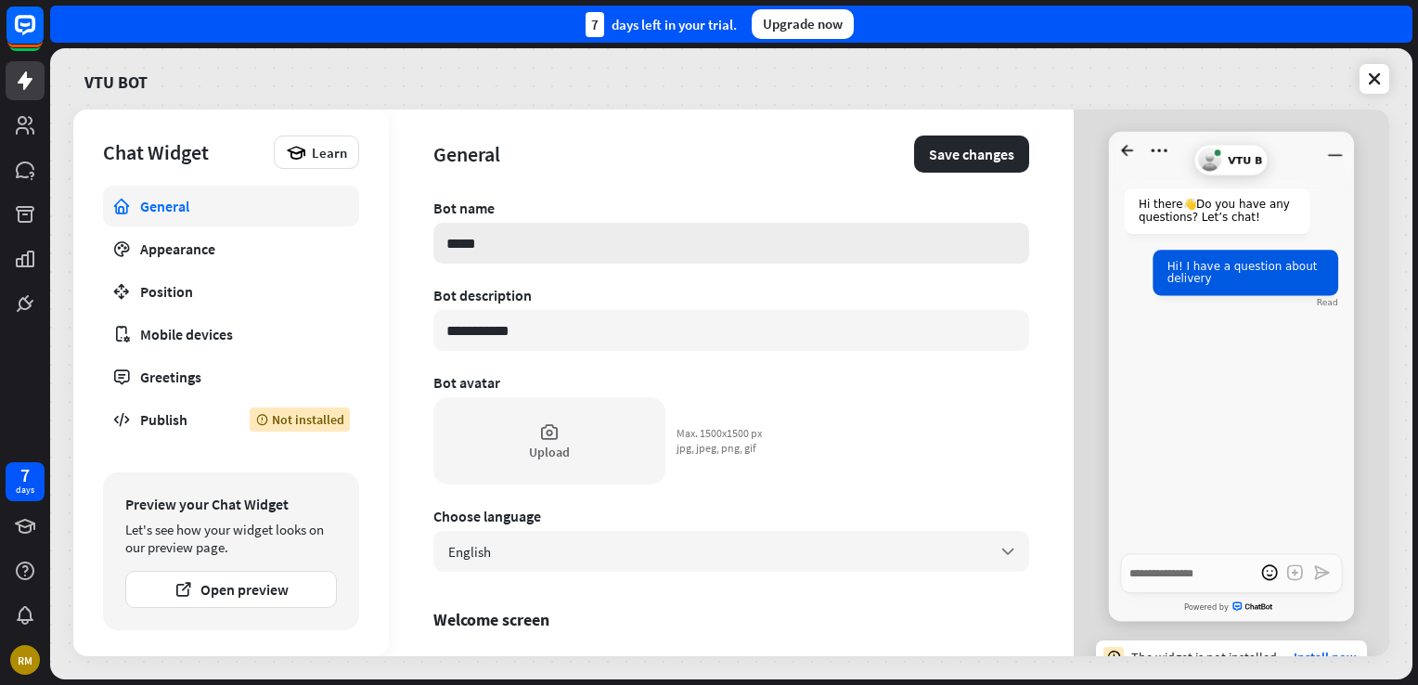
type textarea "*"
type input "*******"
type textarea "*"
type input "*******"
click at [954, 177] on div "General Save changes" at bounding box center [731, 153] width 596 height 89
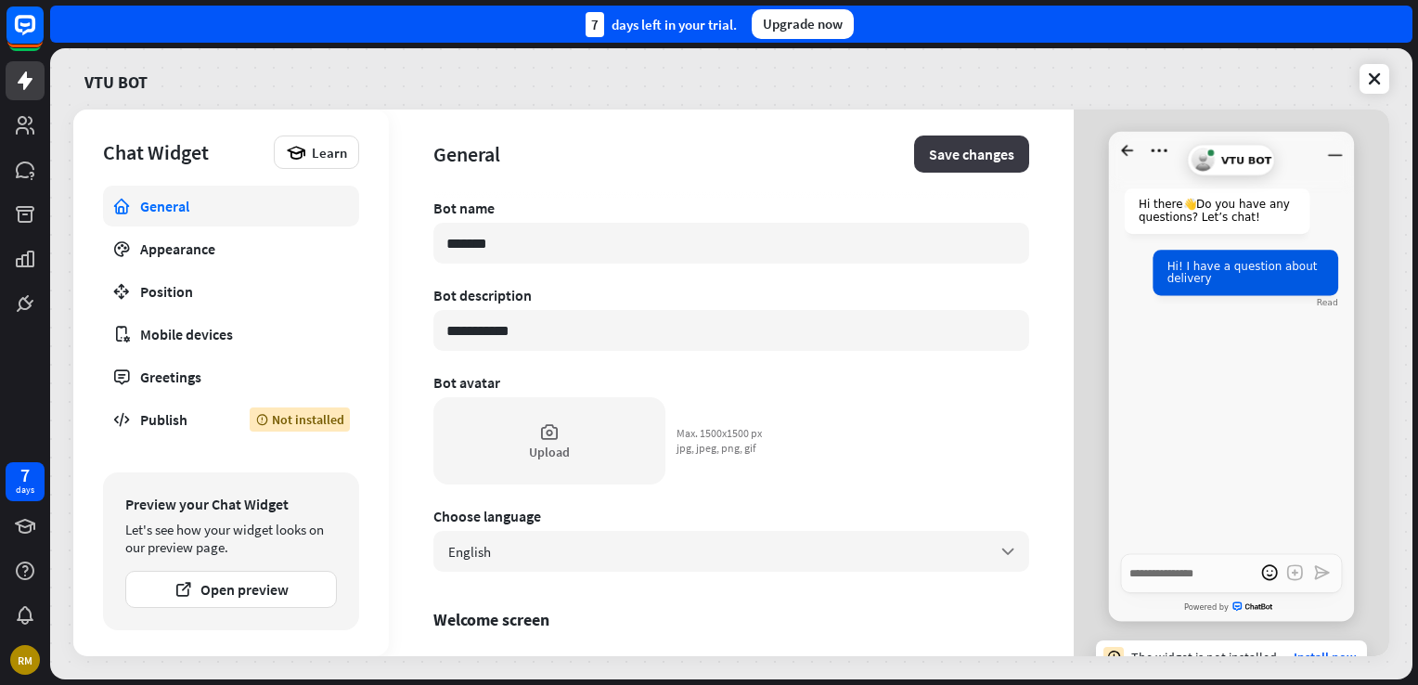
click at [955, 158] on button "Save changes" at bounding box center [971, 153] width 115 height 37
click at [245, 288] on div "Position" at bounding box center [231, 291] width 182 height 19
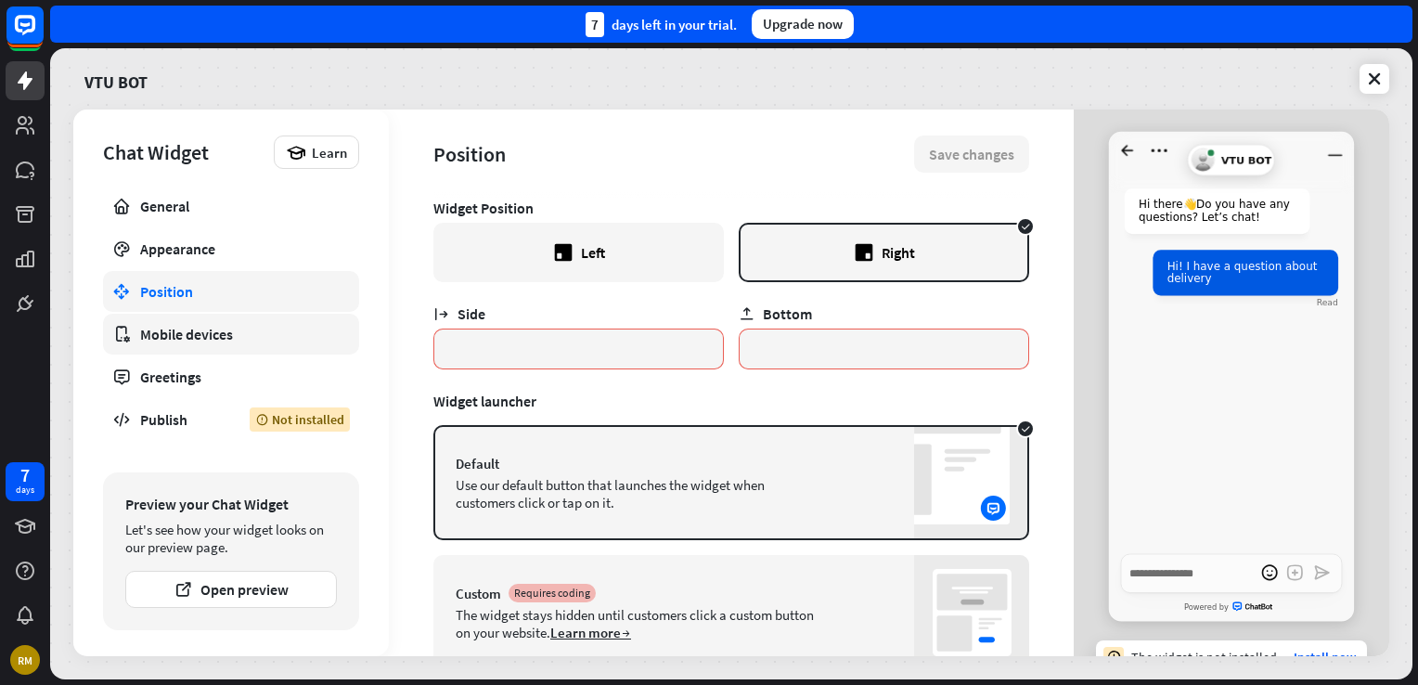
click at [250, 320] on link "Mobile devices" at bounding box center [231, 334] width 256 height 41
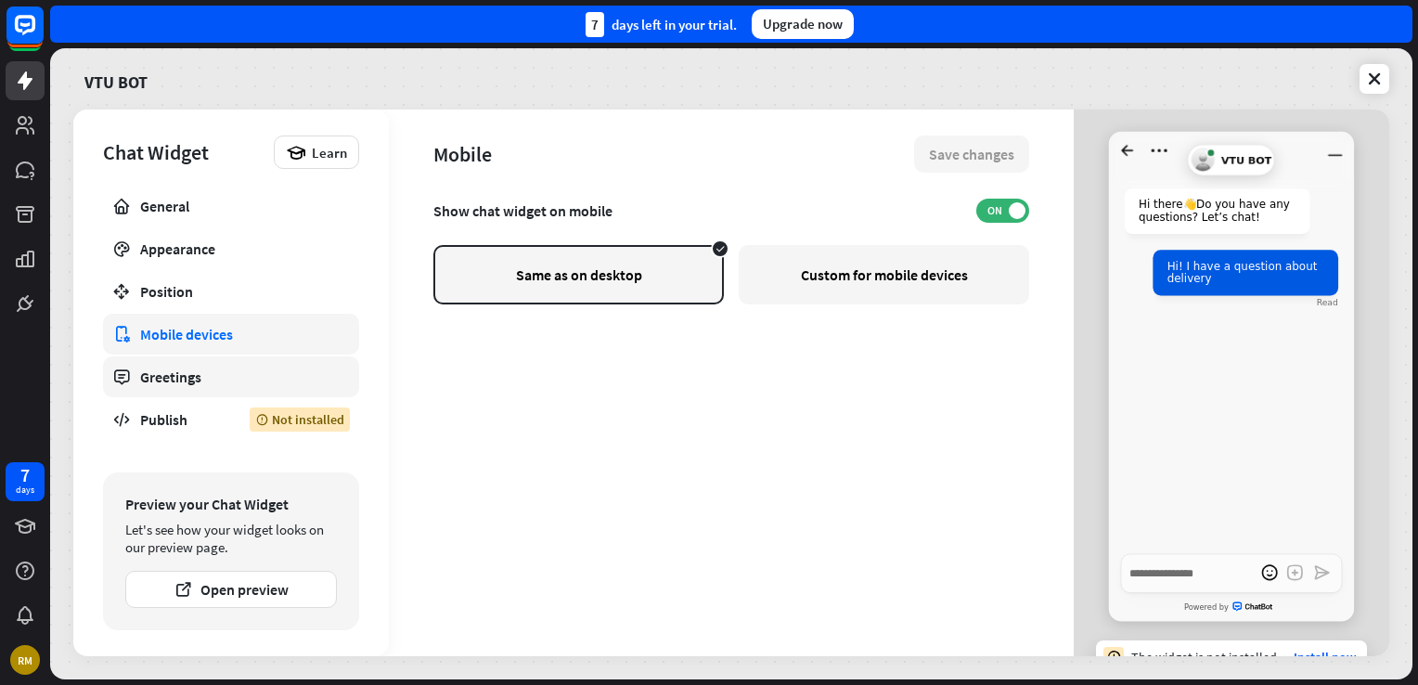
click at [234, 357] on link "Greetings" at bounding box center [231, 376] width 256 height 41
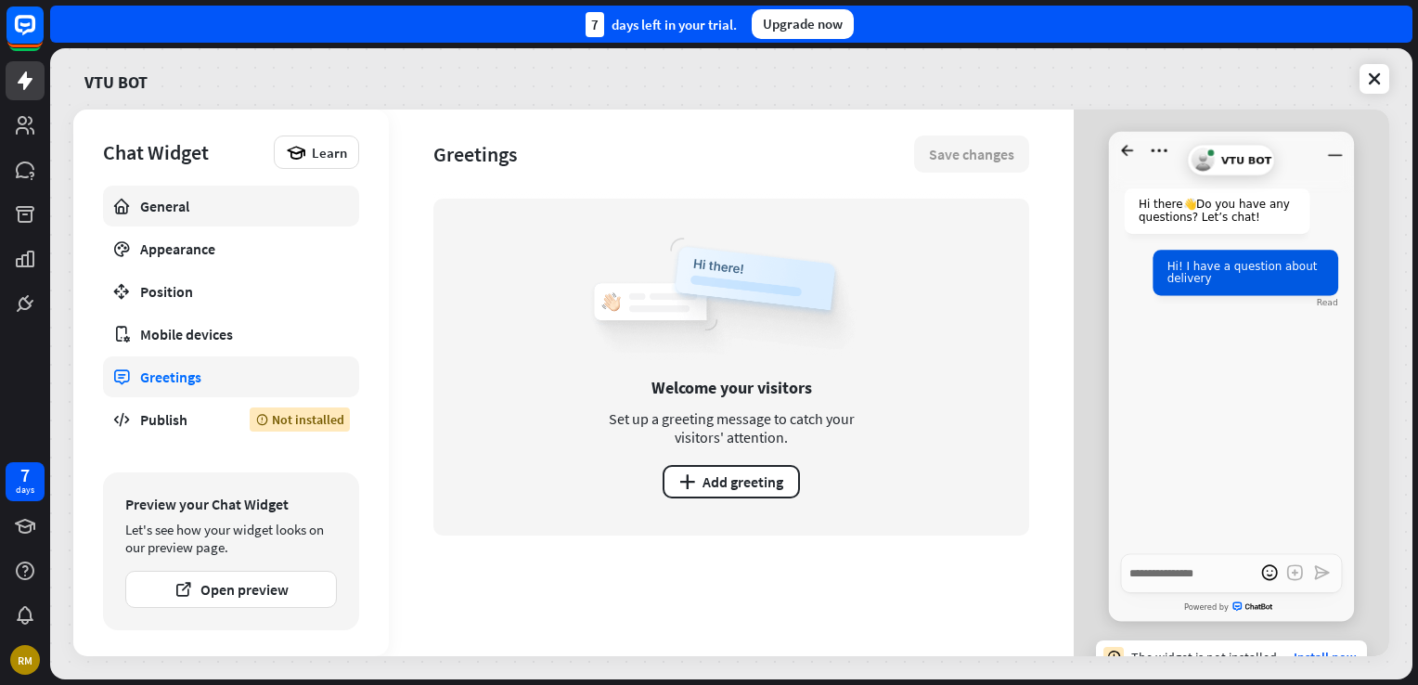
click at [200, 212] on div "General" at bounding box center [231, 206] width 182 height 19
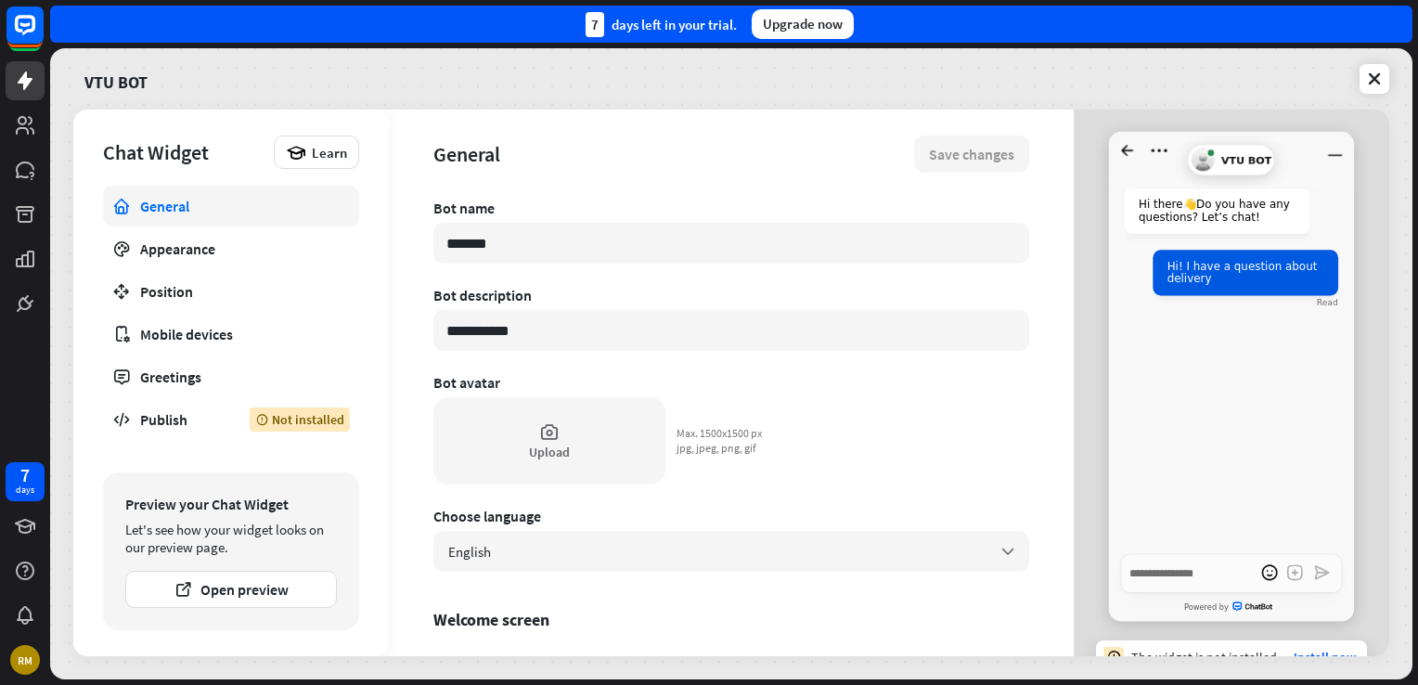
click at [1211, 329] on div "Hi there 👋 Do you have any questions? Let’s chat! Hi! I have a question about d…" at bounding box center [1231, 362] width 245 height 384
click at [1117, 155] on icon "Go back to homescreen" at bounding box center [1127, 150] width 25 height 25
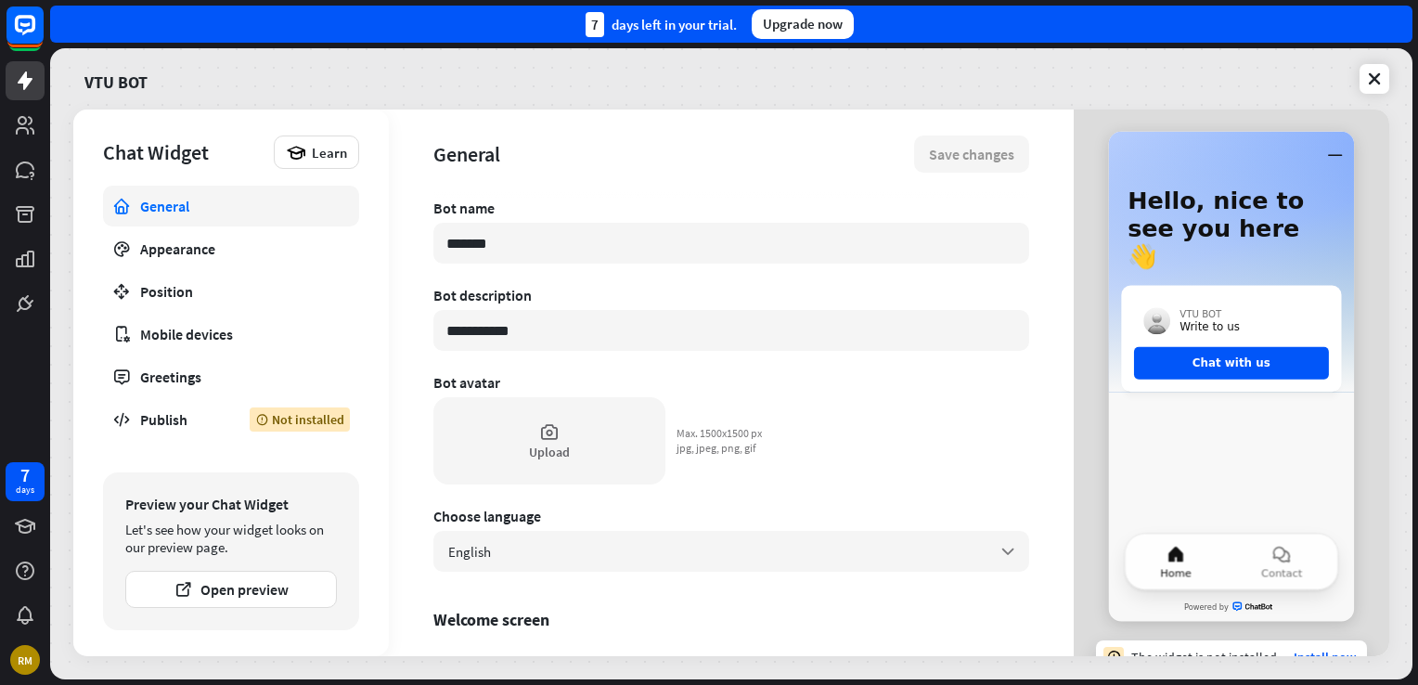
drag, startPoint x: 1220, startPoint y: 291, endPoint x: 1209, endPoint y: 235, distance: 57.7
click at [1216, 309] on p "VTU BOT" at bounding box center [1210, 314] width 60 height 11
click at [1238, 347] on button "Chat with us" at bounding box center [1231, 363] width 195 height 32
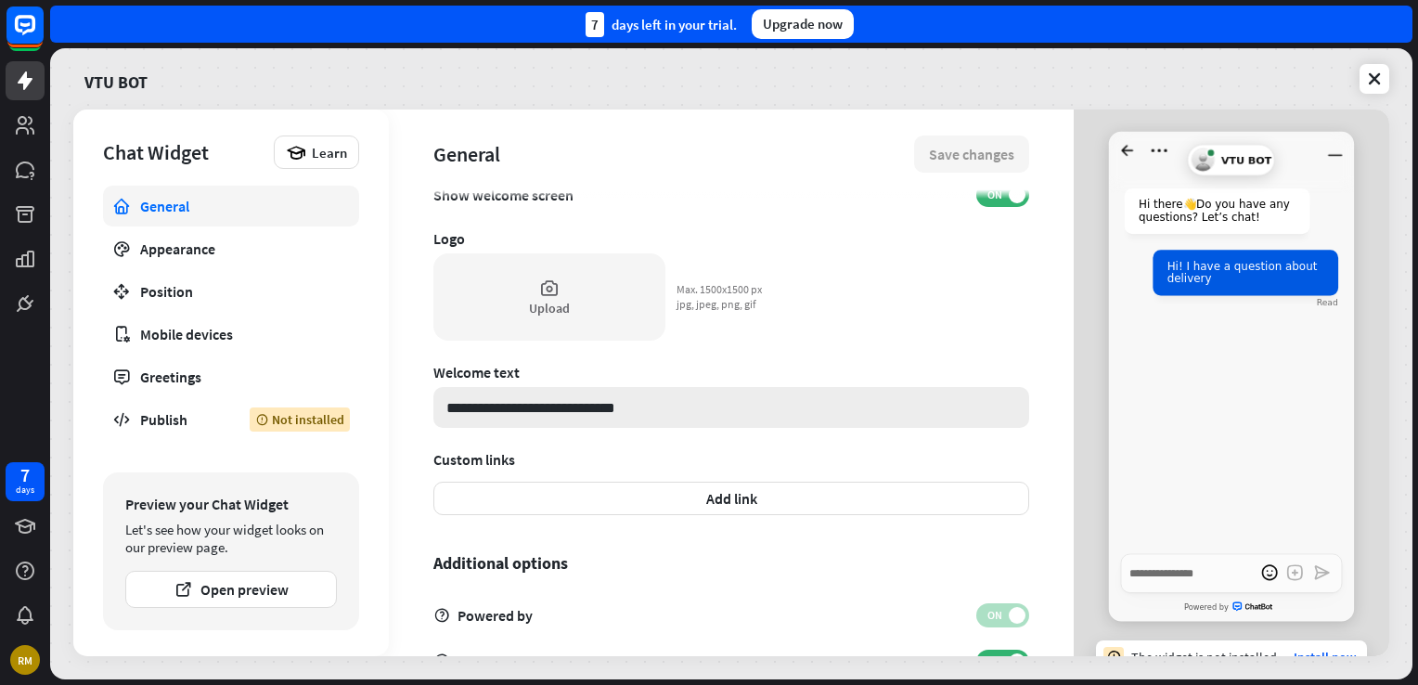
scroll to position [444, 0]
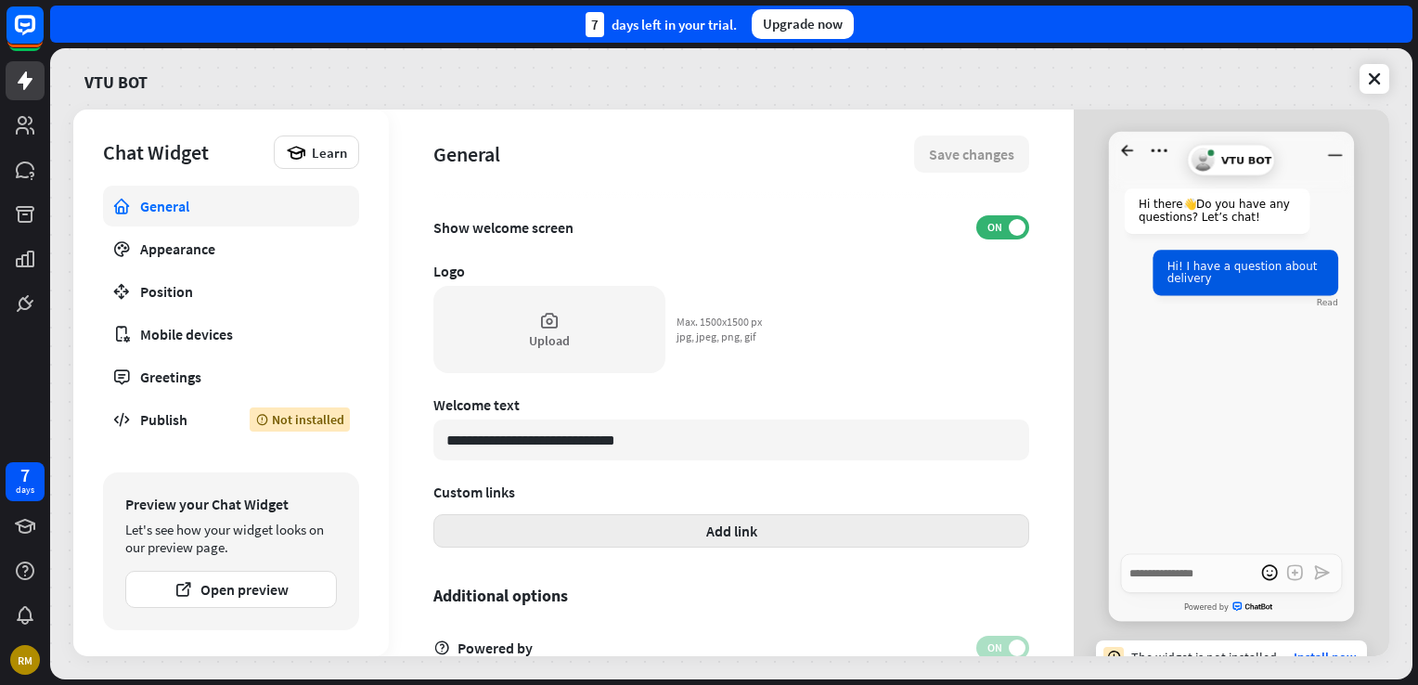
click at [720, 526] on button "Add link" at bounding box center [731, 530] width 596 height 33
type textarea "*"
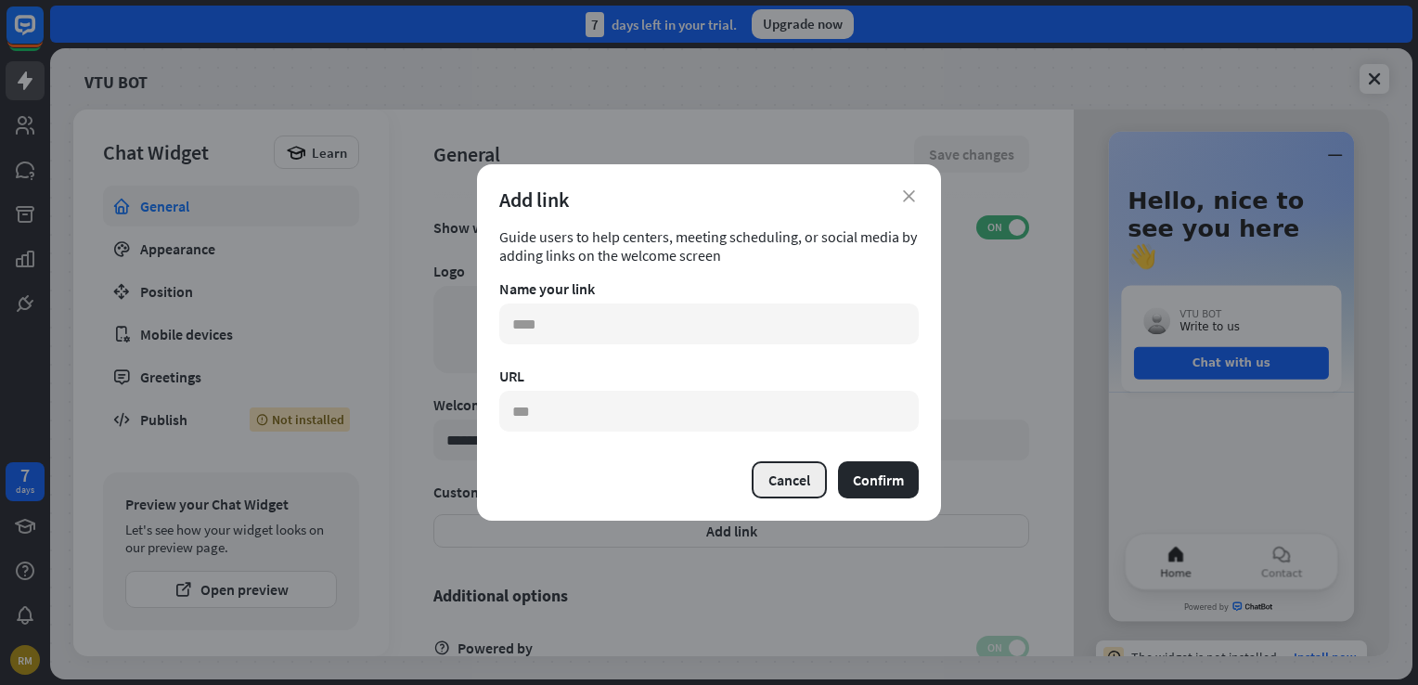
click at [768, 471] on button "Cancel" at bounding box center [789, 479] width 75 height 37
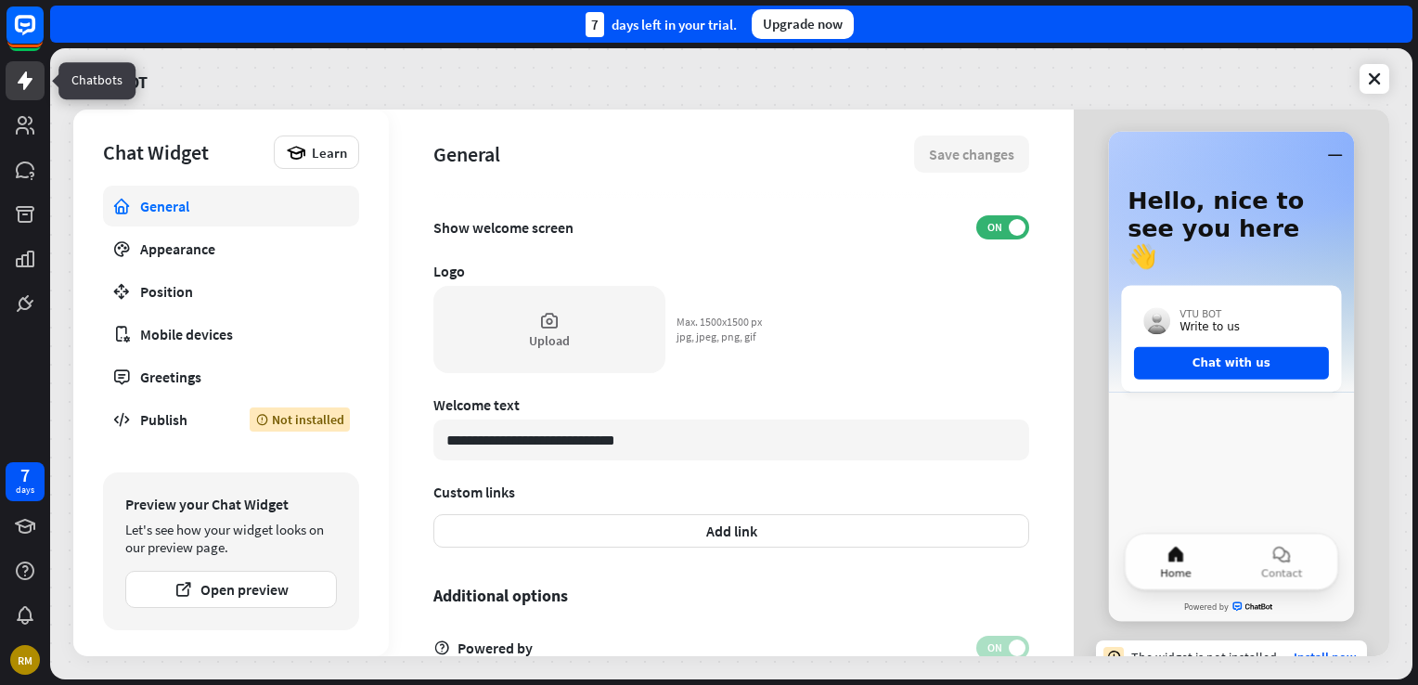
click at [22, 85] on icon at bounding box center [25, 81] width 22 height 22
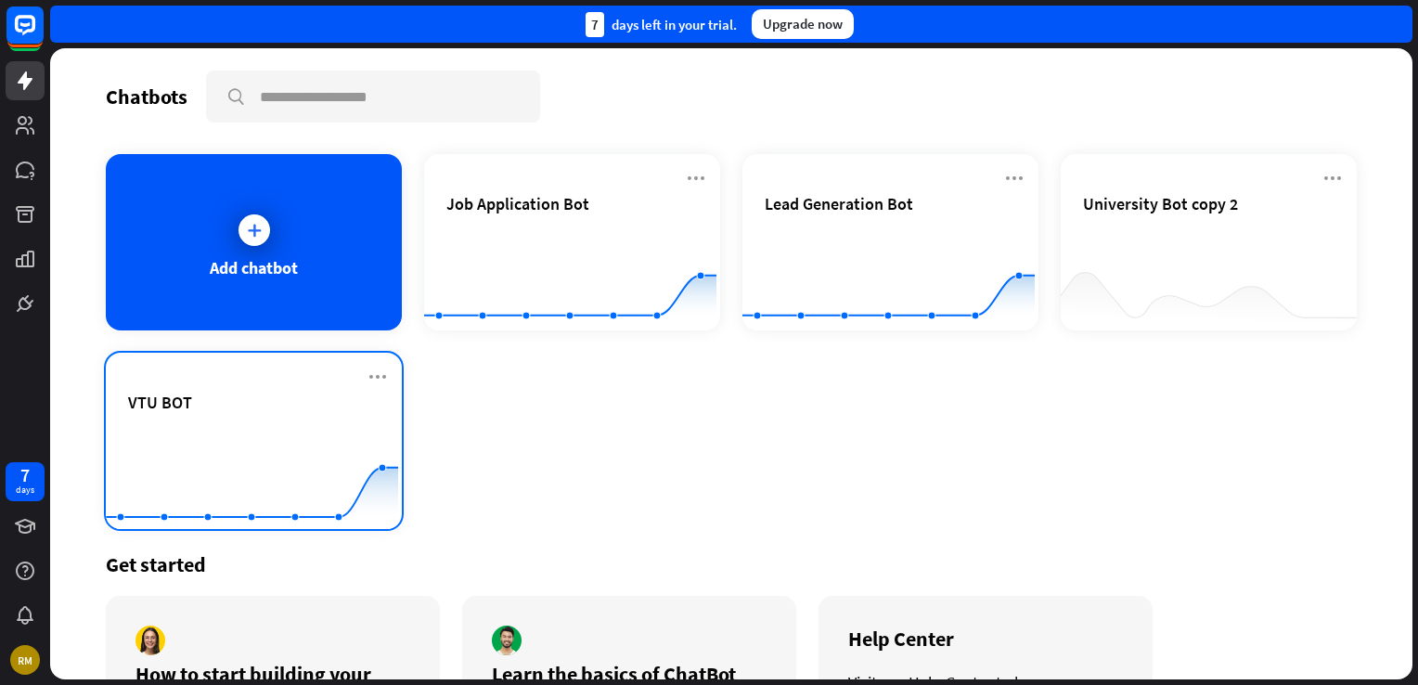
click at [275, 379] on div "VTU BOT Created with Highcharts 10.1.0 0 5 10" at bounding box center [254, 441] width 296 height 176
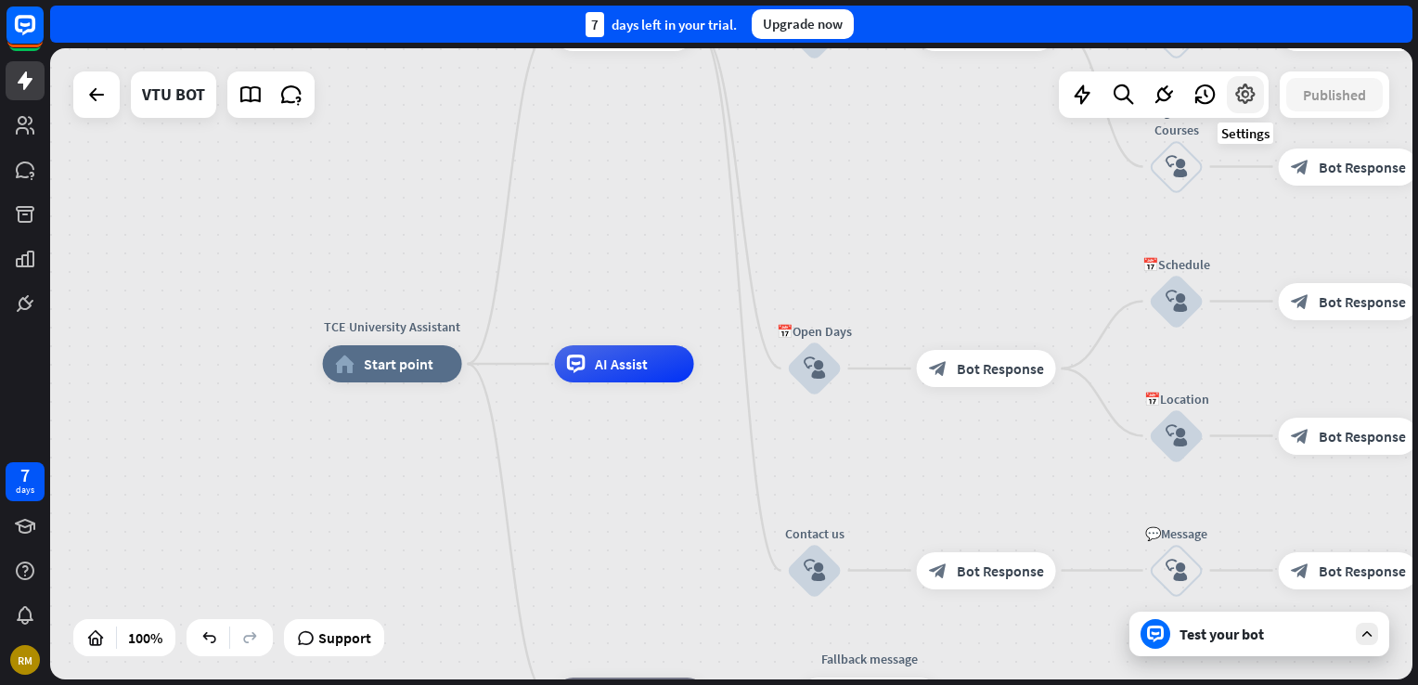
click at [1241, 99] on icon at bounding box center [1245, 95] width 24 height 24
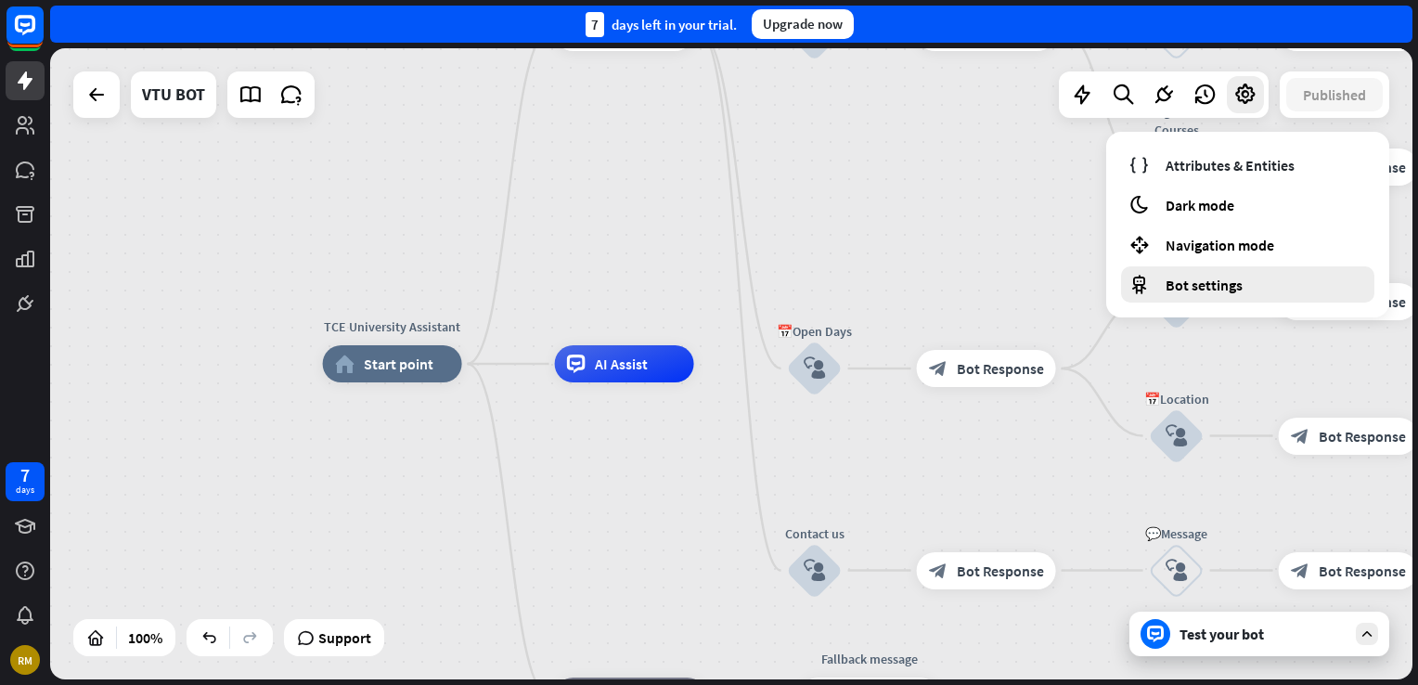
click at [1218, 280] on span "Bot settings" at bounding box center [1203, 285] width 77 height 19
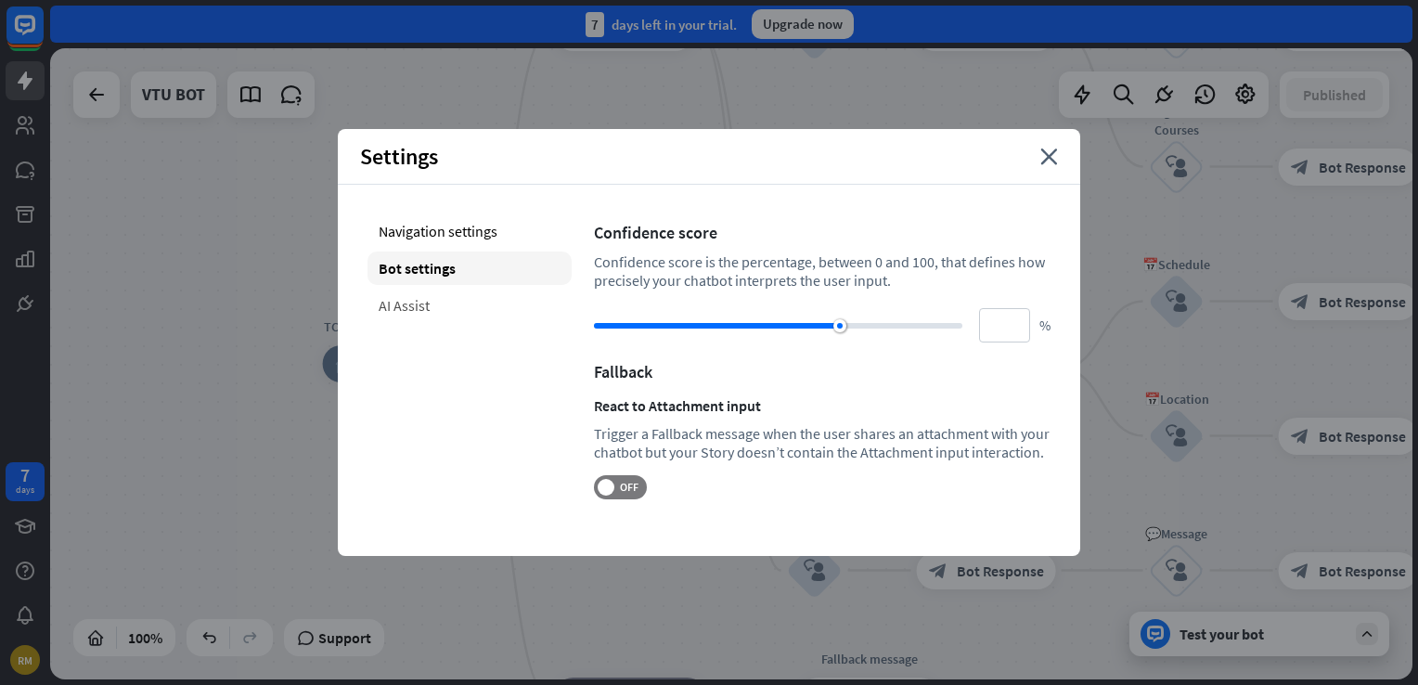
click at [441, 305] on div "AI Assist" at bounding box center [469, 305] width 204 height 33
type input "**"
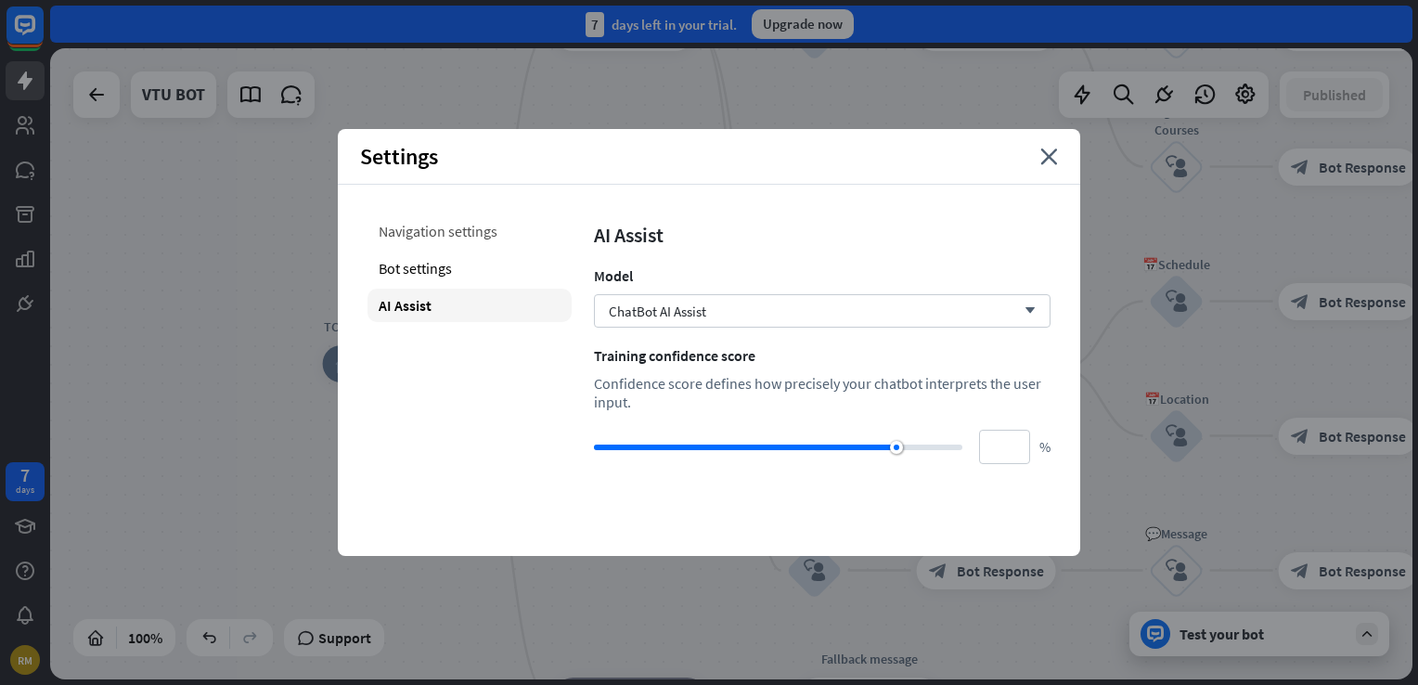
click at [448, 245] on div "Navigation settings" at bounding box center [469, 230] width 204 height 33
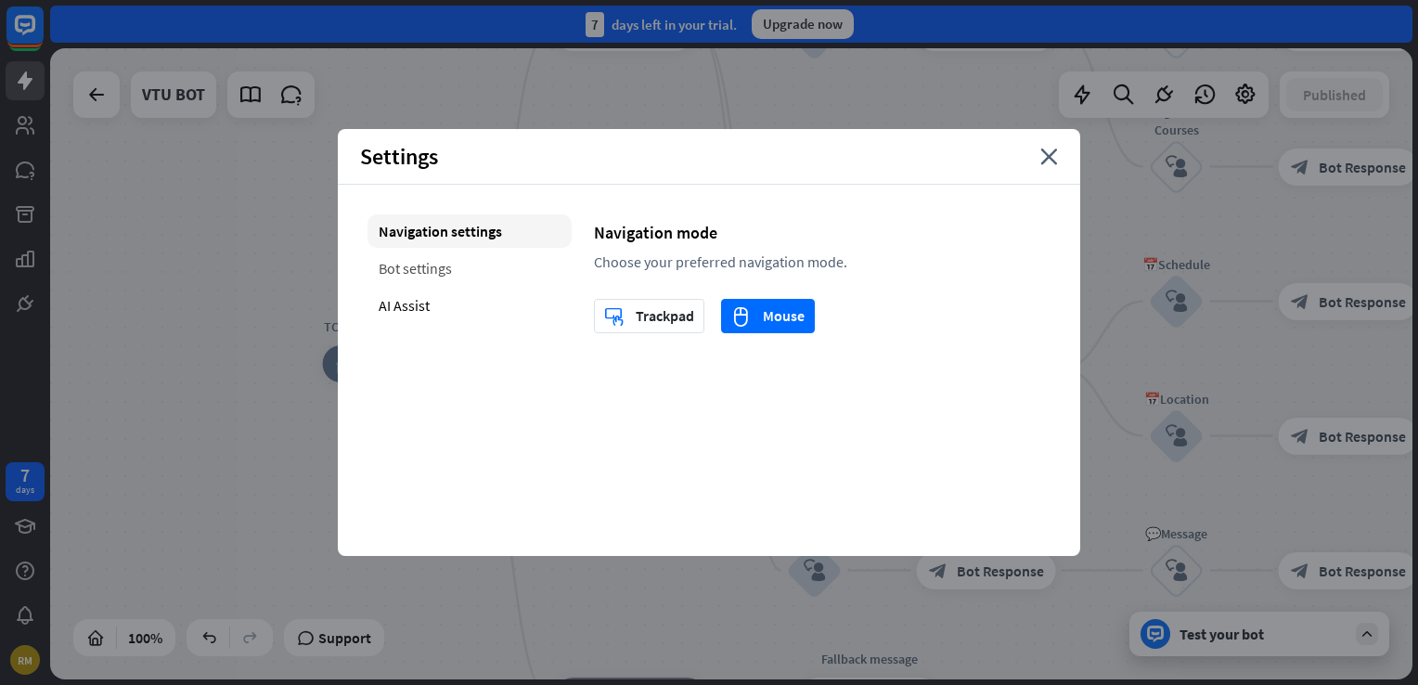
click at [450, 269] on div "Bot settings" at bounding box center [469, 267] width 204 height 33
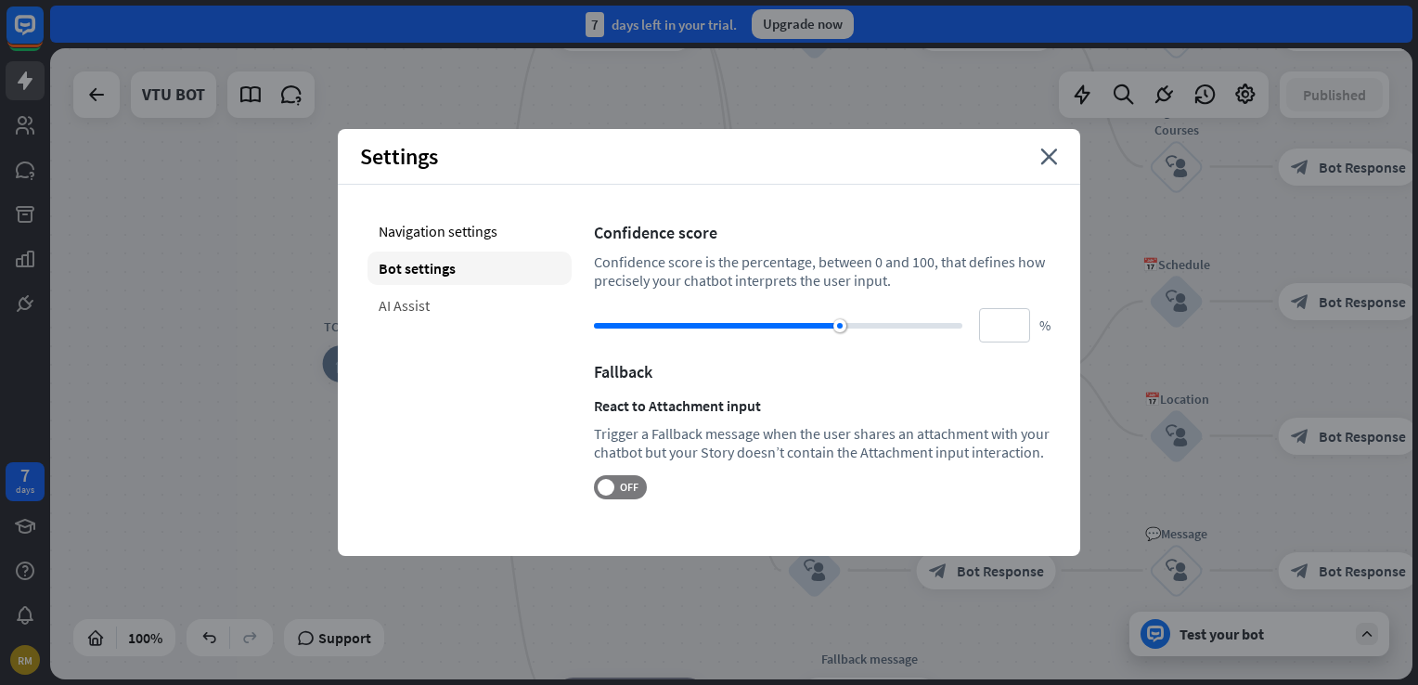
click at [432, 297] on div "AI Assist" at bounding box center [469, 305] width 204 height 33
type input "**"
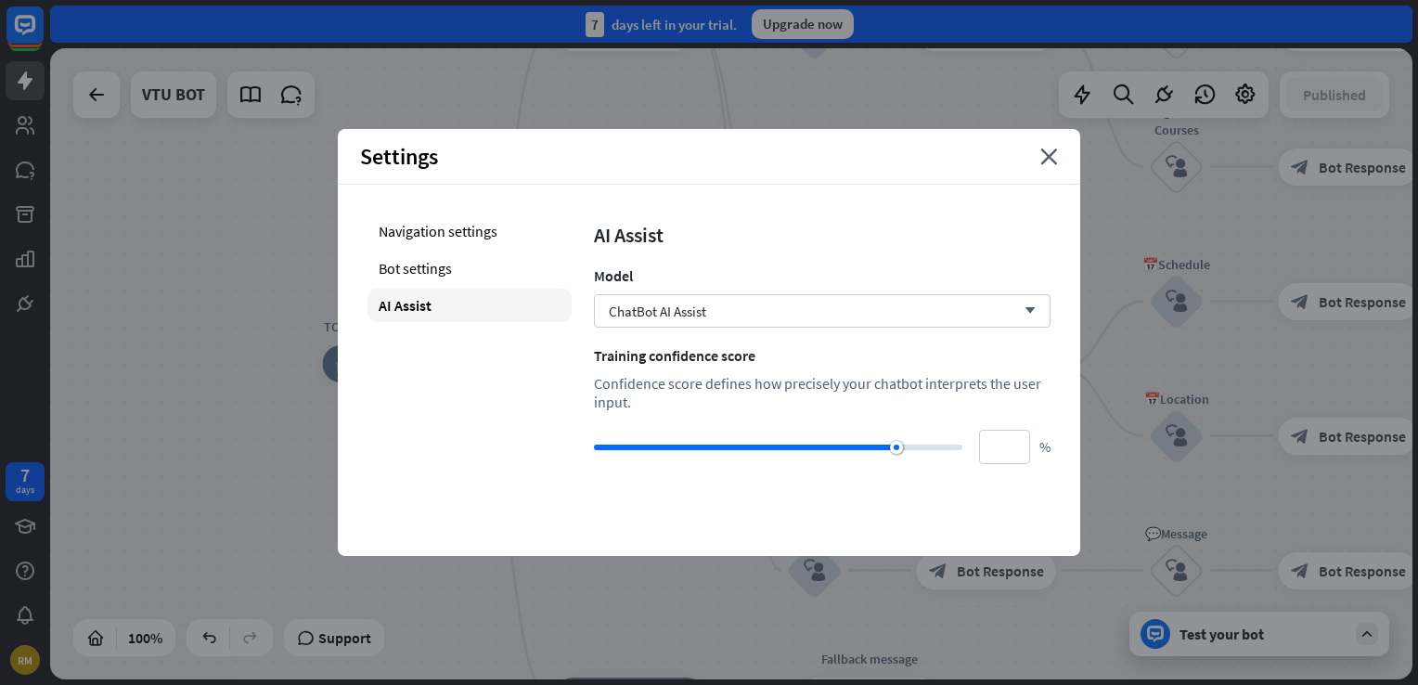
click at [1065, 164] on div "Settings close" at bounding box center [709, 157] width 742 height 56
click at [1051, 161] on icon "close" at bounding box center [1049, 156] width 18 height 17
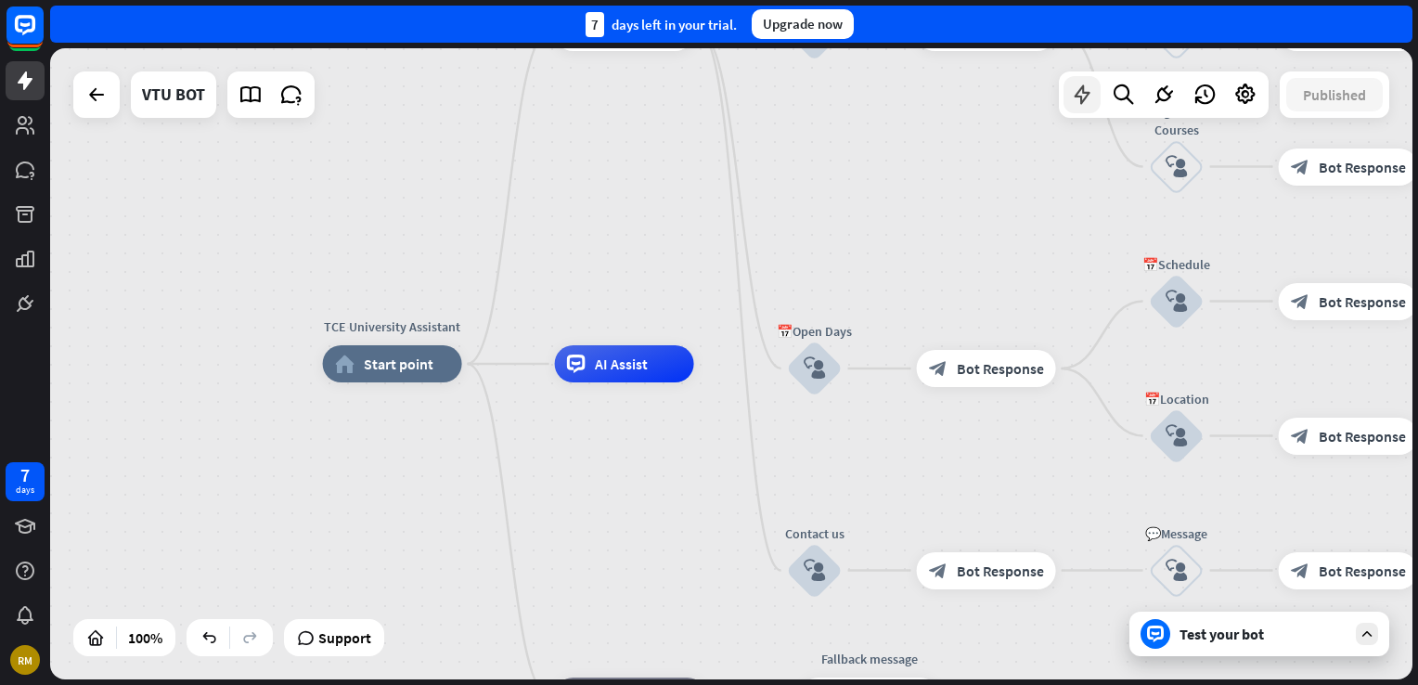
click at [1066, 104] on div at bounding box center [1081, 94] width 37 height 37
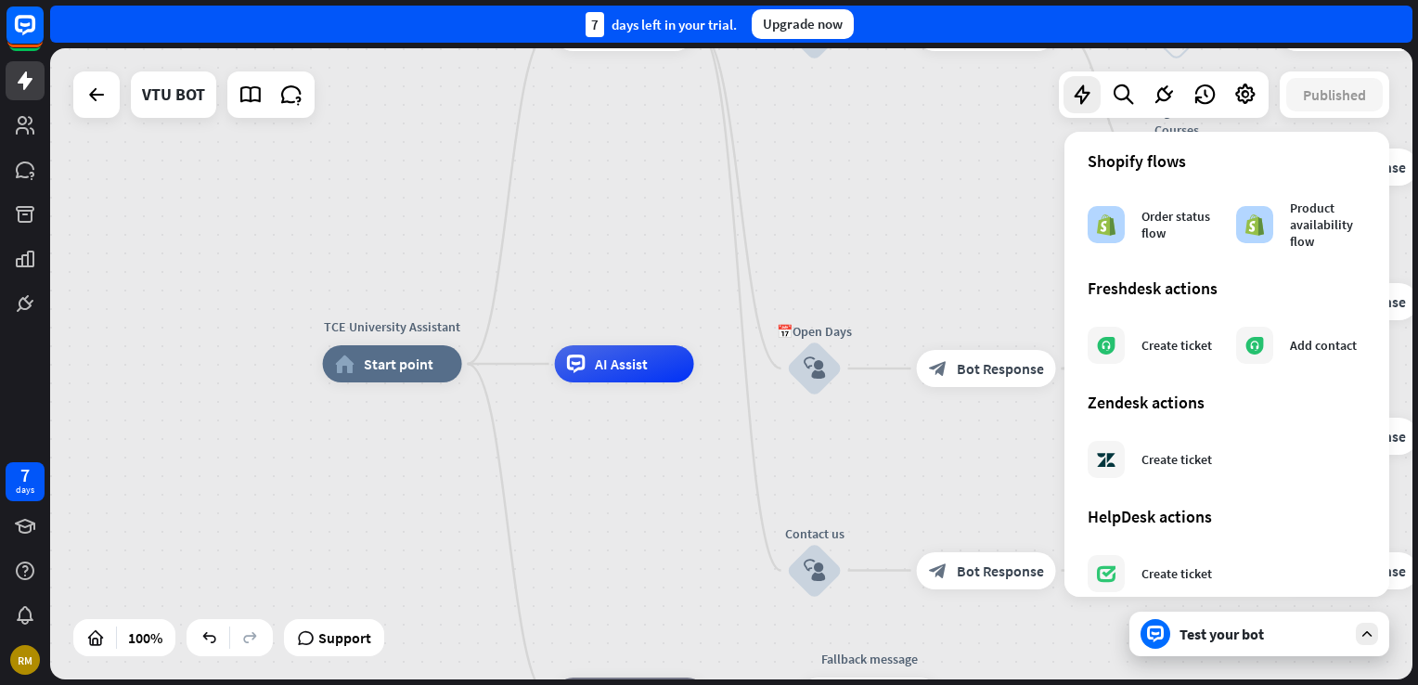
scroll to position [1031, 0]
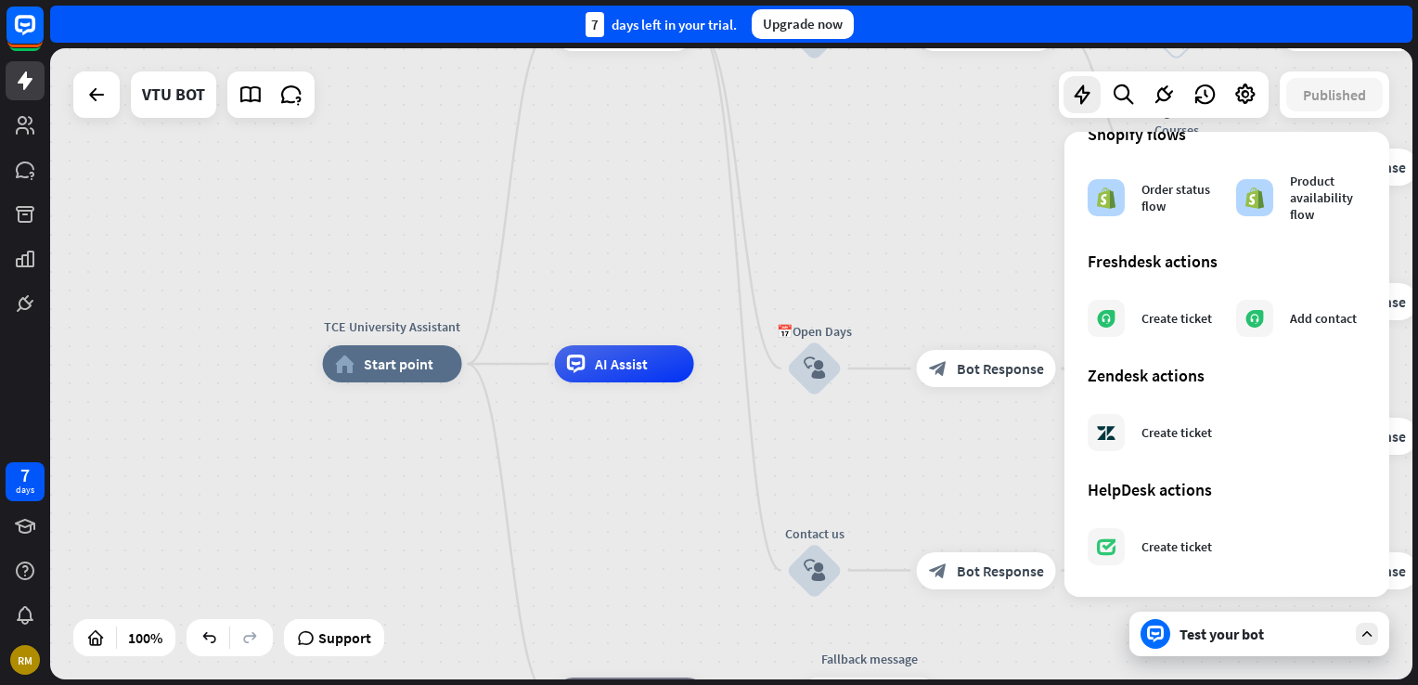
click at [933, 114] on div "TCE University Assistant home_2 Start point W"👋 Hi! I'm your University Assista…" at bounding box center [731, 363] width 1362 height 631
click at [98, 96] on icon at bounding box center [96, 95] width 22 height 22
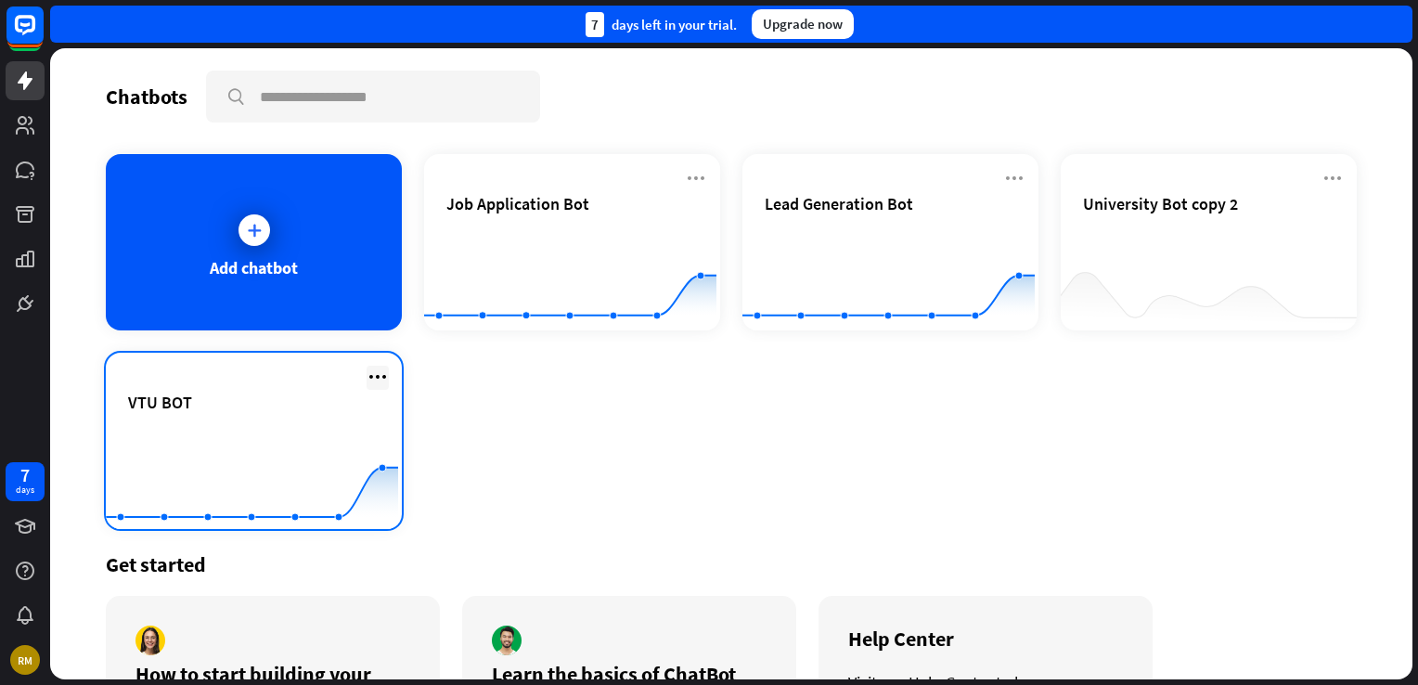
click at [371, 376] on icon at bounding box center [378, 377] width 22 height 22
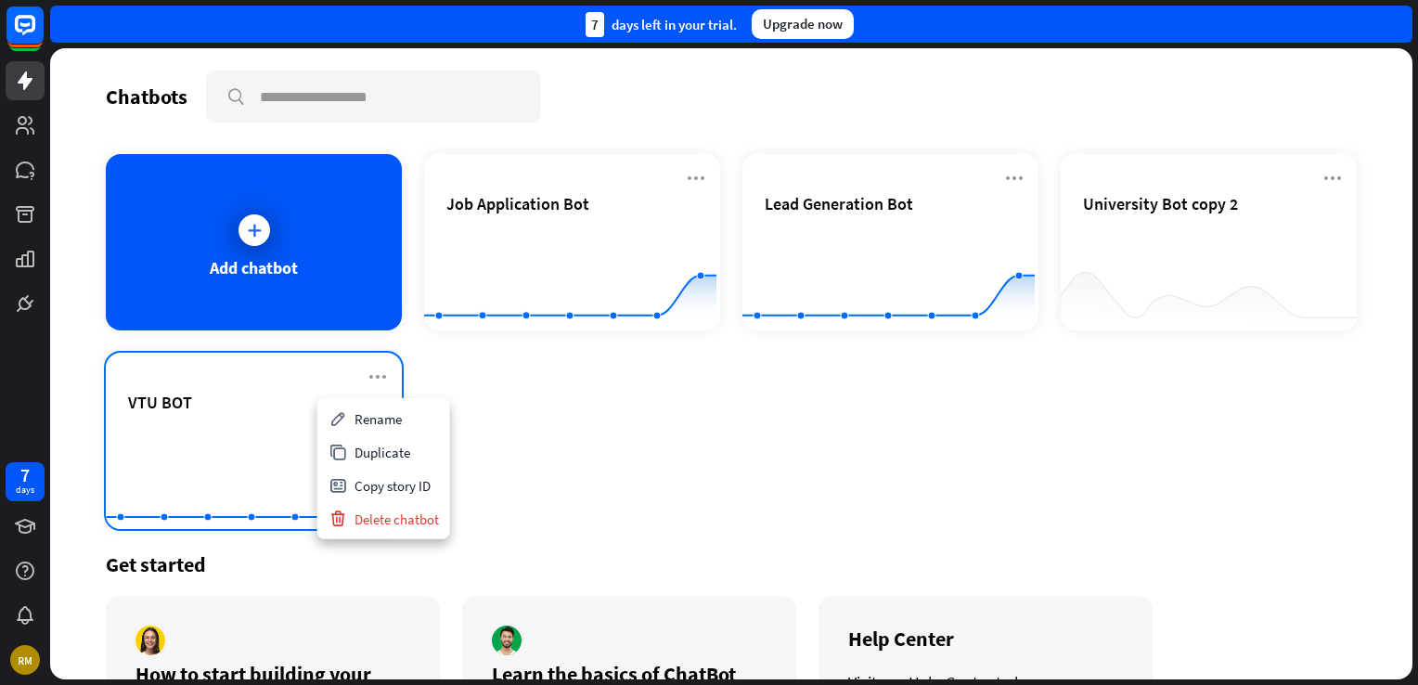
click at [251, 412] on div "VTU BOT" at bounding box center [253, 424] width 251 height 65
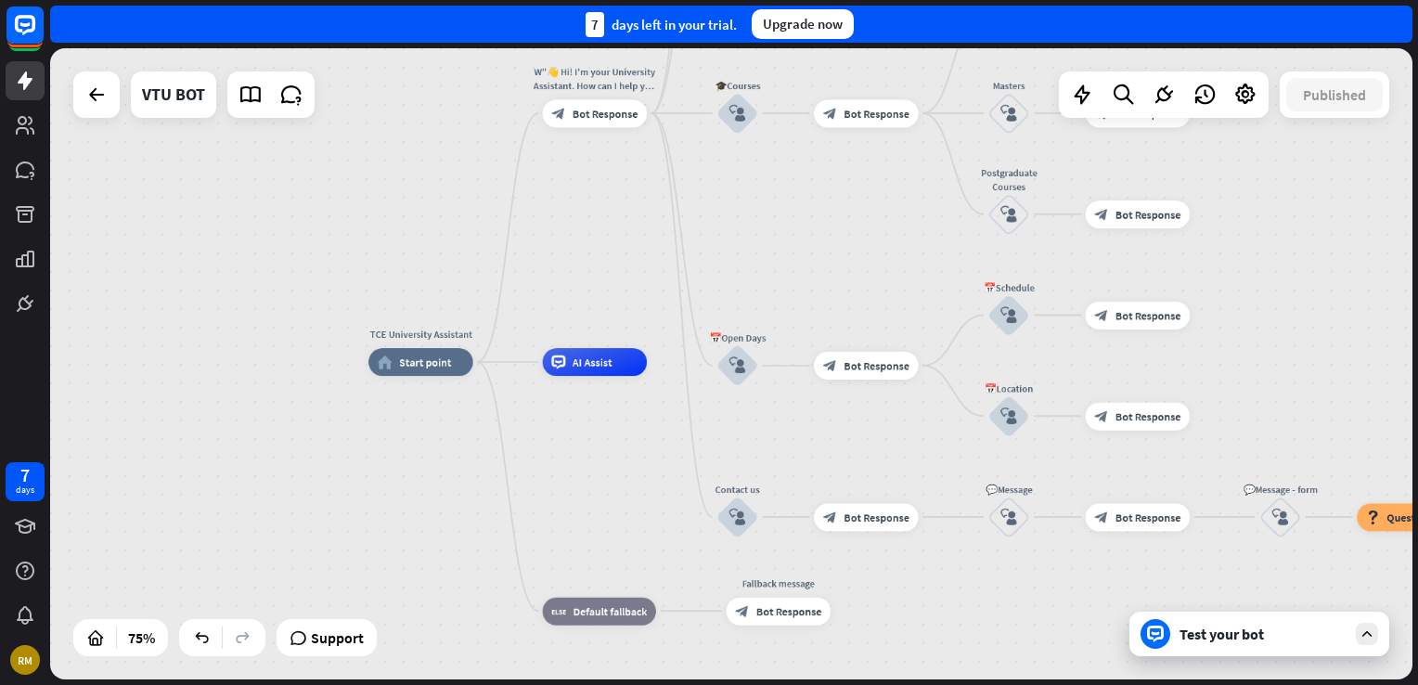
click at [1314, 641] on div "Test your bot" at bounding box center [1262, 633] width 167 height 19
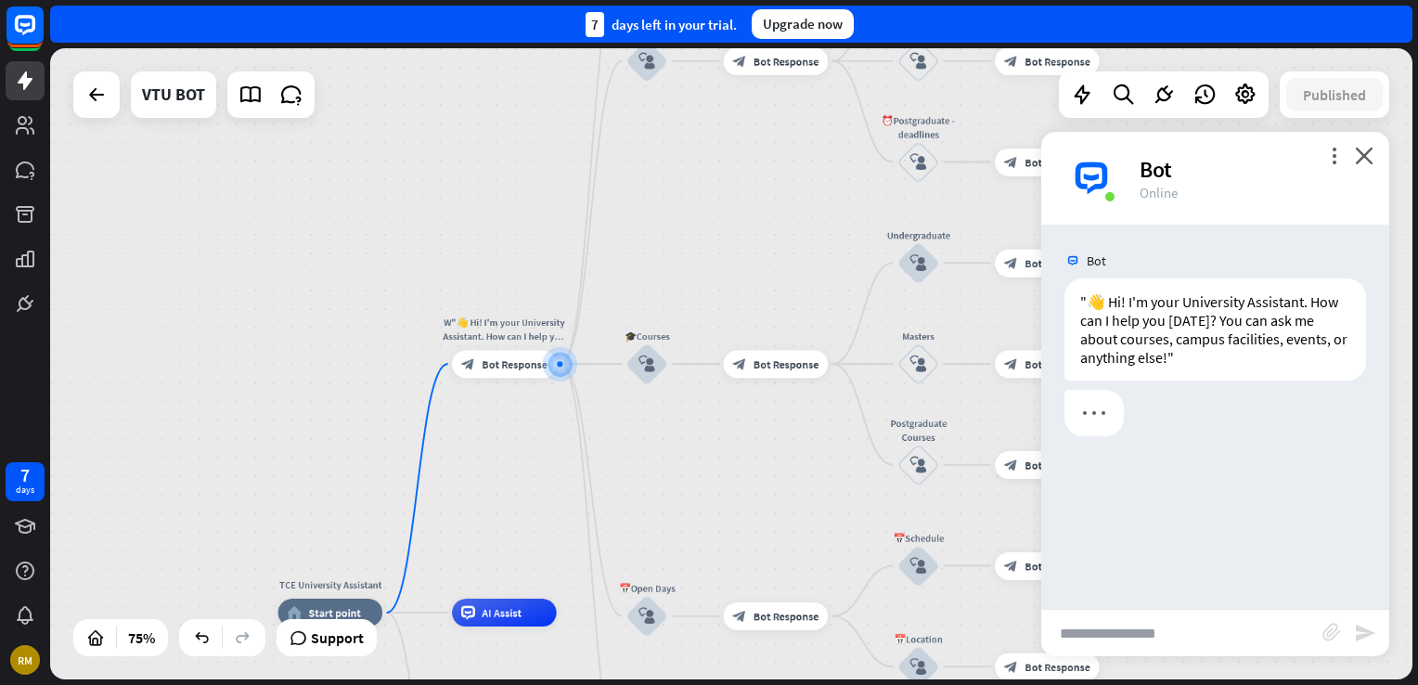
click at [1332, 145] on div "more_vert close Bot Online" at bounding box center [1215, 178] width 348 height 93
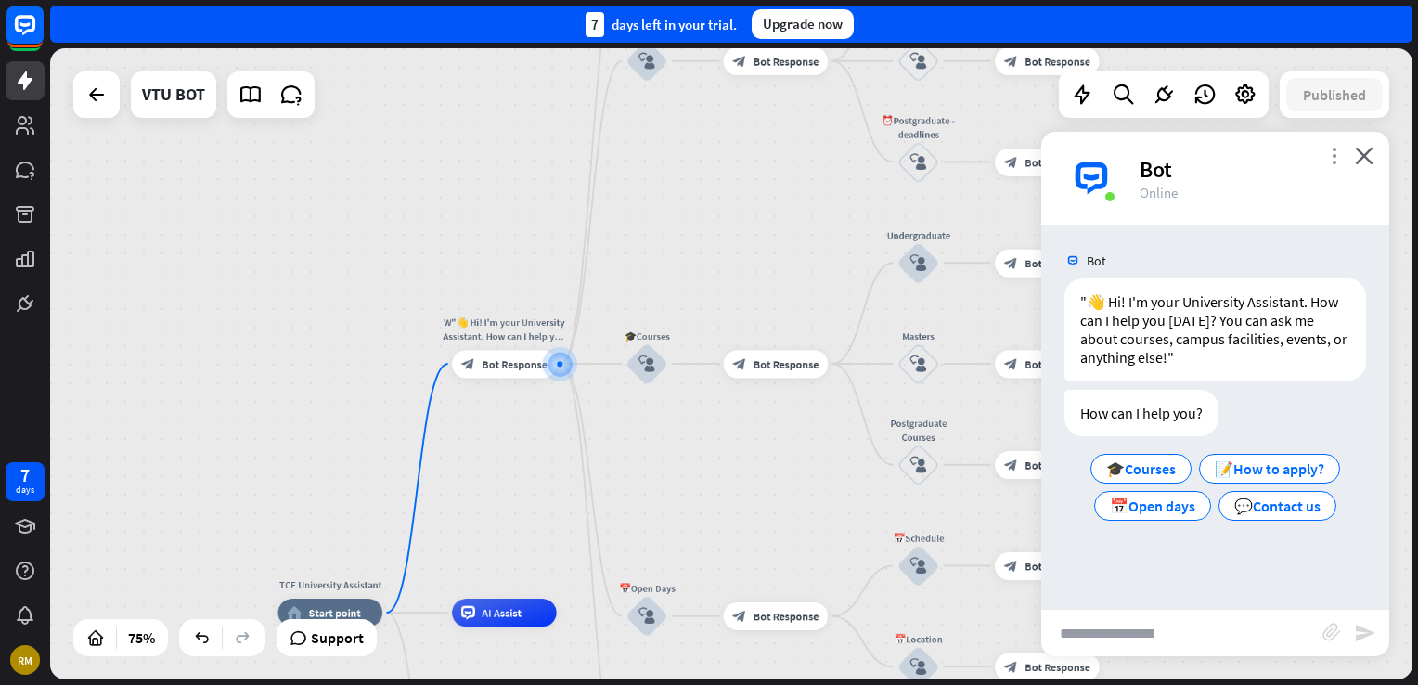
click at [1336, 147] on icon "more_vert" at bounding box center [1334, 156] width 18 height 18
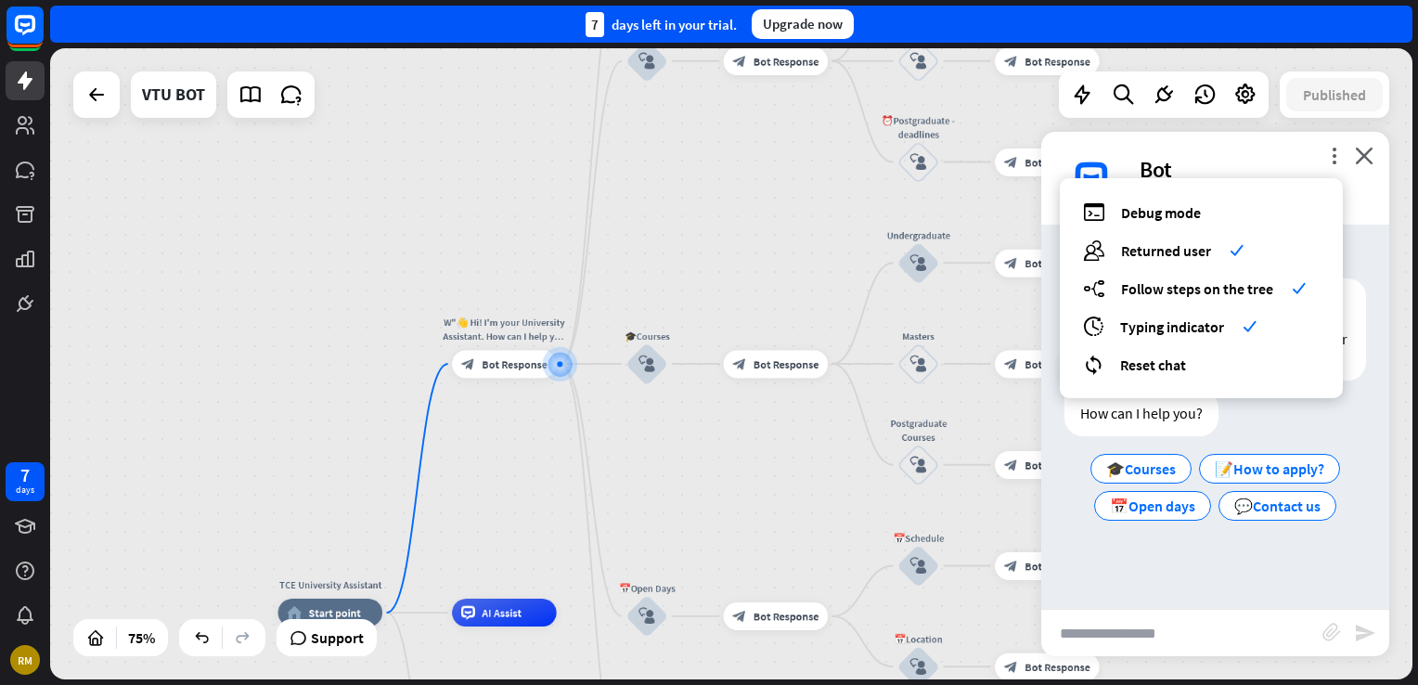
click at [1359, 429] on div "How can I help you? 🎓Courses 📝How to apply? 📅Open days 💬Contact us" at bounding box center [1215, 457] width 302 height 135
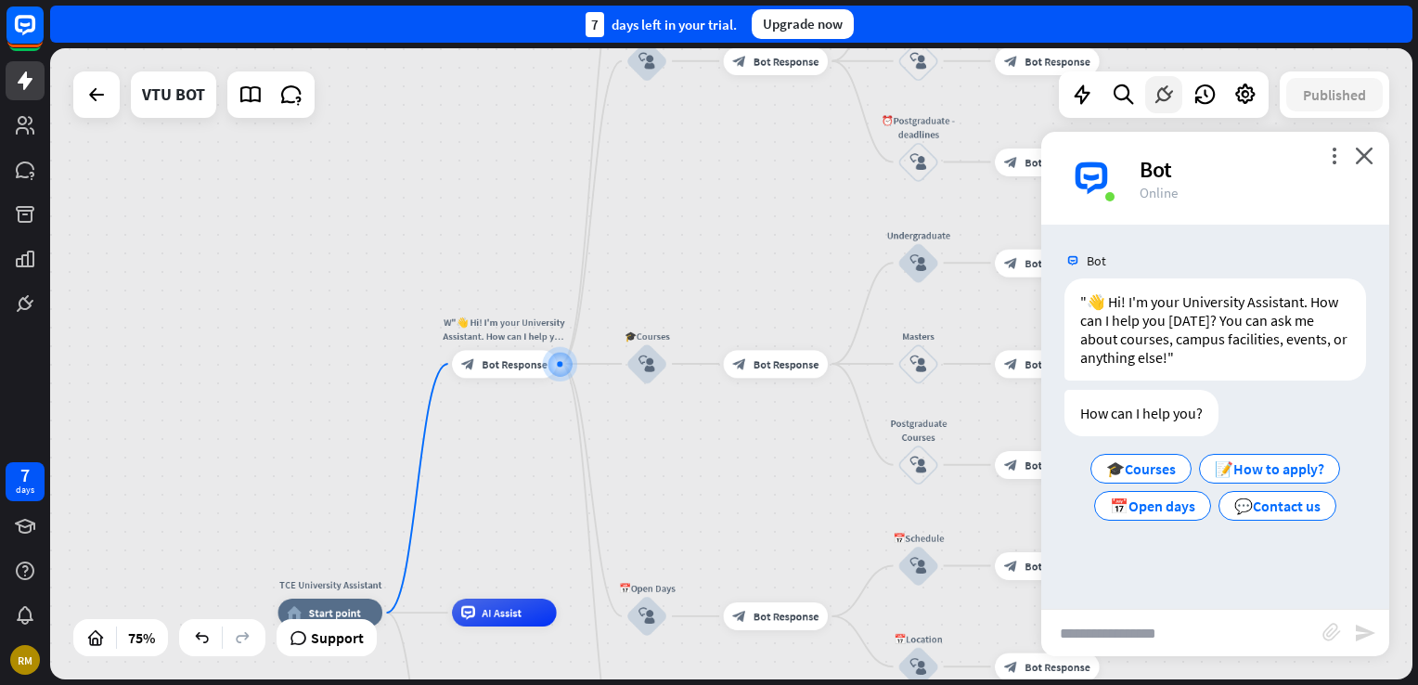
click at [1163, 97] on icon at bounding box center [1164, 95] width 24 height 24
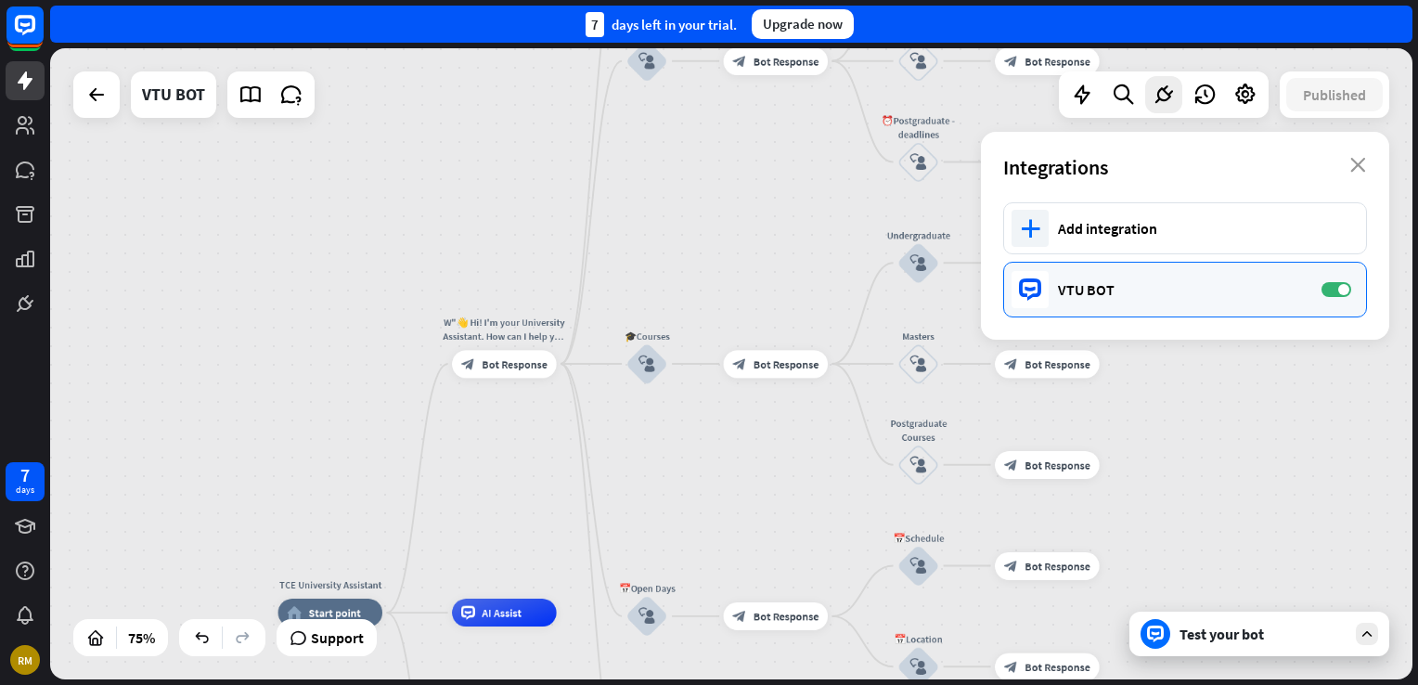
click at [1228, 290] on div "VTU BOT" at bounding box center [1180, 289] width 245 height 19
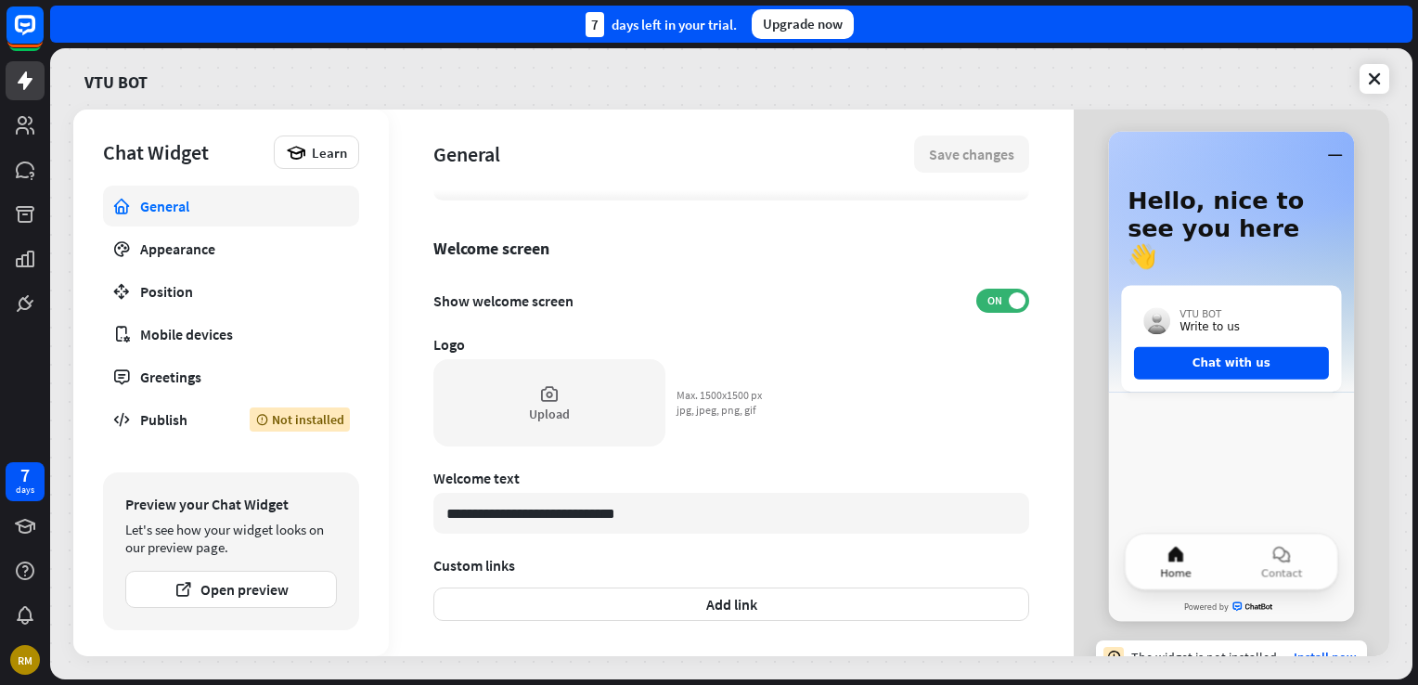
scroll to position [536, 0]
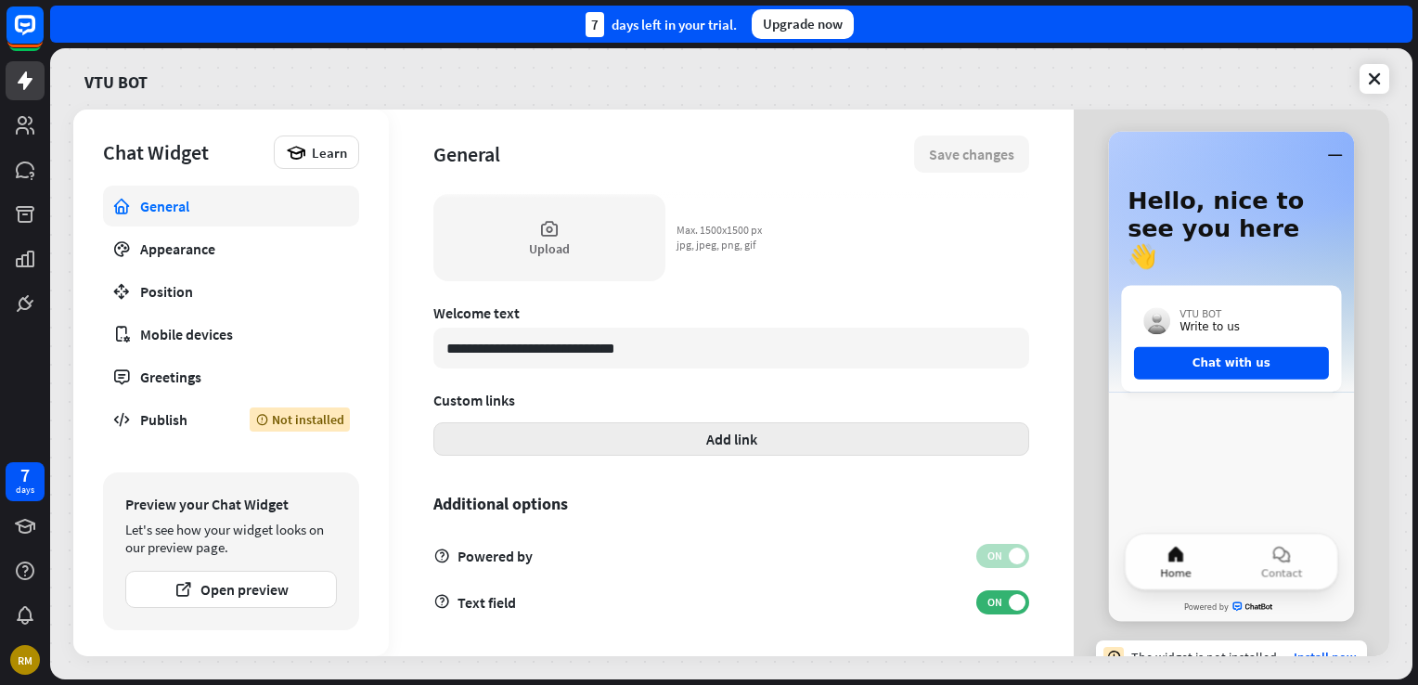
click at [677, 434] on button "Add link" at bounding box center [731, 438] width 596 height 33
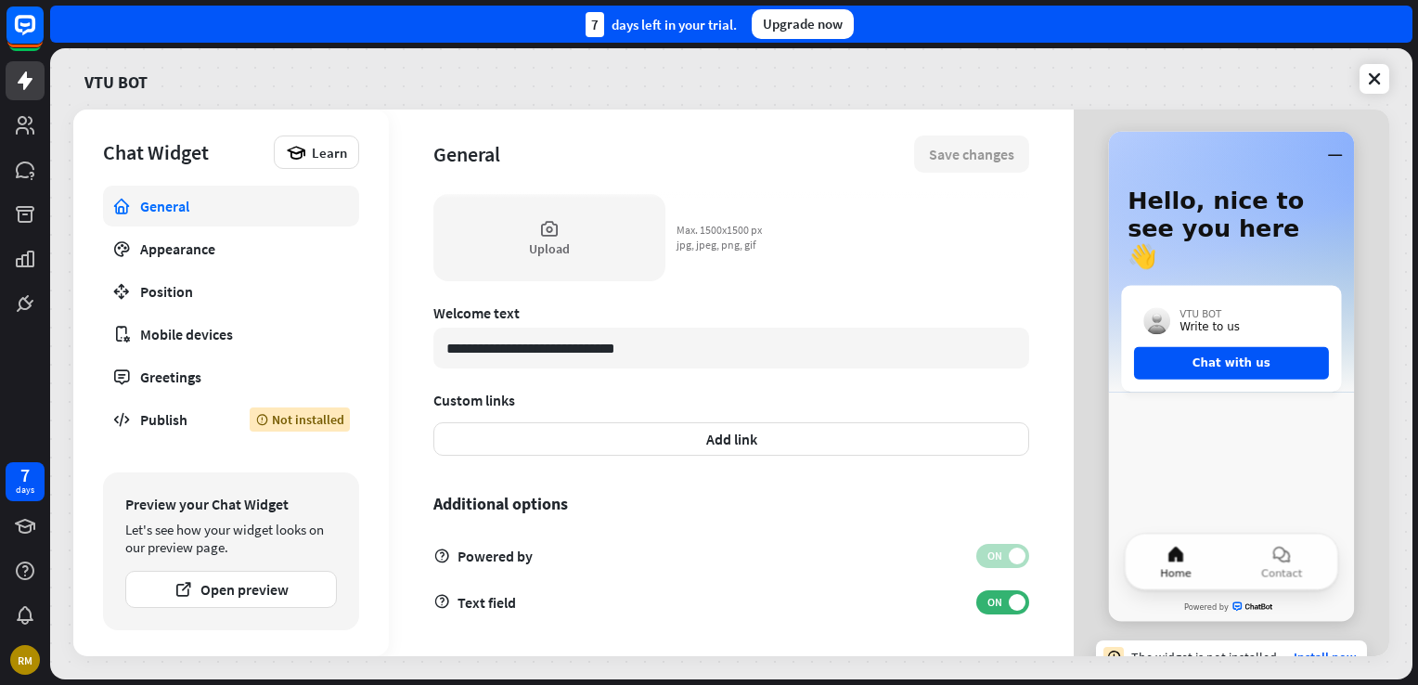
click at [1186, 403] on div "close Add link Guide users to help centers, meeting scheduling, or social media…" at bounding box center [709, 342] width 1418 height 685
click at [1186, 403] on div "Hello, nice to see you here 👋 Generic Agent Avatar VTU BOT Write to us Chat wit…" at bounding box center [1231, 362] width 245 height 461
drag, startPoint x: 1186, startPoint y: 403, endPoint x: 1296, endPoint y: 559, distance: 191.0
click at [1296, 559] on button "Contact" at bounding box center [1282, 562] width 110 height 56
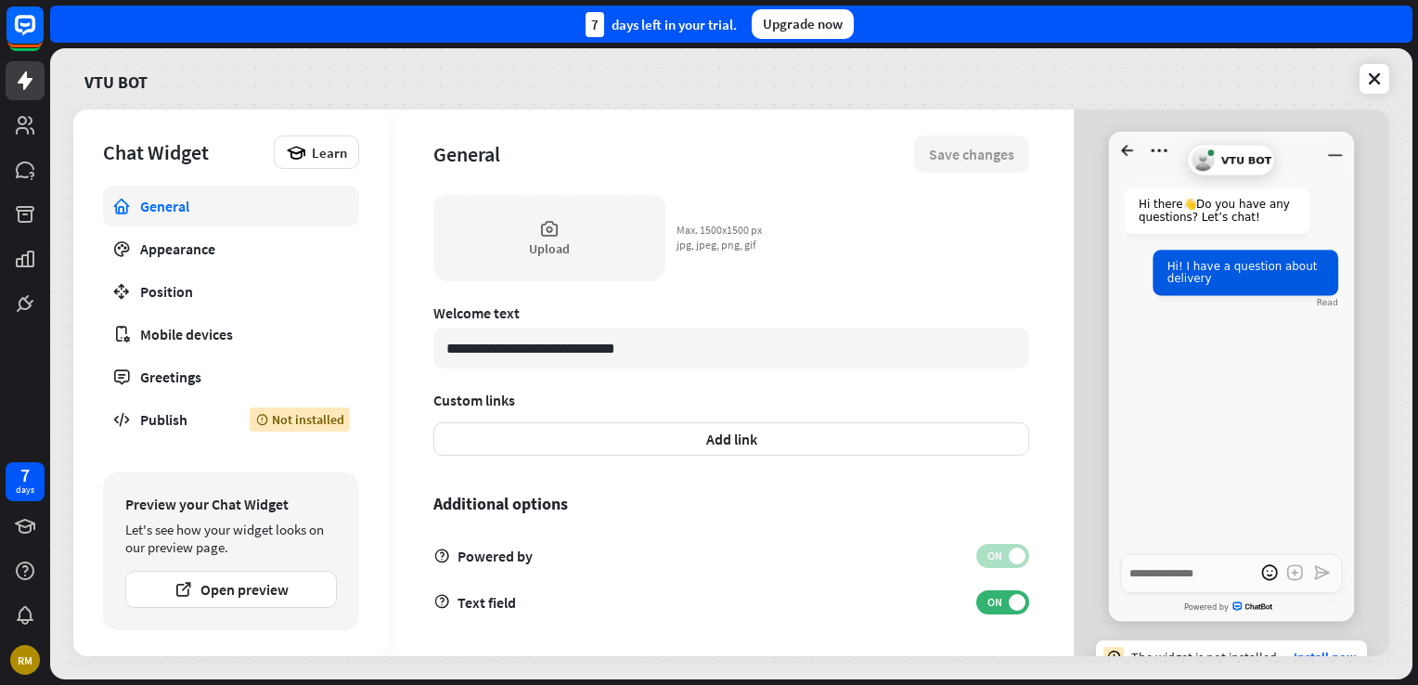
click at [1192, 154] on circle at bounding box center [1203, 160] width 22 height 22
click at [1204, 171] on div "Generic Agent Avatar VTU BOT" at bounding box center [1231, 160] width 80 height 24
click at [254, 419] on div "Not installed" at bounding box center [300, 419] width 100 height 24
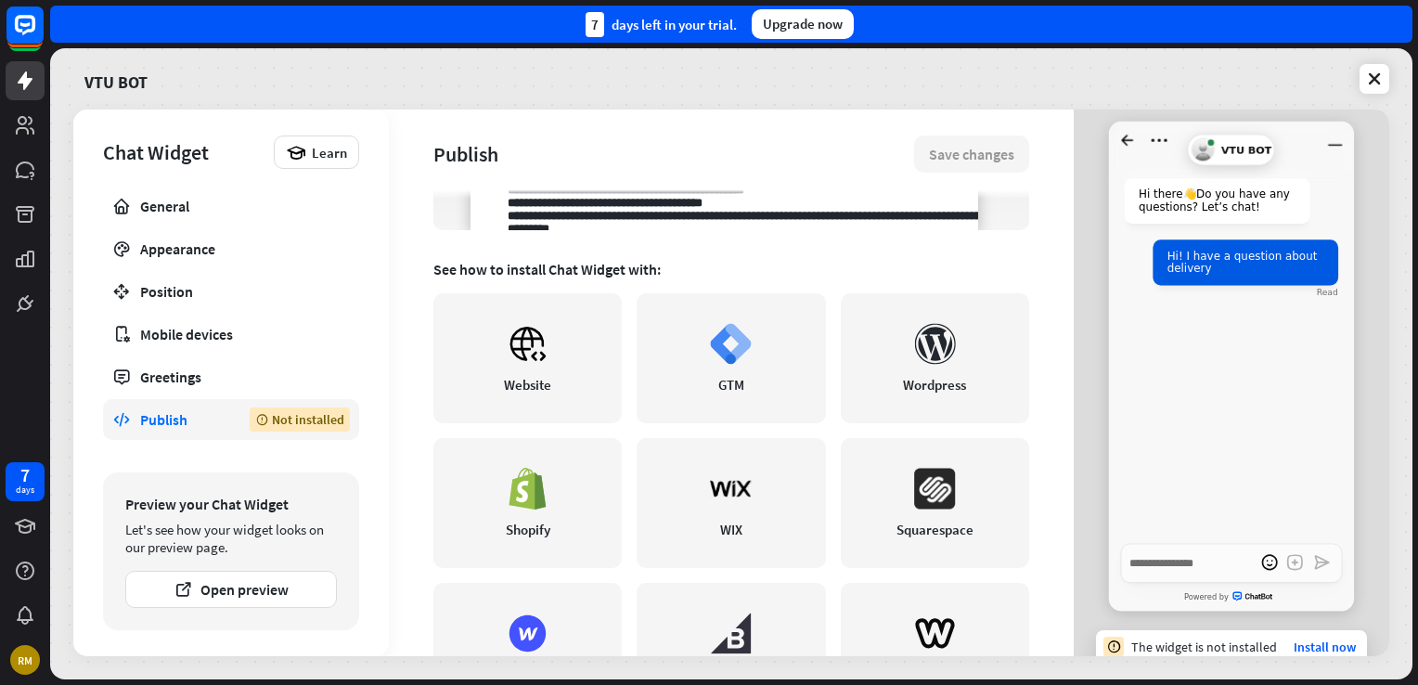
scroll to position [28, 0]
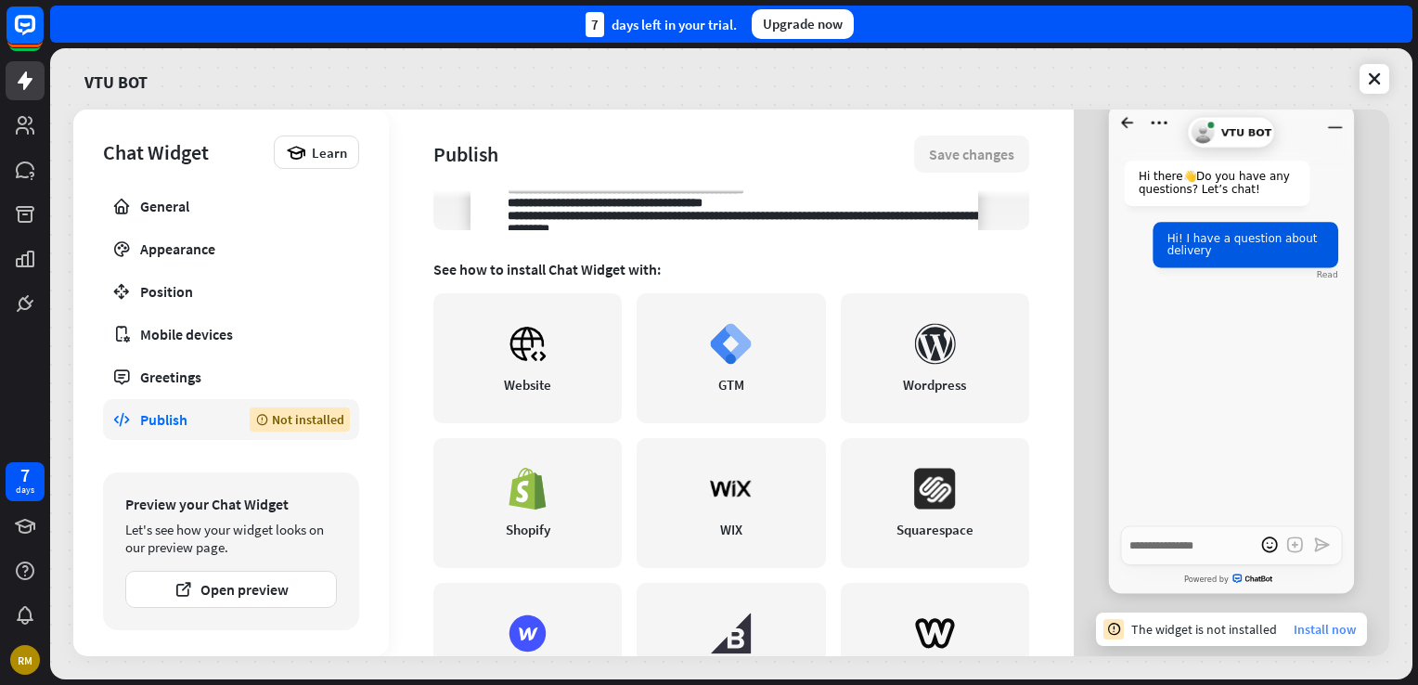
click at [1321, 633] on link "Install now" at bounding box center [1325, 629] width 62 height 17
click at [1316, 626] on link "Install now" at bounding box center [1325, 629] width 62 height 17
click at [1318, 623] on link "Install now" at bounding box center [1325, 629] width 62 height 17
click at [1318, 629] on link "Install now" at bounding box center [1325, 629] width 62 height 17
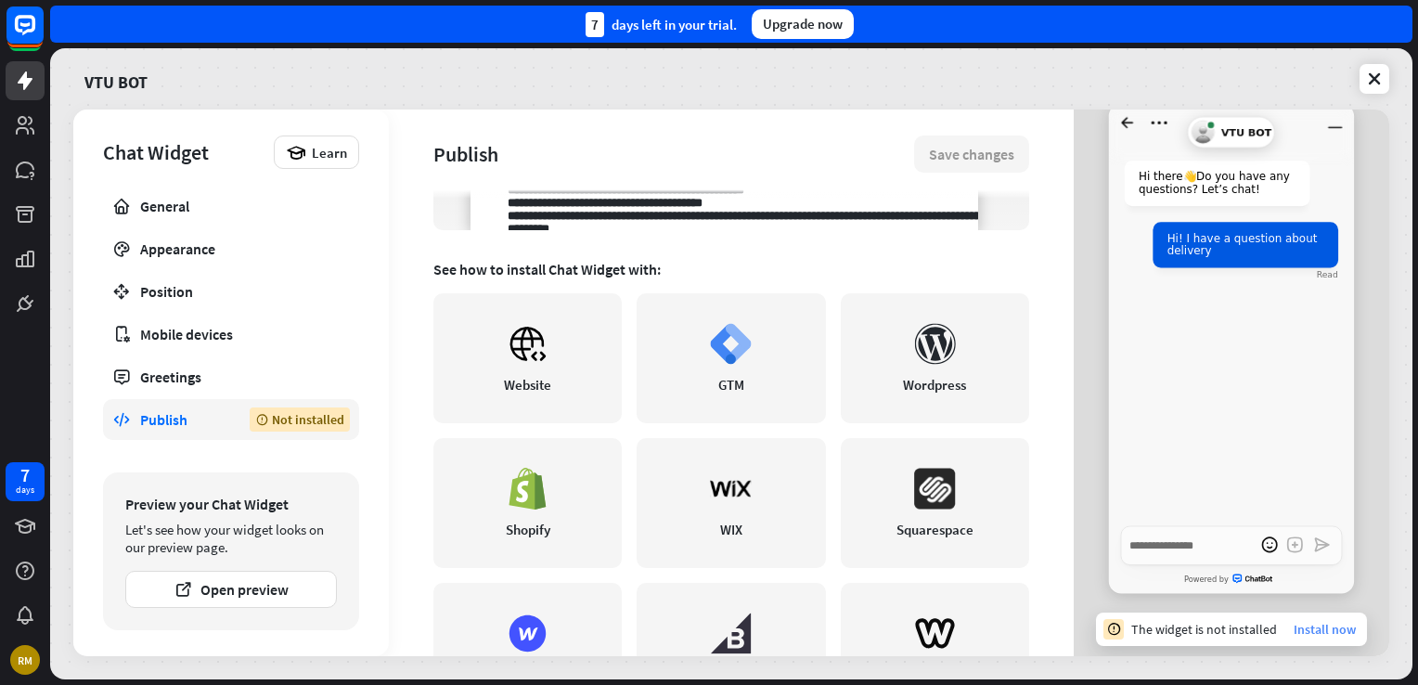
click at [1318, 629] on link "Install now" at bounding box center [1325, 629] width 62 height 17
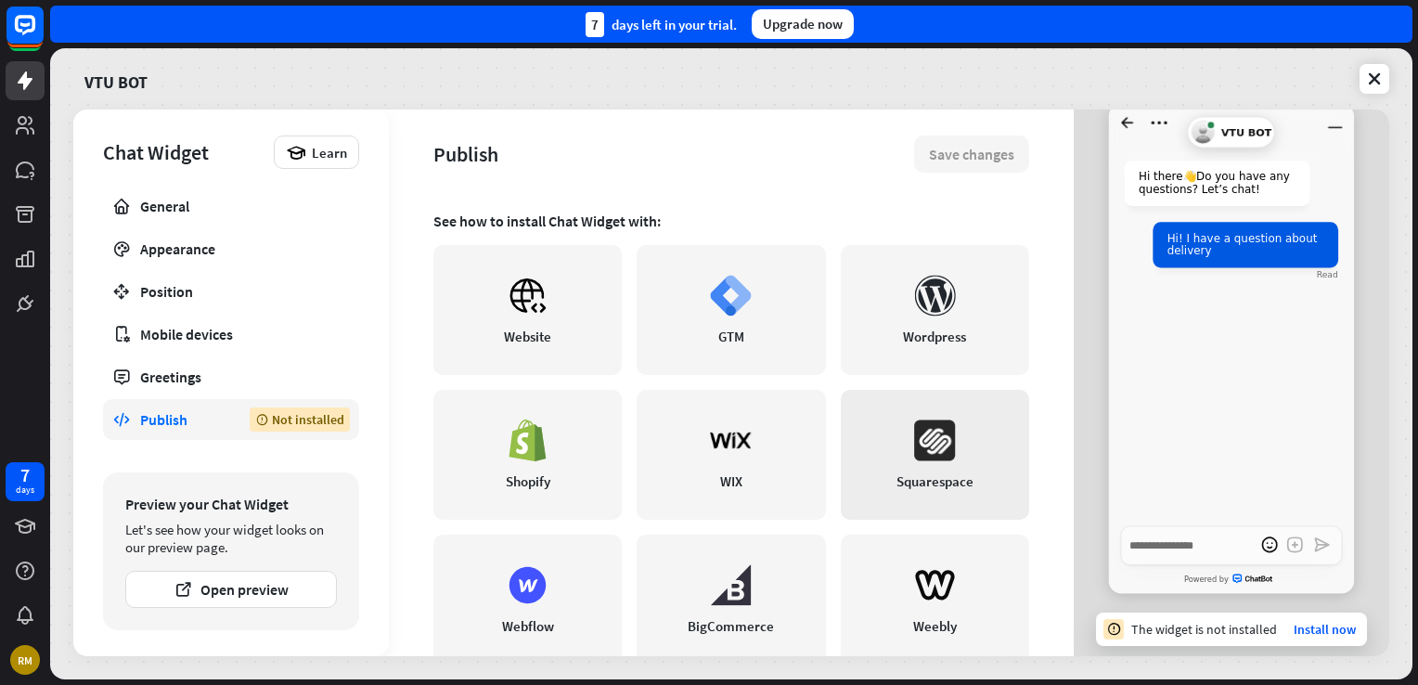
scroll to position [464, 0]
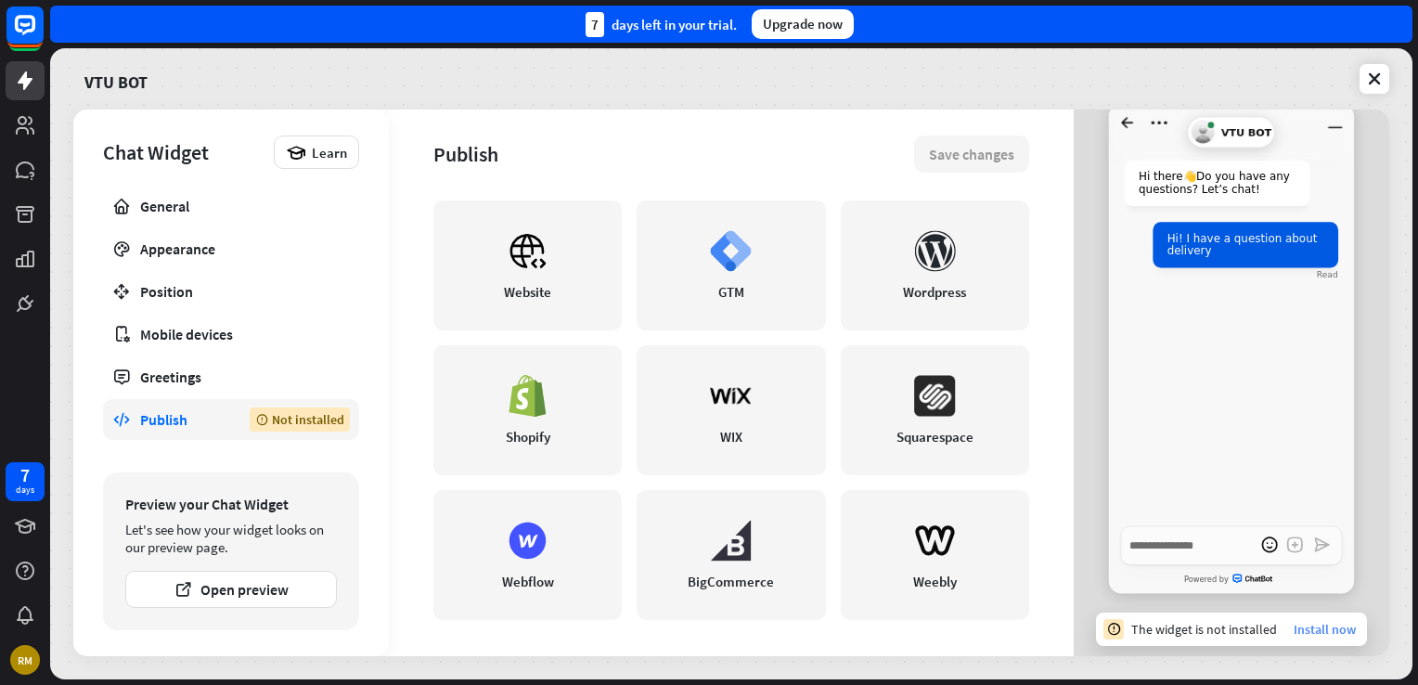
click at [1306, 629] on link "Install now" at bounding box center [1325, 629] width 62 height 17
click at [205, 211] on div "General" at bounding box center [231, 206] width 182 height 19
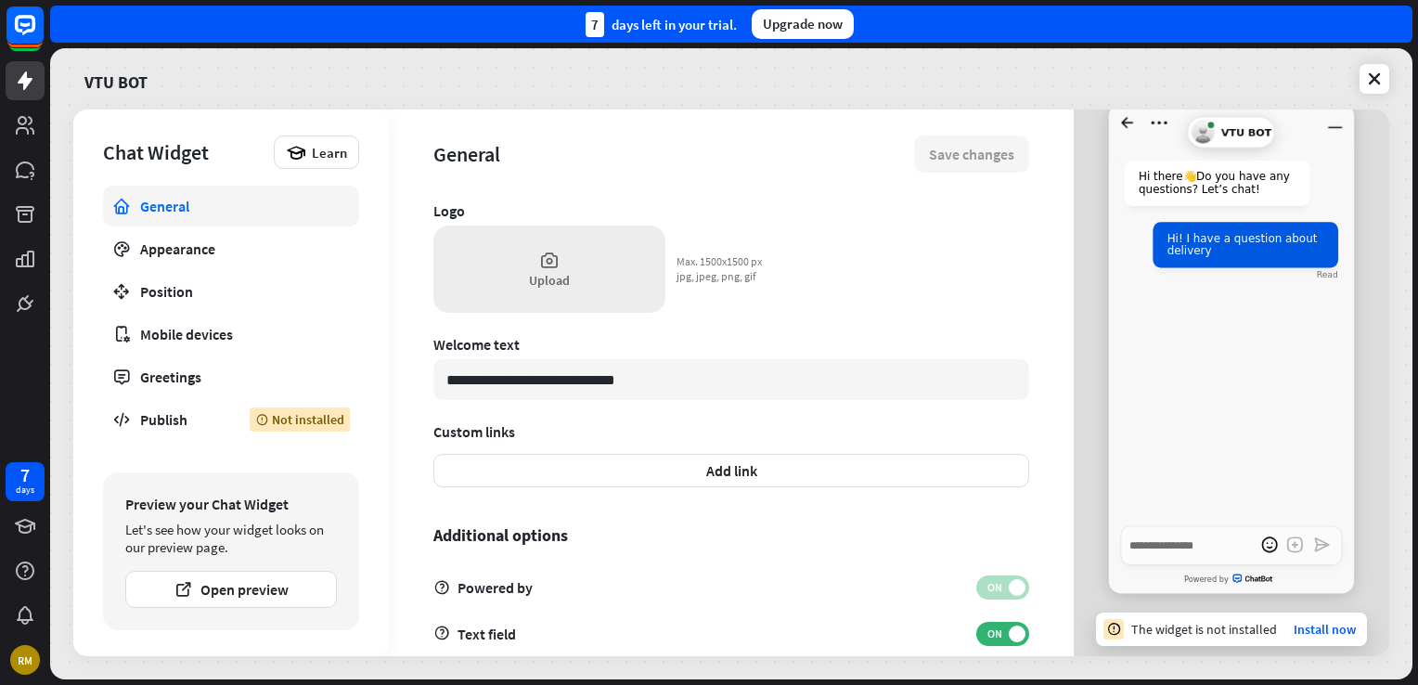
scroll to position [536, 0]
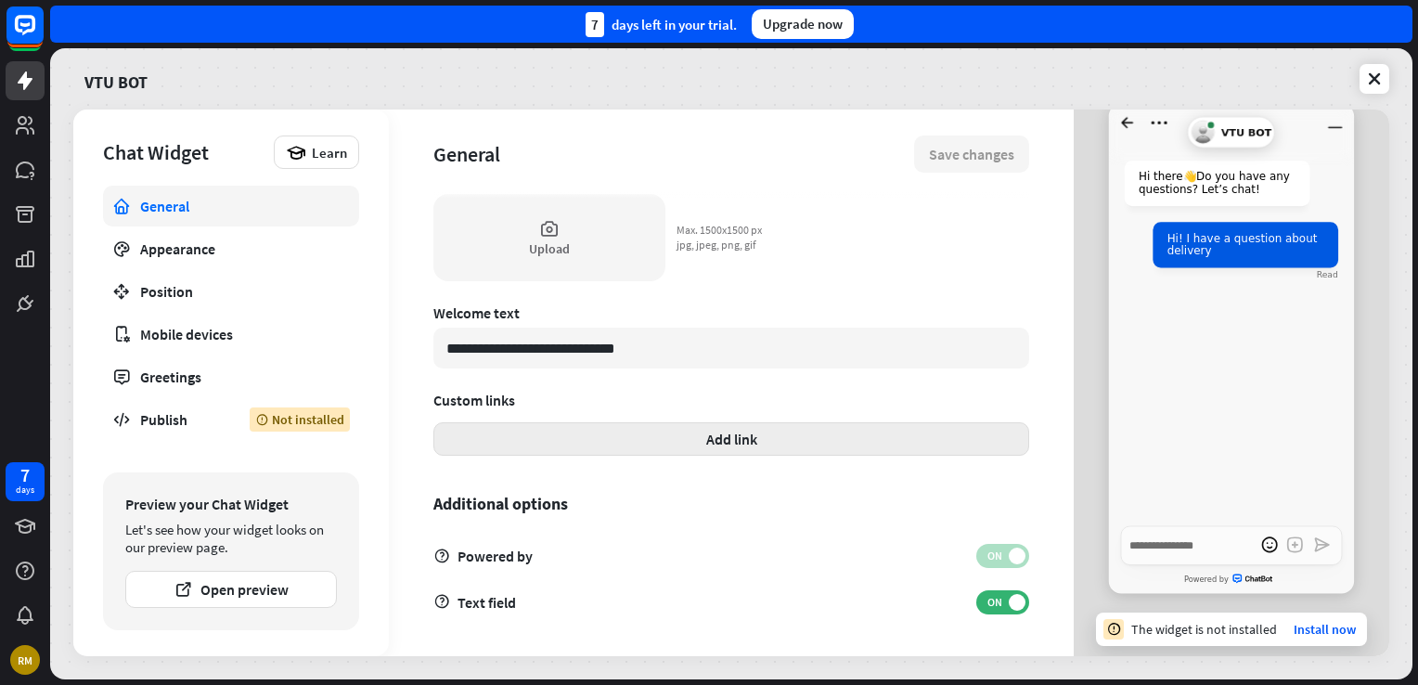
click at [705, 431] on button "Add link" at bounding box center [731, 438] width 596 height 33
type textarea "*"
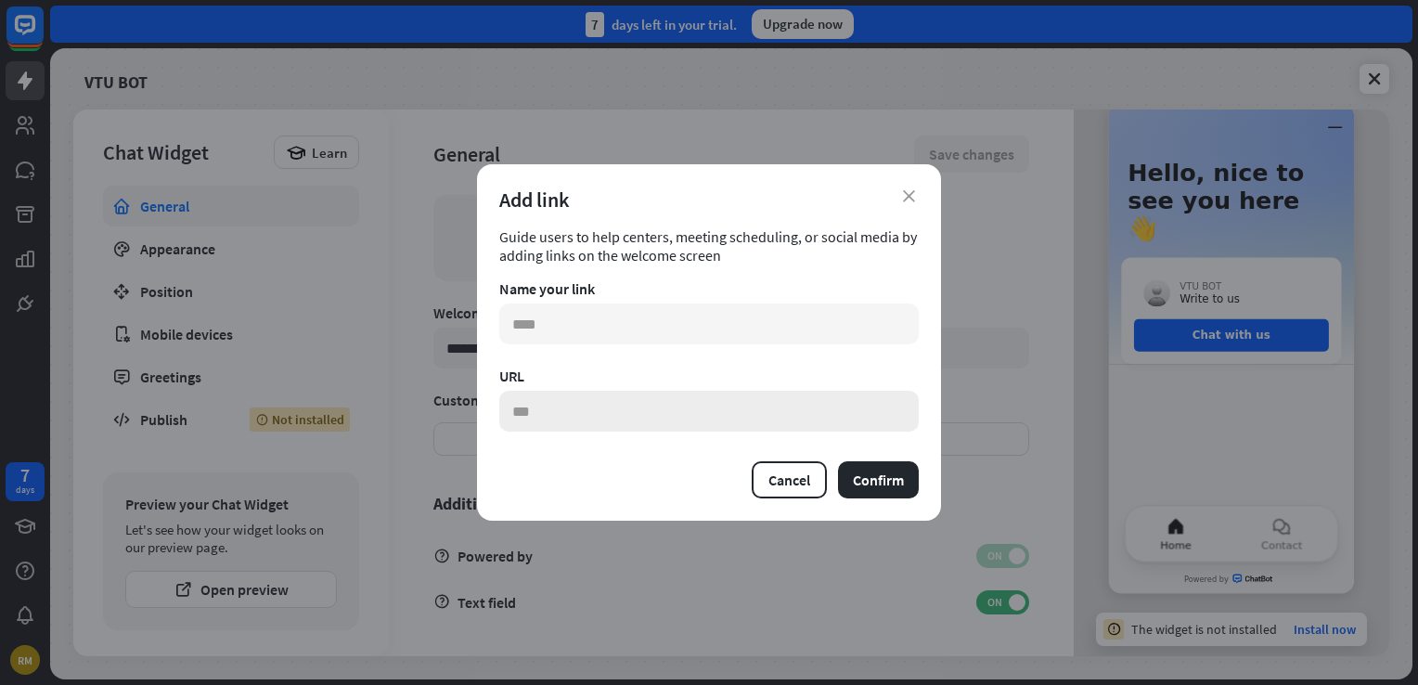
click at [675, 406] on input "text" at bounding box center [708, 411] width 419 height 41
click at [897, 191] on div "Add link" at bounding box center [708, 200] width 419 height 26
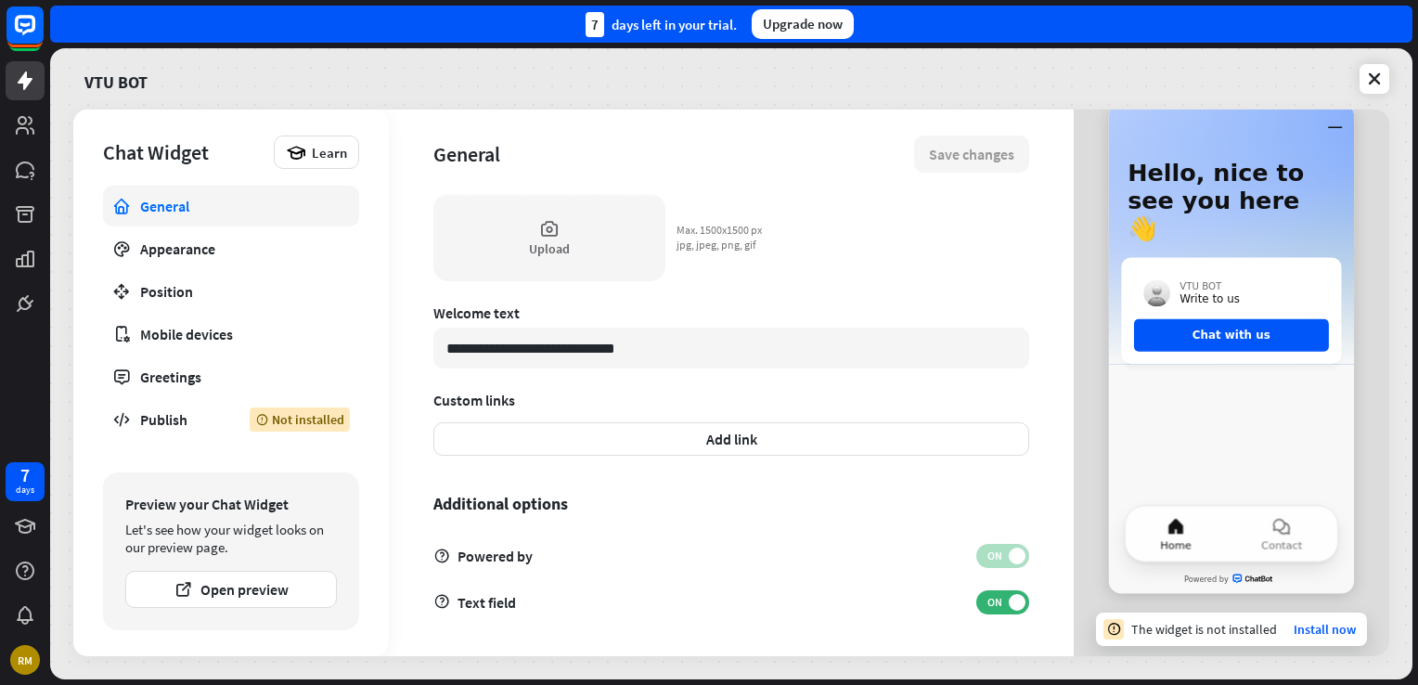
click at [1374, 74] on div "close Add link Guide users to help centers, meeting scheduling, or social media…" at bounding box center [709, 342] width 1418 height 685
click at [1370, 65] on link at bounding box center [1374, 79] width 30 height 30
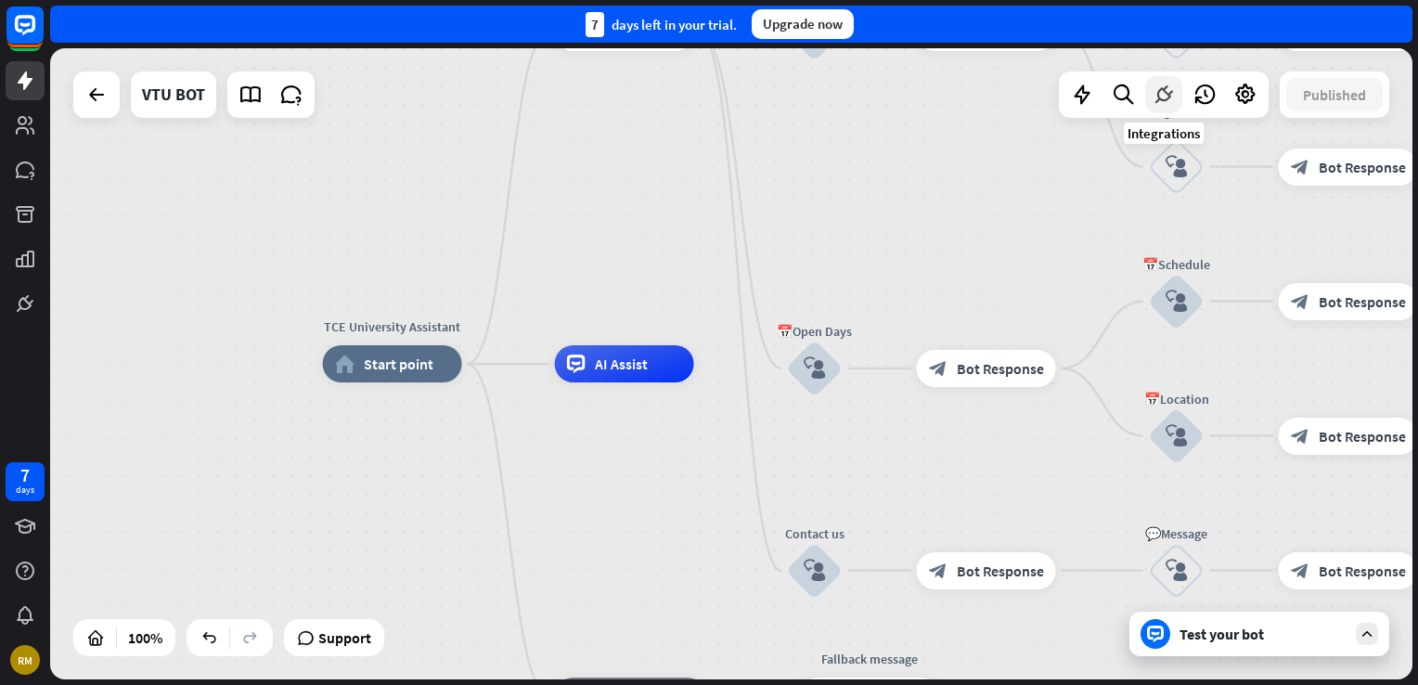
click at [1169, 91] on icon at bounding box center [1164, 95] width 24 height 24
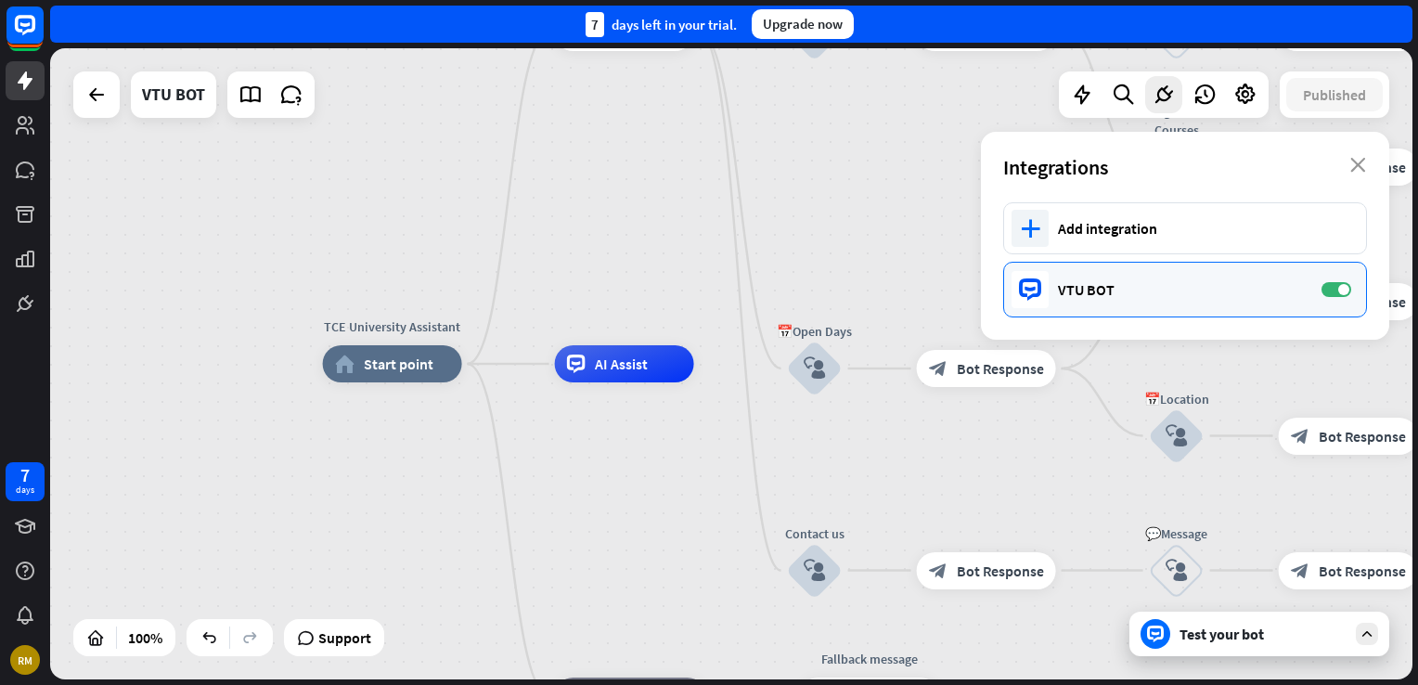
click at [1142, 272] on div "VTU BOT ON" at bounding box center [1185, 290] width 364 height 56
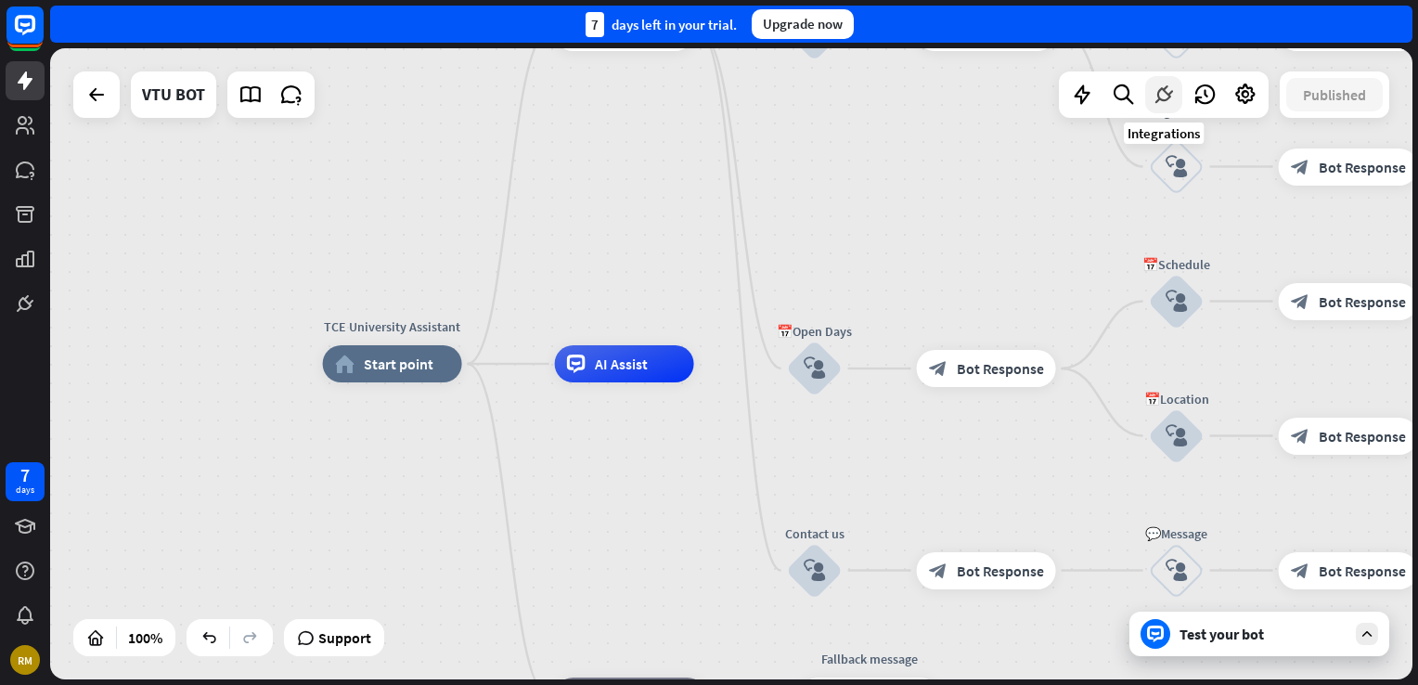
click at [1161, 92] on icon at bounding box center [1164, 95] width 24 height 24
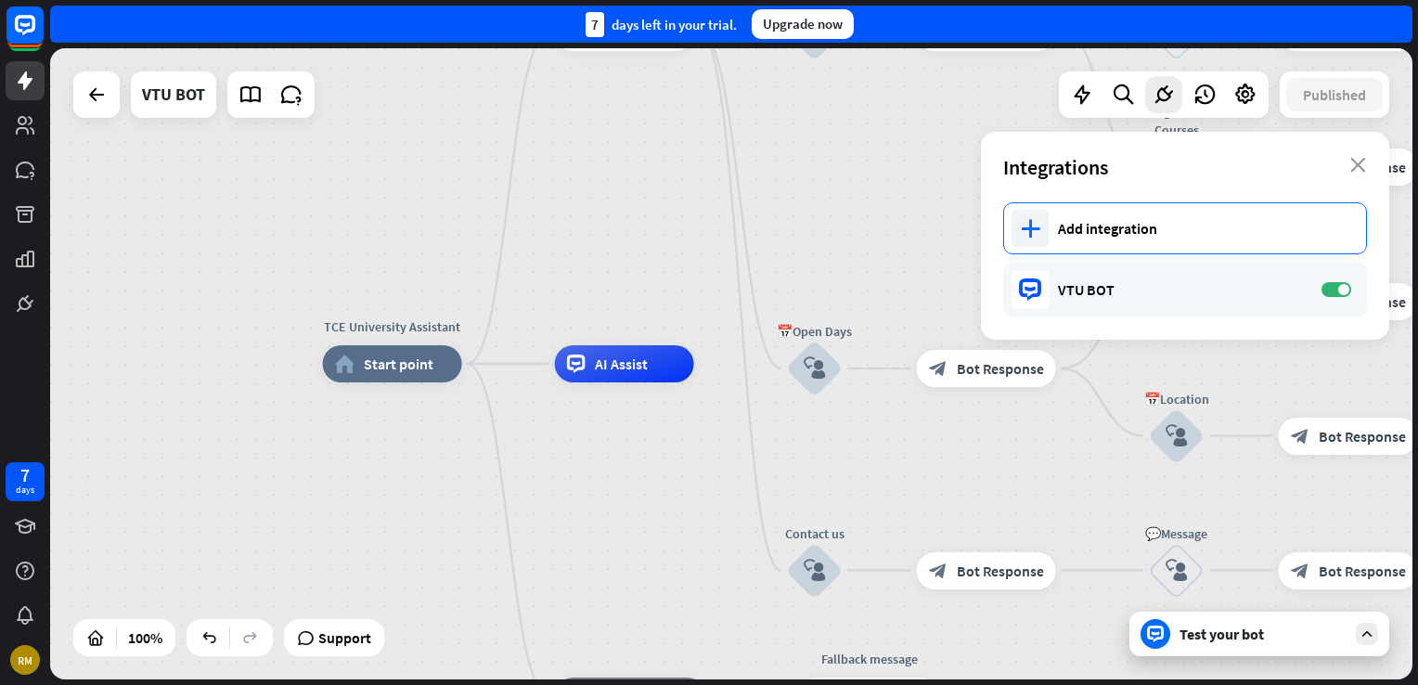
click at [1104, 224] on div "Add integration" at bounding box center [1203, 228] width 290 height 19
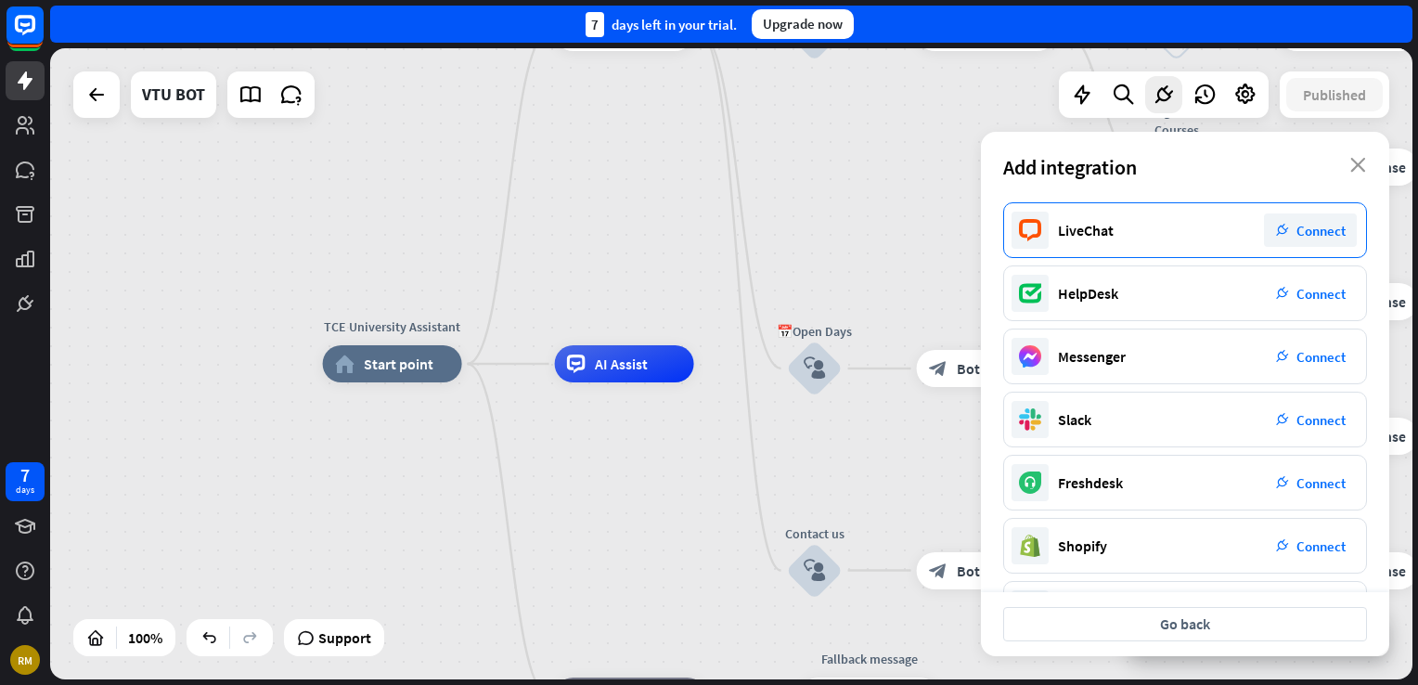
click at [1284, 225] on icon "plug_integration" at bounding box center [1282, 230] width 13 height 13
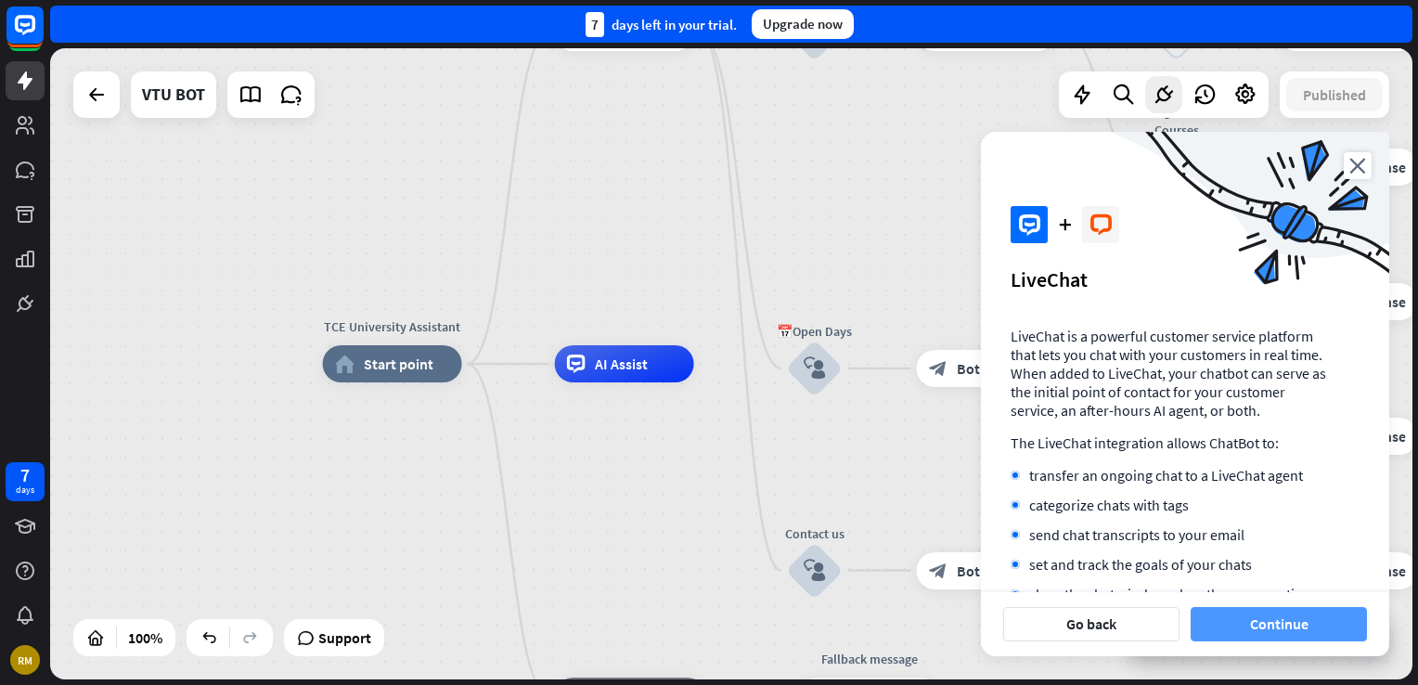
click at [1240, 627] on button "Continue" at bounding box center [1279, 624] width 176 height 34
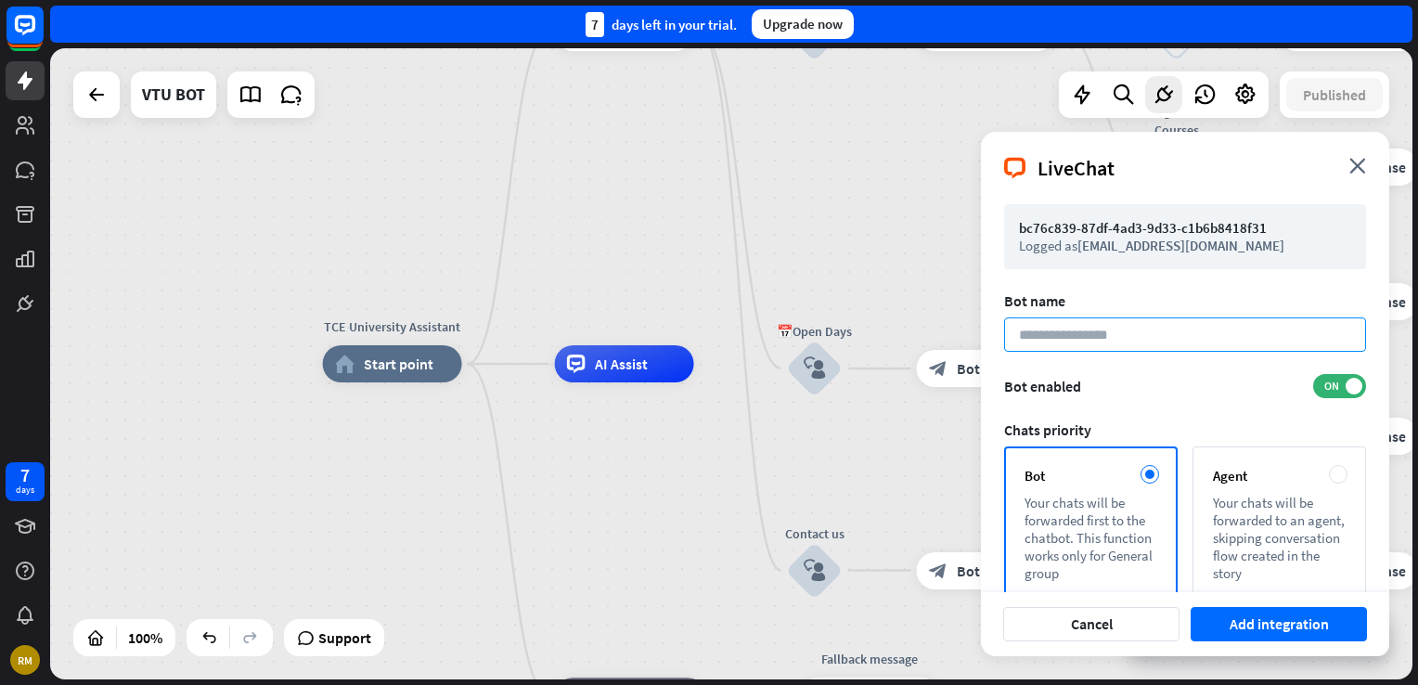
click at [1102, 323] on input at bounding box center [1185, 334] width 362 height 34
type input "*******"
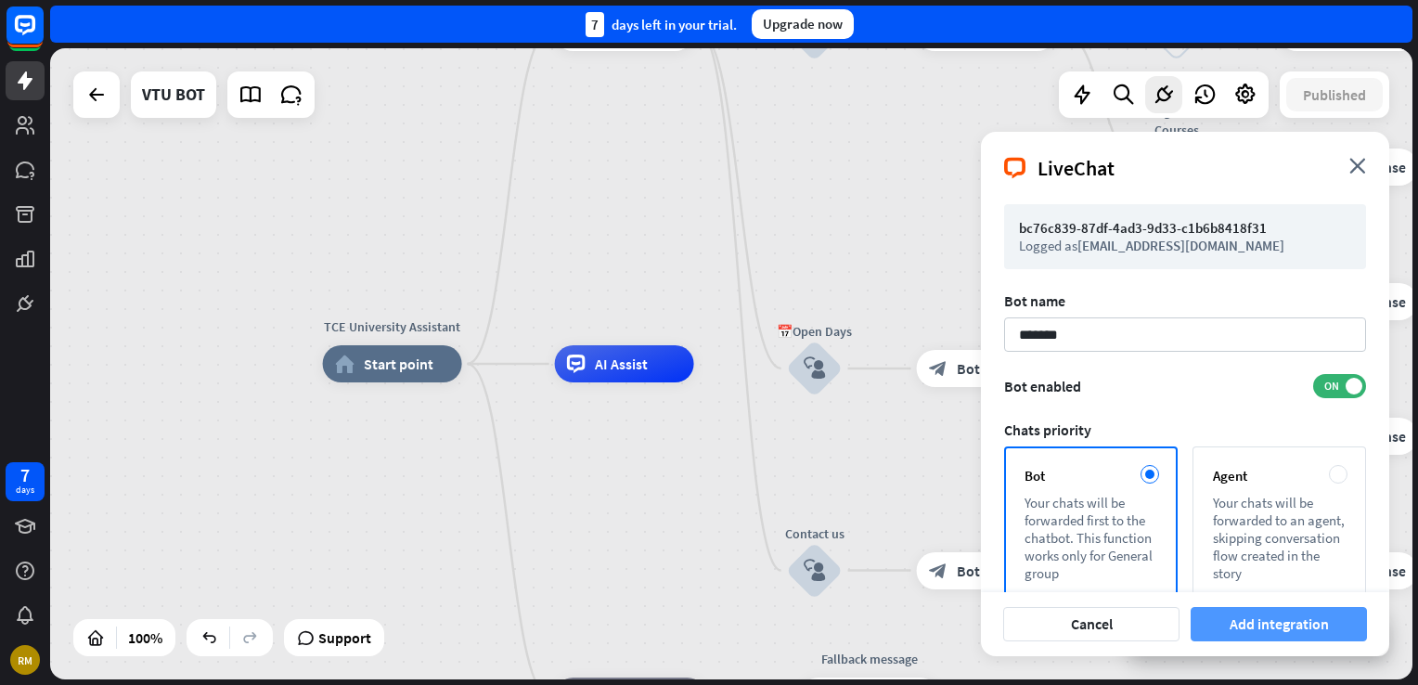
click at [1255, 618] on button "Add integration" at bounding box center [1279, 624] width 176 height 34
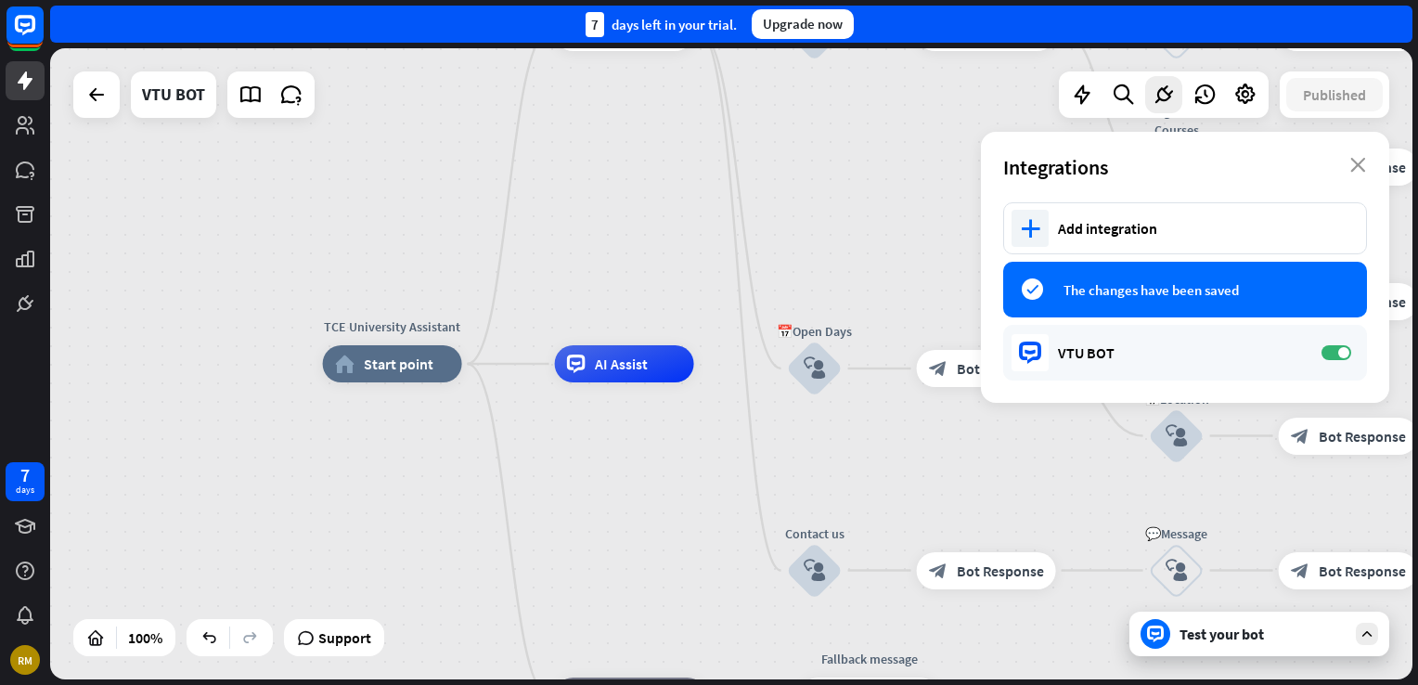
click at [1090, 272] on div "success The changes have been saved" at bounding box center [1185, 290] width 364 height 56
click at [1161, 247] on div "plus Add integration" at bounding box center [1185, 228] width 364 height 52
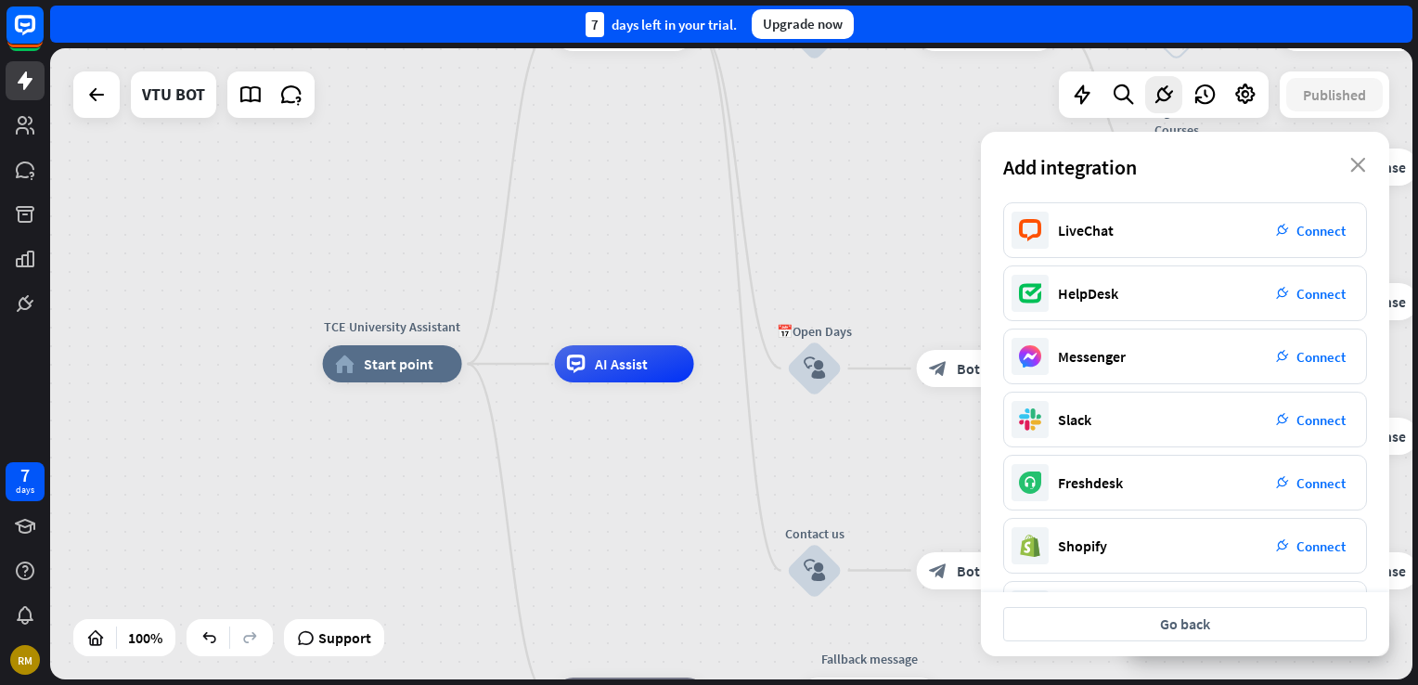
click at [1353, 151] on div "Add integration close" at bounding box center [1185, 167] width 408 height 71
click at [1355, 166] on icon "close" at bounding box center [1358, 165] width 16 height 15
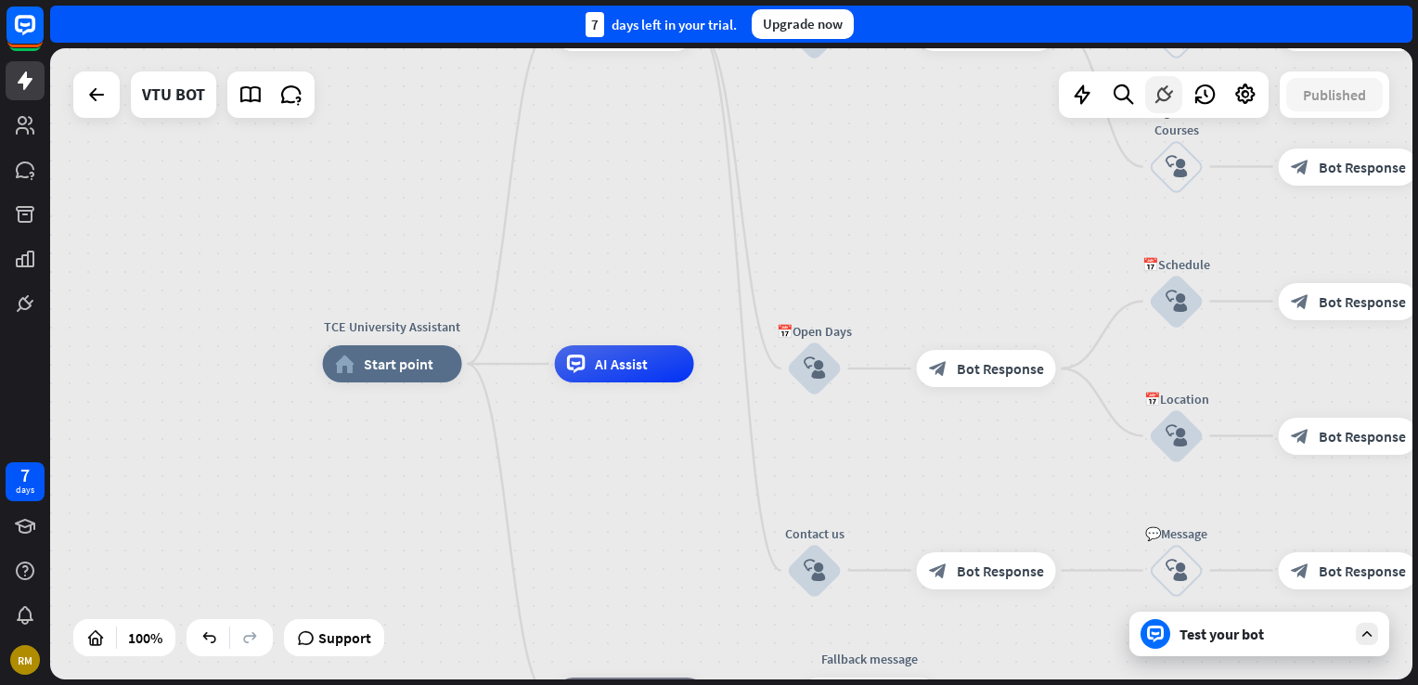
click at [1158, 100] on icon at bounding box center [1164, 95] width 24 height 24
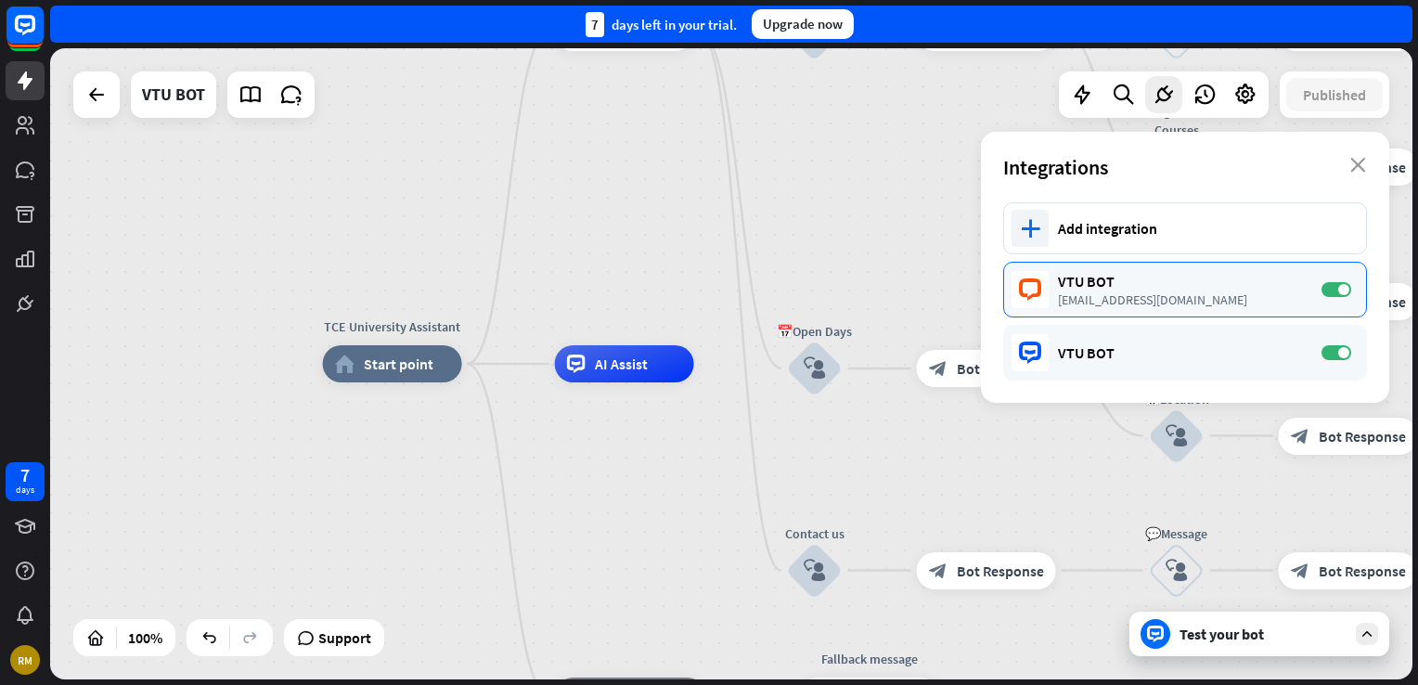
click at [1058, 297] on div "[EMAIL_ADDRESS][DOMAIN_NAME]" at bounding box center [1180, 299] width 245 height 17
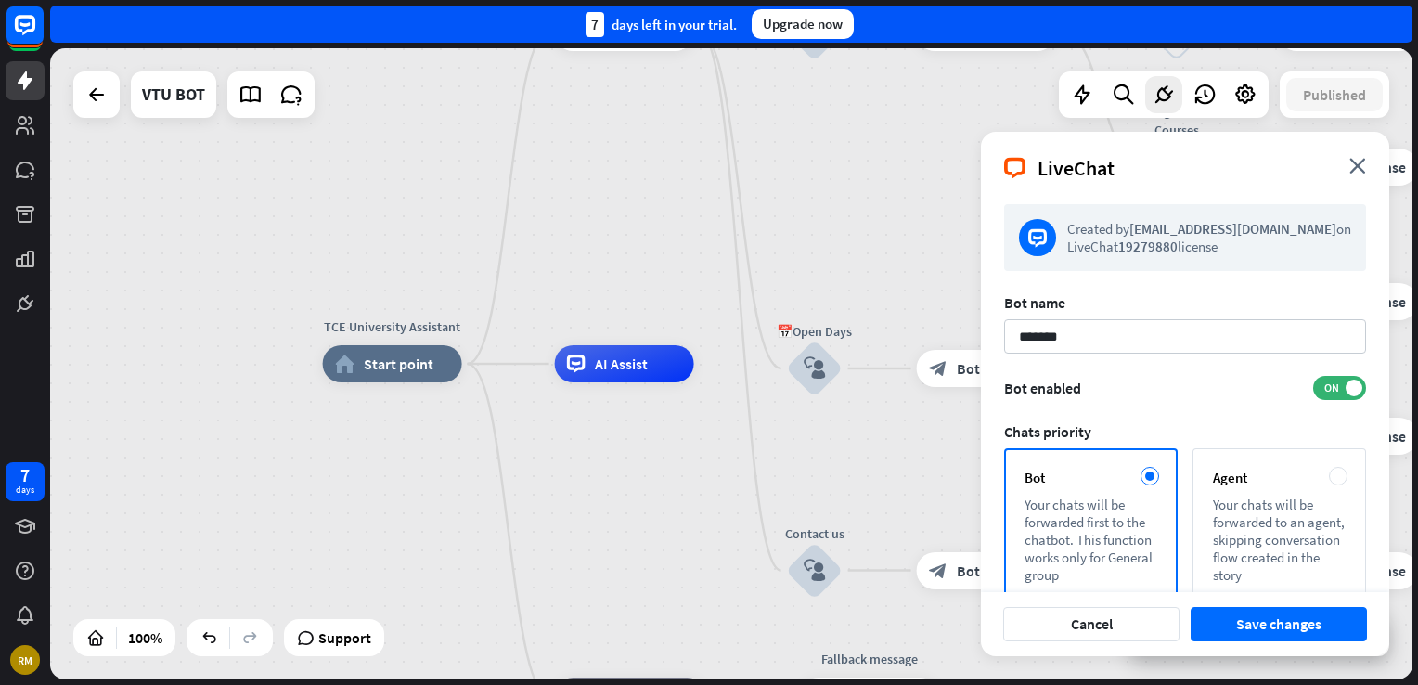
click at [1043, 244] on img at bounding box center [1037, 237] width 37 height 37
drag, startPoint x: 1123, startPoint y: 247, endPoint x: 1223, endPoint y: 251, distance: 100.3
click at [1223, 251] on div "Created by [EMAIL_ADDRESS][DOMAIN_NAME] on LiveChat 19279880 license" at bounding box center [1209, 237] width 284 height 35
drag, startPoint x: 1223, startPoint y: 251, endPoint x: 1210, endPoint y: 270, distance: 23.4
click at [1210, 270] on div "Created by [EMAIL_ADDRESS][DOMAIN_NAME] on LiveChat 19279880 license" at bounding box center [1185, 237] width 362 height 67
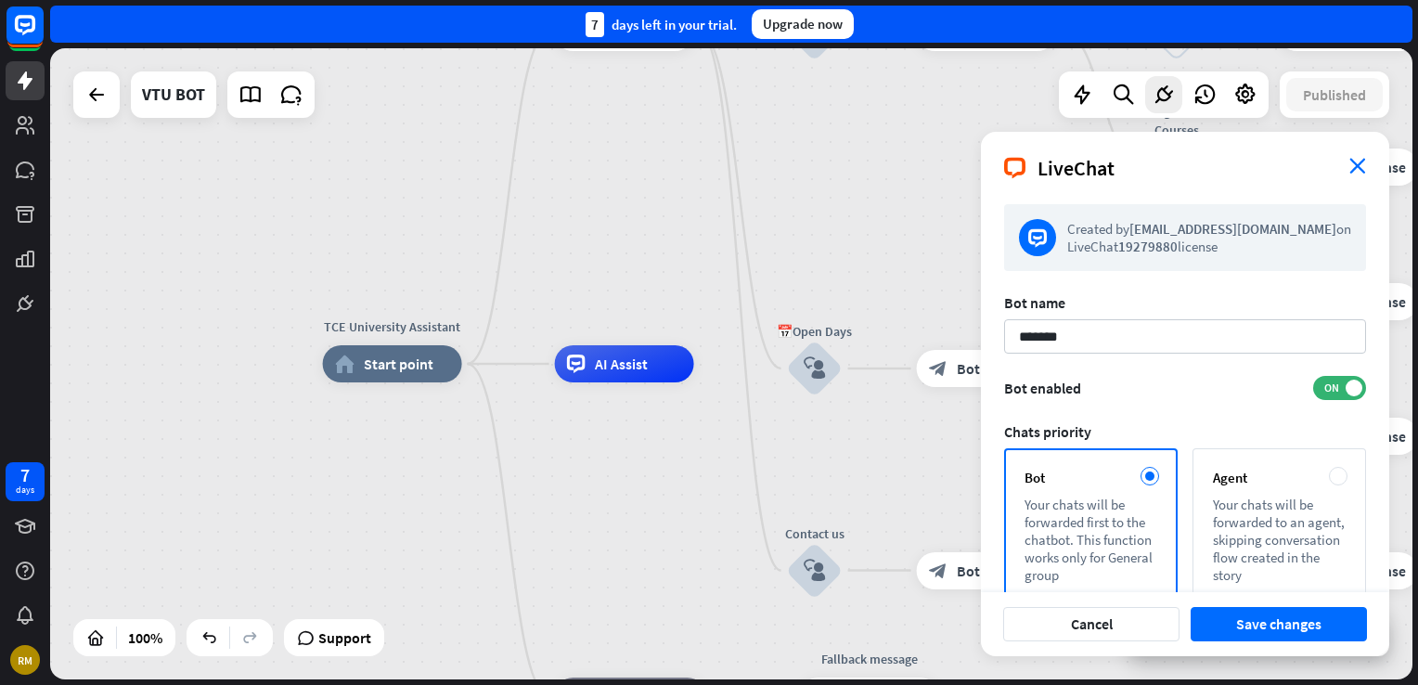
click at [1355, 159] on icon "close" at bounding box center [1357, 166] width 17 height 16
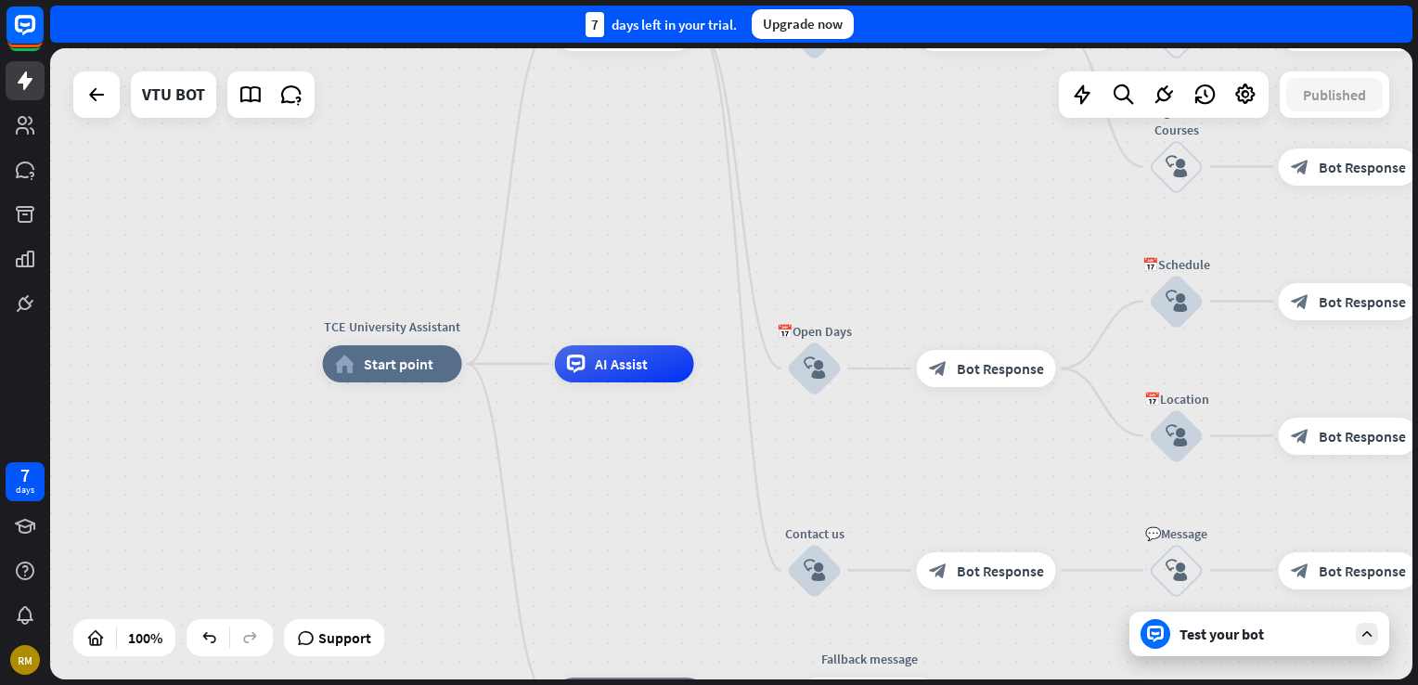
click at [1263, 633] on div "Test your bot" at bounding box center [1262, 633] width 167 height 19
